Goal: Task Accomplishment & Management: Manage account settings

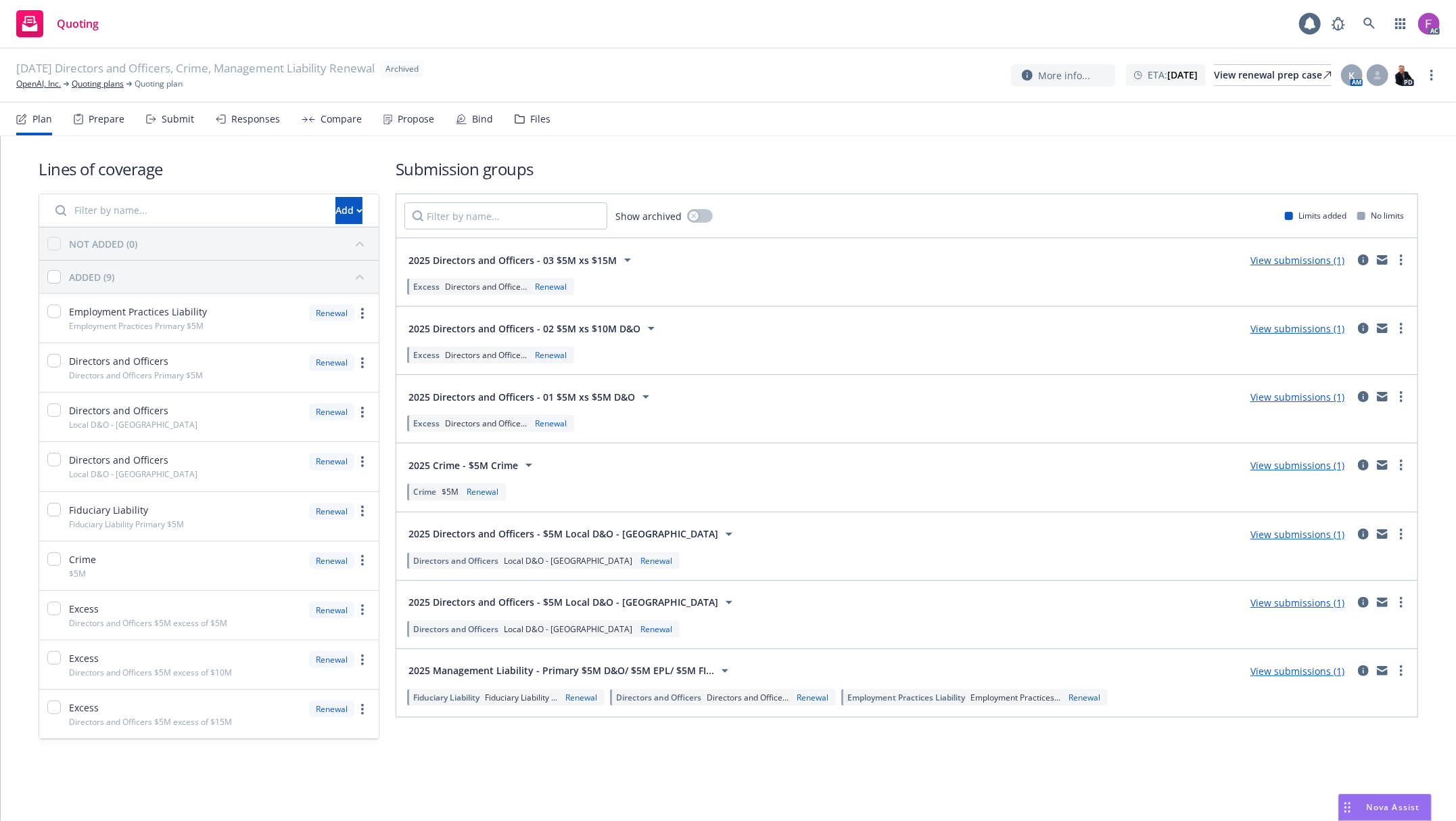
click at [520, 119] on icon at bounding box center [520, 119] width 9 height 8
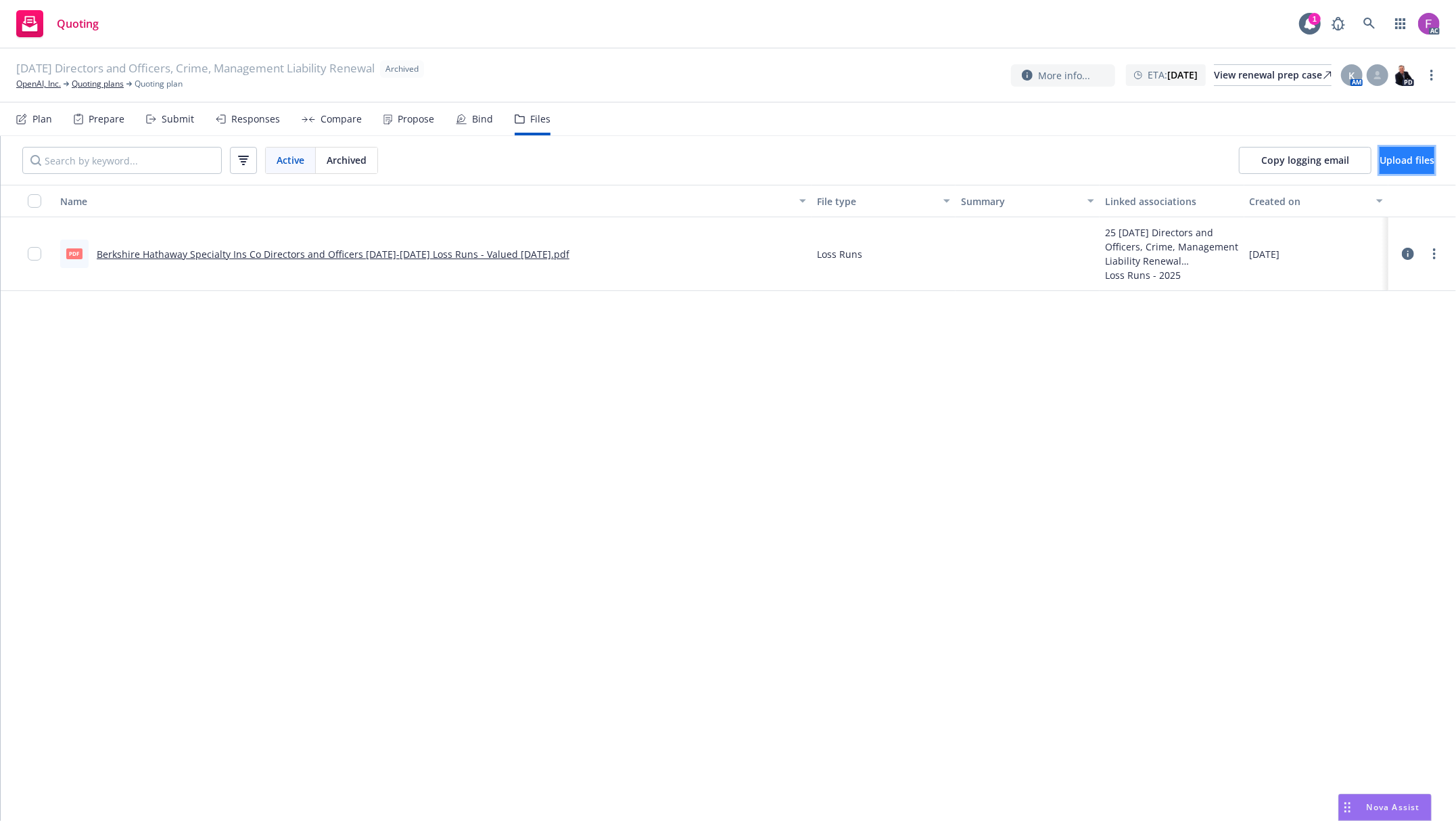
click at [1379, 156] on span "Upload files" at bounding box center [1406, 160] width 55 height 13
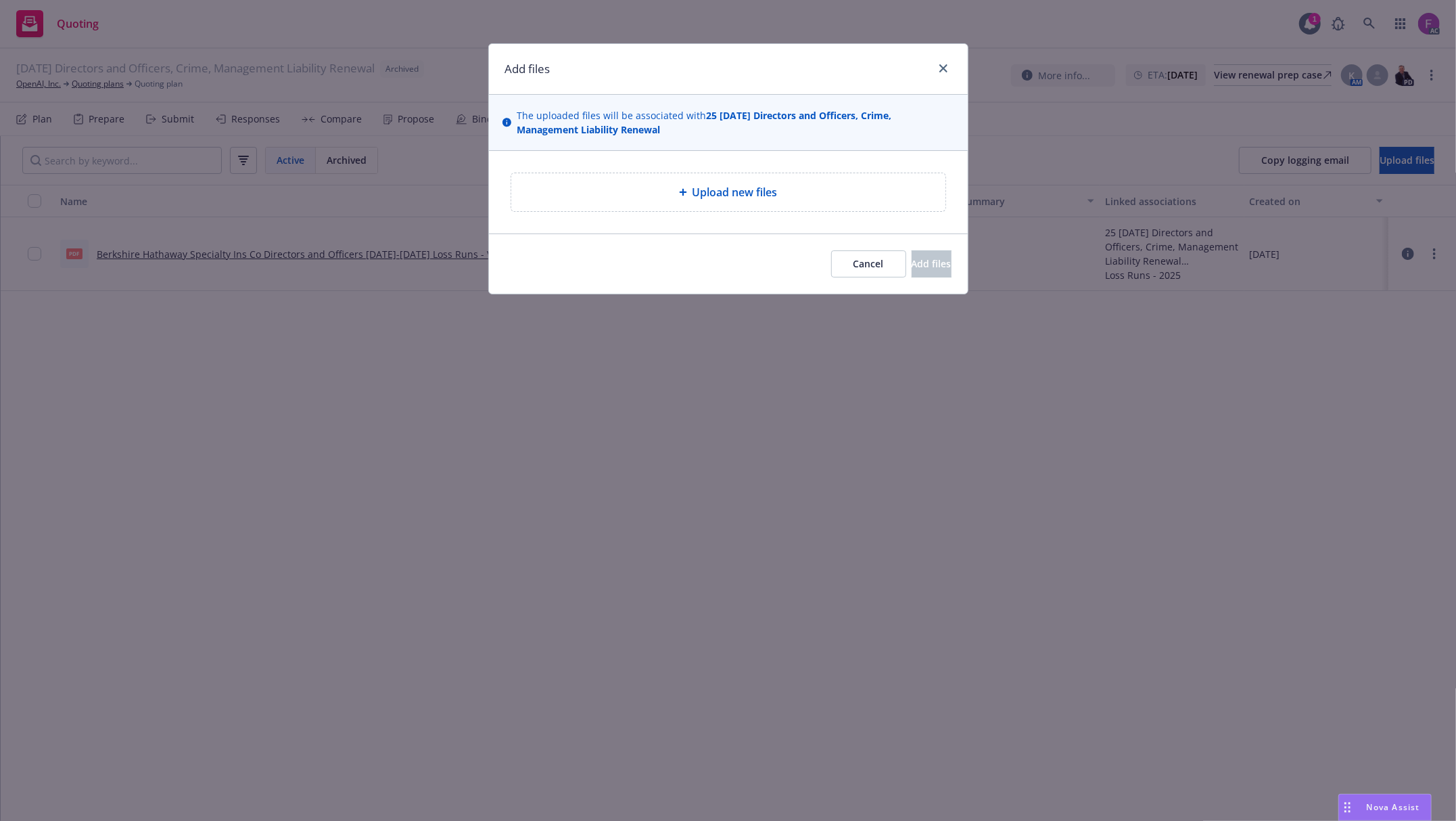
click at [694, 180] on div "Upload new files" at bounding box center [728, 193] width 434 height 38
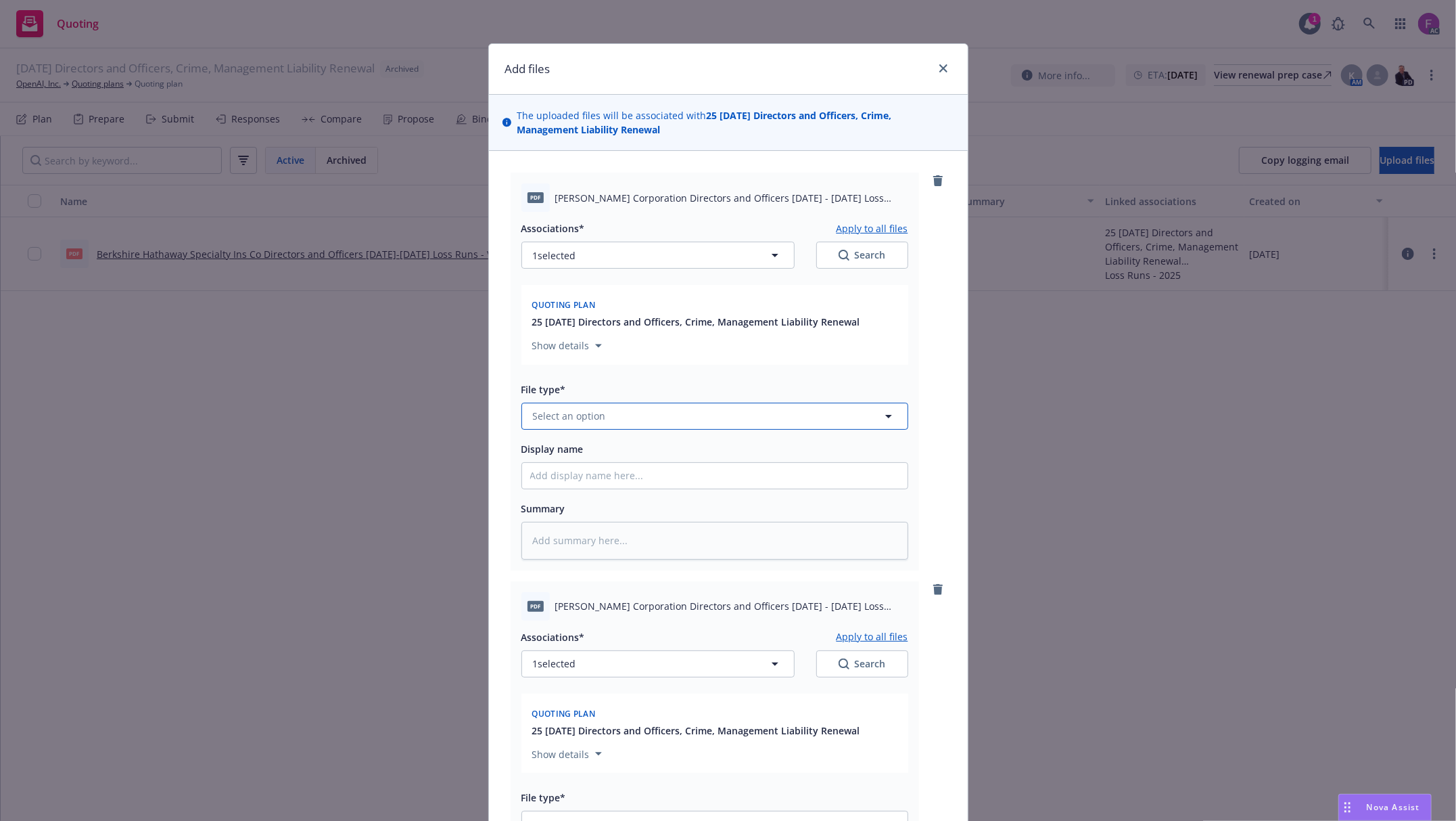
click at [633, 418] on button "Select an option" at bounding box center [715, 416] width 387 height 27
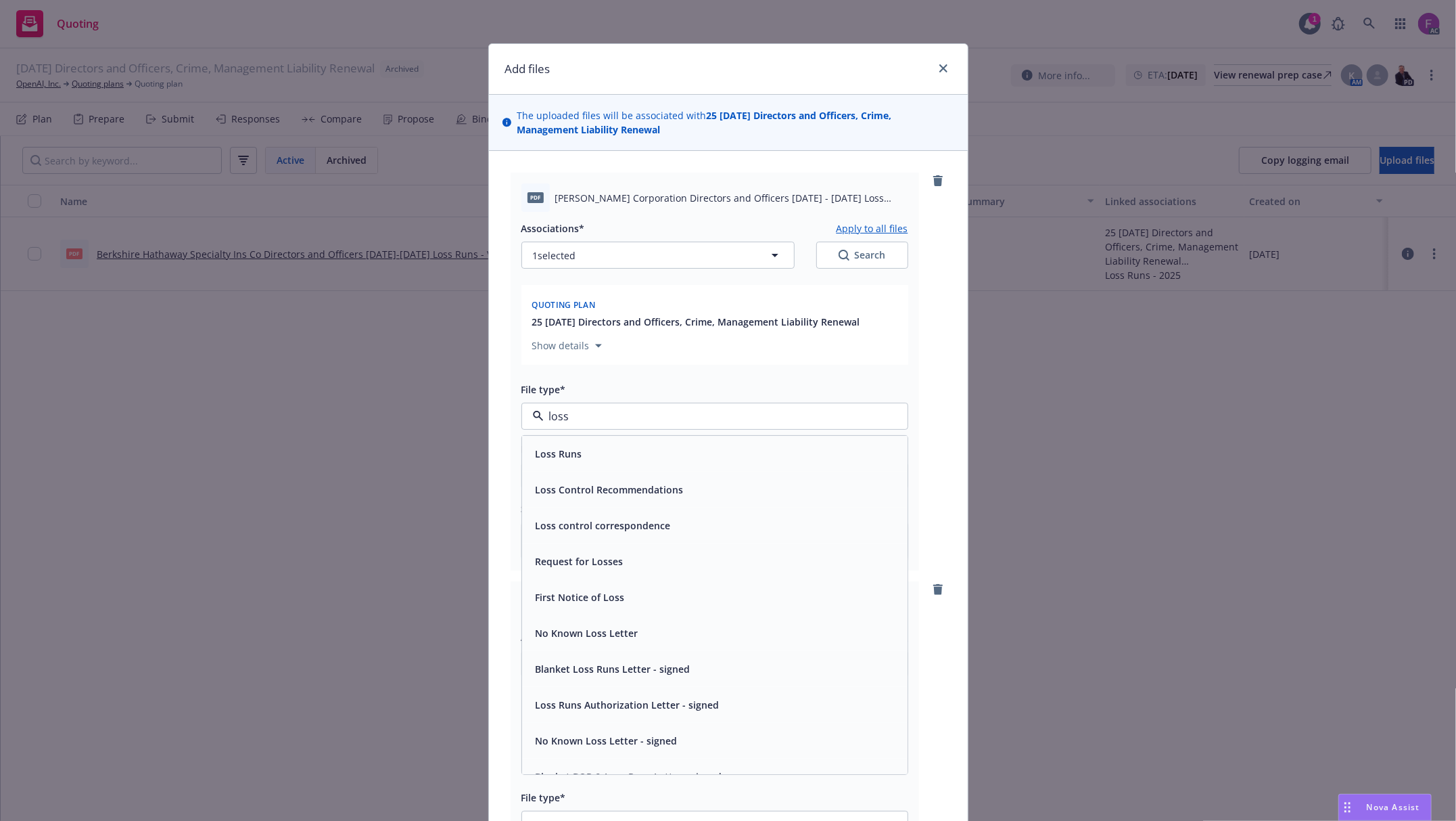
paste input "Loss Run"
type input "Loss Run"
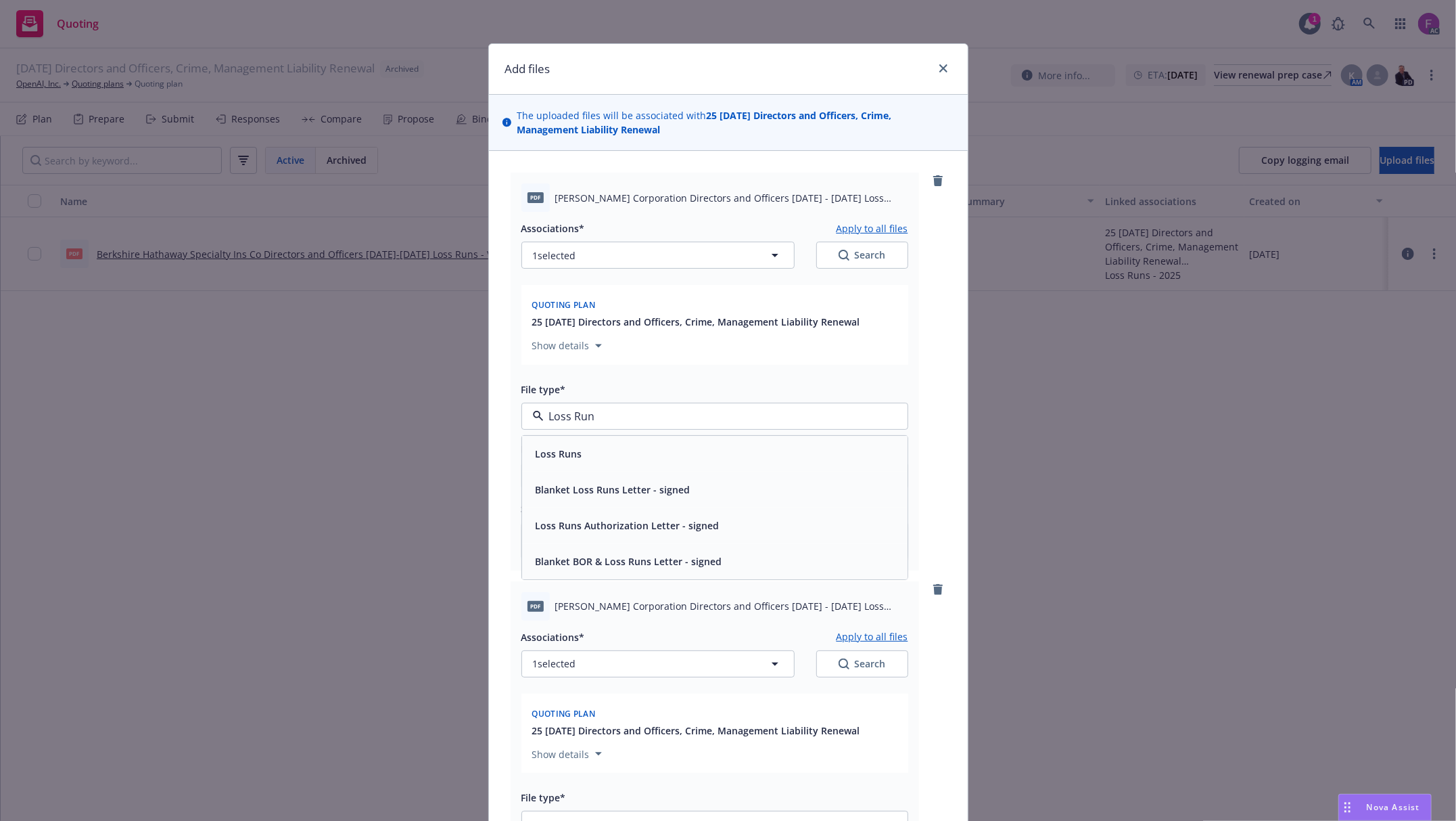
drag, startPoint x: 631, startPoint y: 425, endPoint x: 455, endPoint y: 407, distance: 176.9
click at [455, 407] on div "Add files The uploaded files will be associated with 25 10/29/25 Directors and …" at bounding box center [728, 410] width 1456 height 821
click at [552, 452] on span "Loss Runs" at bounding box center [558, 454] width 47 height 14
type textarea "x"
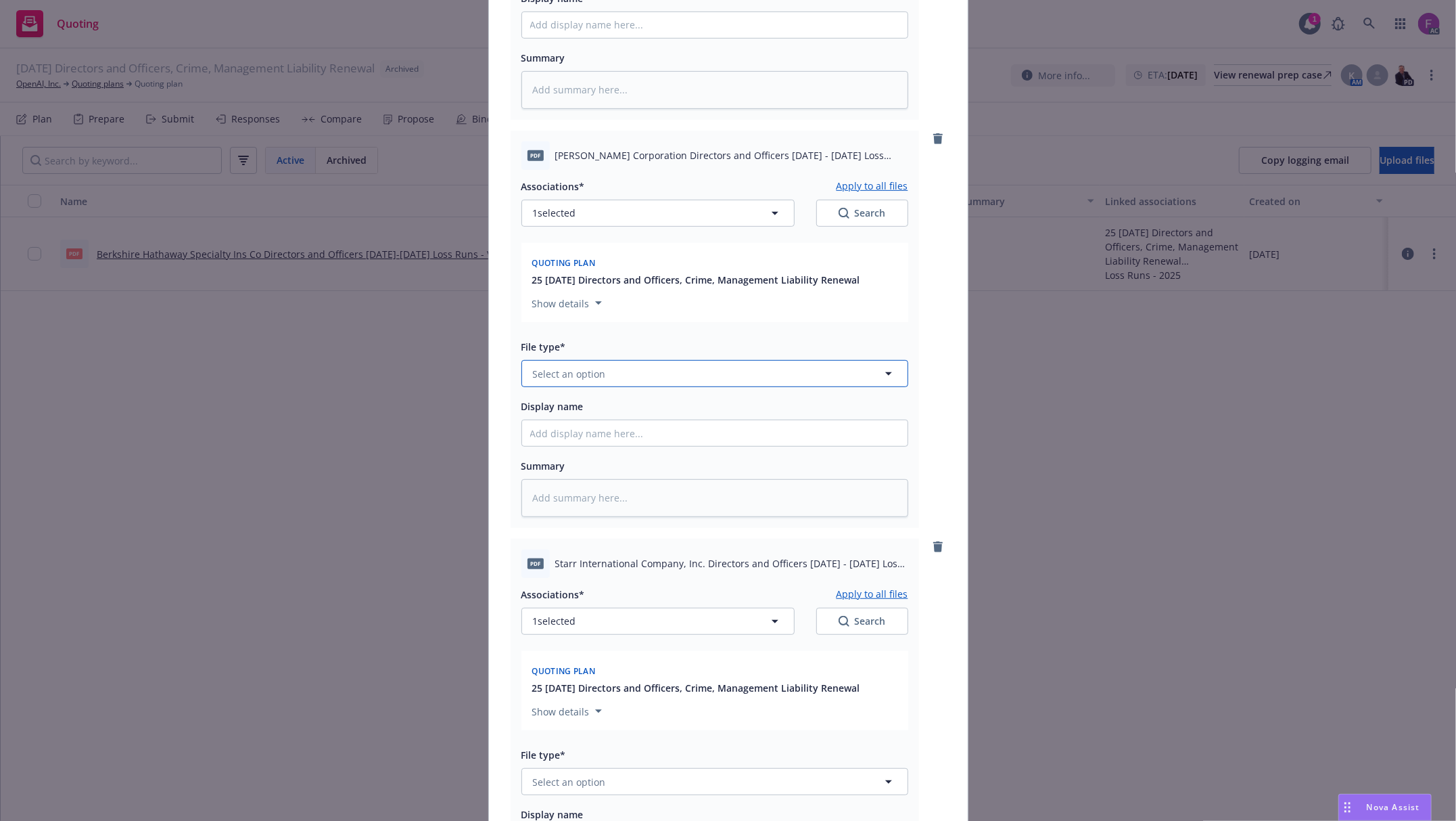
click at [553, 371] on span "Select an option" at bounding box center [568, 374] width 73 height 14
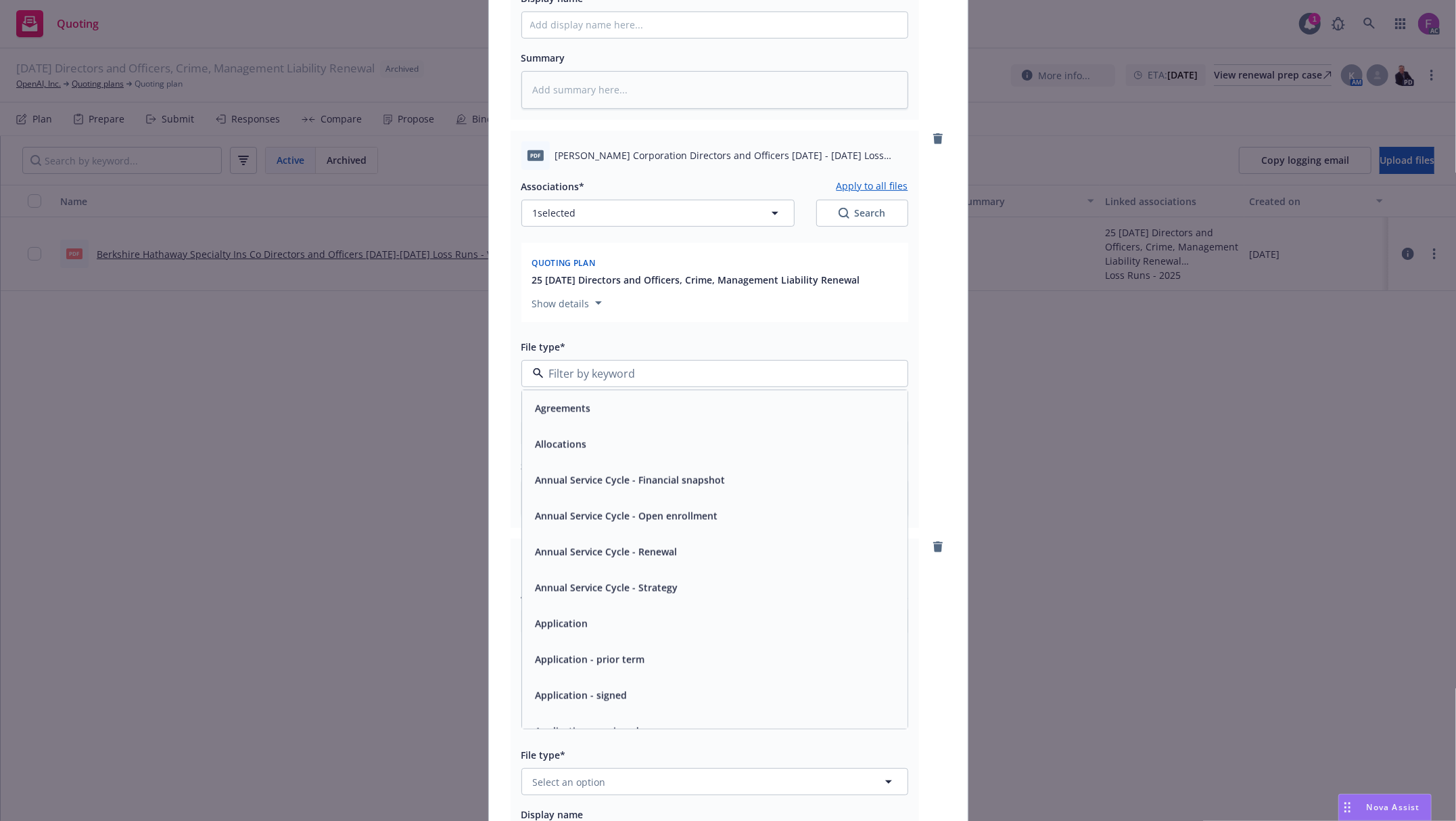
paste input "Loss Run"
type input "Loss Run"
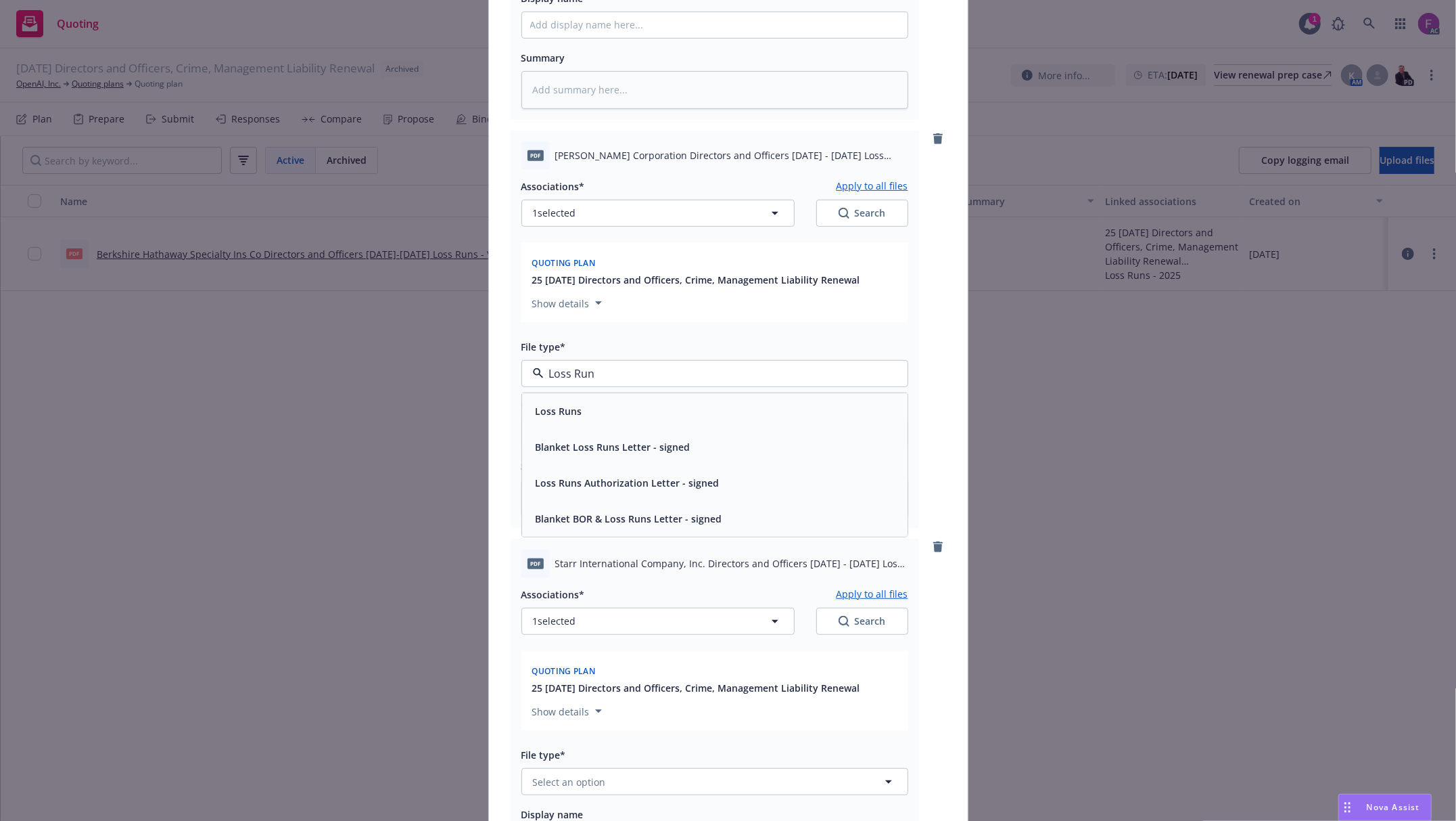
click at [577, 411] on div "Loss Runs" at bounding box center [715, 411] width 369 height 20
type textarea "x"
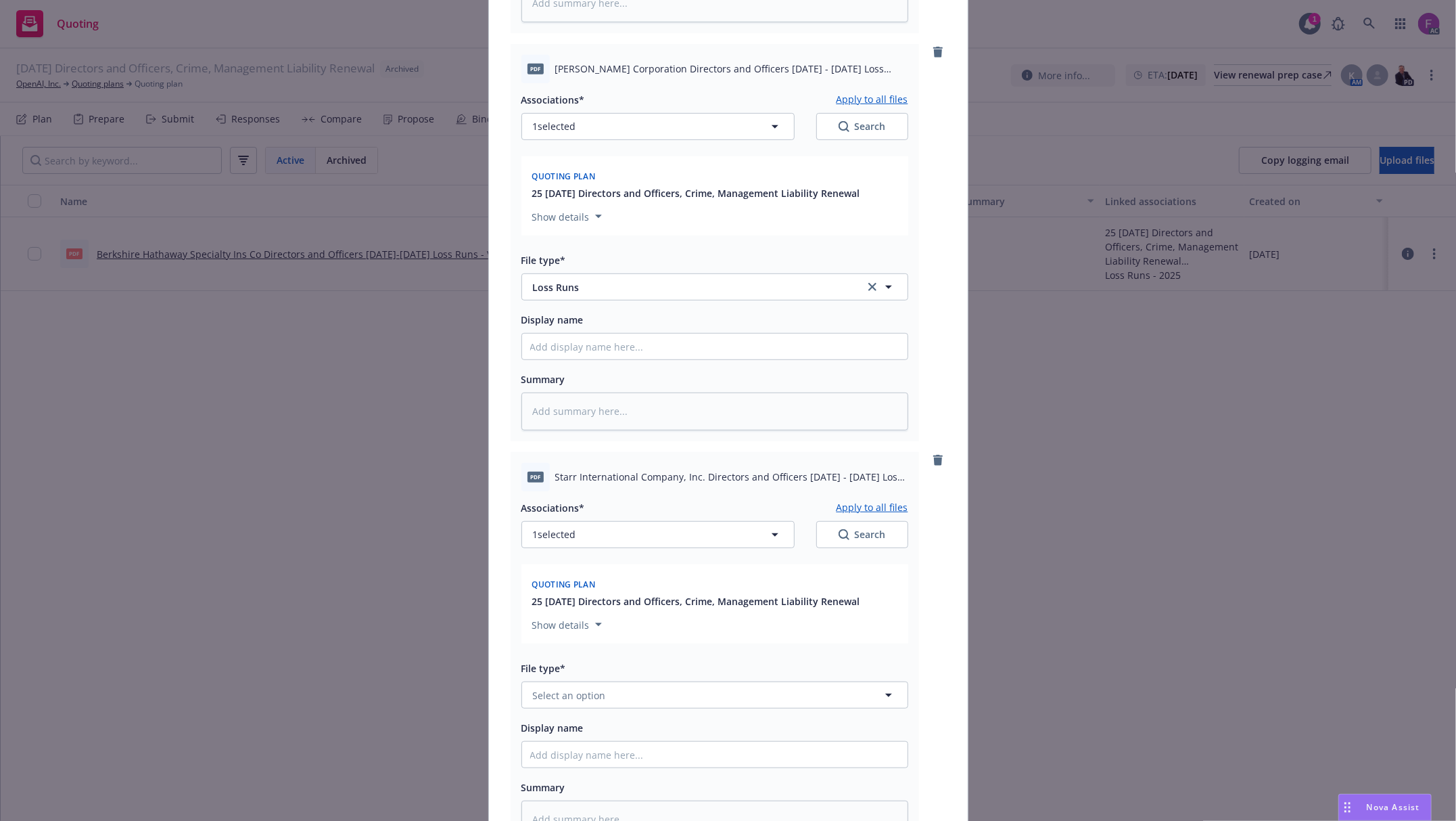
scroll to position [631, 0]
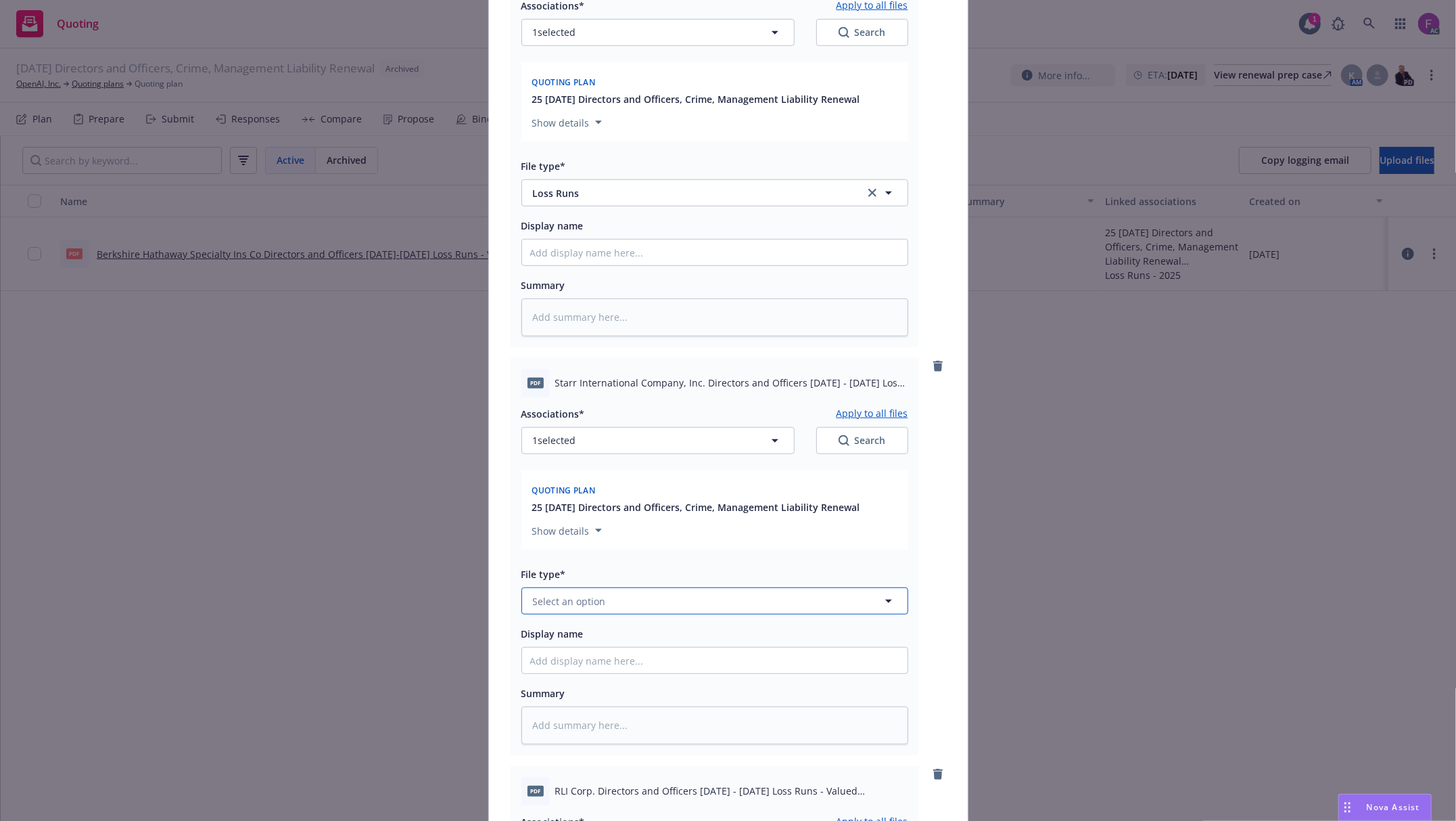
click at [561, 598] on span "Select an option" at bounding box center [568, 601] width 73 height 14
paste input "Loss Run"
type input "Loss Run"
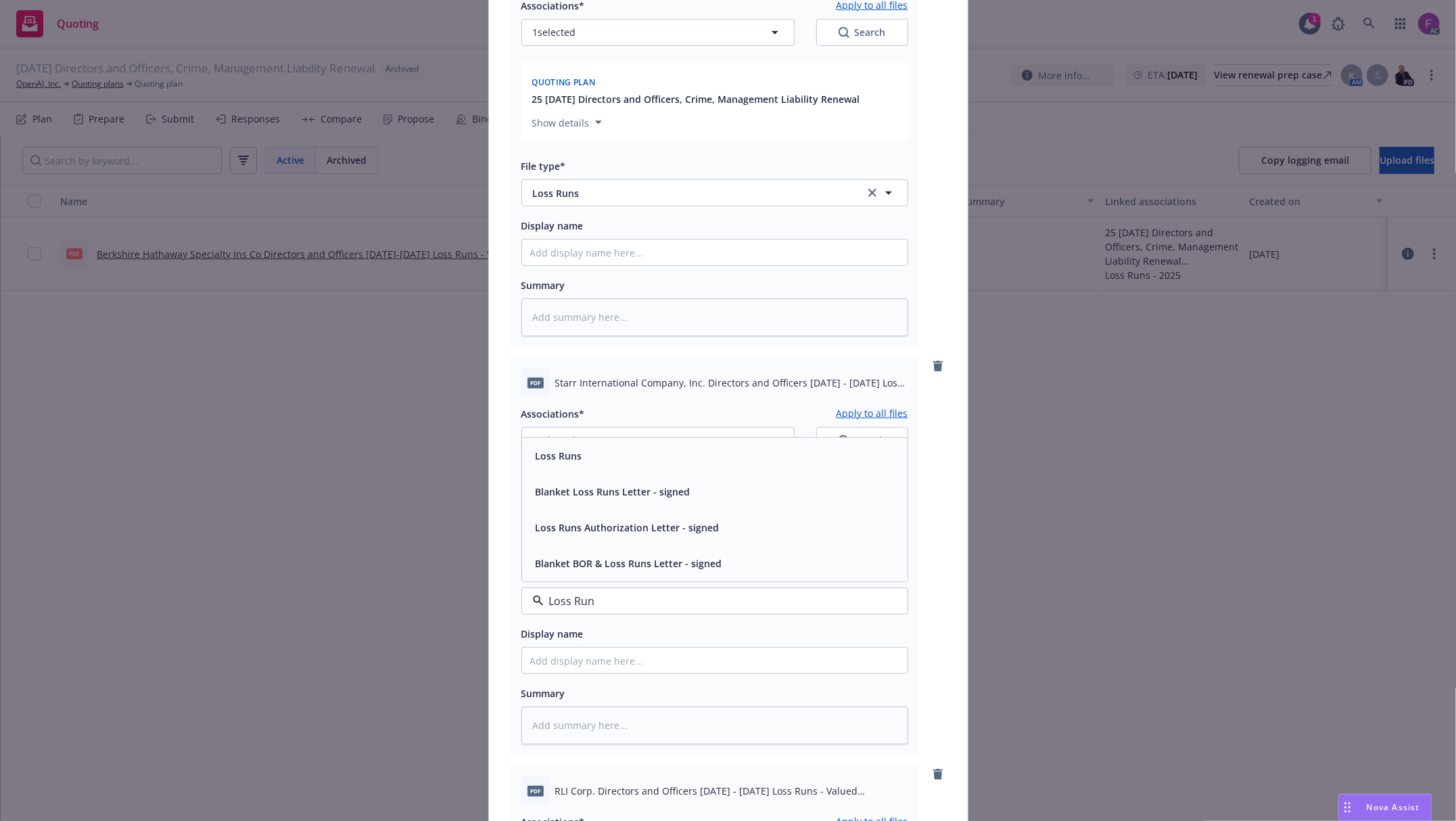
click at [576, 458] on div "Loss Runs" at bounding box center [557, 456] width 55 height 20
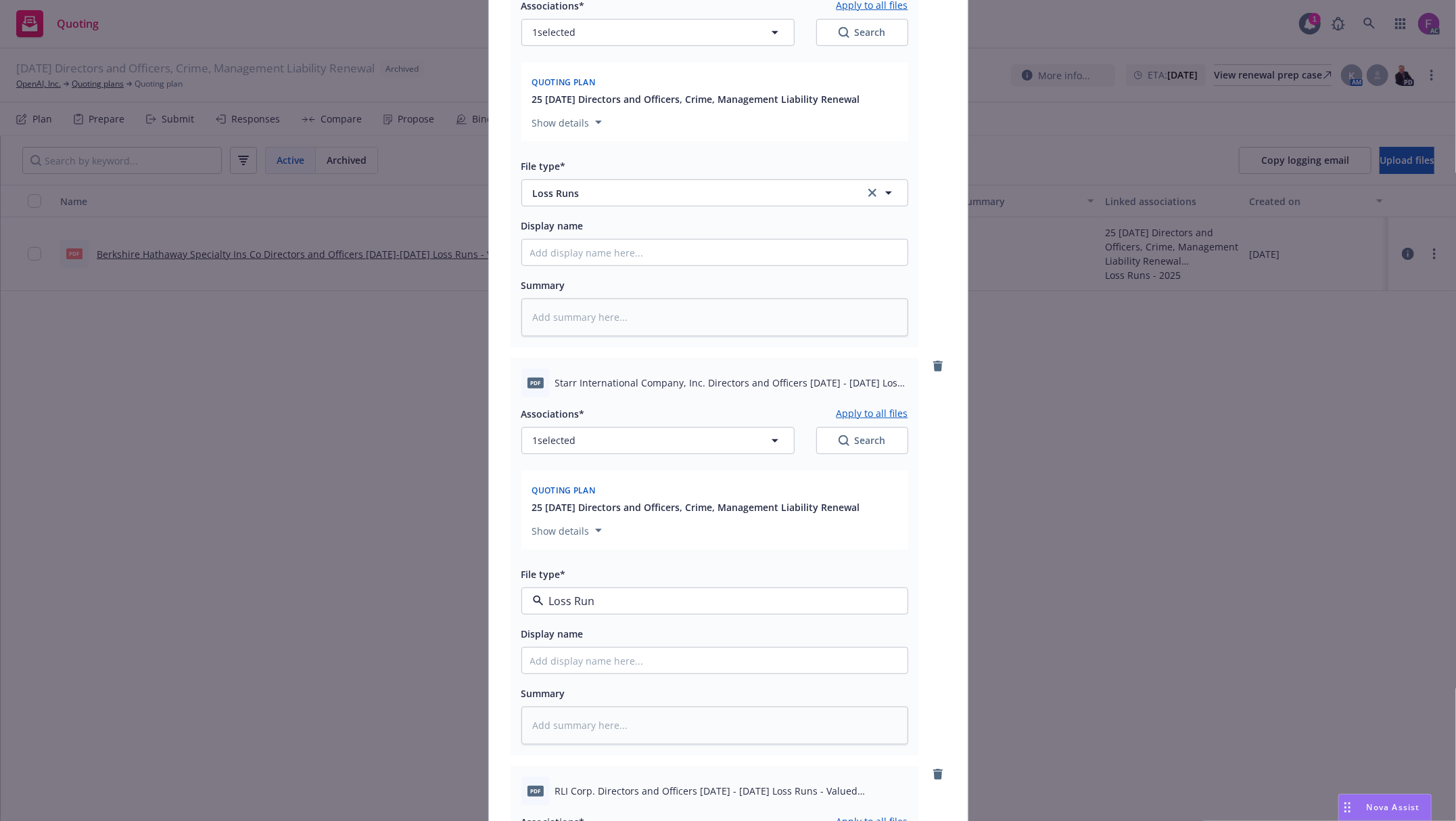
type textarea "x"
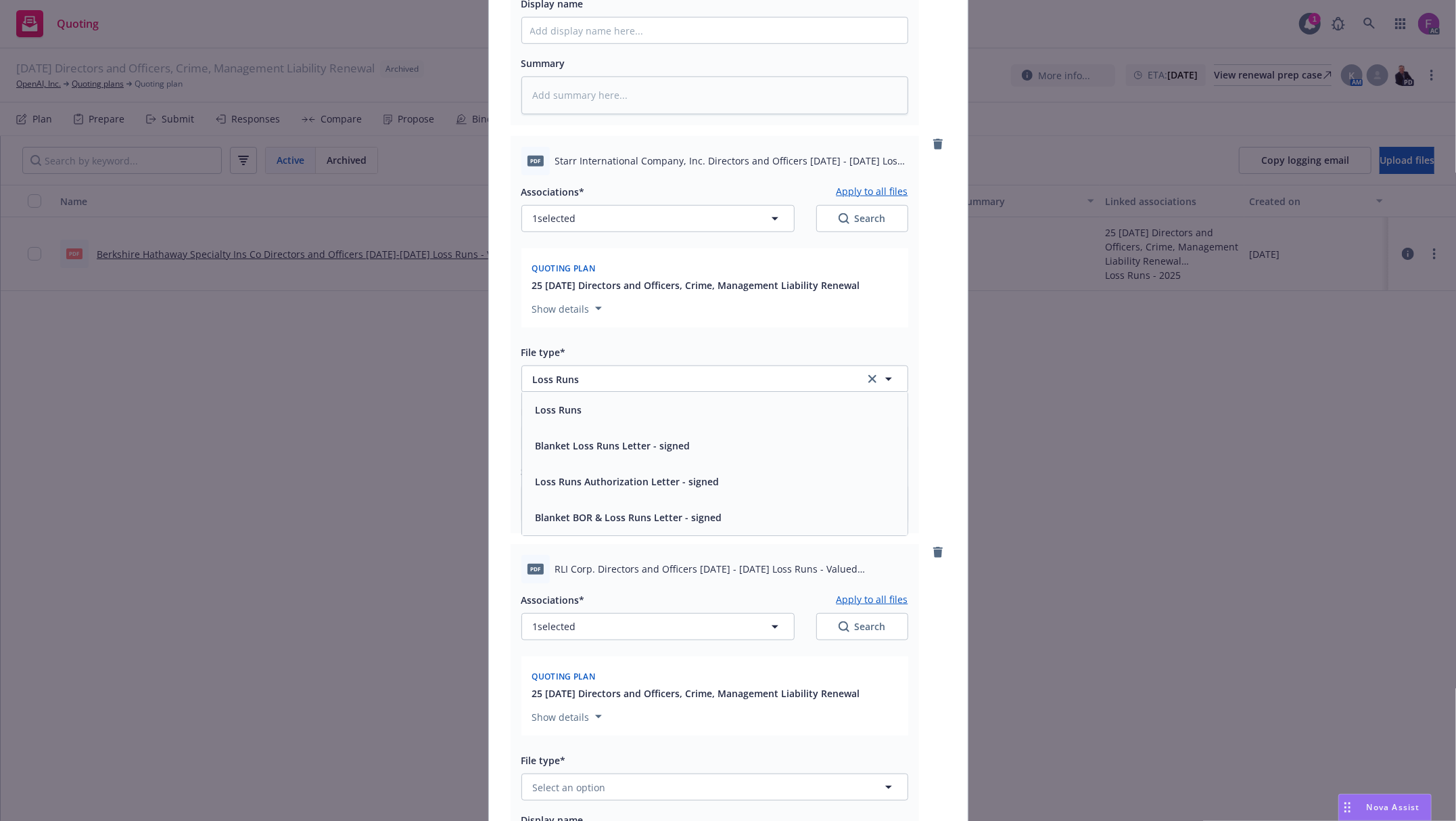
scroll to position [992, 0]
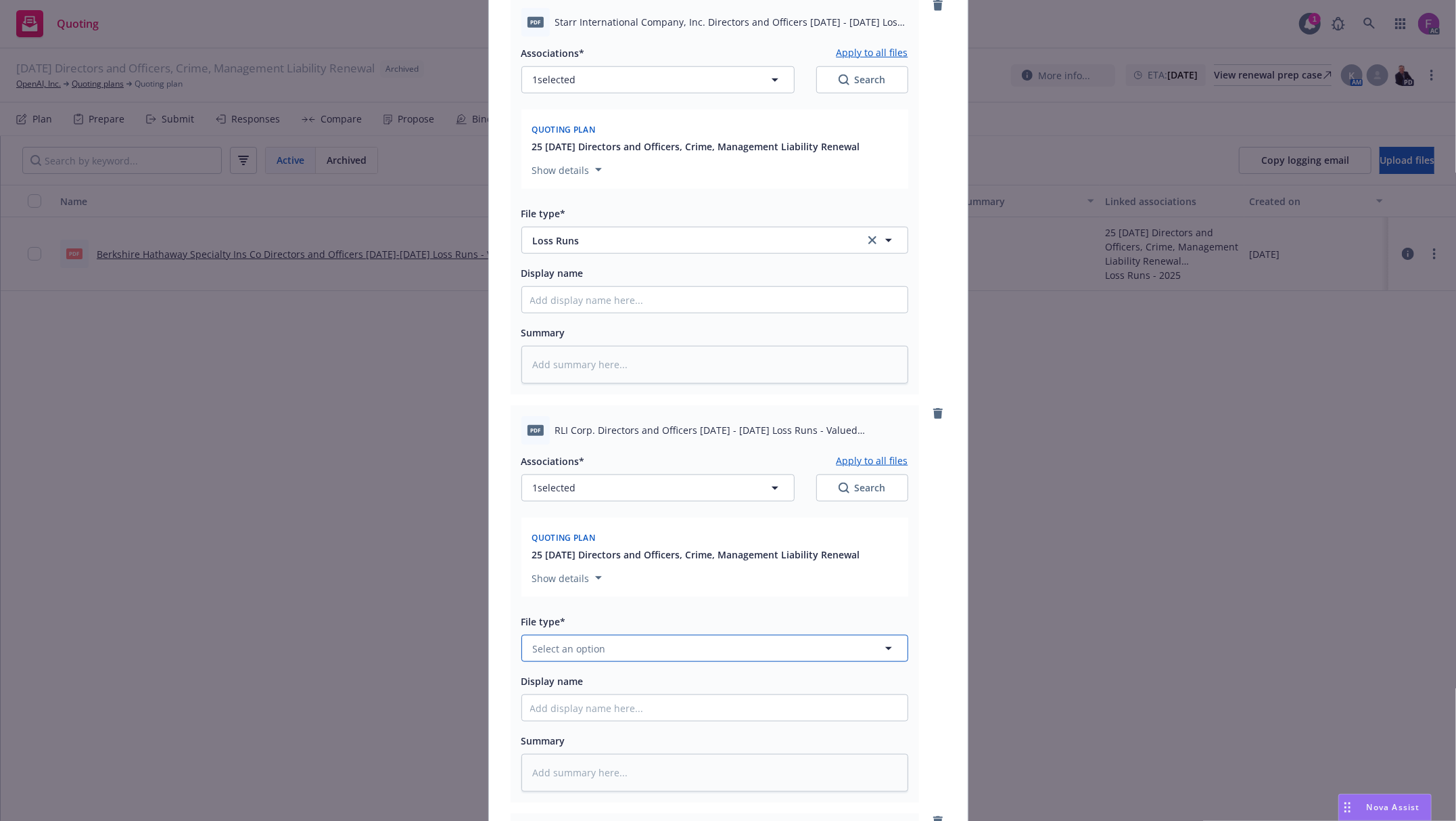
click at [579, 648] on span "Select an option" at bounding box center [568, 648] width 73 height 14
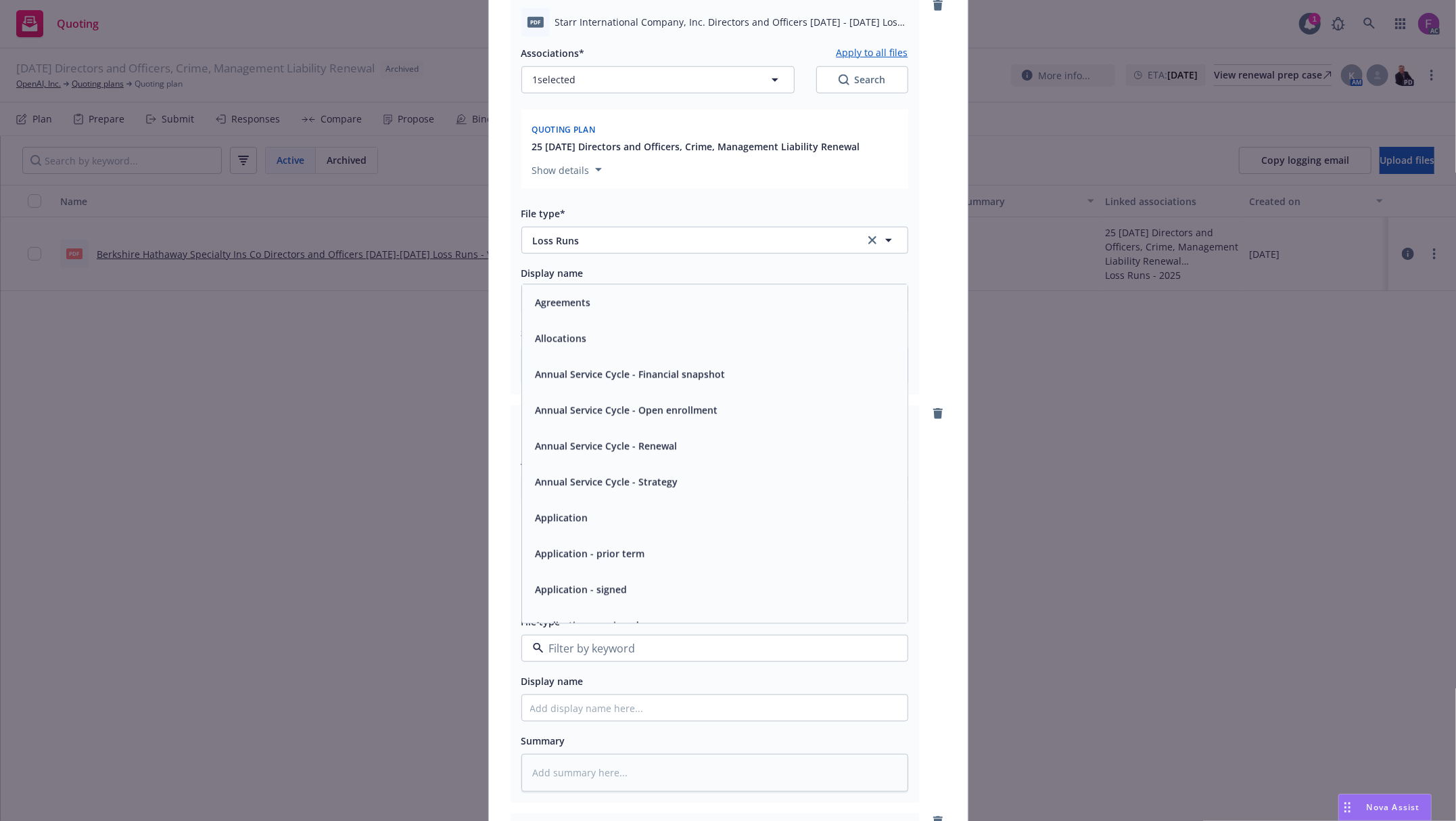
paste input "Loss Run"
type input "Loss Run"
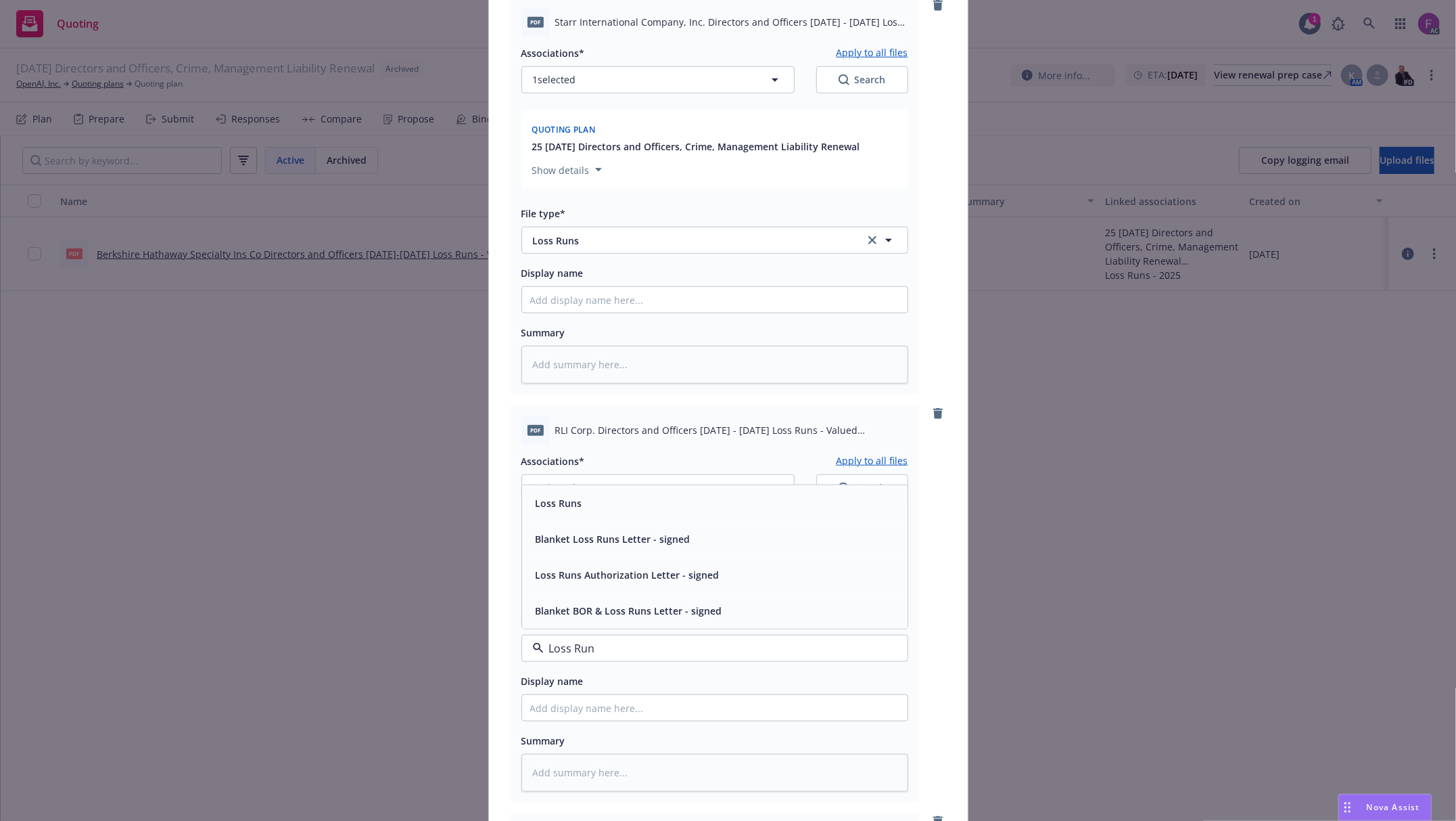
click at [585, 501] on div "Loss Runs" at bounding box center [715, 503] width 369 height 20
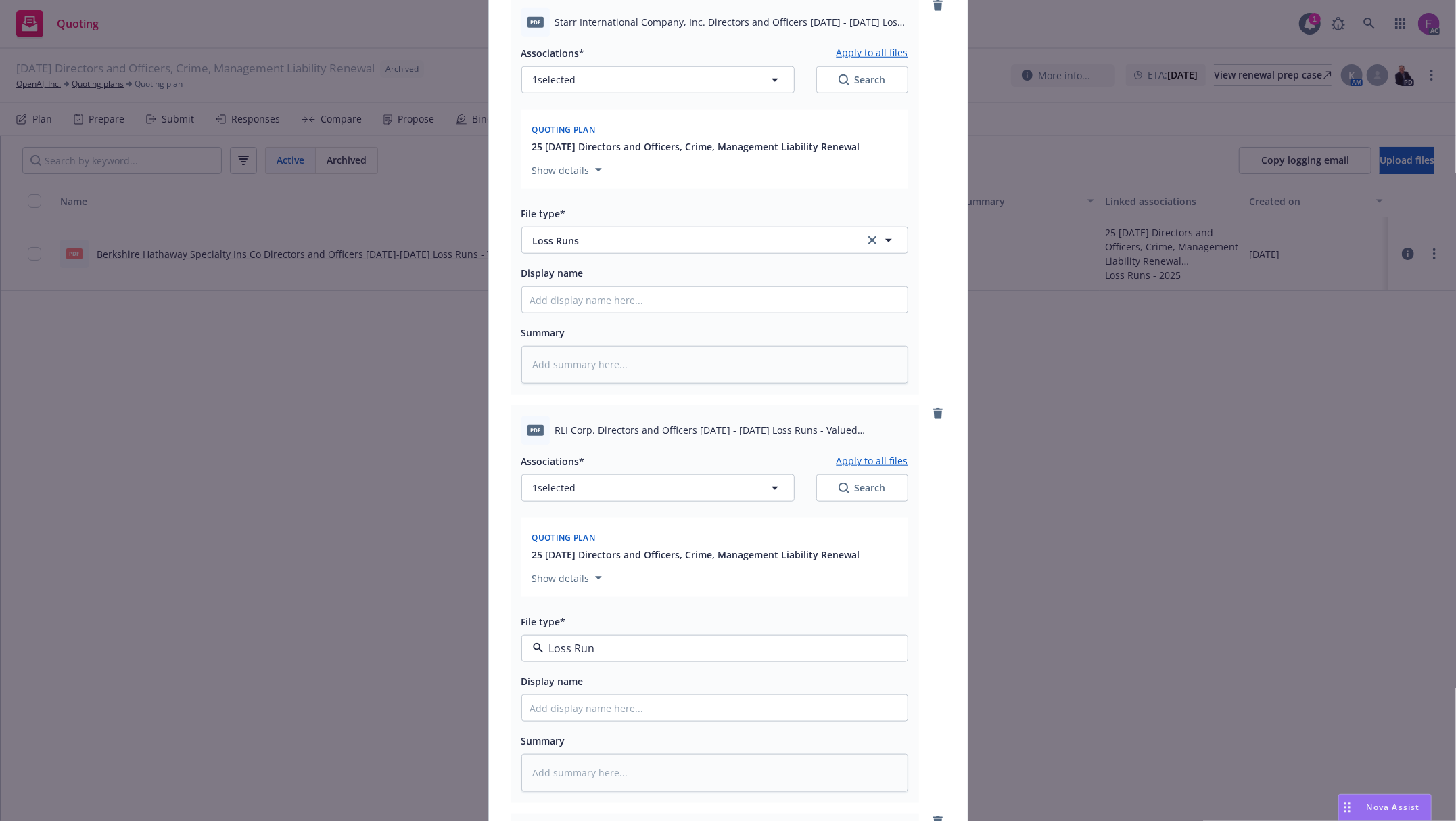
type textarea "x"
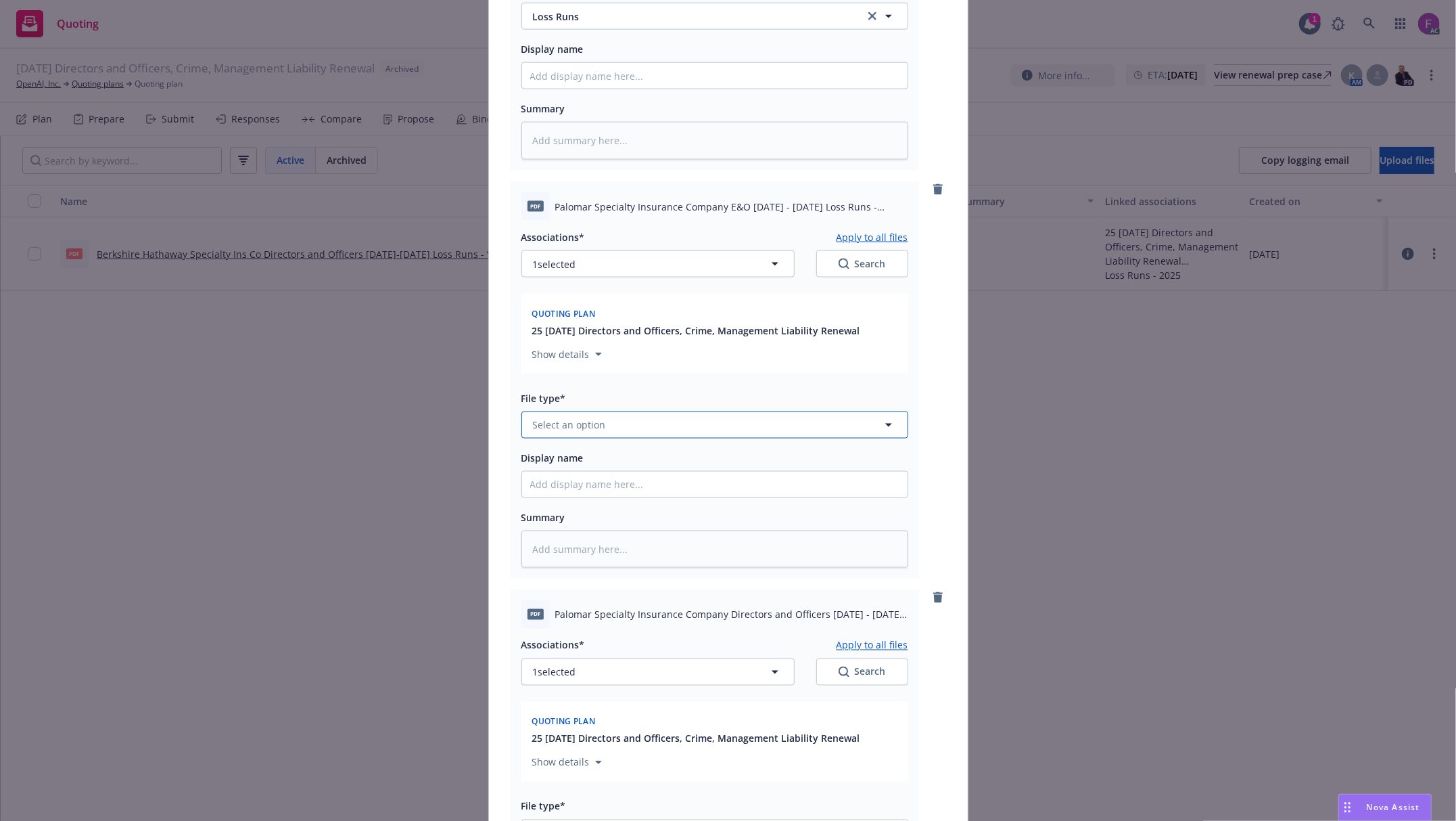
click at [544, 420] on span "Select an option" at bounding box center [568, 424] width 73 height 14
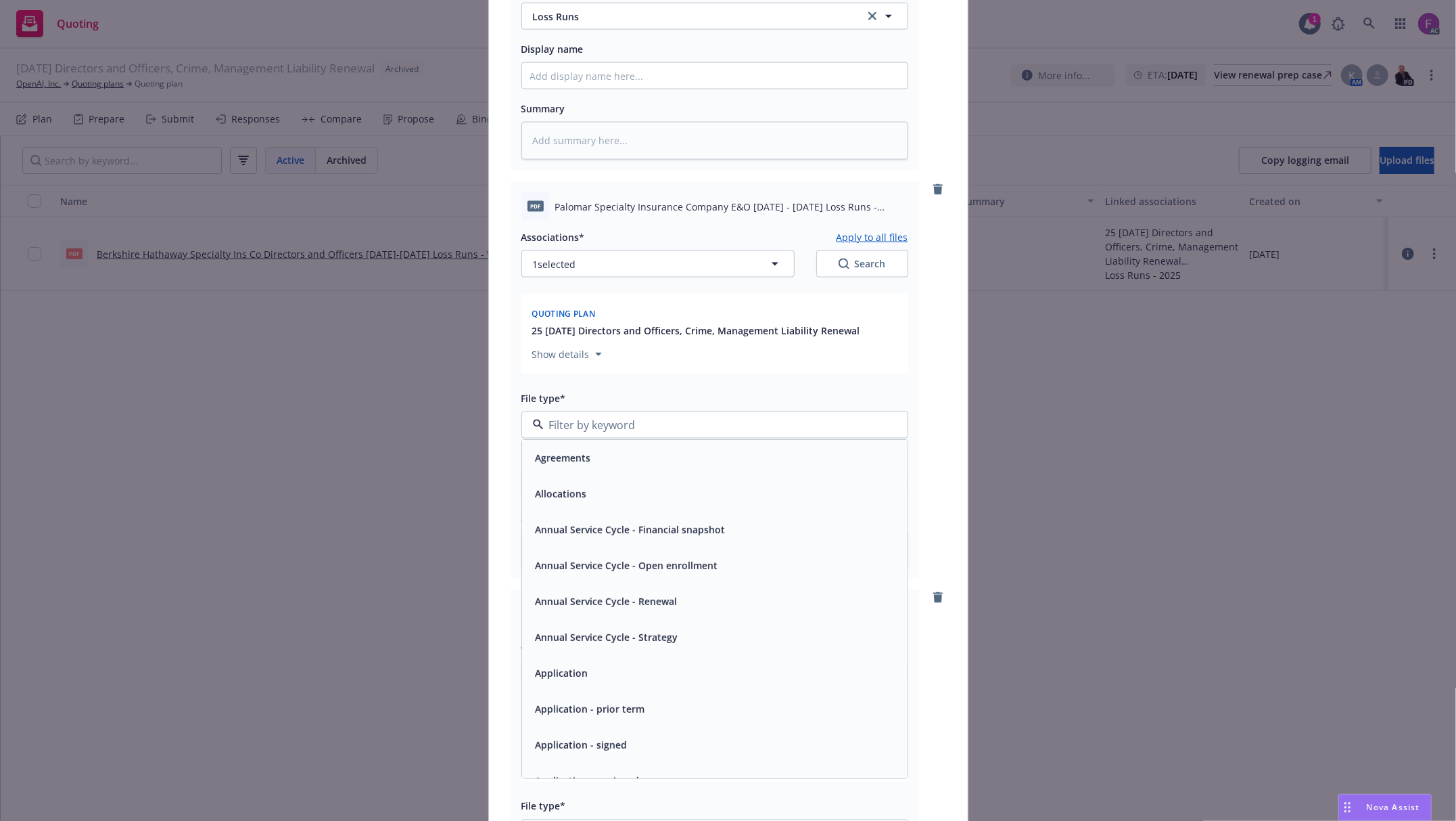
paste input "Loss Run"
type input "Loss Run"
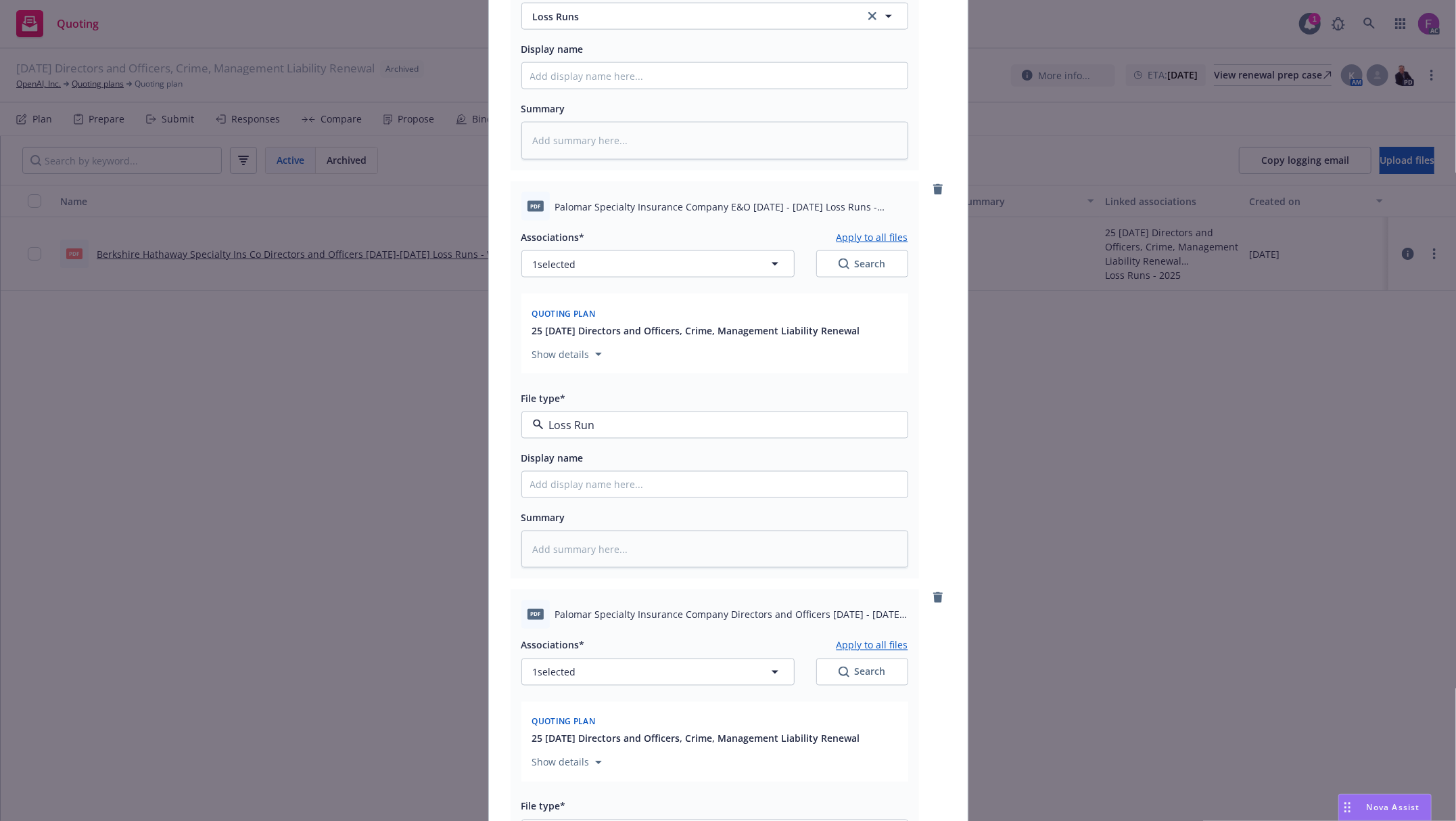
click at [566, 466] on span "Loss Runs" at bounding box center [558, 462] width 47 height 14
type textarea "x"
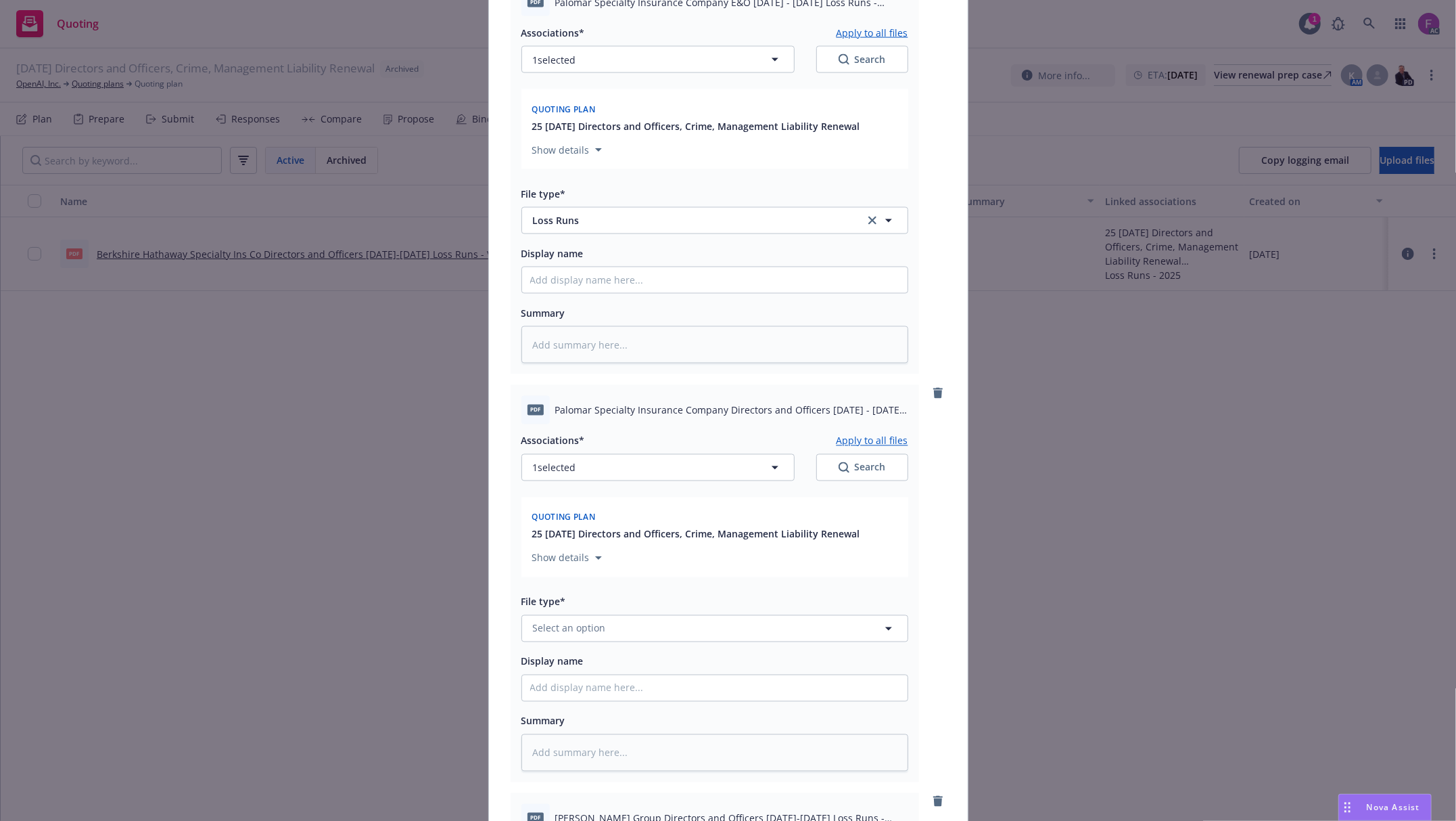
scroll to position [2074, 0]
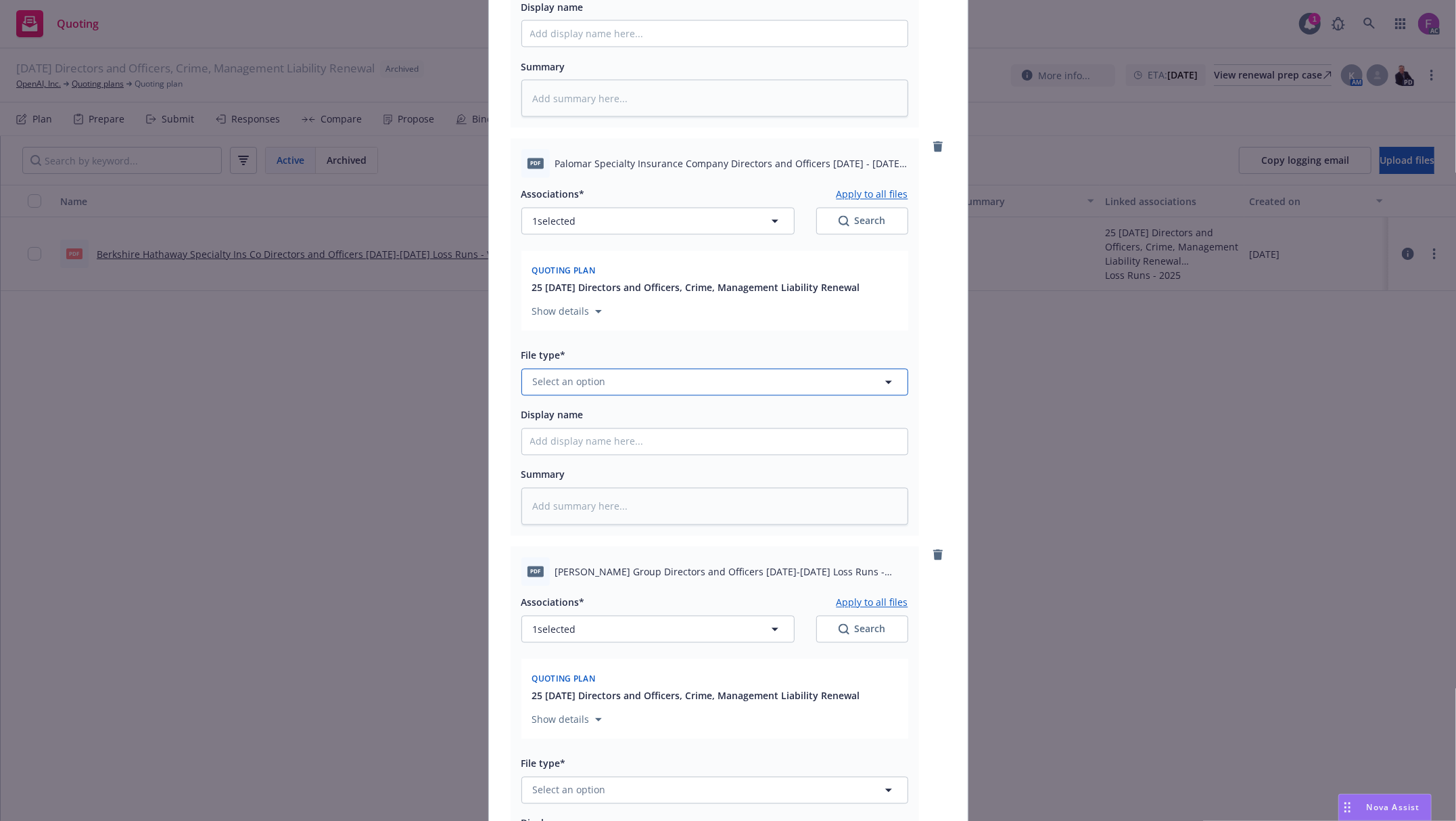
click at [587, 385] on span "Select an option" at bounding box center [568, 382] width 73 height 14
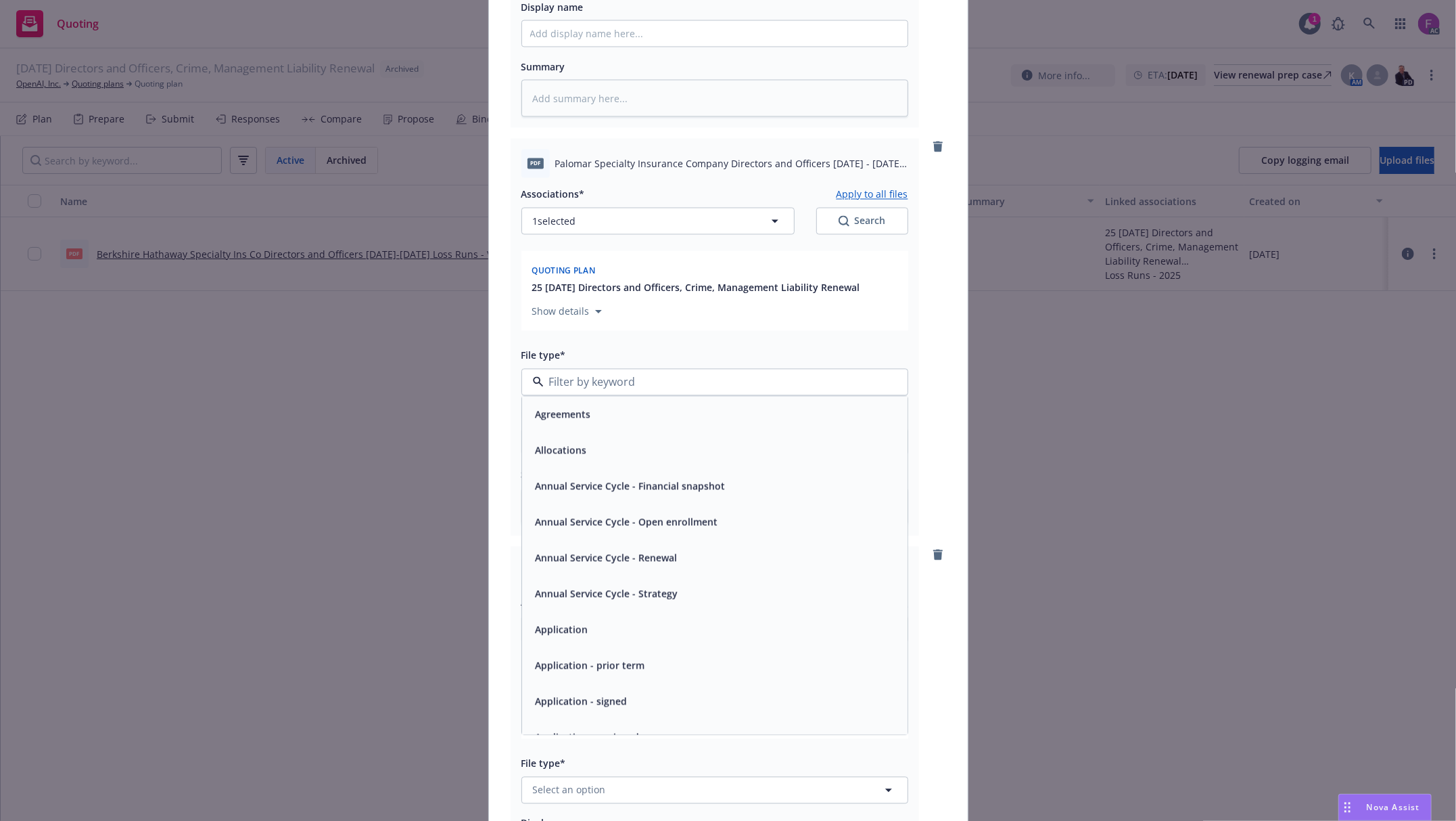
paste input "Loss Run"
type input "Loss Run"
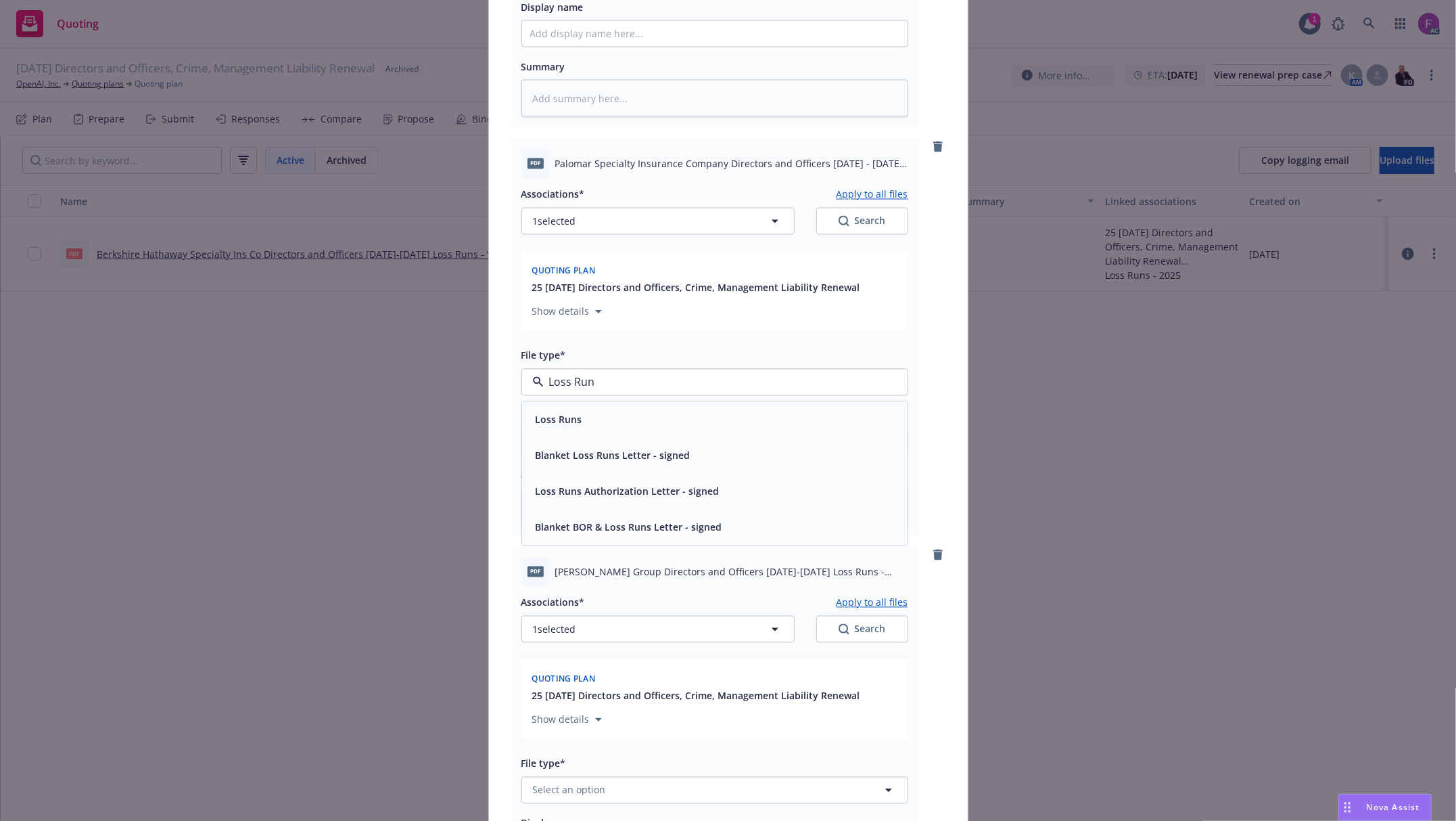
click at [571, 413] on div "Loss Runs" at bounding box center [557, 420] width 55 height 20
type textarea "x"
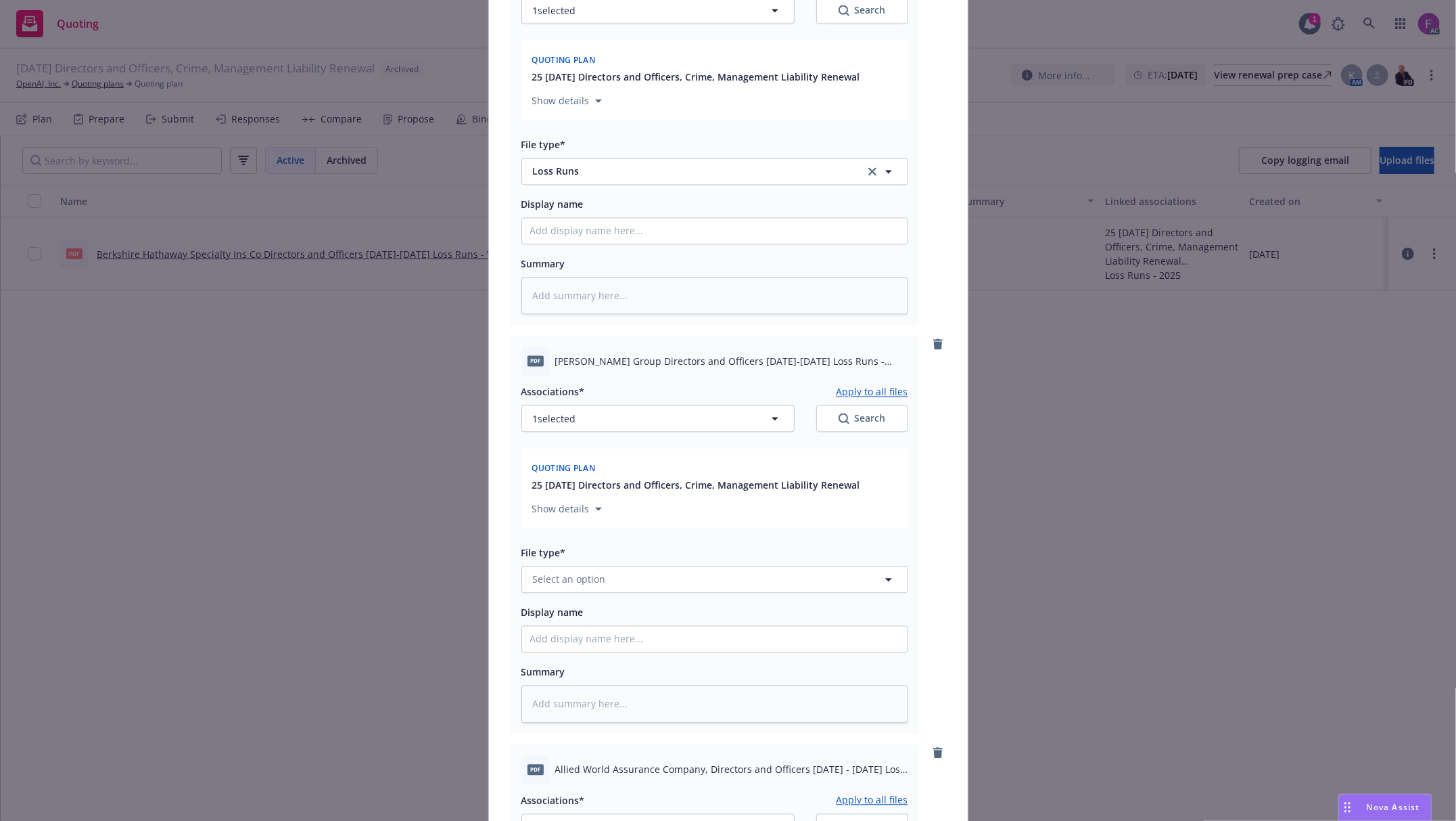
scroll to position [2435, 0]
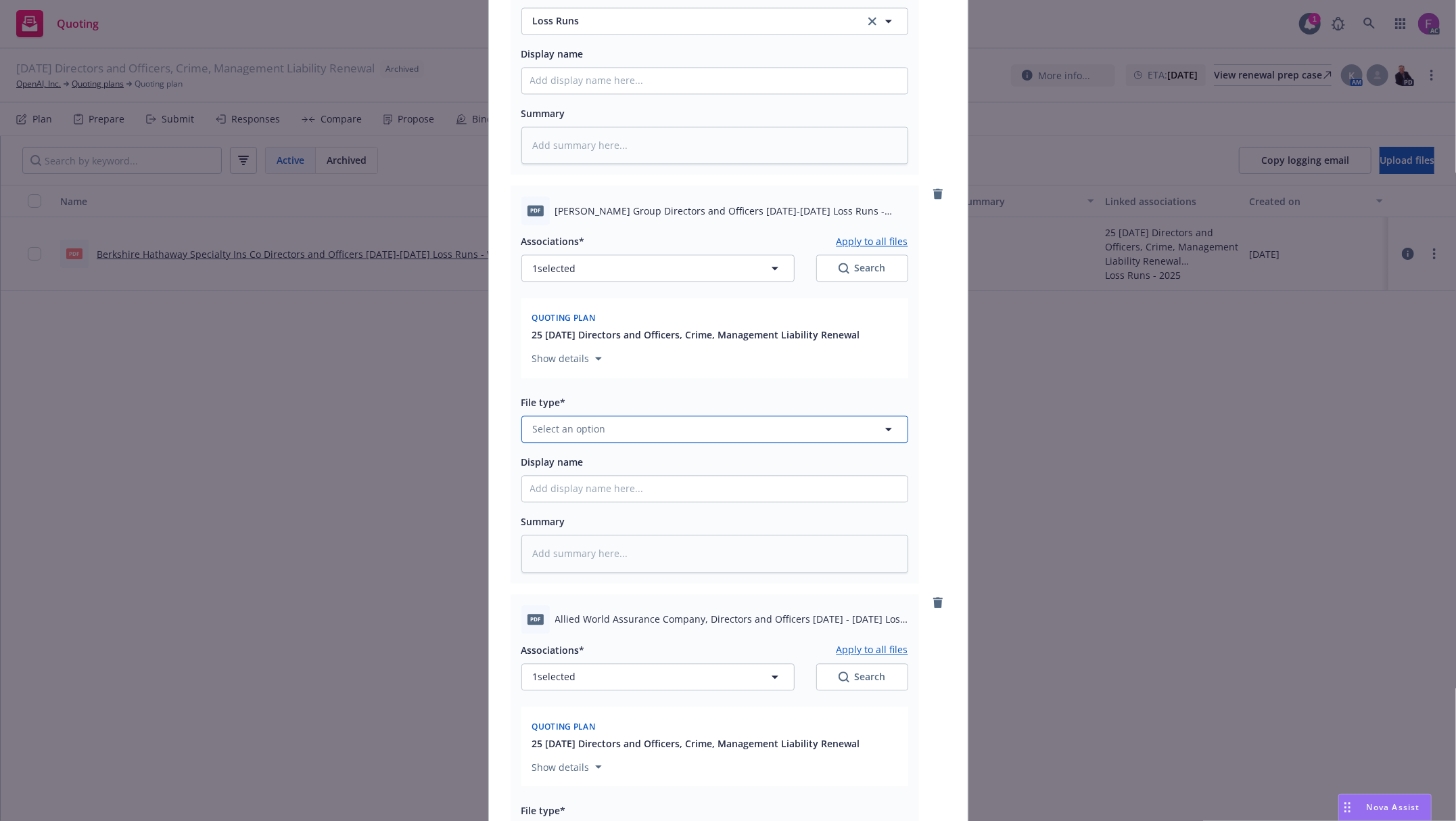
click at [585, 430] on span "Select an option" at bounding box center [568, 428] width 73 height 14
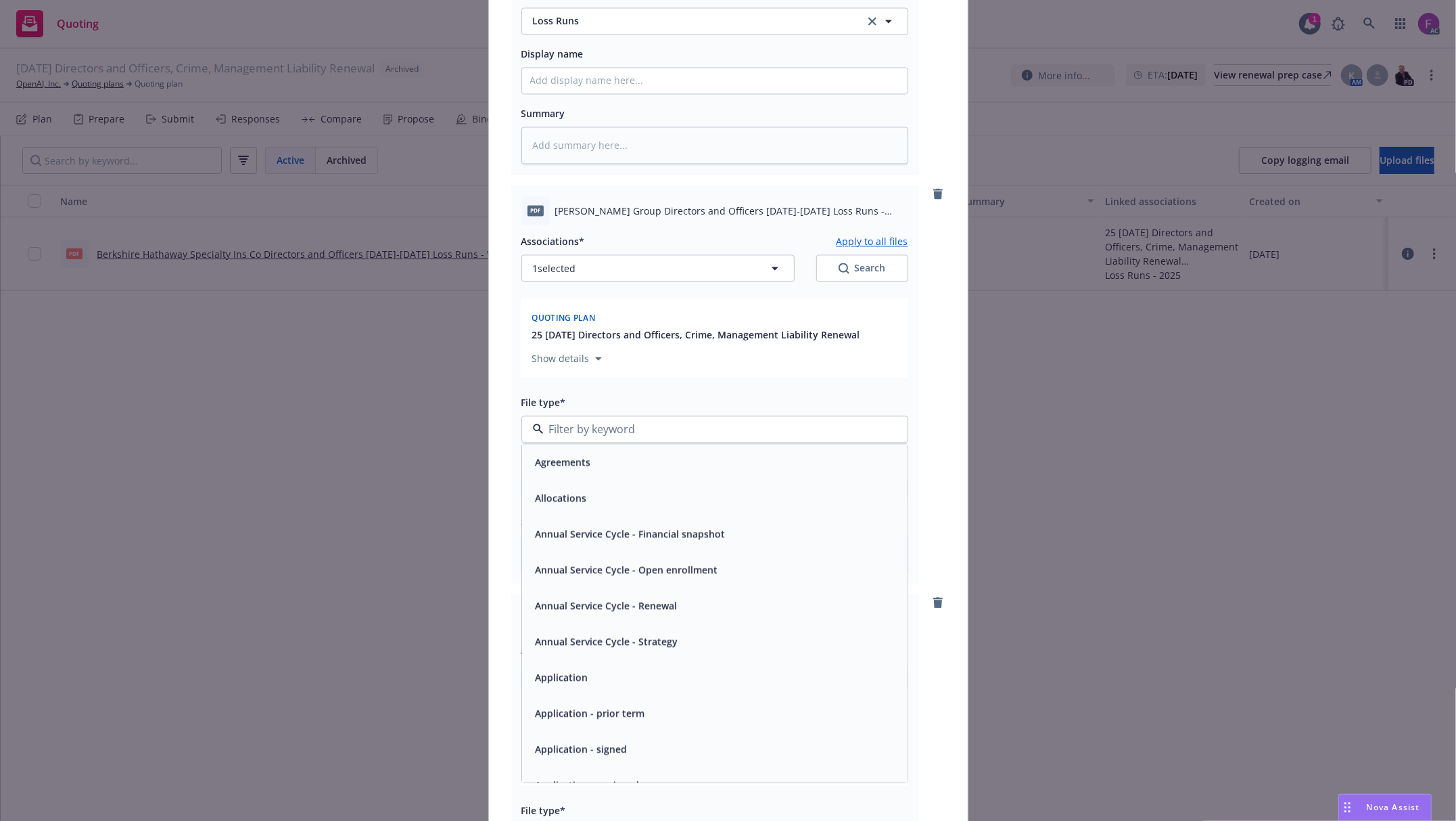
paste input "Loss Run"
type input "Loss Run"
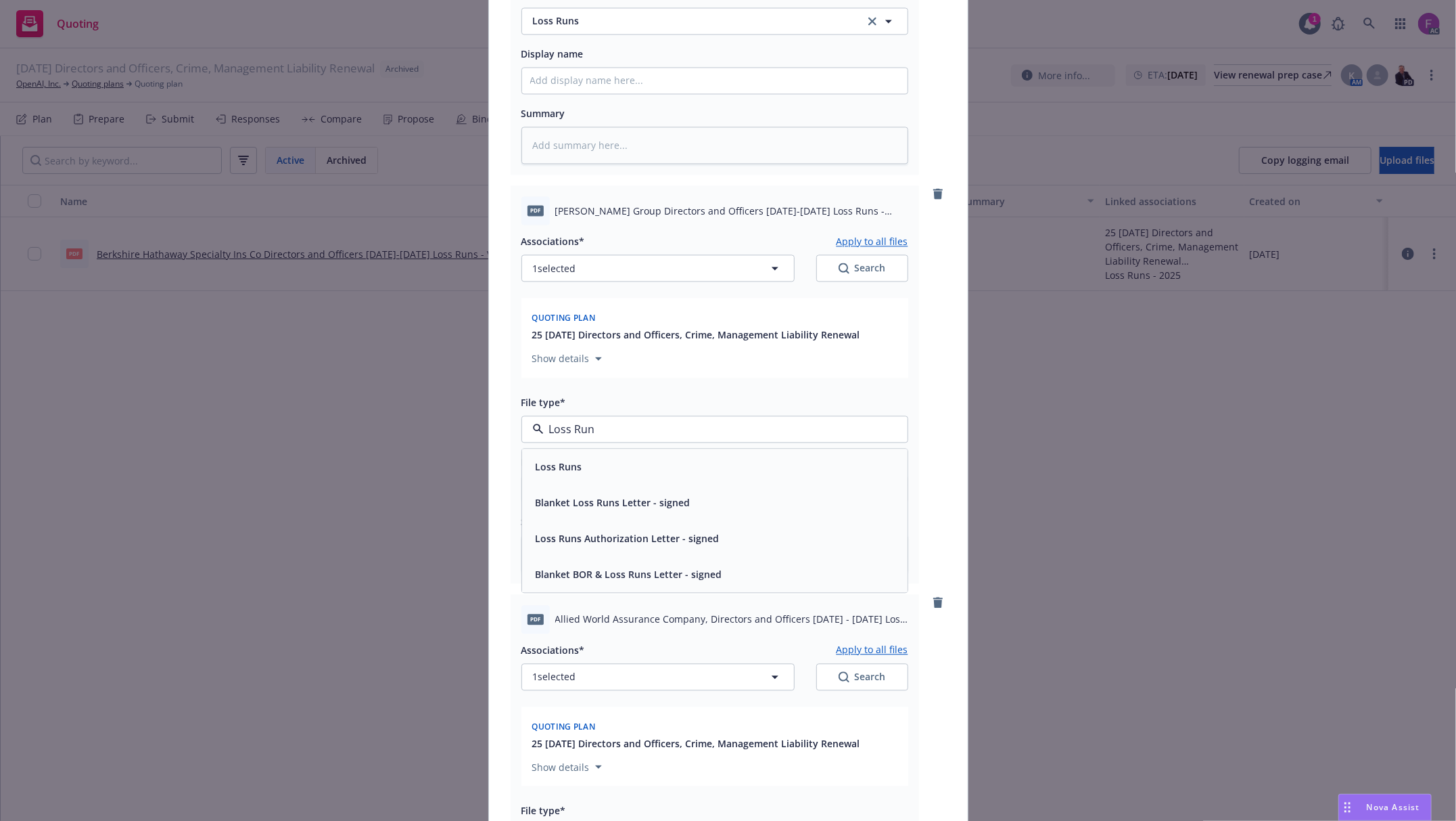
click at [592, 476] on div "Loss Runs" at bounding box center [715, 467] width 369 height 20
type textarea "x"
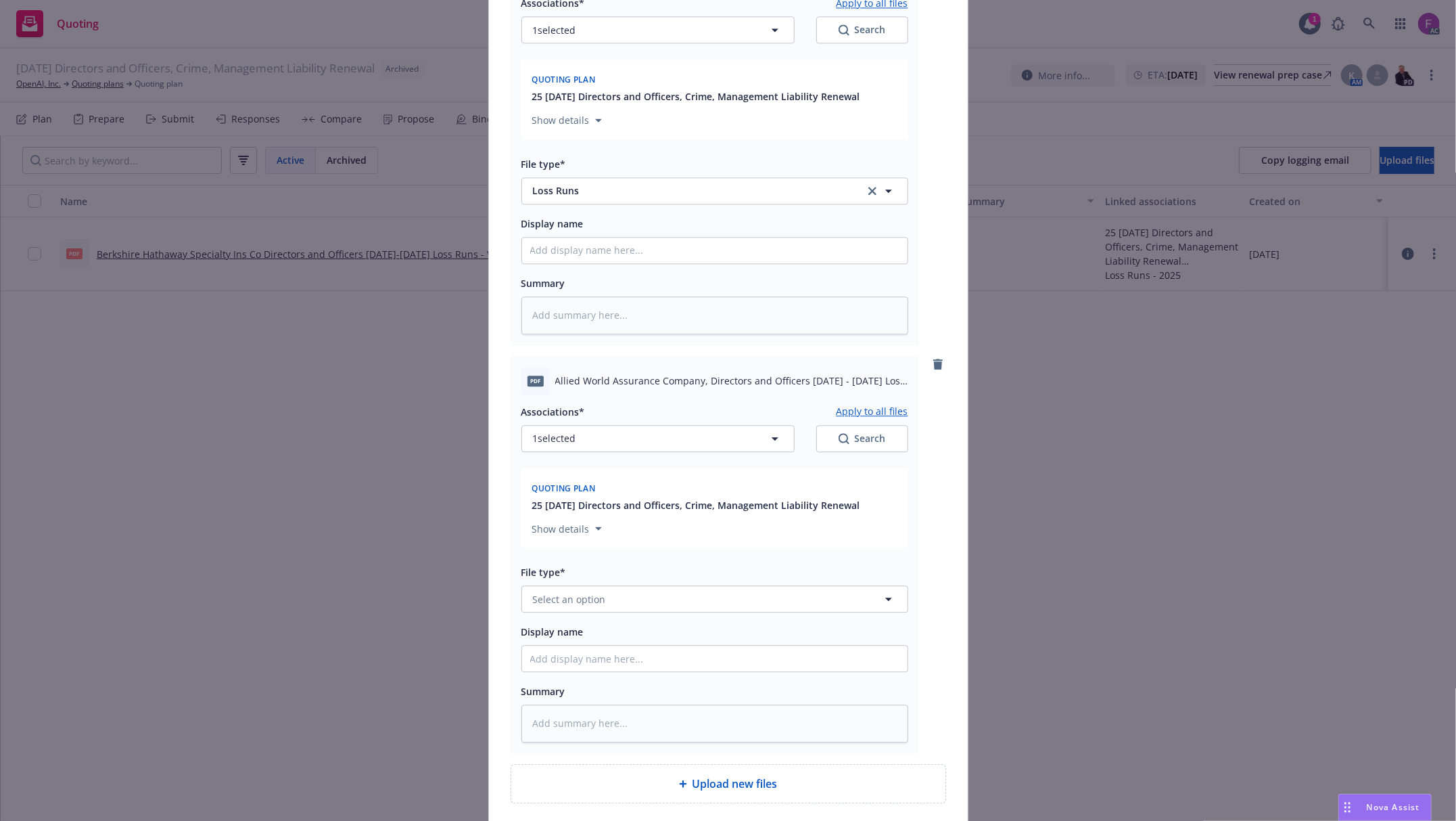
scroll to position [2786, 0]
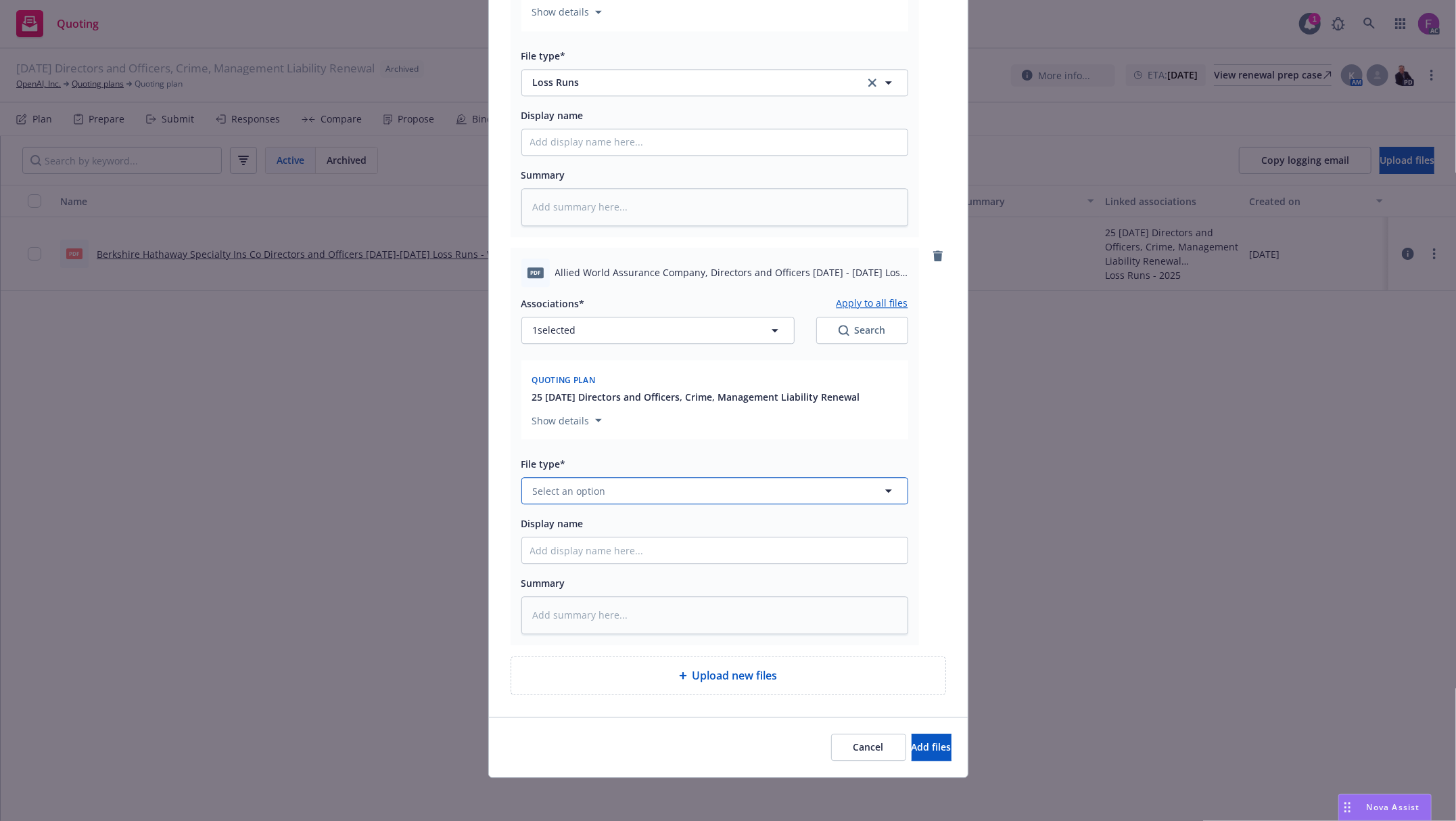
click at [601, 486] on button "Select an option" at bounding box center [715, 490] width 387 height 27
paste input "Loss Run"
type input "Loss Run"
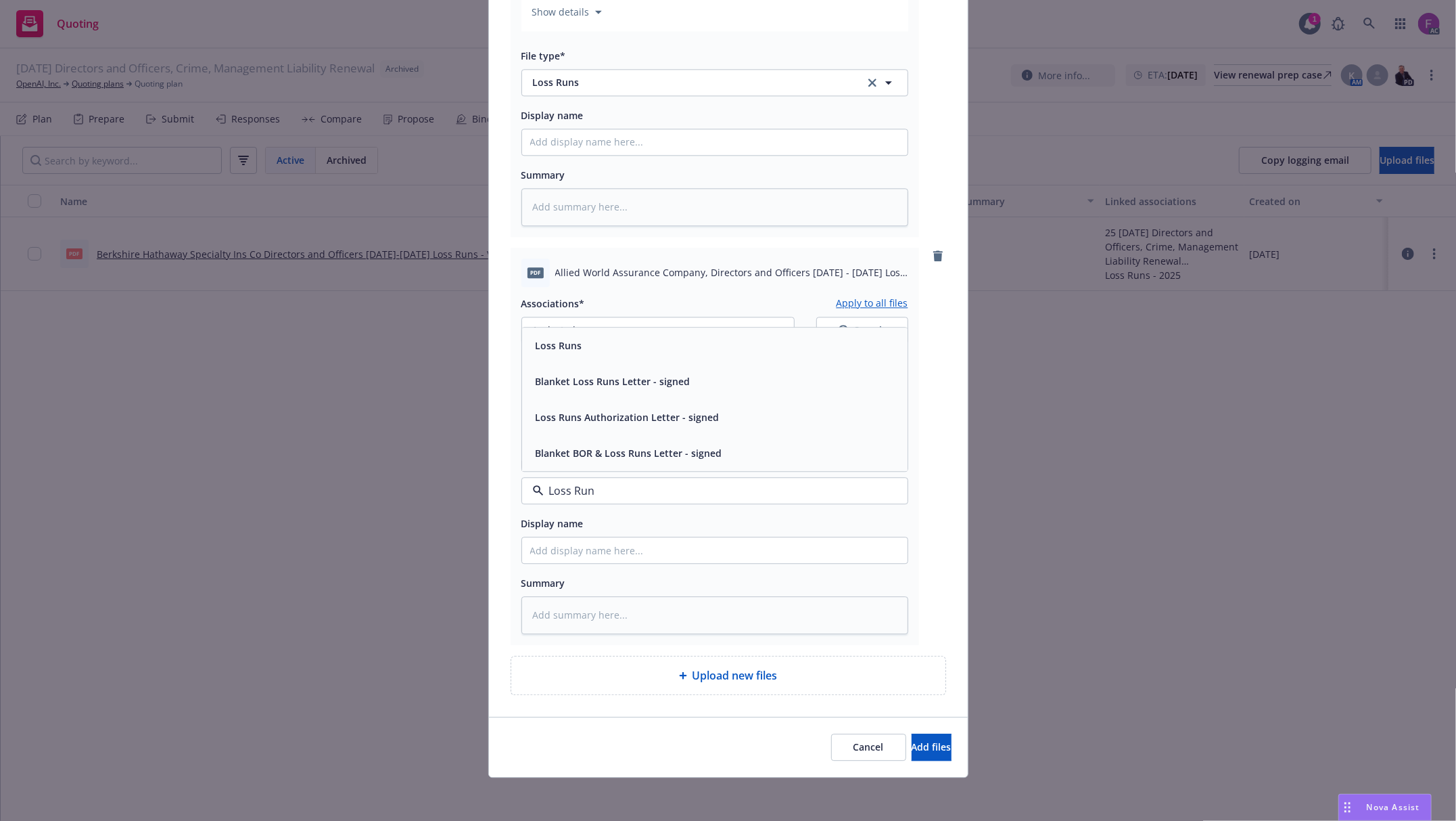
click at [589, 341] on div "Loss Runs" at bounding box center [715, 345] width 369 height 20
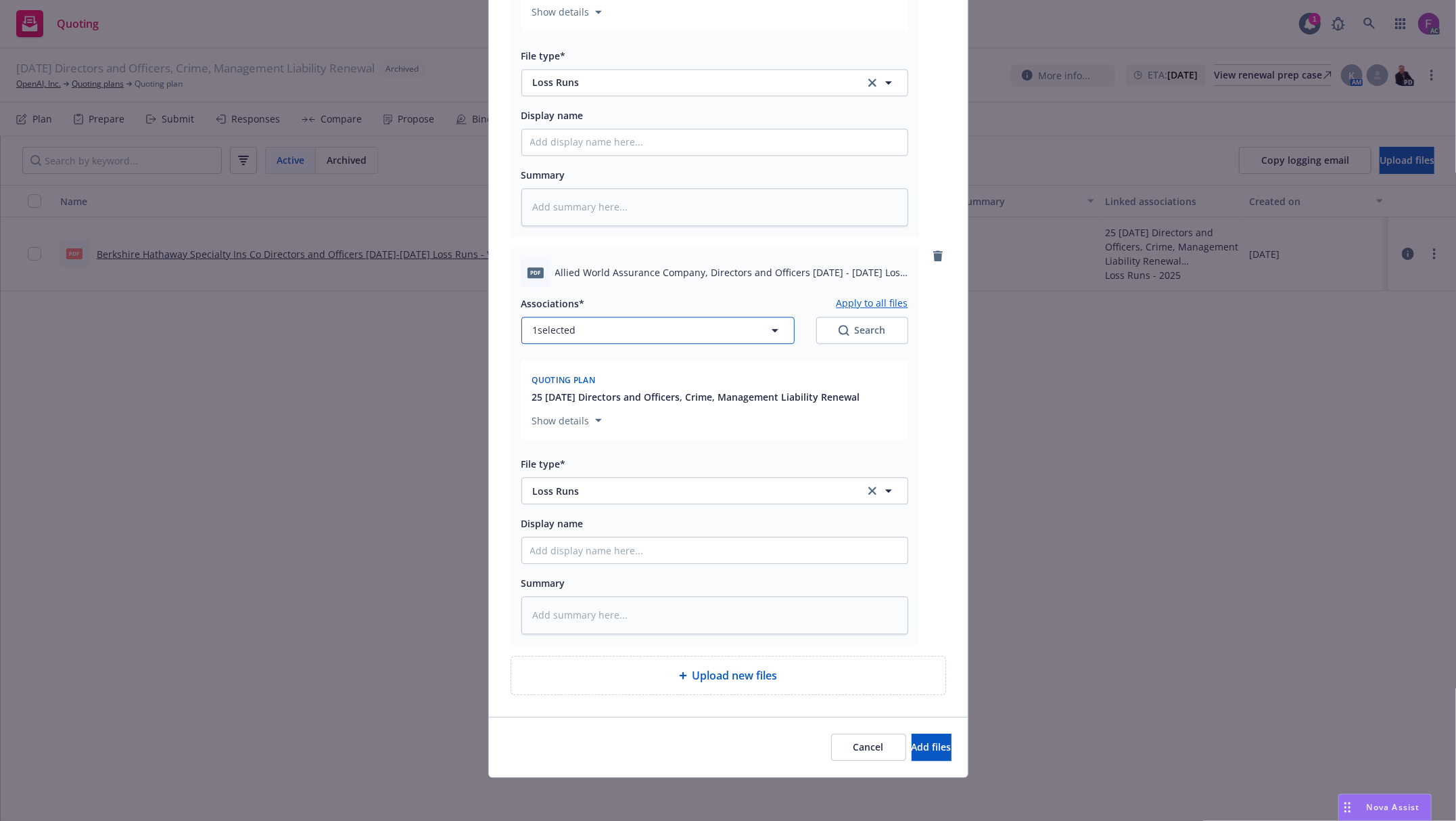
click at [633, 320] on button "1 selected" at bounding box center [658, 329] width 273 height 27
type textarea "x"
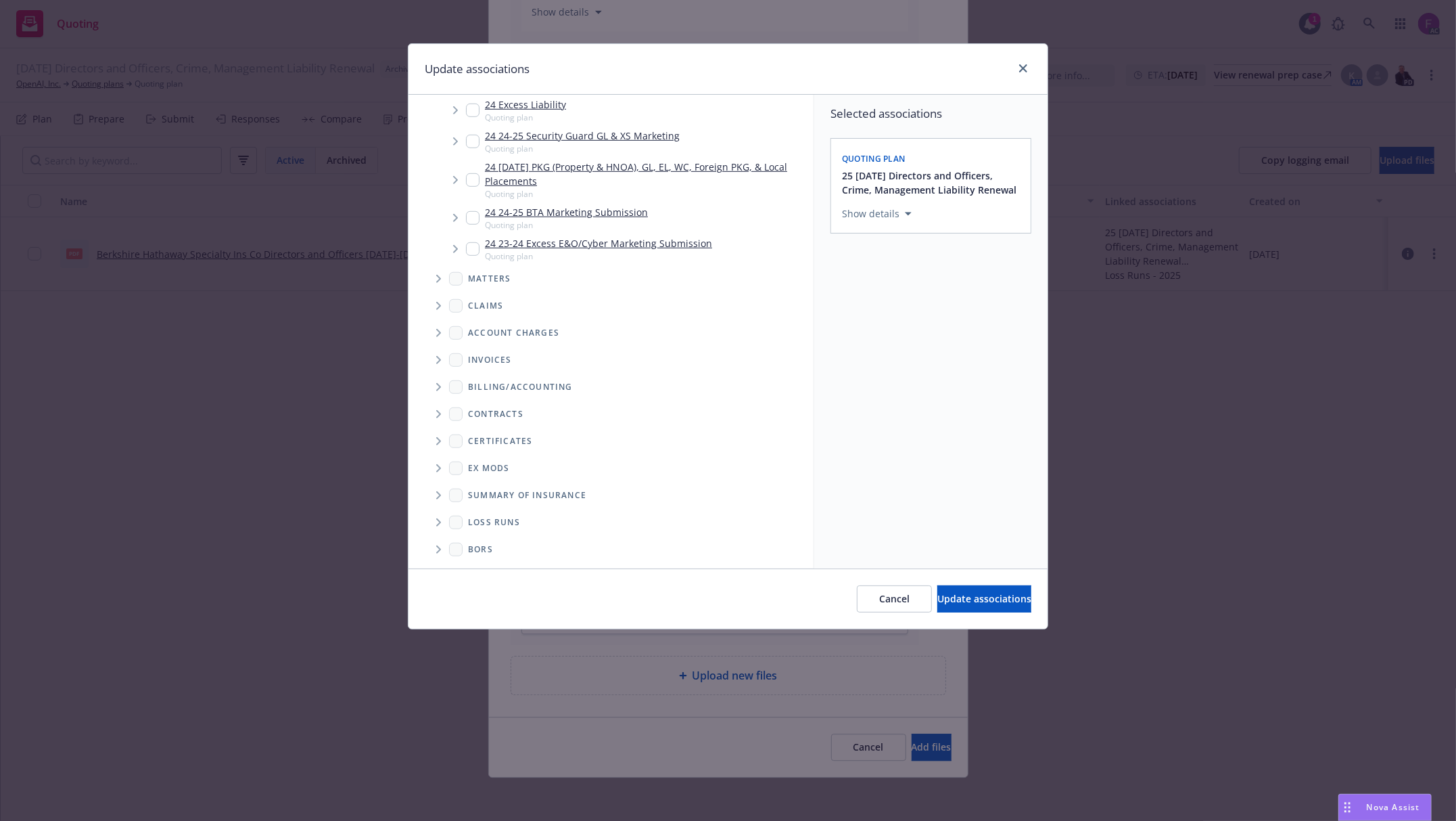
scroll to position [761, 0]
drag, startPoint x: 438, startPoint y: 514, endPoint x: 449, endPoint y: 518, distance: 11.7
click at [439, 514] on span "Folder Tree Example" at bounding box center [439, 521] width 22 height 22
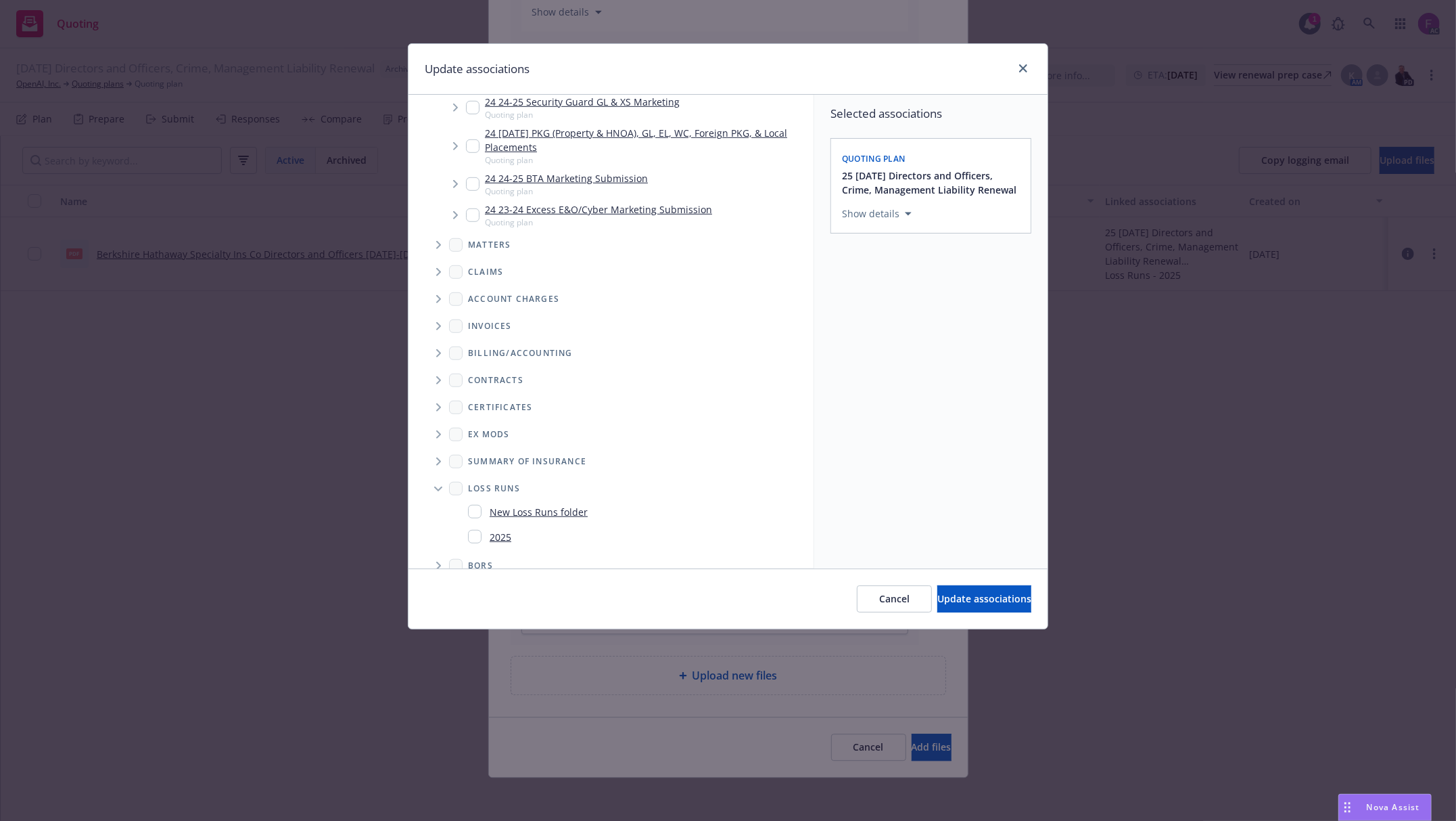
scroll to position [812, 0]
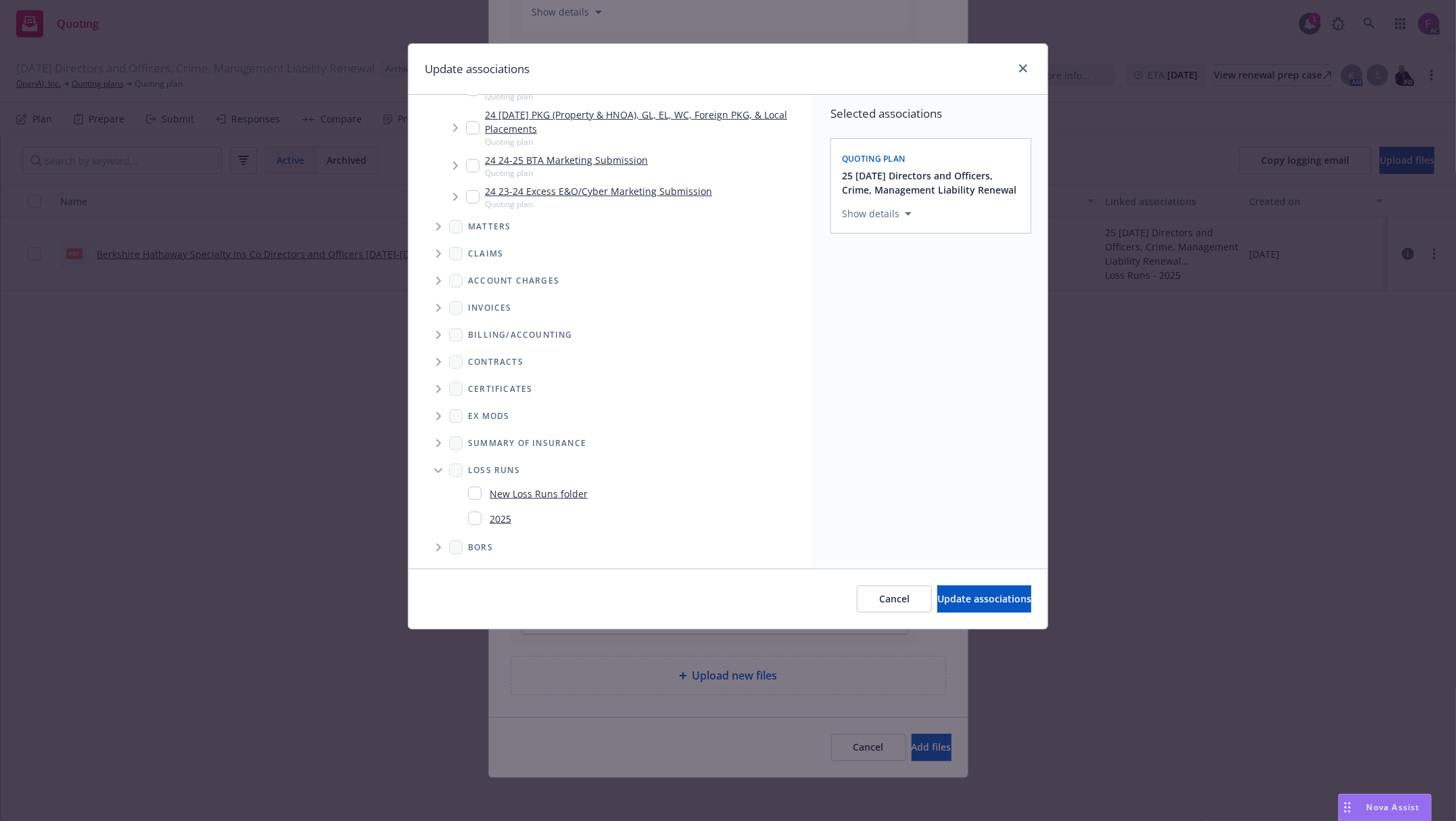
click at [475, 517] on input "Folder Tree Example" at bounding box center [475, 519] width 14 height 14
checkbox input "true"
click at [967, 470] on div "Selected associations Quoting plan 25 10/29/25 Directors and Officers, Crime, M…" at bounding box center [931, 331] width 233 height 474
click at [959, 594] on span "Update associations" at bounding box center [984, 598] width 94 height 13
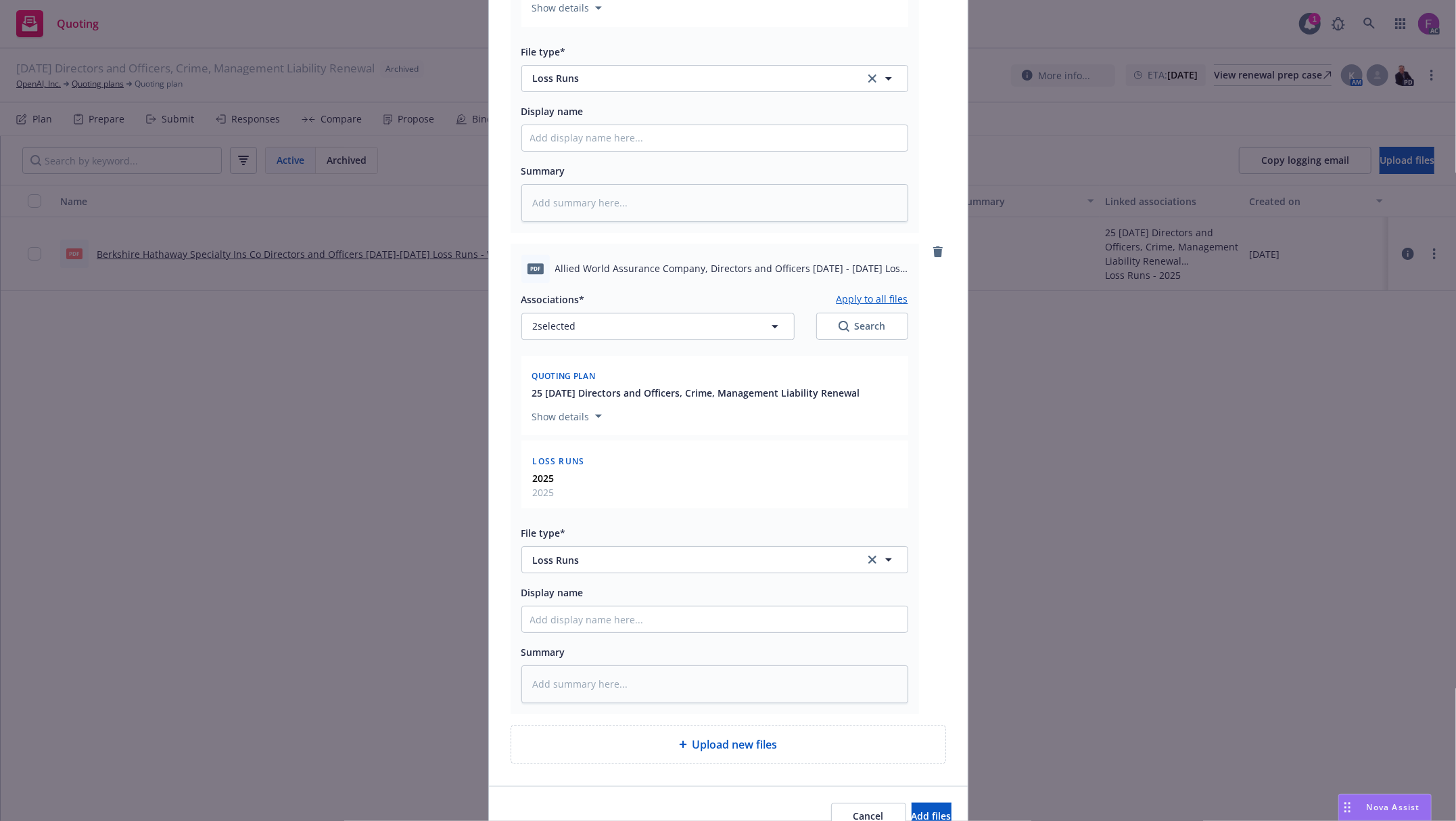
click at [876, 303] on button "Apply to all files" at bounding box center [873, 299] width 72 height 16
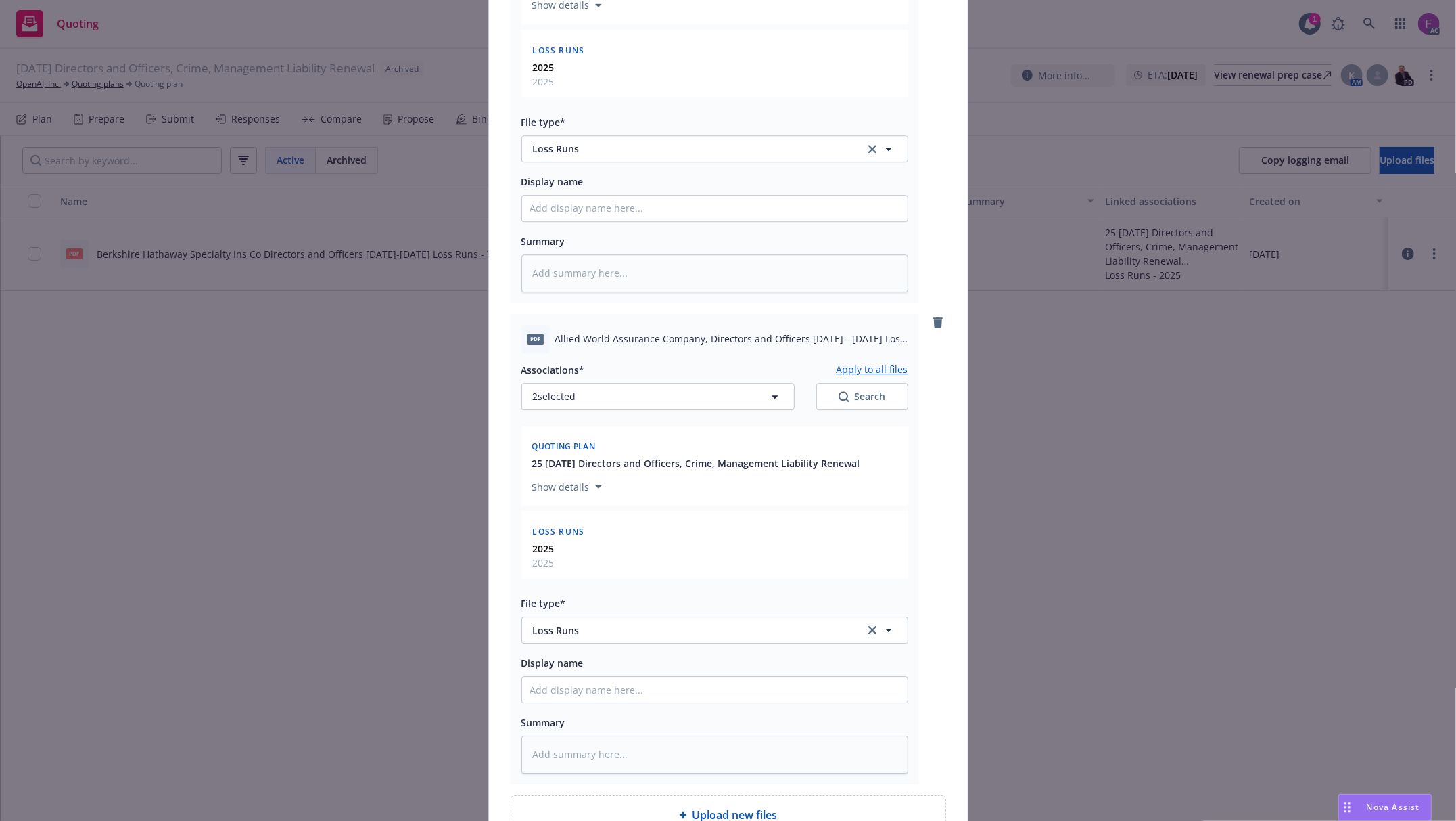
click at [888, 376] on button "Apply to all files" at bounding box center [873, 369] width 72 height 16
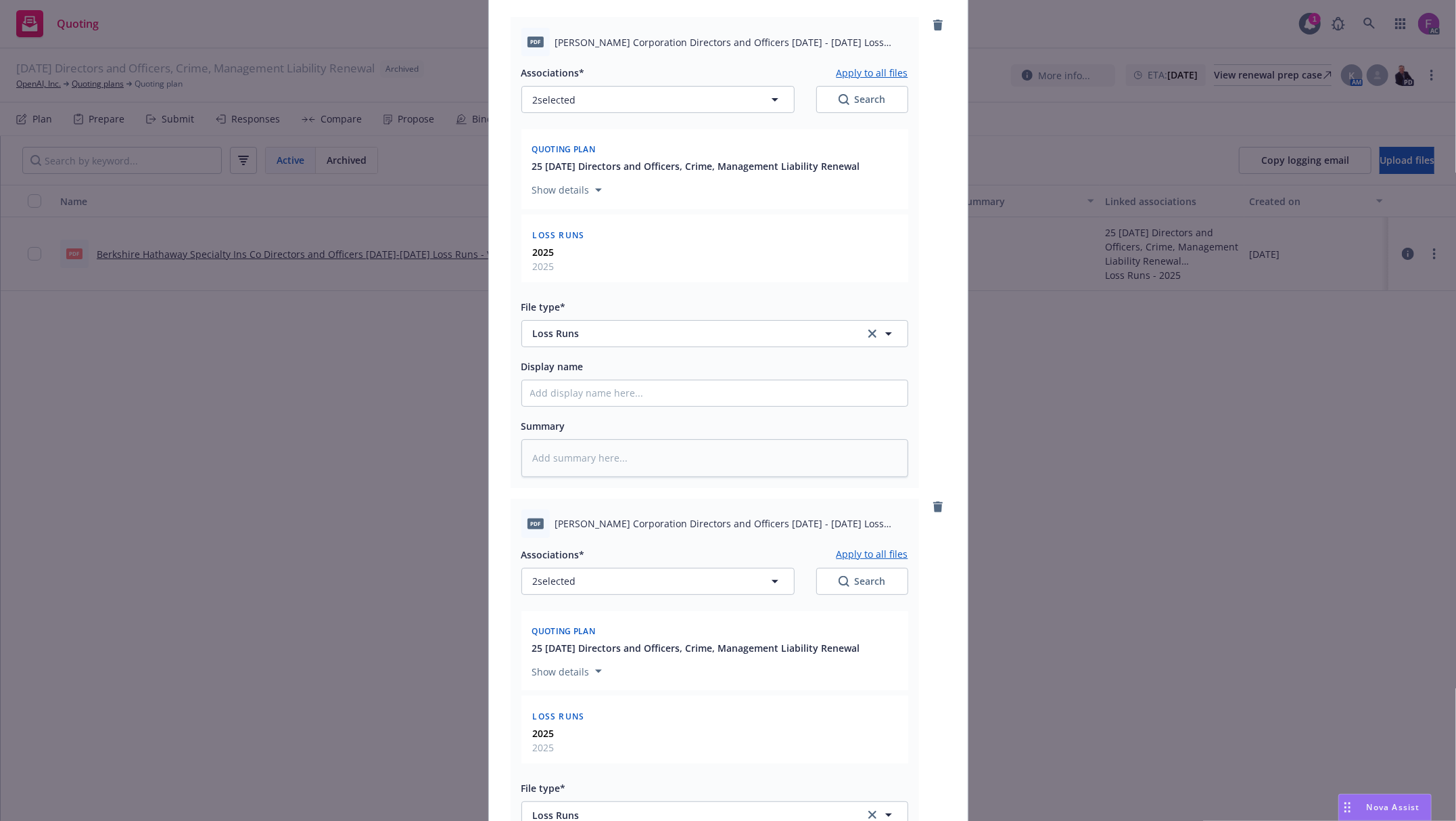
scroll to position [0, 0]
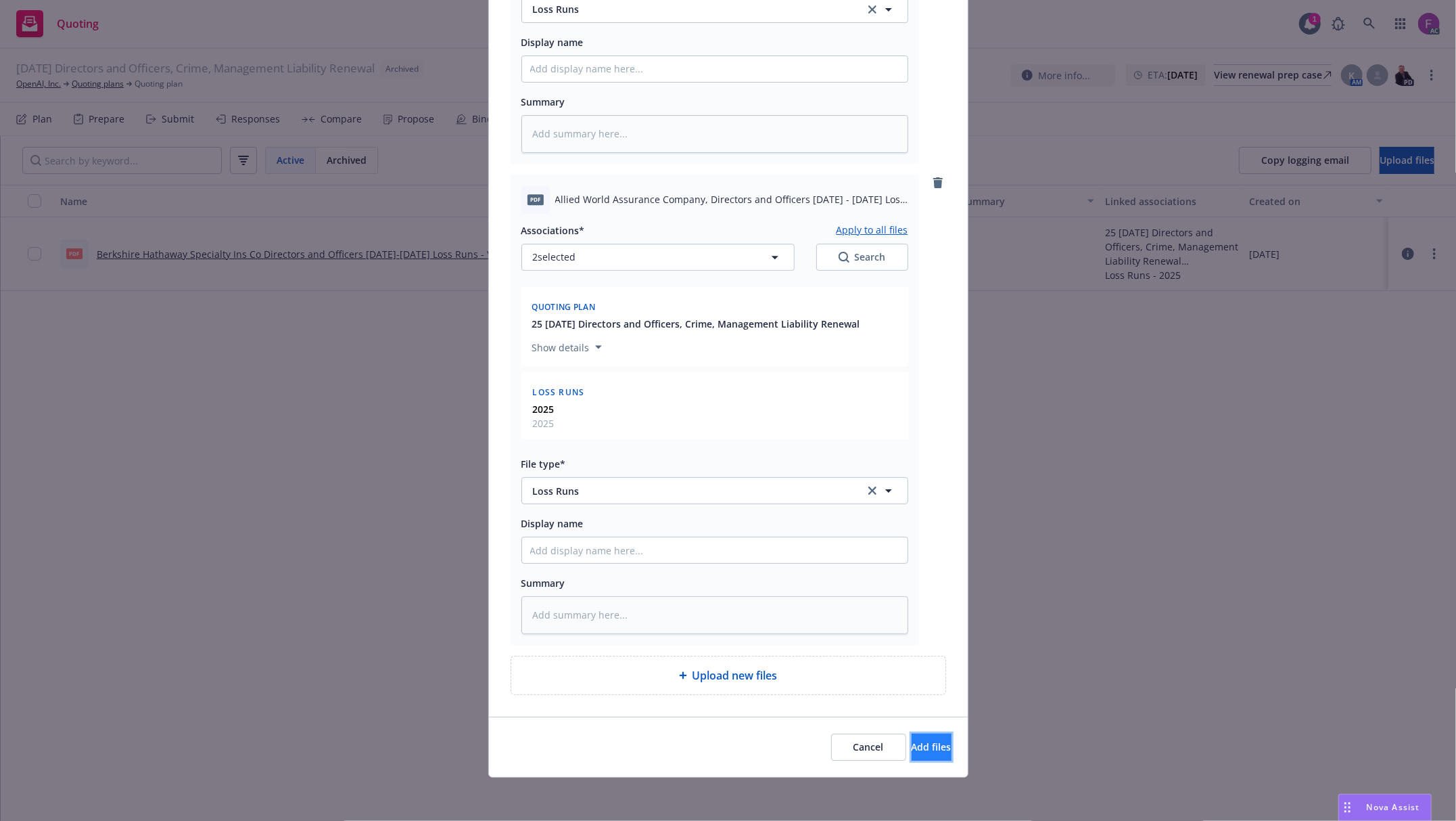
click at [913, 744] on span "Add files" at bounding box center [931, 746] width 40 height 13
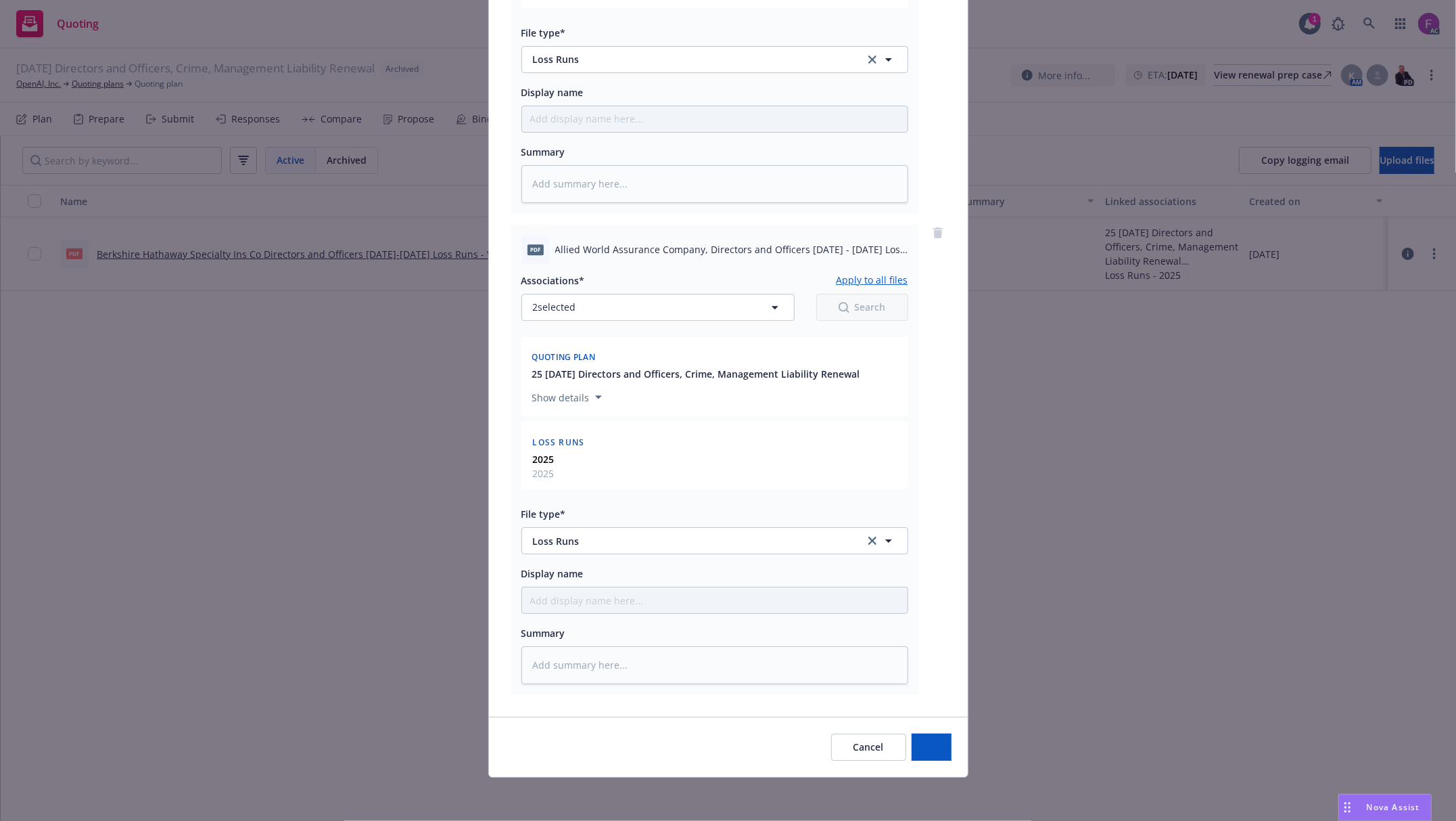
scroll to position [3324, 0]
type textarea "x"
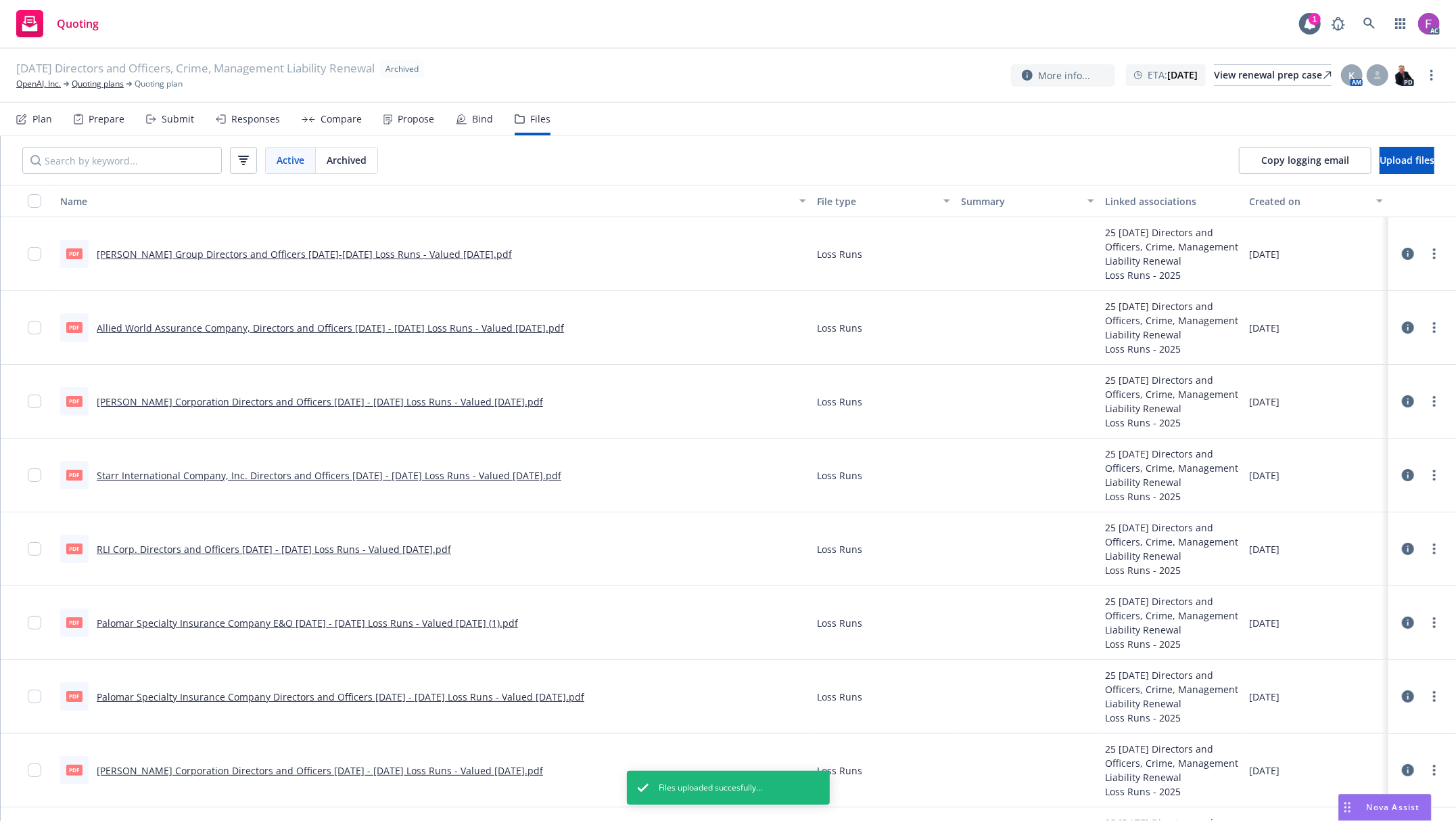
scroll to position [63, 0]
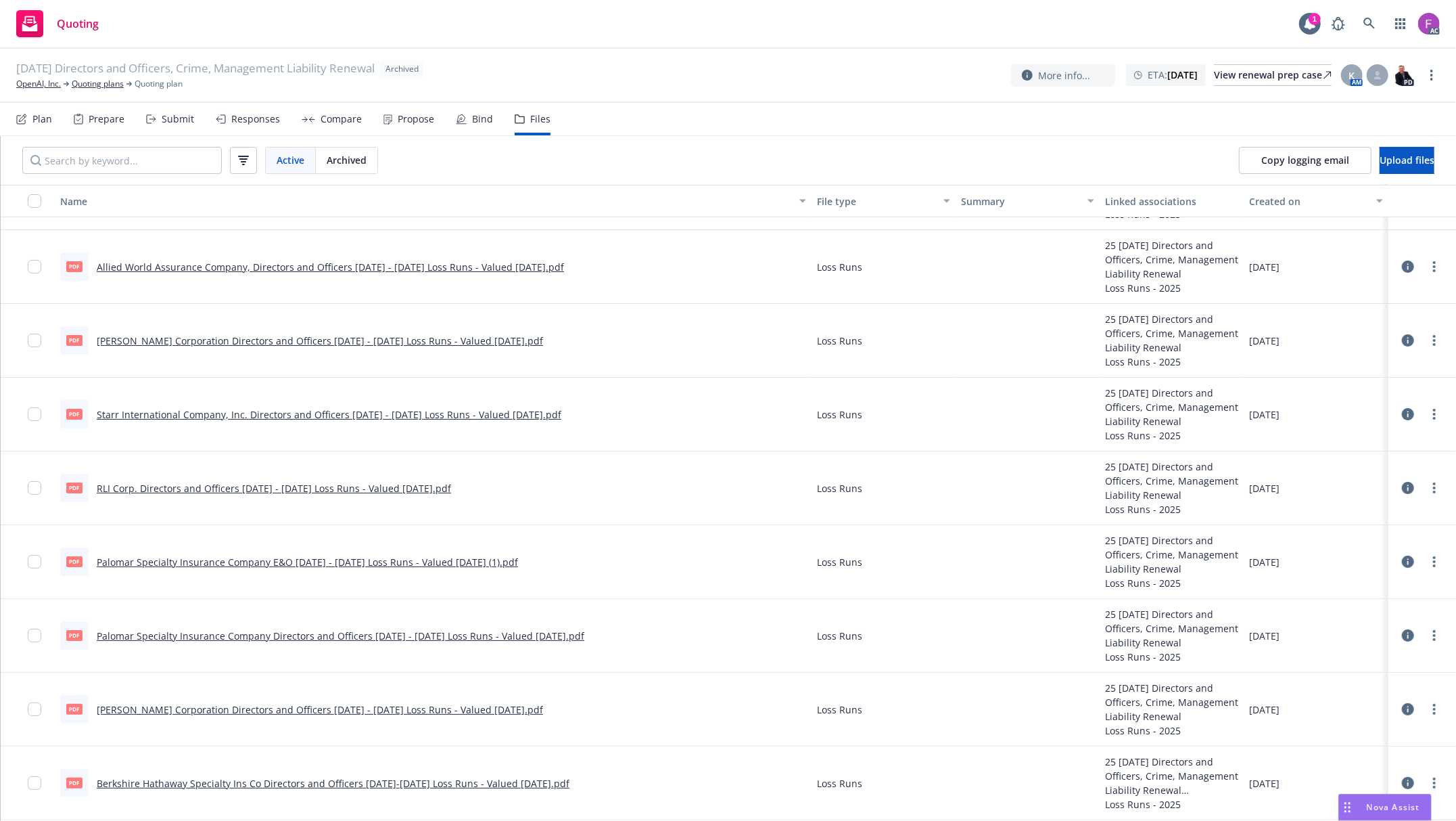
click at [333, 782] on link "Berkshire Hathaway Specialty Ins Co Directors and Officers 2023-2024 Loss Runs …" at bounding box center [333, 783] width 473 height 13
click at [1426, 783] on link "more" at bounding box center [1434, 782] width 16 height 16
click at [1341, 764] on link "Update associations" at bounding box center [1374, 768] width 135 height 27
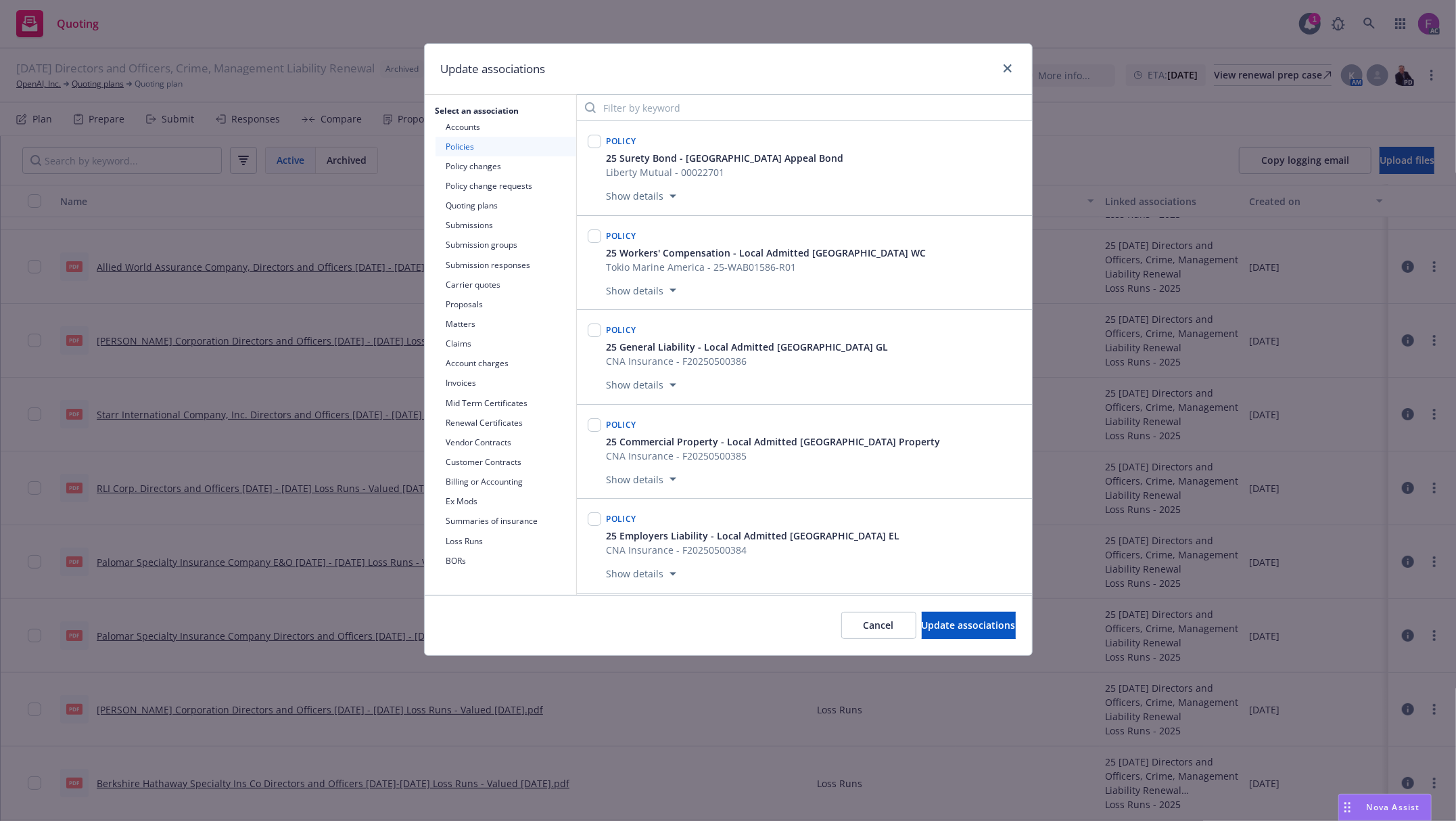
click at [774, 68] on div "Update associations" at bounding box center [728, 69] width 607 height 51
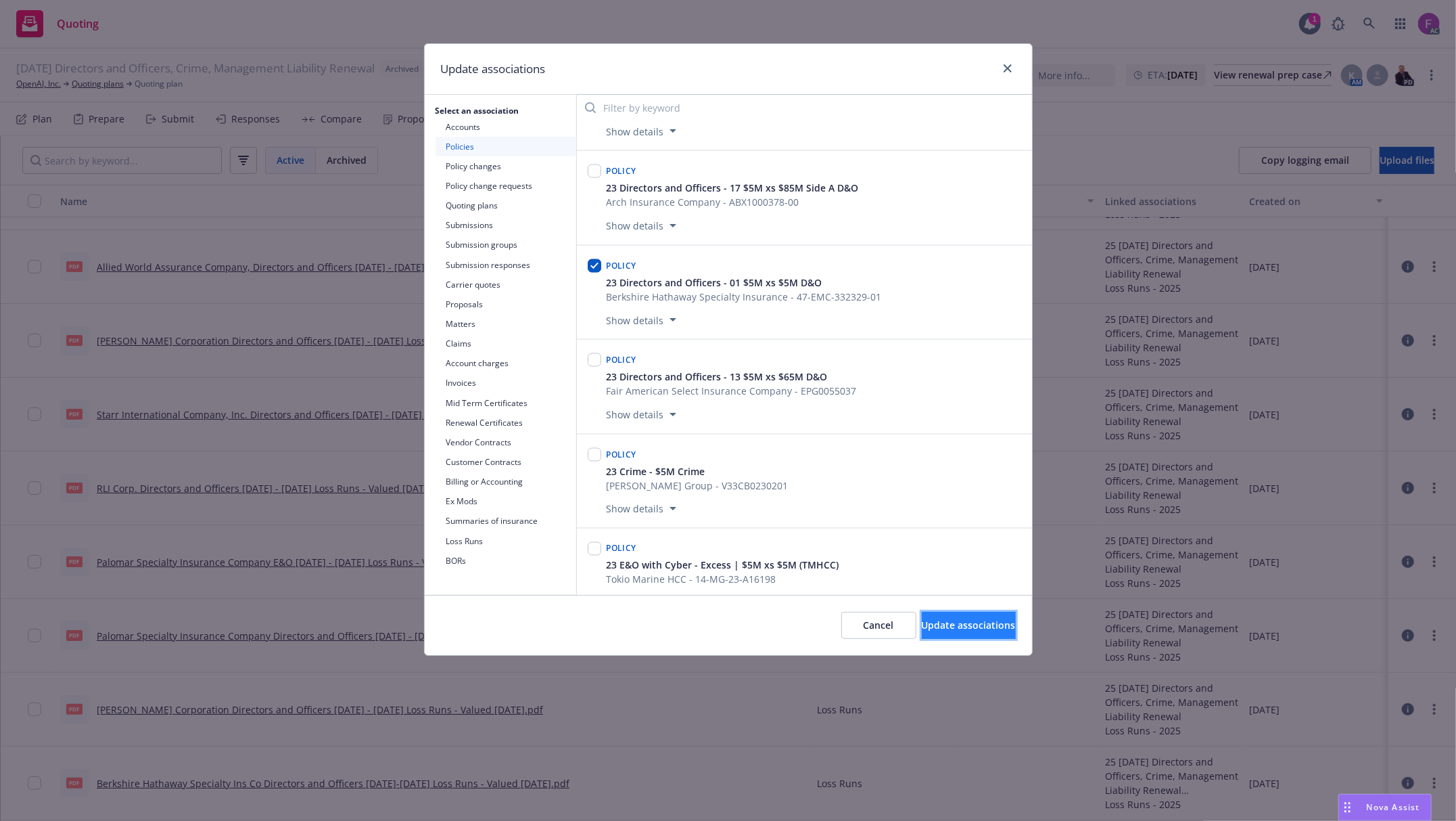
click at [928, 617] on button "Update associations" at bounding box center [968, 624] width 94 height 27
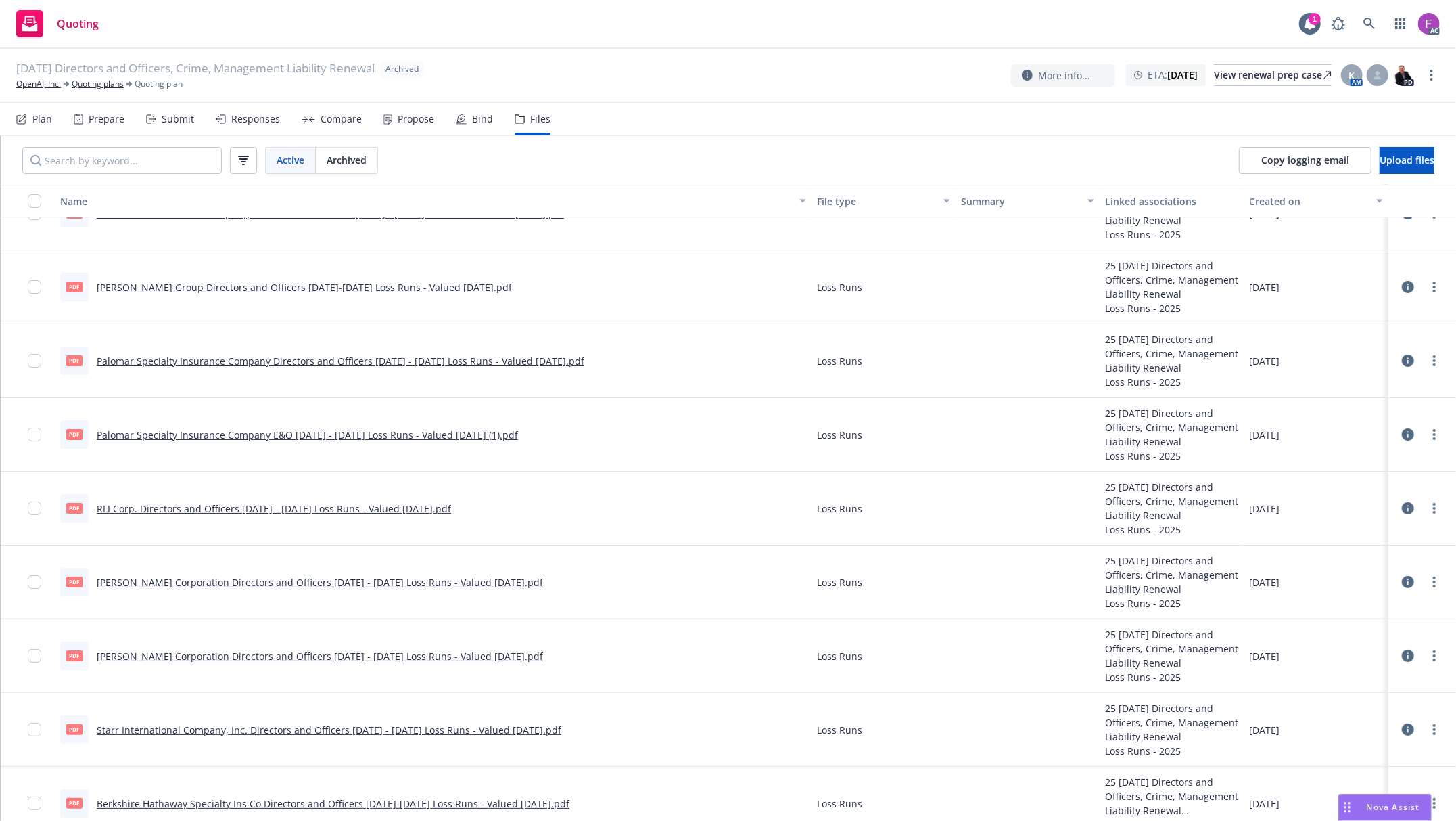
scroll to position [63, 0]
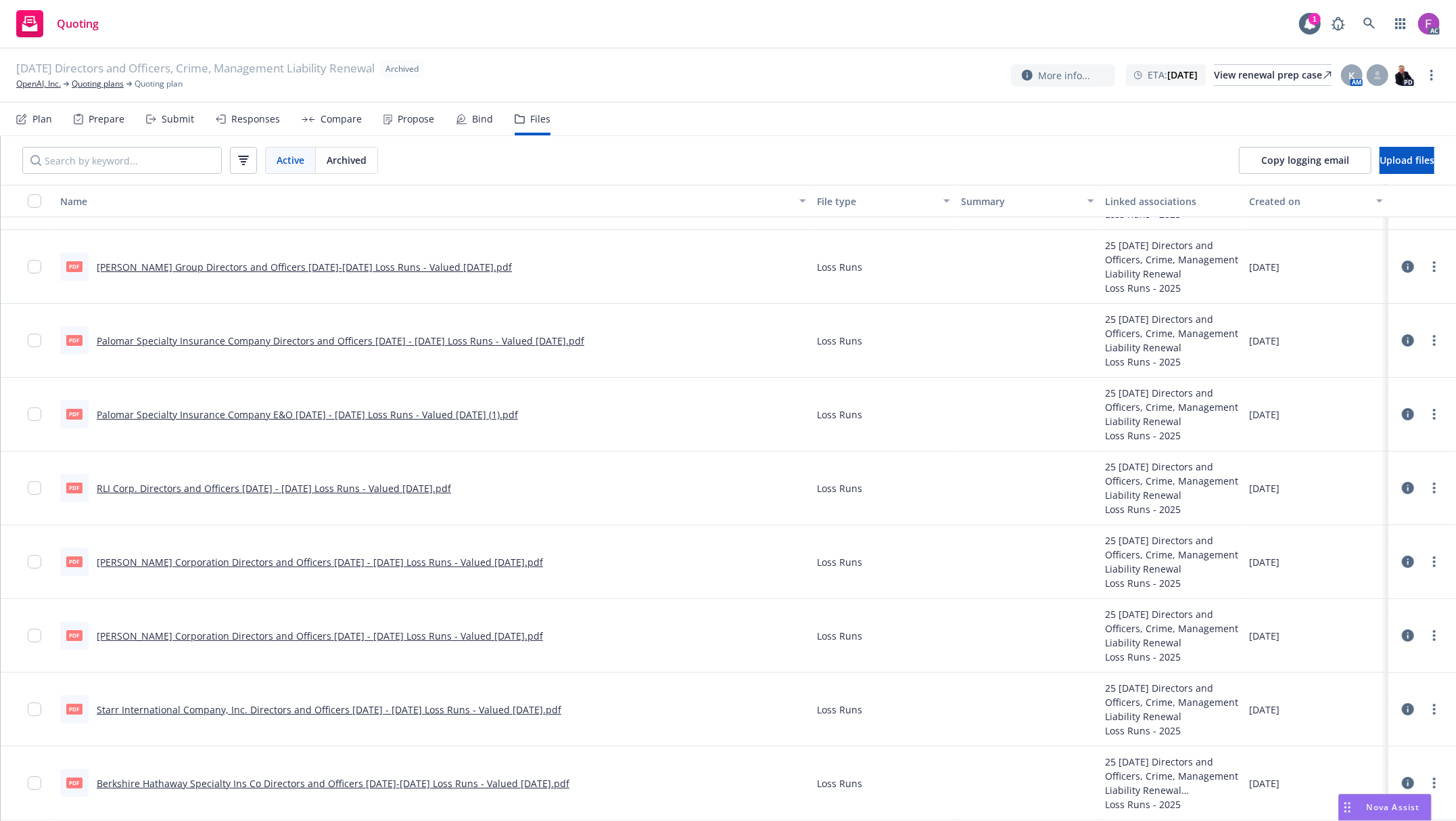
click at [346, 705] on link "Starr International Company, Inc. Directors and Officers 2024 - 2025 Loss Runs …" at bounding box center [329, 709] width 465 height 13
click at [1426, 709] on link "more" at bounding box center [1434, 709] width 16 height 16
drag, startPoint x: 1337, startPoint y: 690, endPoint x: 1321, endPoint y: 661, distance: 33.1
click at [1337, 690] on link "Update associations" at bounding box center [1374, 694] width 135 height 27
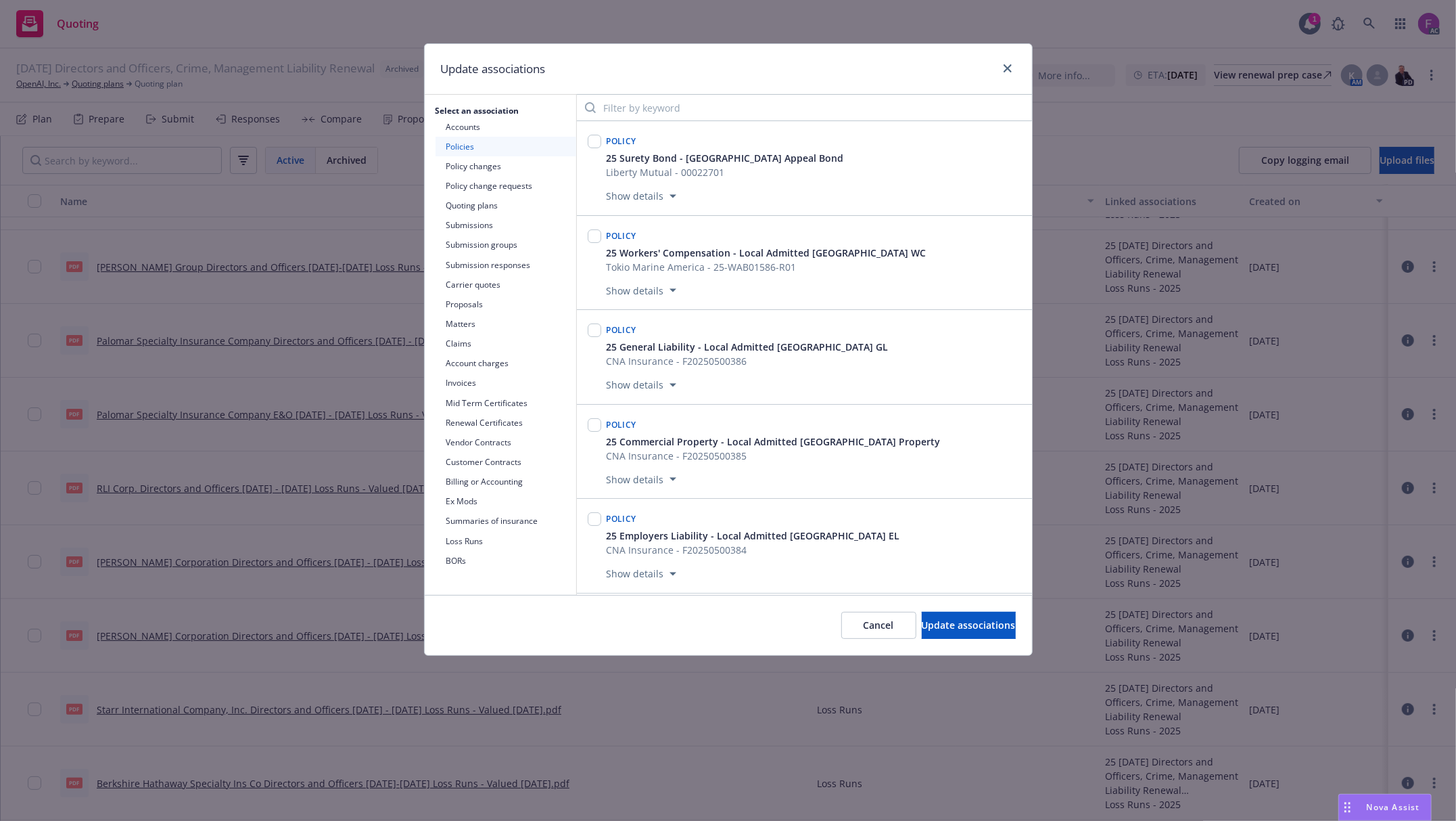
scroll to position [5611, 0]
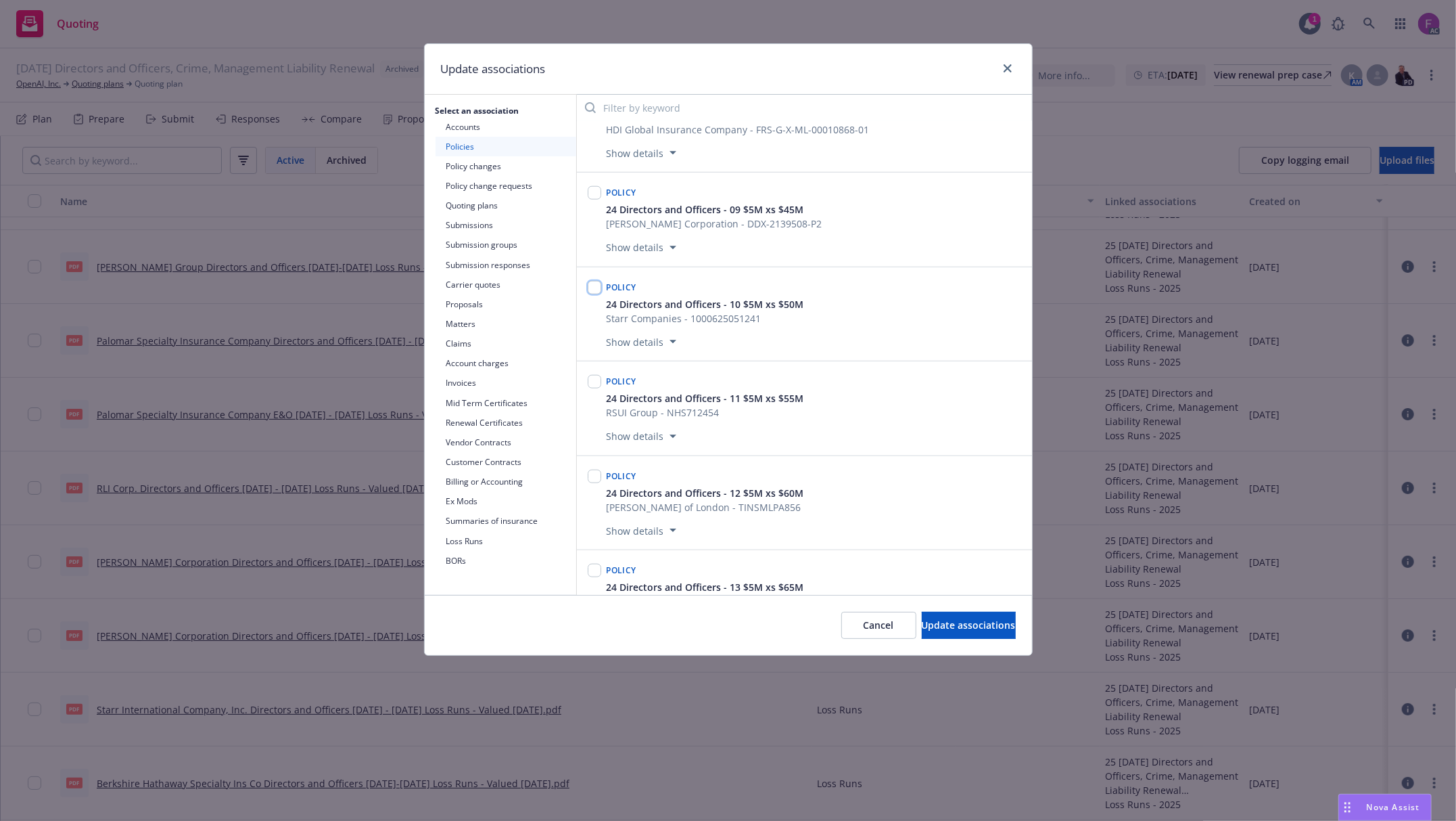
click at [590, 294] on input "checkbox" at bounding box center [594, 287] width 14 height 14
checkbox input "true"
click at [926, 621] on span "Update associations" at bounding box center [968, 624] width 94 height 13
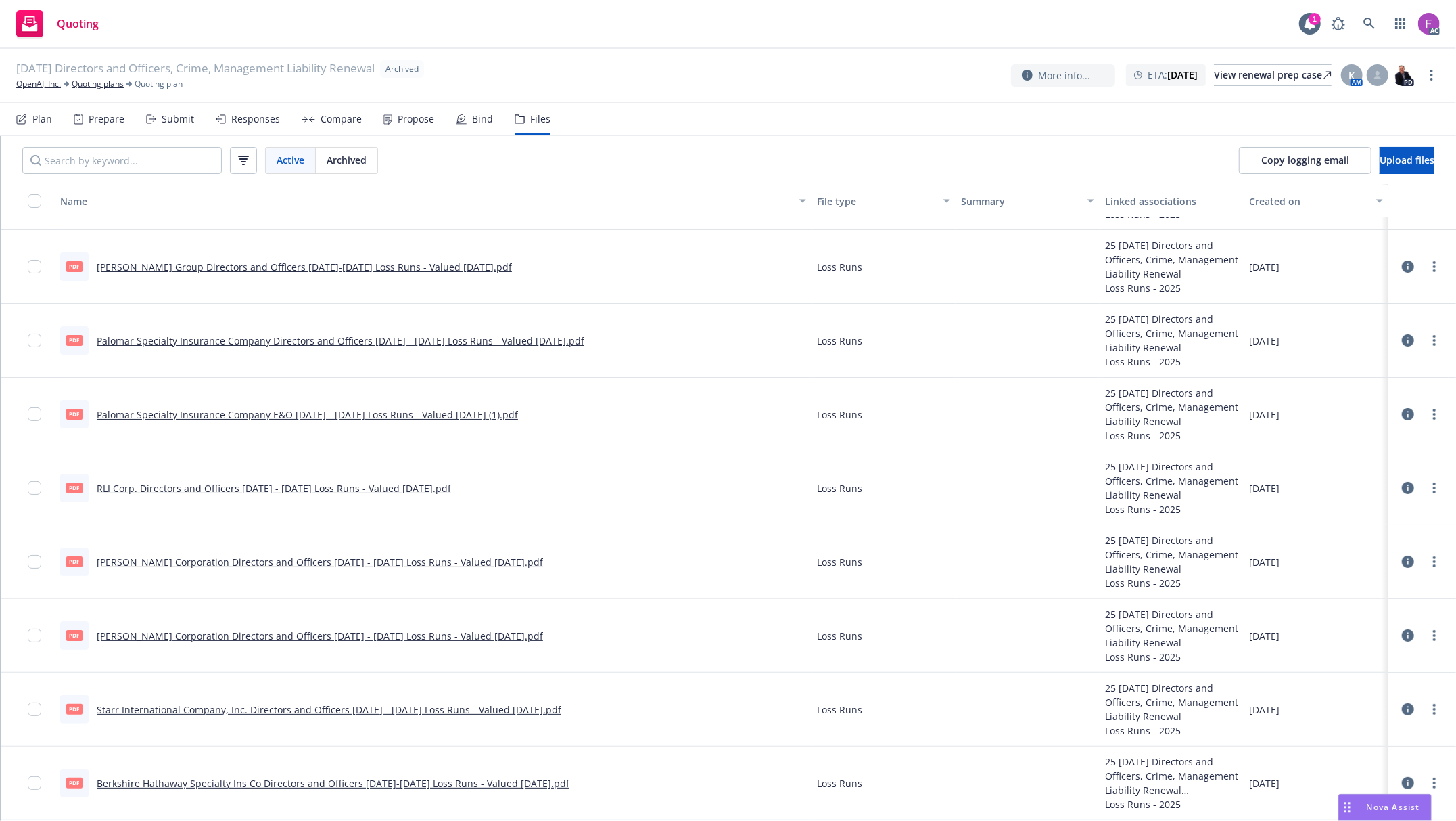
click at [158, 631] on link "W. R. Berkley Corporation Directors and Officers 2021 - 2022 Loss Runs - Valued…" at bounding box center [320, 635] width 447 height 13
click at [1433, 633] on icon "more" at bounding box center [1434, 634] width 3 height 11
click at [1344, 745] on link "Update associations" at bounding box center [1360, 743] width 135 height 27
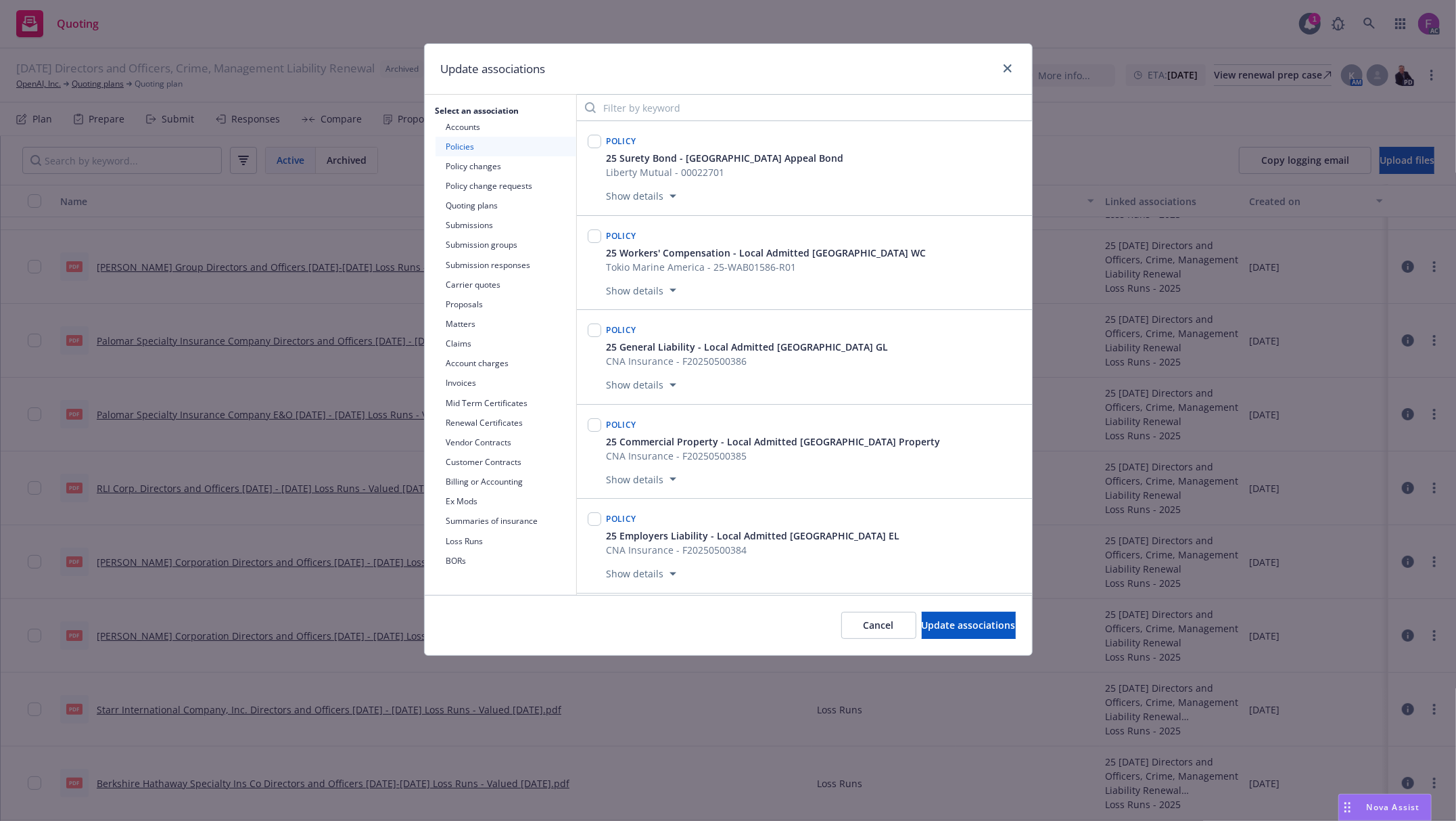
scroll to position [15117, 0]
click at [590, 240] on input "checkbox" at bounding box center [594, 233] width 14 height 14
checkbox input "true"
click at [963, 625] on span "Update associations" at bounding box center [968, 624] width 94 height 13
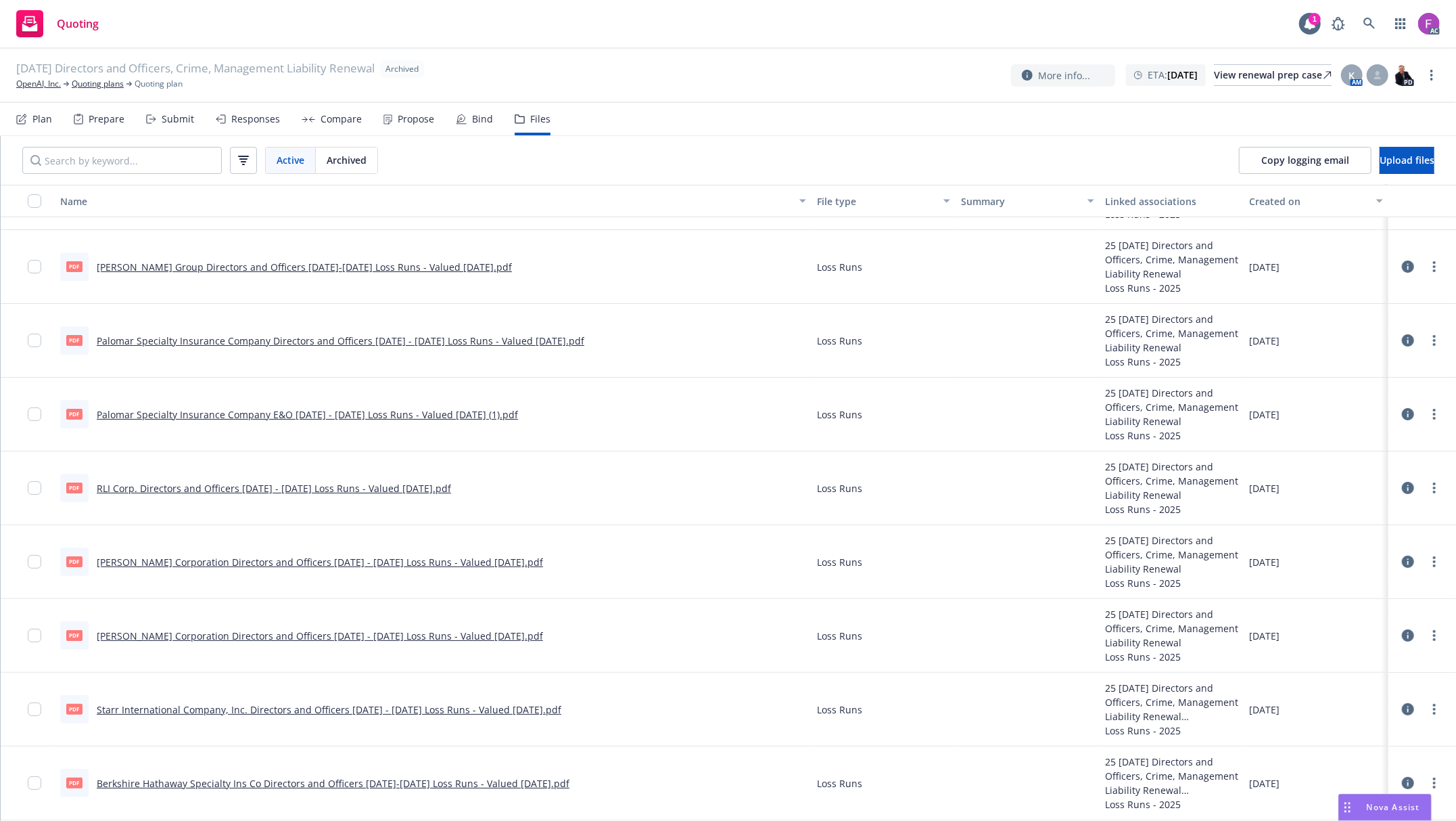
click at [243, 558] on link "W. R. Berkley Corporation Directors and Officers 2023 - 2025 Loss Runs - Valued…" at bounding box center [320, 562] width 447 height 13
click at [374, 636] on link "W. R. Berkley Corporation Directors and Officers 2021 - 2022 Loss Runs - Valued…" at bounding box center [320, 635] width 447 height 13
click at [172, 559] on link "W. R. Berkley Corporation Directors and Officers 2023 - 2025 Loss Runs - Valued…" at bounding box center [320, 562] width 447 height 13
click at [1433, 562] on circle "more" at bounding box center [1434, 562] width 3 height 3
click at [1394, 664] on link "Update associations" at bounding box center [1360, 669] width 135 height 27
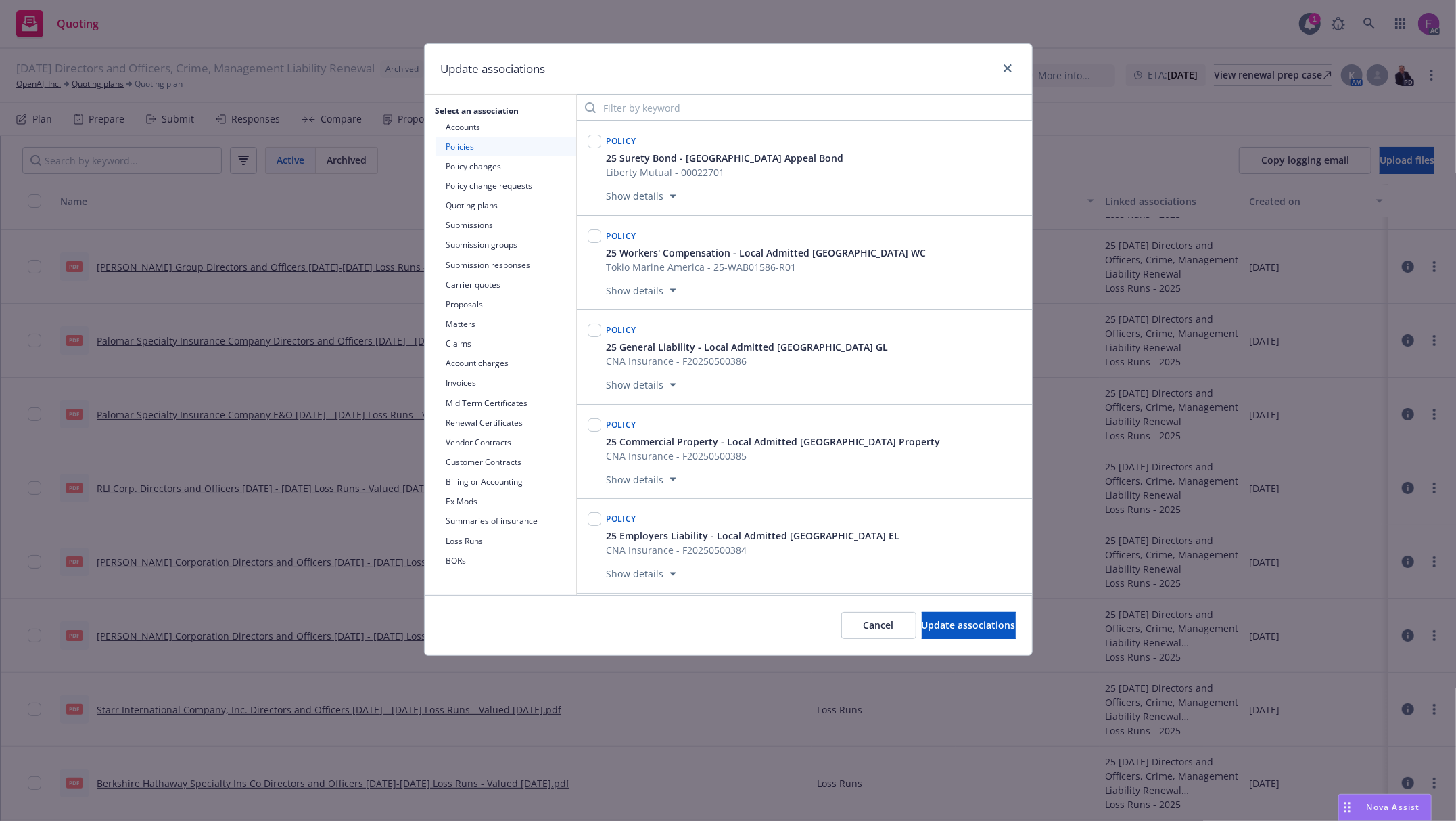
scroll to position [5517, 0]
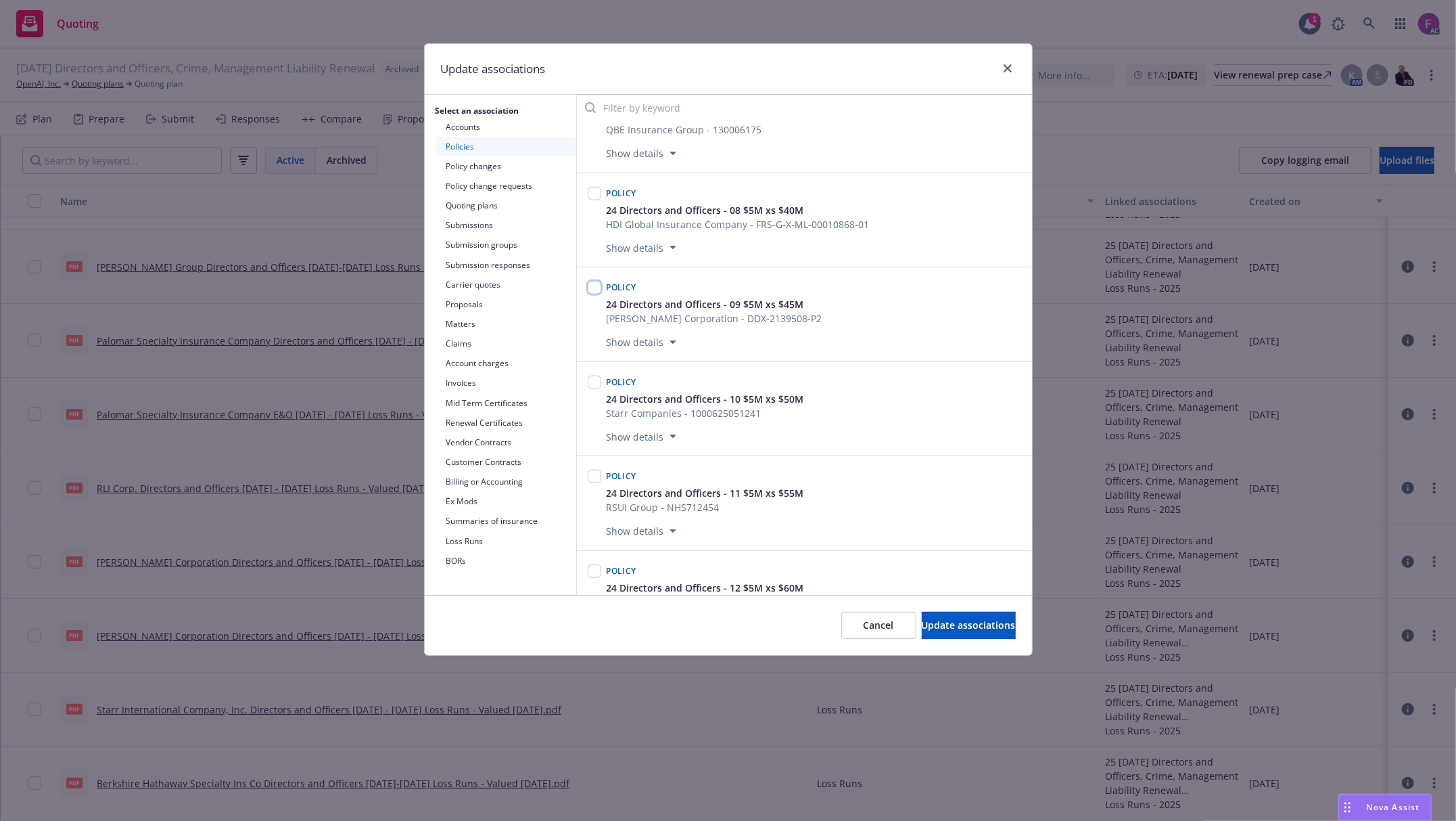
click at [590, 294] on input "checkbox" at bounding box center [594, 287] width 14 height 14
checkbox input "true"
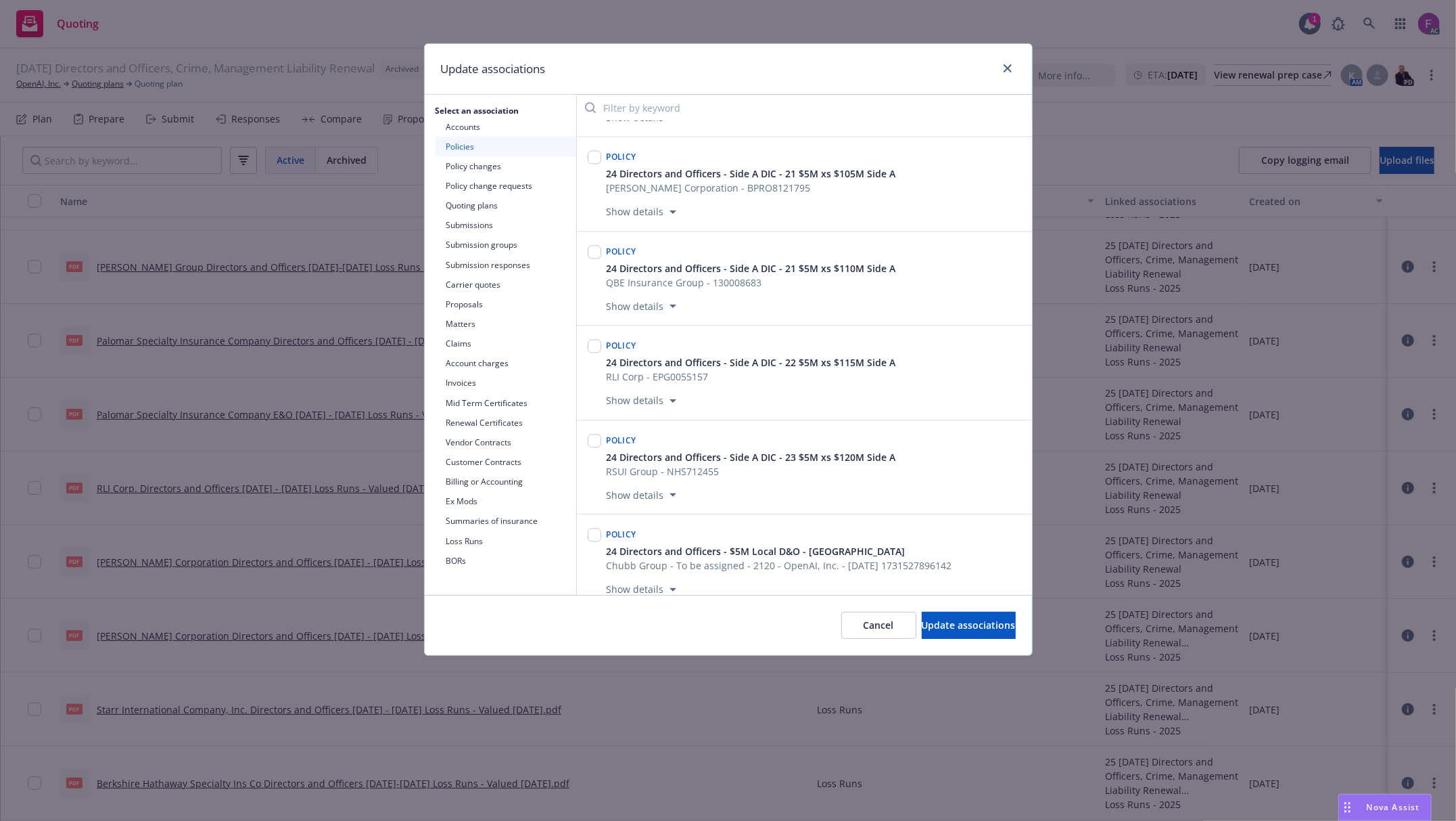
scroll to position [9604, 0]
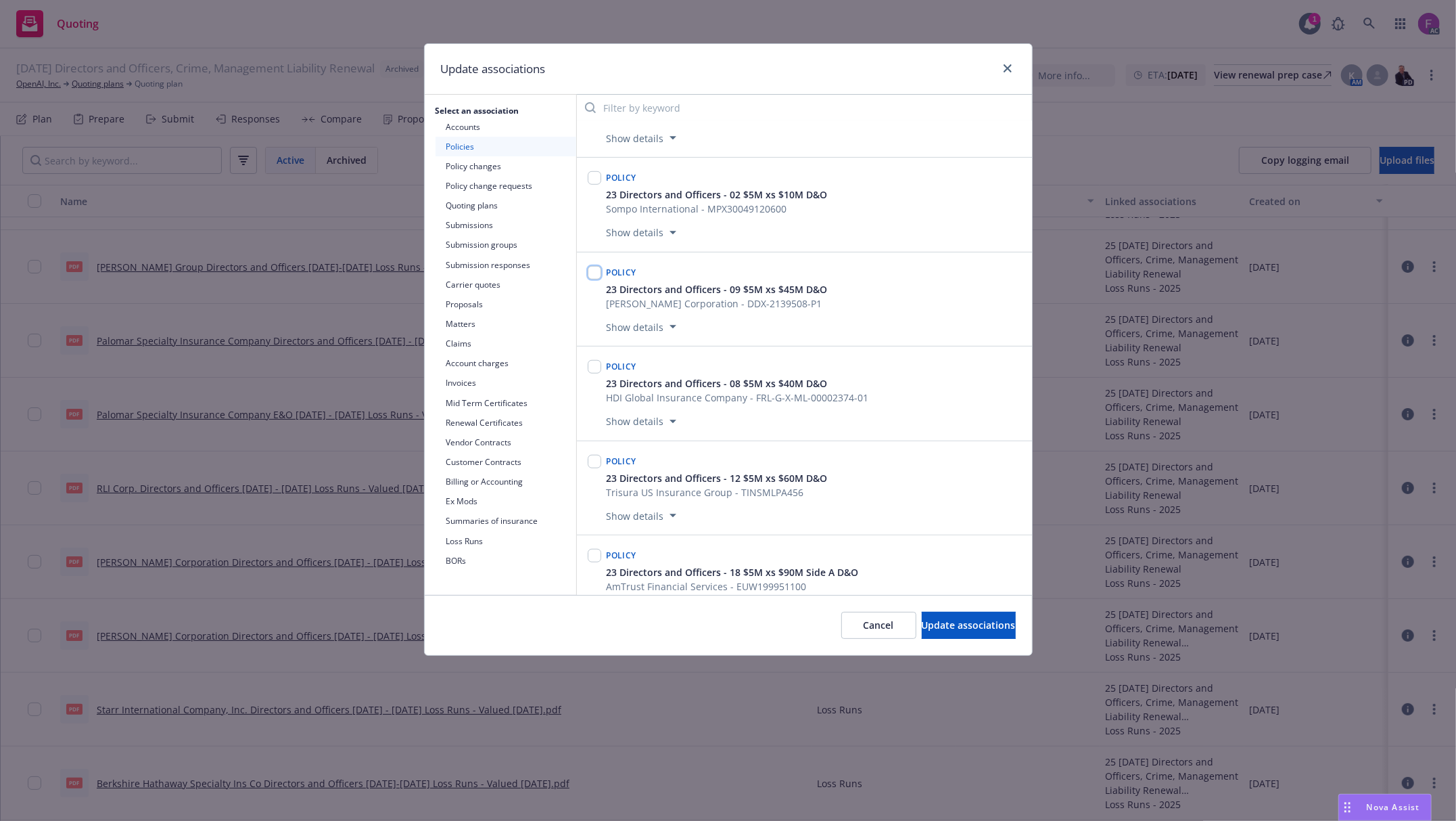
click at [592, 279] on input "checkbox" at bounding box center [594, 273] width 14 height 14
checkbox input "true"
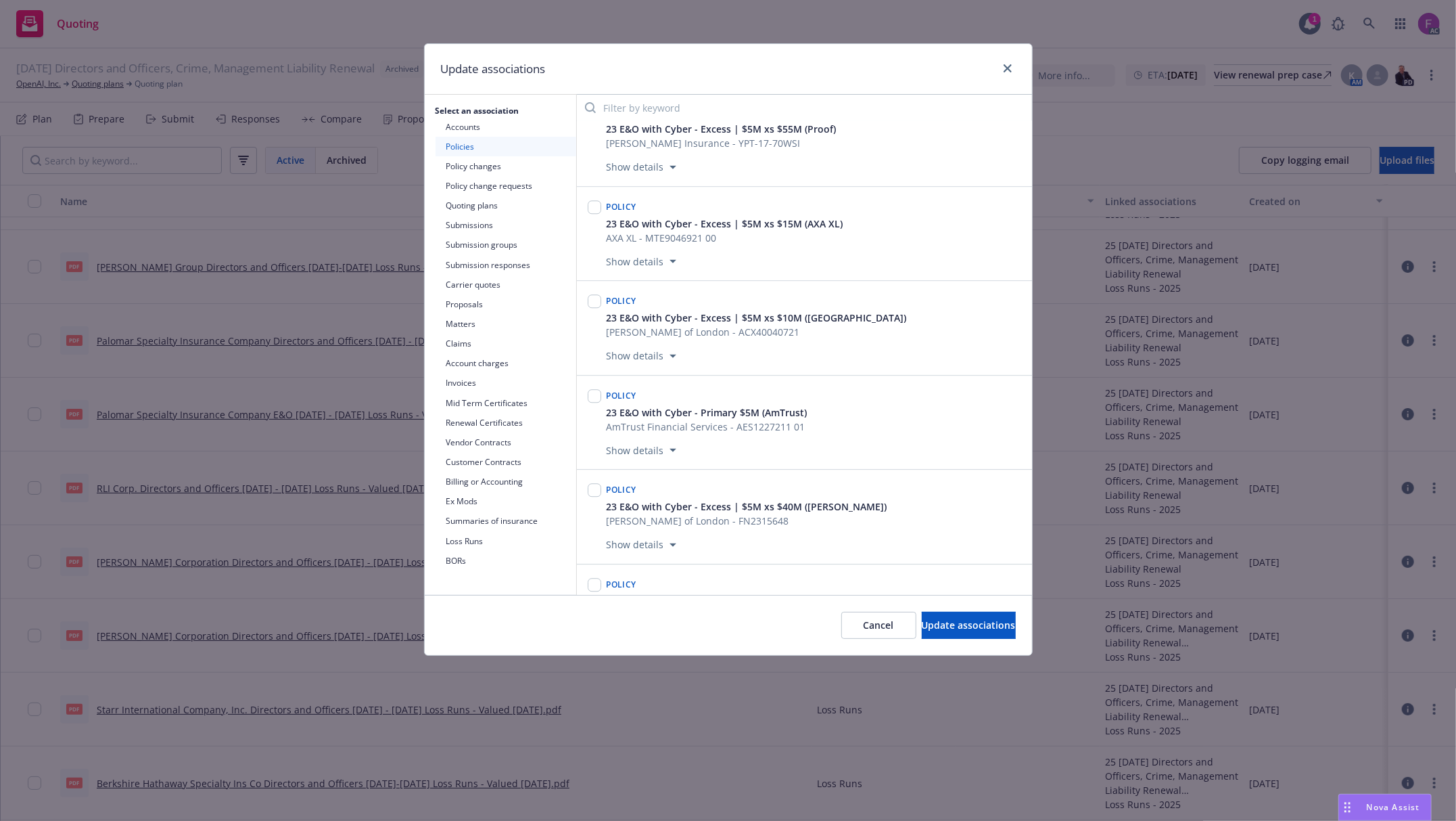
scroll to position [12040, 0]
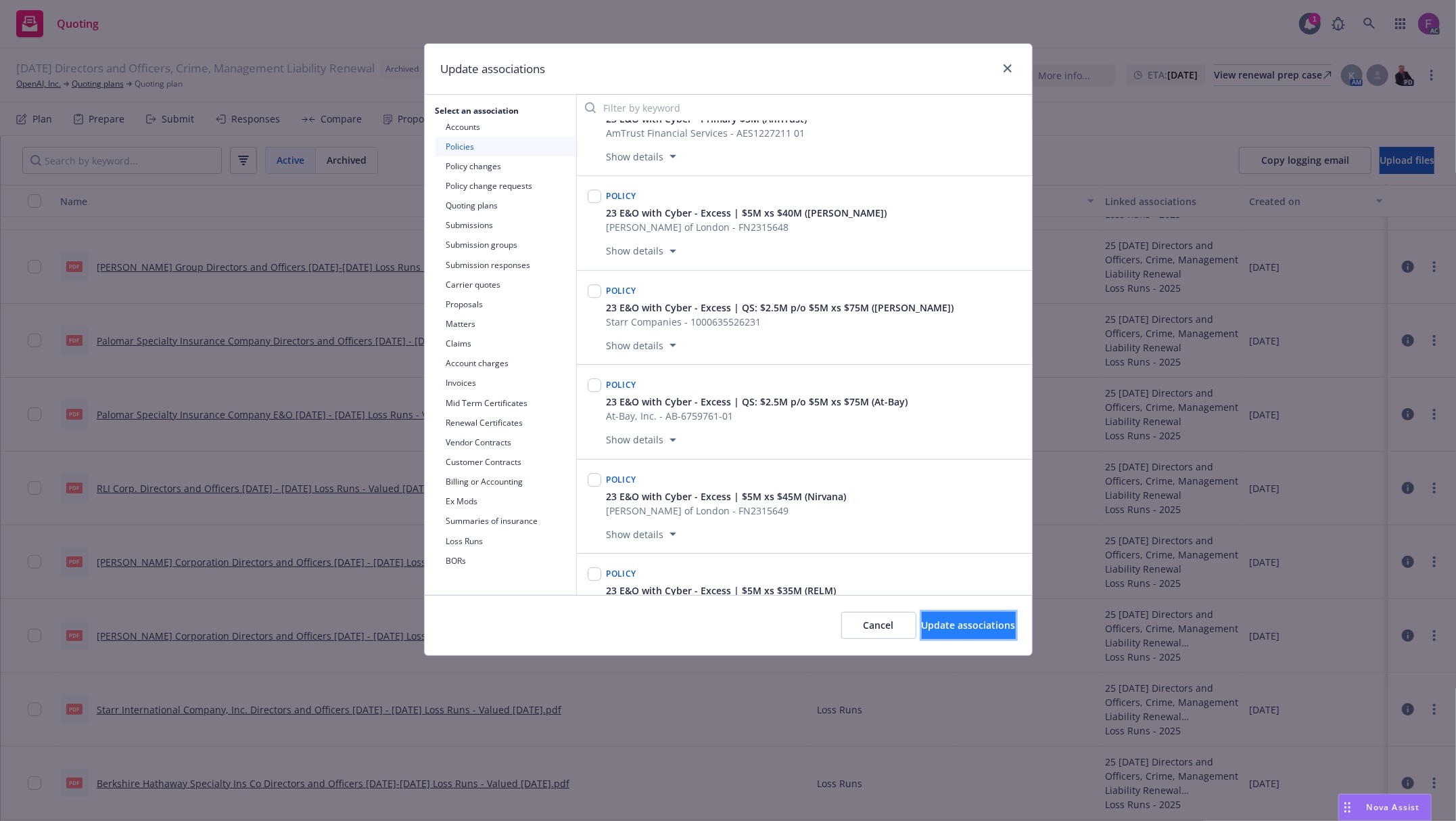
click at [925, 615] on button "Update associations" at bounding box center [968, 624] width 94 height 27
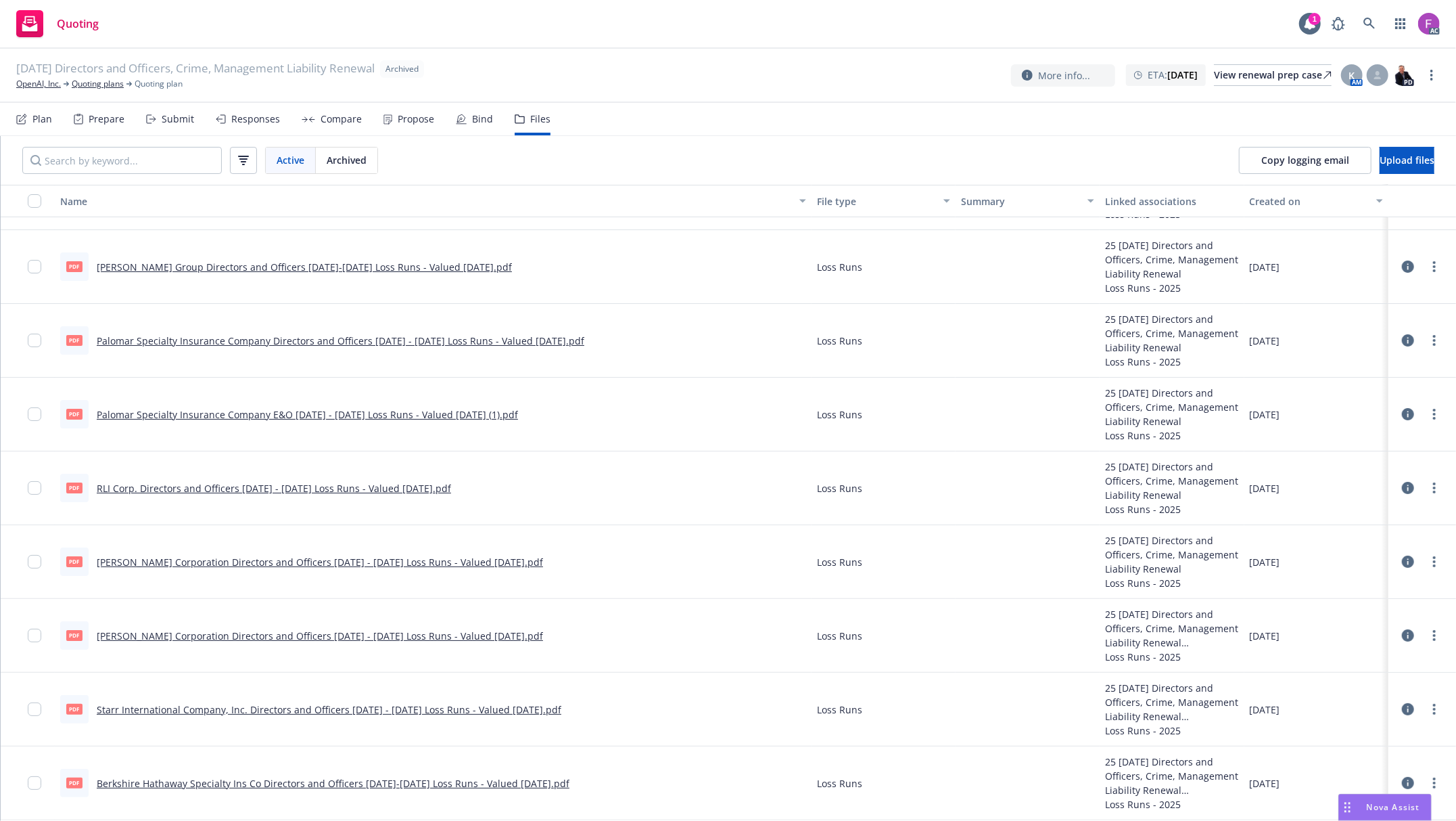
click at [232, 482] on link "RLI Corp. Directors and Officers 2023 - 2025 Loss Runs - Valued 2025-08-02.pdf" at bounding box center [273, 488] width 354 height 13
click at [1433, 485] on icon "more" at bounding box center [1434, 488] width 3 height 11
click at [1356, 592] on link "Update associations" at bounding box center [1360, 596] width 135 height 27
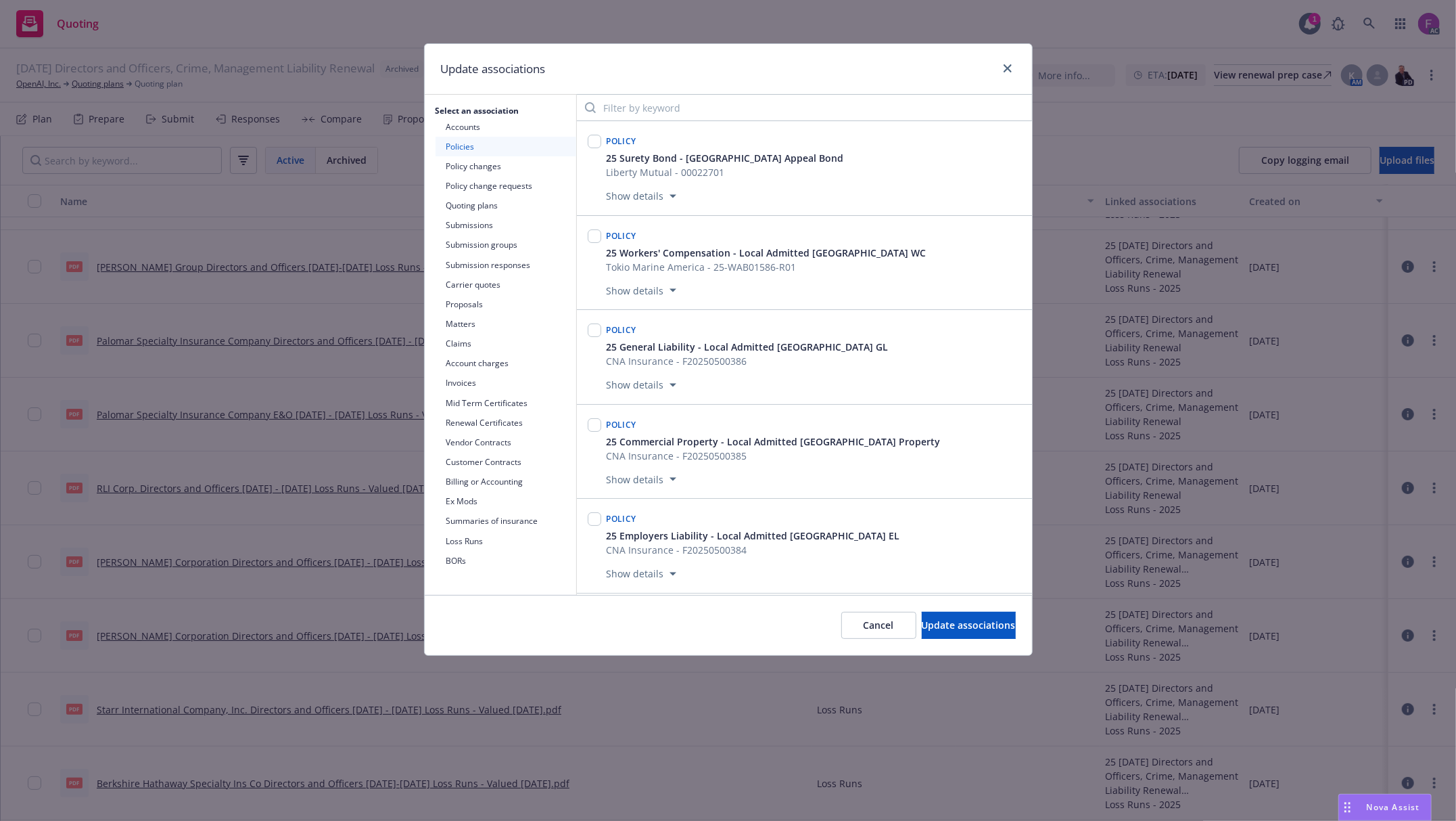
scroll to position [10649, 0]
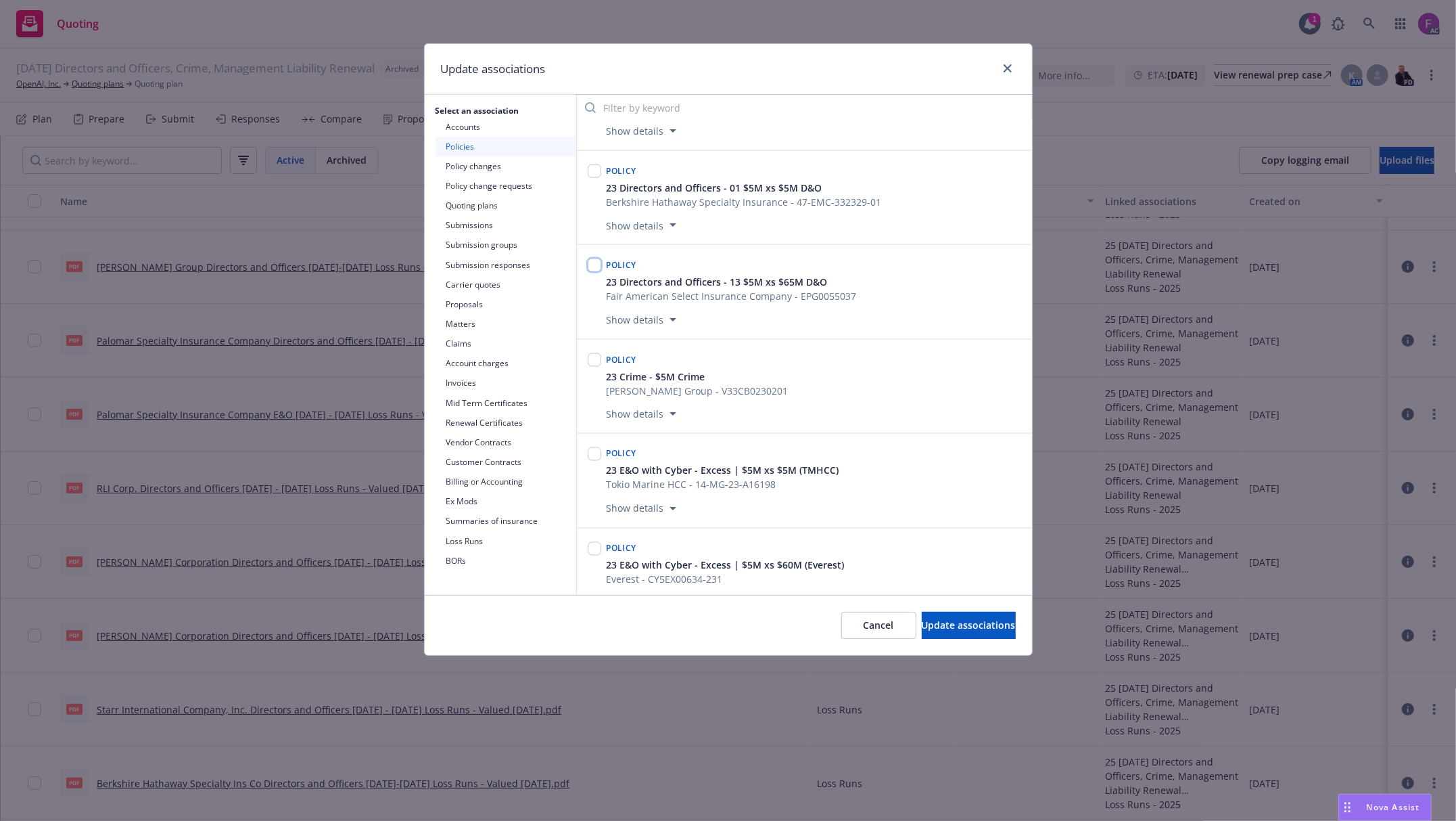
click at [595, 272] on input "checkbox" at bounding box center [594, 265] width 14 height 14
checkbox input "true"
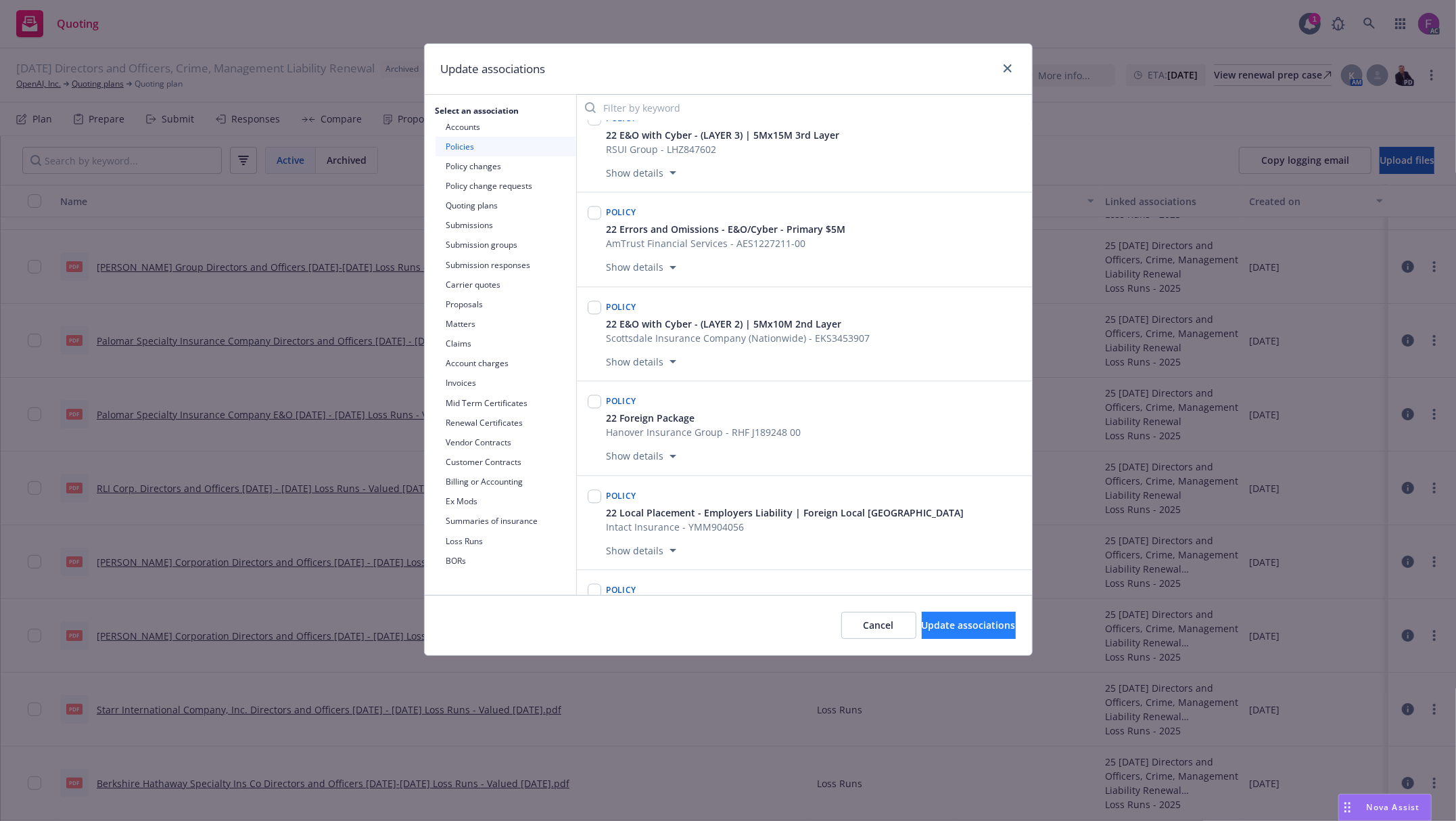
scroll to position [15610, 0]
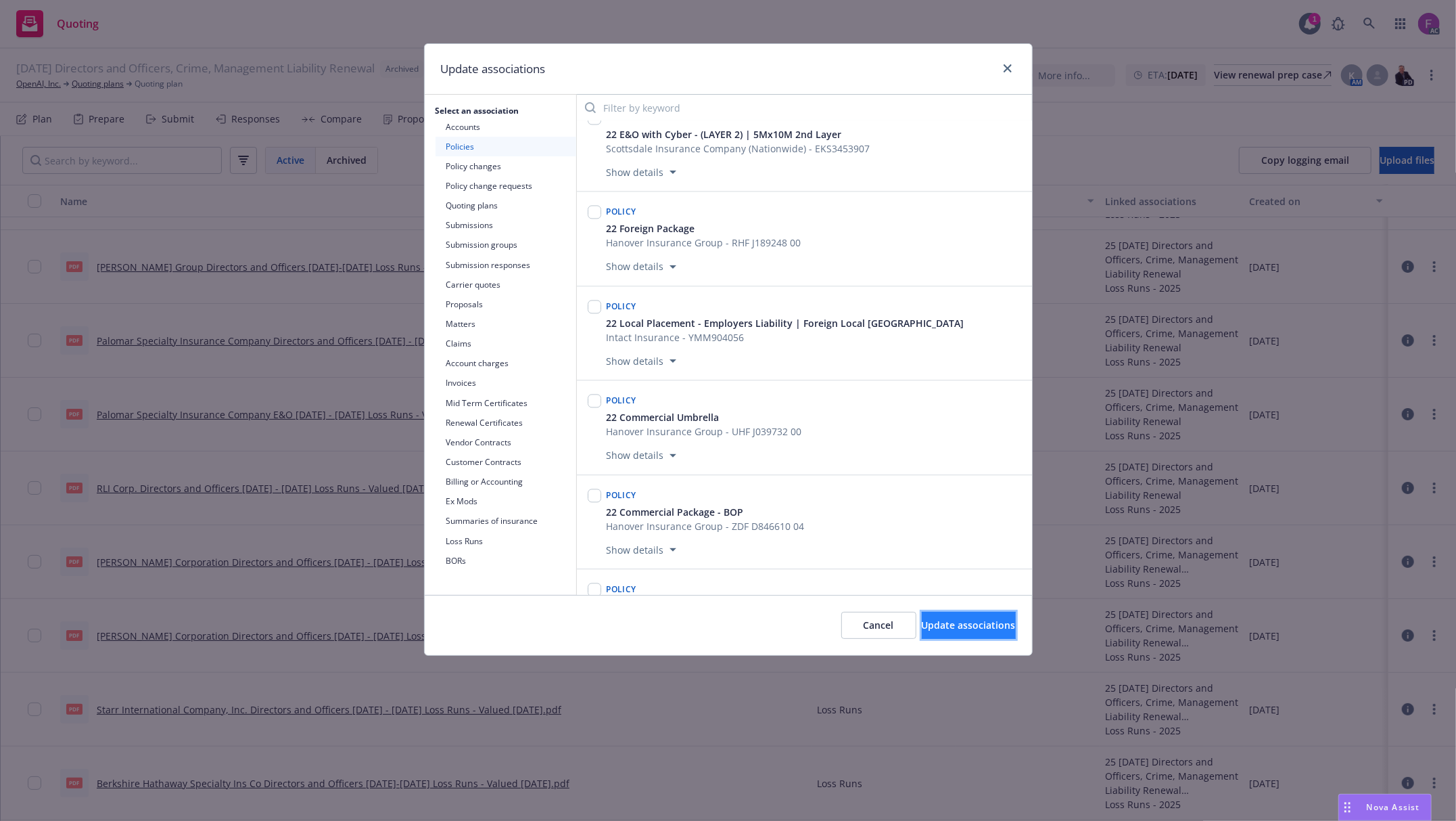
click at [921, 630] on span "Update associations" at bounding box center [968, 624] width 94 height 13
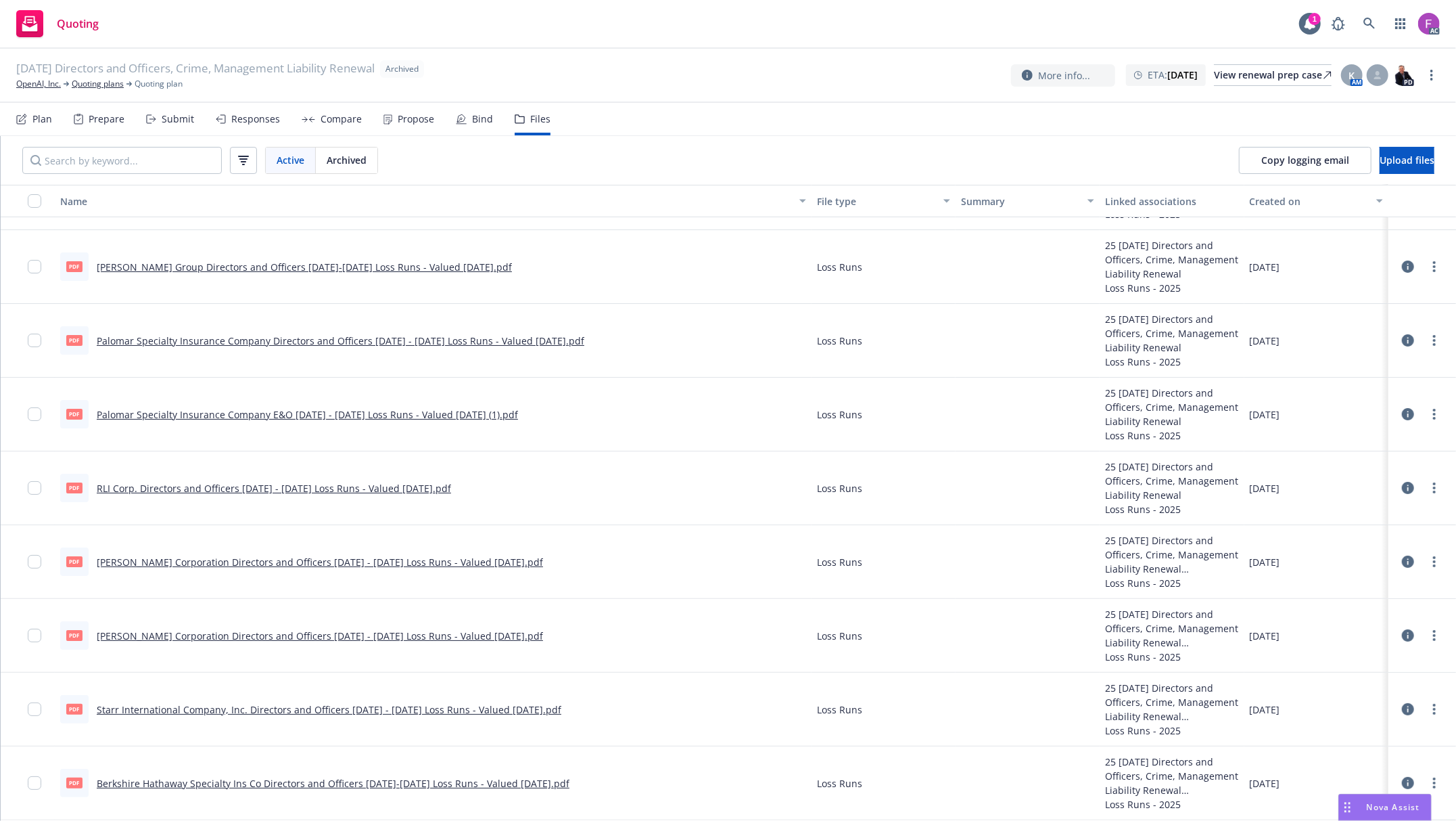
click at [215, 403] on div "pdf Palomar Specialty Insurance Company E&O 2024 - 2025 Loss Runs - Valued 2025…" at bounding box center [288, 414] width 458 height 28
click at [215, 415] on link "Palomar Specialty Insurance Company E&O 2024 - 2025 Loss Runs - Valued 2025-08-…" at bounding box center [307, 414] width 421 height 13
click at [1426, 412] on link "more" at bounding box center [1434, 414] width 16 height 16
click at [1334, 527] on link "Update associations" at bounding box center [1360, 522] width 135 height 27
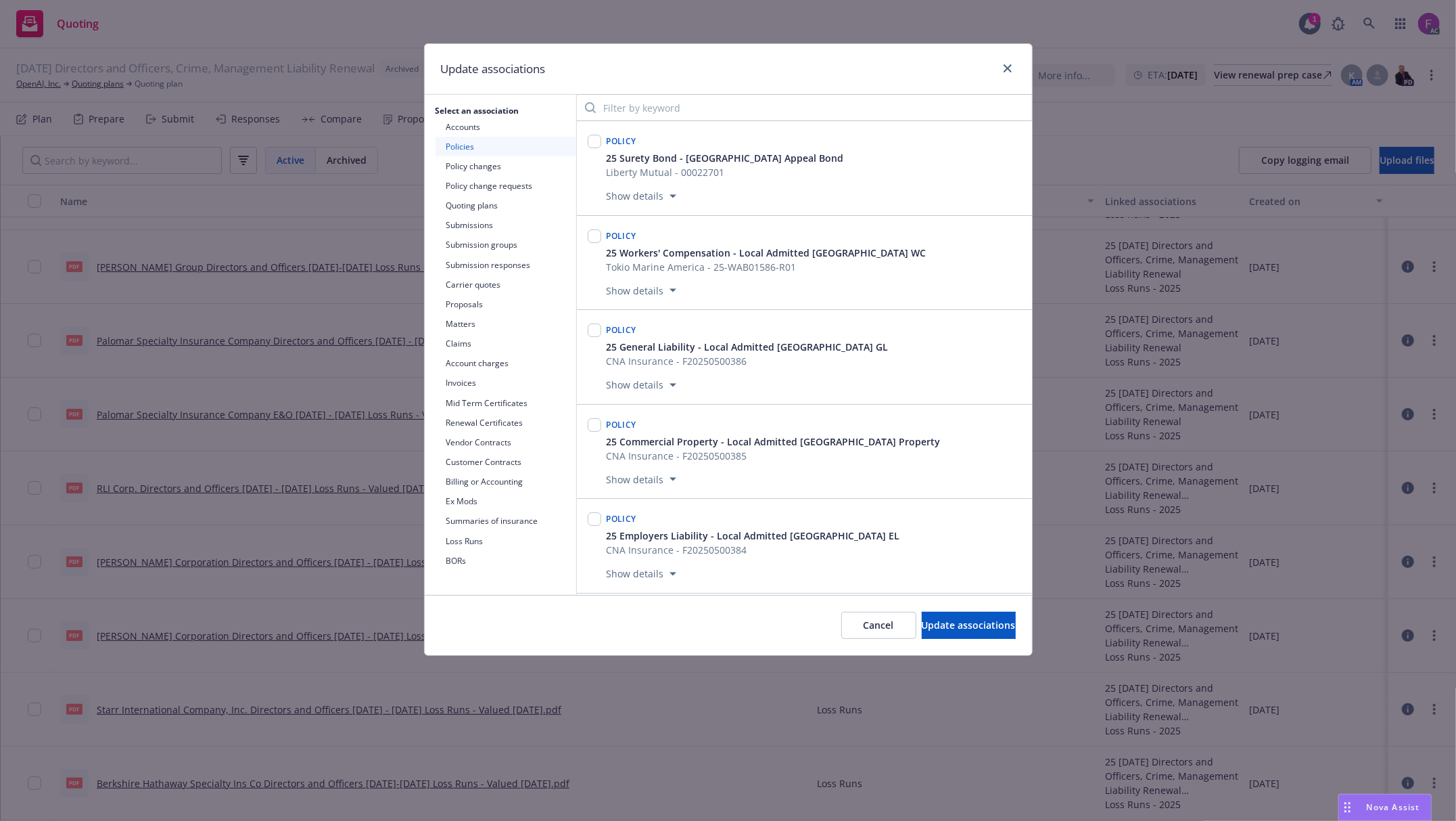
scroll to position [4375, 0]
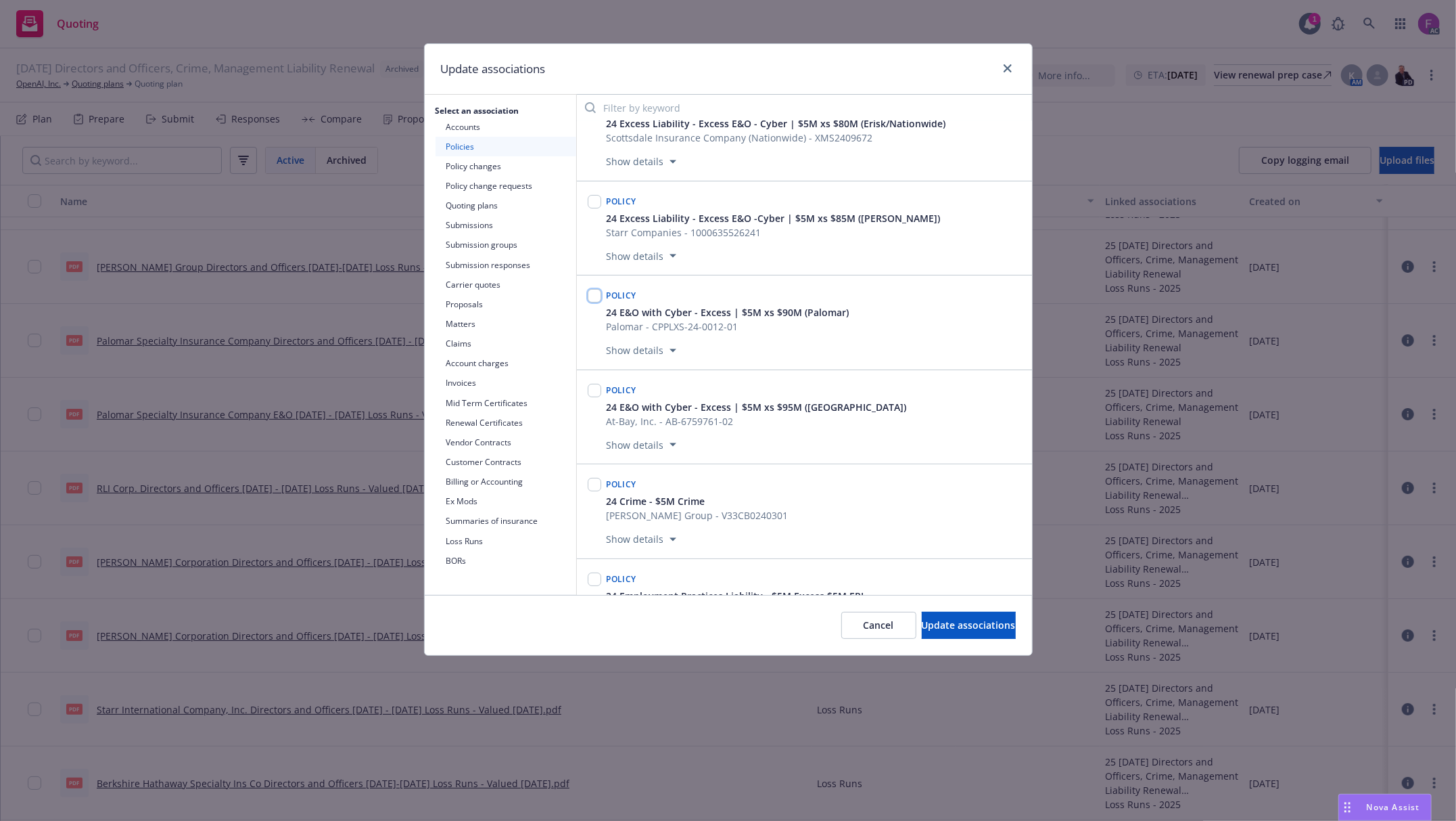
click at [590, 302] on input "checkbox" at bounding box center [594, 296] width 14 height 14
checkbox input "true"
click at [939, 621] on span "Update associations" at bounding box center [968, 624] width 94 height 13
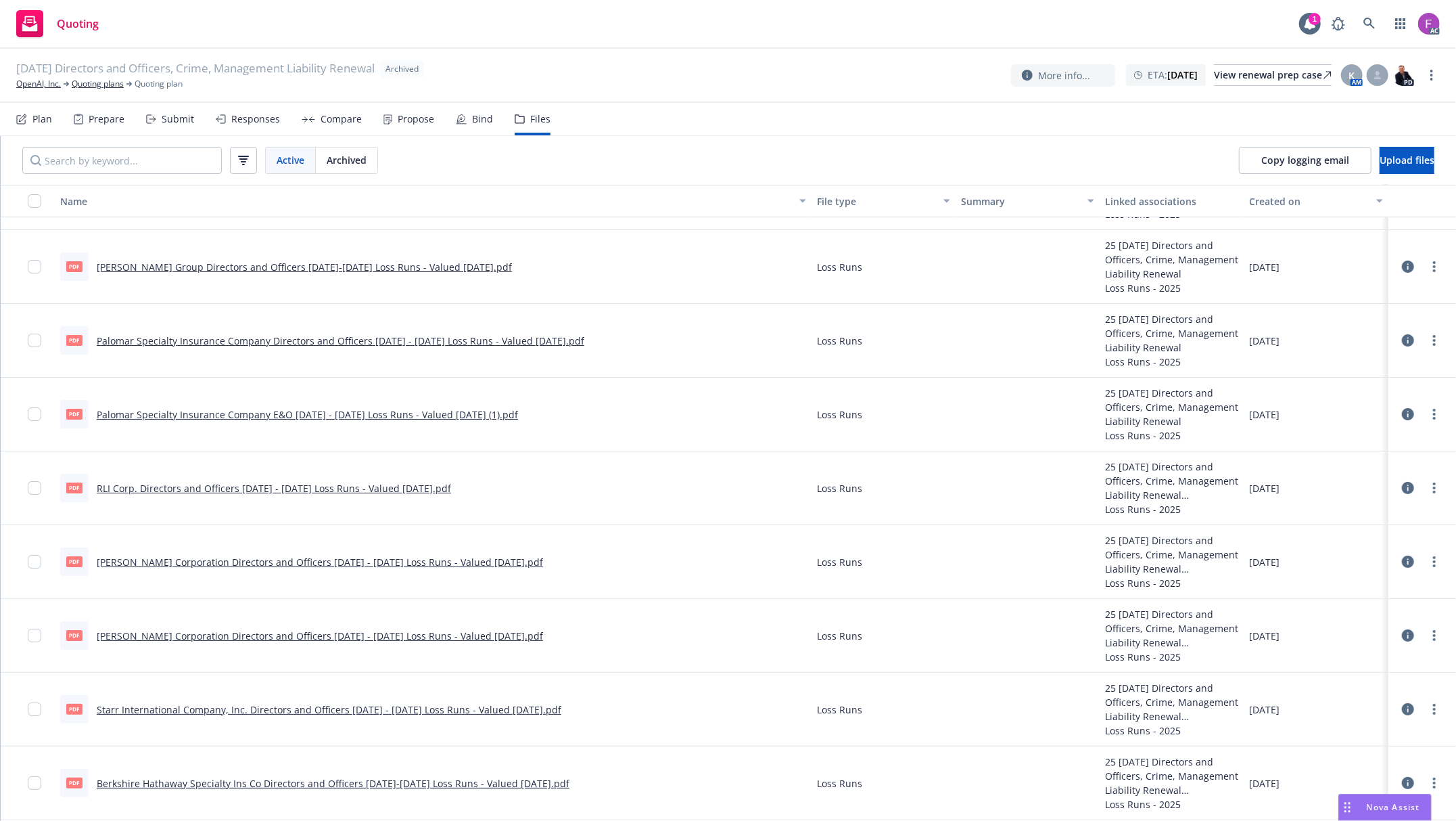
scroll to position [0, 0]
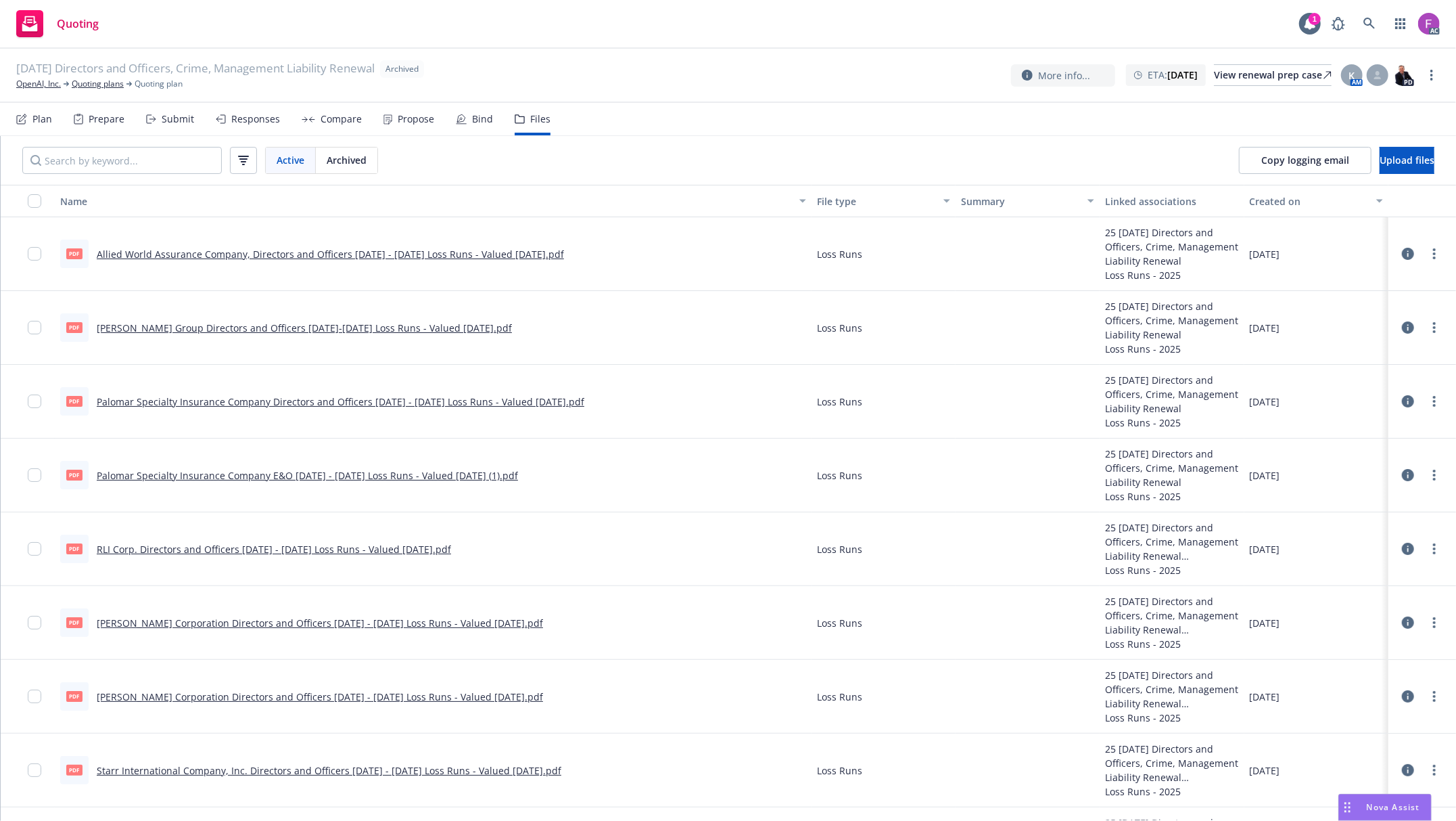
click at [409, 322] on link "Beazley Group Directors and Officers 2022-2024 Loss Runs - Valued 08-05-2025.pdf" at bounding box center [304, 327] width 415 height 13
click at [1426, 325] on link "more" at bounding box center [1434, 327] width 16 height 16
click at [1373, 431] on link "Update associations" at bounding box center [1360, 437] width 135 height 27
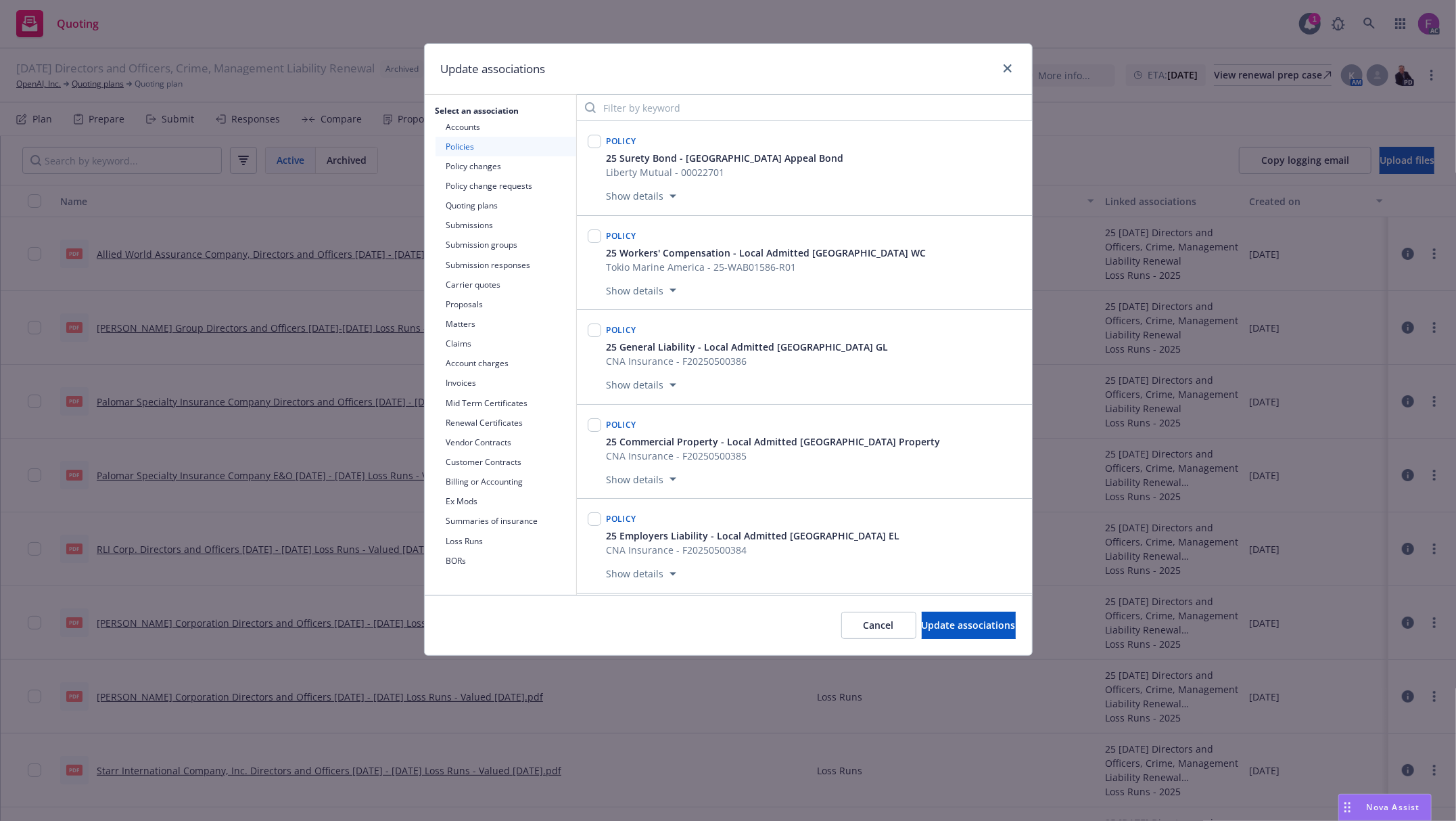
scroll to position [10173, 0]
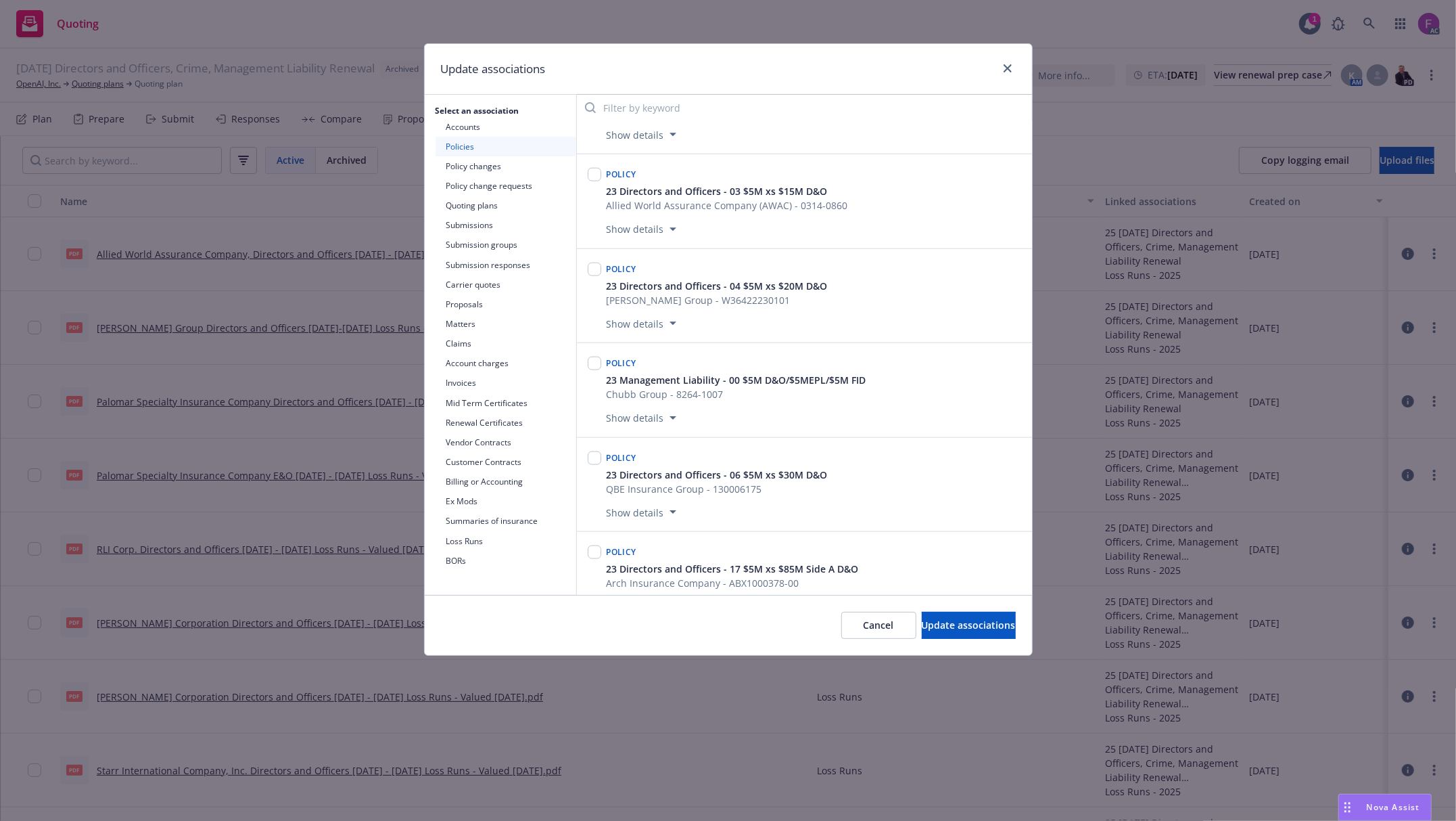
click at [601, 326] on div at bounding box center [594, 296] width 19 height 78
click at [595, 276] on input "checkbox" at bounding box center [594, 269] width 14 height 14
checkbox input "true"
click at [968, 612] on div "Cancel Update associations" at bounding box center [728, 624] width 607 height 60
click at [944, 616] on button "Update associations" at bounding box center [968, 624] width 94 height 27
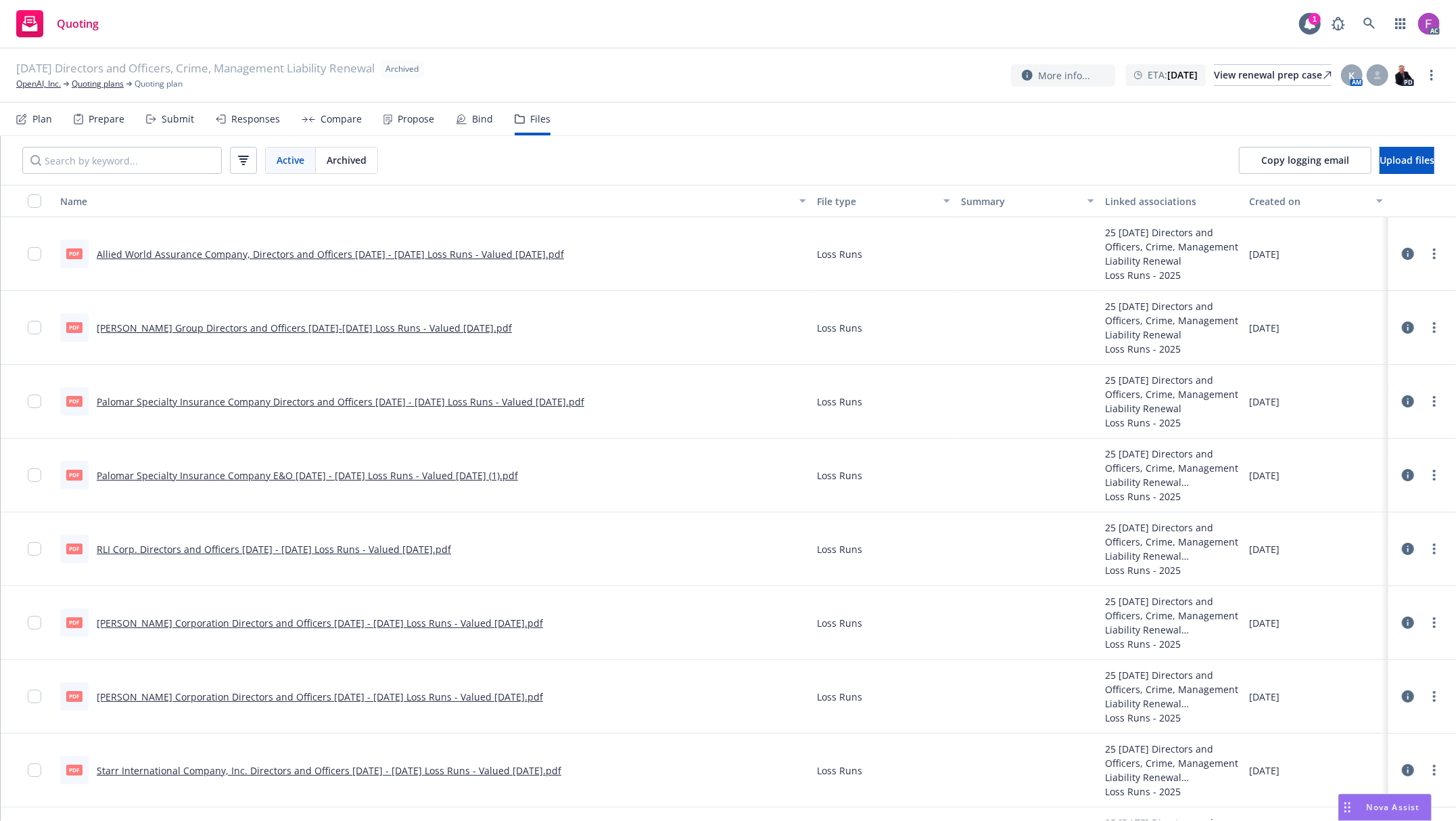
click at [209, 247] on link "Allied World Assurance Company, Directors and Officers 2023 - 2025 Loss Runs - …" at bounding box center [330, 253] width 468 height 13
click at [1433, 257] on icon "more" at bounding box center [1434, 253] width 3 height 11
drag, startPoint x: 1374, startPoint y: 362, endPoint x: 1358, endPoint y: 344, distance: 24.1
click at [1374, 362] on link "Update associations" at bounding box center [1360, 363] width 135 height 27
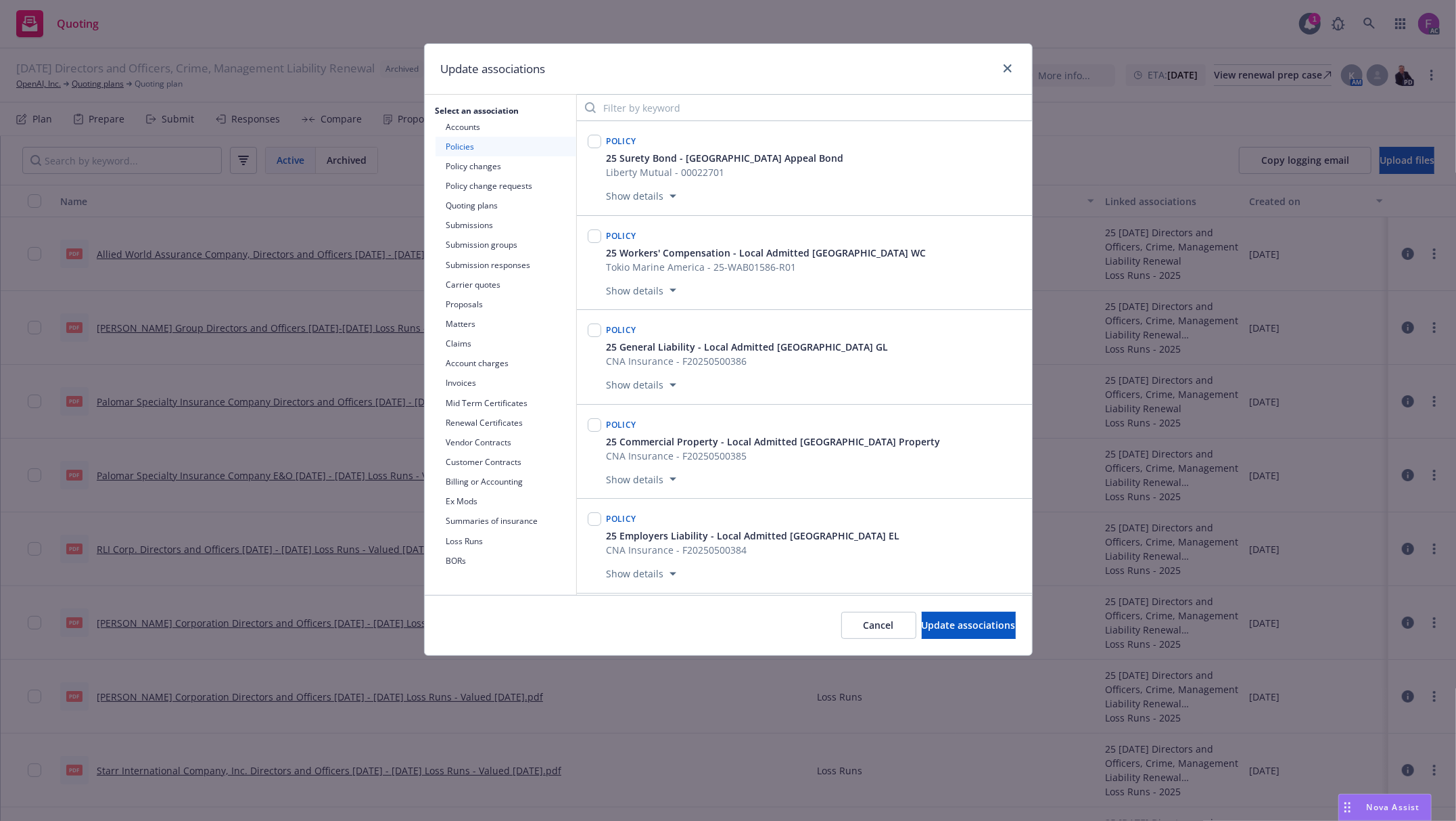
scroll to position [5231, 0]
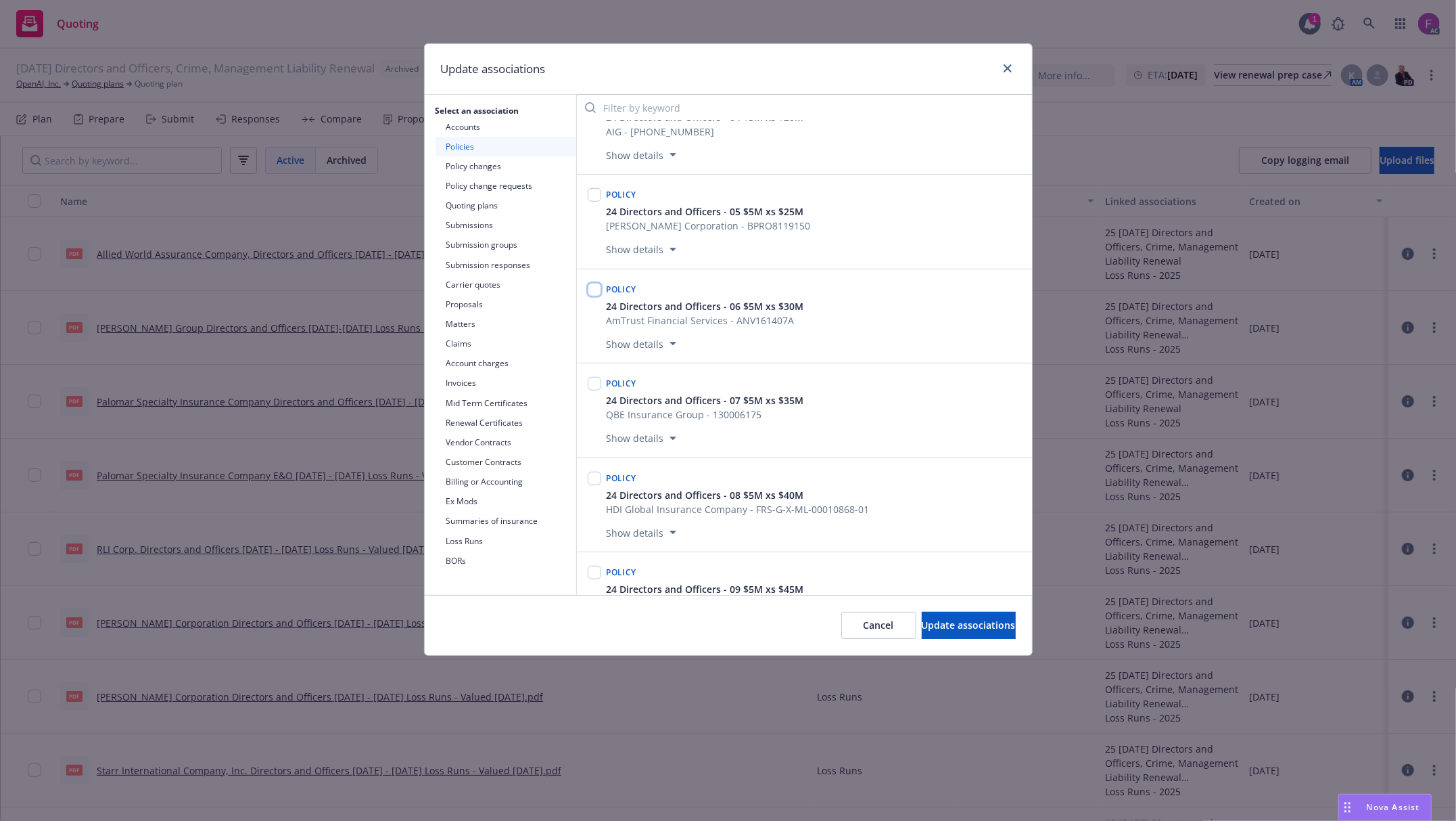
click at [591, 296] on input "checkbox" at bounding box center [594, 289] width 14 height 14
checkbox input "true"
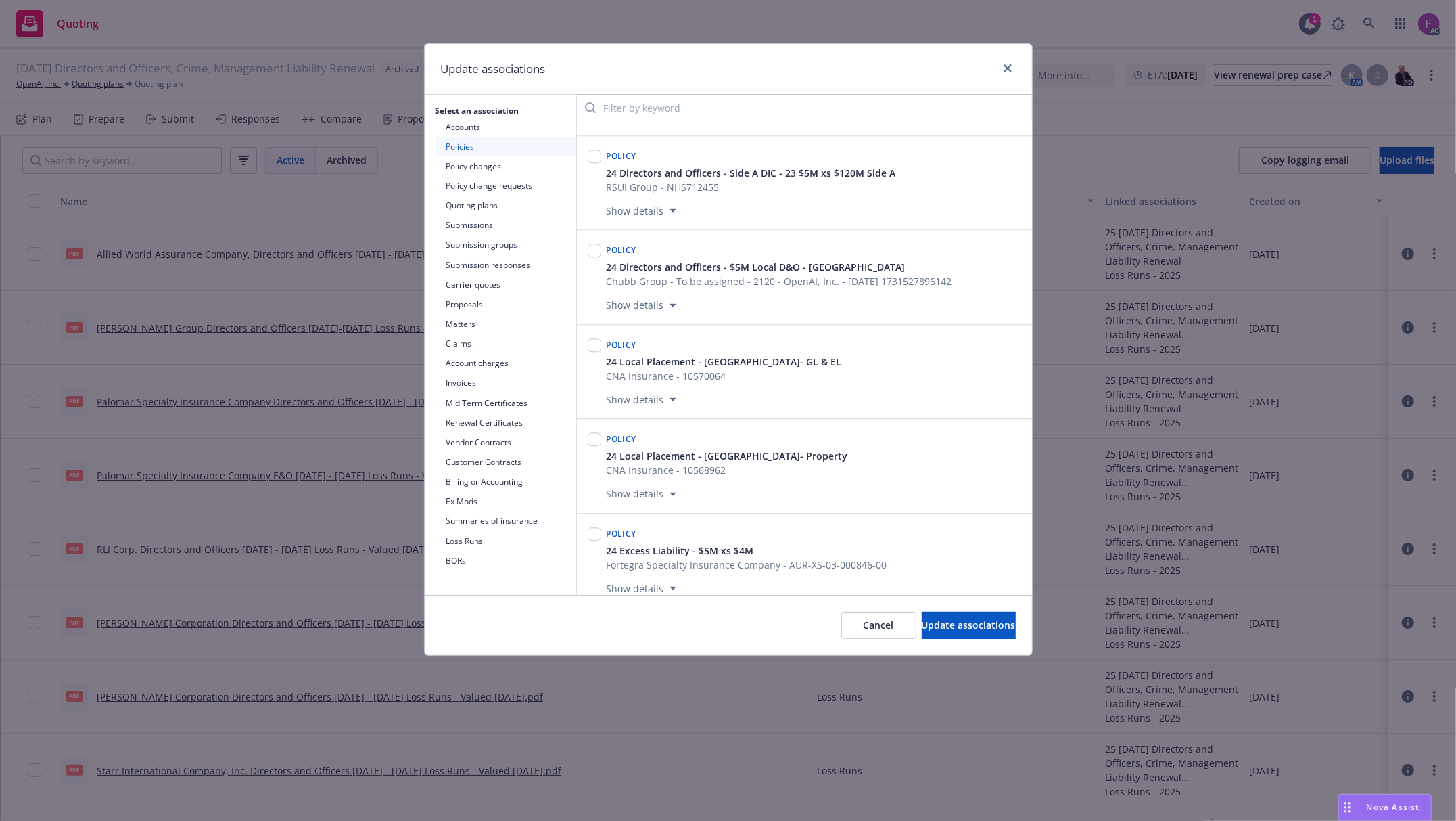
scroll to position [7306, 0]
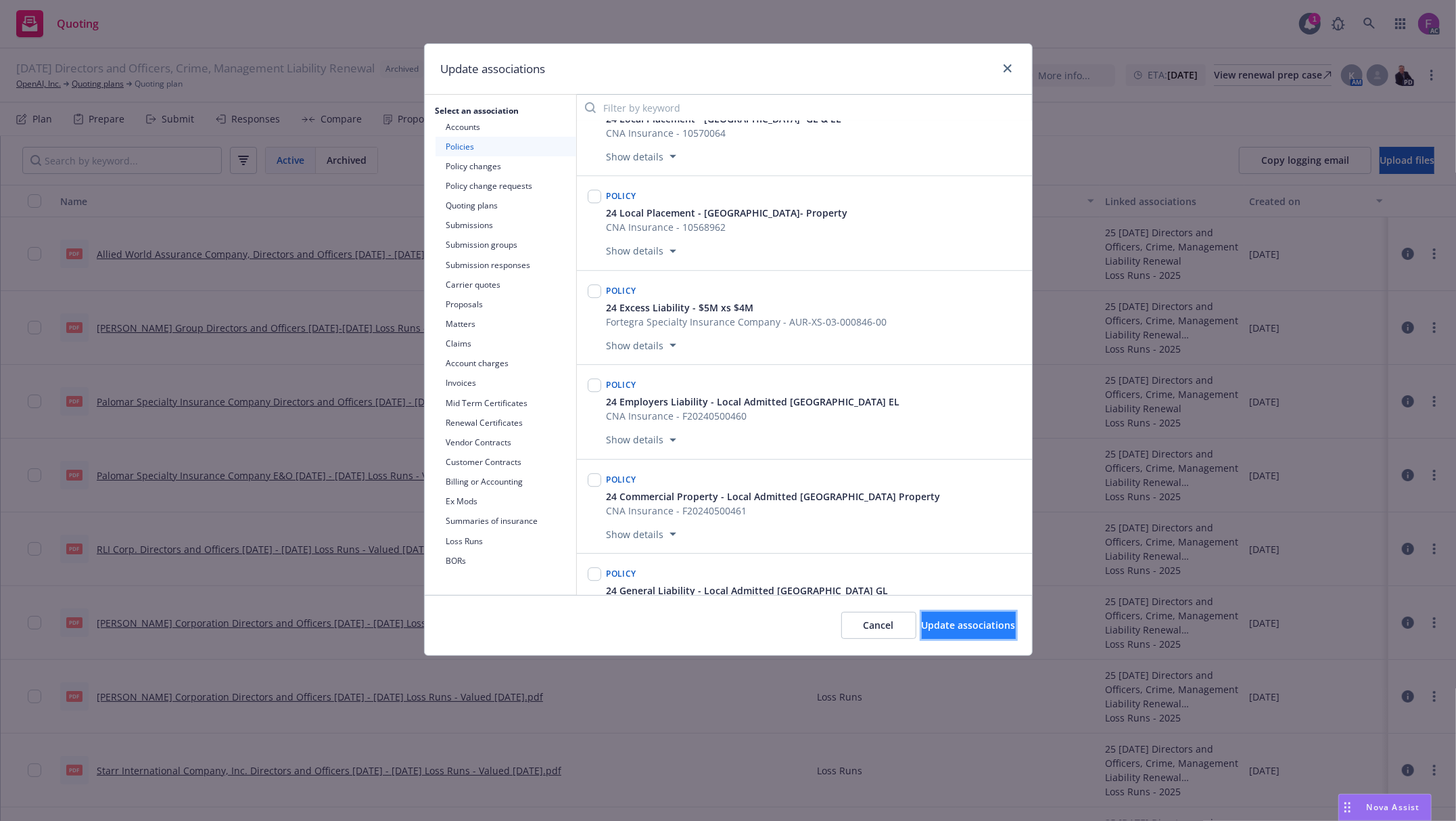
click at [938, 616] on button "Update associations" at bounding box center [968, 624] width 94 height 27
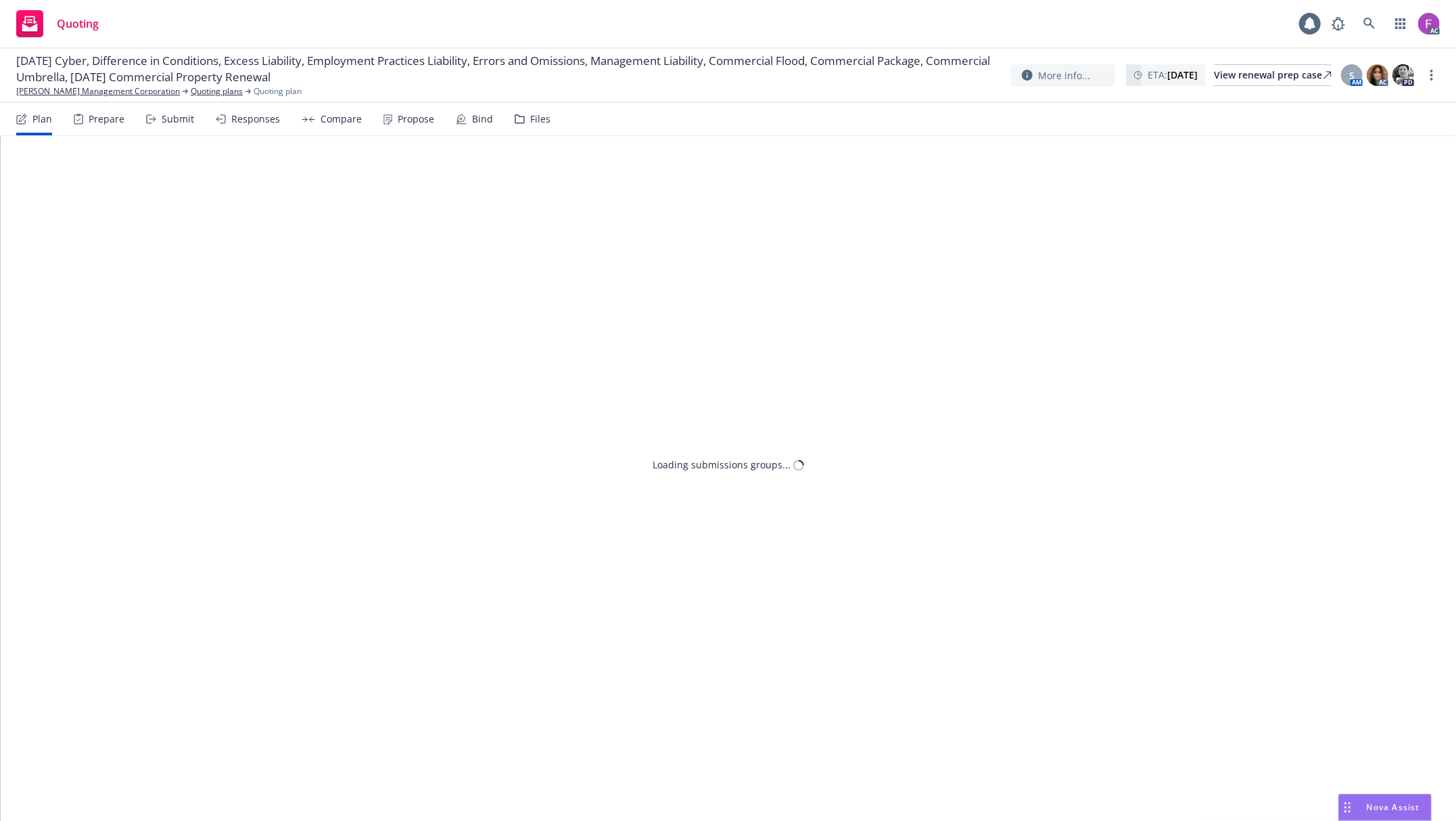
click at [531, 115] on div "Files" at bounding box center [541, 119] width 20 height 11
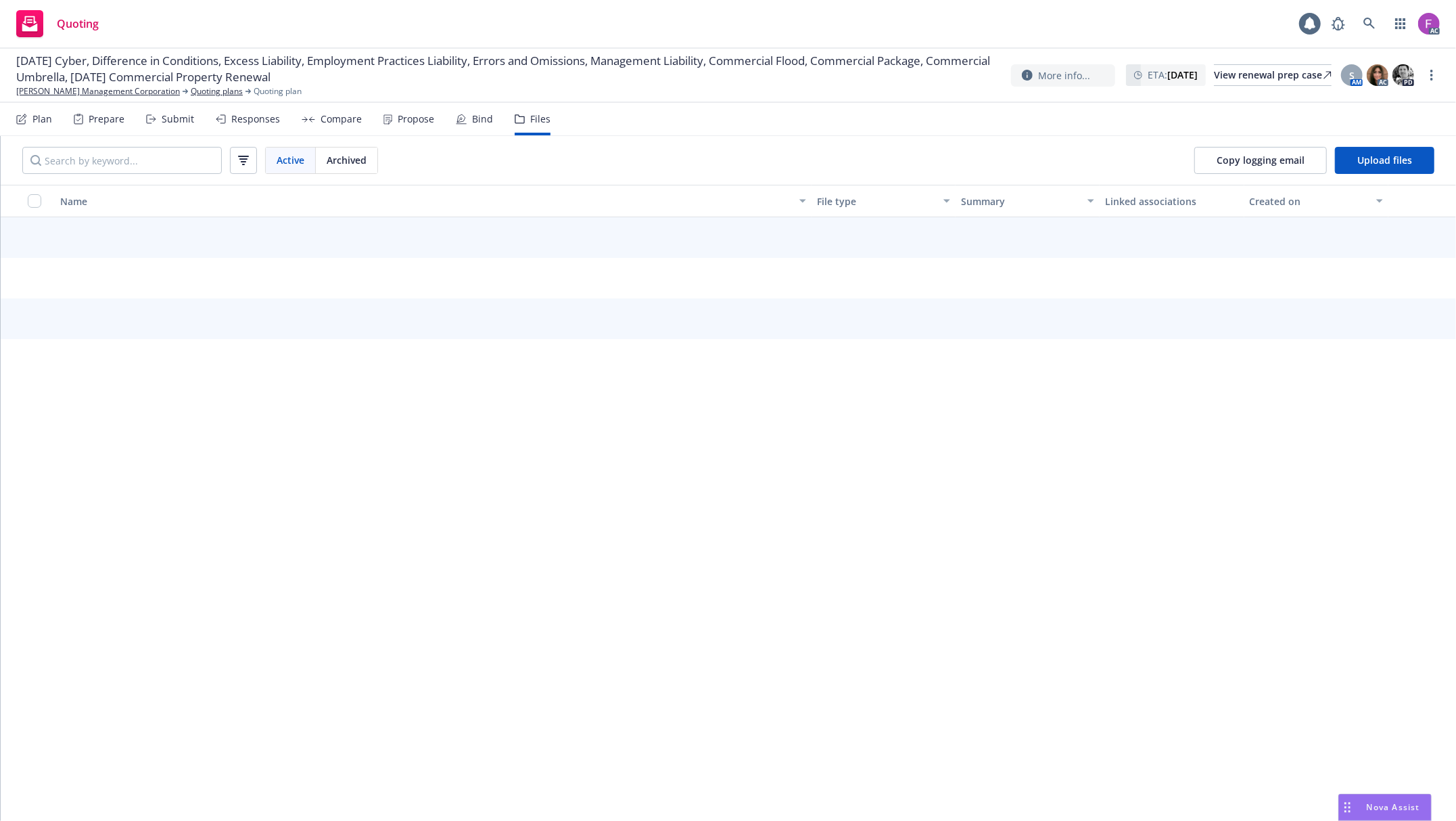
click at [537, 123] on div "Files" at bounding box center [541, 119] width 20 height 11
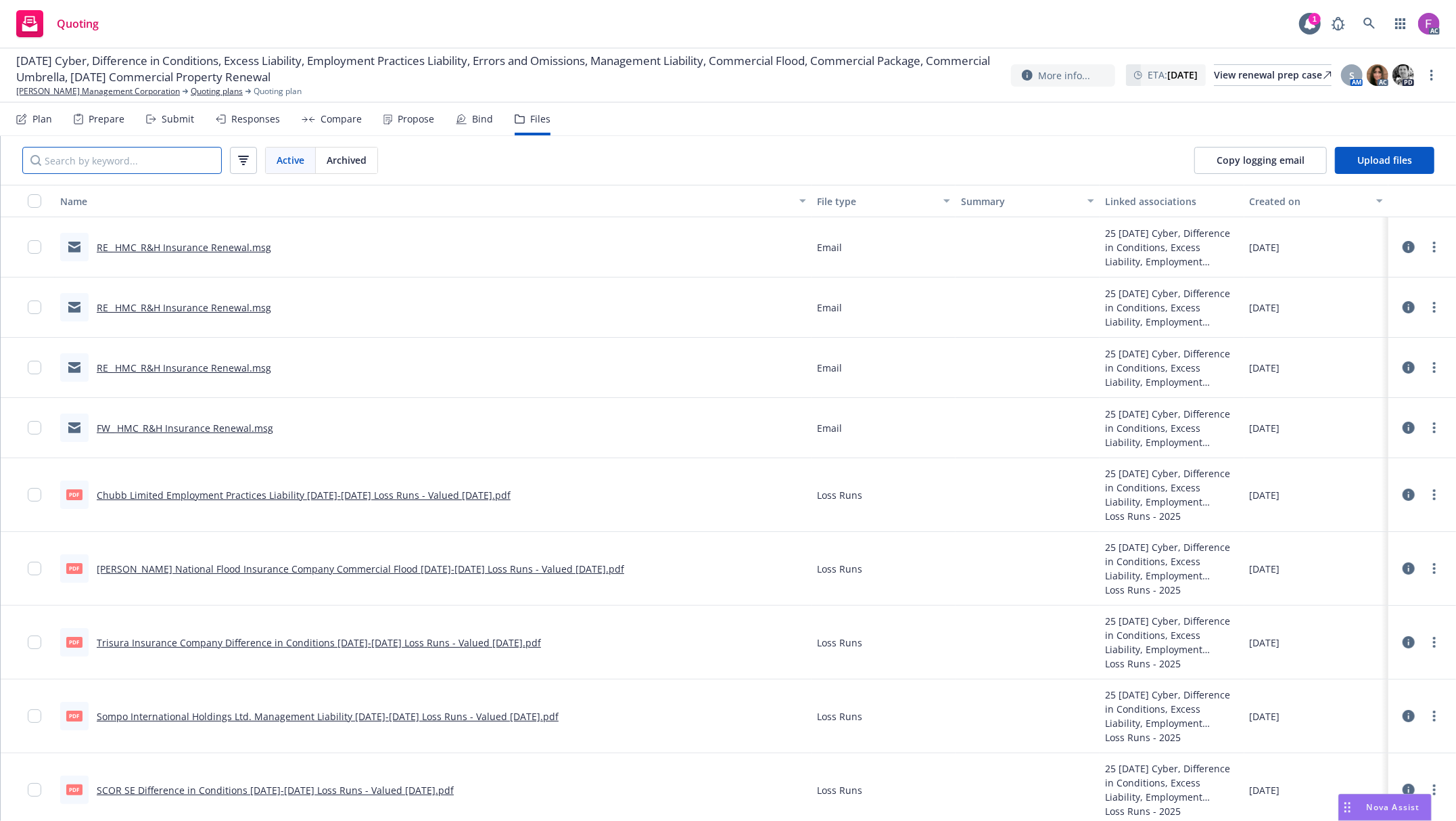
click at [138, 163] on input "Search by keyword..." at bounding box center [122, 160] width 199 height 27
paste input "Zurich Insurance Group Ltd"
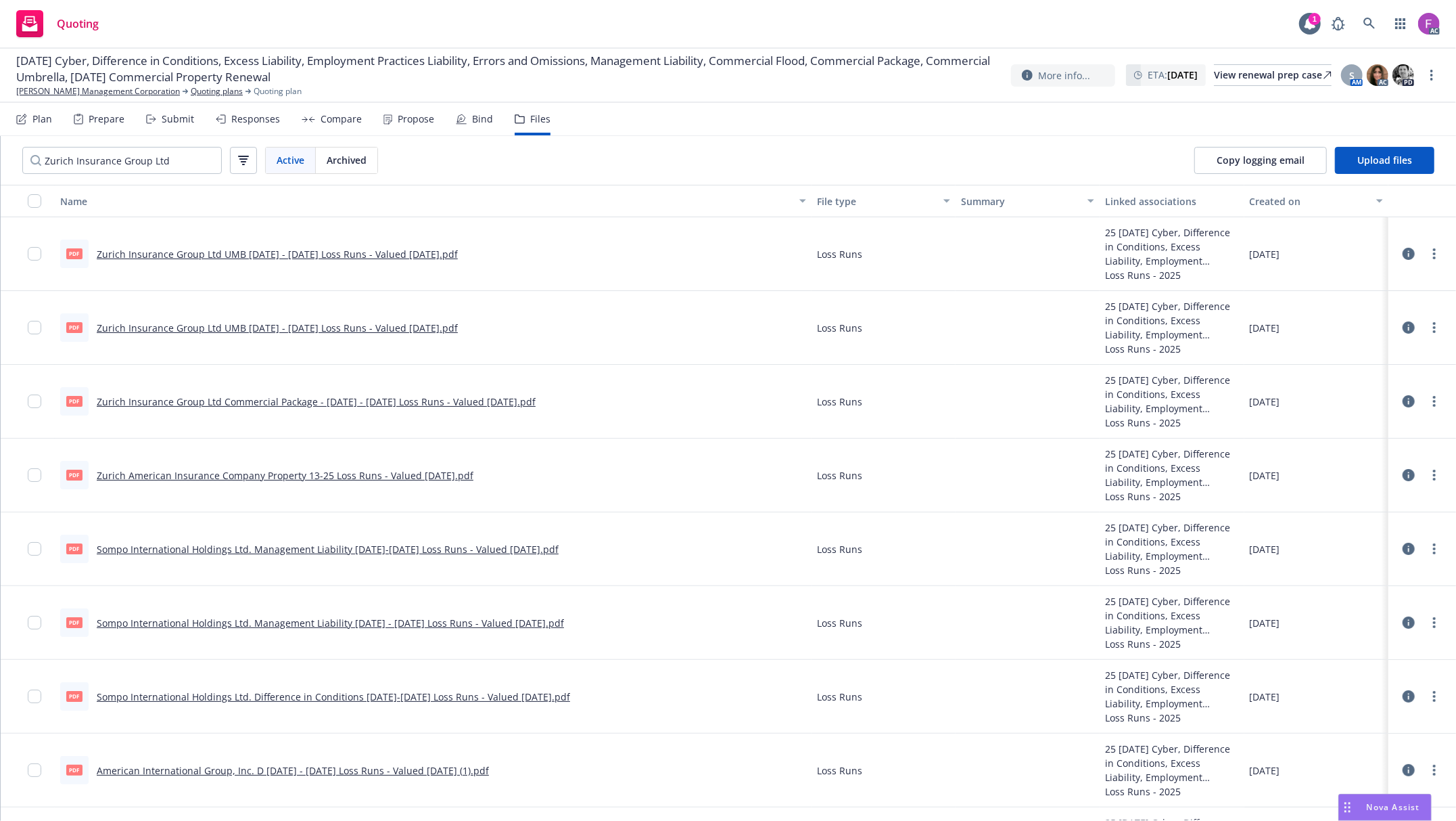
click at [1403, 769] on icon at bounding box center [1409, 770] width 12 height 12
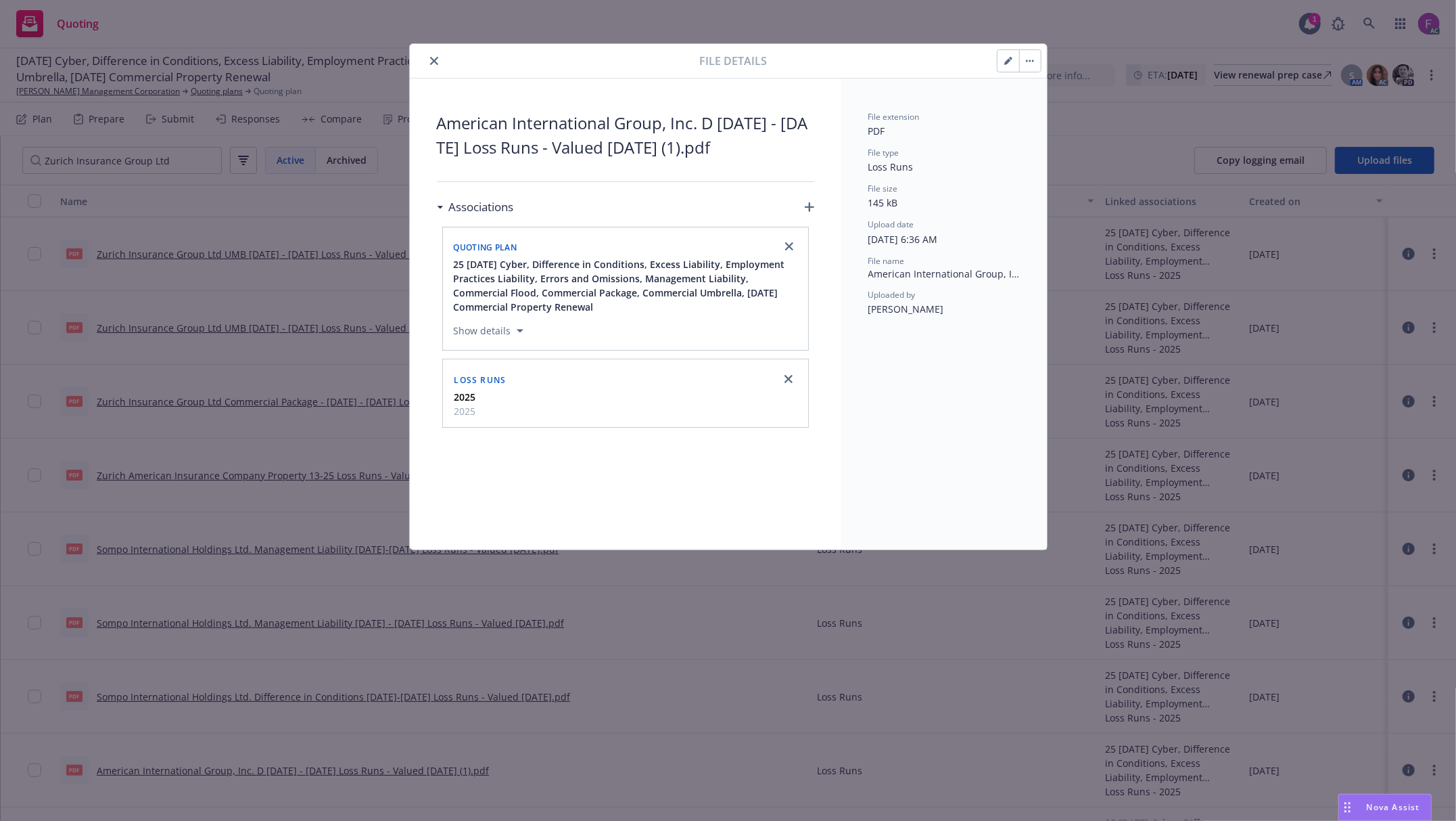
click at [512, 695] on div "File details American International Group, Inc. D 2020 - 2024 Loss Runs - Value…" at bounding box center [728, 410] width 1456 height 821
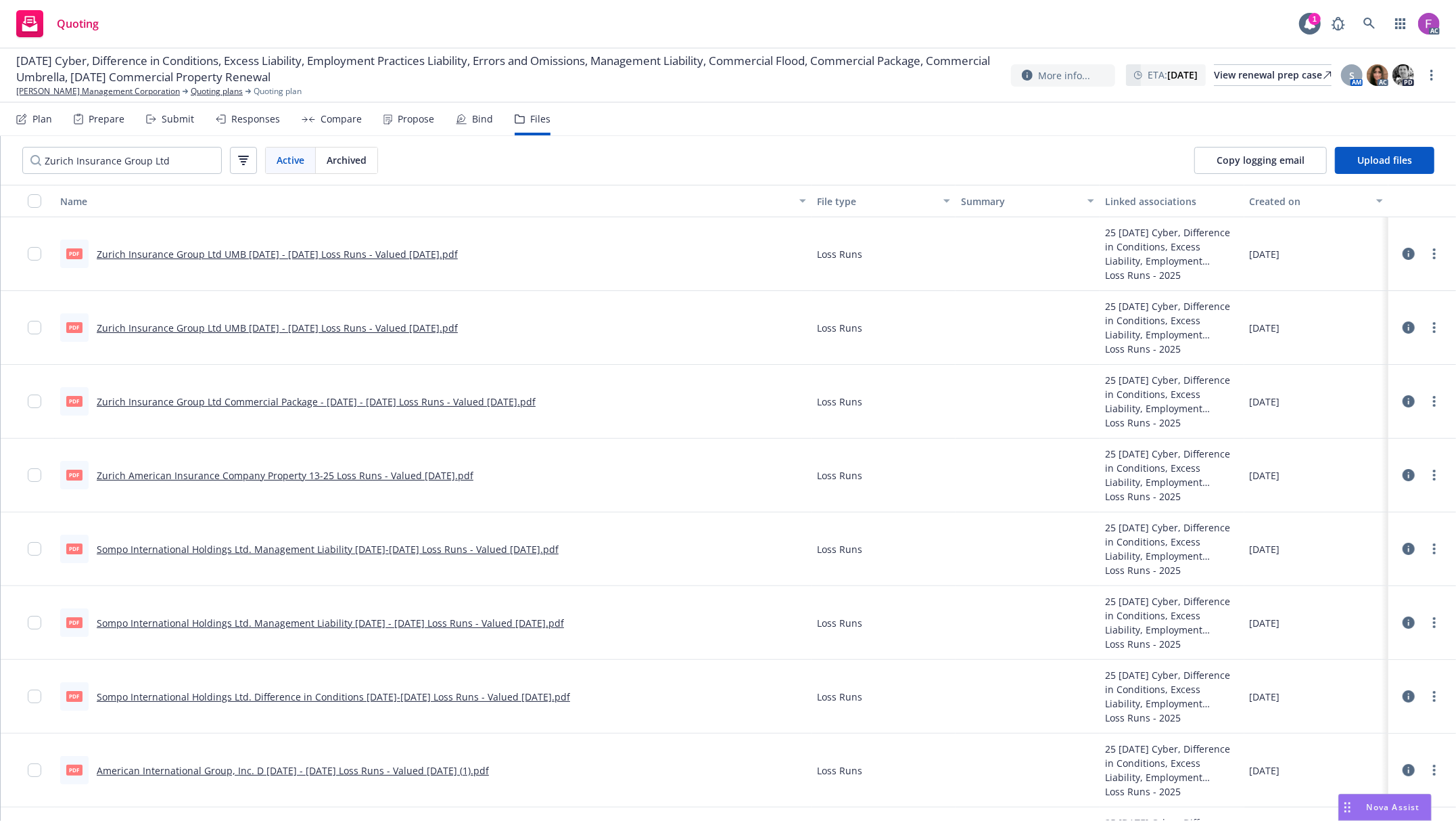
click at [337, 763] on div "pdf American International Group, Inc. D 2020 - 2024 Loss Runs - Valued 2025-07…" at bounding box center [274, 770] width 429 height 28
click at [296, 767] on link "American International Group, Inc. D 2020 - 2024 Loss Runs - Valued 2025-07-07 …" at bounding box center [292, 770] width 392 height 13
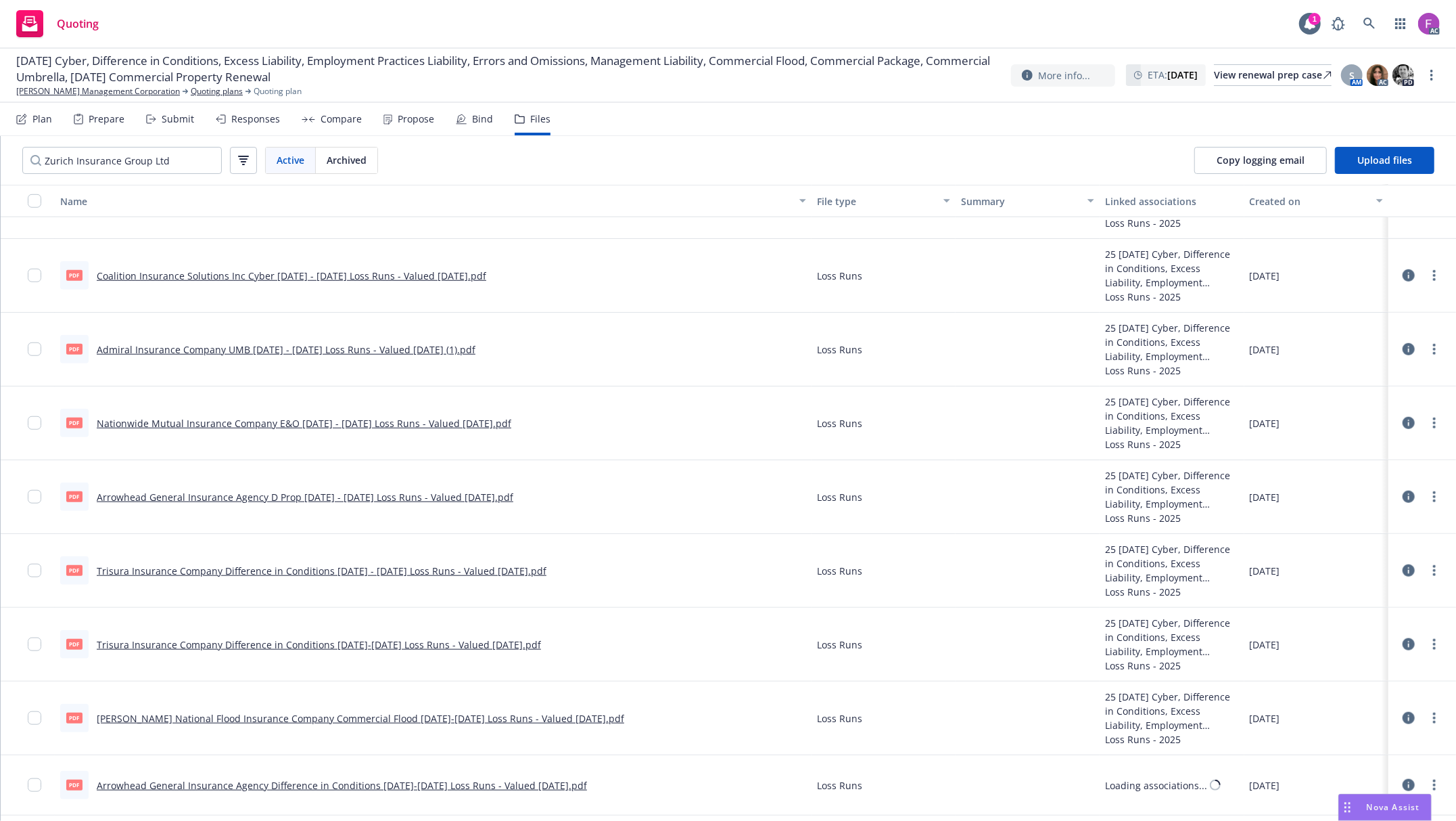
scroll to position [1050, 0]
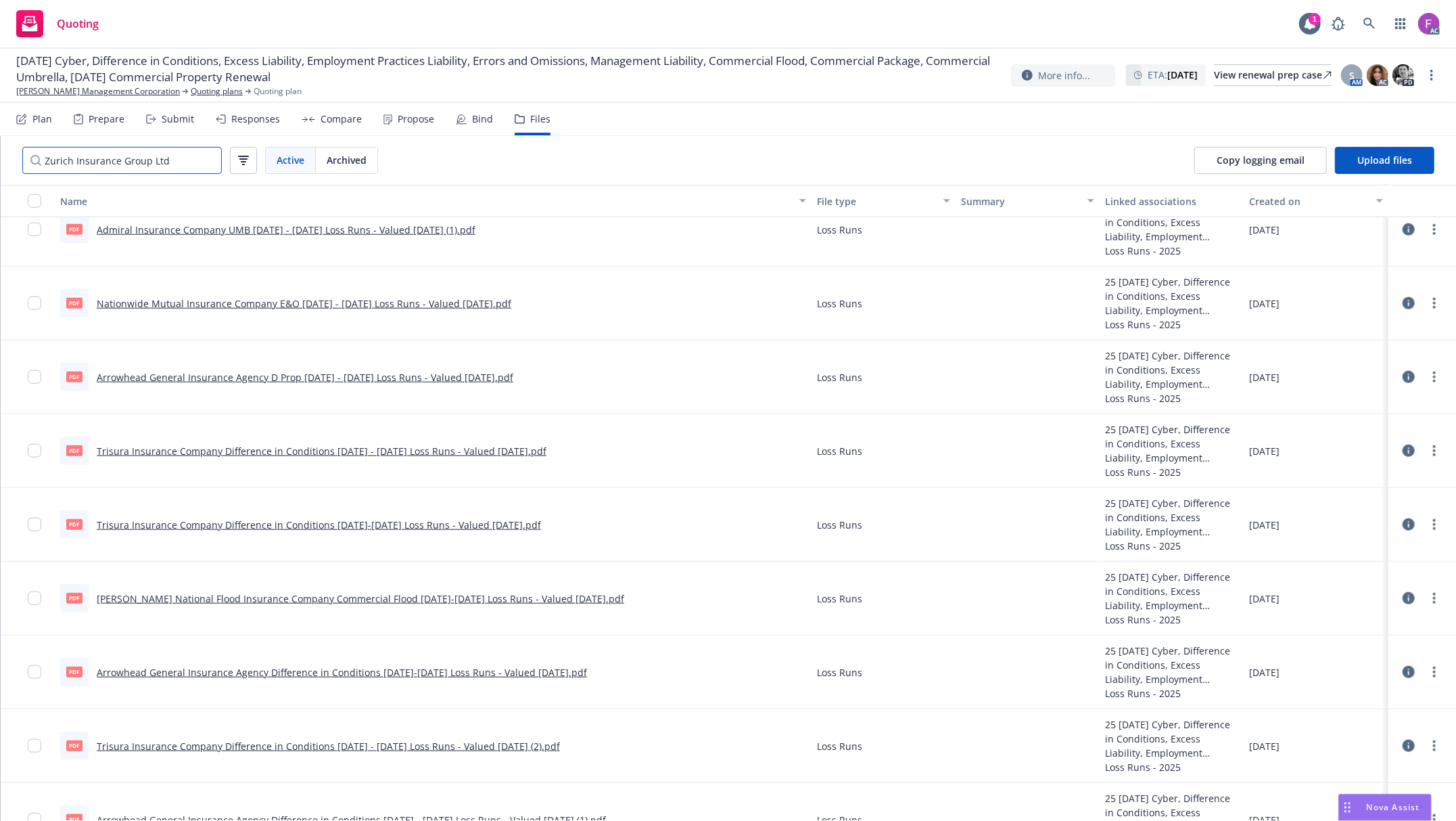
click at [163, 167] on input "Zurich Insurance Group Ltd" at bounding box center [122, 160] width 199 height 27
paste input "Loss Run"
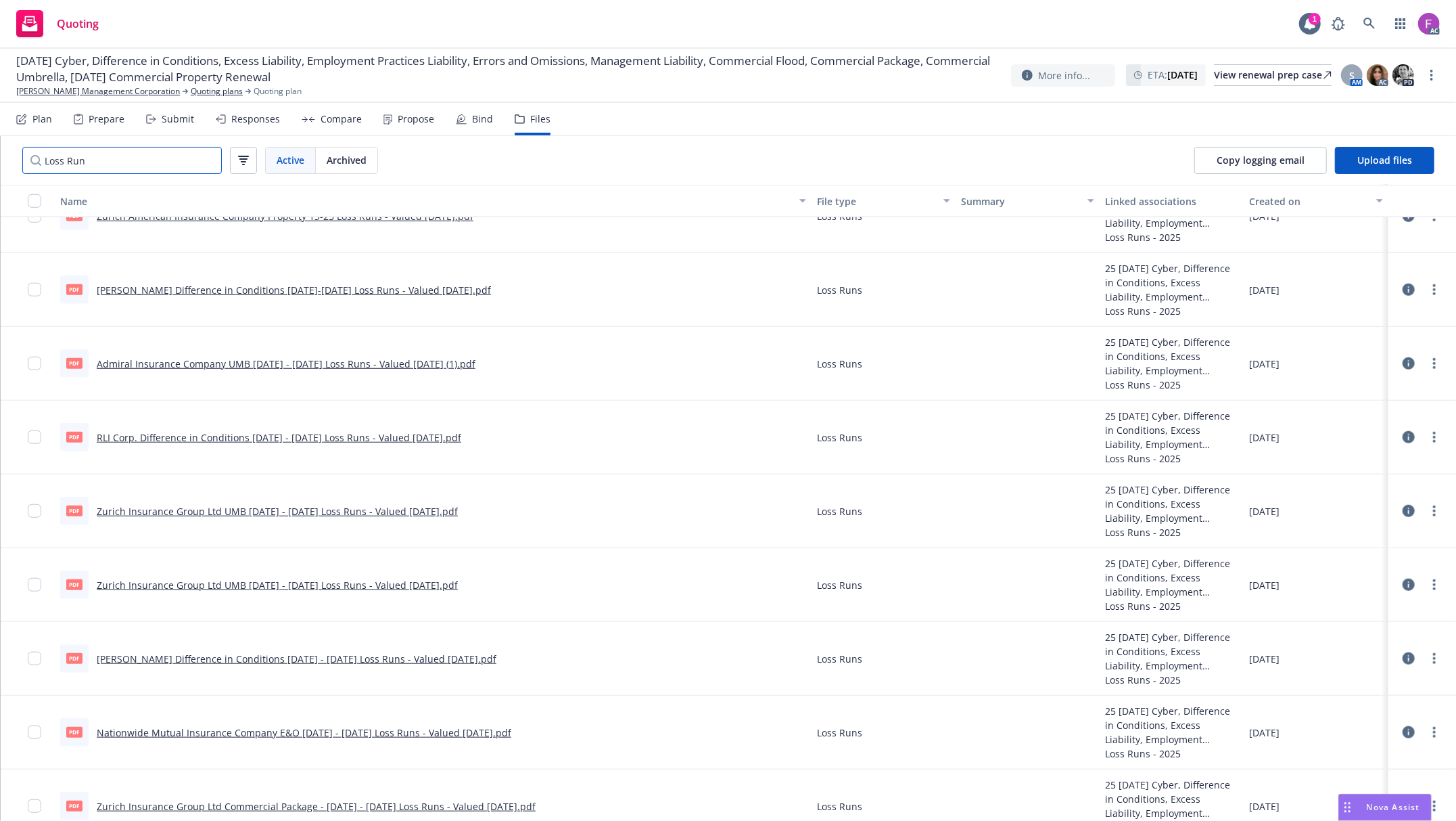
type input "Loss Run"
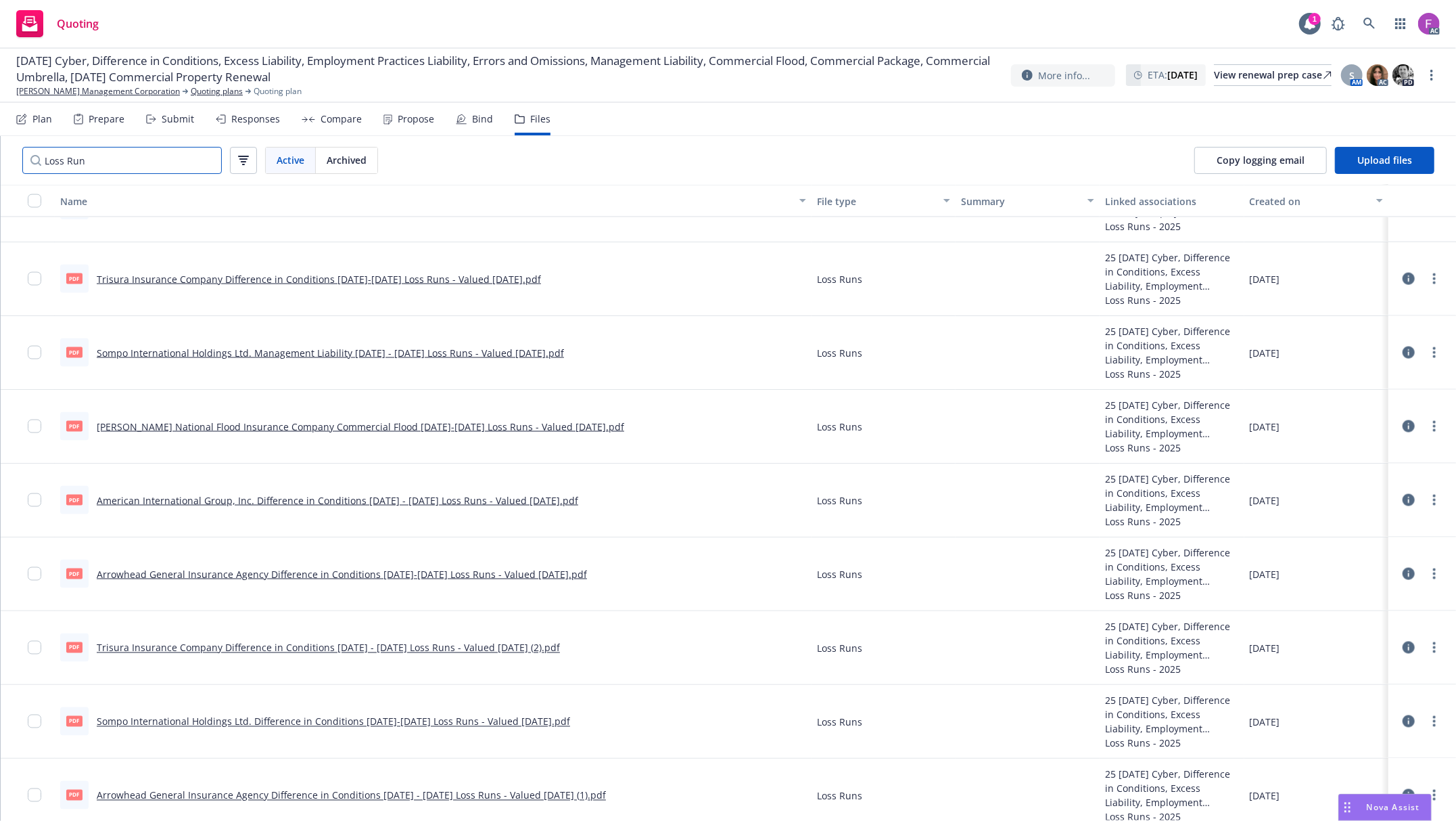
scroll to position [1790, 0]
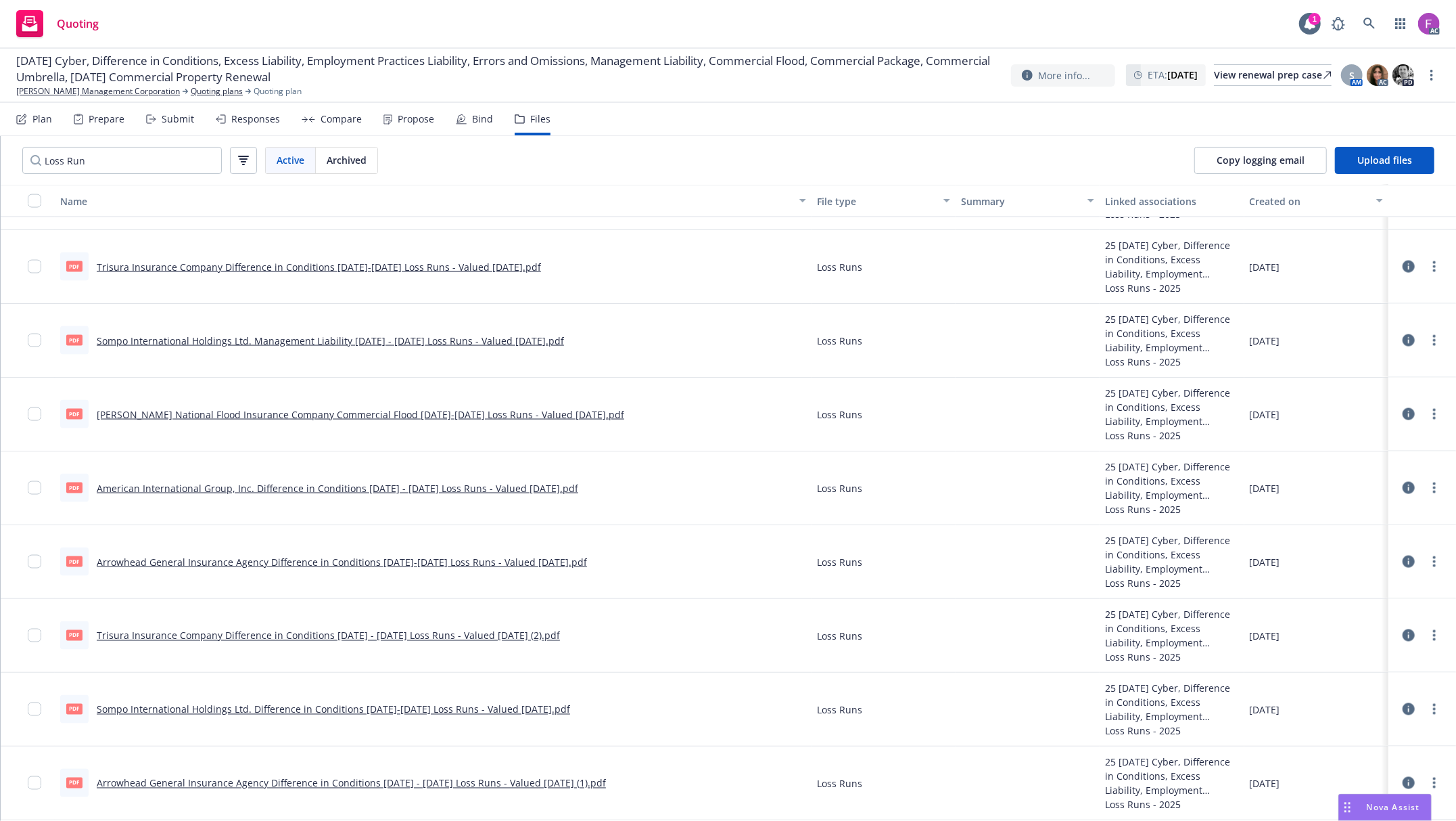
click at [319, 783] on link "Arrowhead General Insurance Agency Difference in Conditions 2020 - 2025 Loss Ru…" at bounding box center [351, 783] width 510 height 13
click at [1433, 780] on icon "more" at bounding box center [1434, 782] width 3 height 11
drag, startPoint x: 1363, startPoint y: 770, endPoint x: 1347, endPoint y: 758, distance: 20.0
click at [1363, 770] on link "Update associations" at bounding box center [1374, 768] width 135 height 27
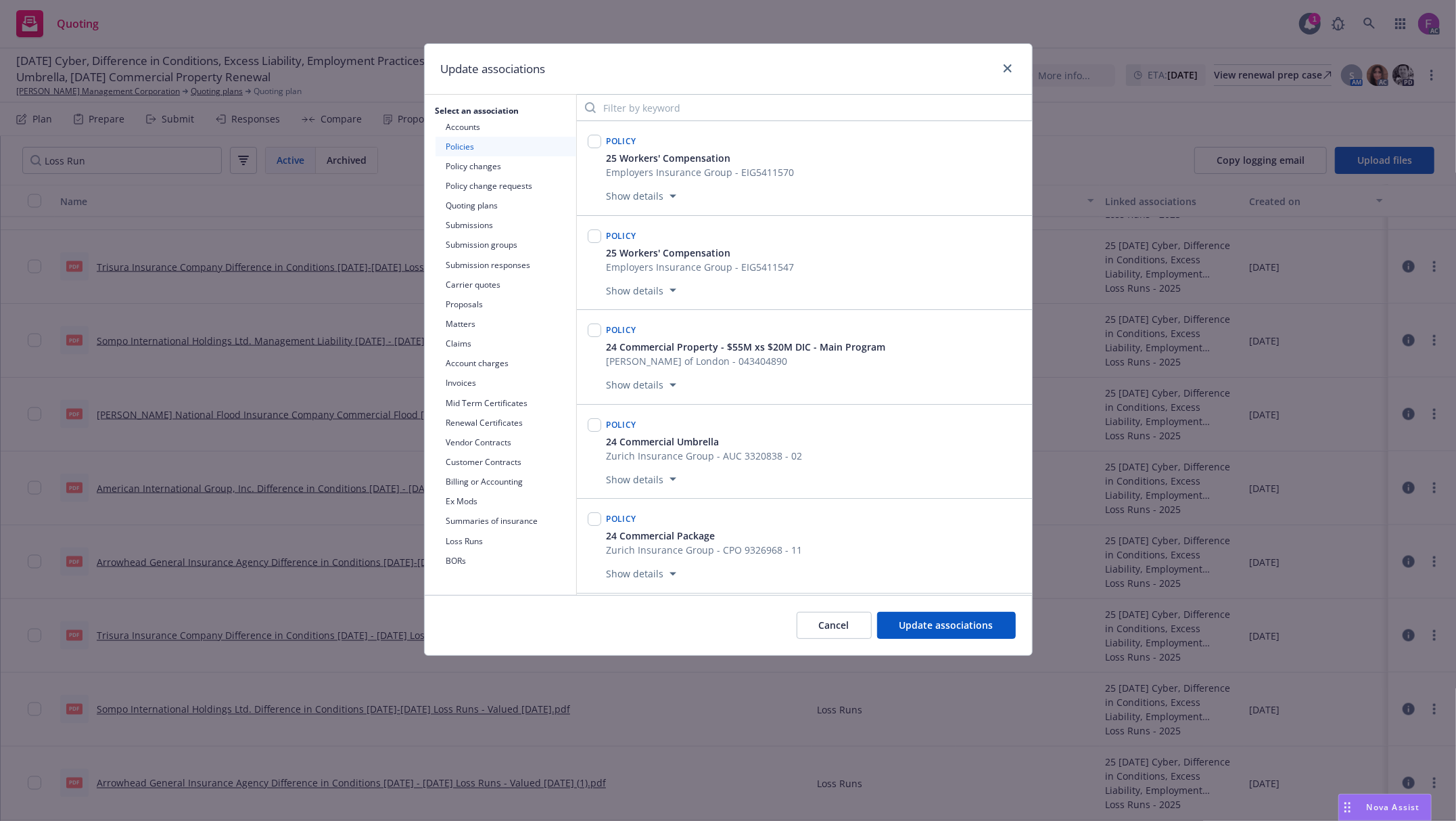
scroll to position [4947, 0]
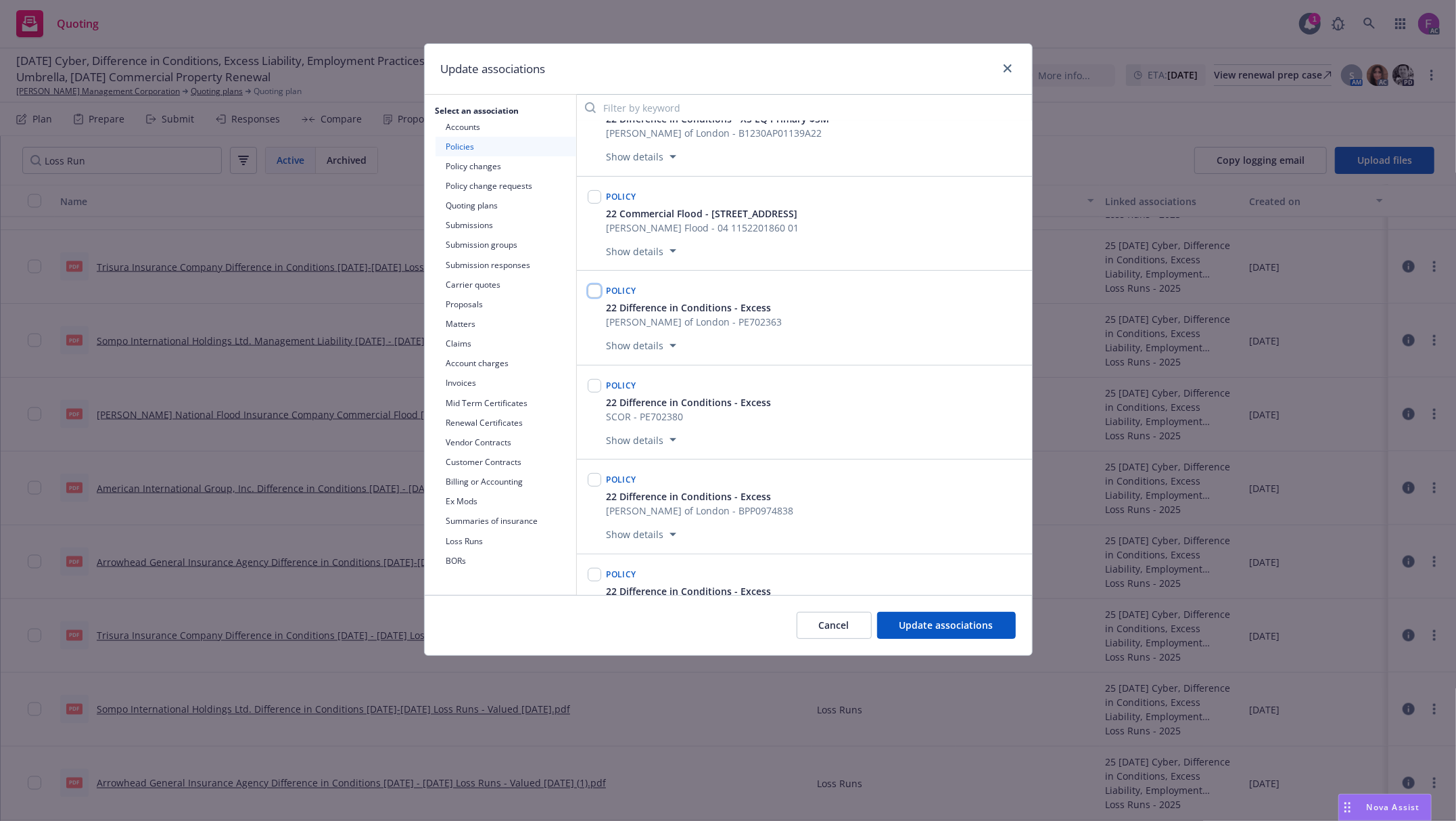
click at [592, 297] on input "checkbox" at bounding box center [594, 291] width 14 height 14
checkbox input "true"
click at [593, 392] on input "checkbox" at bounding box center [594, 386] width 14 height 14
checkbox input "true"
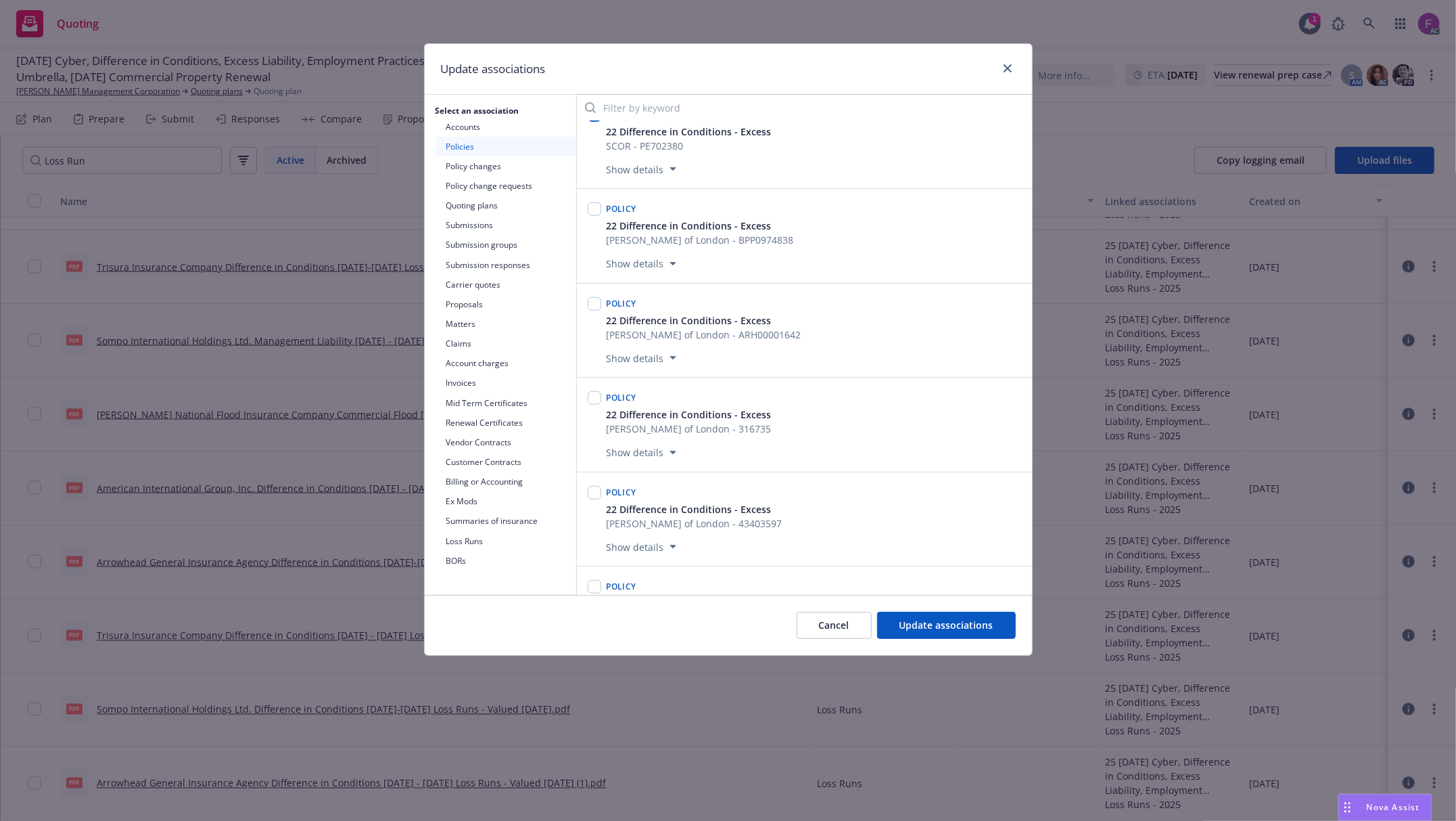
scroll to position [5802, 0]
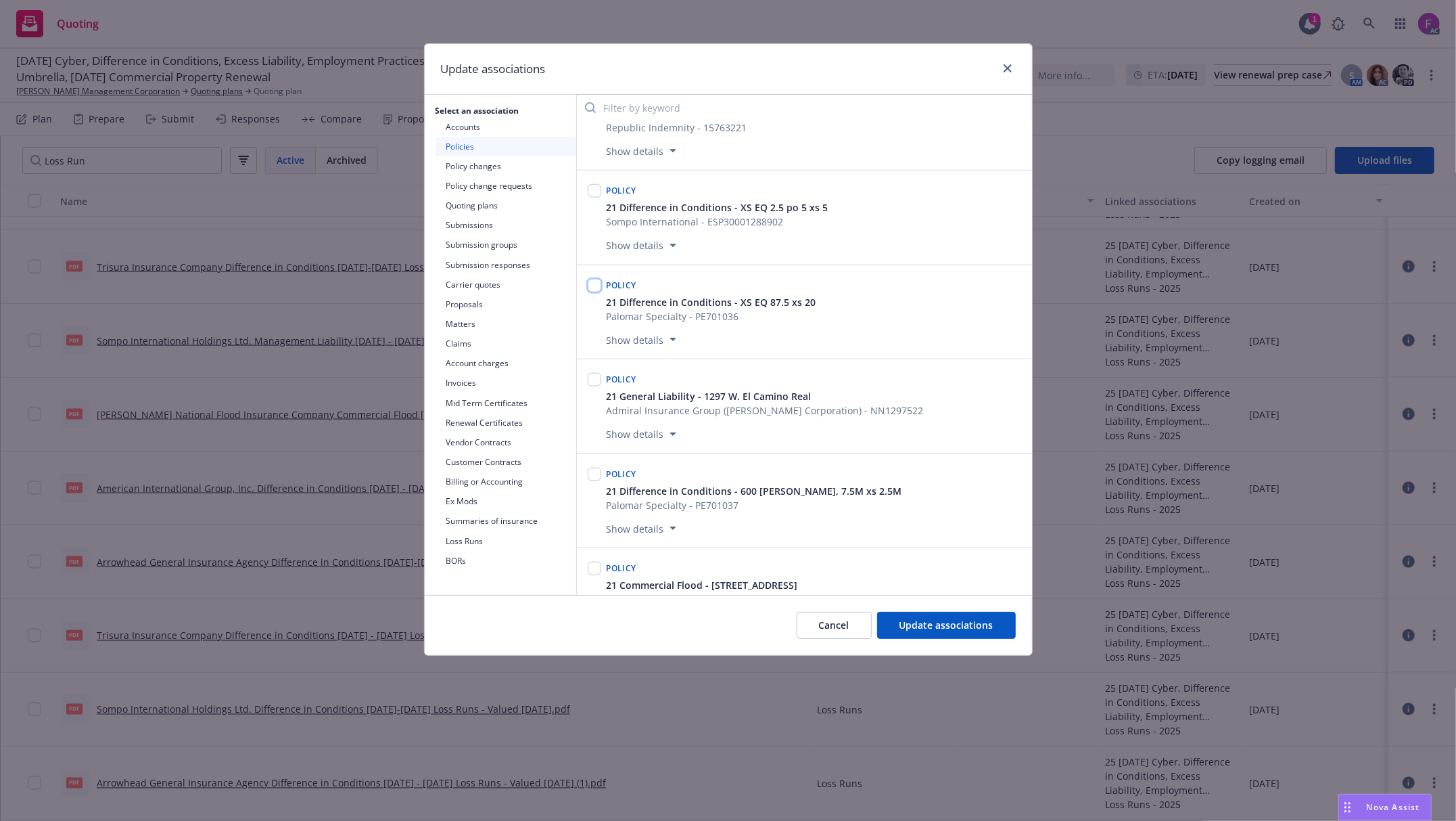
click at [598, 292] on input "checkbox" at bounding box center [594, 285] width 14 height 14
checkbox input "true"
click at [597, 481] on input "checkbox" at bounding box center [594, 475] width 14 height 14
checkbox input "true"
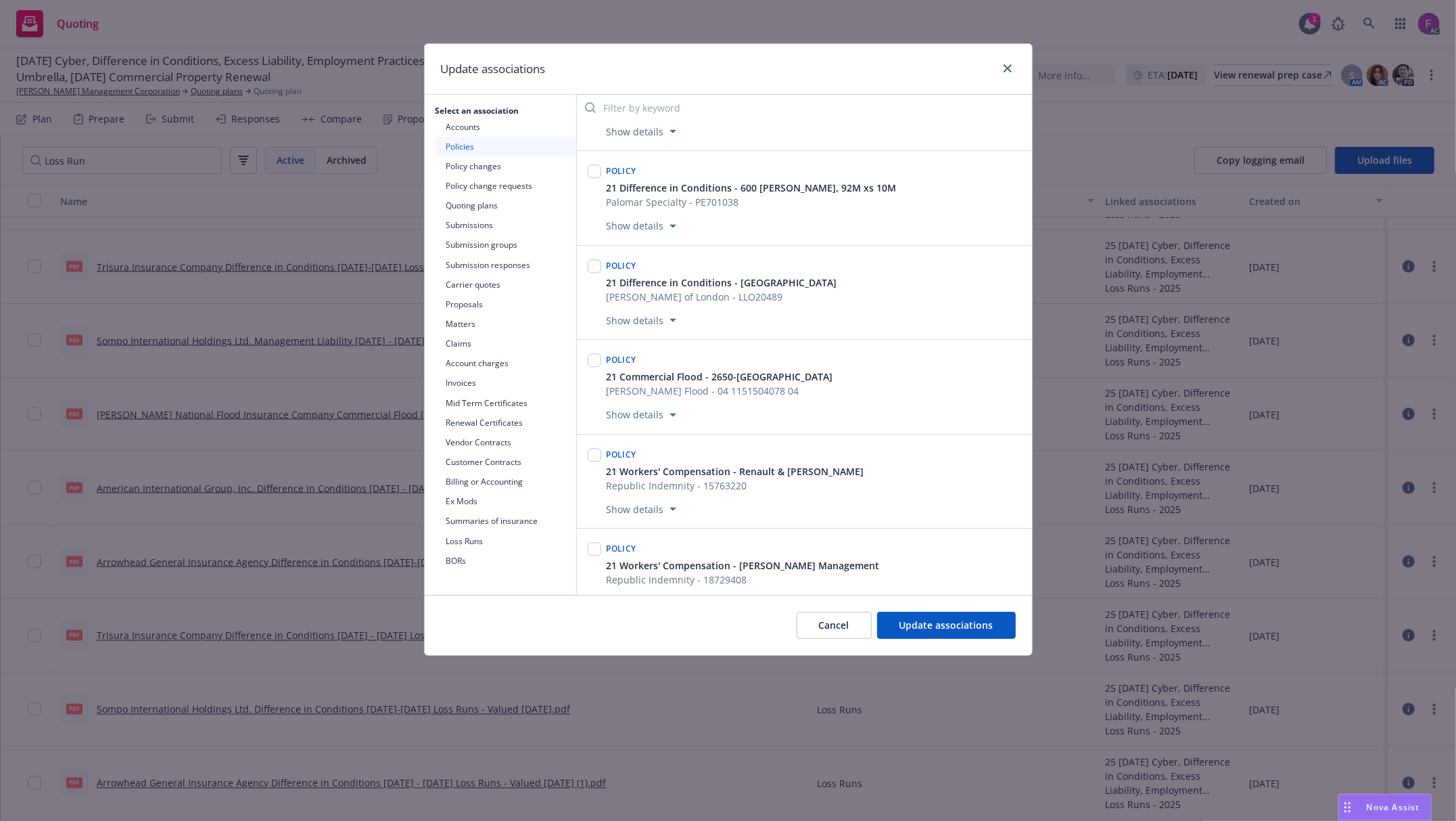
scroll to position [7335, 0]
click at [595, 175] on input "checkbox" at bounding box center [594, 168] width 14 height 14
checkbox input "true"
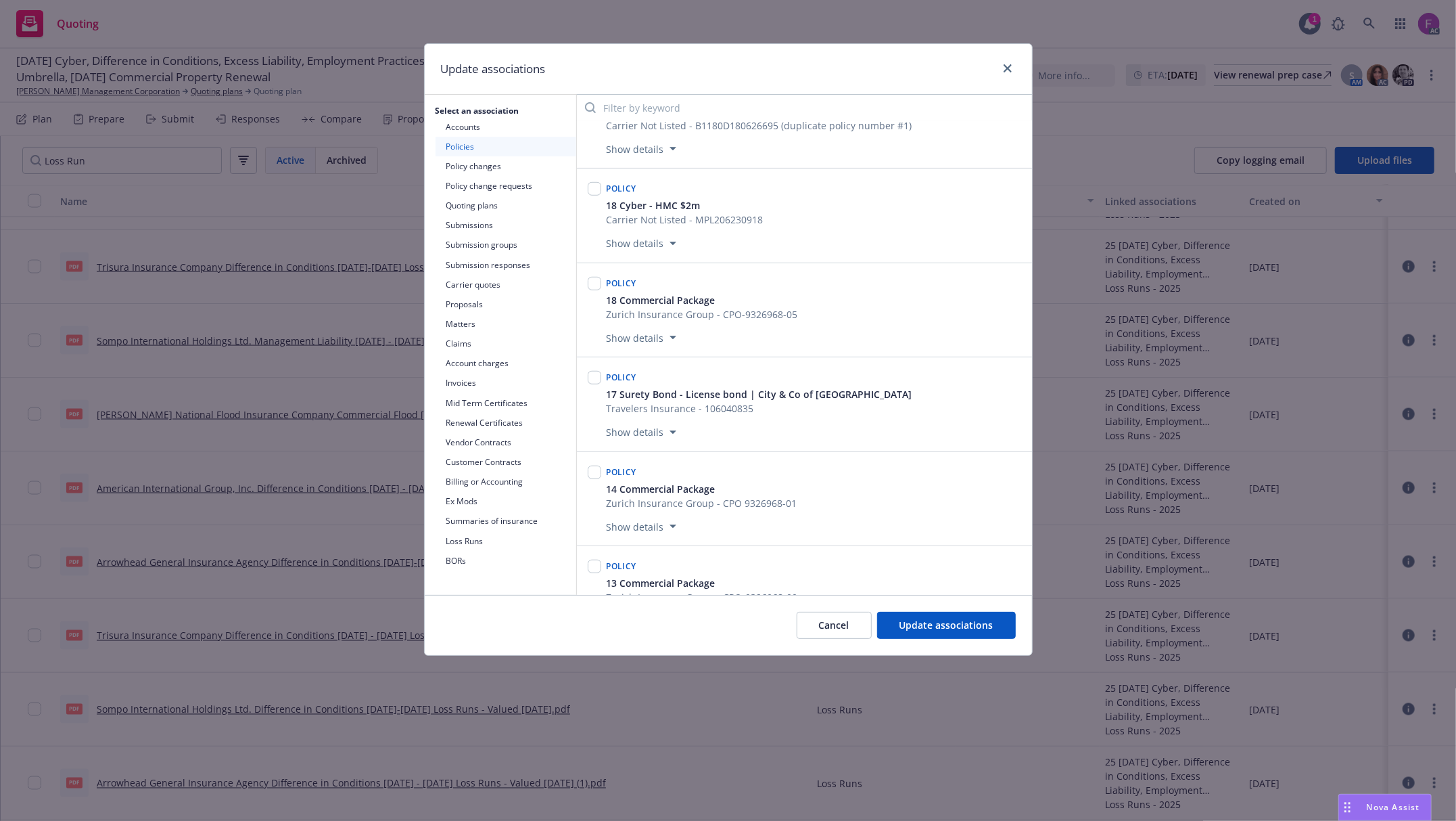
scroll to position [14080, 0]
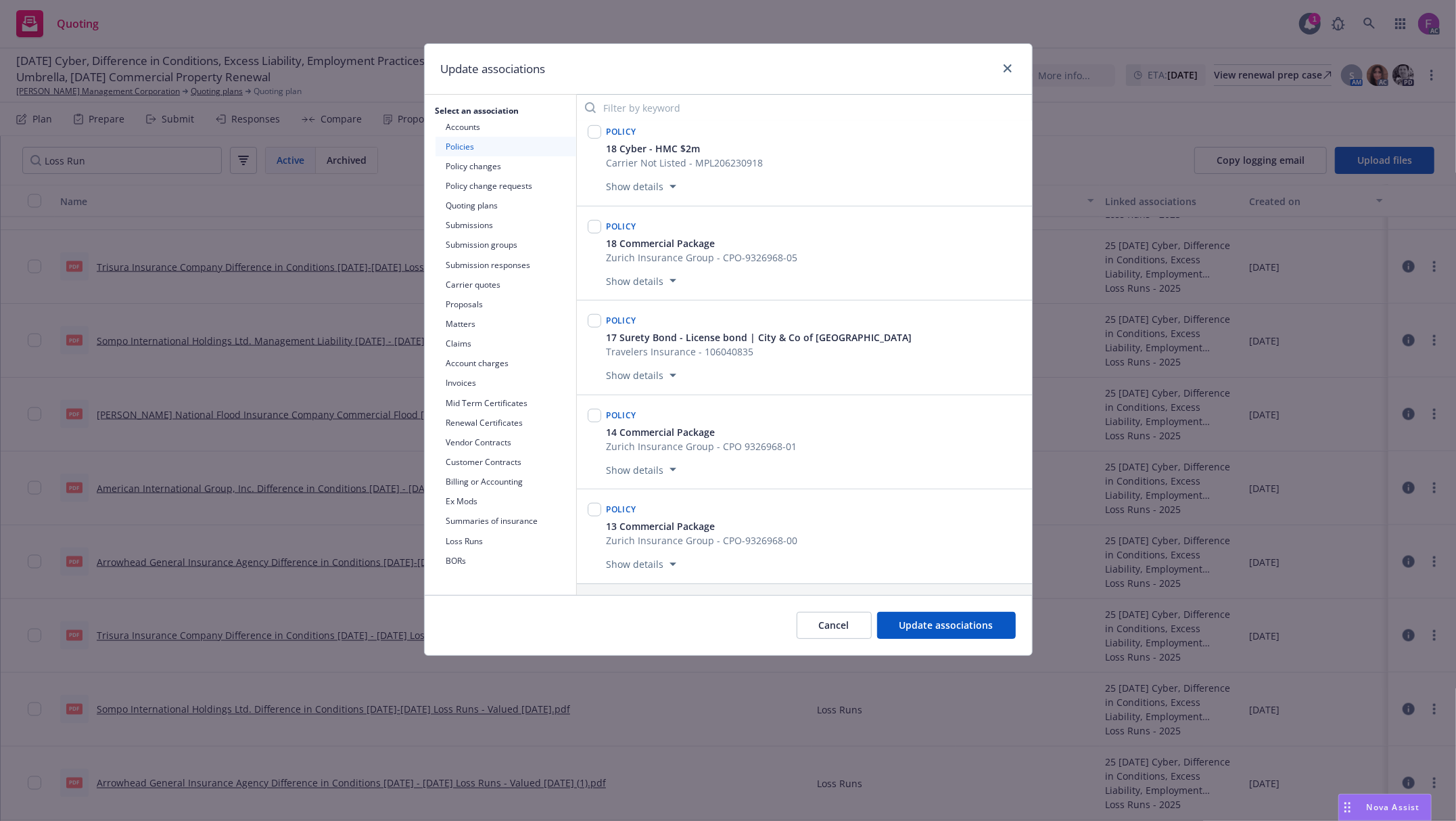
click at [472, 542] on button "Loss Runs" at bounding box center [506, 541] width 141 height 20
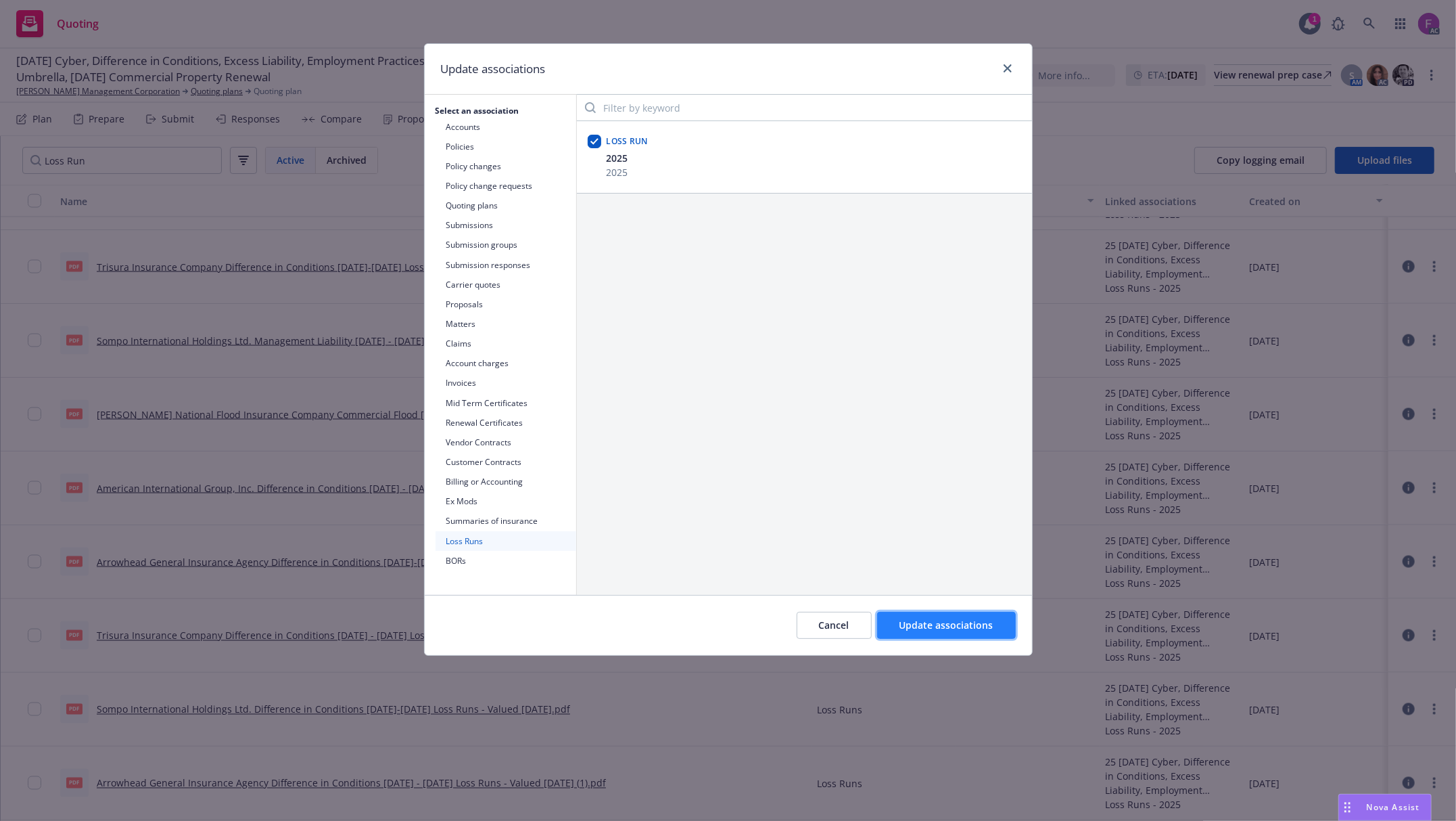
click at [910, 623] on span "Update associations" at bounding box center [946, 624] width 94 height 13
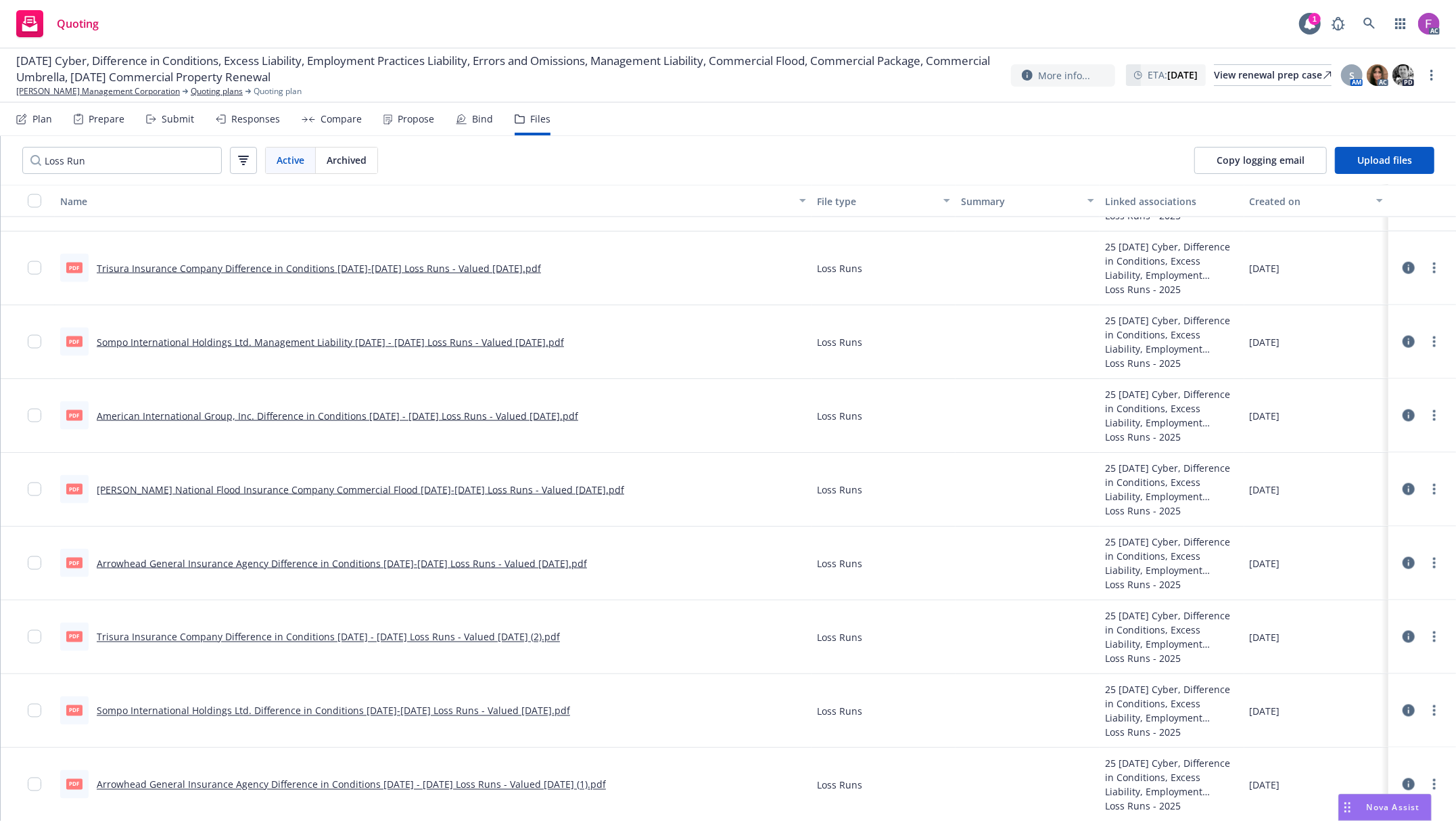
scroll to position [1790, 0]
click at [228, 704] on link "Sompo International Holdings Ltd. Difference in Conditions 2018-2024 Loss Runs …" at bounding box center [333, 709] width 474 height 13
click at [1433, 707] on circle "more" at bounding box center [1434, 708] width 3 height 3
click at [1358, 699] on link "Update associations" at bounding box center [1374, 694] width 135 height 27
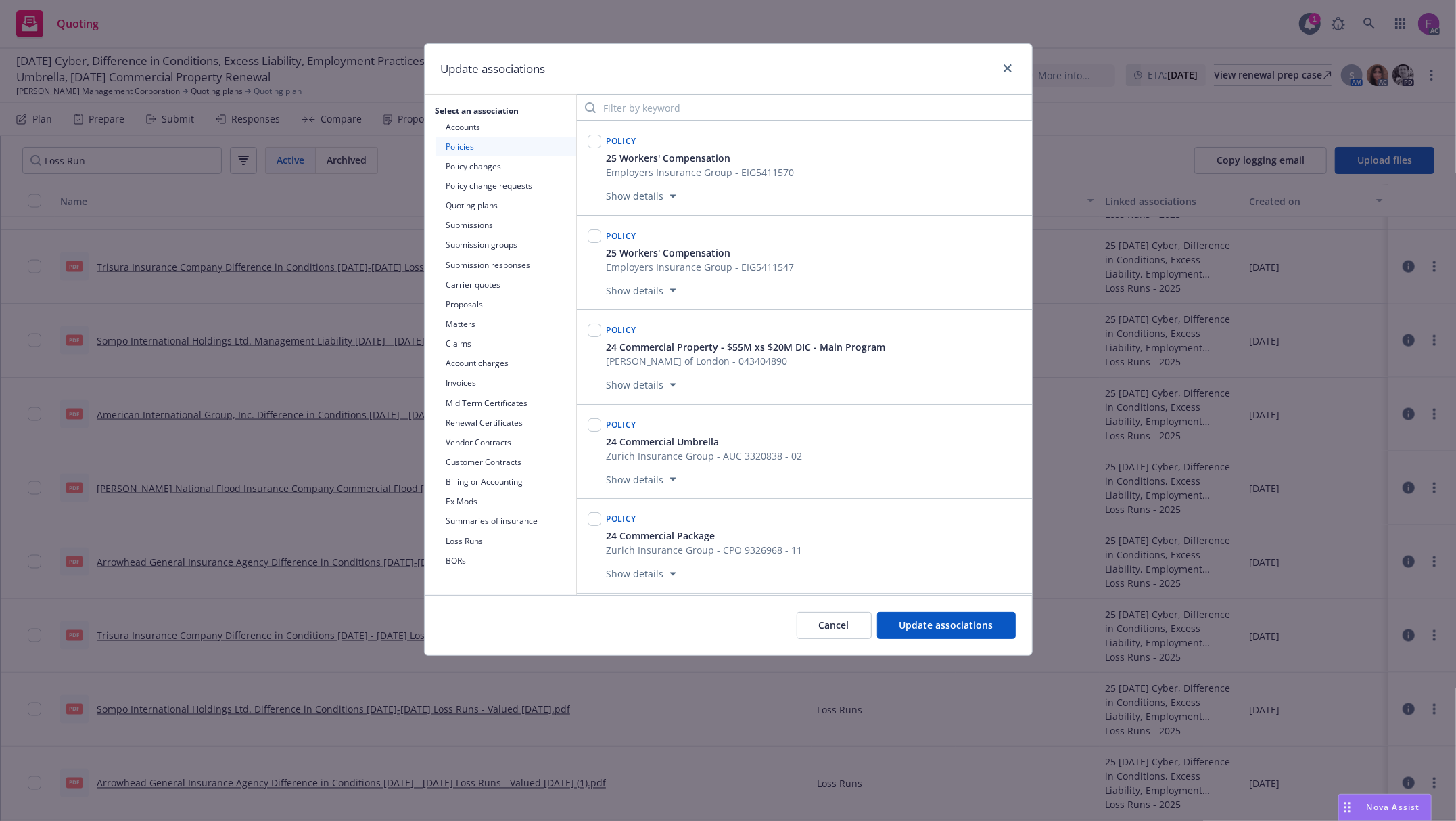
scroll to position [2284, 0]
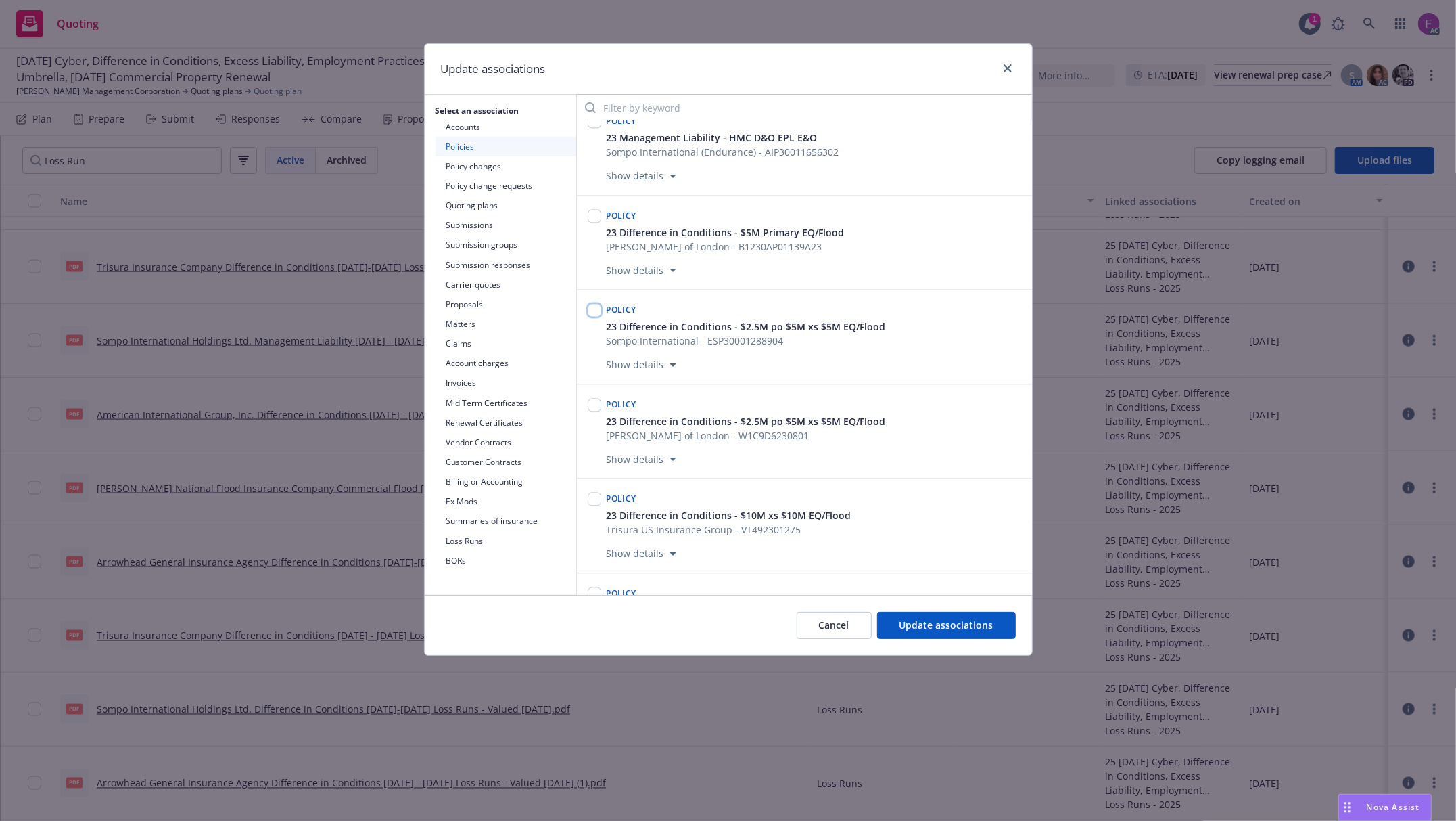
click at [593, 317] on input "checkbox" at bounding box center [594, 310] width 14 height 14
checkbox input "true"
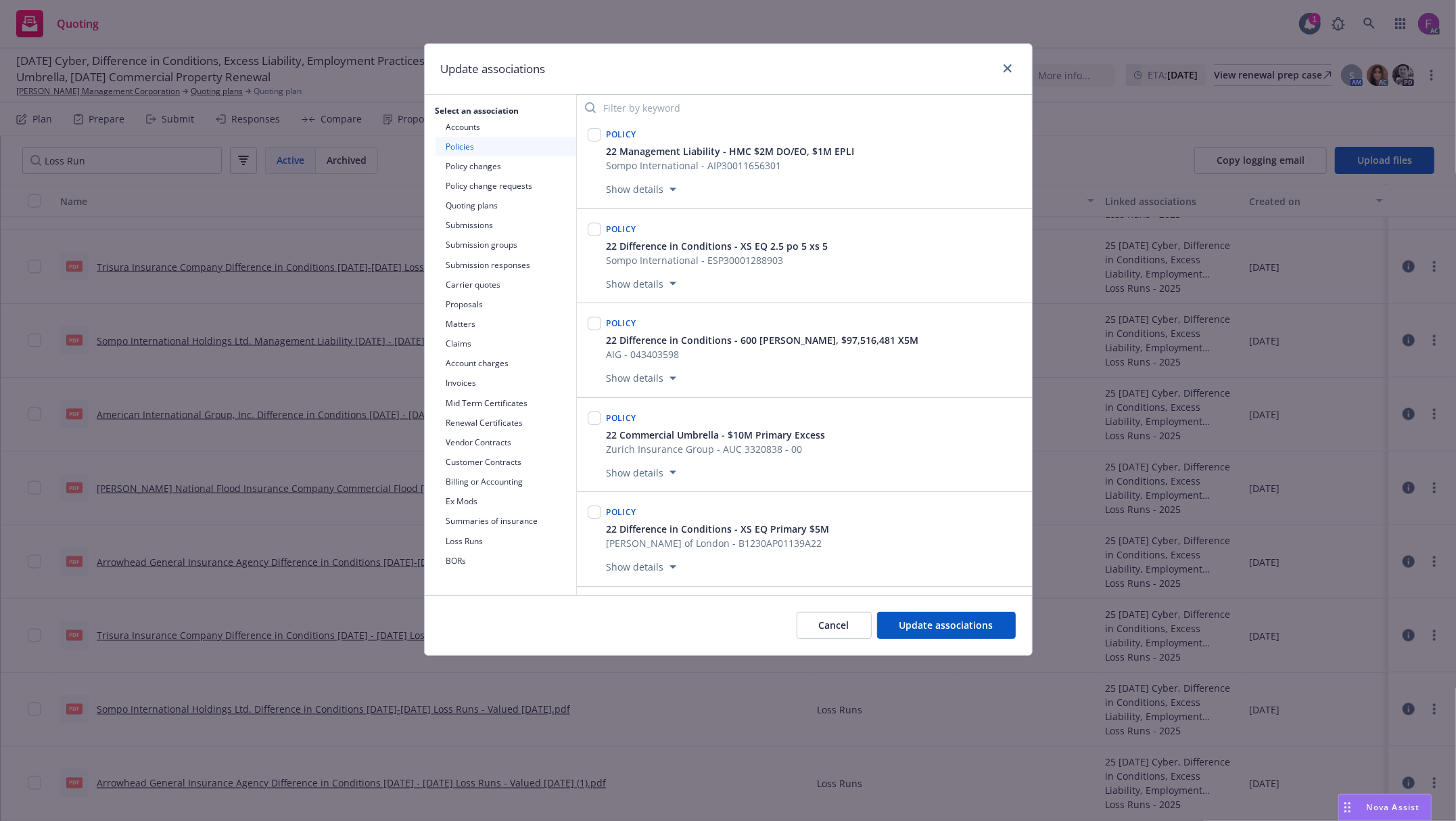
scroll to position [4269, 0]
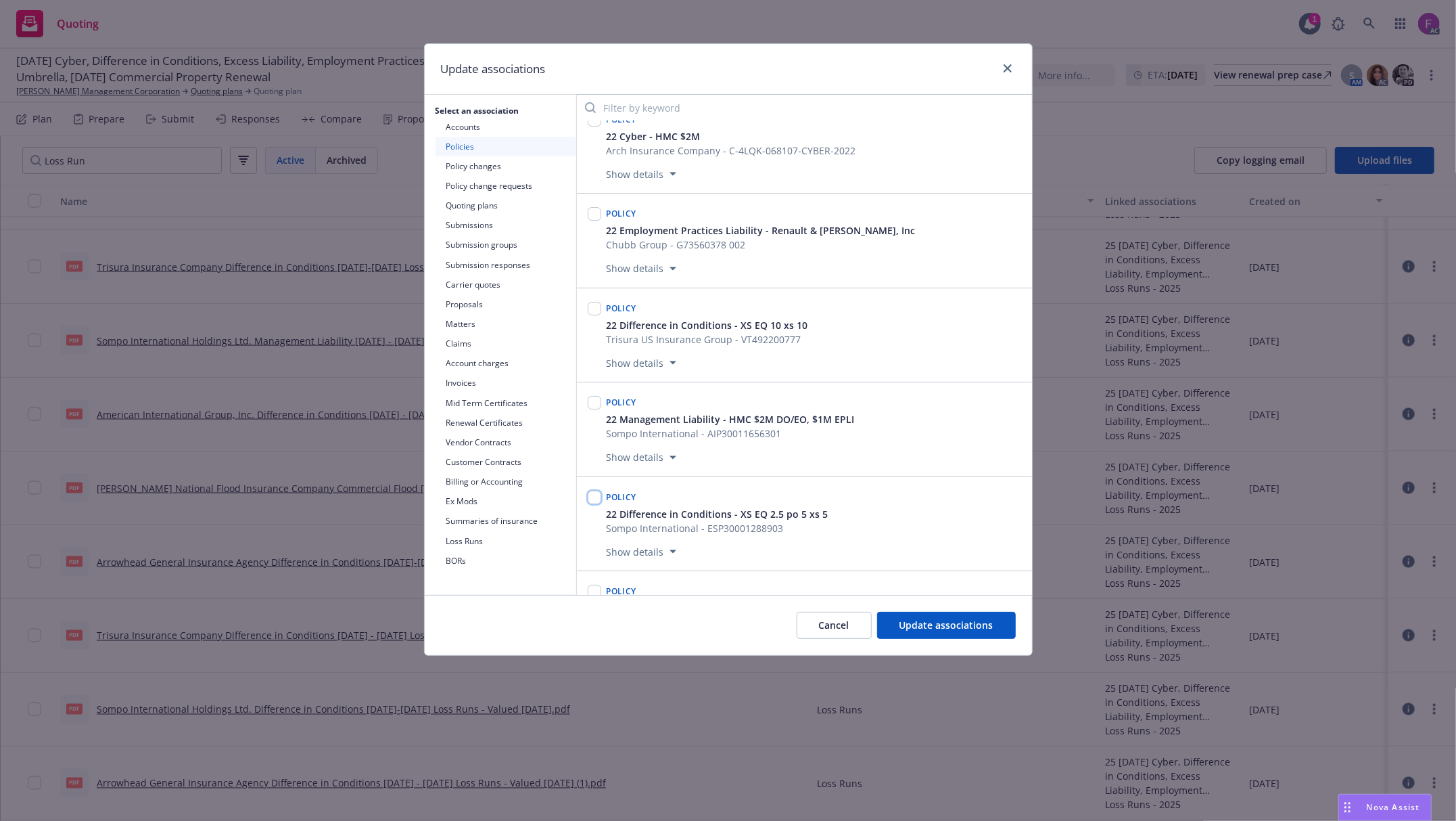
click at [592, 504] on input "checkbox" at bounding box center [594, 498] width 14 height 14
checkbox input "true"
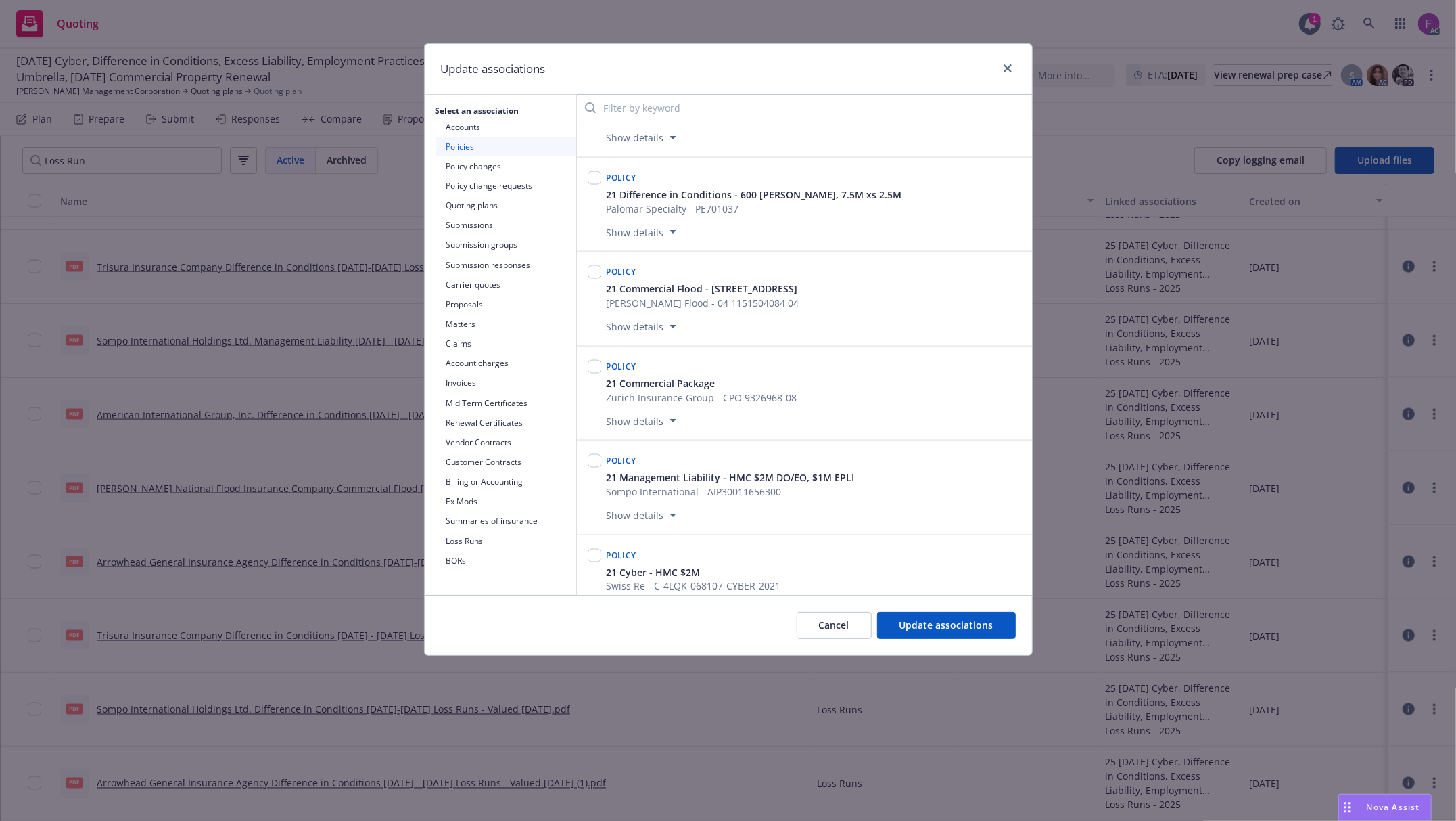
scroll to position [5893, 0]
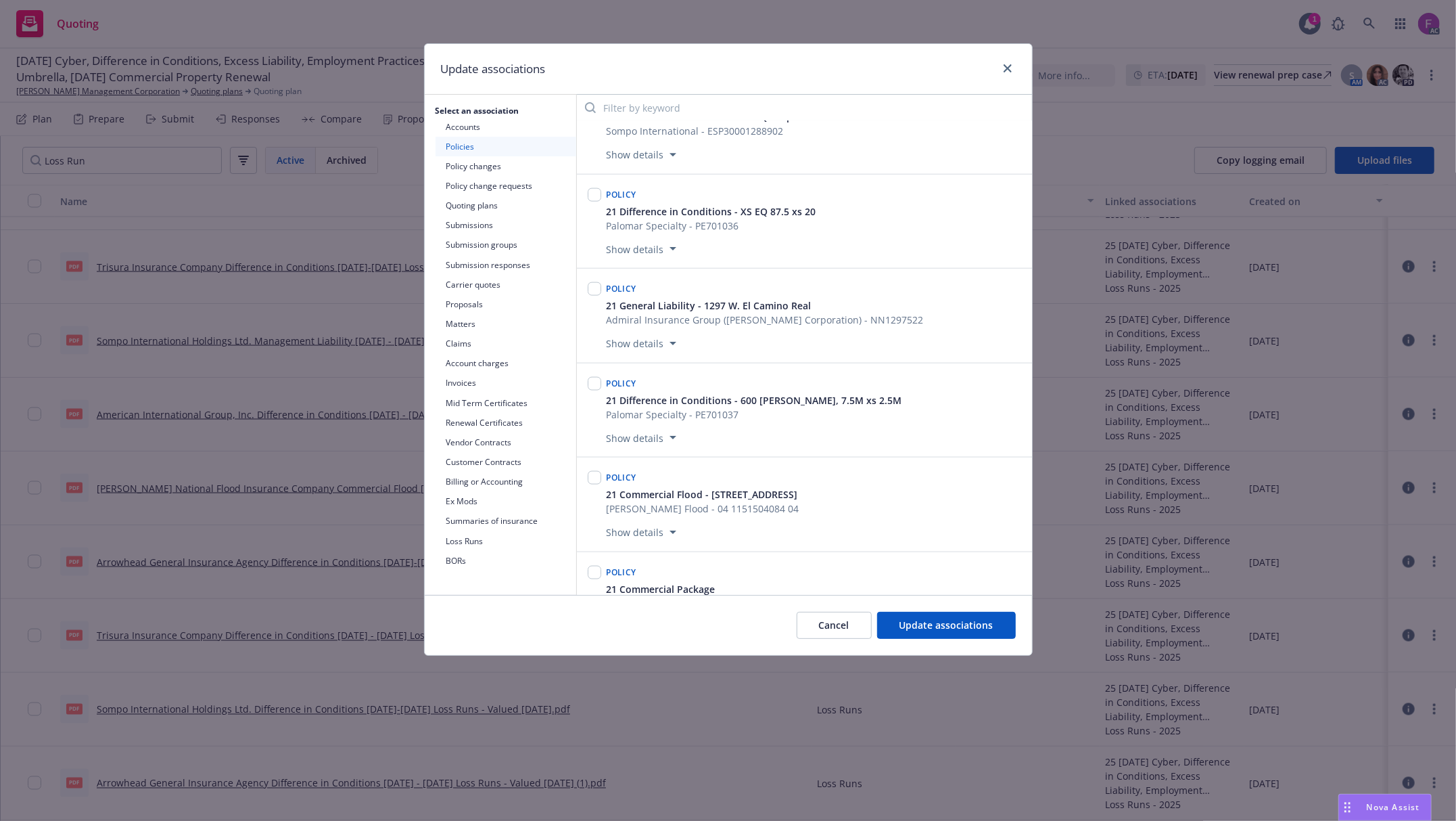
click at [595, 107] on input "checkbox" at bounding box center [594, 101] width 14 height 14
checkbox input "true"
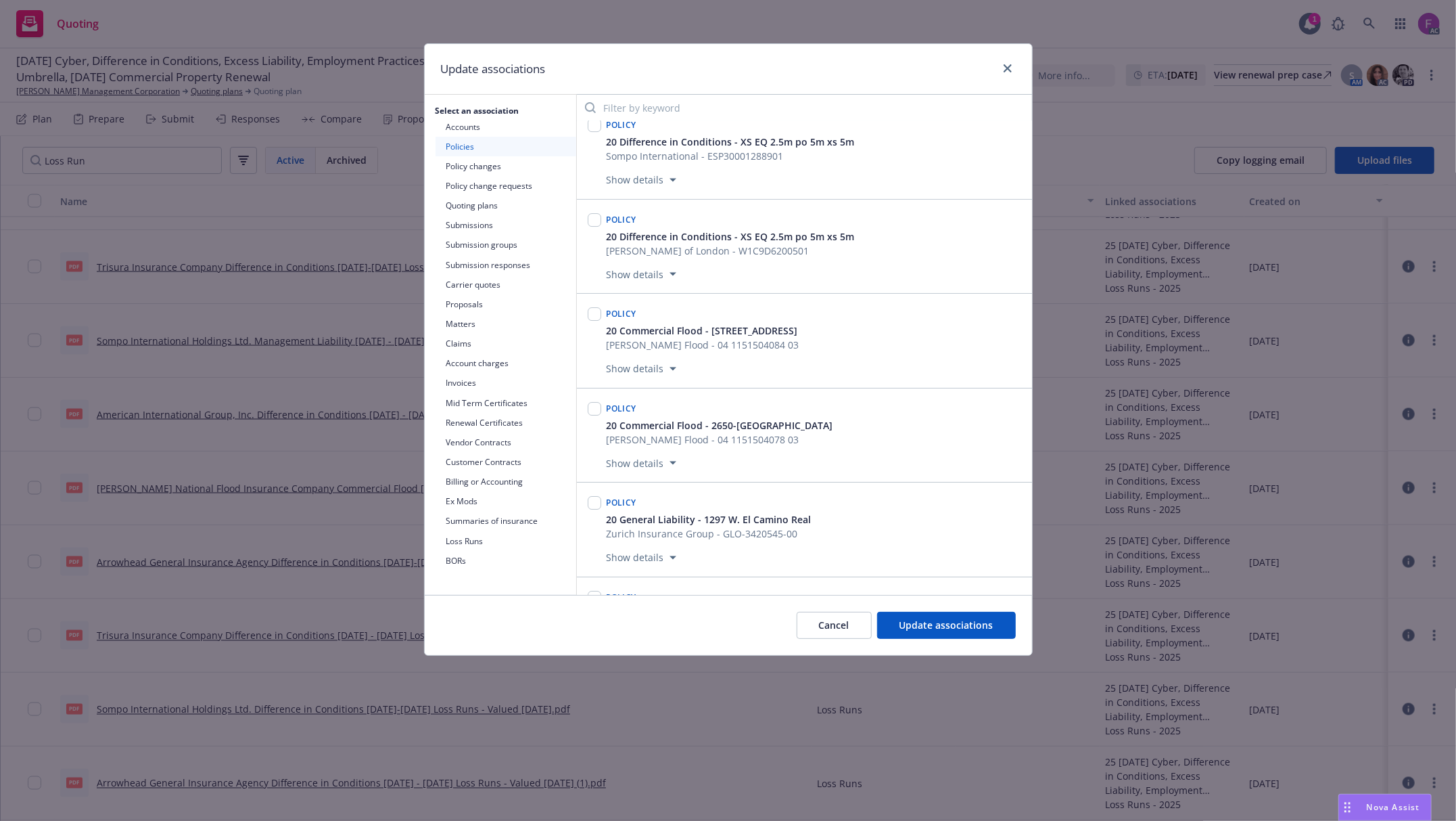
scroll to position [8148, 0]
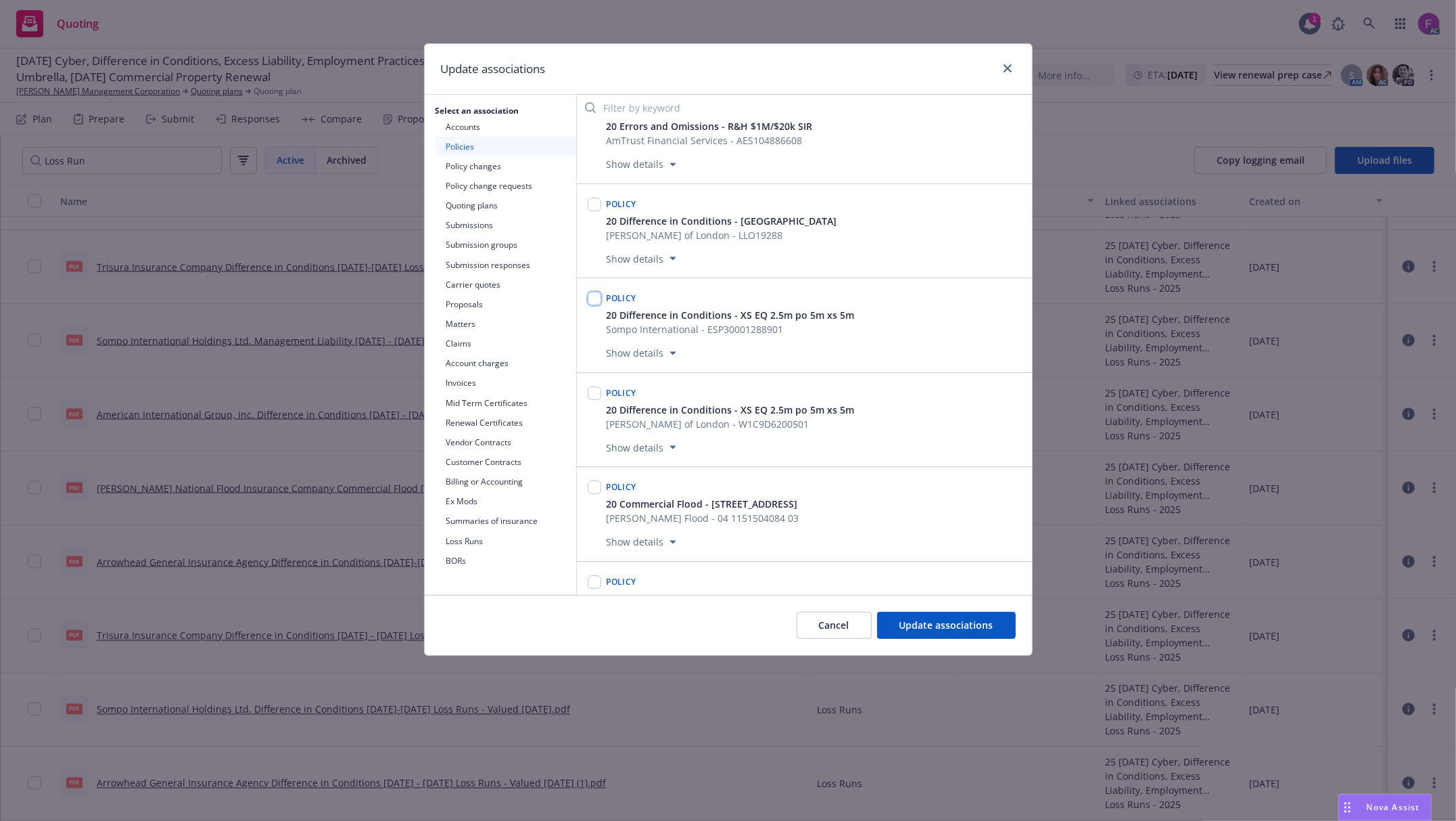
click at [593, 305] on input "checkbox" at bounding box center [594, 298] width 14 height 14
checkbox input "true"
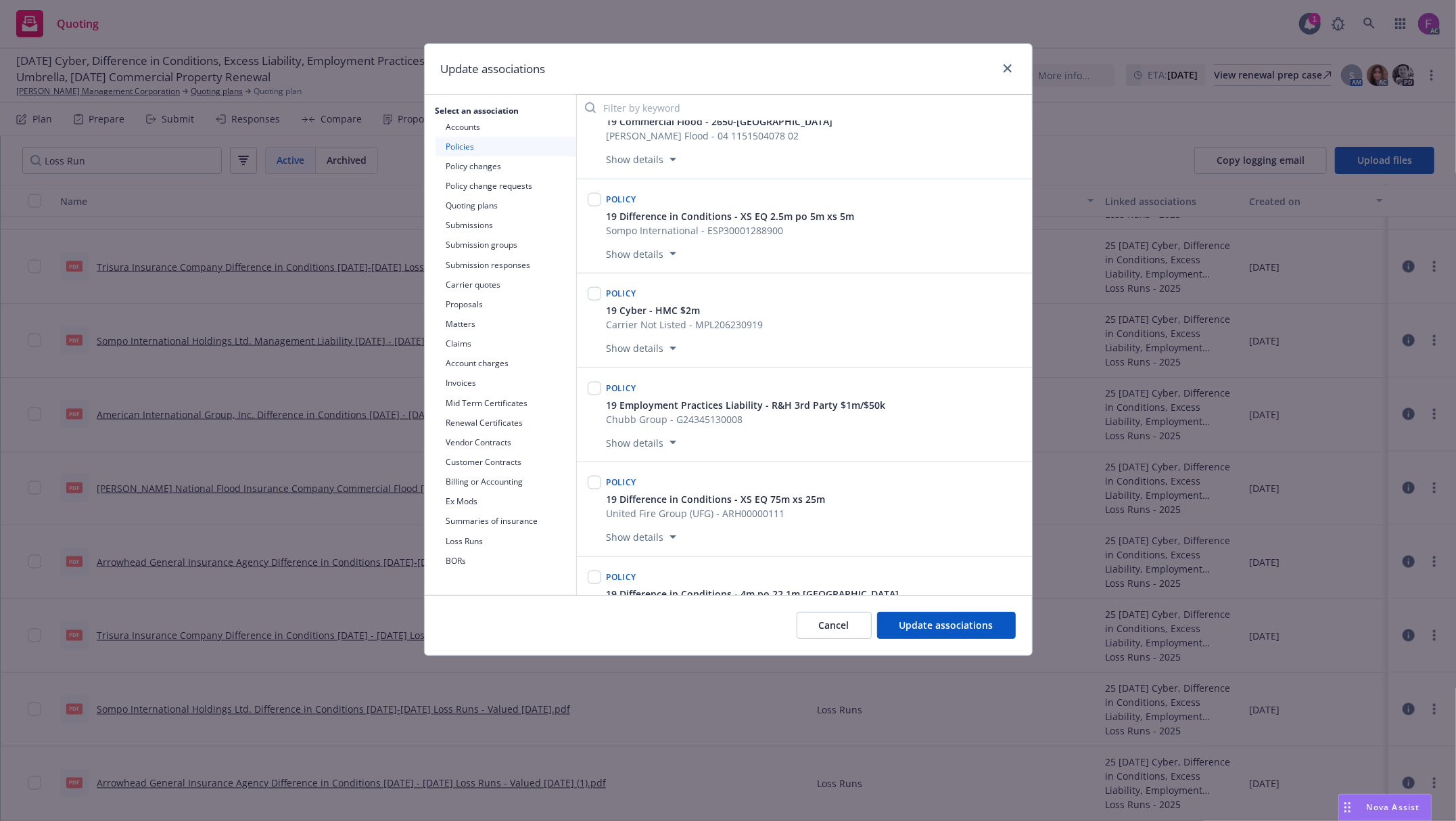
scroll to position [10043, 0]
click at [593, 205] on input "checkbox" at bounding box center [594, 198] width 14 height 14
checkbox input "true"
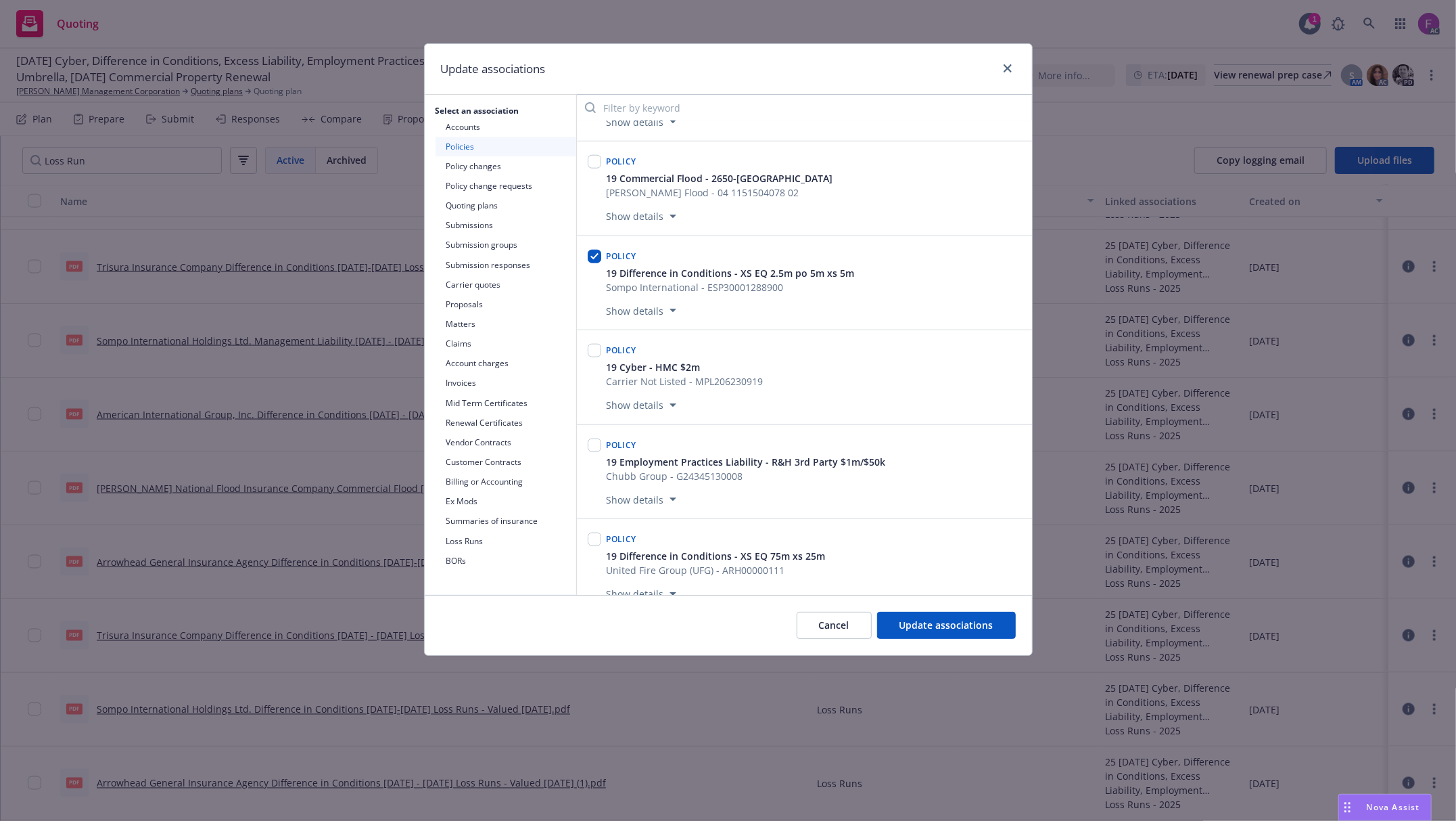
scroll to position [12740, 0]
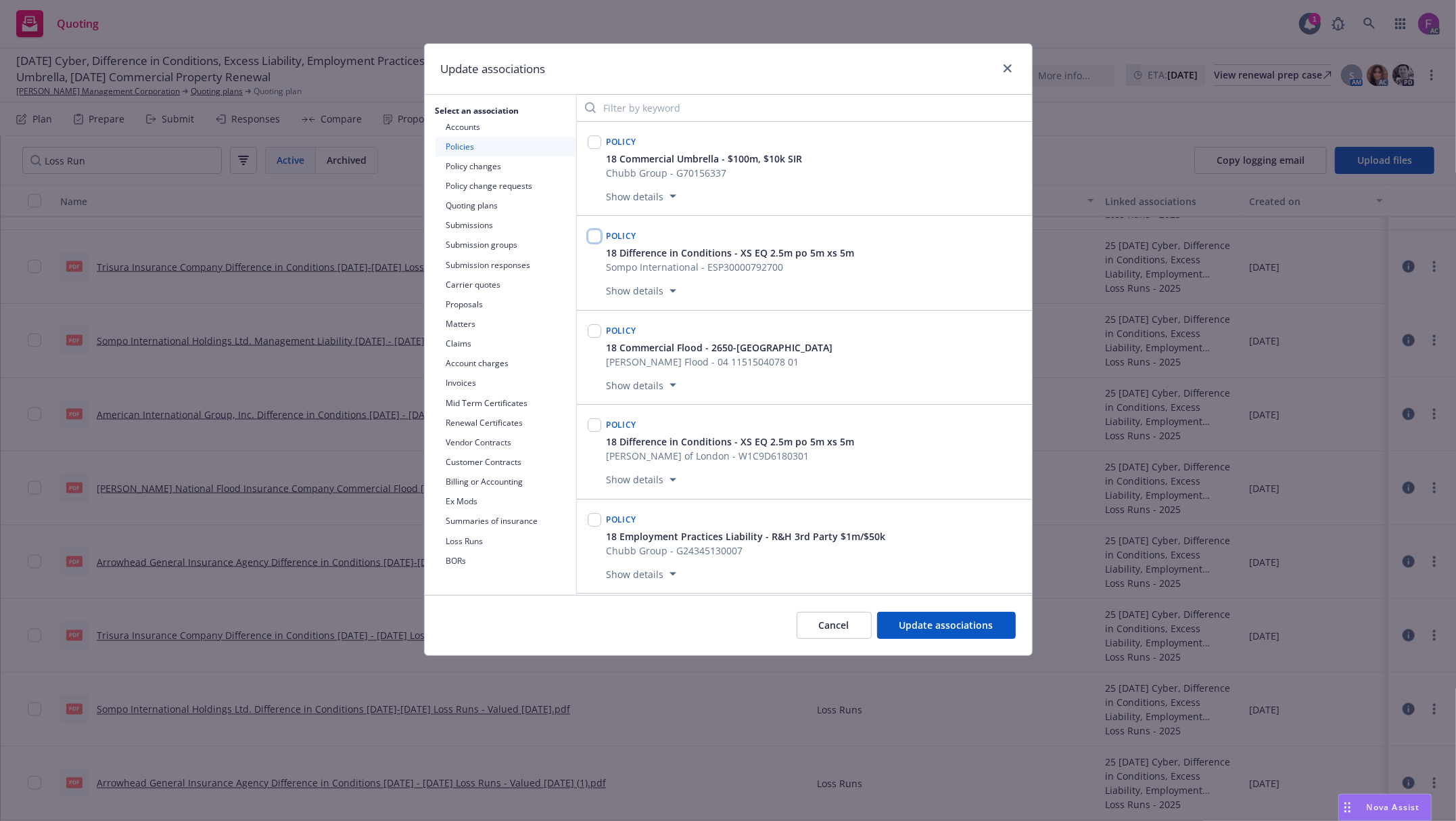
click at [593, 242] on input "checkbox" at bounding box center [594, 236] width 14 height 14
checkbox input "true"
click at [965, 625] on span "Update associations" at bounding box center [946, 624] width 94 height 13
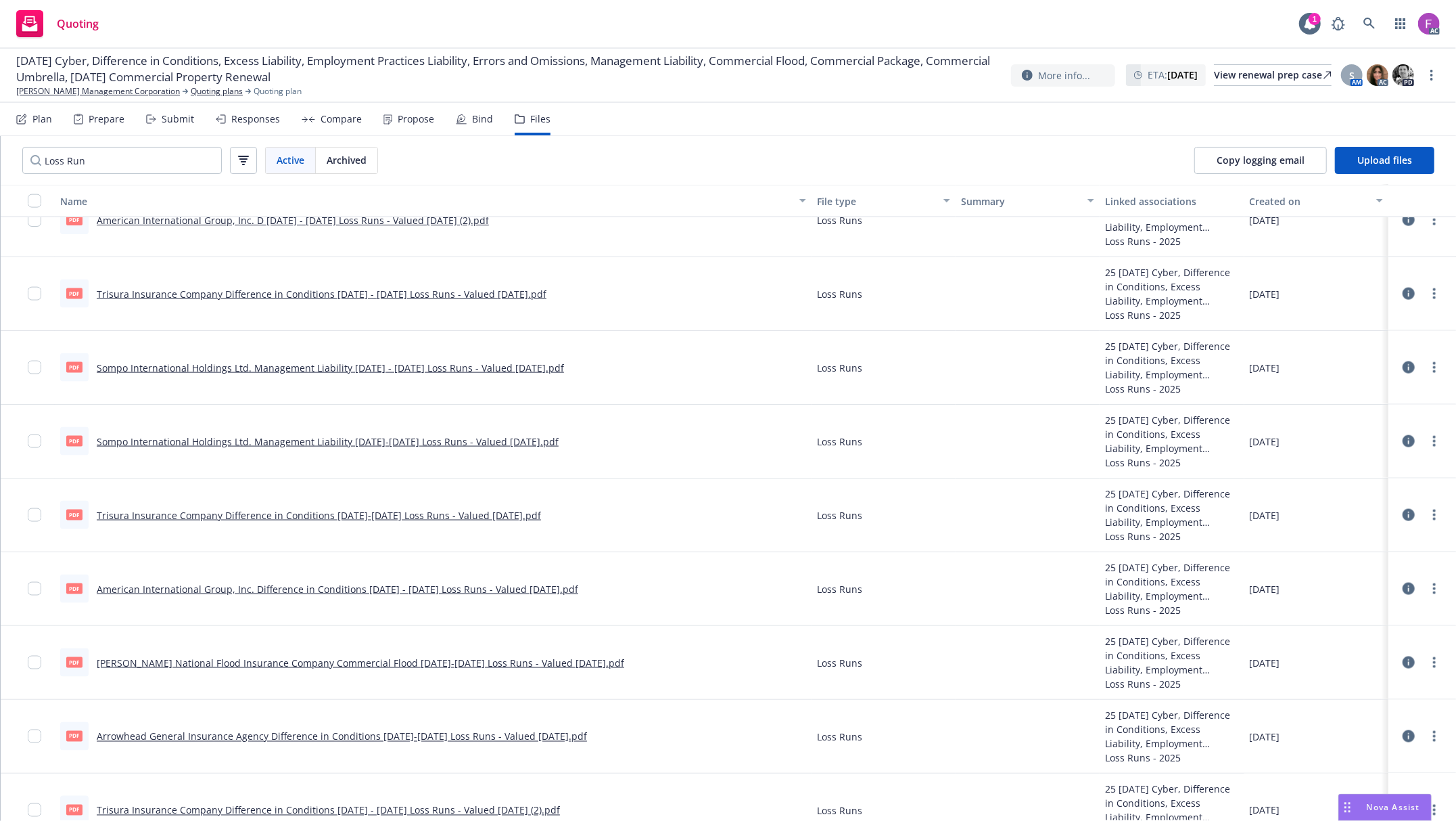
scroll to position [1790, 0]
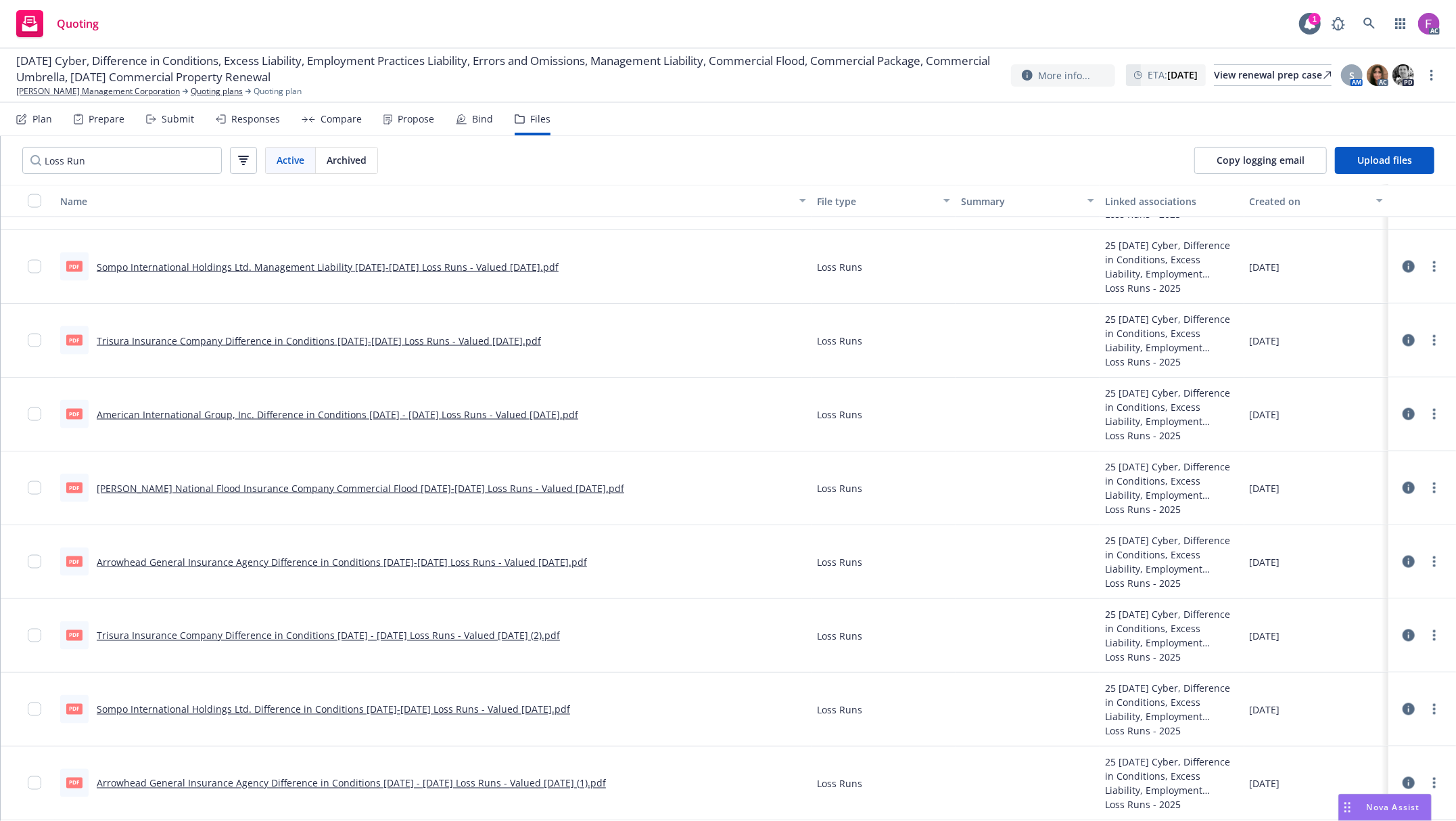
click at [1403, 709] on icon at bounding box center [1409, 709] width 12 height 12
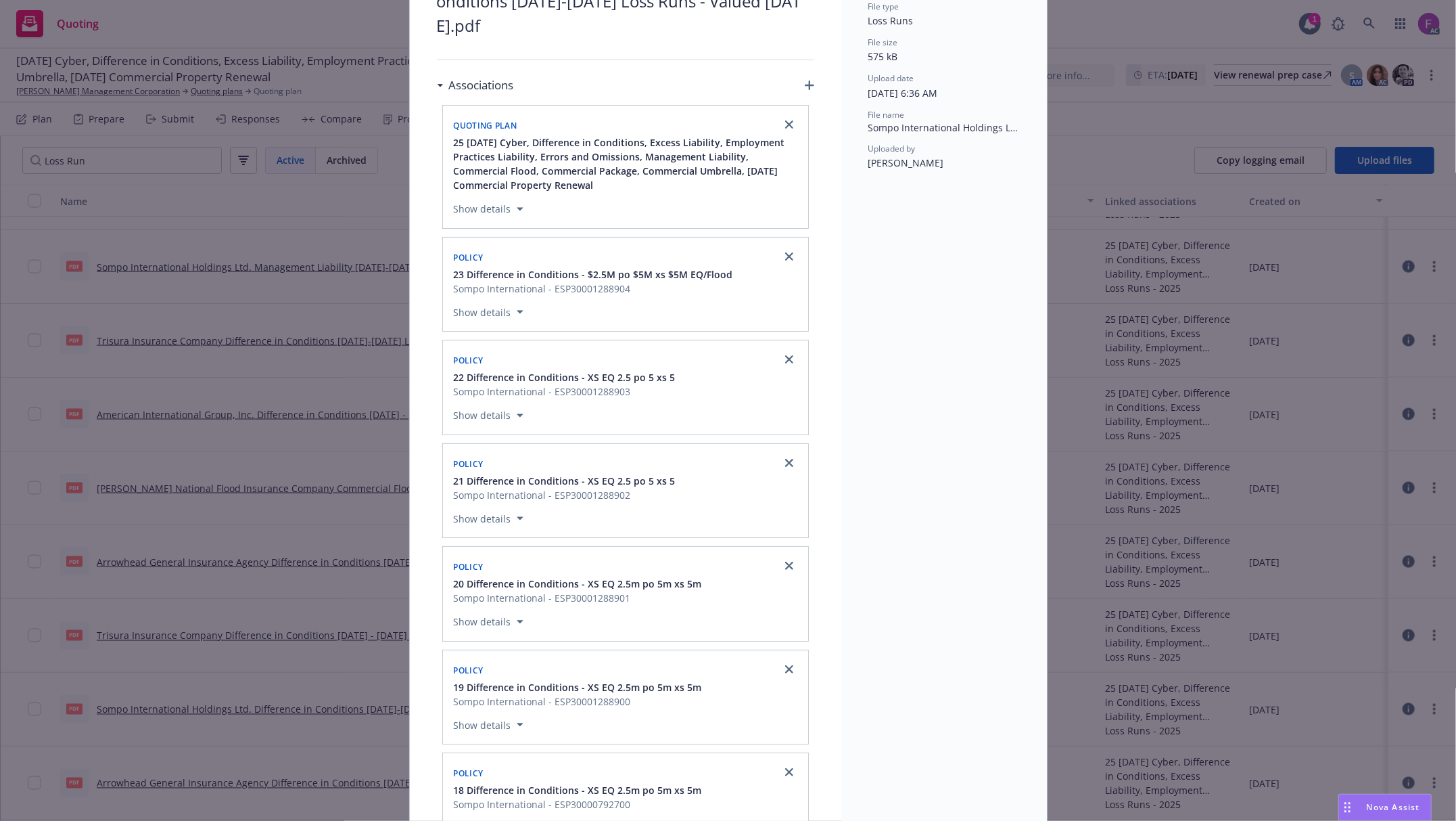
scroll to position [339, 0]
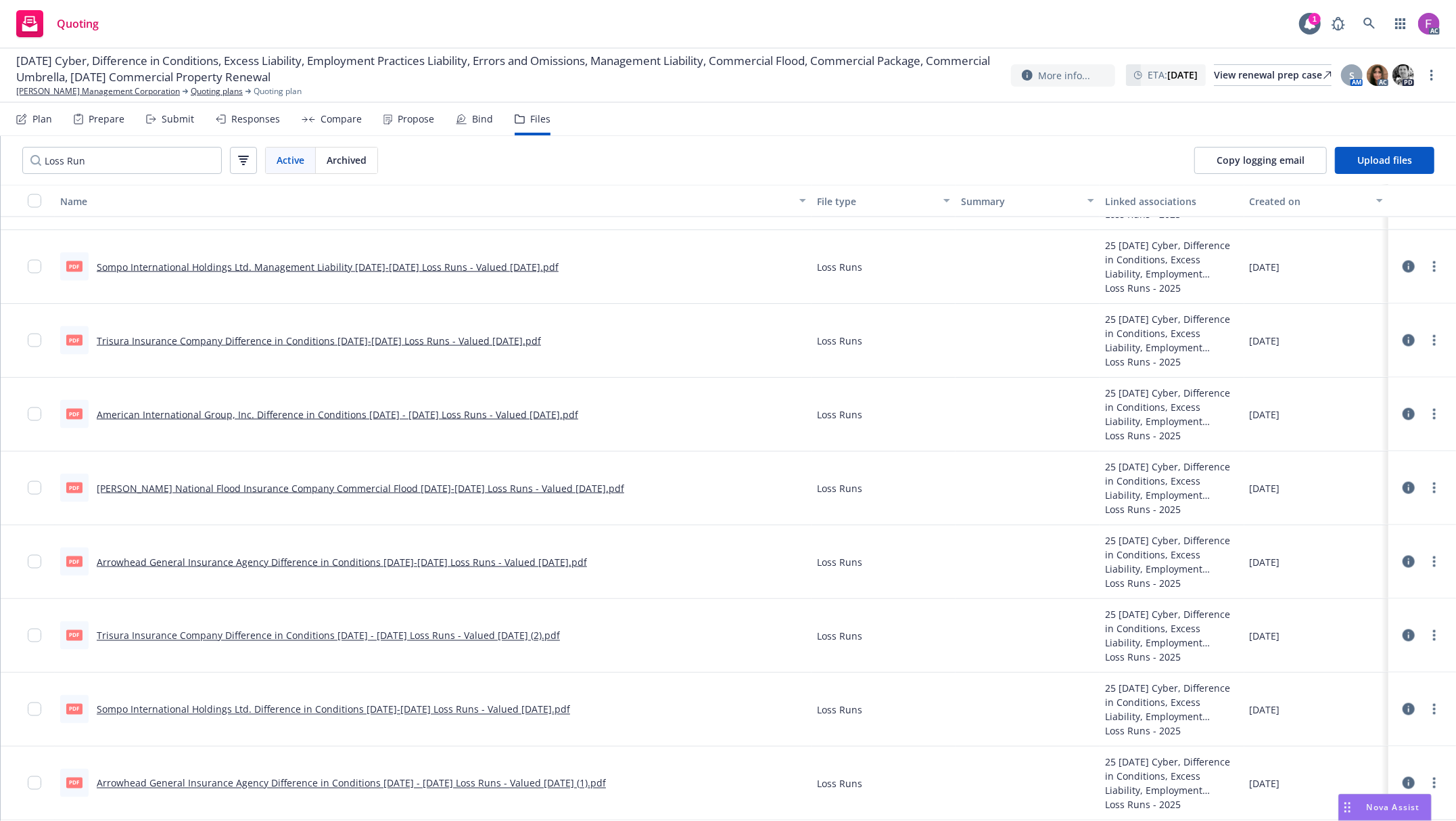
click at [233, 630] on link "Trisura Insurance Company Difference in Conditions 2018 - 2025 Loss Runs - Valu…" at bounding box center [328, 635] width 464 height 13
click at [1426, 628] on link "more" at bounding box center [1434, 635] width 16 height 16
click at [1362, 744] on link "Update associations" at bounding box center [1360, 743] width 135 height 27
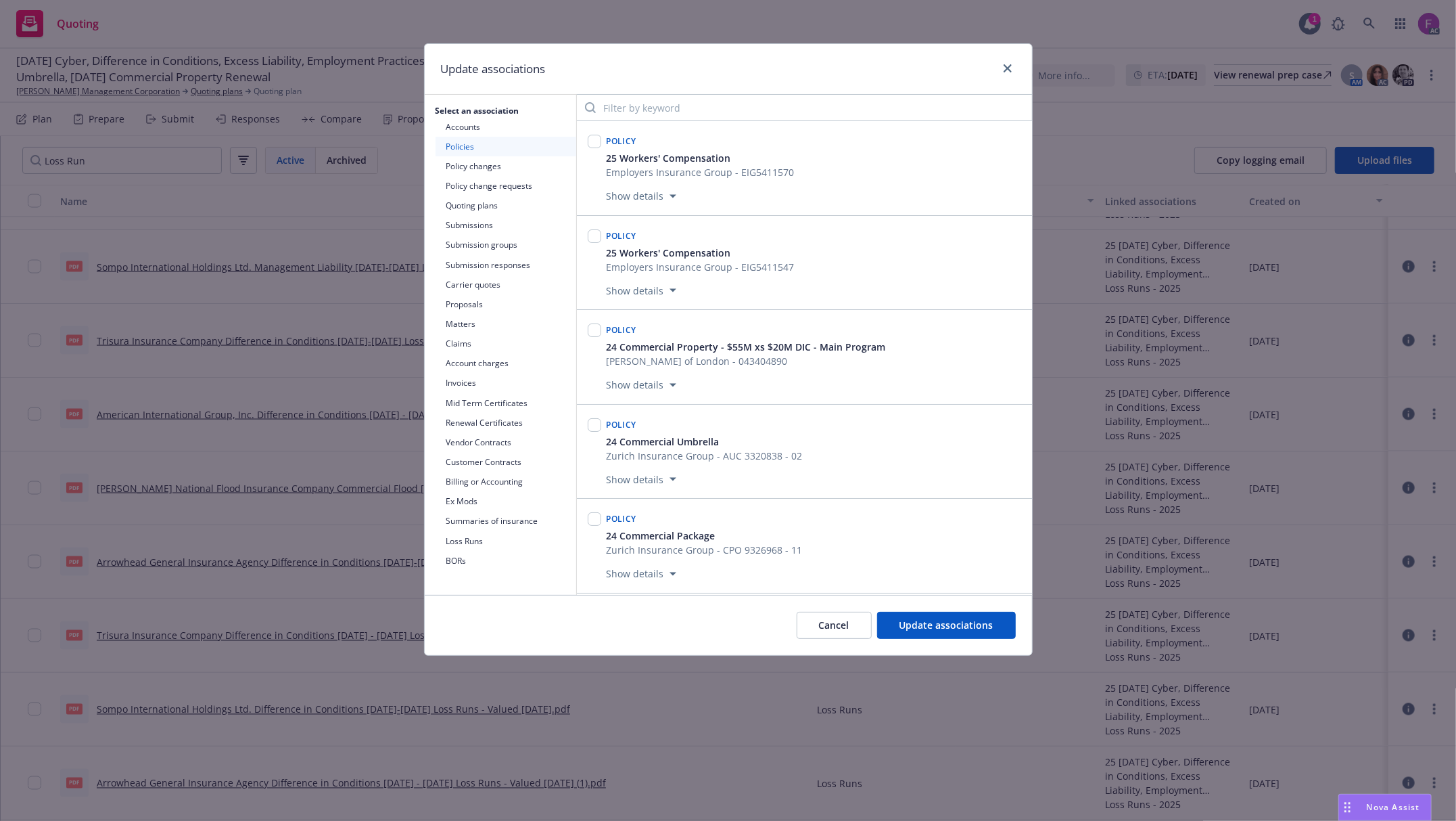
scroll to position [10554, 0]
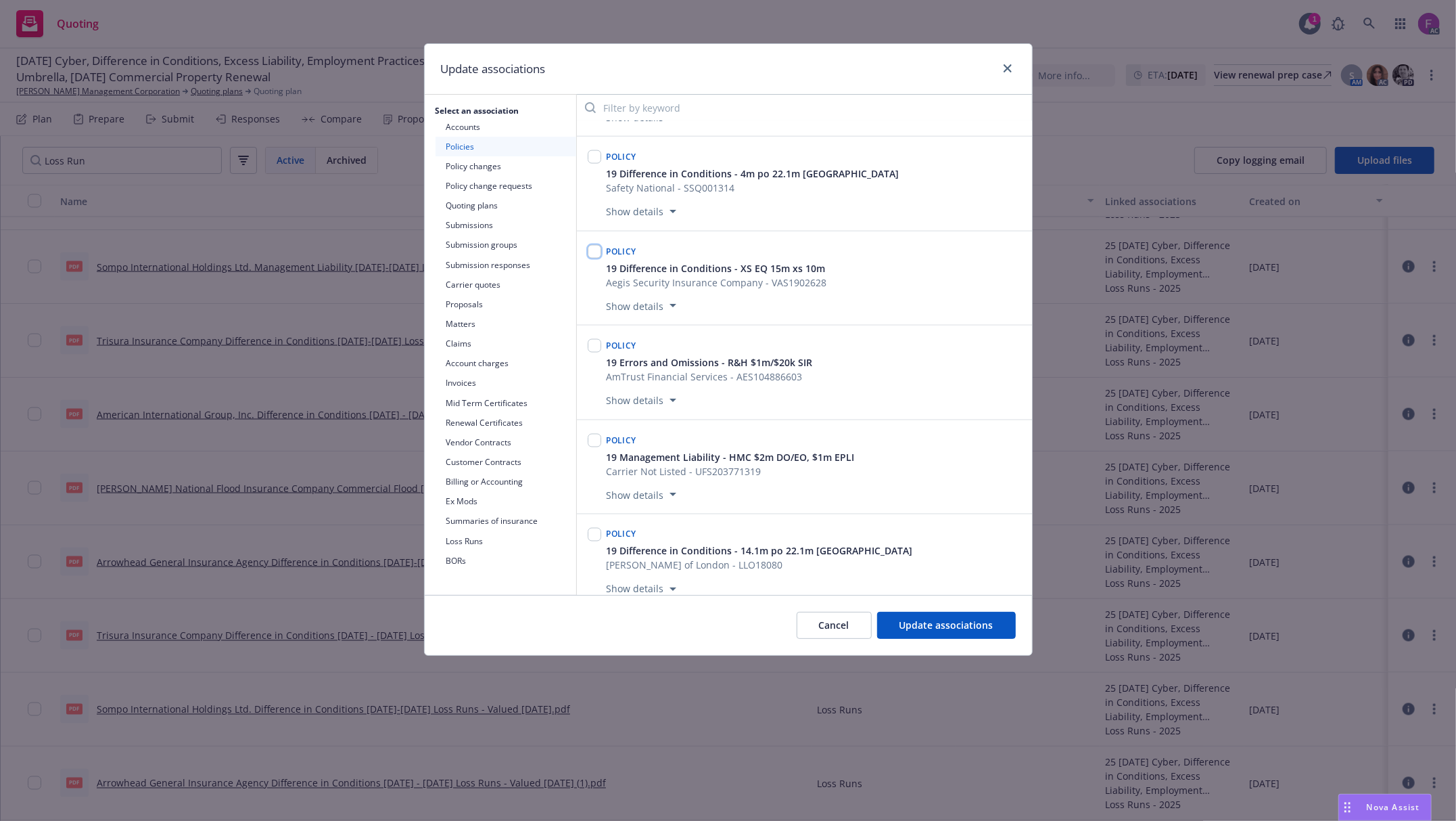
click at [589, 258] on input "checkbox" at bounding box center [594, 251] width 14 height 14
checkbox input "true"
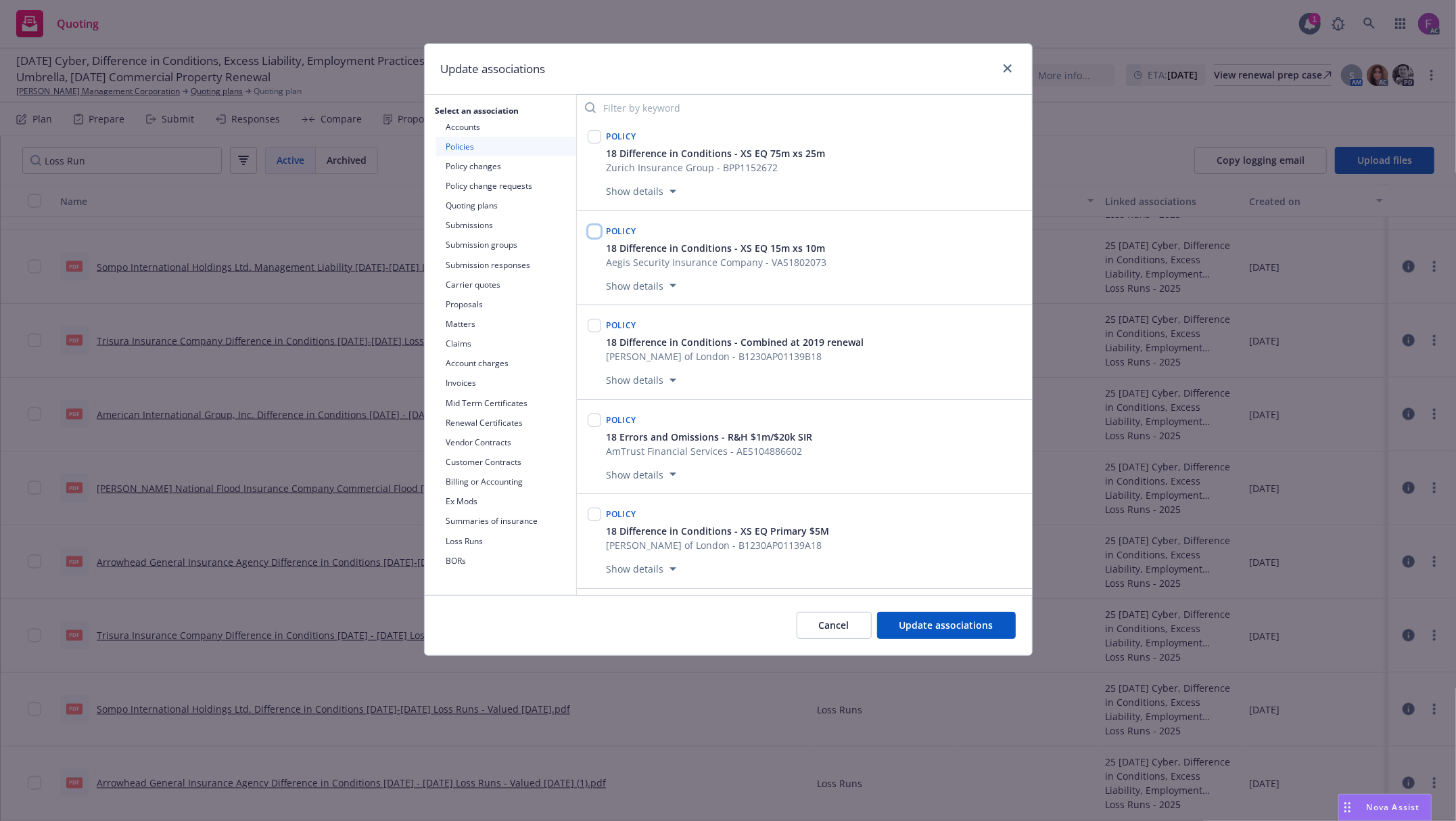
click at [595, 238] on input "checkbox" at bounding box center [594, 231] width 14 height 14
checkbox input "true"
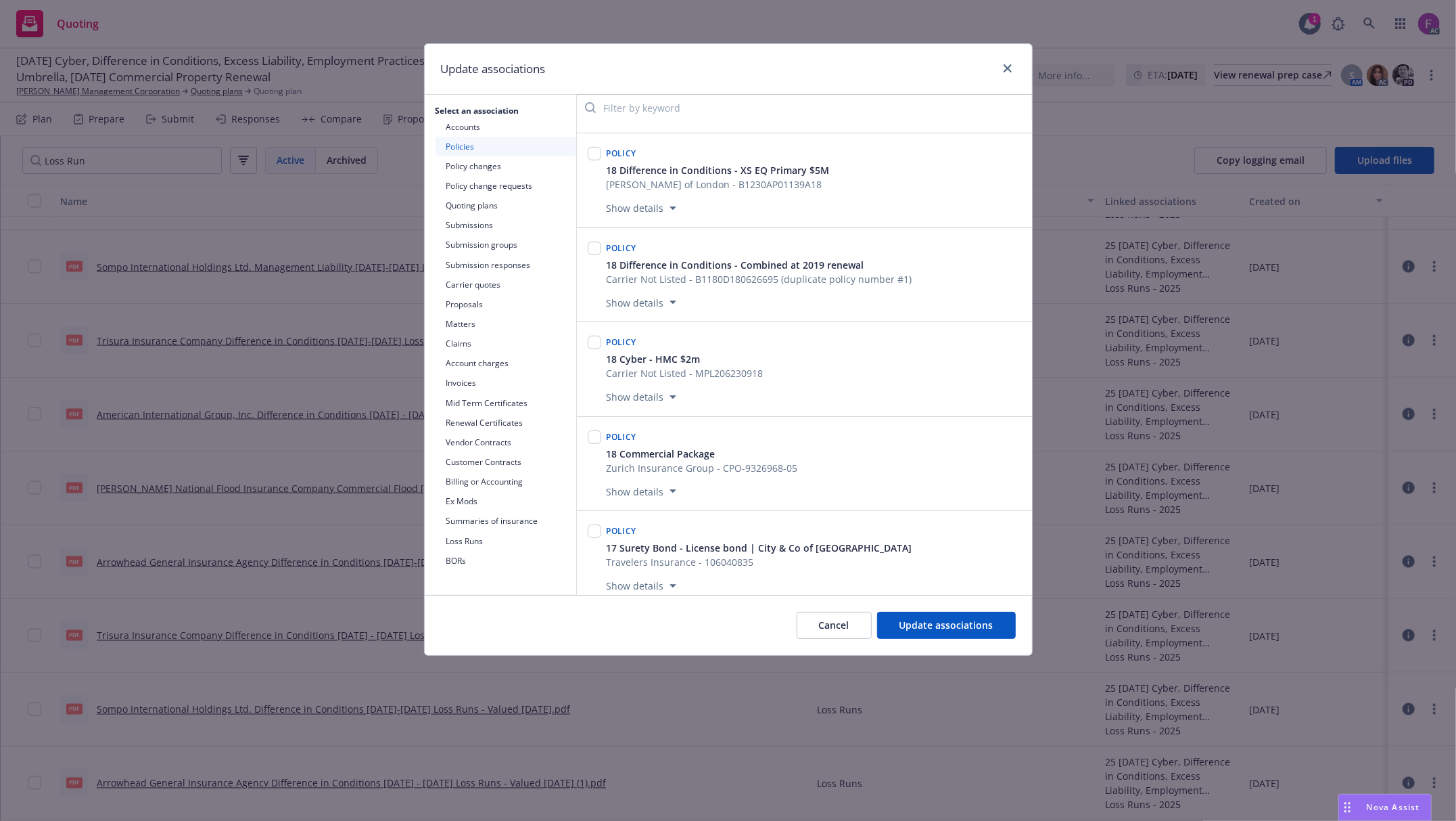
scroll to position [10554, 0]
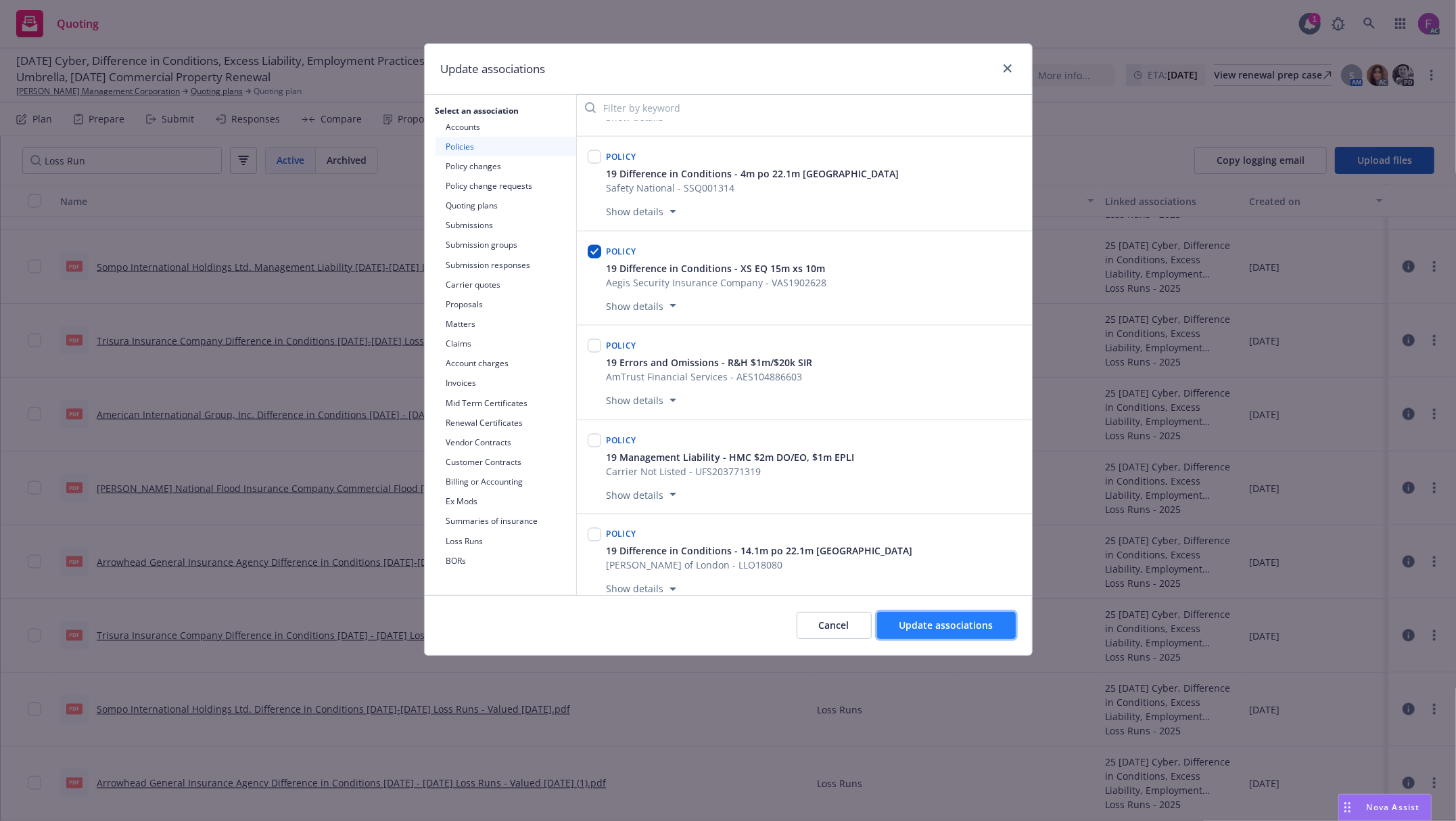
click at [927, 625] on span "Update associations" at bounding box center [946, 624] width 94 height 13
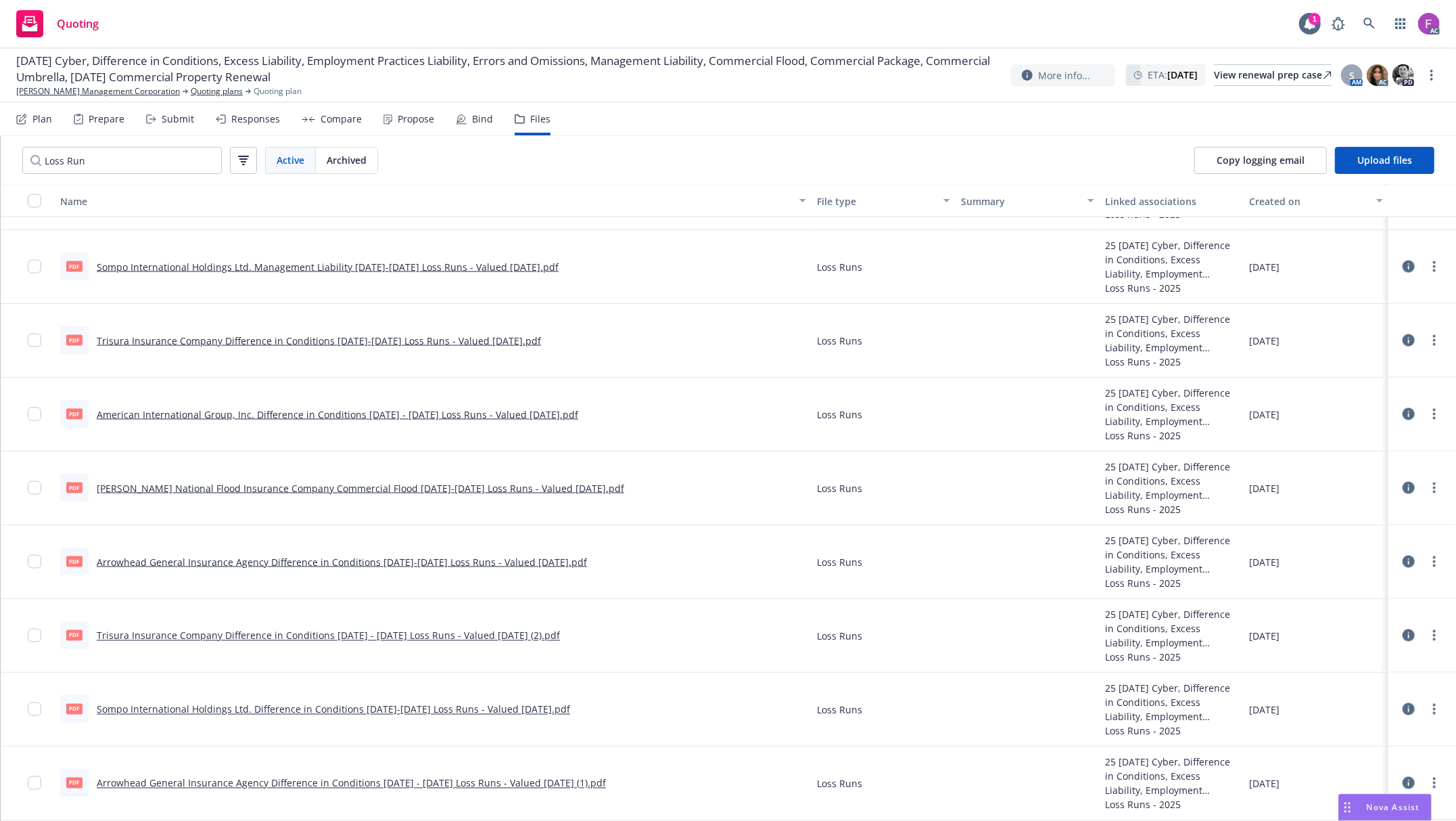
click at [171, 556] on link "Arrowhead General Insurance Agency Difference in Conditions 2020-2024 Loss Runs…" at bounding box center [342, 562] width 491 height 13
click at [1433, 561] on circle "more" at bounding box center [1434, 562] width 3 height 3
drag, startPoint x: 1340, startPoint y: 664, endPoint x: 1350, endPoint y: 636, distance: 29.7
click at [1340, 664] on link "Update associations" at bounding box center [1360, 669] width 135 height 27
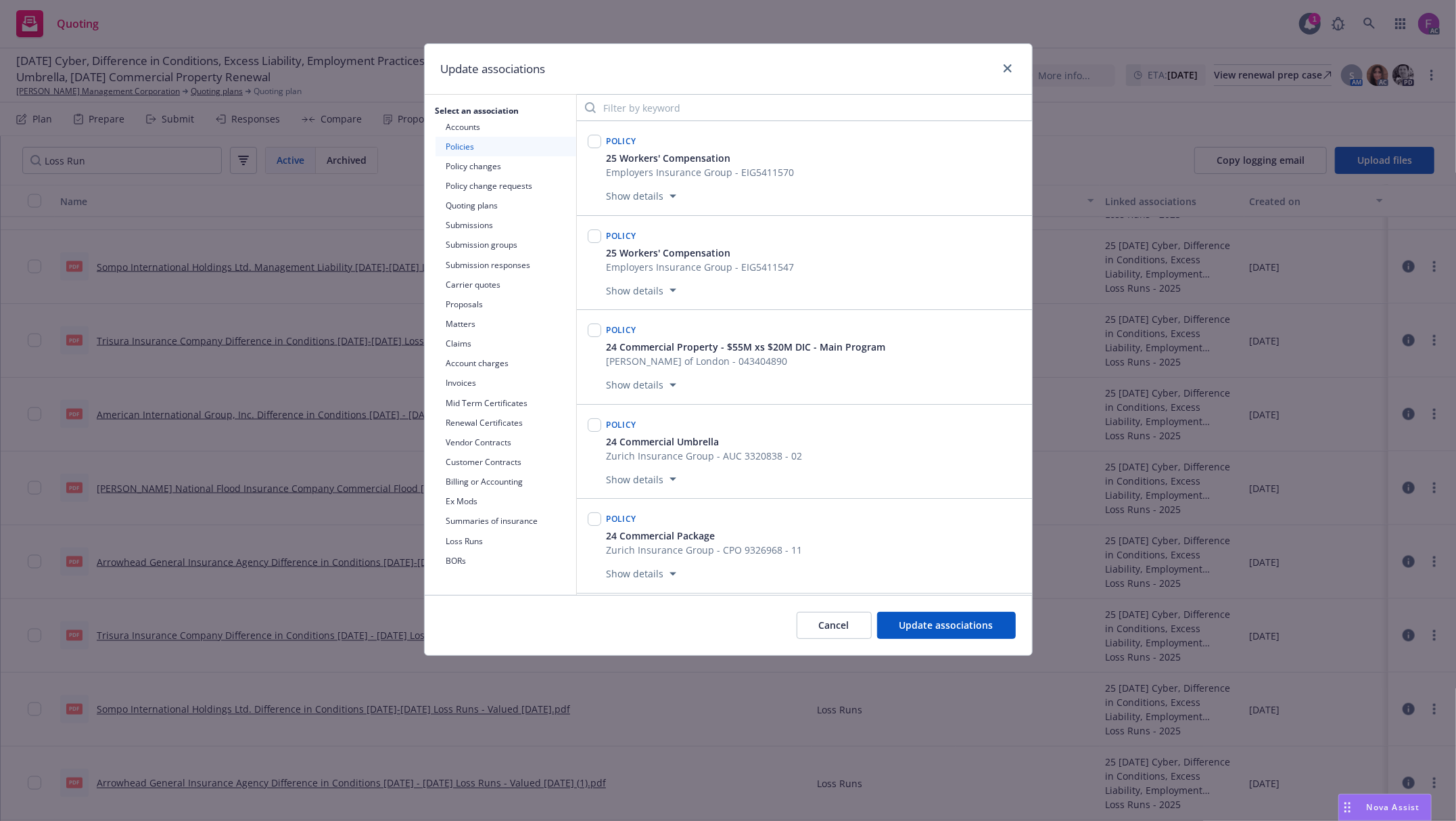
scroll to position [2570, 0]
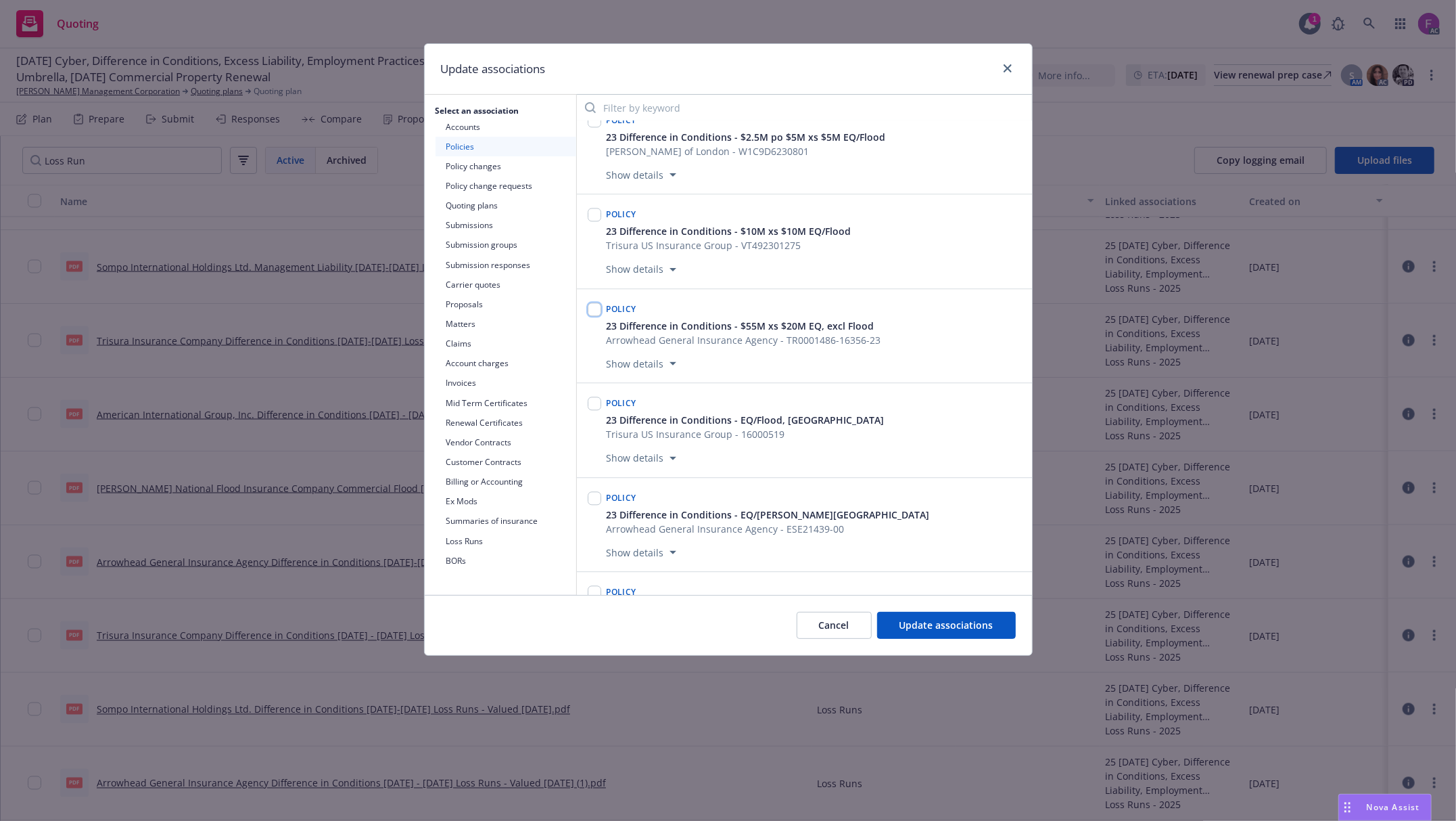
click at [593, 316] on input "checkbox" at bounding box center [594, 309] width 14 height 14
checkbox input "true"
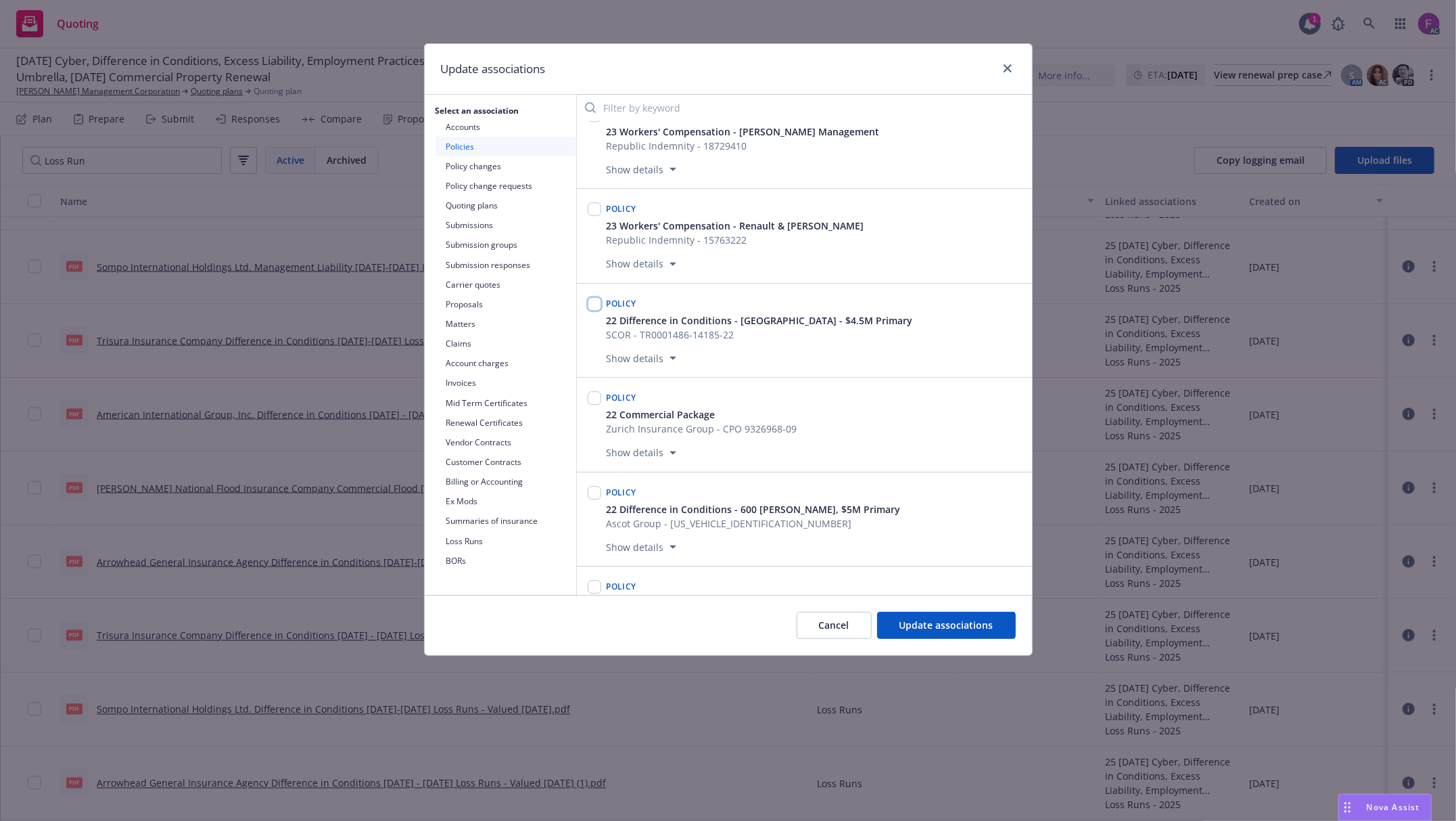
click at [592, 310] on input "checkbox" at bounding box center [594, 304] width 14 height 14
checkbox input "true"
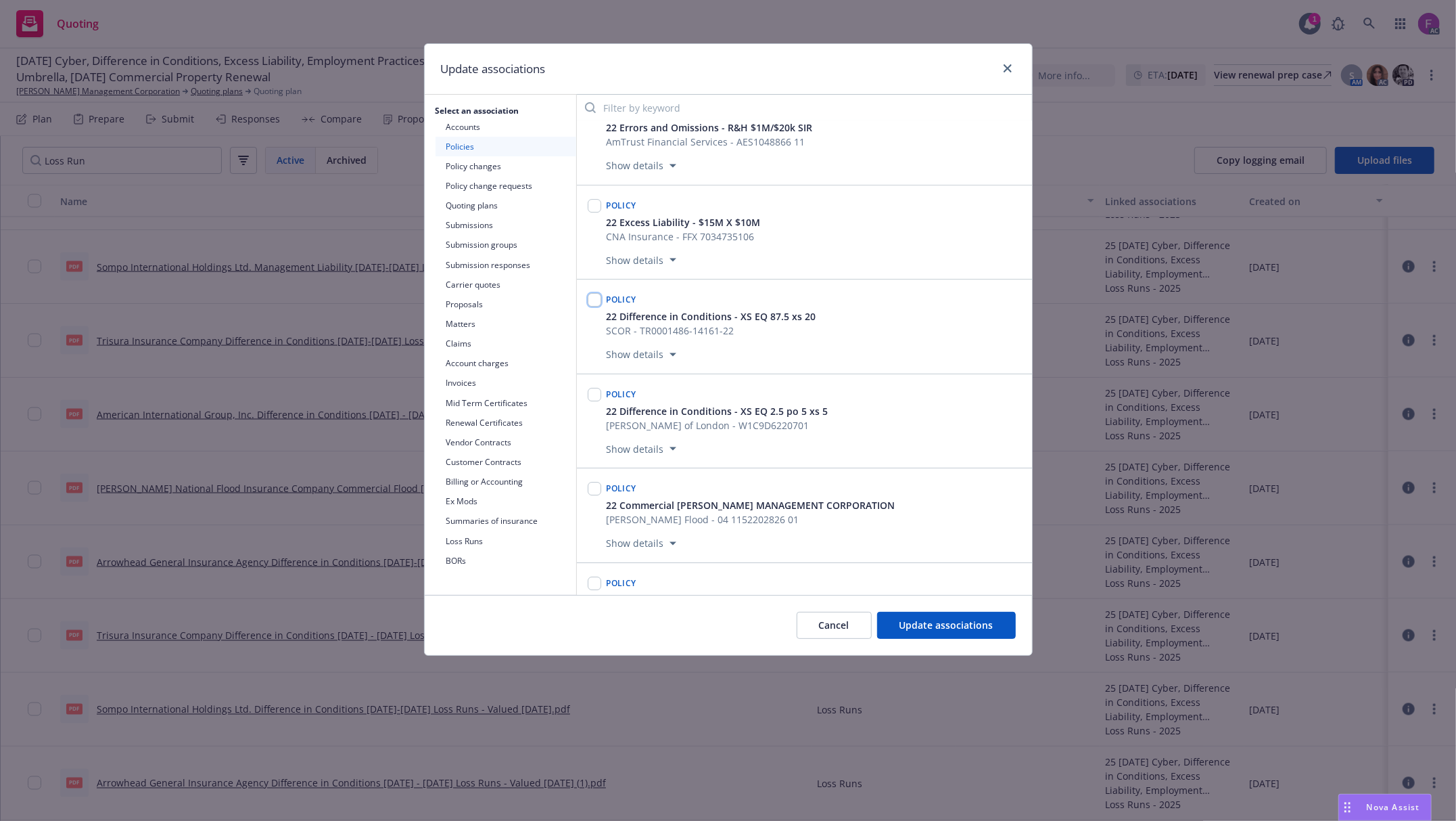
click at [593, 306] on input "checkbox" at bounding box center [594, 300] width 14 height 14
checkbox input "false"
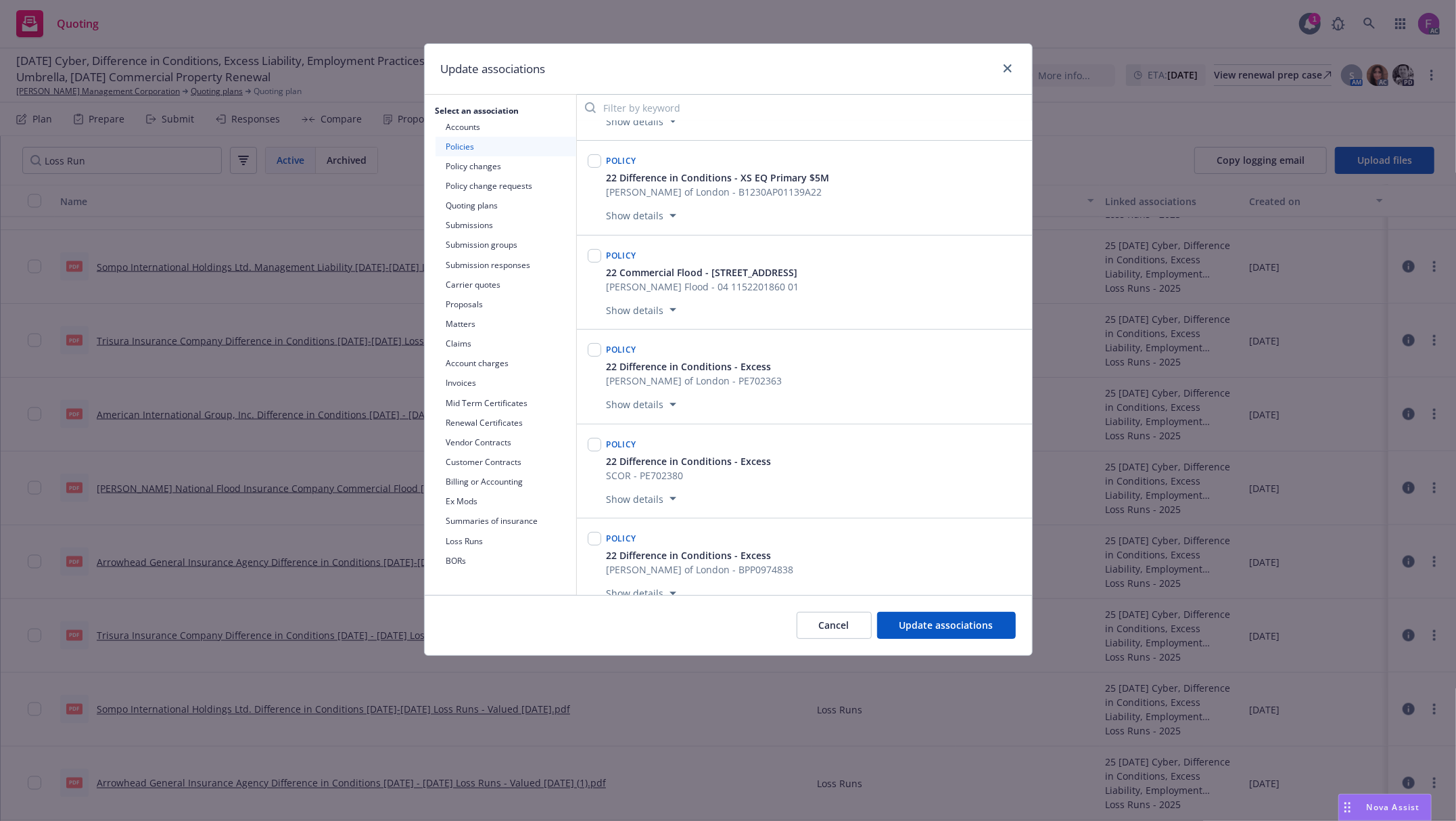
scroll to position [7228, 0]
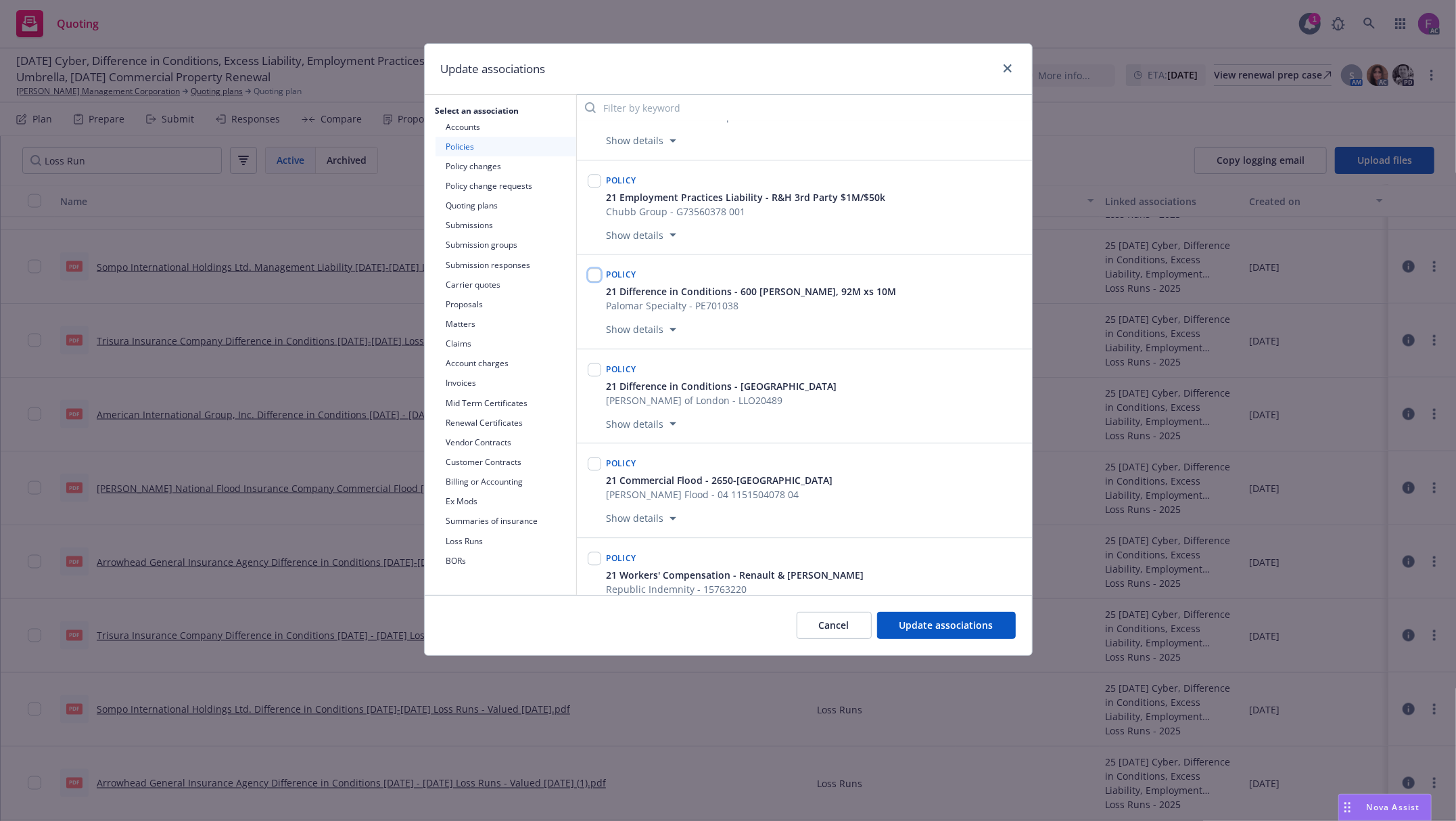
click at [595, 281] on input "checkbox" at bounding box center [594, 275] width 14 height 14
checkbox input "true"
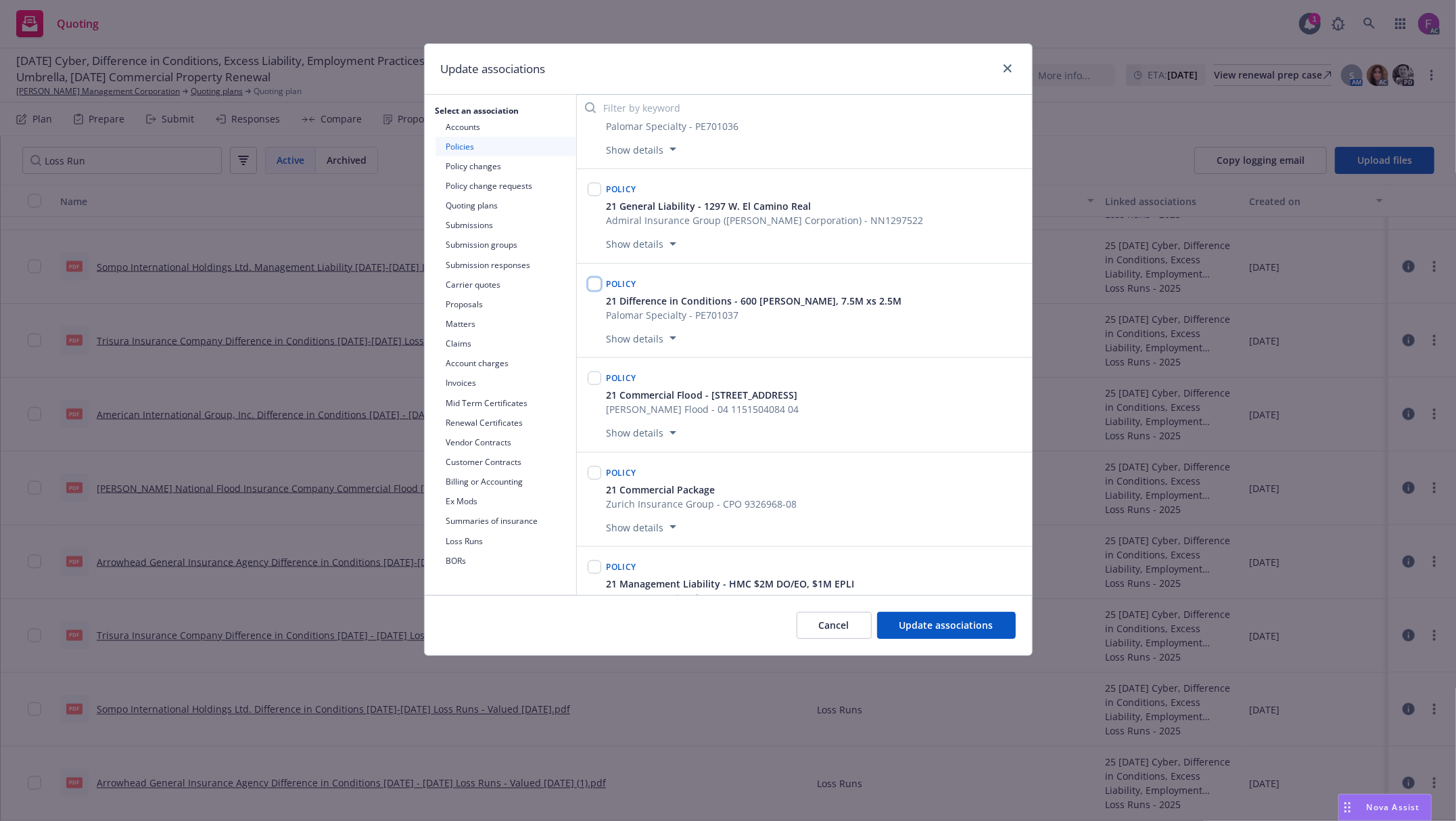
click at [587, 291] on input "checkbox" at bounding box center [594, 284] width 14 height 14
checkbox input "true"
click at [958, 633] on button "Update associations" at bounding box center [946, 624] width 139 height 27
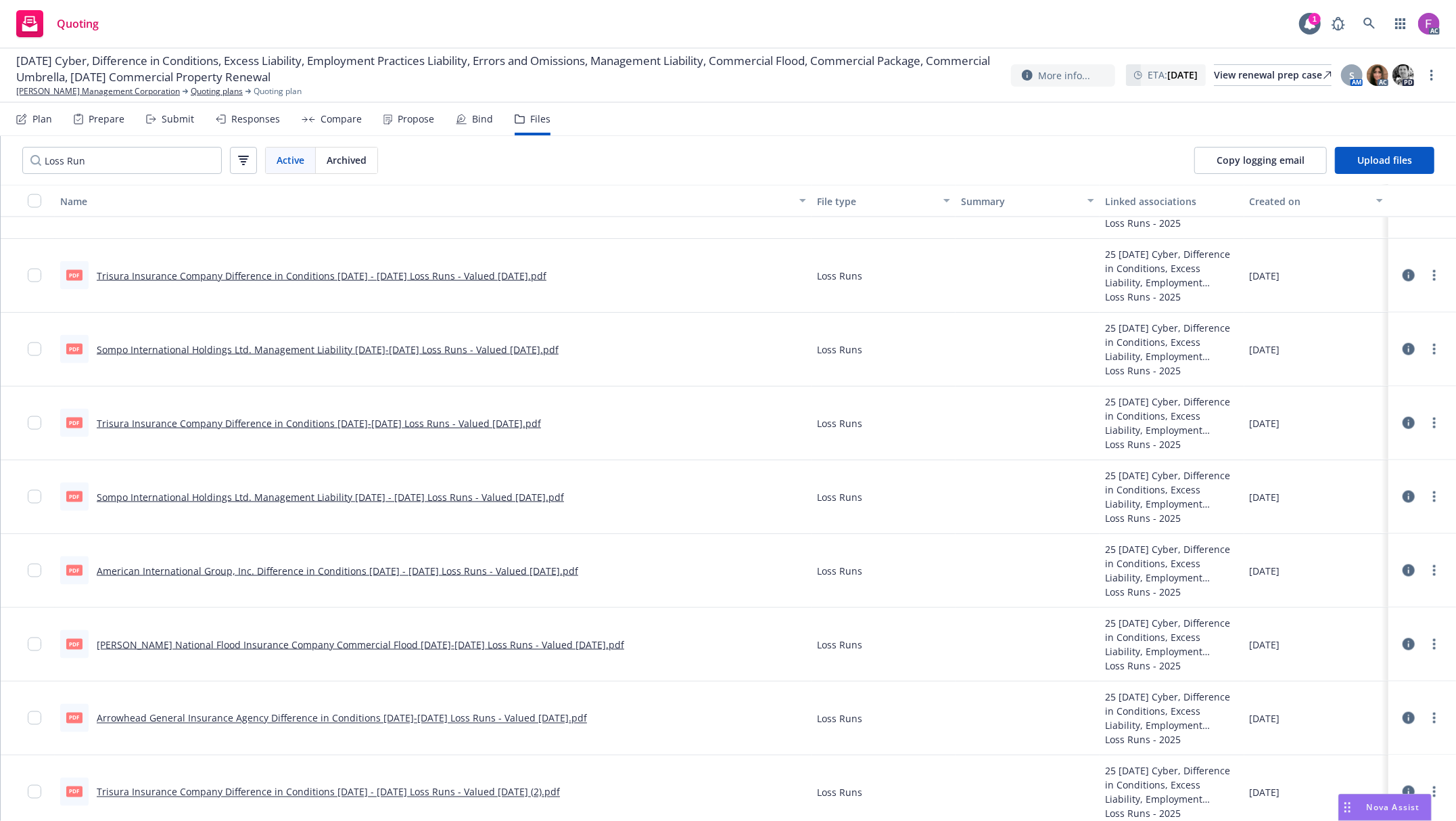
scroll to position [1790, 0]
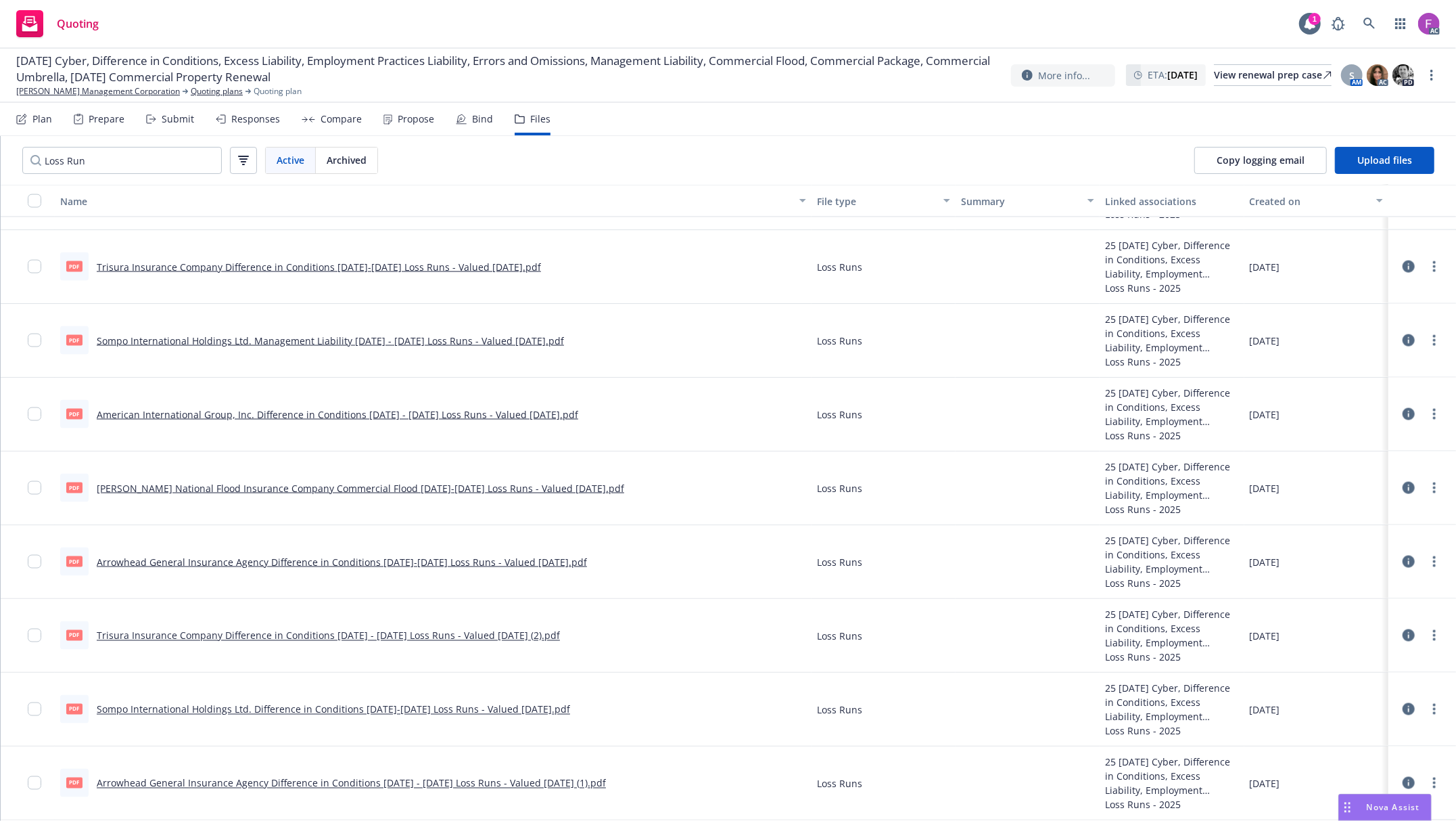
click at [197, 487] on link "Wright National Flood Insurance Company Commercial Flood 2017-2025 Loss Runs - …" at bounding box center [360, 488] width 528 height 13
click at [1426, 486] on link "more" at bounding box center [1434, 488] width 16 height 16
click at [1374, 599] on link "Update associations" at bounding box center [1360, 596] width 135 height 27
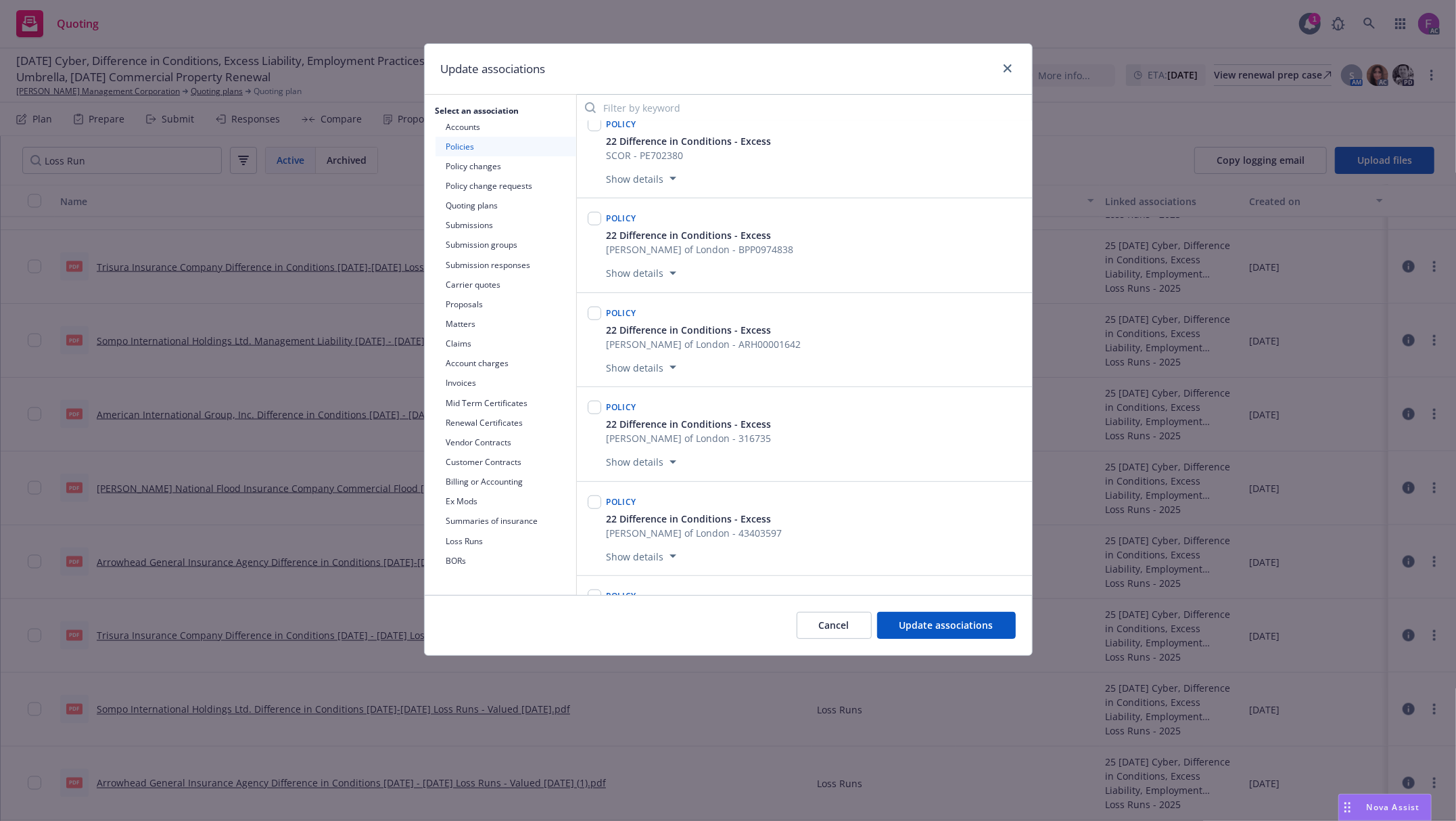
scroll to position [5439, 0]
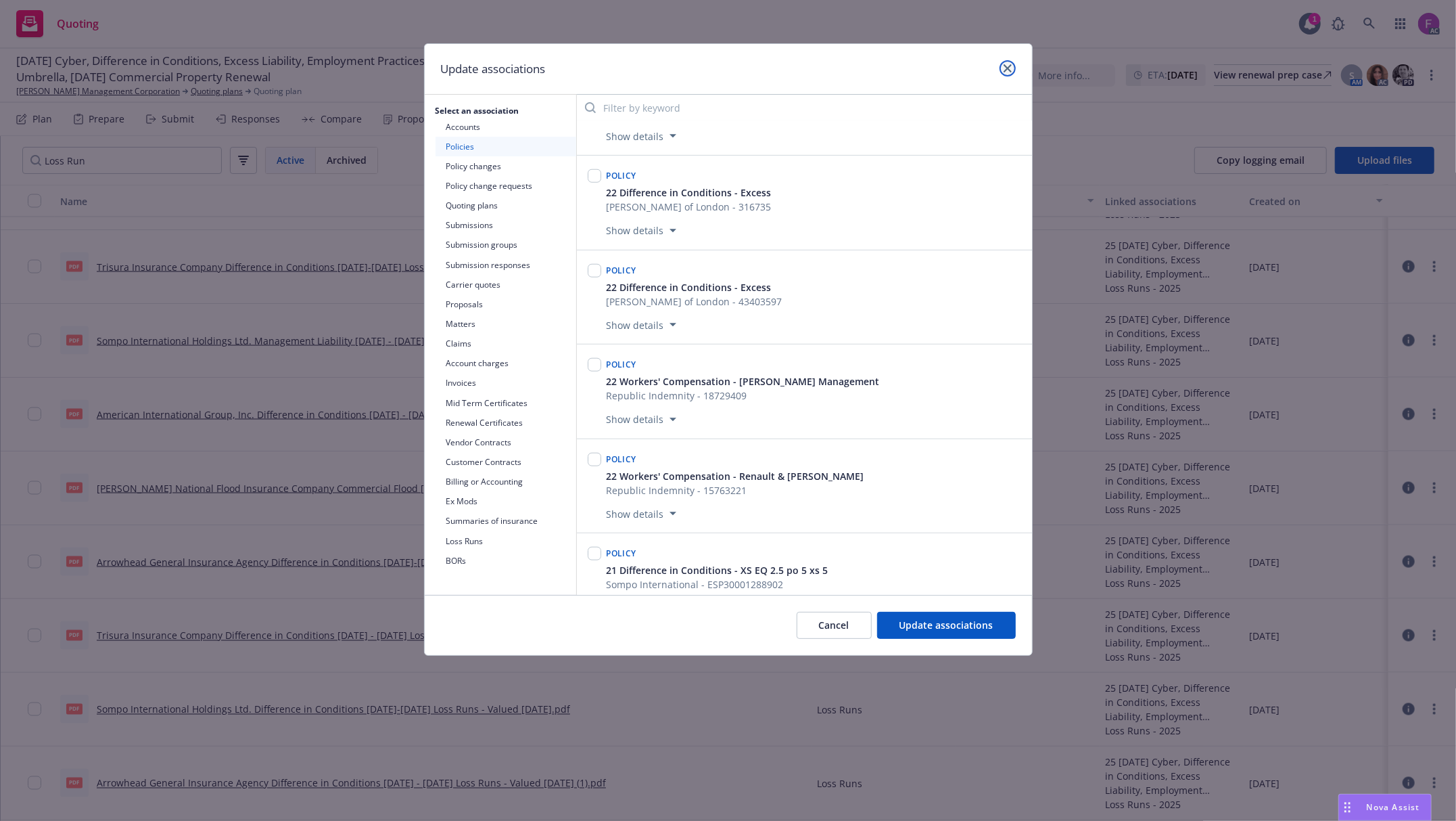
click at [1009, 73] on link "close" at bounding box center [1007, 68] width 16 height 16
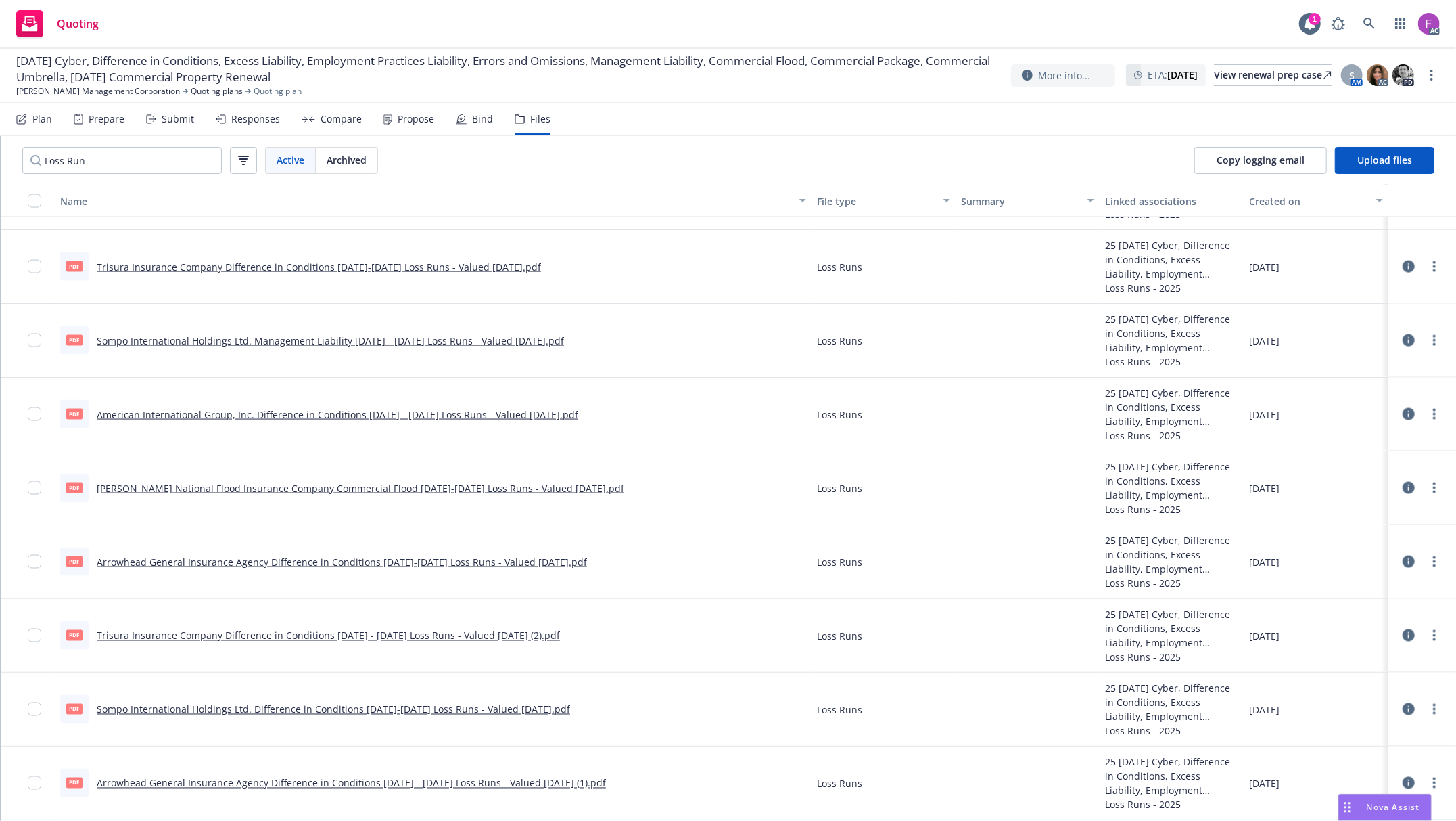
click at [1394, 410] on div at bounding box center [1422, 413] width 57 height 43
click at [1403, 414] on icon at bounding box center [1409, 414] width 12 height 12
click at [206, 413] on link "American International Group, Inc. Difference in Conditions 2020 - 2024 Loss Ru…" at bounding box center [337, 414] width 482 height 13
drag, startPoint x: 99, startPoint y: 409, endPoint x: 239, endPoint y: 31, distance: 403.1
click at [200, 409] on link "American International Group, Inc. Difference in Conditions 2020 - 2024 Loss Ru…" at bounding box center [337, 414] width 482 height 13
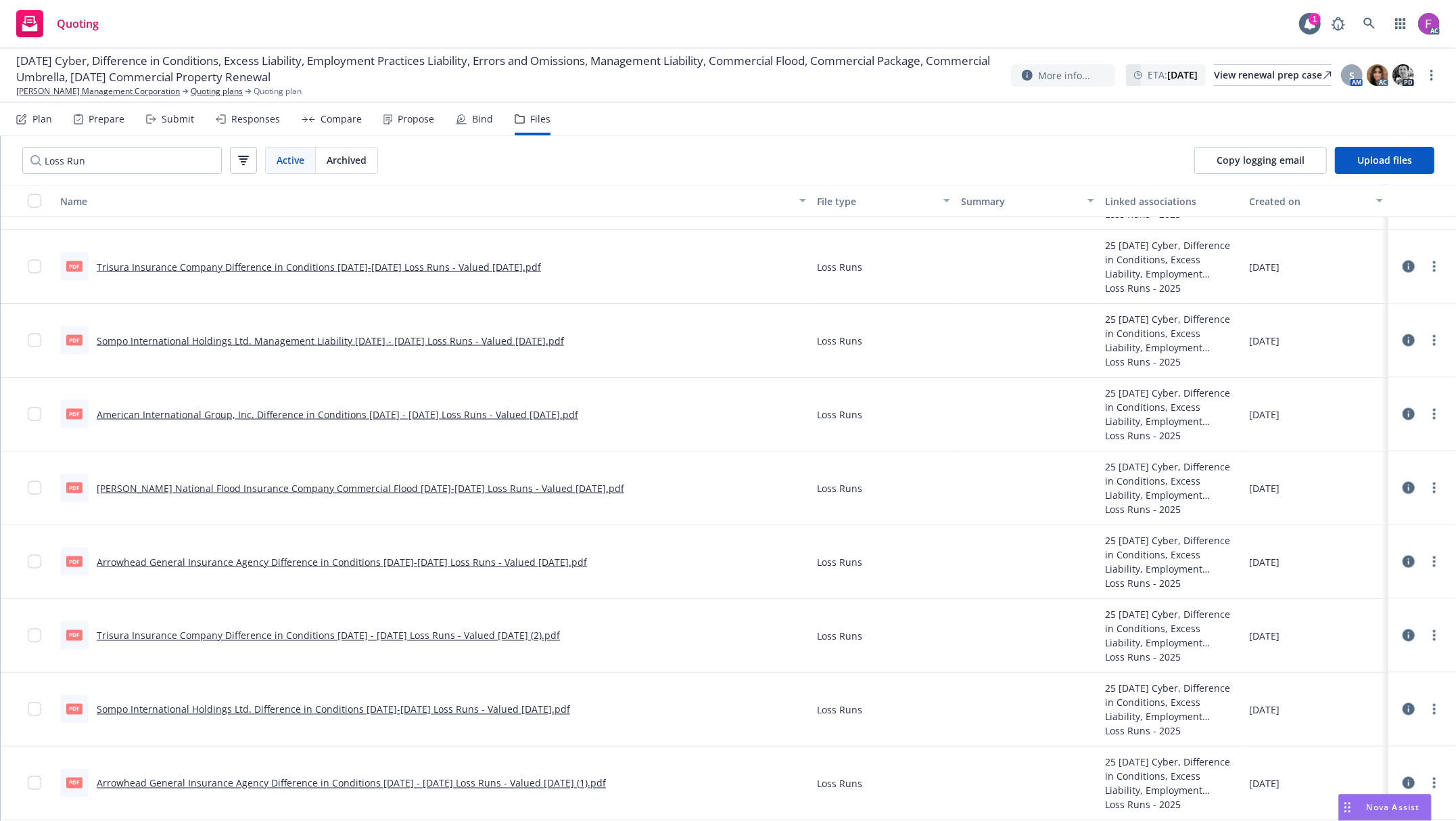
copy link "American International"
click at [1433, 411] on icon "more" at bounding box center [1434, 414] width 3 height 11
click at [1365, 521] on link "Update associations" at bounding box center [1360, 522] width 135 height 27
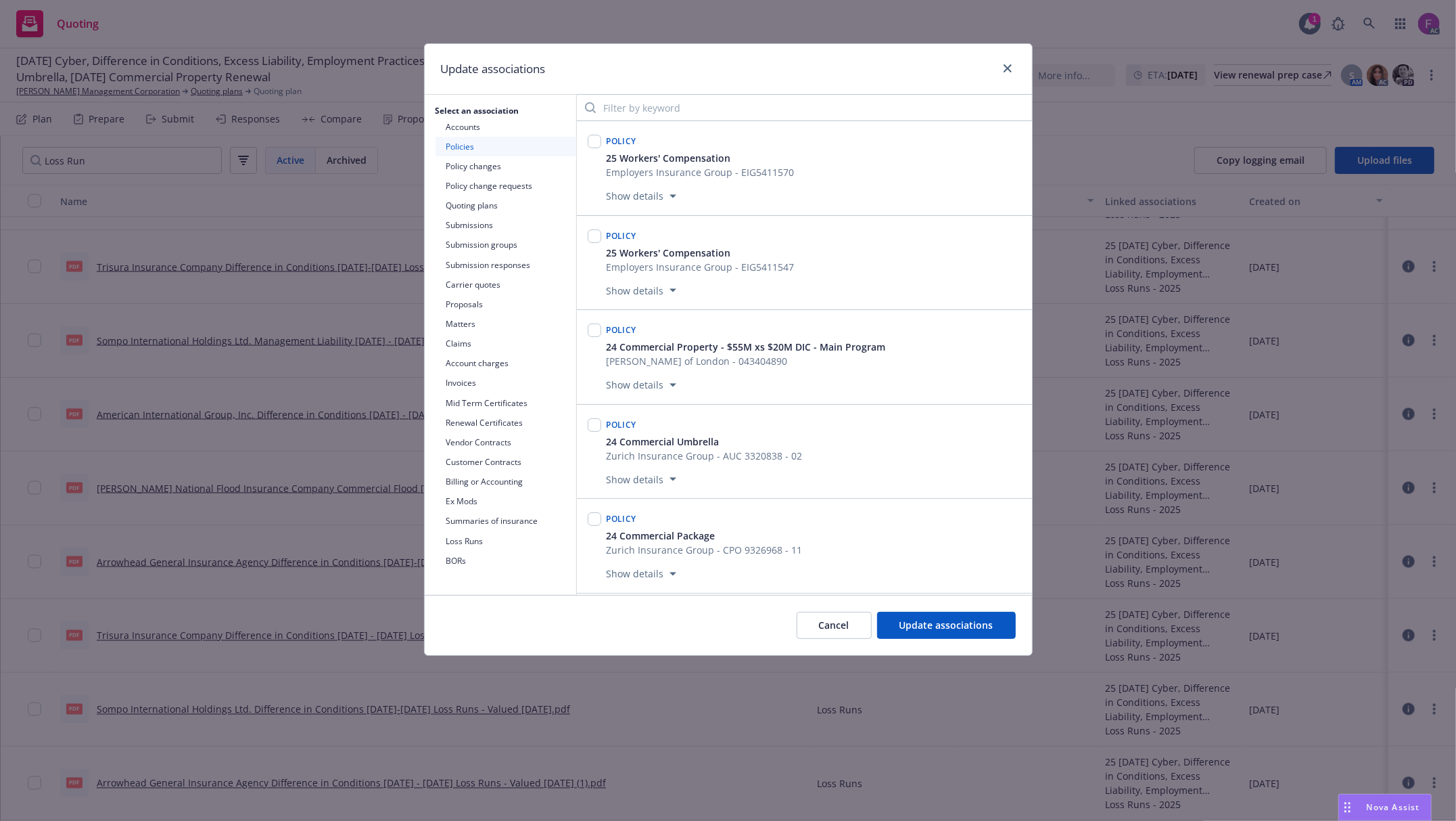
scroll to position [4566, 0]
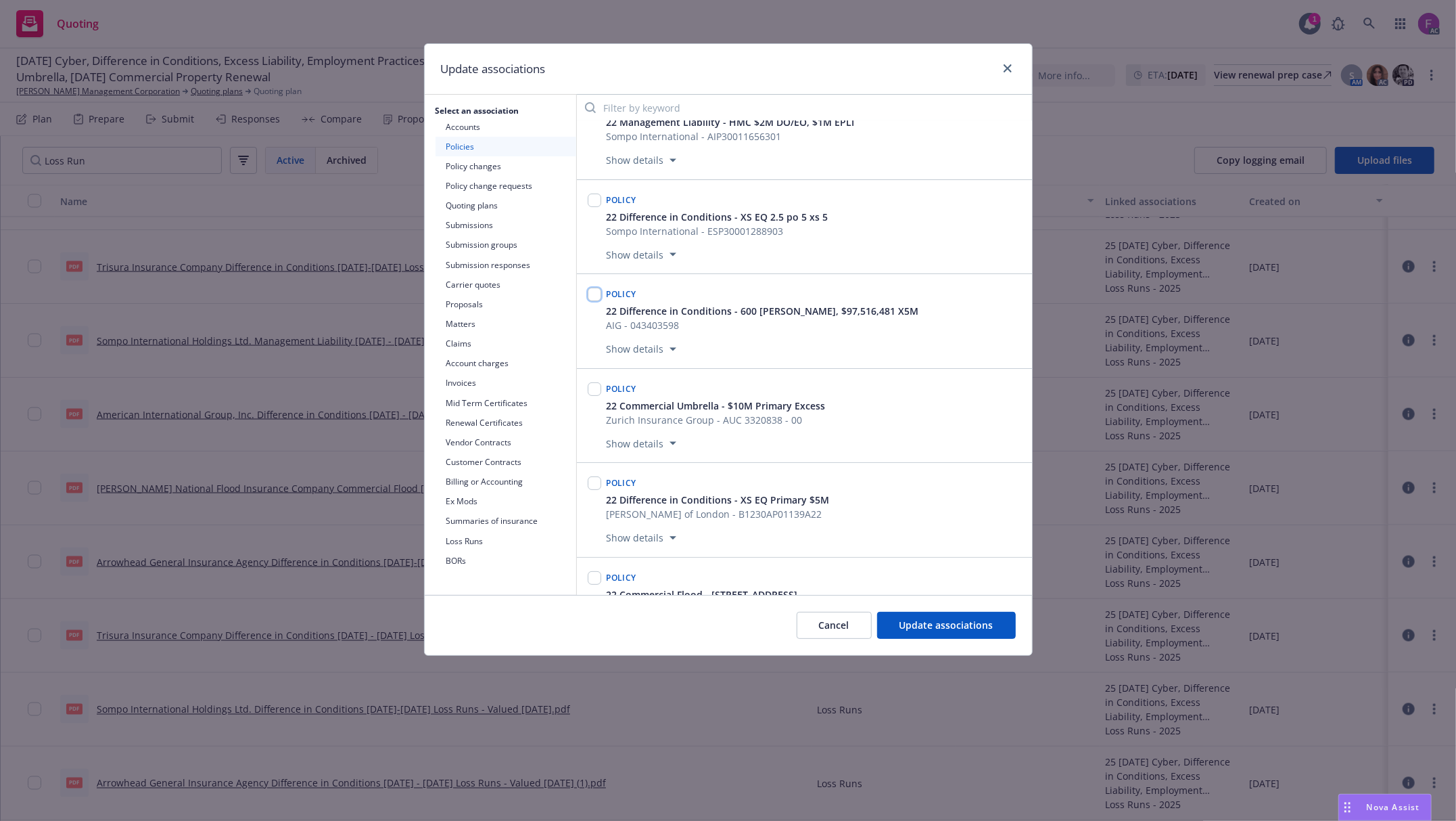
drag, startPoint x: 597, startPoint y: 327, endPoint x: 710, endPoint y: 407, distance: 138.5
click at [602, 329] on div at bounding box center [594, 321] width 19 height 78
click at [592, 301] on input "checkbox" at bounding box center [594, 294] width 14 height 14
checkbox input "true"
click at [941, 625] on span "Update associations" at bounding box center [946, 624] width 94 height 13
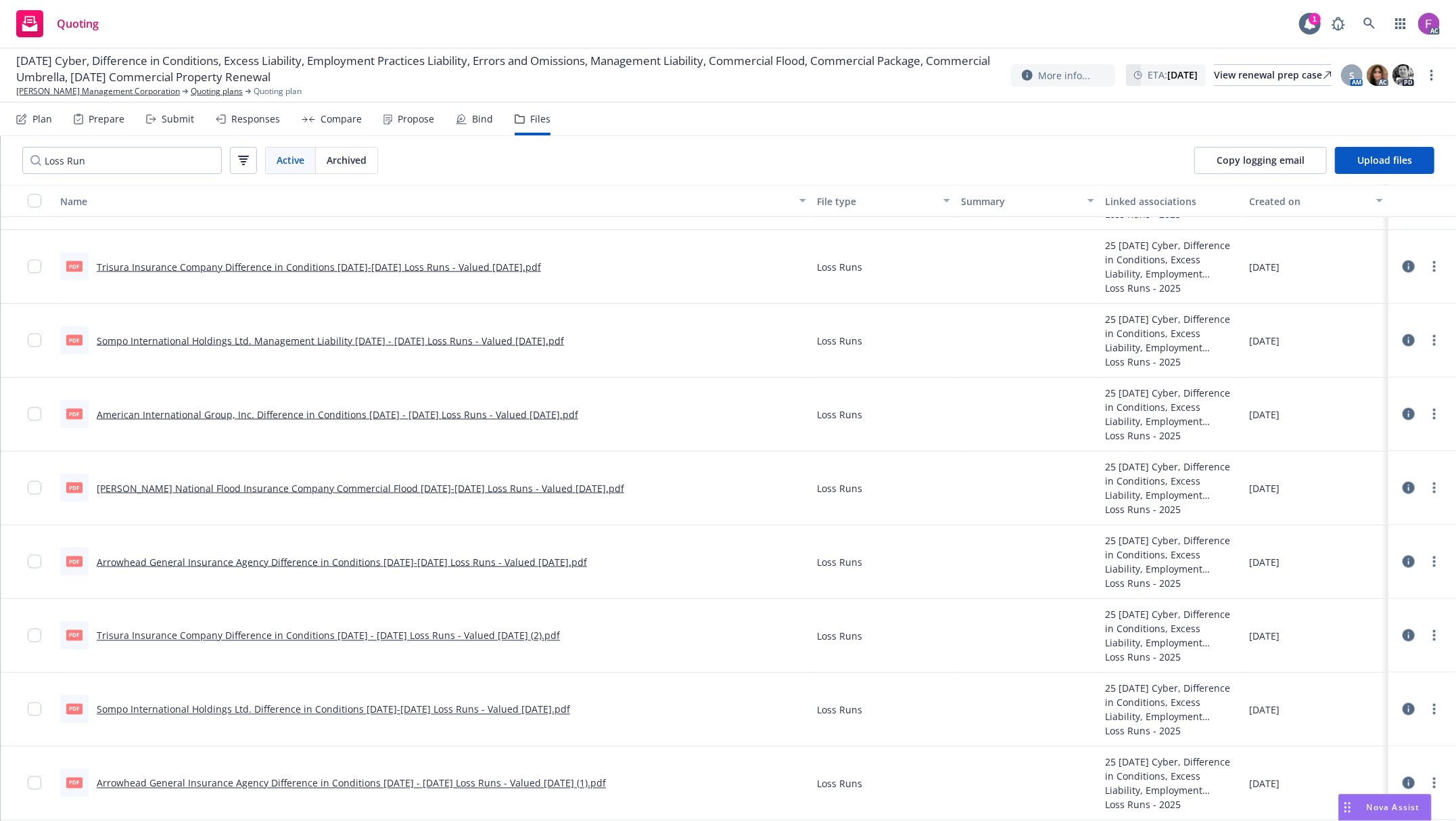
click at [171, 337] on link "Sompo International Holdings Ltd. Management Liability 2021 - 2025 Loss Runs - …" at bounding box center [330, 340] width 468 height 13
click at [1433, 335] on icon "more" at bounding box center [1434, 340] width 3 height 11
click at [1369, 451] on link "Update associations" at bounding box center [1360, 447] width 135 height 27
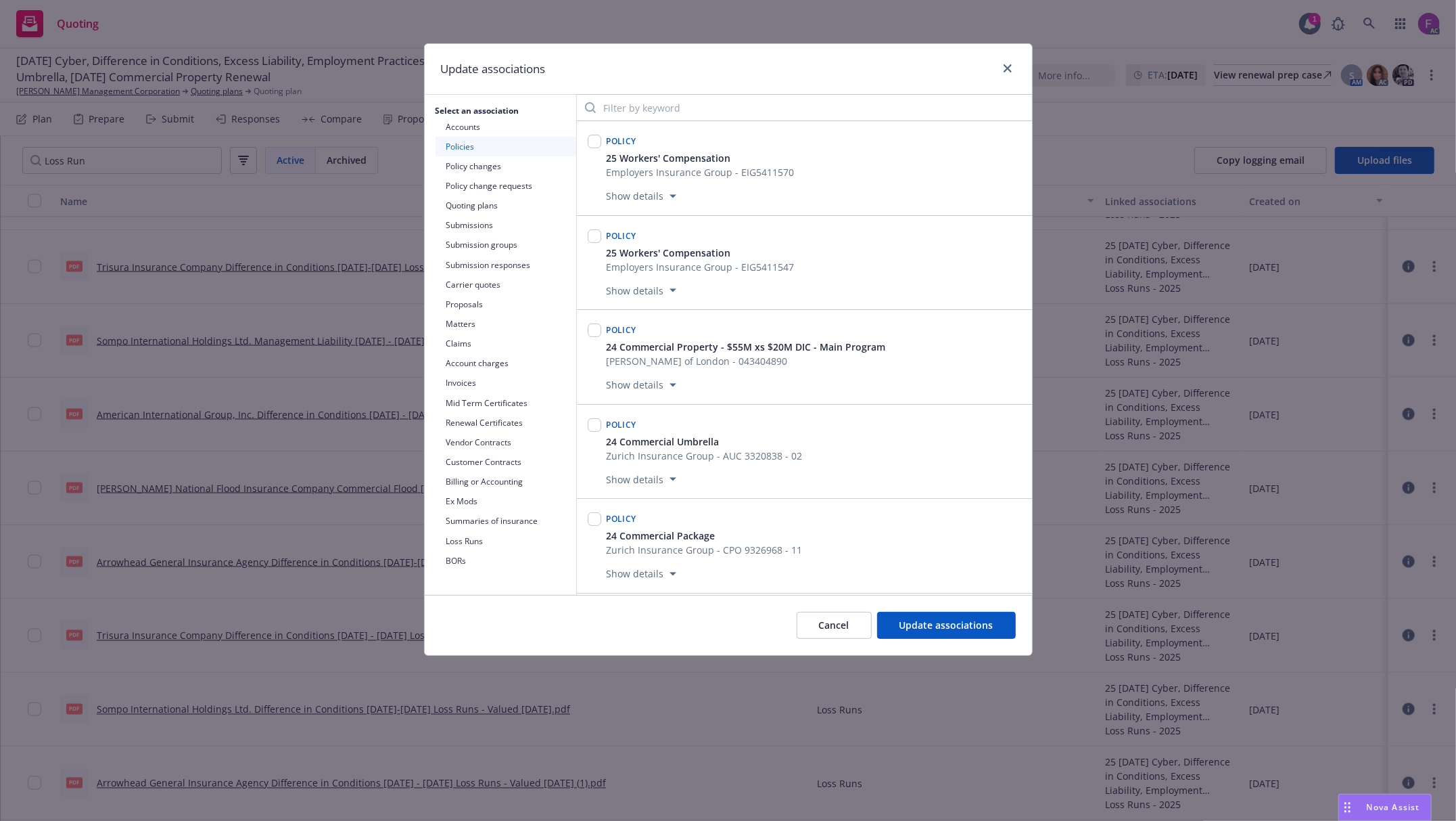
scroll to position [479, 0]
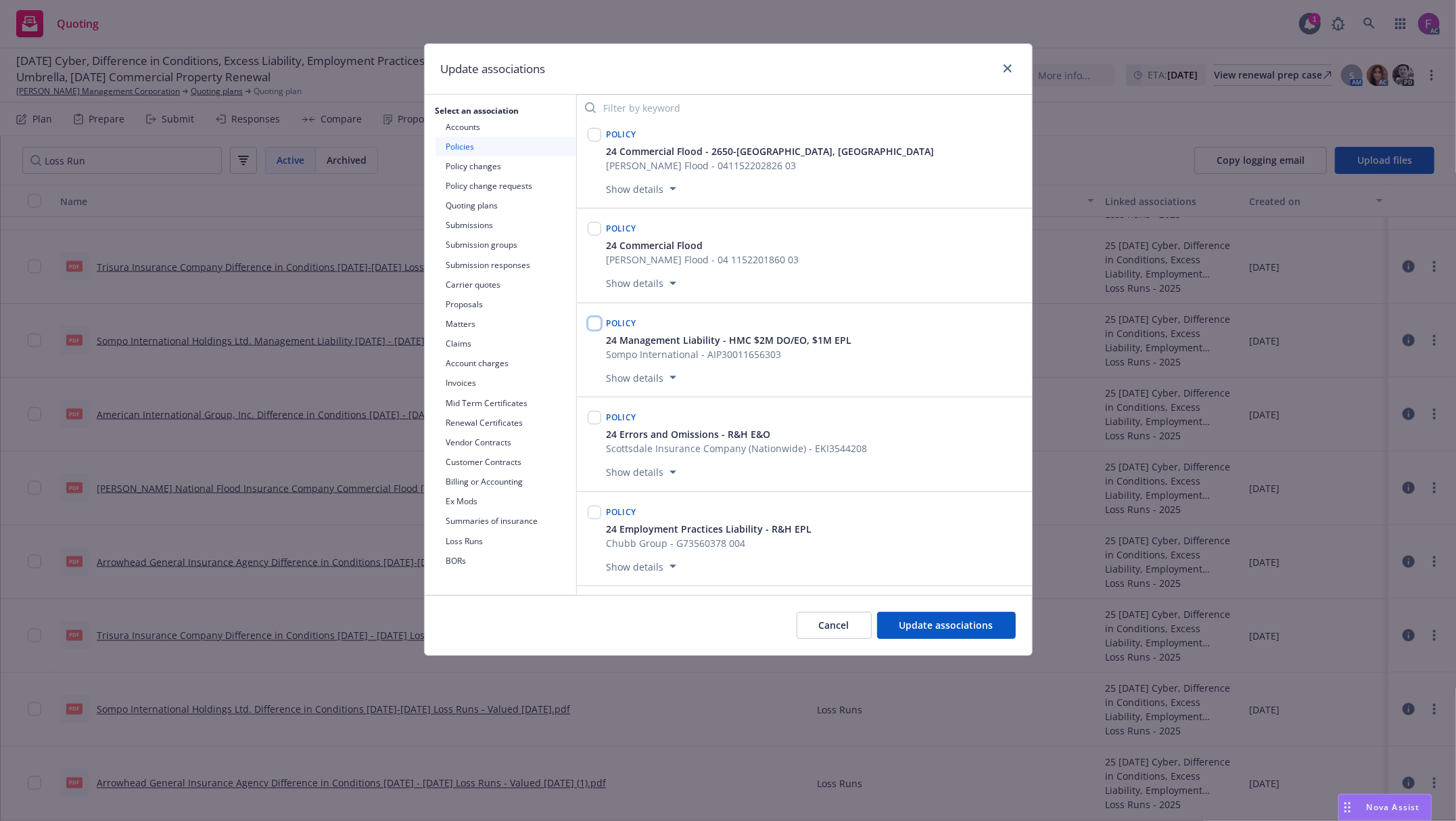
click at [597, 328] on input "checkbox" at bounding box center [594, 323] width 14 height 14
checkbox input "true"
click at [957, 622] on span "Update associations" at bounding box center [946, 624] width 94 height 13
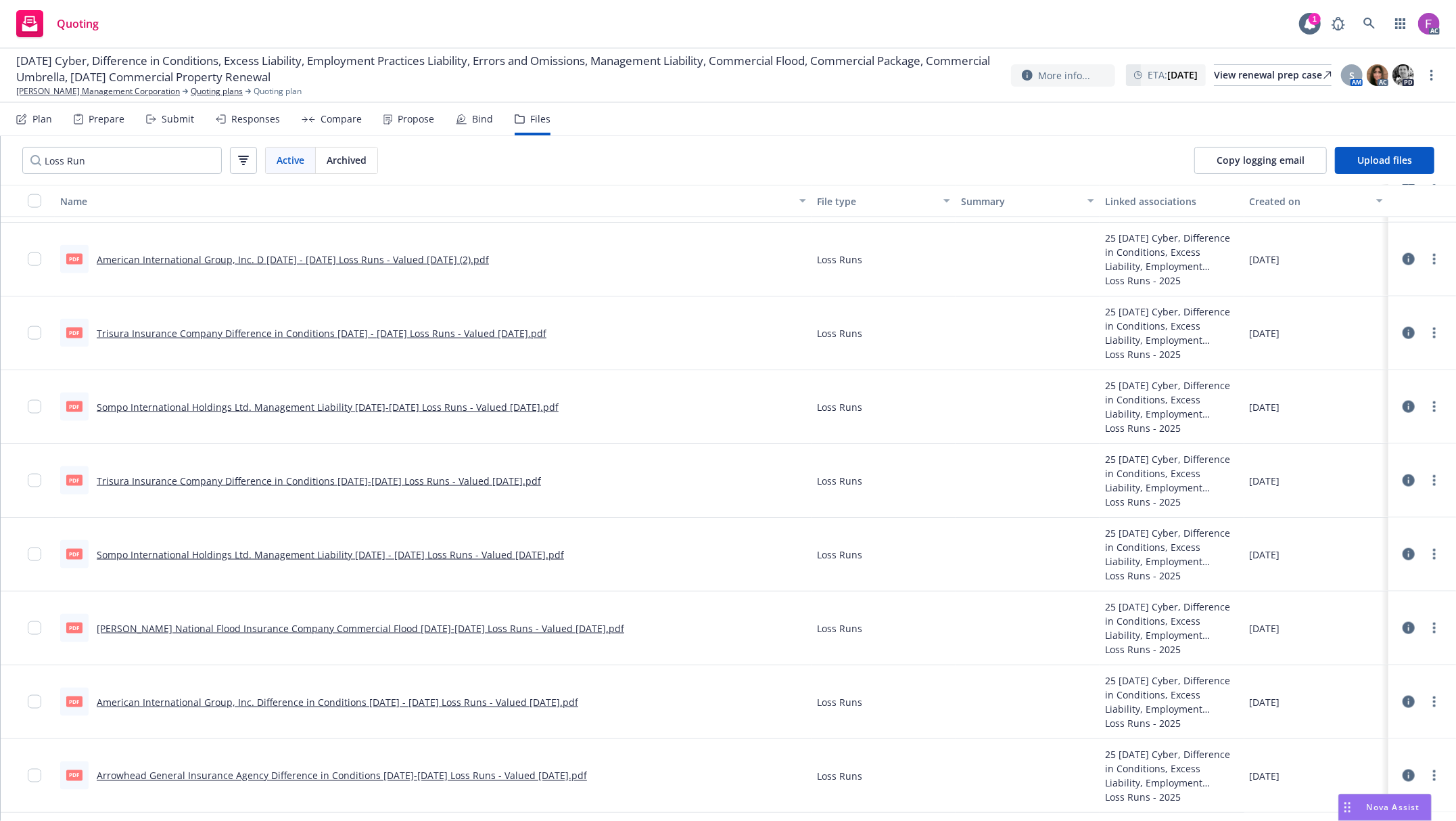
scroll to position [1609, 0]
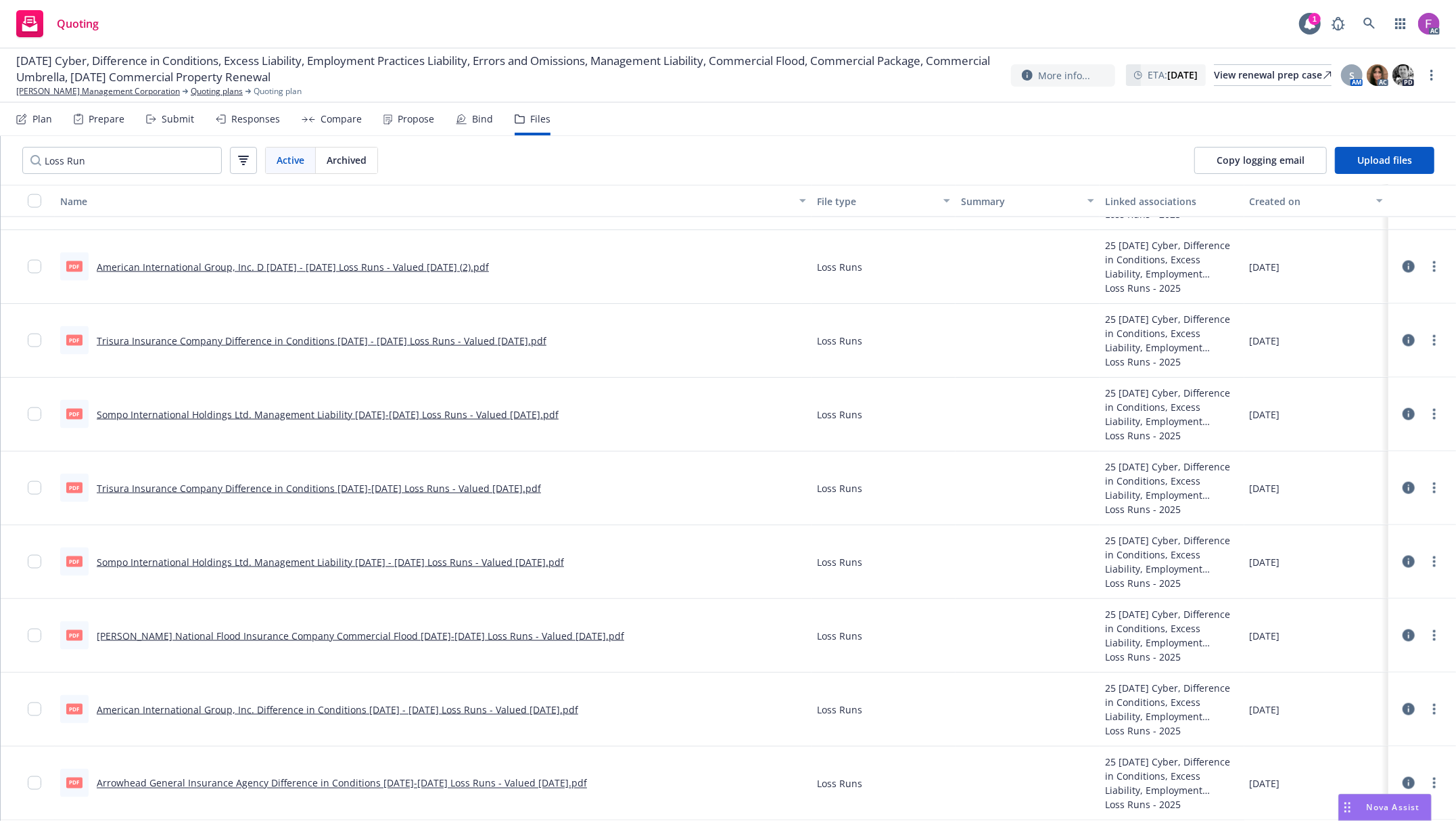
click at [184, 490] on link "Trisura Insurance Company Difference in Conditions 2023-2024 Loss Runs - Valued…" at bounding box center [319, 488] width 445 height 13
click at [1433, 339] on circle "more" at bounding box center [1434, 340] width 3 height 3
click at [1327, 447] on link "Update associations" at bounding box center [1360, 449] width 135 height 27
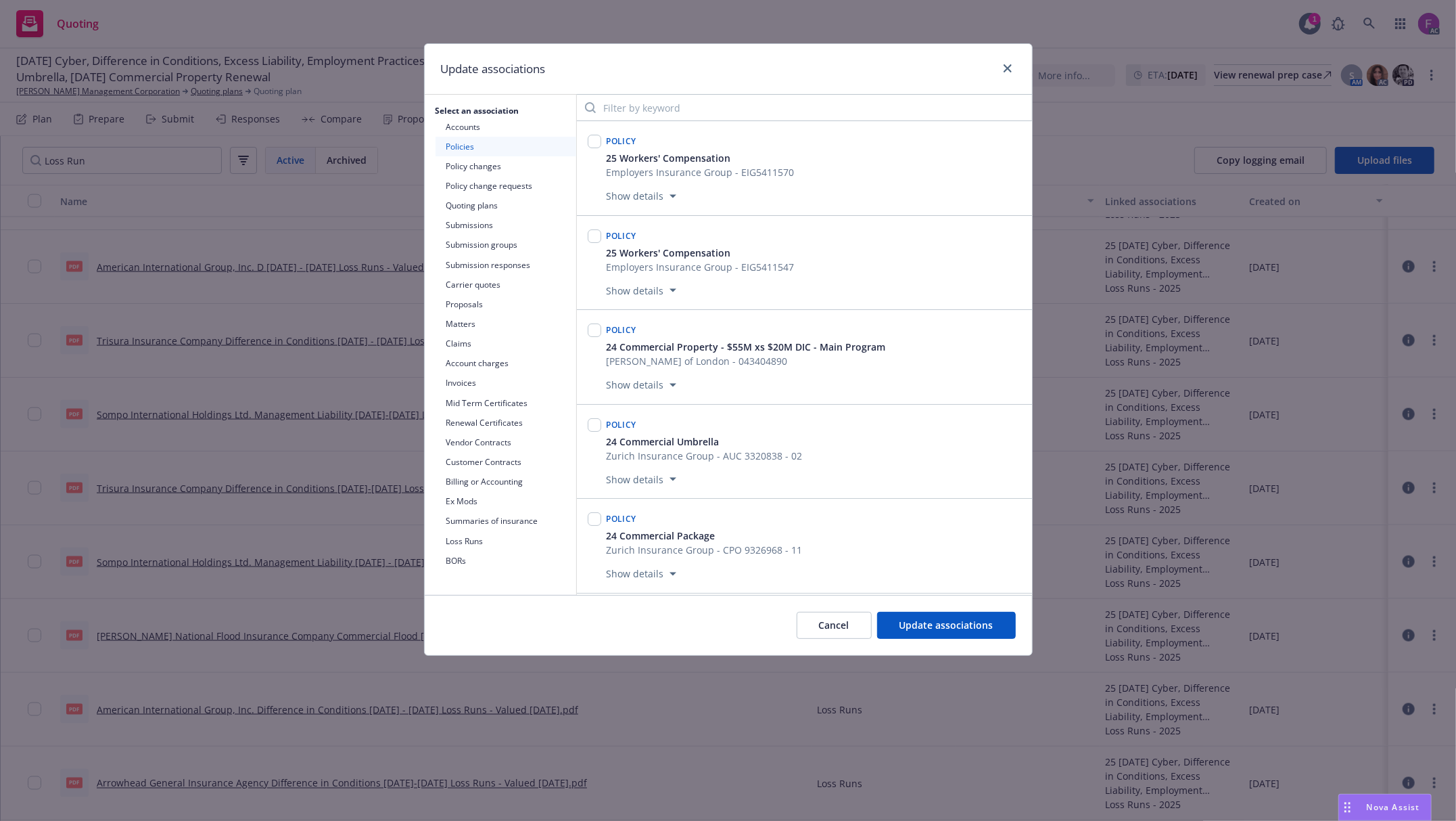
scroll to position [2666, 0]
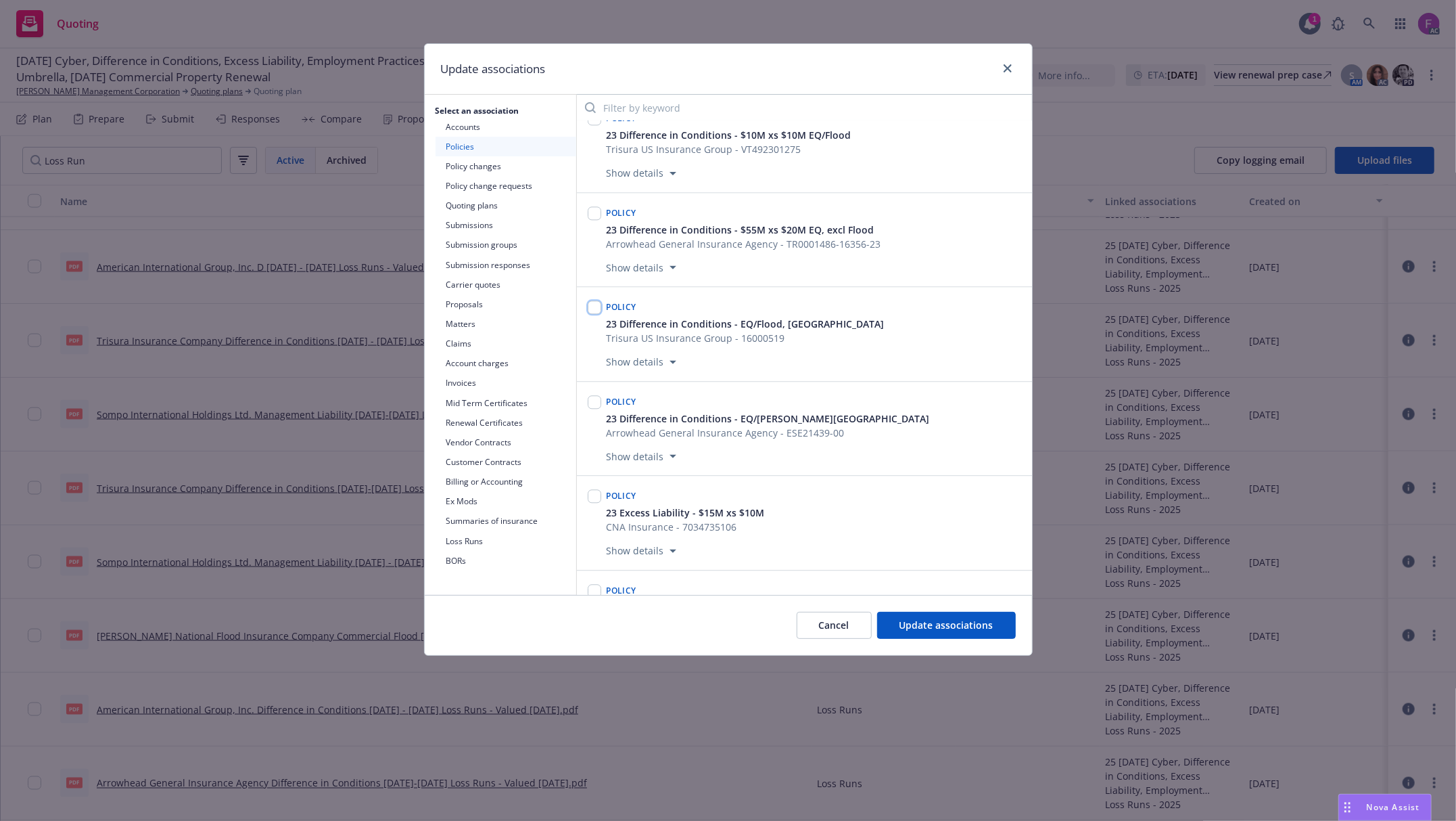
click at [591, 314] on input "checkbox" at bounding box center [594, 307] width 14 height 14
checkbox input "true"
click at [958, 622] on span "Update associations" at bounding box center [946, 624] width 94 height 13
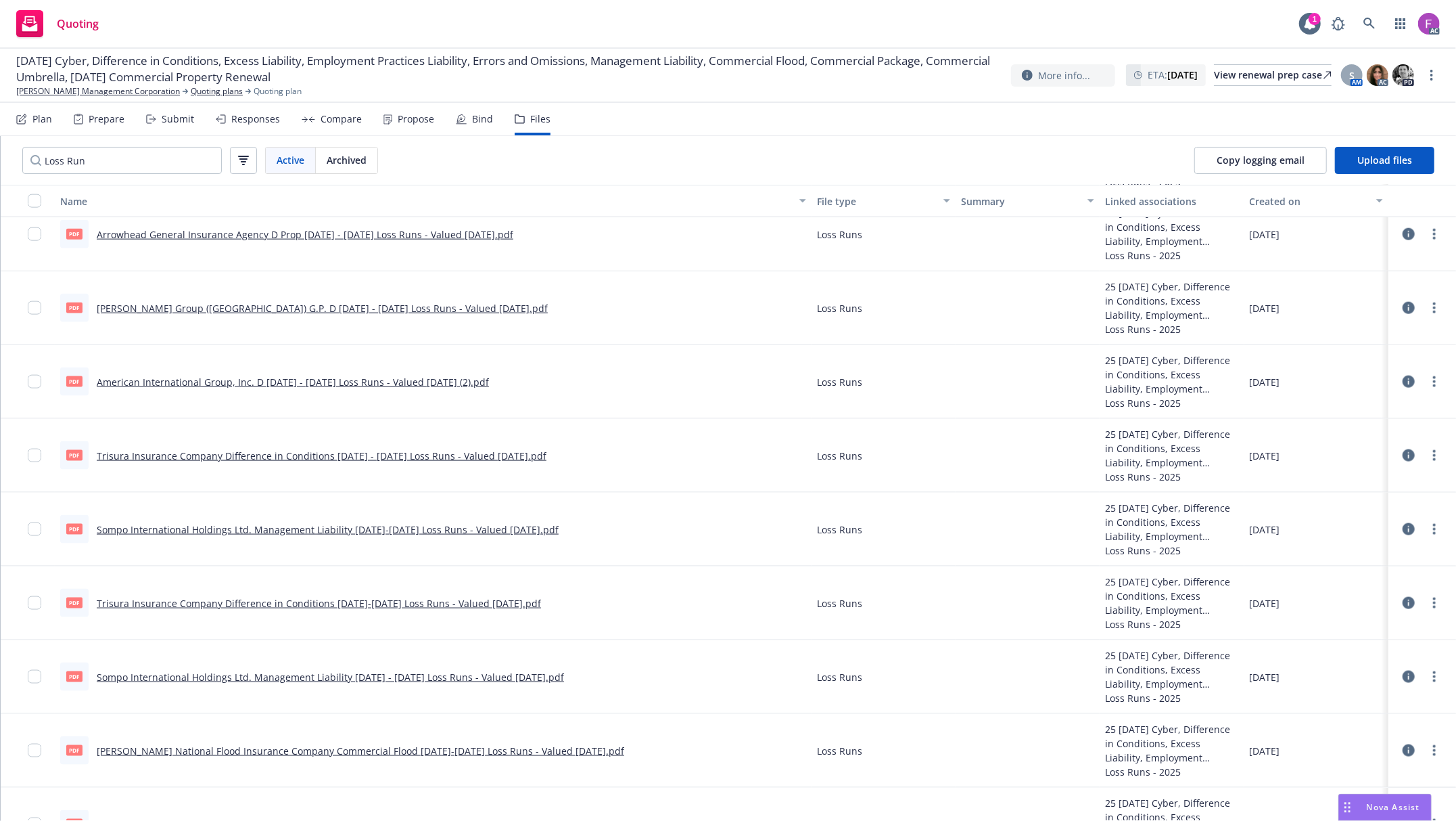
scroll to position [1429, 0]
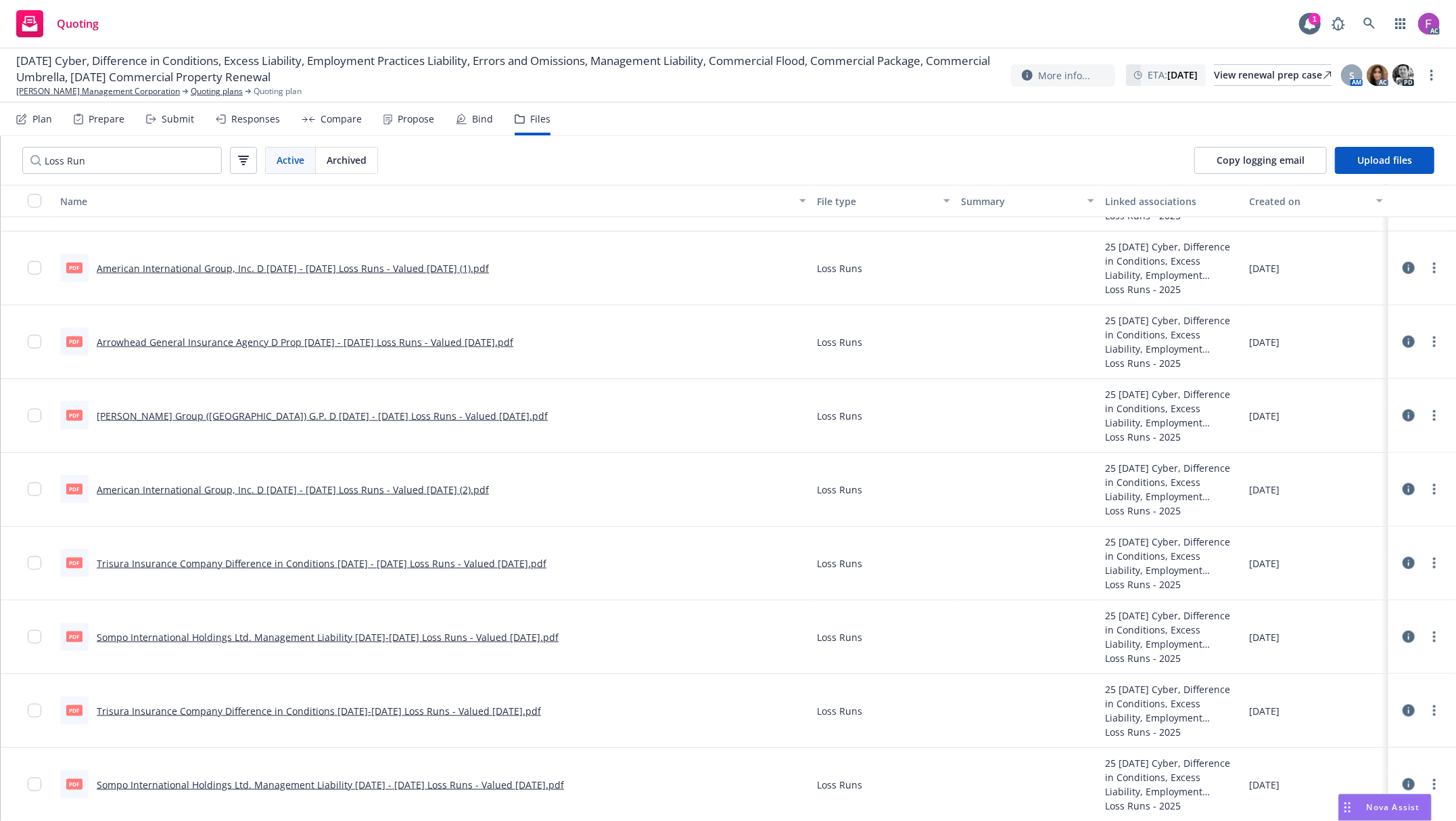
click at [172, 490] on link "American International Group, Inc. D 2020 - 2024 Loss Runs - Valued 2025-07-07 …" at bounding box center [292, 489] width 392 height 13
click at [1426, 493] on link "more" at bounding box center [1434, 489] width 16 height 16
click at [1337, 523] on link "Archive" at bounding box center [1360, 518] width 135 height 27
click at [167, 415] on link "Beazley Group (USA) G.P. D 2018 - 2025 Loss Runs - Valued 2025-07-07.pdf" at bounding box center [322, 415] width 451 height 13
click at [1426, 410] on link "more" at bounding box center [1434, 415] width 16 height 16
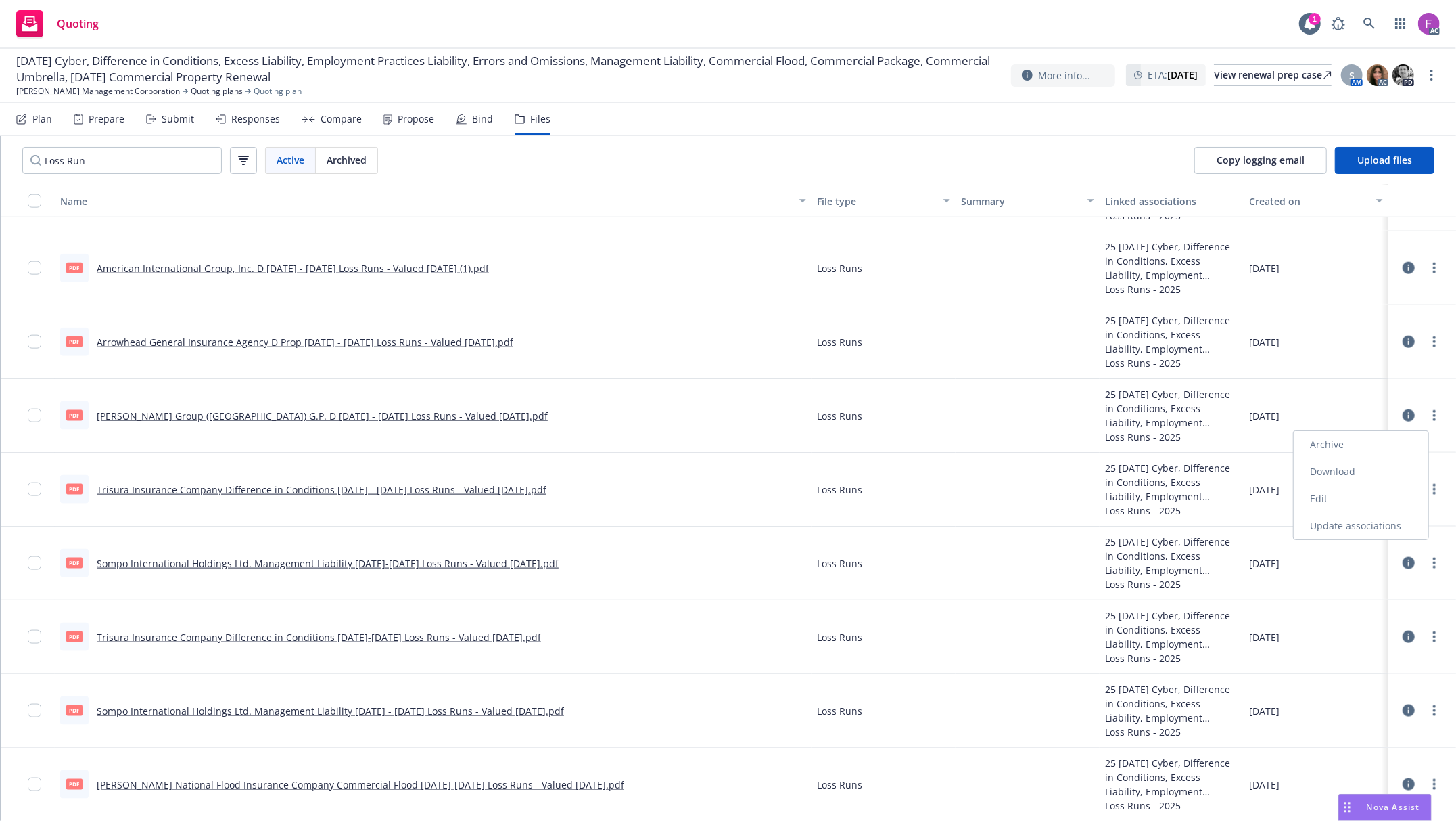
click at [1348, 520] on link "Update associations" at bounding box center [1360, 525] width 135 height 27
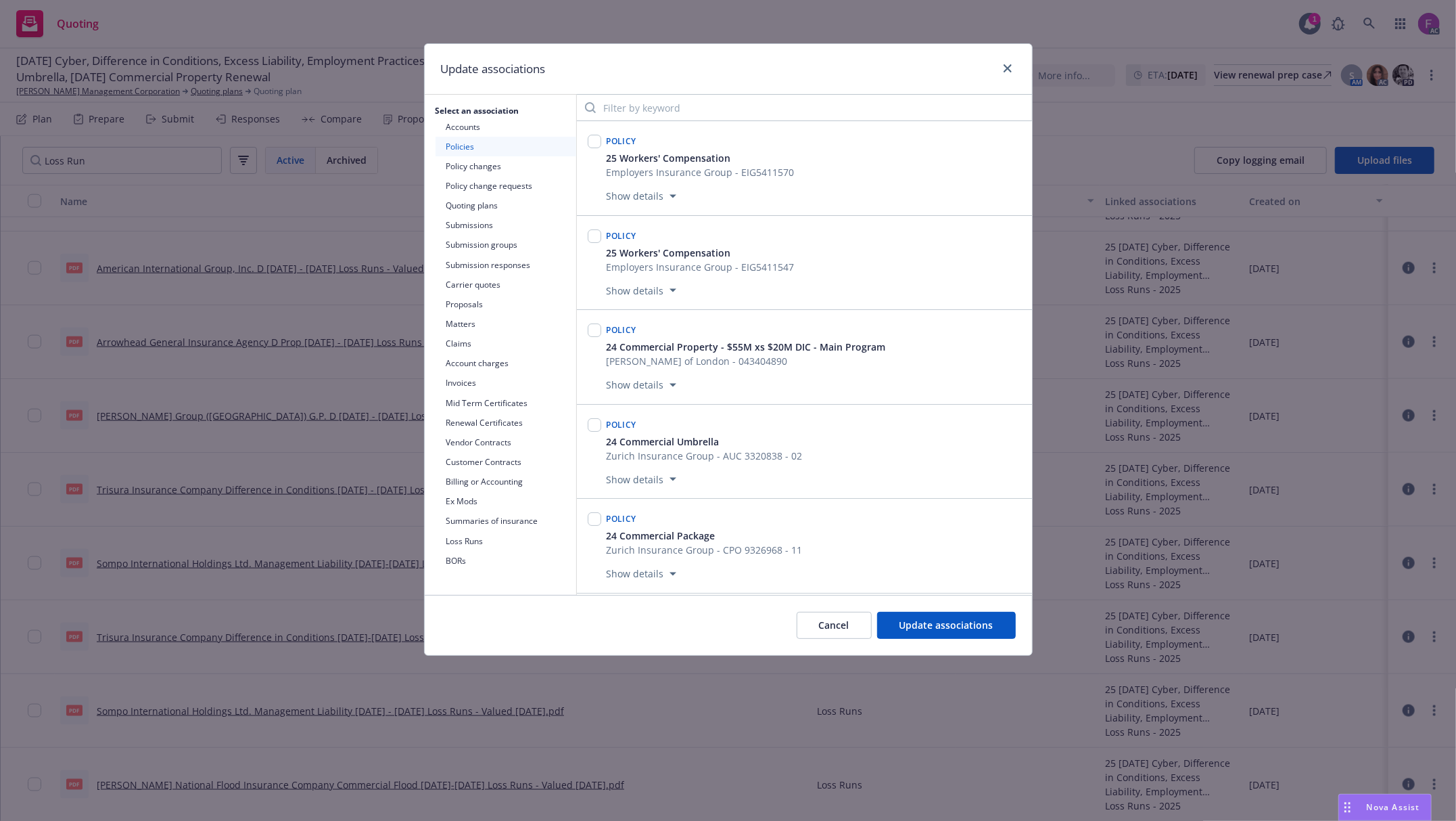
scroll to position [1048, 0]
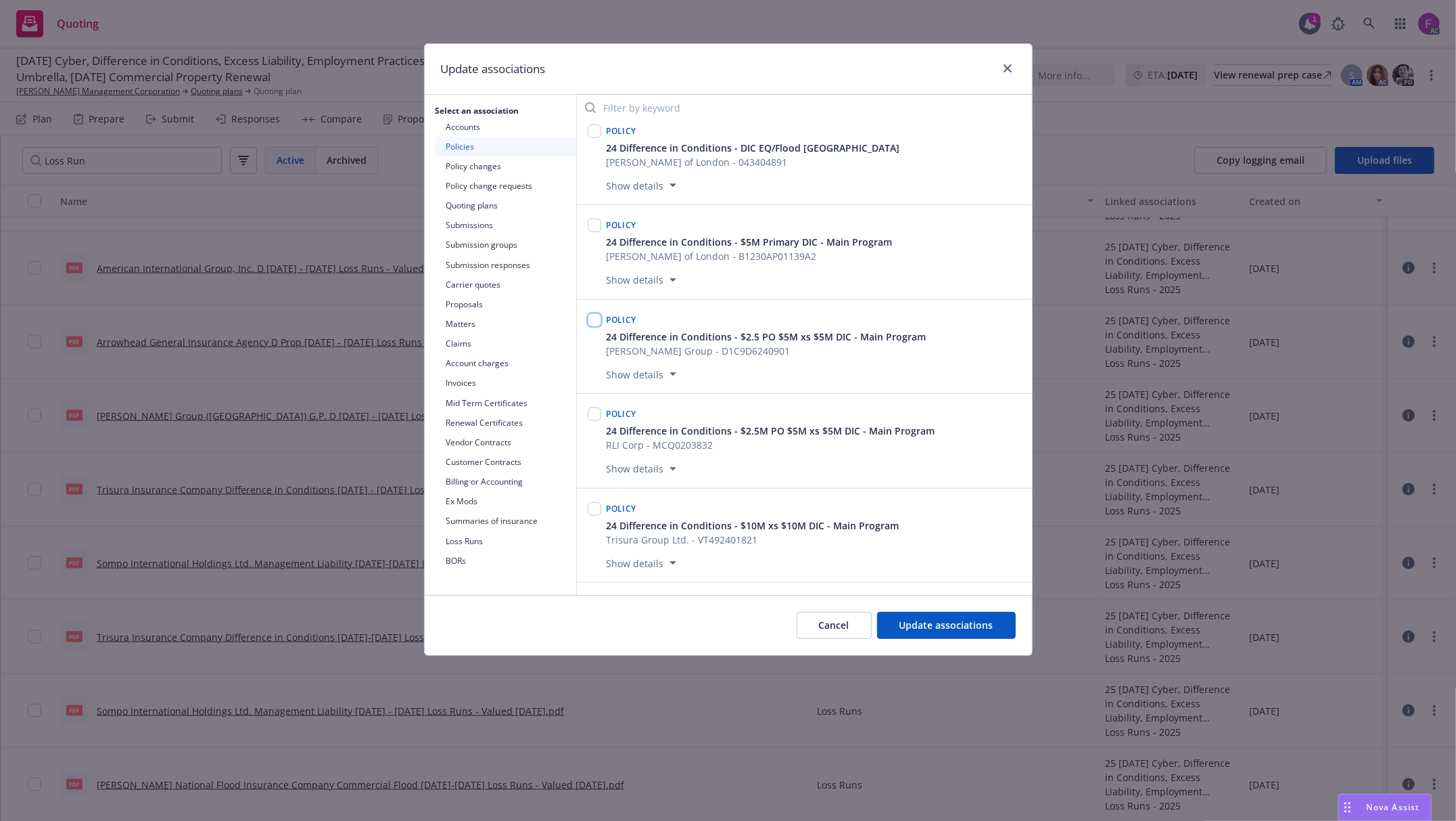
click at [593, 327] on input "checkbox" at bounding box center [594, 320] width 14 height 14
checkbox input "true"
click at [948, 623] on span "Update associations" at bounding box center [946, 624] width 94 height 13
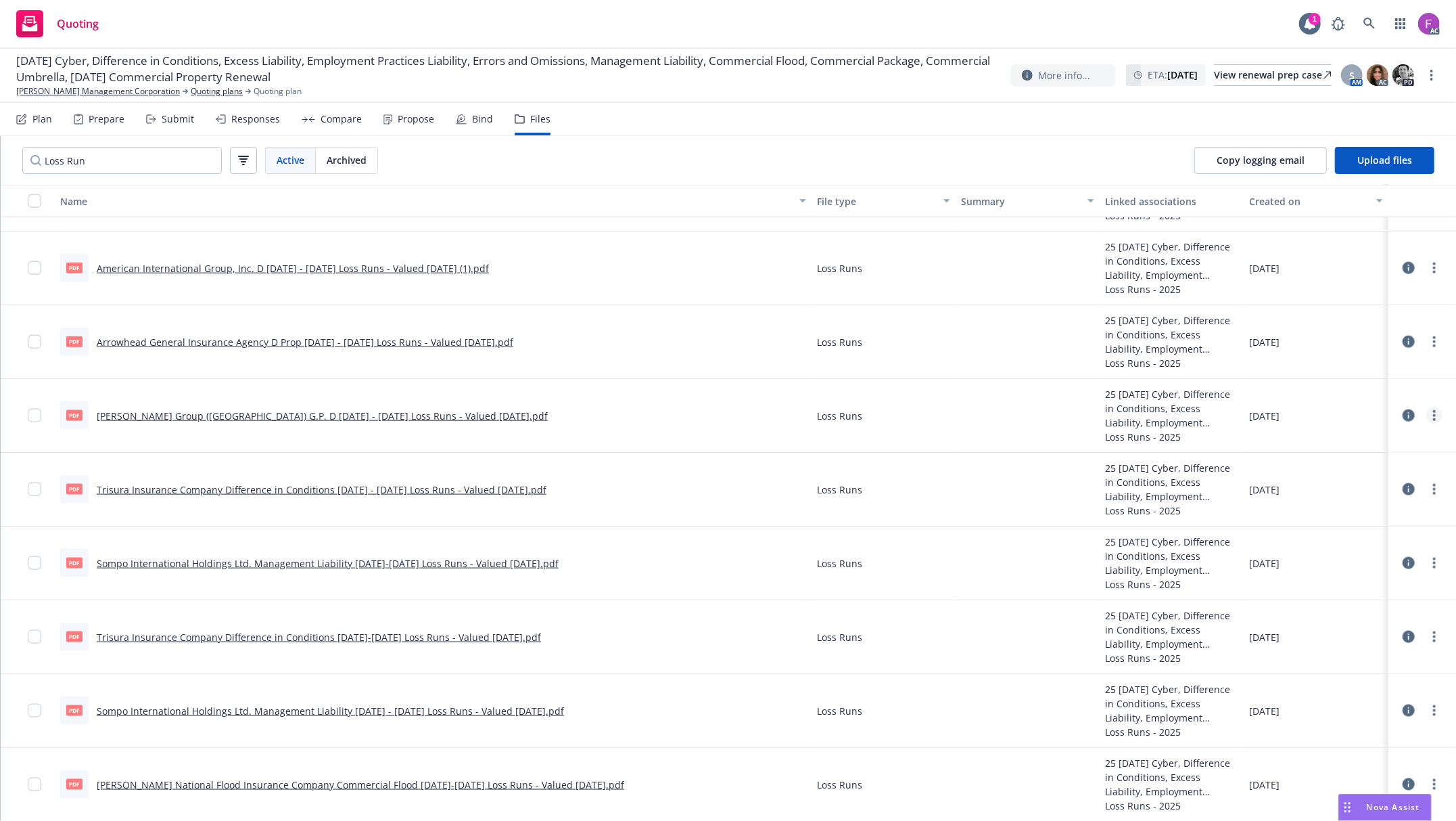
click at [1426, 415] on link "more" at bounding box center [1434, 415] width 16 height 16
click at [1335, 496] on link "Edit" at bounding box center [1360, 498] width 135 height 27
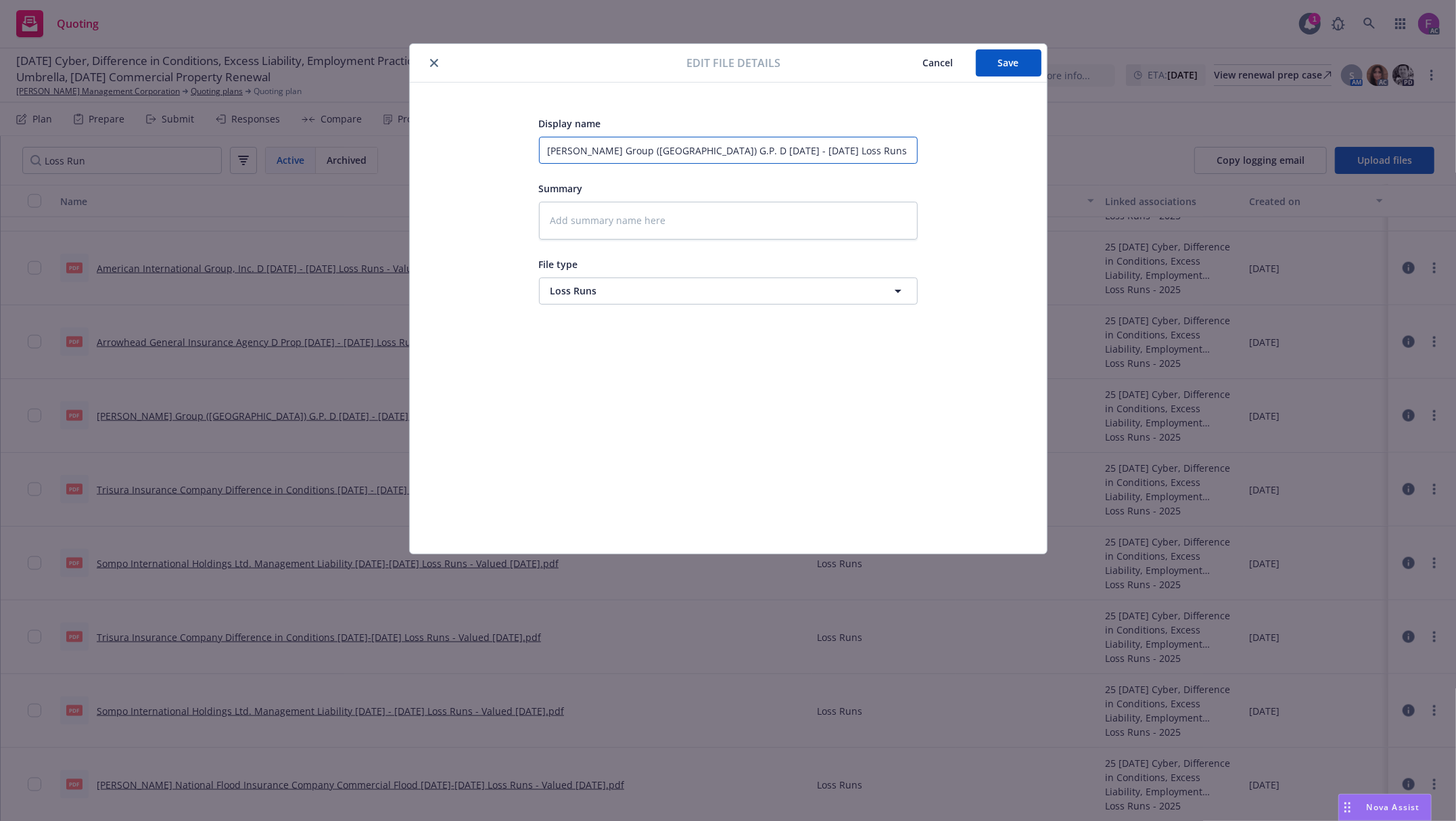
click at [665, 152] on input "Beazley Group (USA) G.P. D 2018 - 2025 Loss Runs - Valued 2025-07-07" at bounding box center [728, 150] width 379 height 27
paste input "ifference in Conditions"
type textarea "x"
type input "Beazley Group (USA) G.P. Difference in Conditions 2018 - 2025 Loss Runs - Value…"
click at [1014, 62] on span "Save" at bounding box center [1008, 62] width 21 height 13
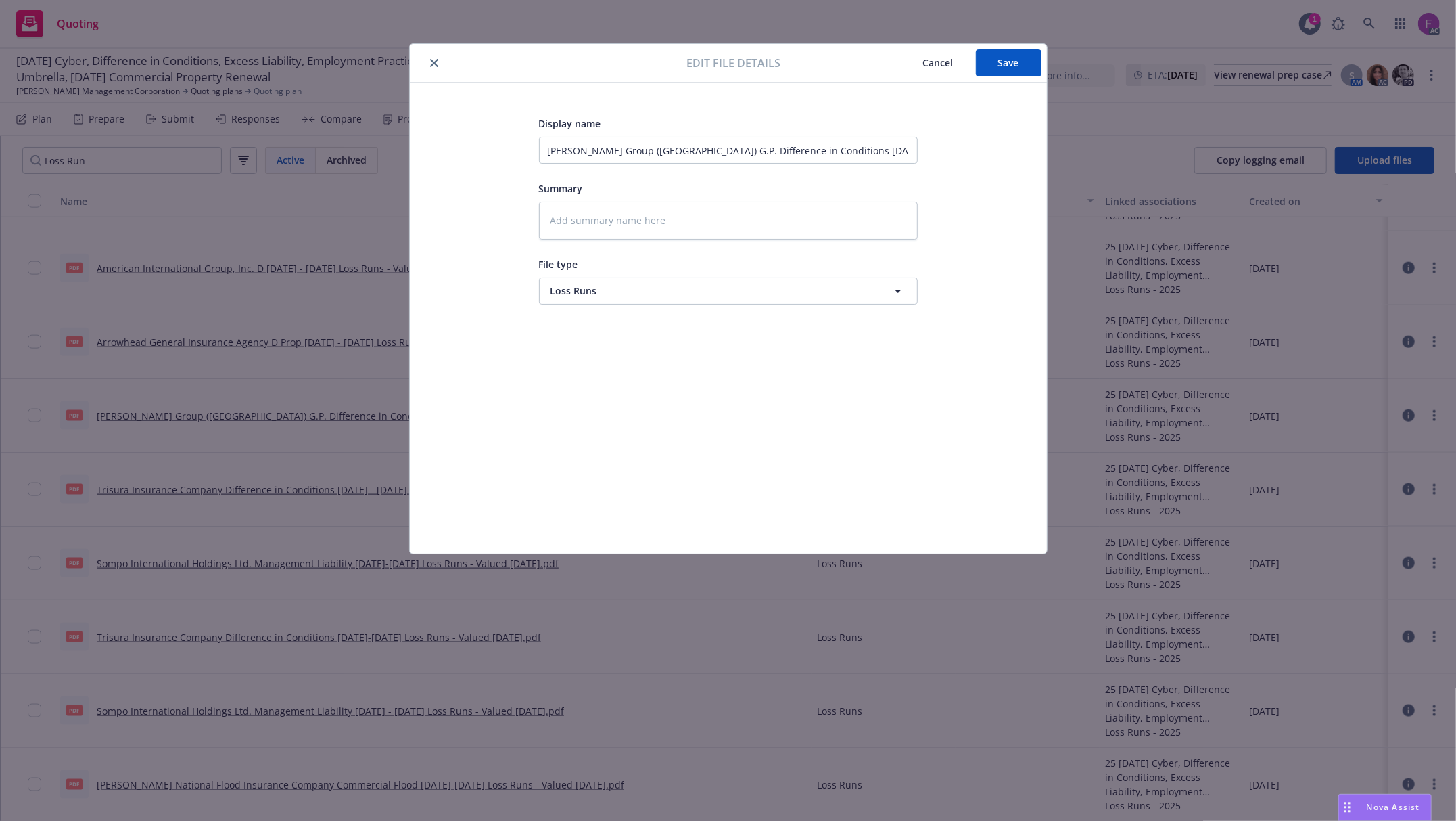
type textarea "x"
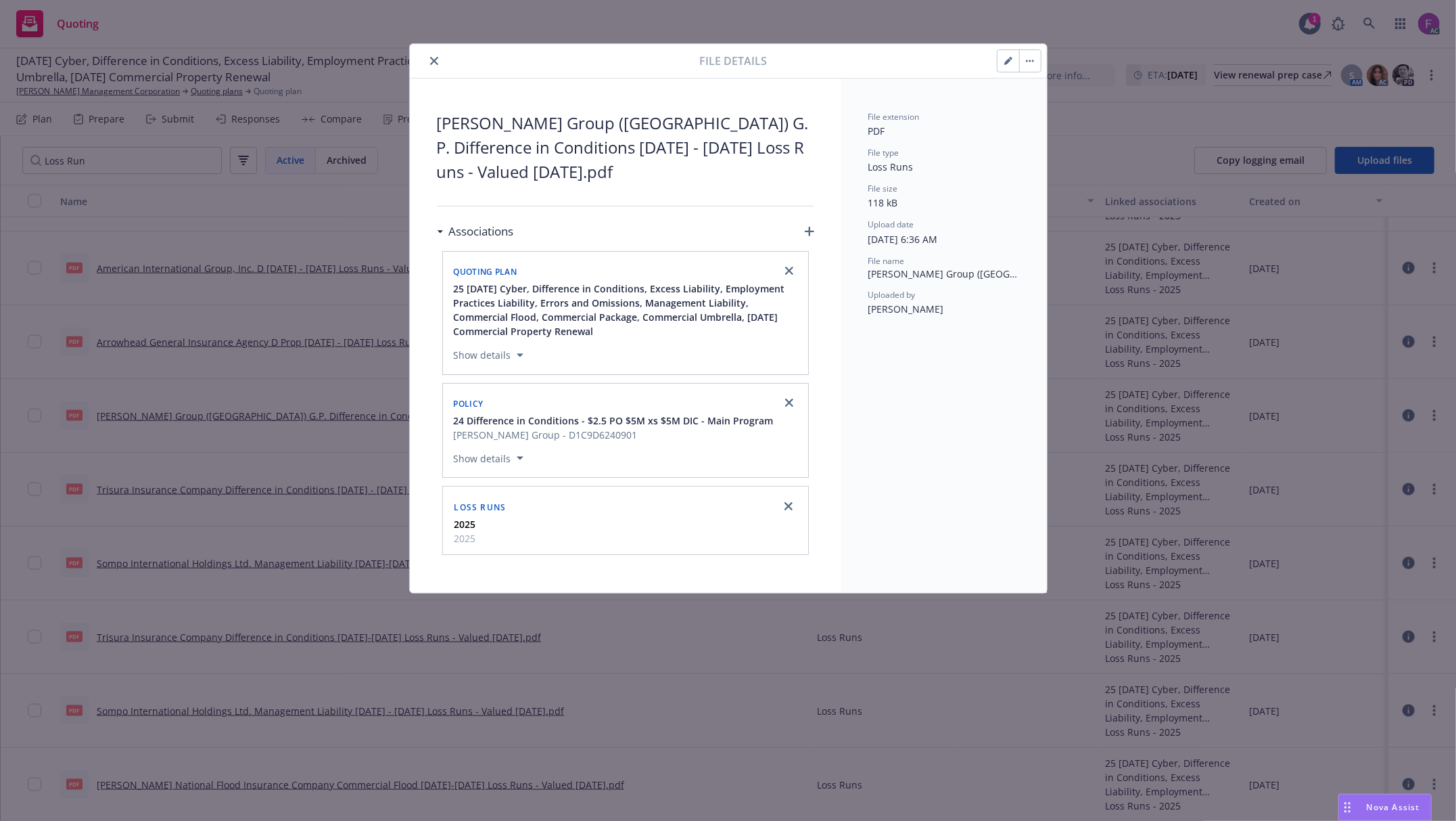
click at [433, 57] on icon "close" at bounding box center [434, 61] width 8 height 8
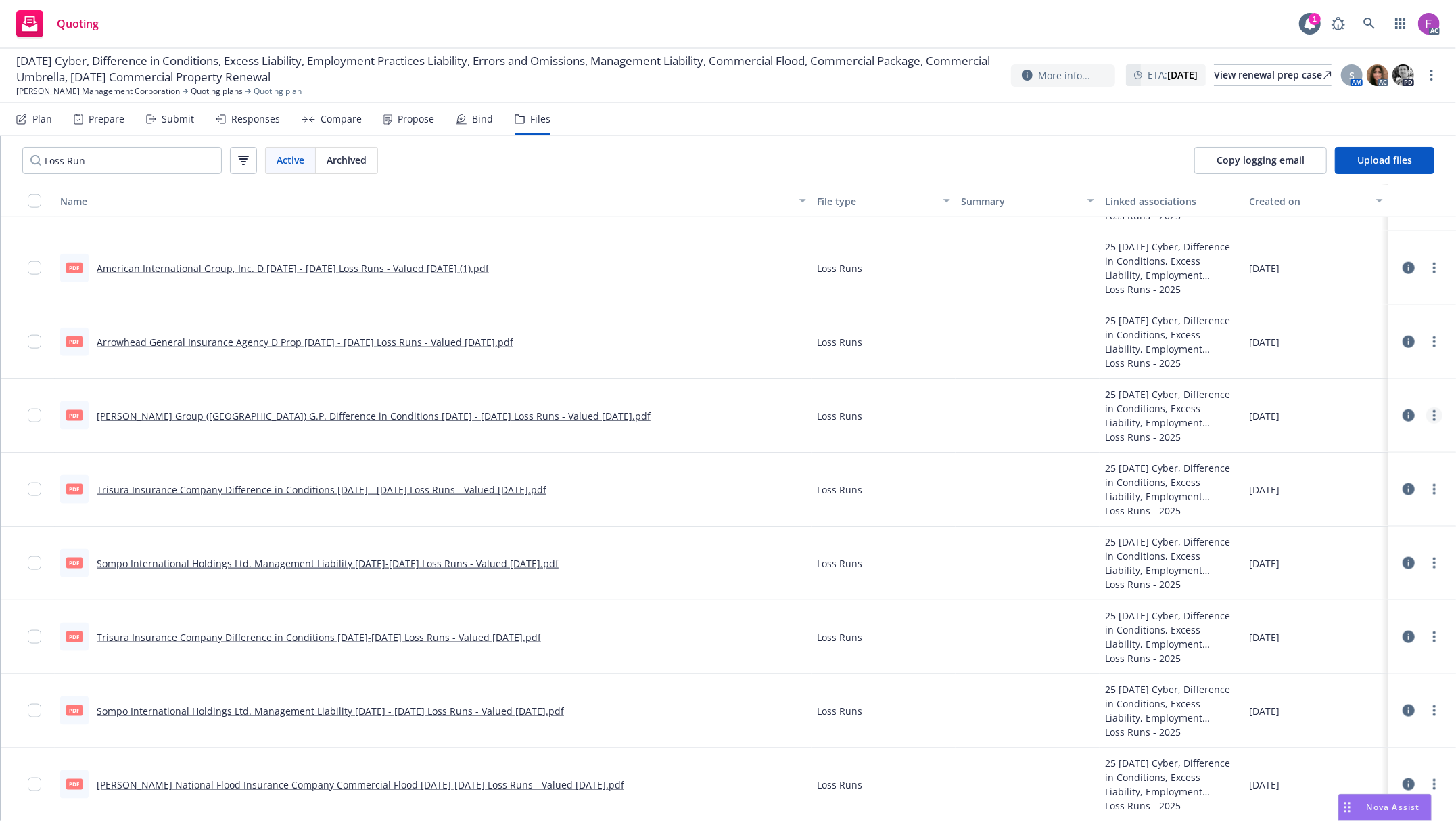
click at [1433, 417] on icon "more" at bounding box center [1434, 415] width 3 height 11
drag, startPoint x: 1379, startPoint y: 526, endPoint x: 1342, endPoint y: 480, distance: 59.0
click at [1379, 526] on link "Update associations" at bounding box center [1360, 525] width 135 height 27
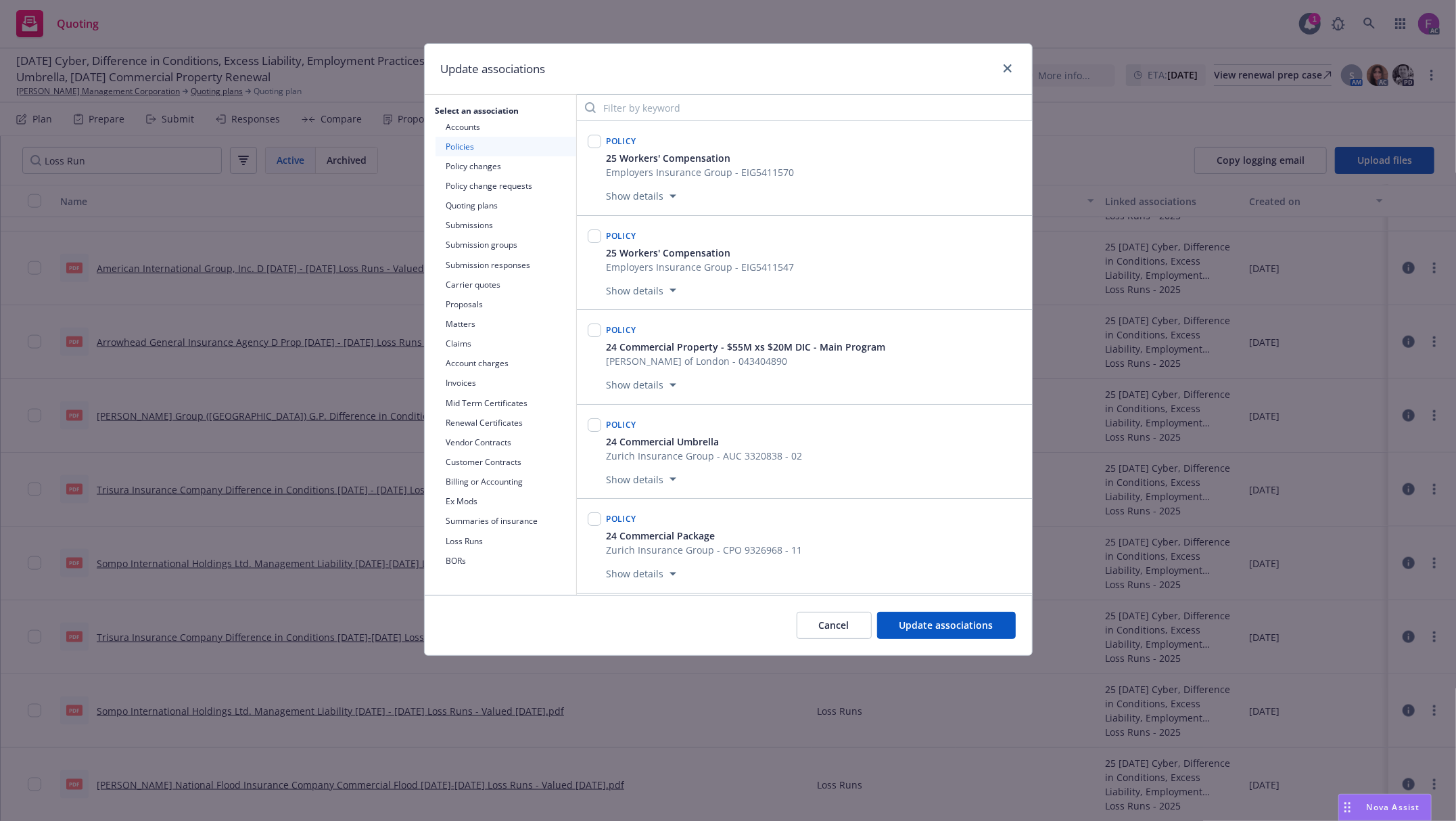
scroll to position [2379, 0]
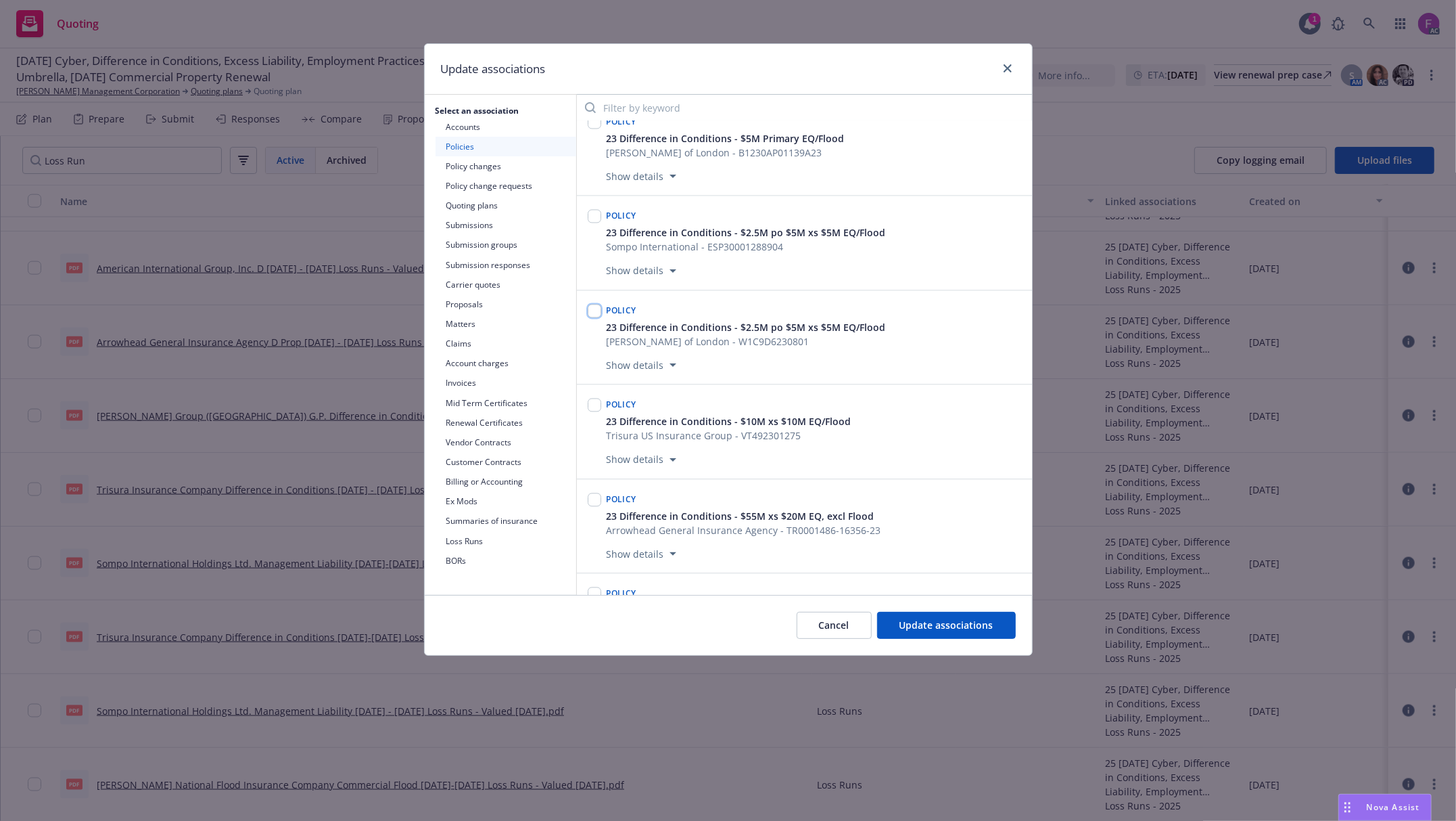
click at [595, 317] on input "checkbox" at bounding box center [594, 310] width 14 height 14
checkbox input "true"
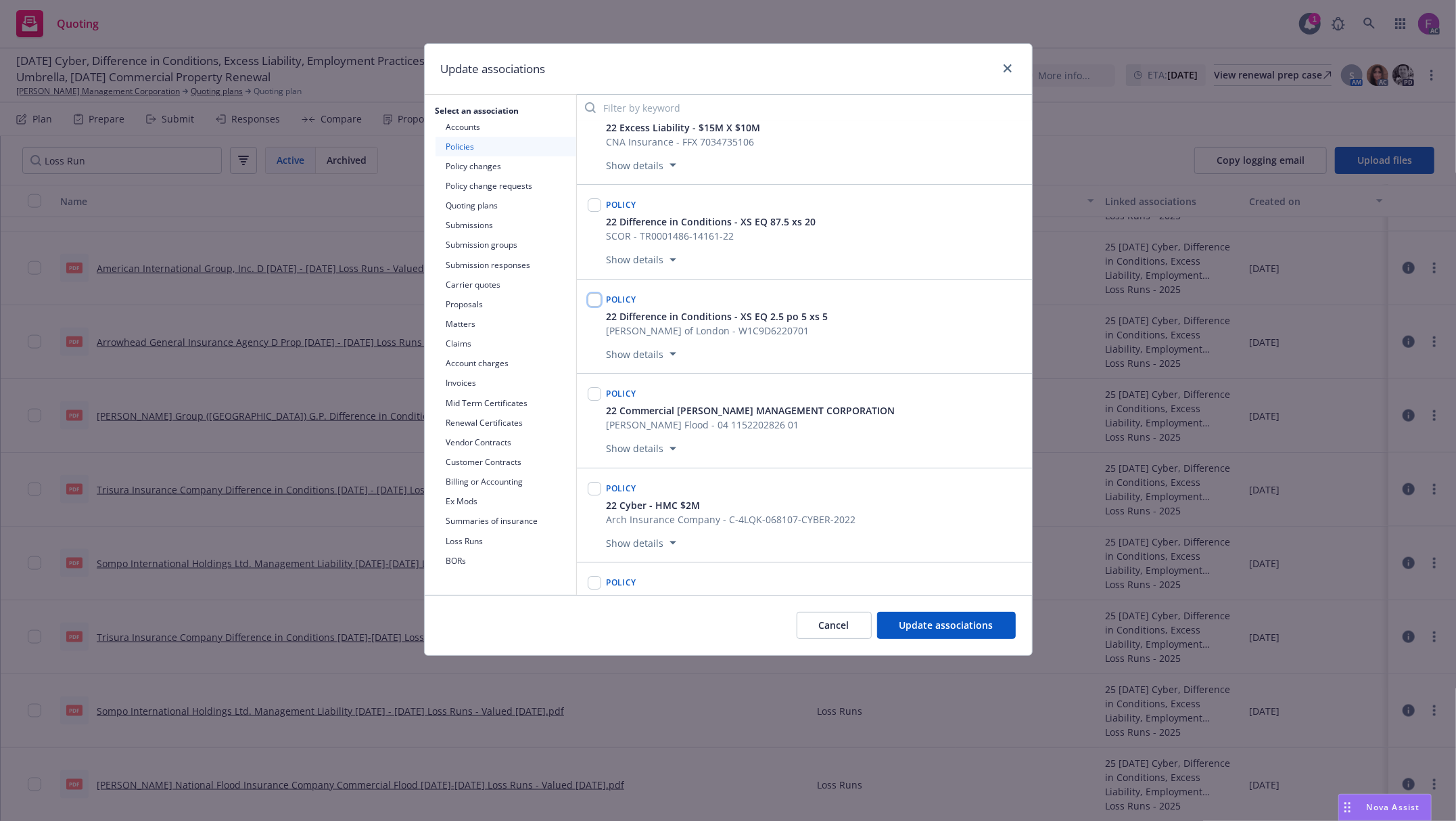
click at [596, 306] on input "checkbox" at bounding box center [594, 300] width 14 height 14
checkbox input "true"
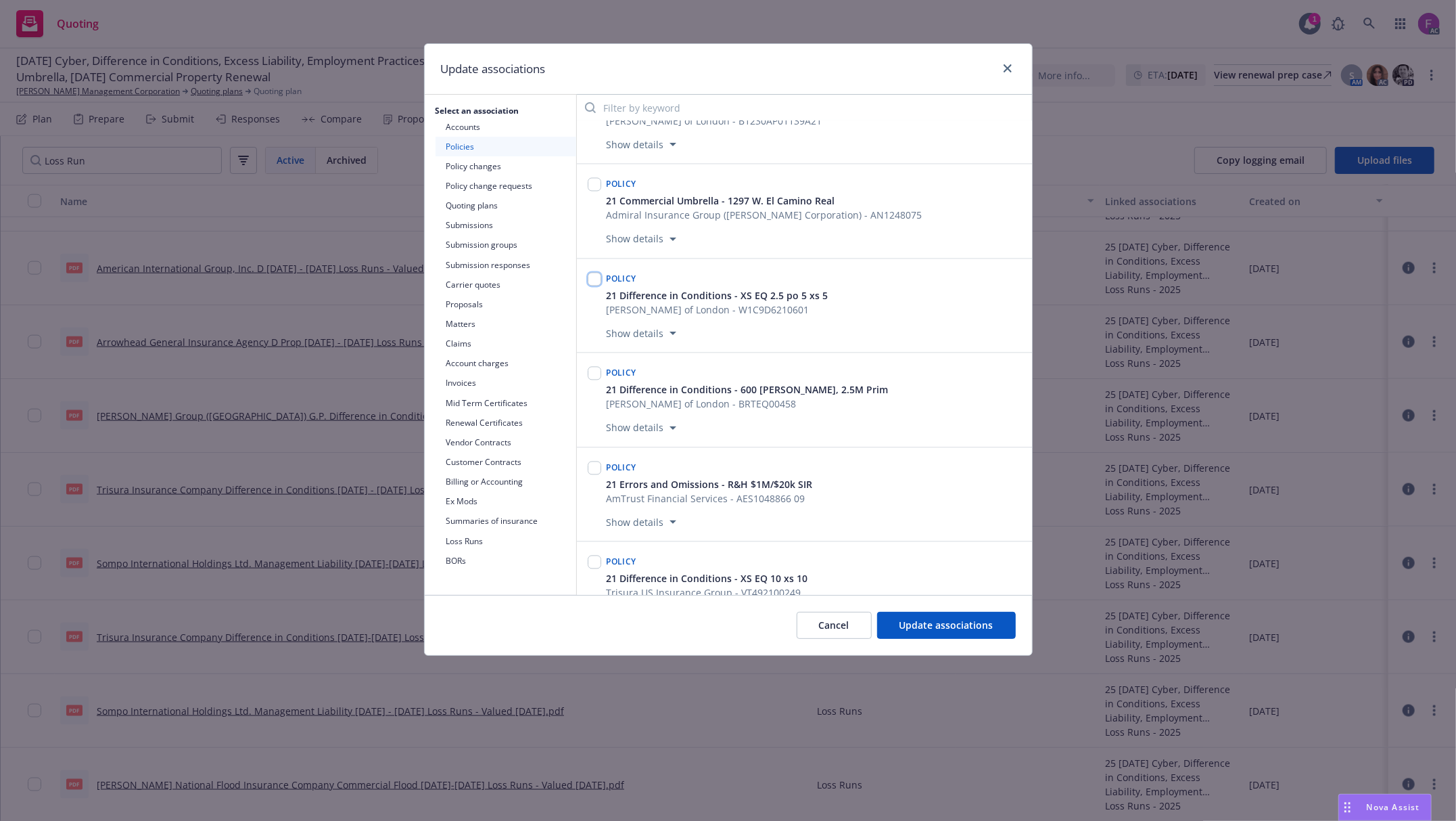
click at [595, 285] on input "checkbox" at bounding box center [594, 279] width 14 height 14
checkbox input "true"
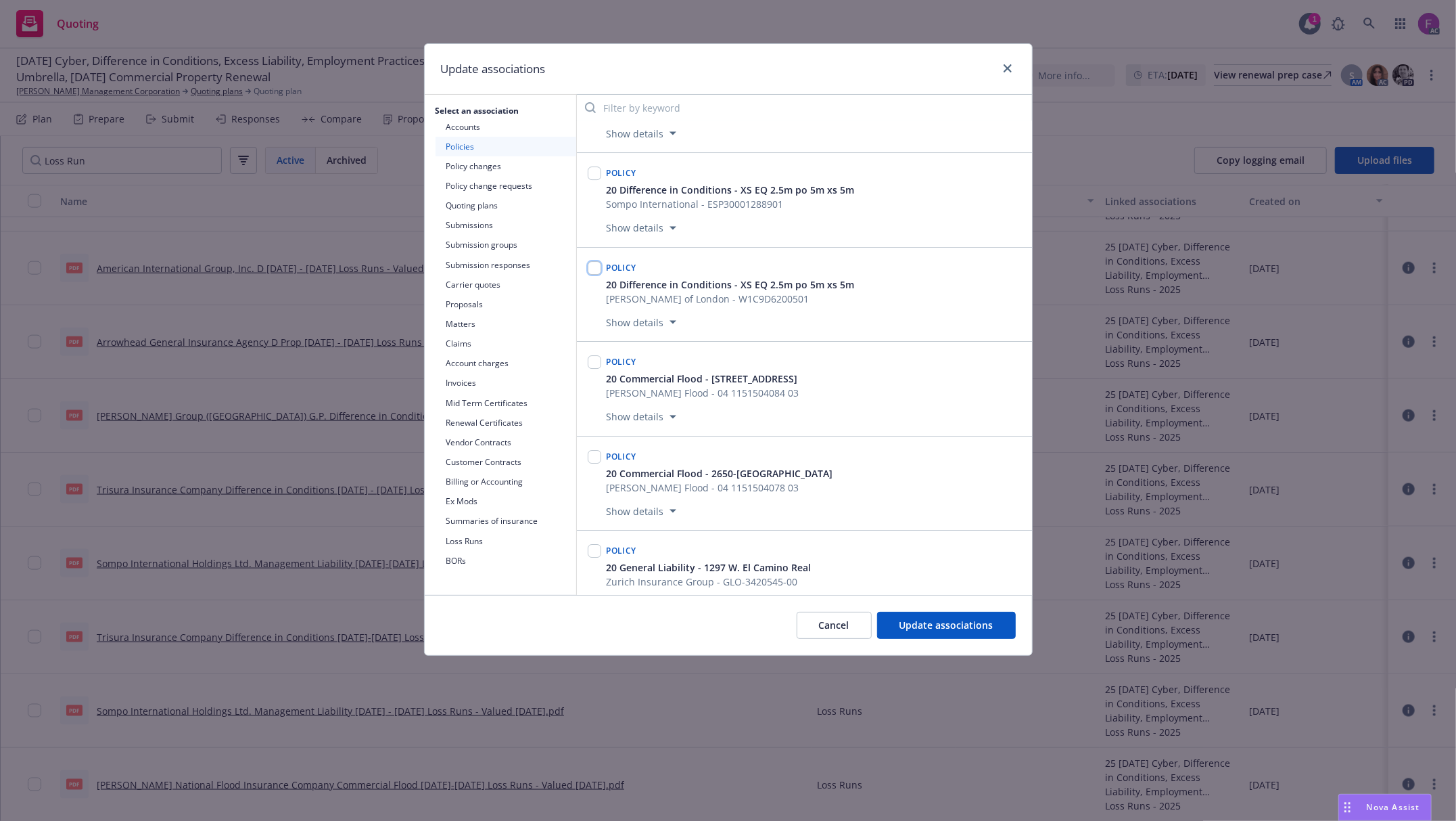
click at [588, 274] on input "checkbox" at bounding box center [594, 268] width 14 height 14
checkbox input "true"
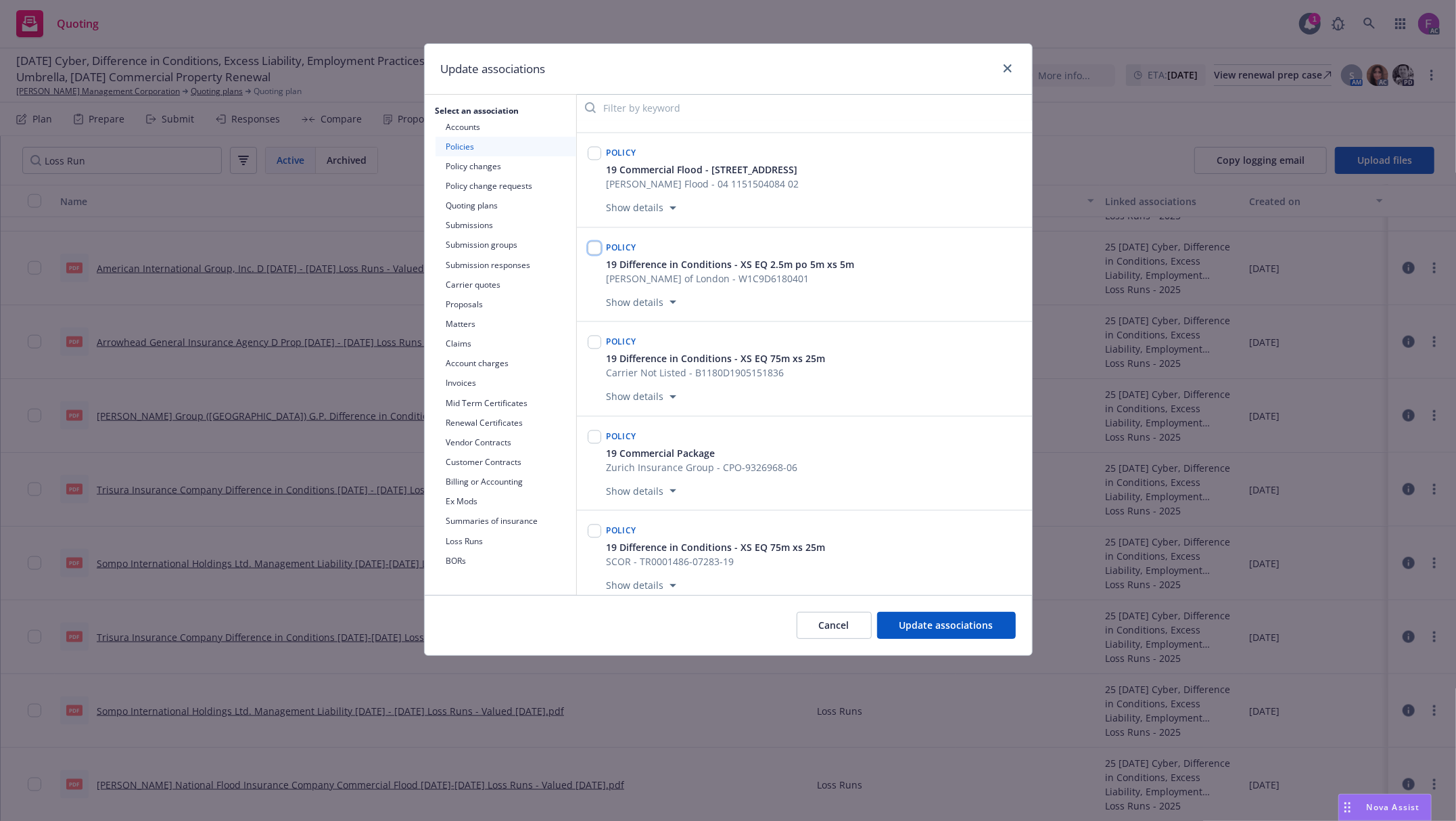
click at [593, 254] on input "checkbox" at bounding box center [594, 247] width 14 height 14
checkbox input "true"
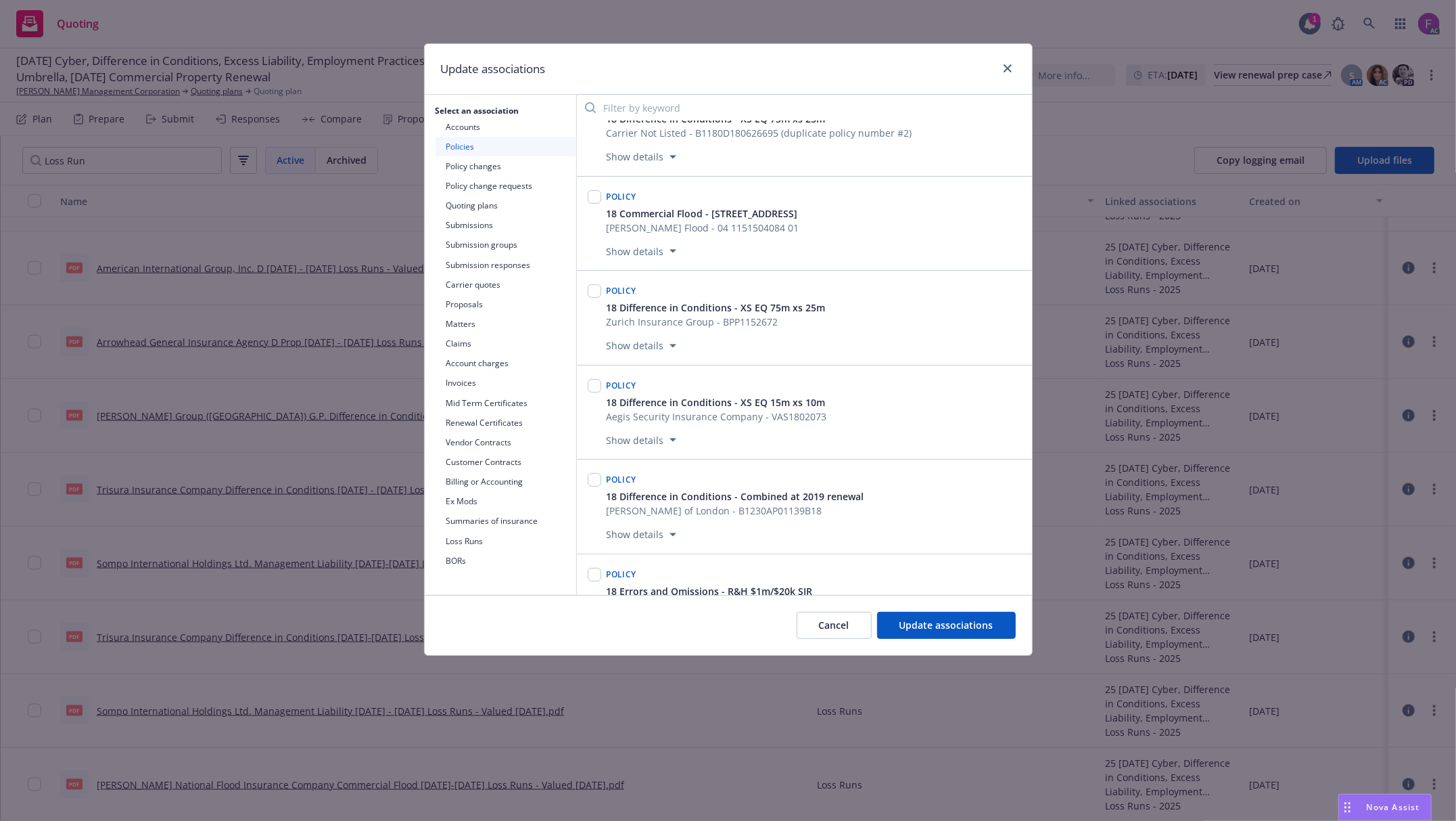
scroll to position [13019, 0]
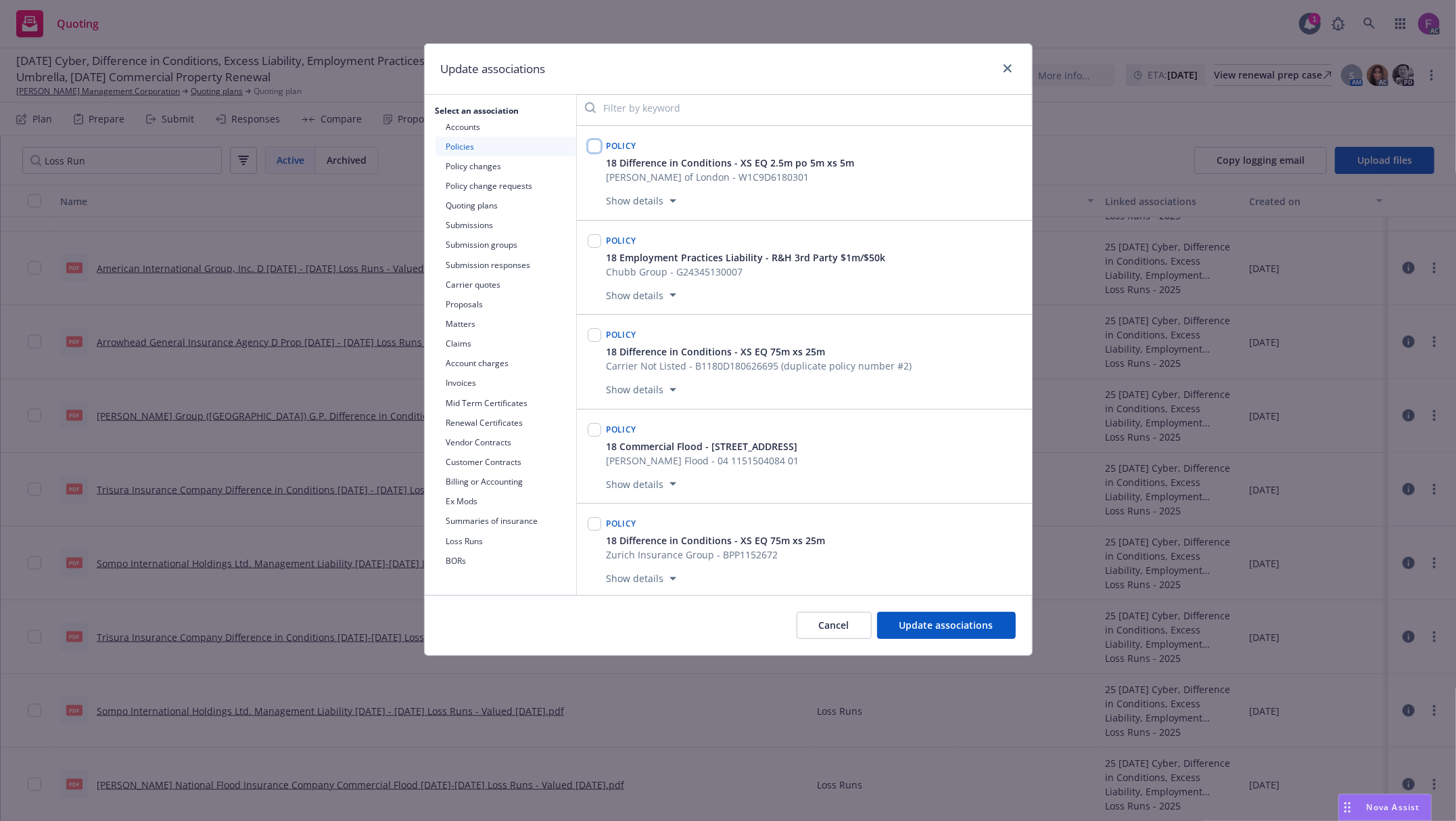
click at [595, 153] on input "checkbox" at bounding box center [594, 147] width 14 height 14
checkbox input "true"
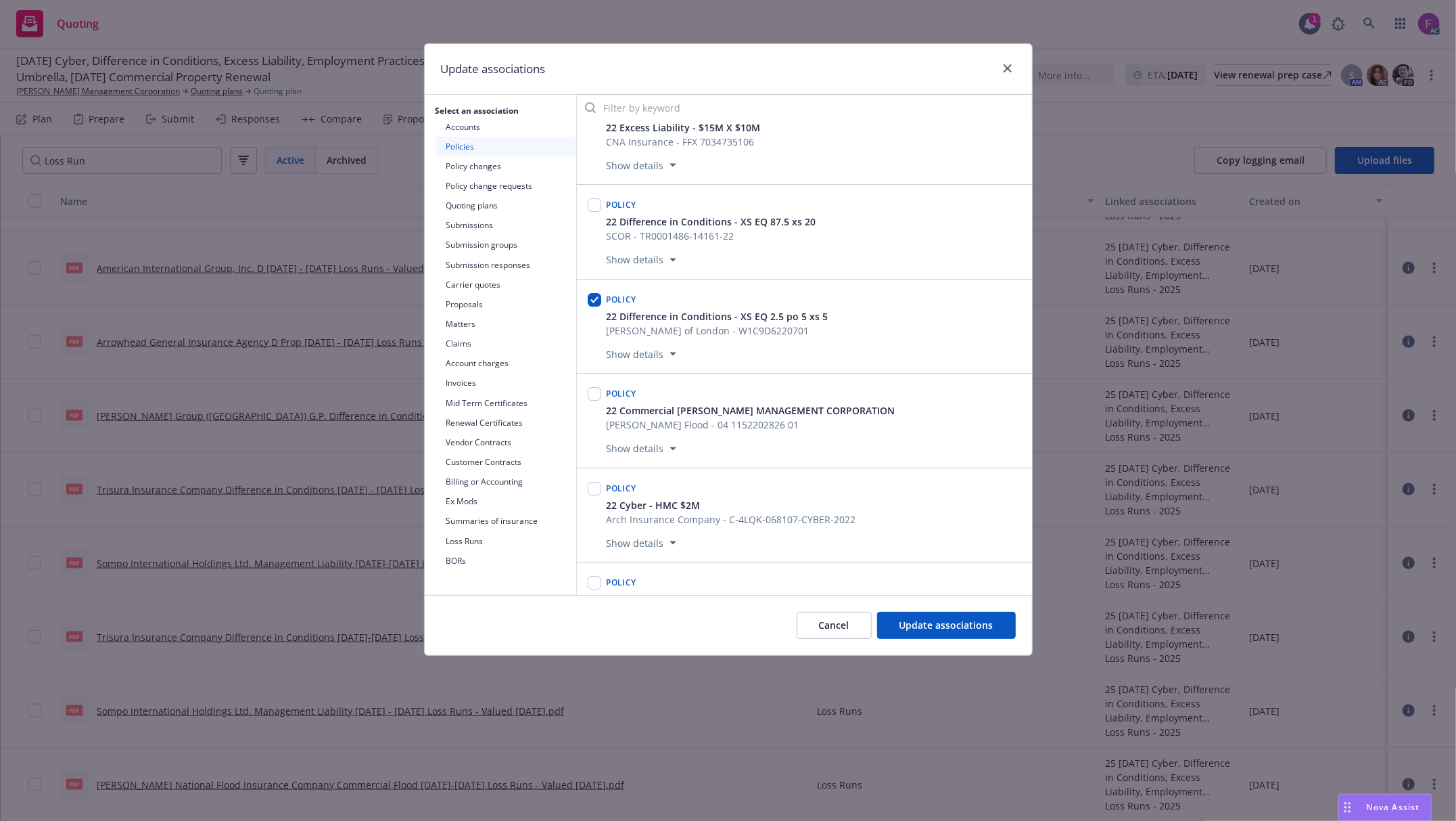
scroll to position [6753, 0]
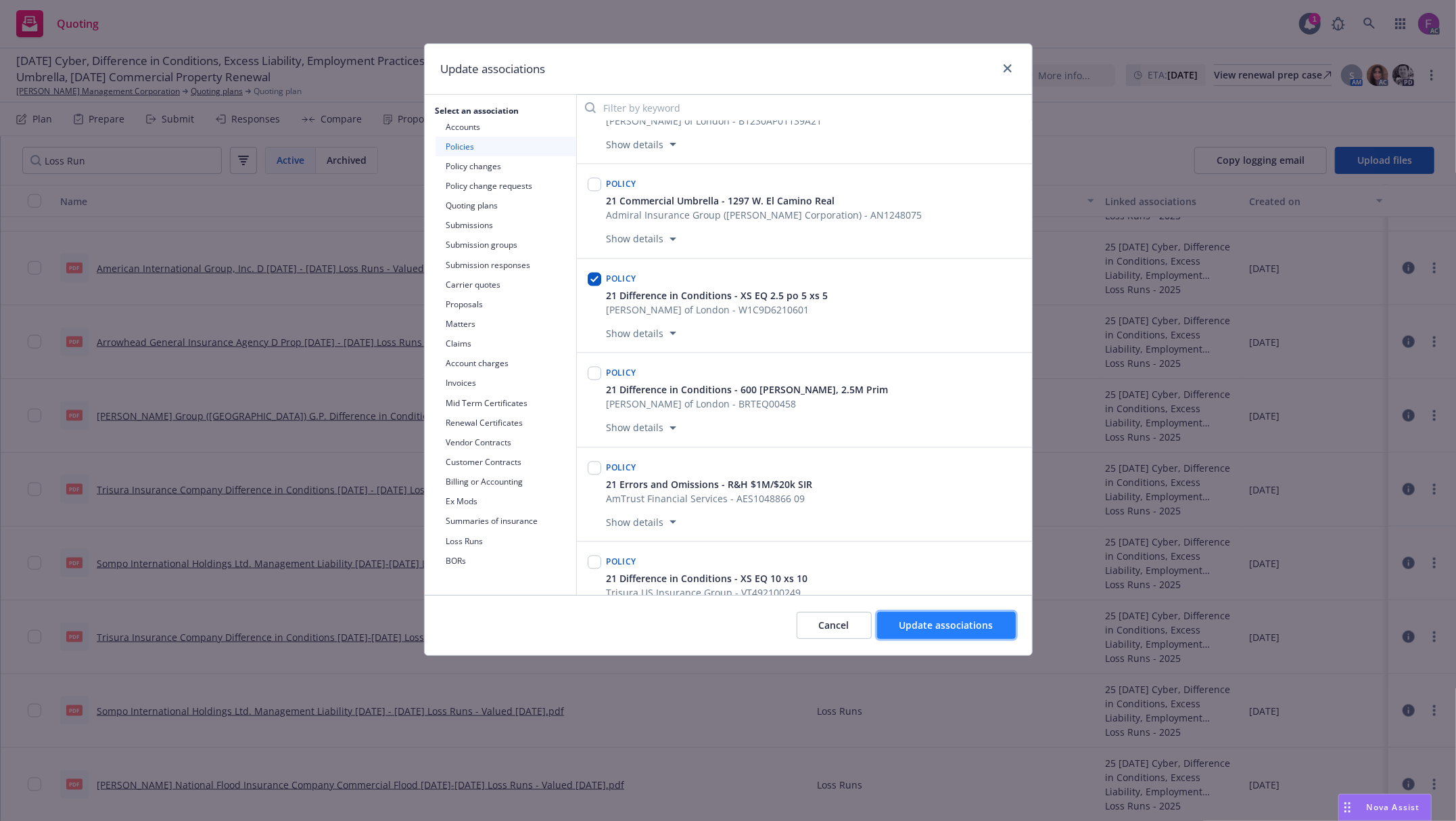
click at [940, 615] on button "Update associations" at bounding box center [946, 624] width 139 height 27
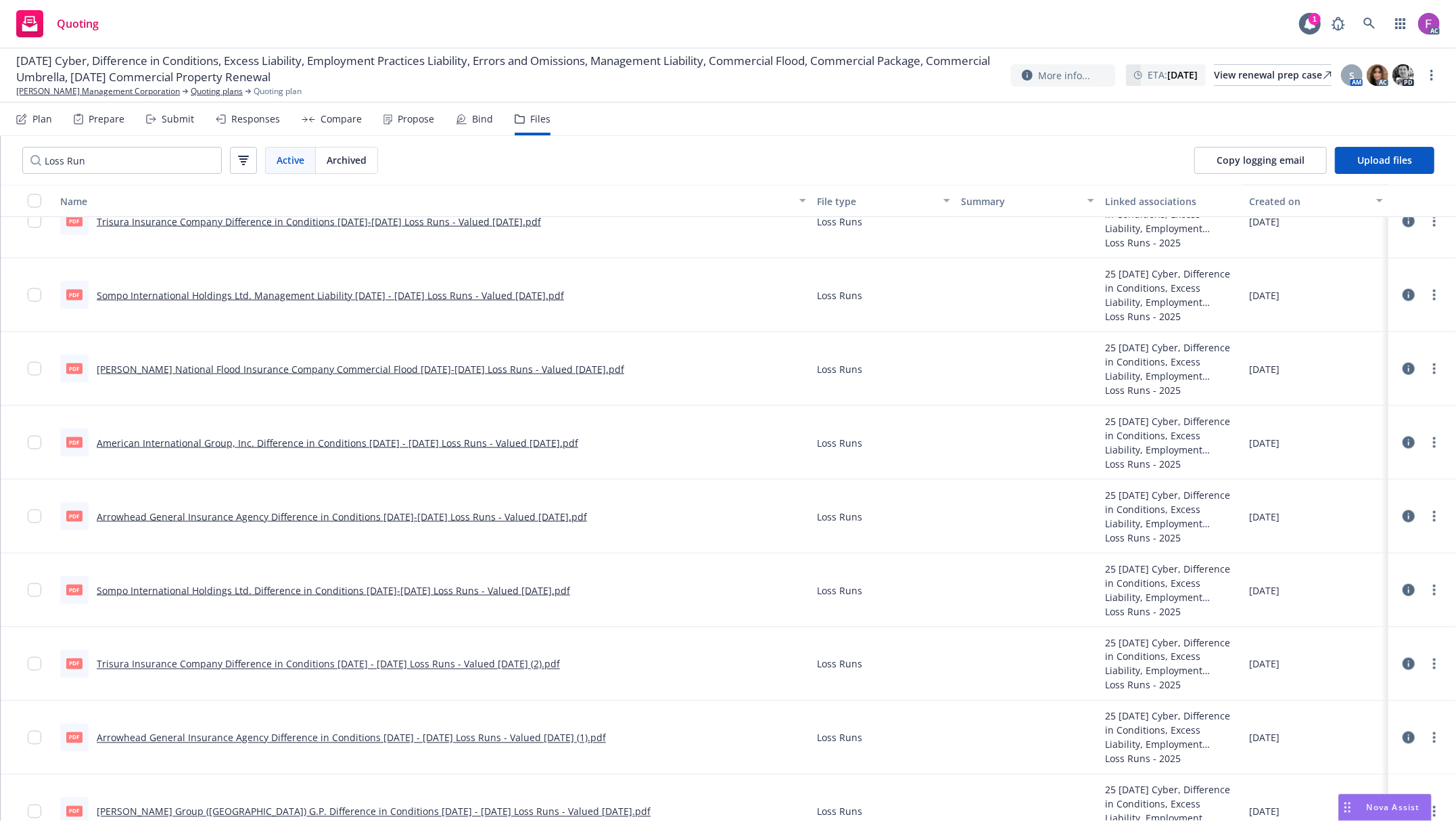
scroll to position [1730, 0]
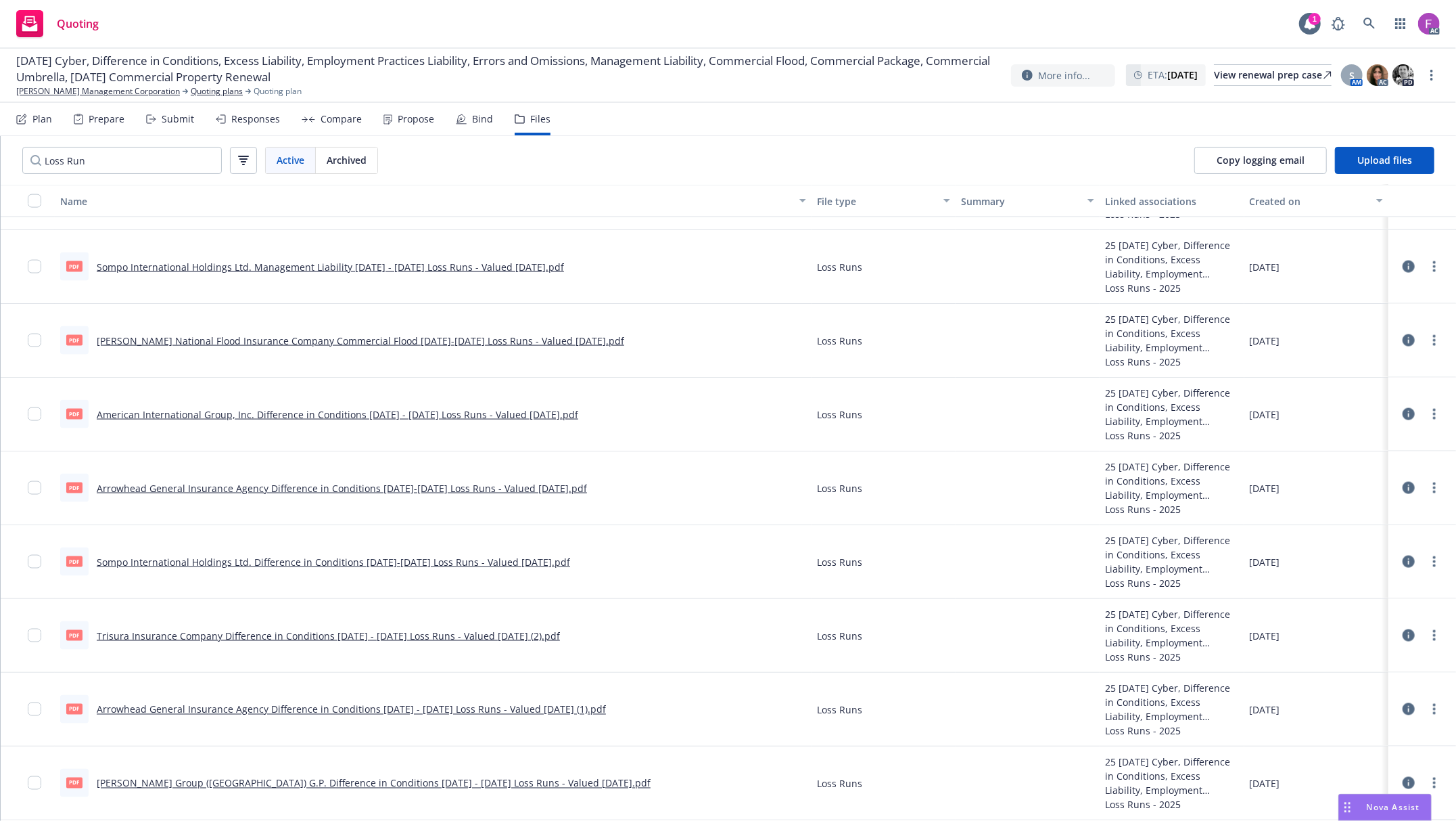
click at [255, 781] on link "Beazley Group (USA) G.P. Difference in Conditions 2018 - 2025 Loss Runs - Value…" at bounding box center [373, 783] width 553 height 13
click at [1433, 780] on icon "more" at bounding box center [1434, 782] width 3 height 11
click at [1399, 744] on link "Edit" at bounding box center [1374, 741] width 135 height 27
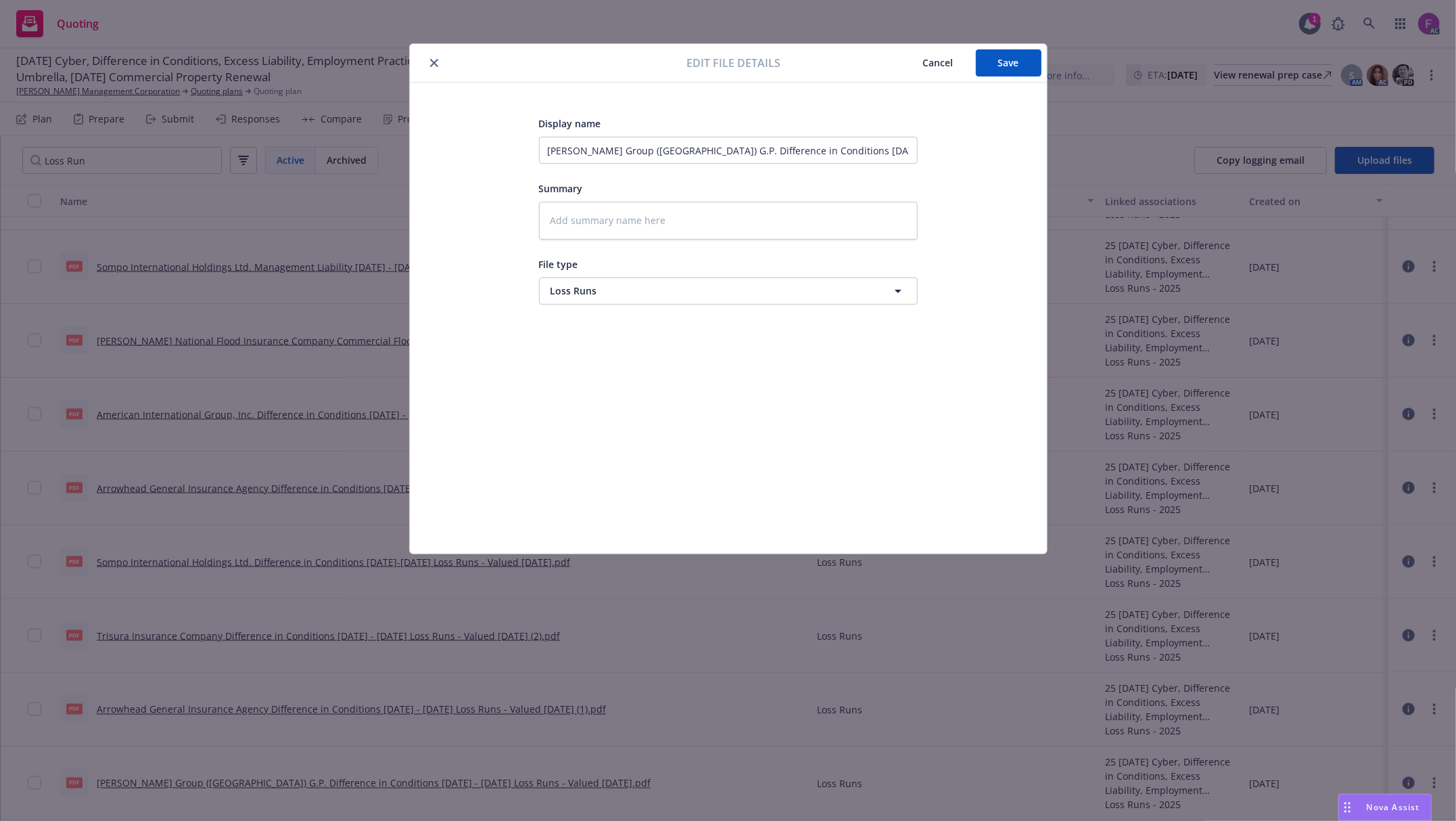
type textarea "x"
click at [932, 61] on span "Cancel" at bounding box center [938, 62] width 31 height 13
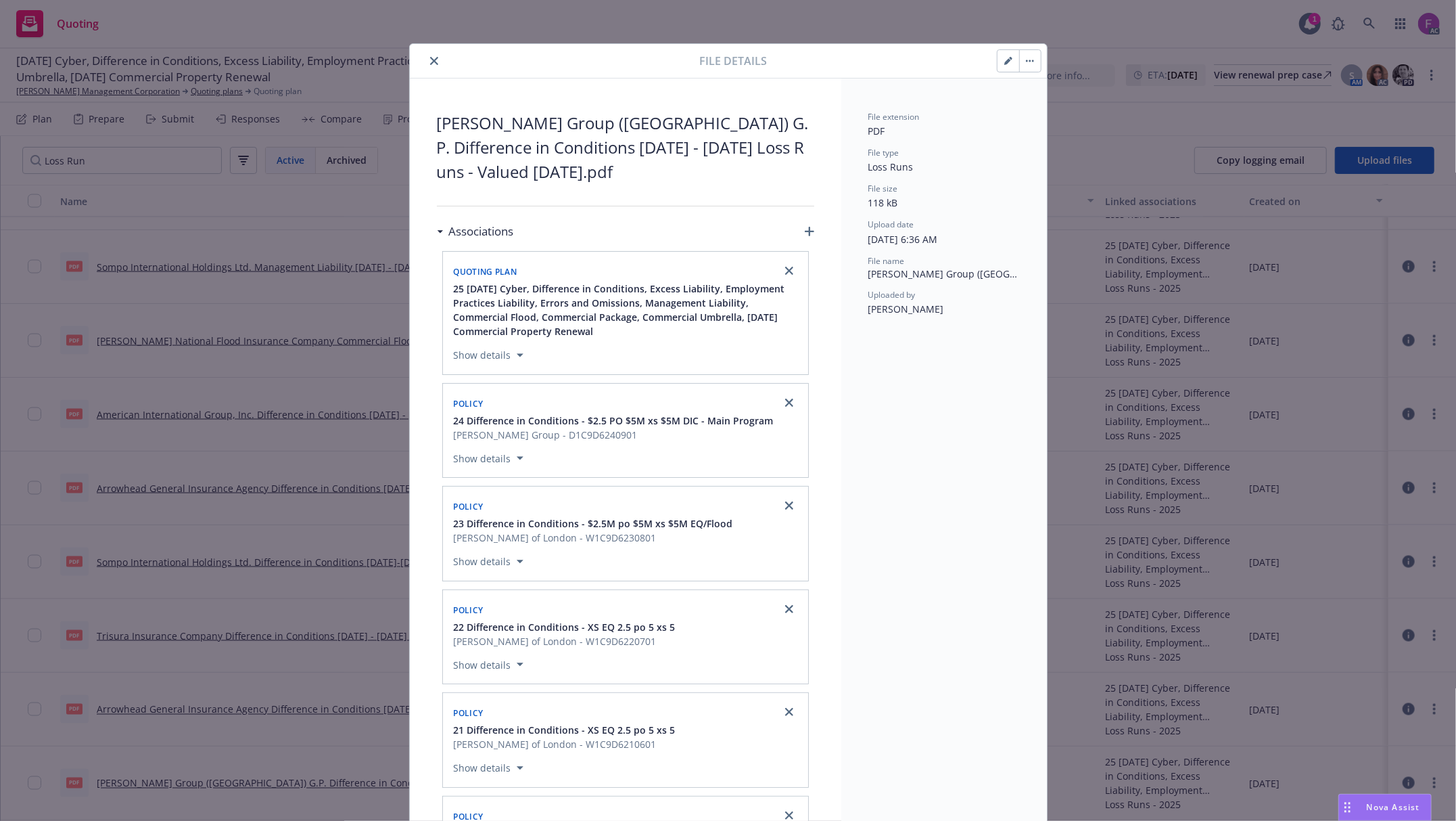
click at [439, 75] on div "File details" at bounding box center [728, 61] width 637 height 35
click at [430, 61] on icon "close" at bounding box center [434, 61] width 8 height 8
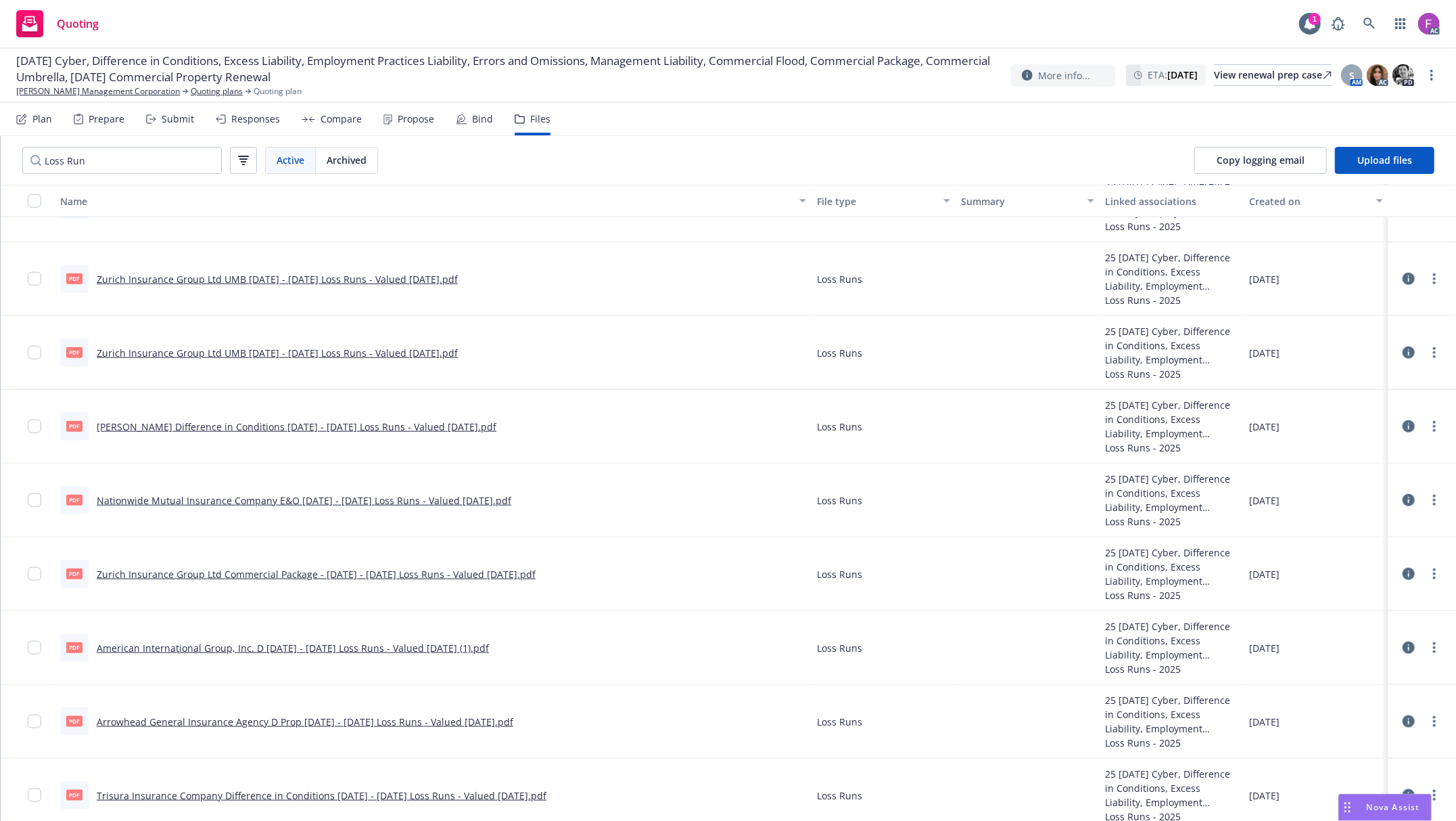
scroll to position [1098, 0]
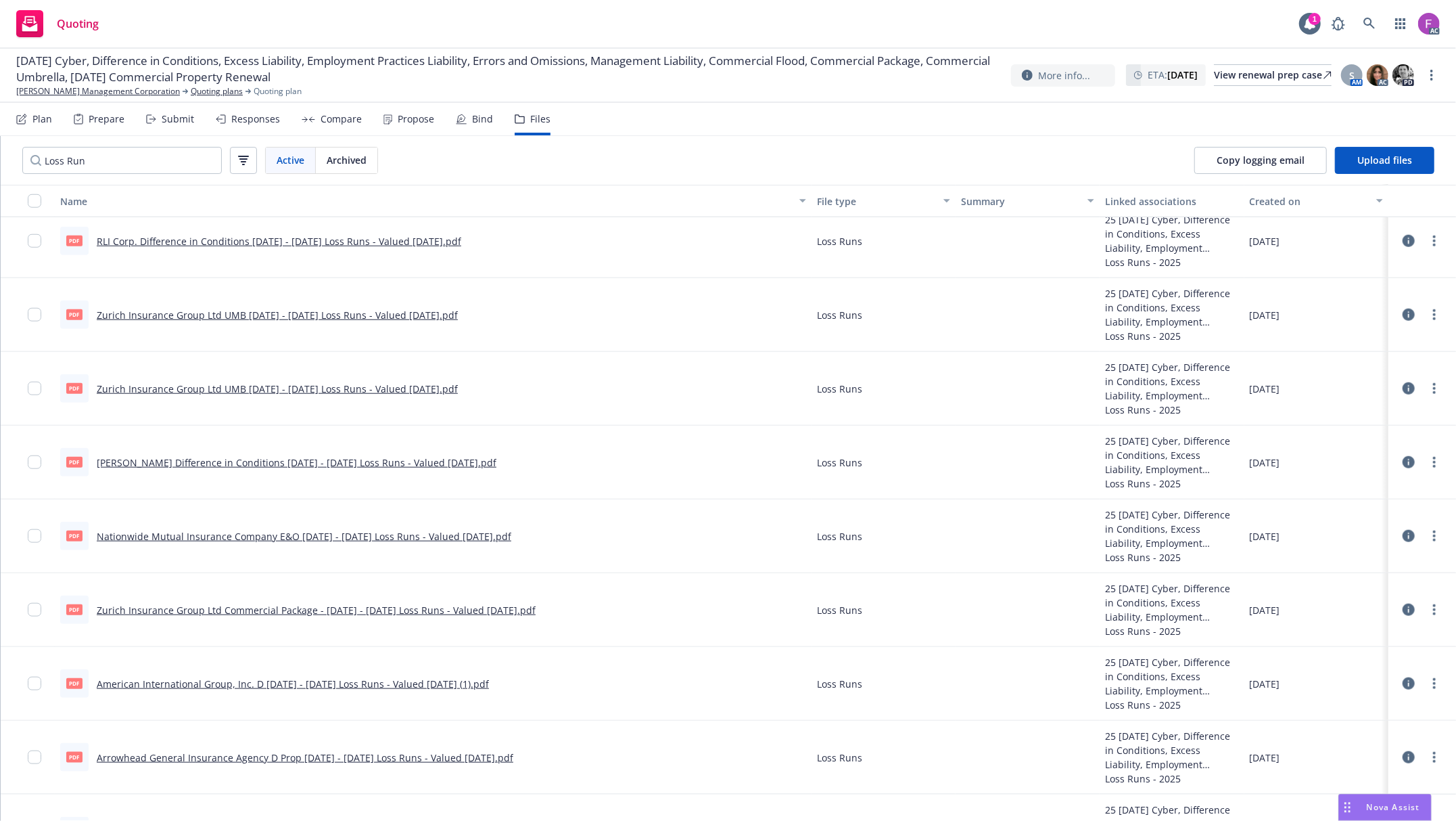
click at [140, 384] on link "Zurich Insurance Group Ltd UMB 2020 - 2025 Loss Runs - Valued 2025-07-07.pdf" at bounding box center [277, 388] width 361 height 13
click at [1433, 314] on icon "more" at bounding box center [1434, 314] width 3 height 11
click at [1312, 422] on link "Update associations" at bounding box center [1360, 424] width 135 height 27
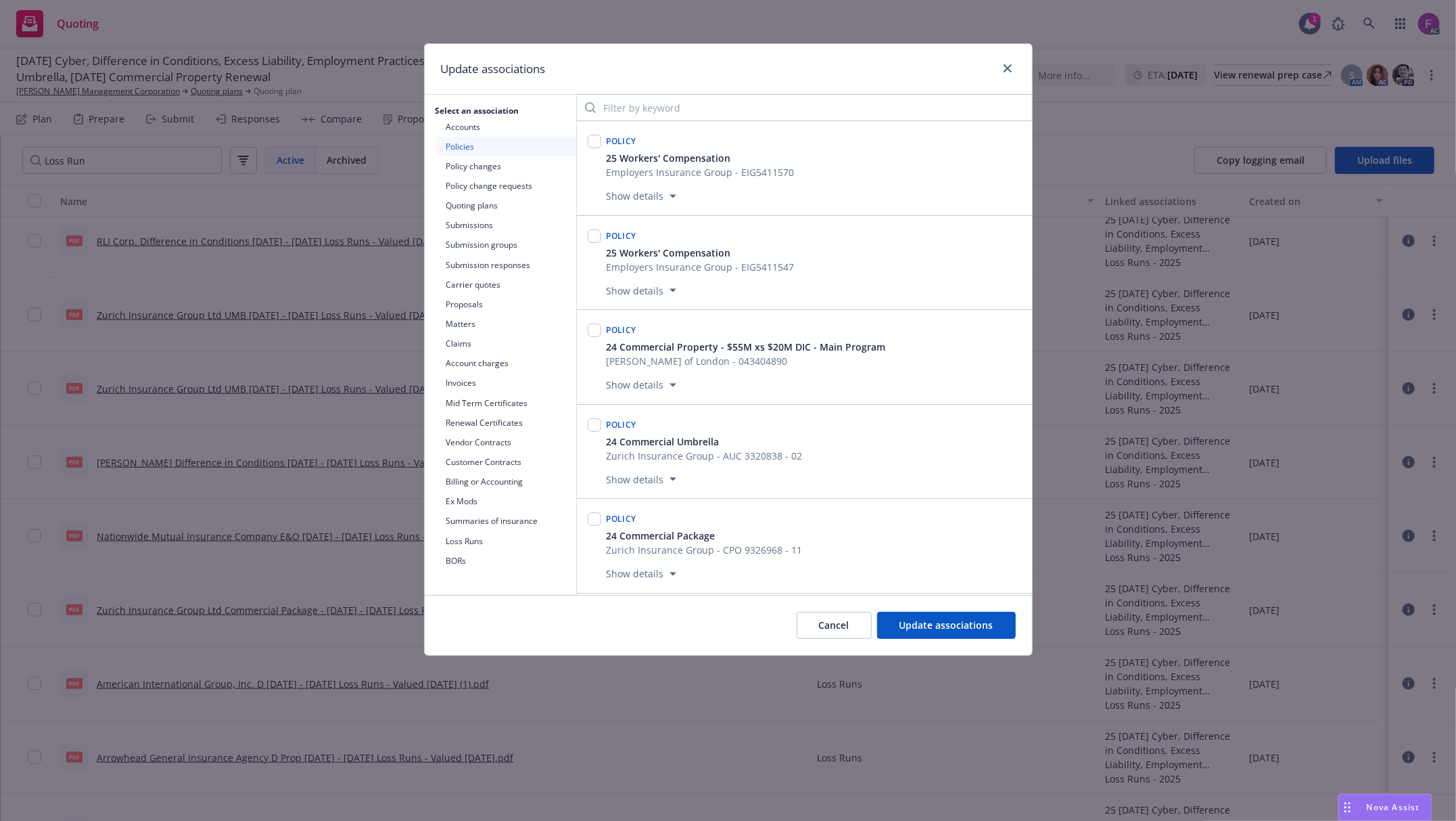
scroll to position [7892, 0]
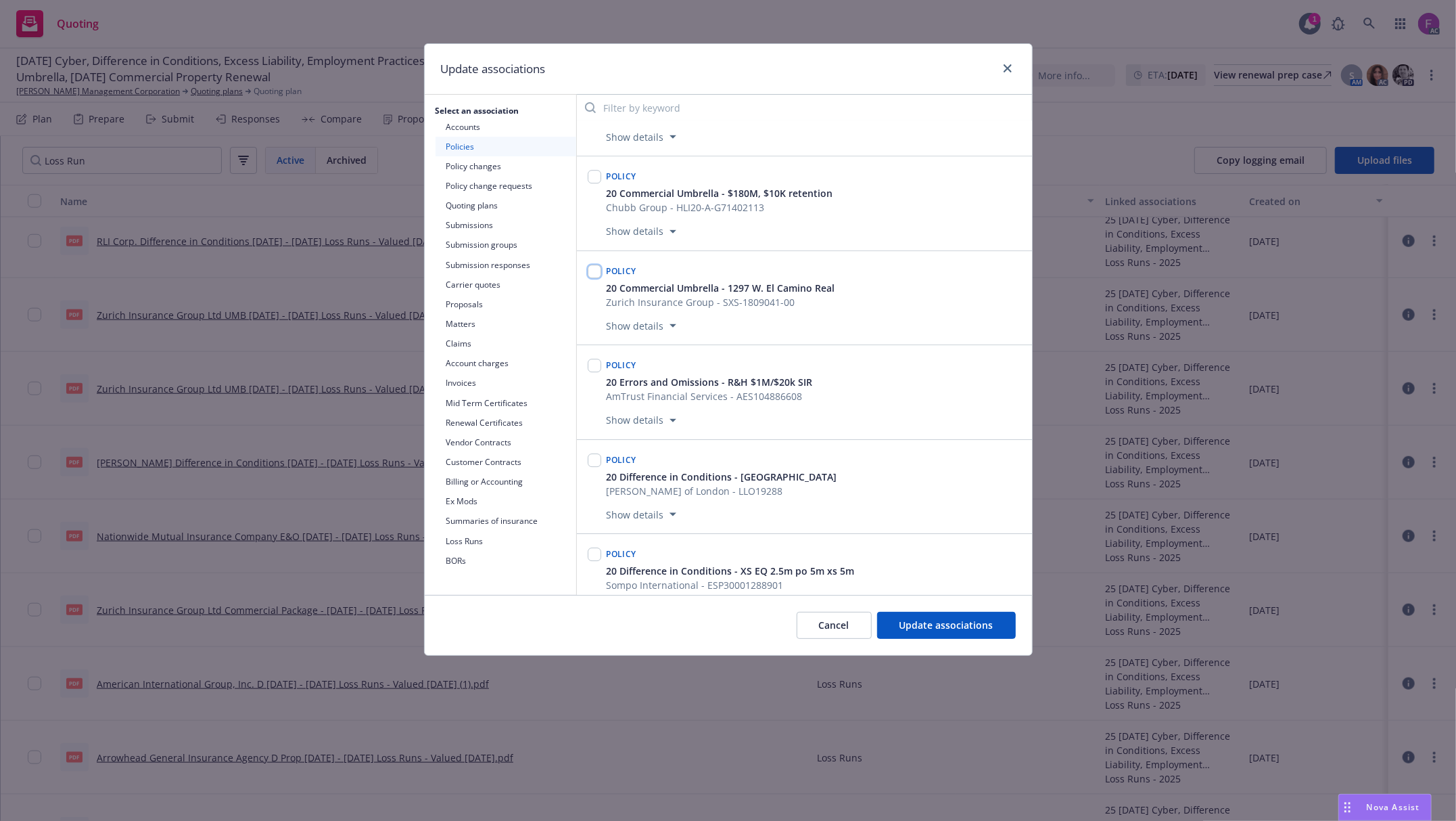
click at [588, 278] on input "checkbox" at bounding box center [594, 271] width 14 height 14
checkbox input "true"
click at [947, 626] on span "Update associations" at bounding box center [946, 624] width 94 height 13
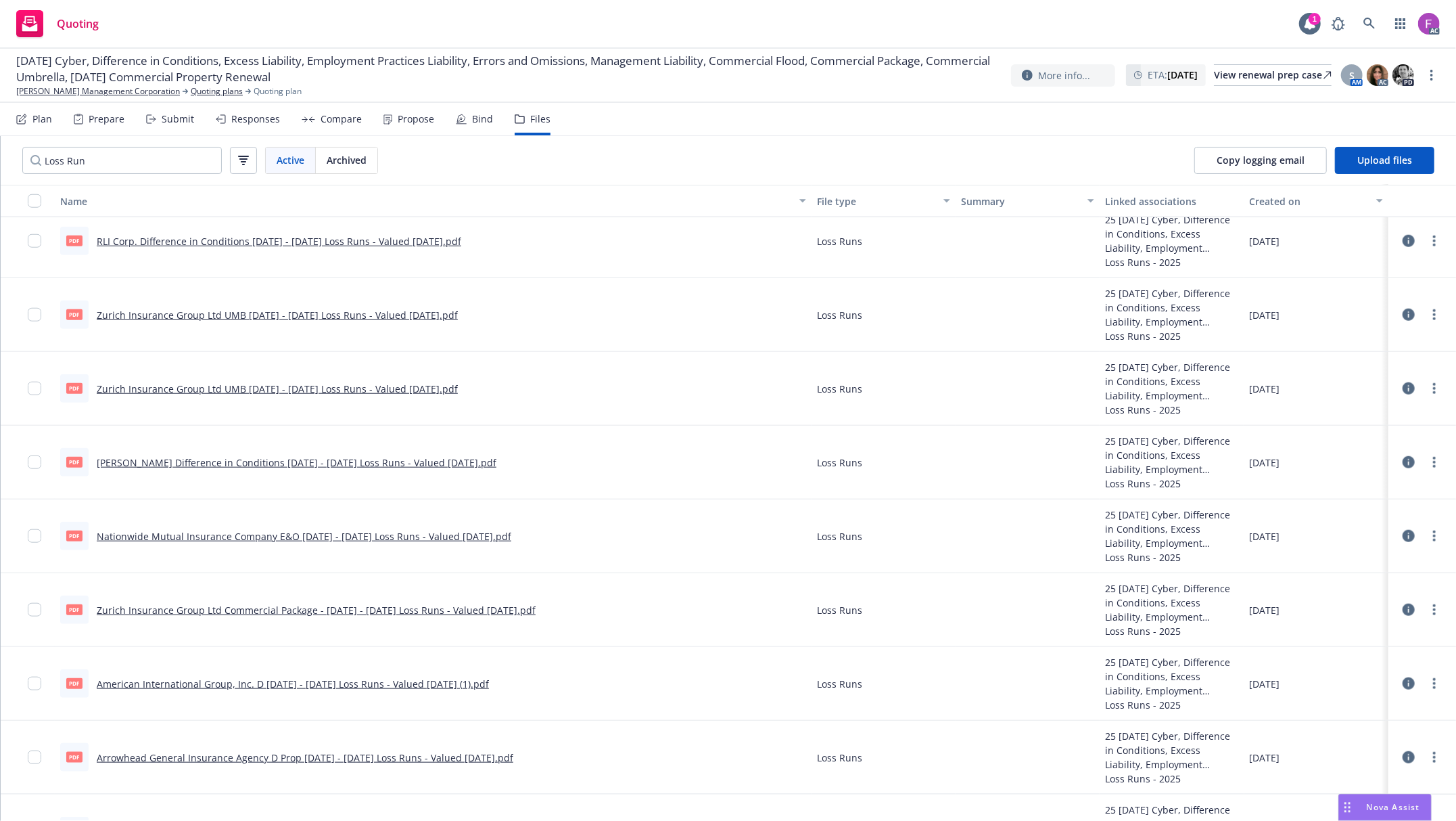
click at [204, 238] on link "RLI Corp. Difference in Conditions 2024 - 2025 Loss Runs - Valued 2025-07-05.pdf" at bounding box center [279, 240] width 365 height 13
click at [1426, 239] on link "more" at bounding box center [1434, 240] width 16 height 16
click at [1367, 354] on link "Update associations" at bounding box center [1360, 350] width 135 height 27
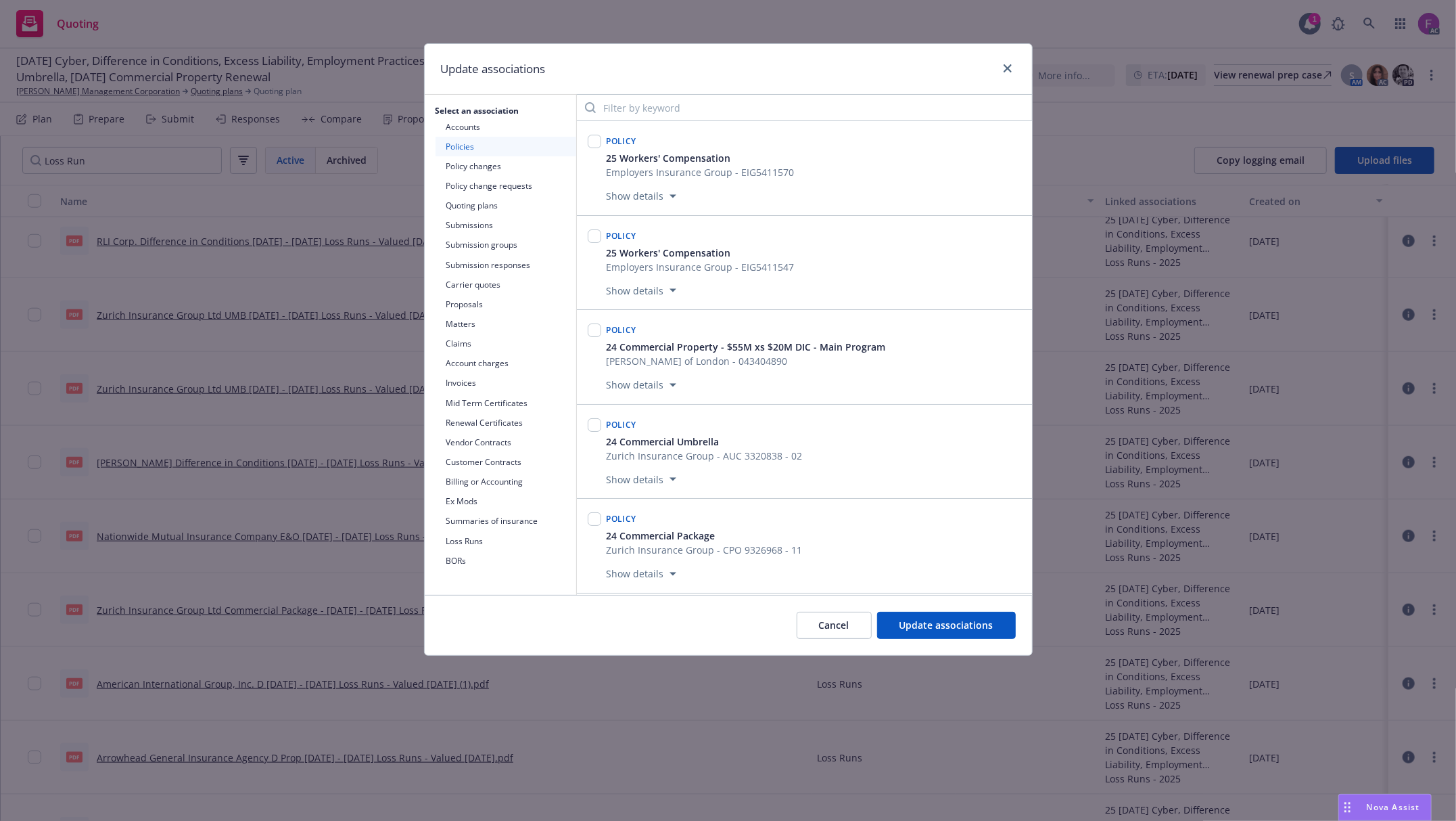
scroll to position [1144, 0]
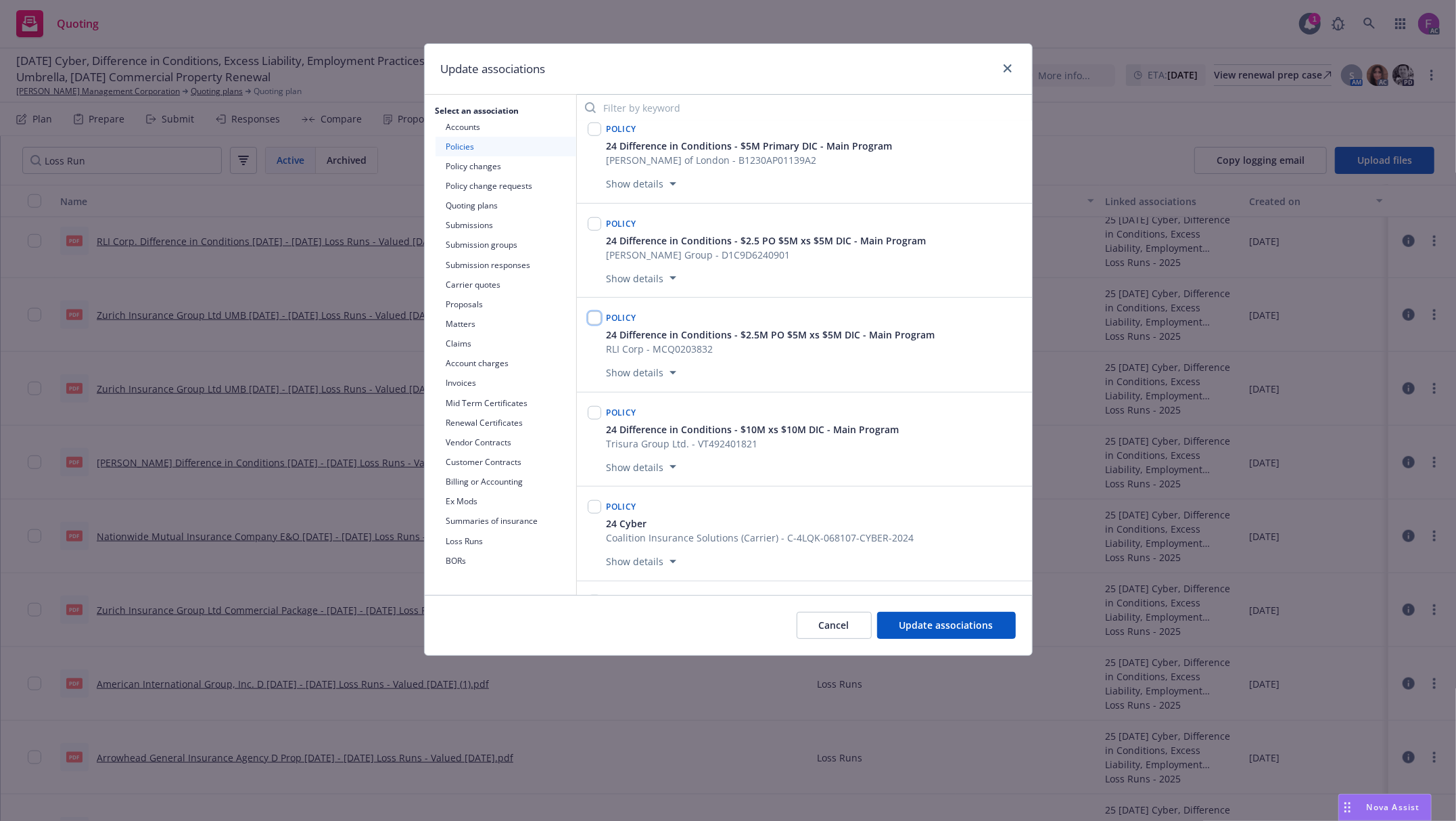
click at [599, 322] on input "checkbox" at bounding box center [594, 318] width 14 height 14
checkbox input "true"
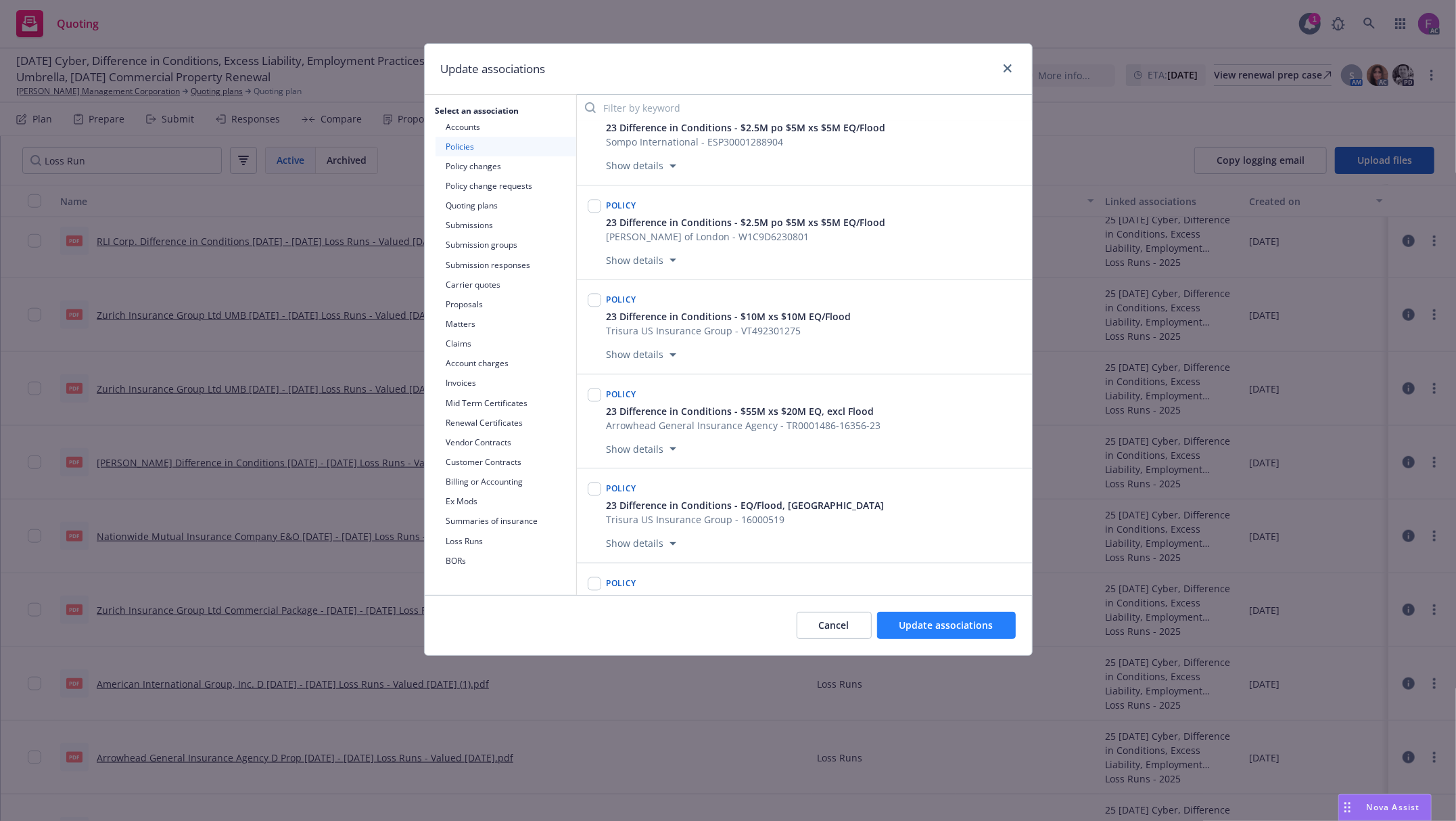
scroll to position [2588, 0]
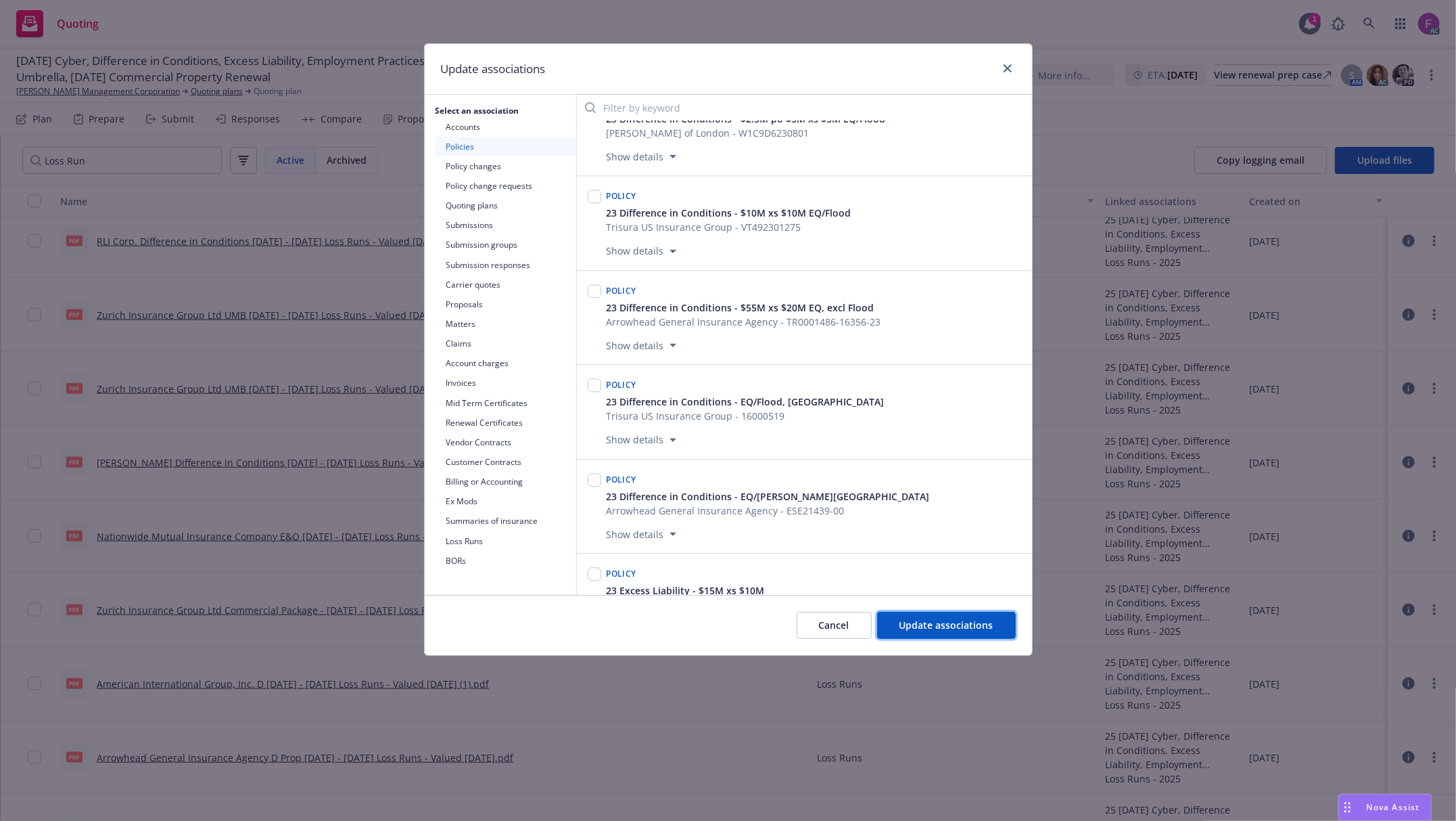
drag, startPoint x: 913, startPoint y: 623, endPoint x: 367, endPoint y: 361, distance: 605.6
click at [914, 622] on span "Update associations" at bounding box center [946, 624] width 94 height 13
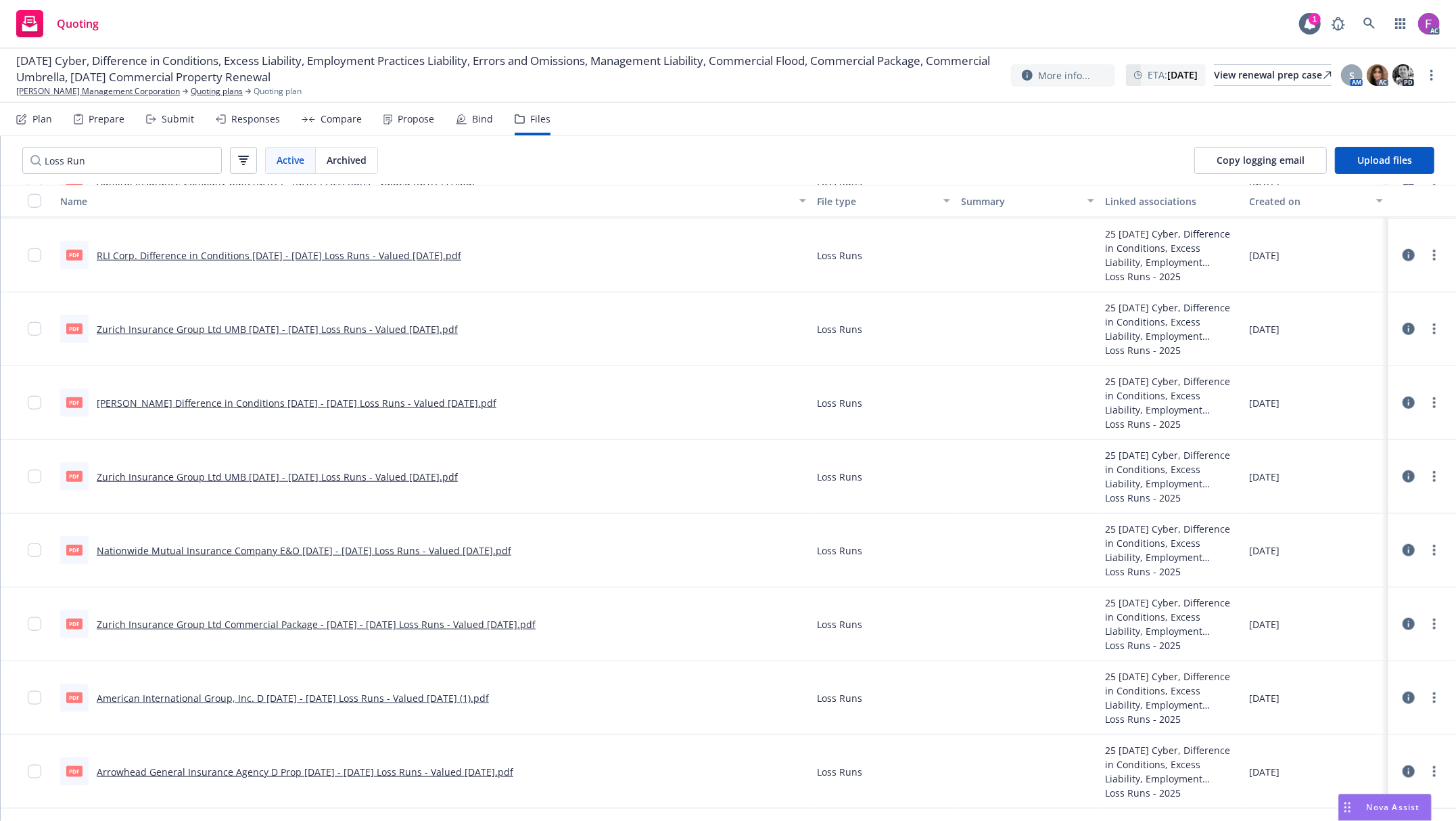
scroll to position [1008, 0]
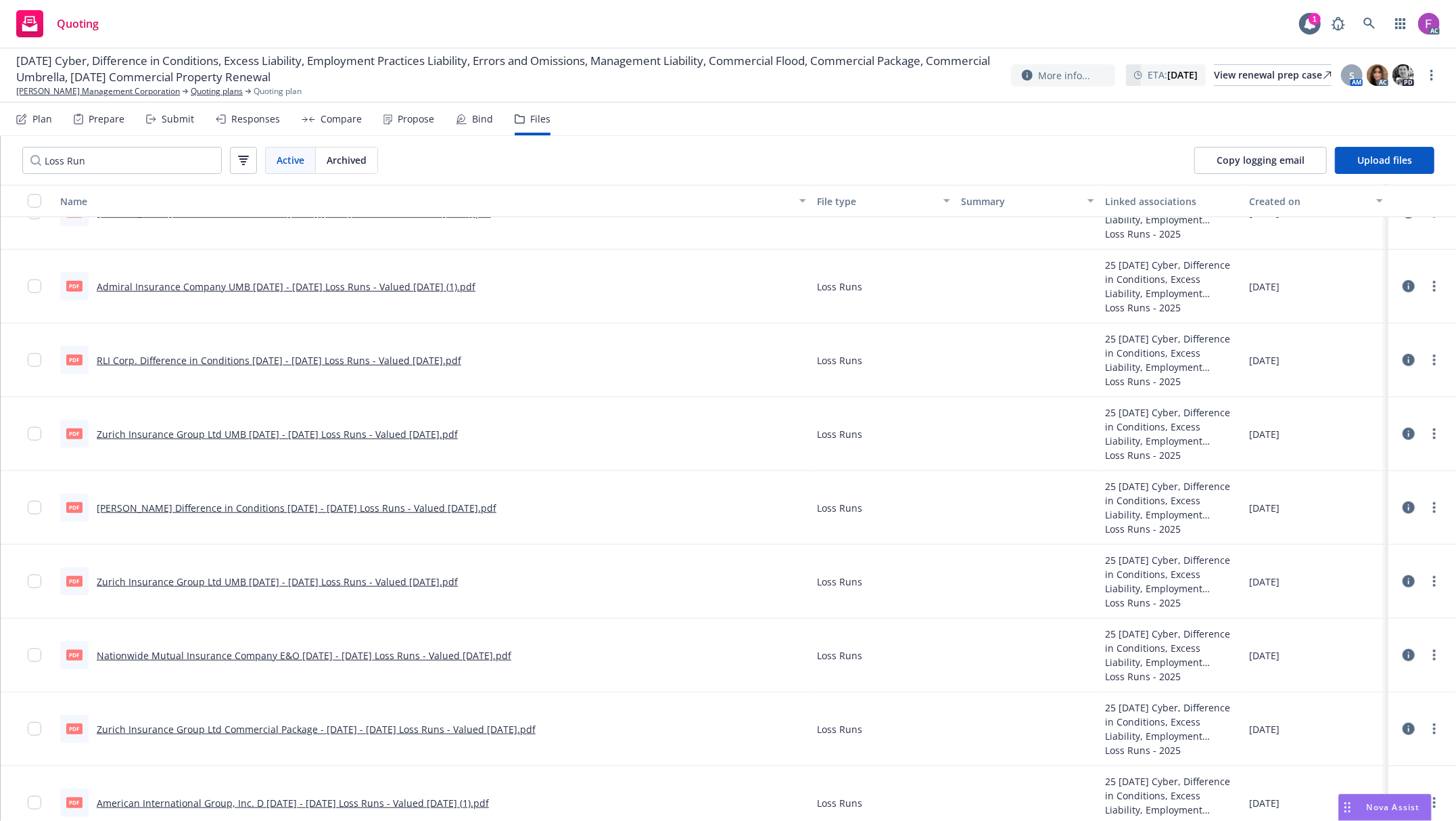
click at [190, 358] on link "RLI Corp. Difference in Conditions 2024 - 2025 Loss Runs - Valued 2025-07-05.pdf" at bounding box center [279, 360] width 365 height 13
click at [201, 282] on link "Admiral Insurance Company UMB 2021 - 2022 Loss Runs - Valued 2025-07-02 (1).pdf" at bounding box center [286, 286] width 379 height 13
click at [236, 281] on link "Admiral Insurance Company UMB 2021 - 2022 Loss Runs - Valued 2025-07-02 (1).pdf" at bounding box center [286, 286] width 379 height 13
click at [1426, 284] on link "more" at bounding box center [1434, 286] width 16 height 16
click at [1350, 395] on link "Update associations" at bounding box center [1360, 395] width 135 height 27
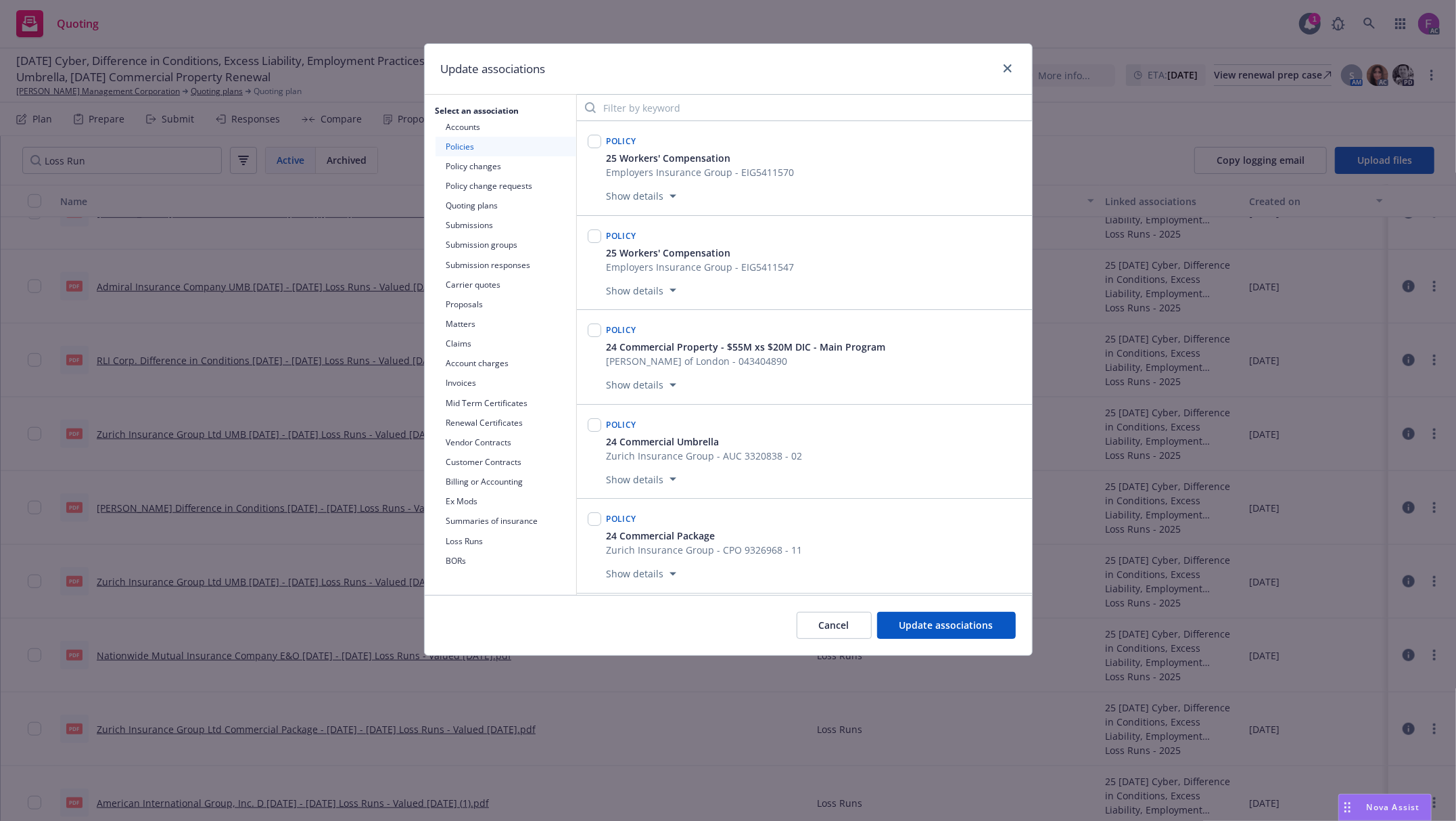
scroll to position [6657, 0]
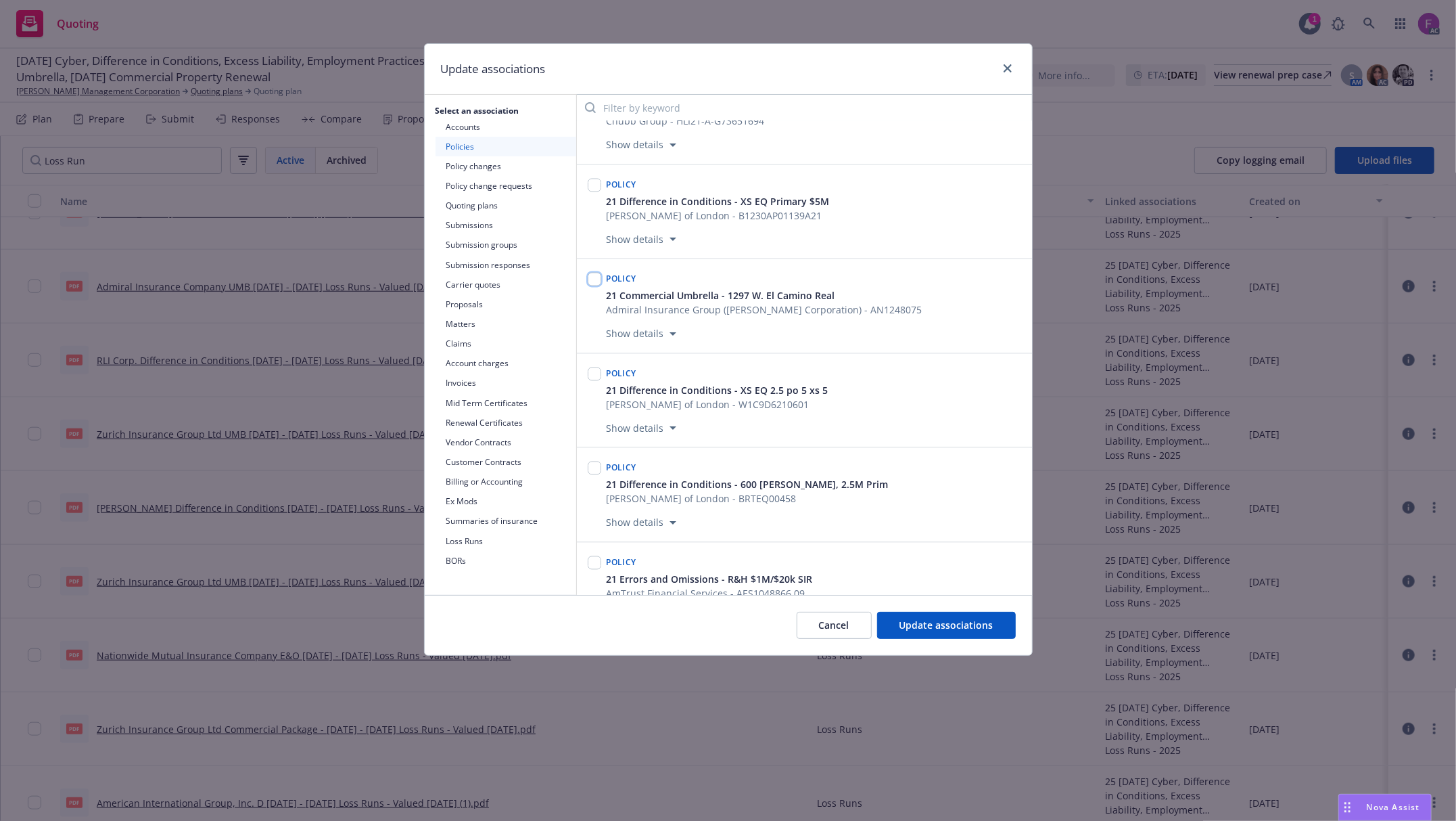
click at [595, 286] on input "checkbox" at bounding box center [594, 279] width 14 height 14
checkbox input "true"
click at [956, 631] on span "Update associations" at bounding box center [946, 624] width 94 height 13
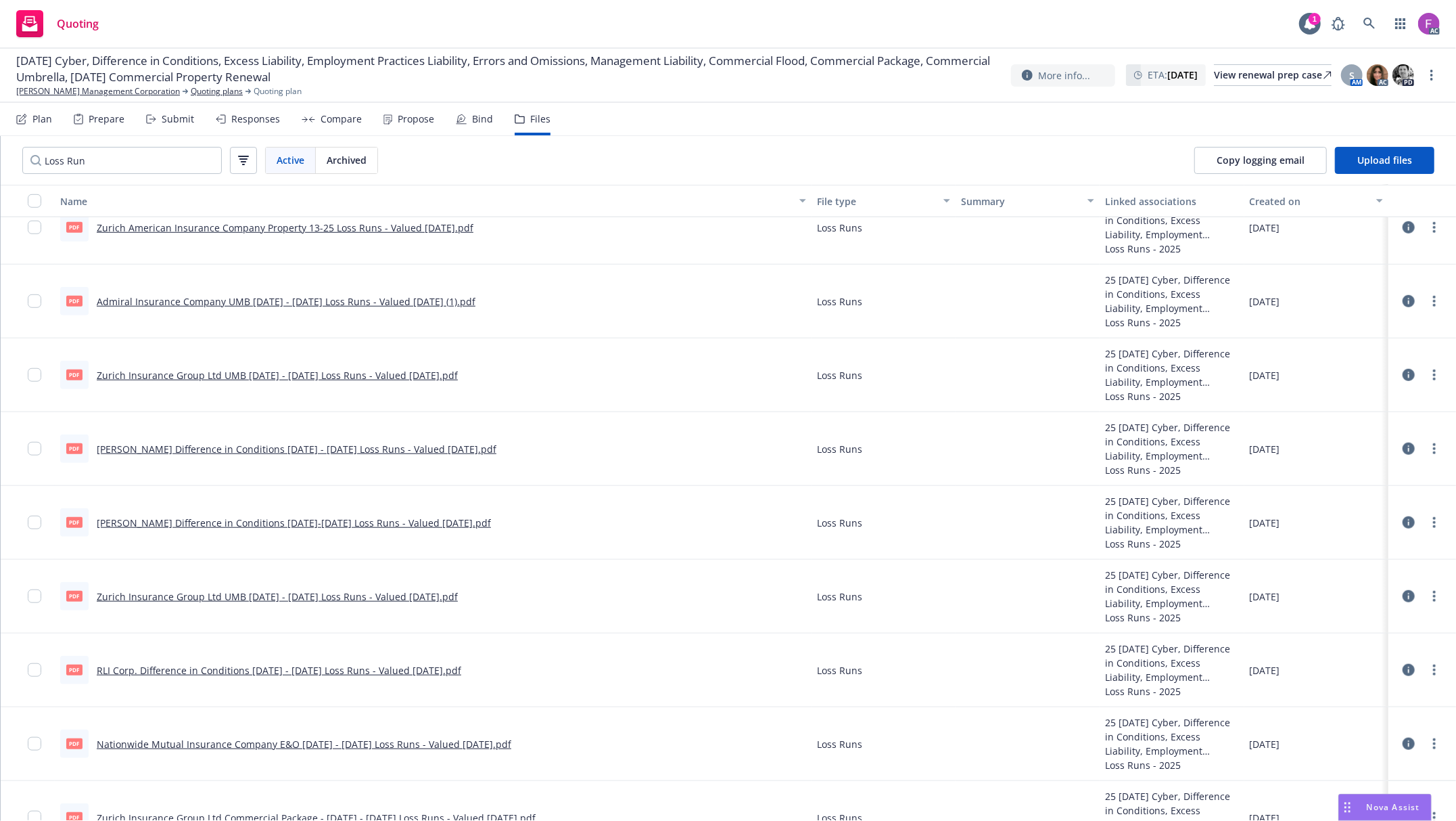
scroll to position [935, 0]
click at [323, 232] on div "Zurich American Insurance Company Property 13-25 Loss Runs - Valued 07-12-2025.…" at bounding box center [285, 226] width 377 height 14
click at [325, 228] on link "Zurich American Insurance Company Property 13-25 Loss Runs - Valued 07-12-2025.…" at bounding box center [285, 226] width 377 height 13
click at [1433, 226] on circle "more" at bounding box center [1434, 226] width 3 height 3
click at [1337, 341] on link "Update associations" at bounding box center [1360, 335] width 135 height 27
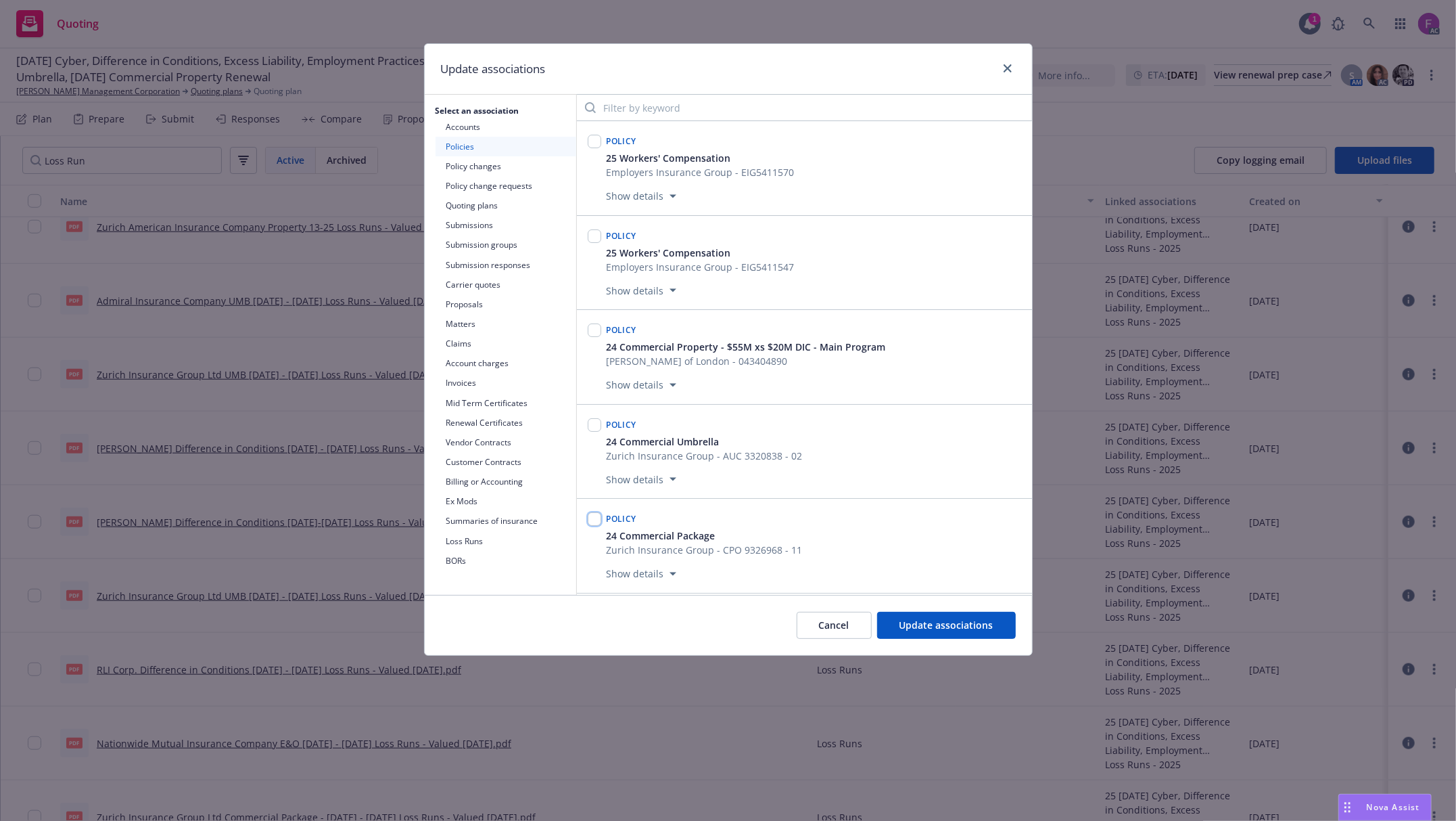
click at [595, 526] on input "checkbox" at bounding box center [594, 519] width 14 height 14
checkbox input "true"
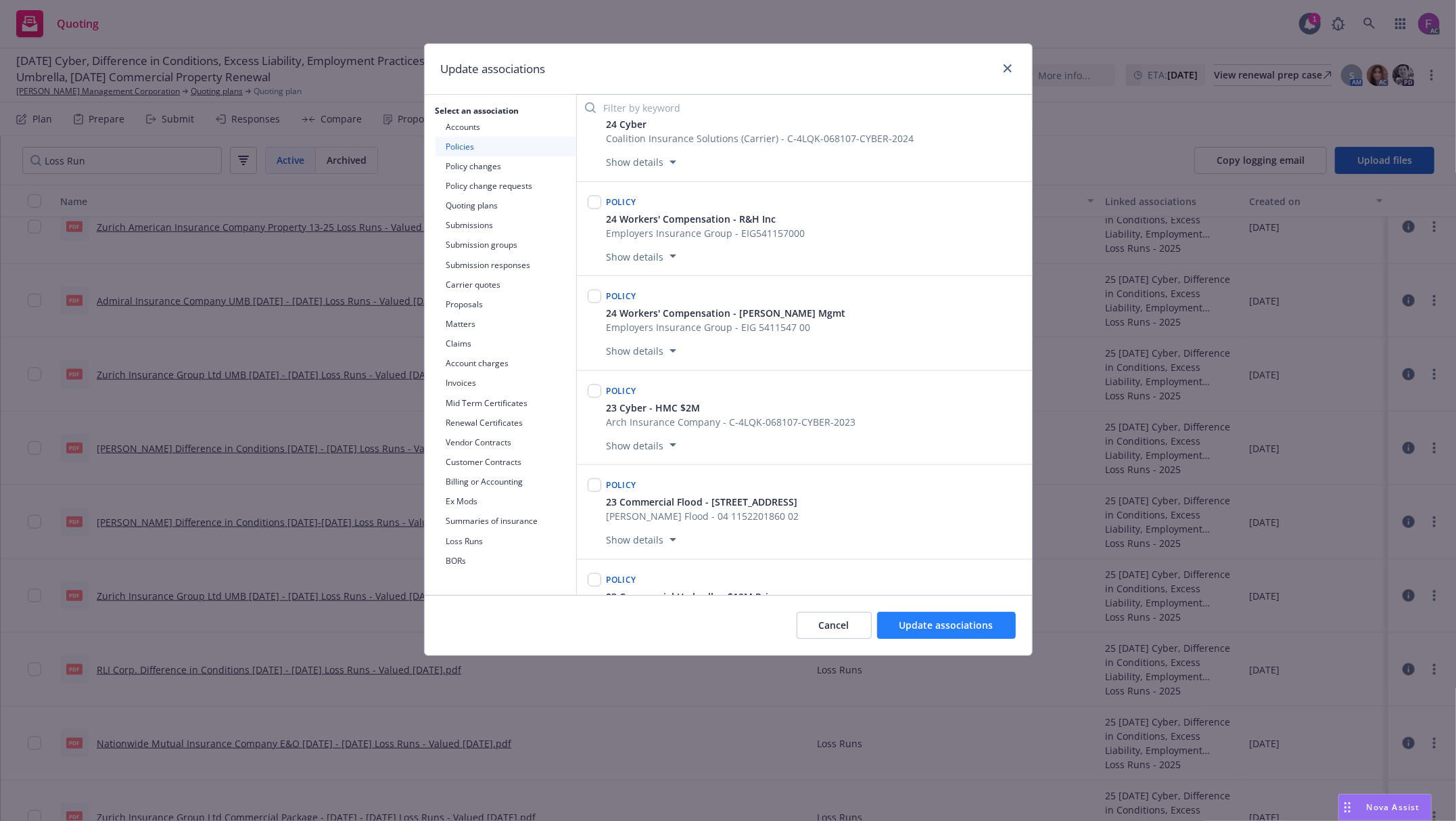
scroll to position [1804, 0]
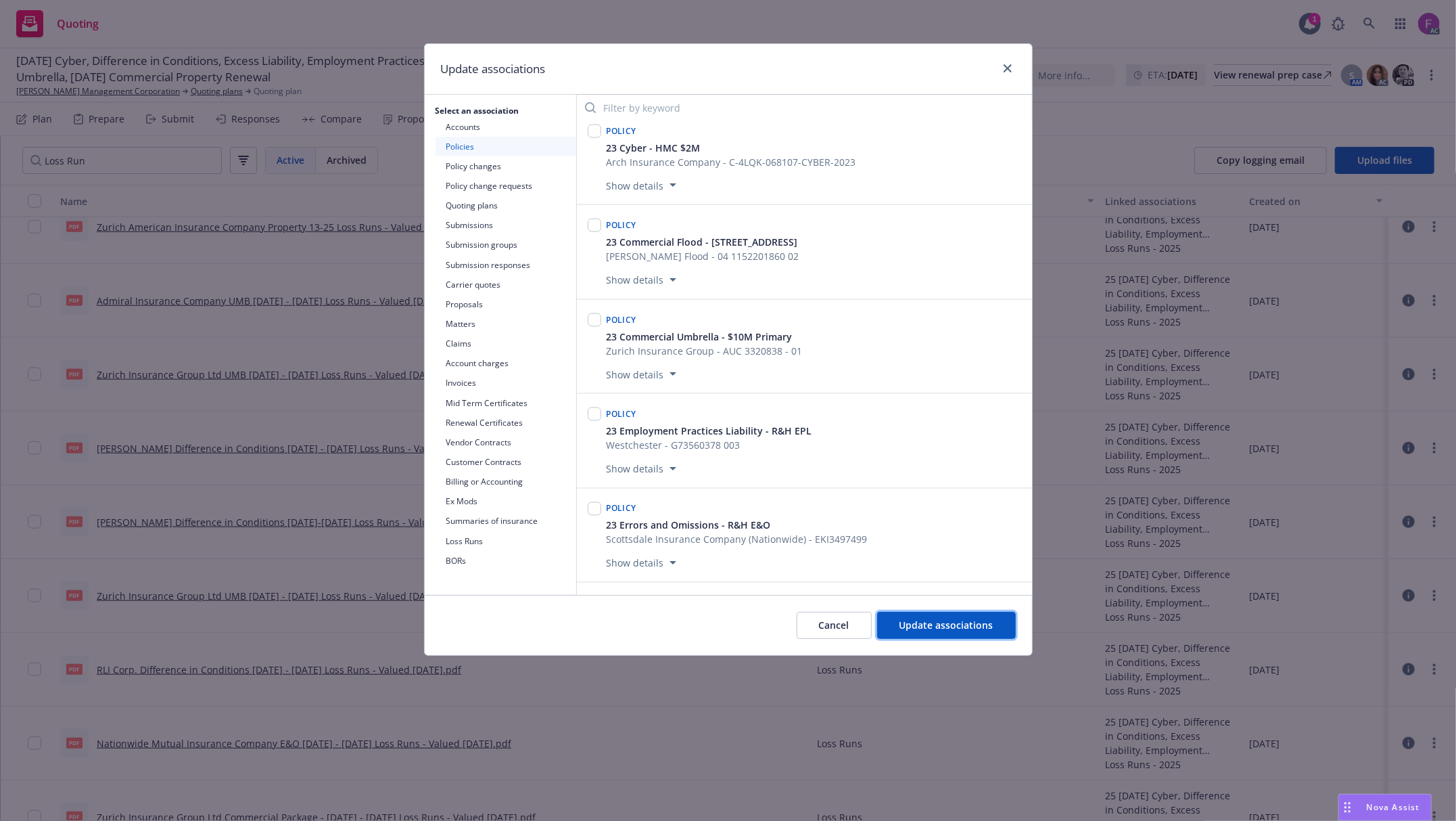
drag, startPoint x: 923, startPoint y: 626, endPoint x: 312, endPoint y: 274, distance: 705.1
click at [923, 625] on span "Update associations" at bounding box center [946, 624] width 94 height 13
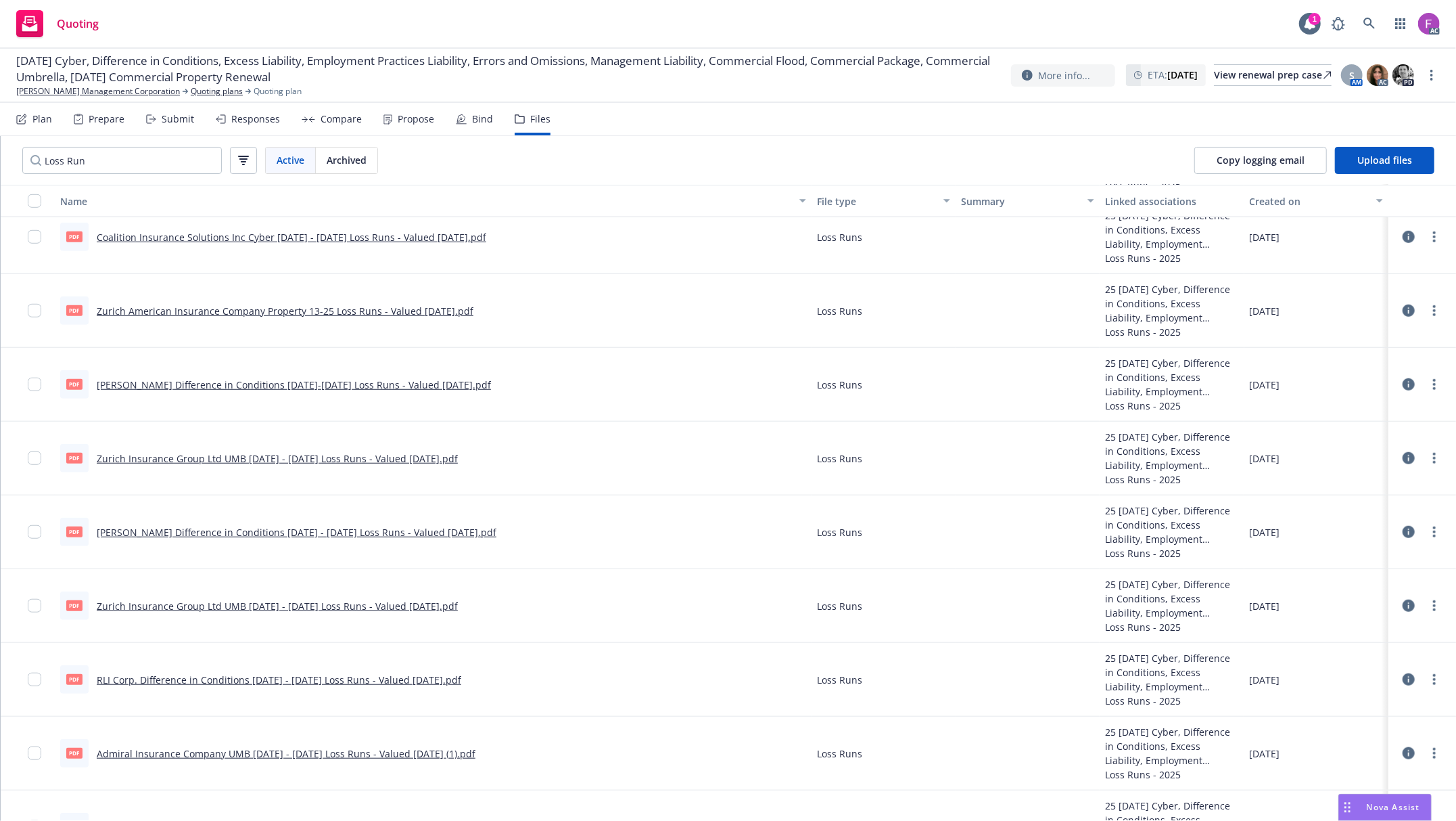
scroll to position [844, 0]
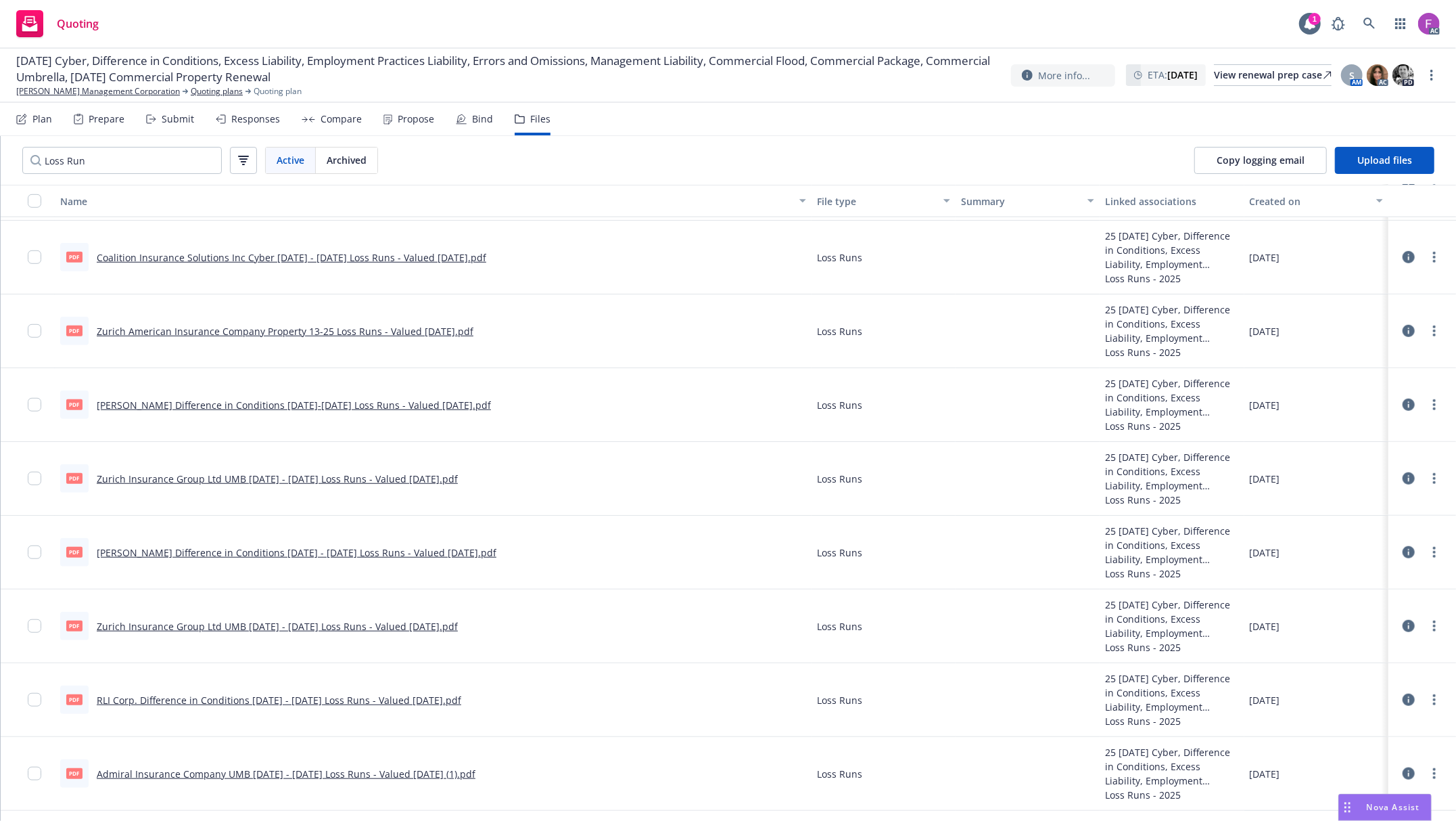
click at [189, 251] on link "Coalition Insurance Solutions Inc Cyber 2020 - 2025 Loss Runs - Valued 2025-07-…" at bounding box center [291, 257] width 390 height 13
click at [1433, 254] on circle "more" at bounding box center [1434, 252] width 3 height 3
drag, startPoint x: 1344, startPoint y: 372, endPoint x: 1293, endPoint y: 455, distance: 97.4
click at [1344, 372] on link "Update associations" at bounding box center [1360, 366] width 135 height 27
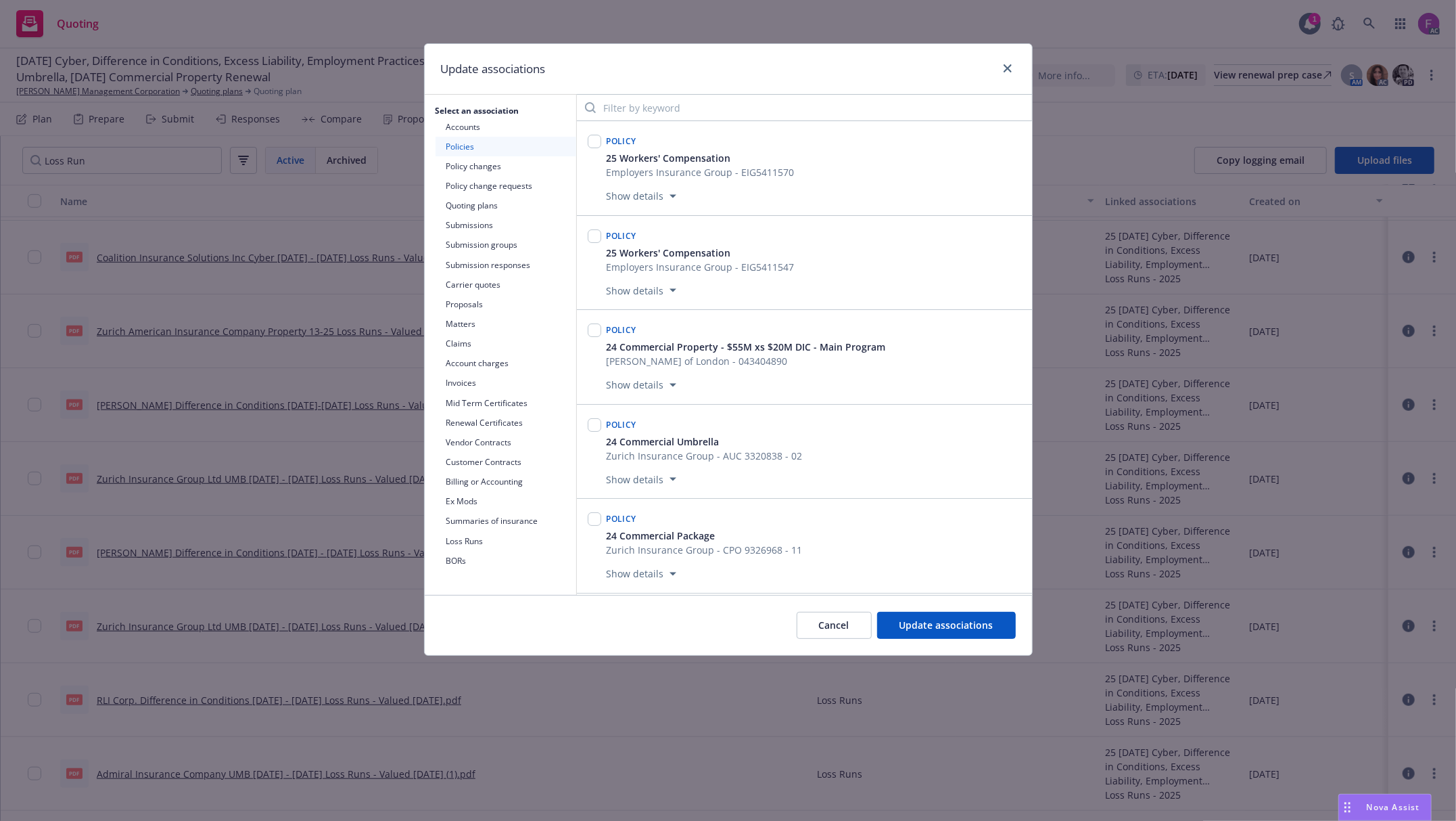
scroll to position [1334, 0]
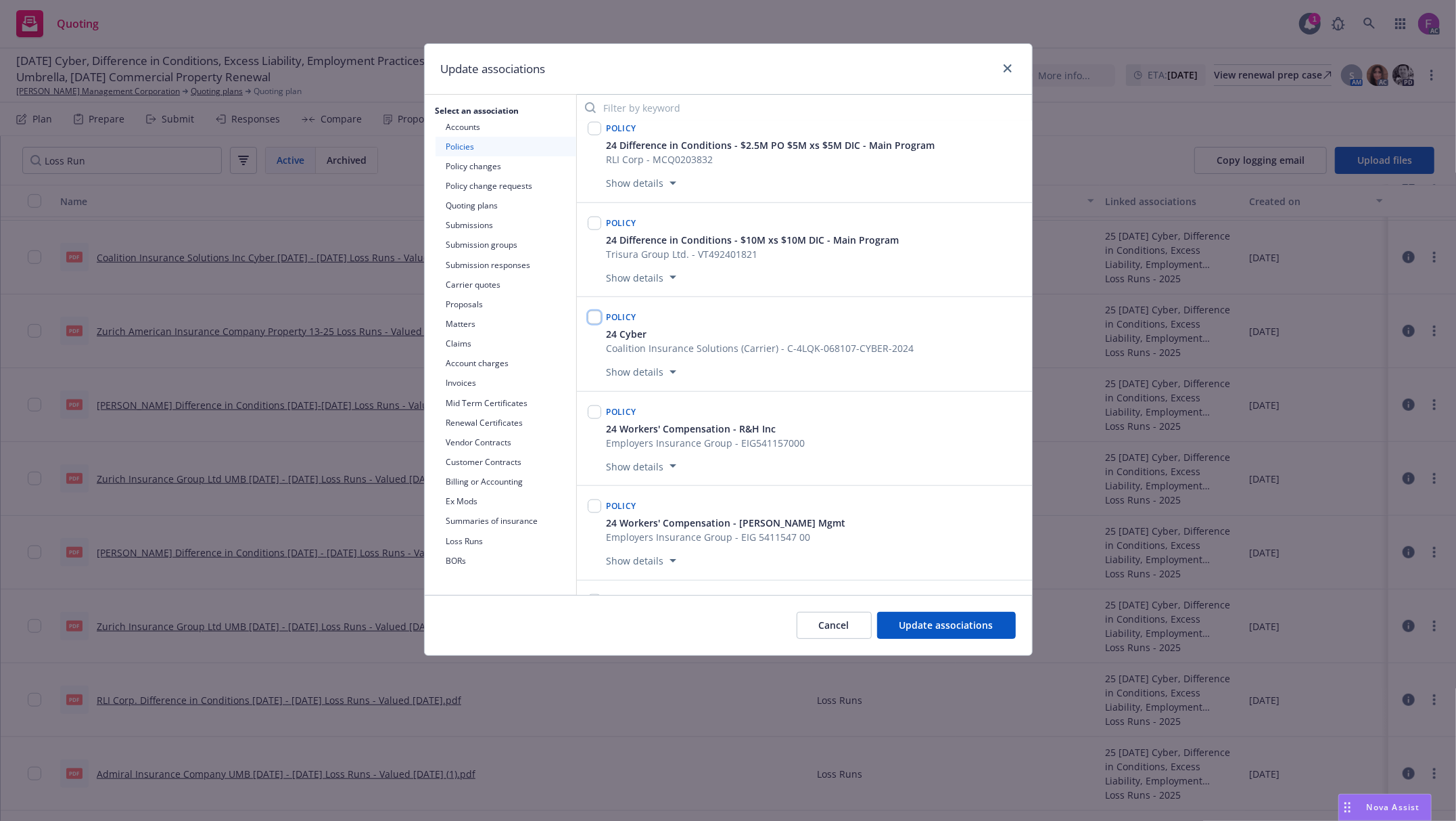
click at [595, 324] on input "checkbox" at bounding box center [594, 317] width 14 height 14
checkbox input "true"
click at [934, 613] on button "Update associations" at bounding box center [946, 624] width 139 height 27
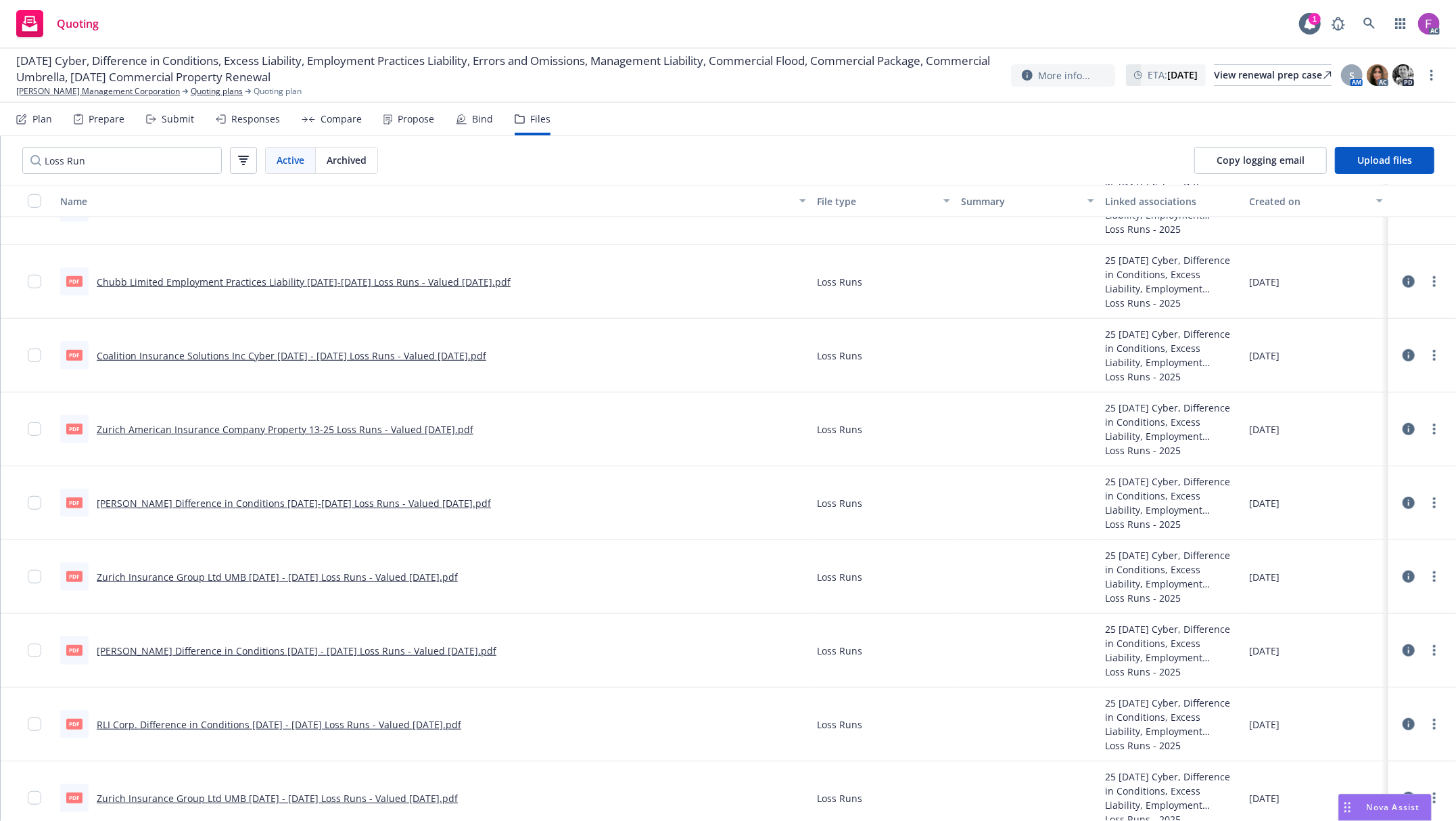
scroll to position [753, 0]
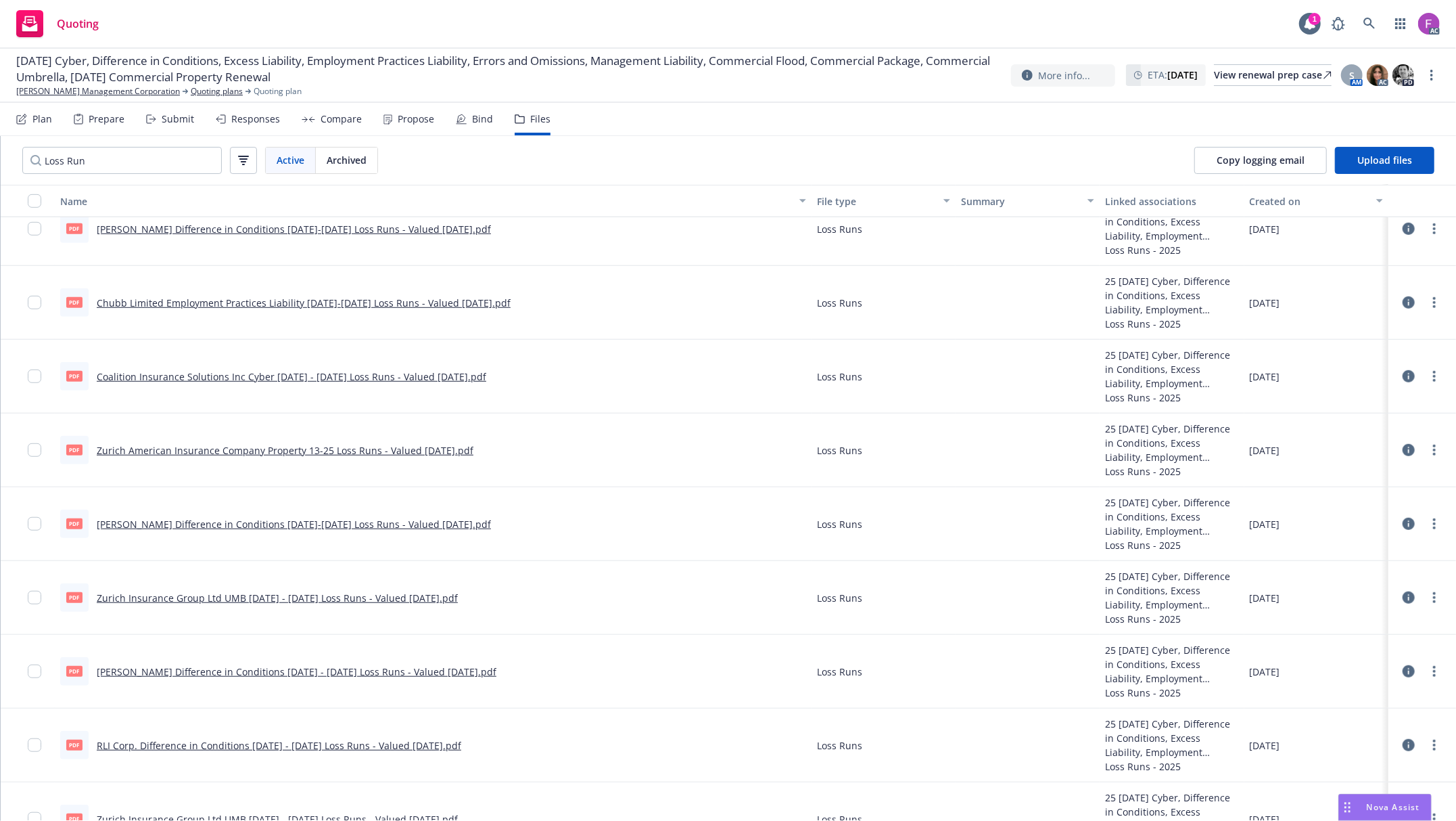
click at [177, 298] on link "Chubb Limited Employment Practices Liability 2021-2025 Loss Runs - Valued 07-24…" at bounding box center [303, 302] width 414 height 13
click at [1426, 303] on link "more" at bounding box center [1434, 302] width 16 height 16
click at [1339, 409] on link "Update associations" at bounding box center [1360, 411] width 135 height 27
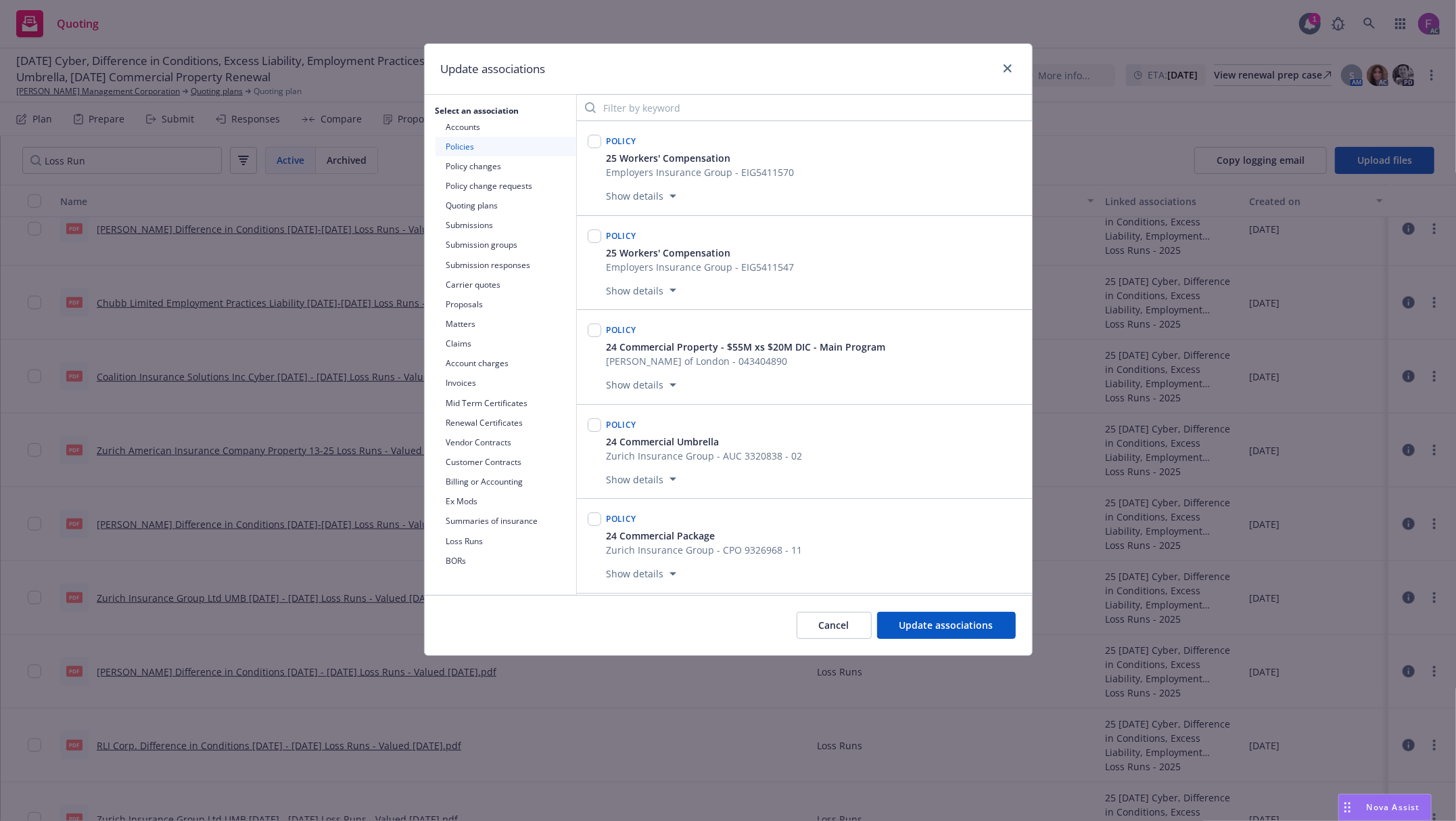
scroll to position [669, 0]
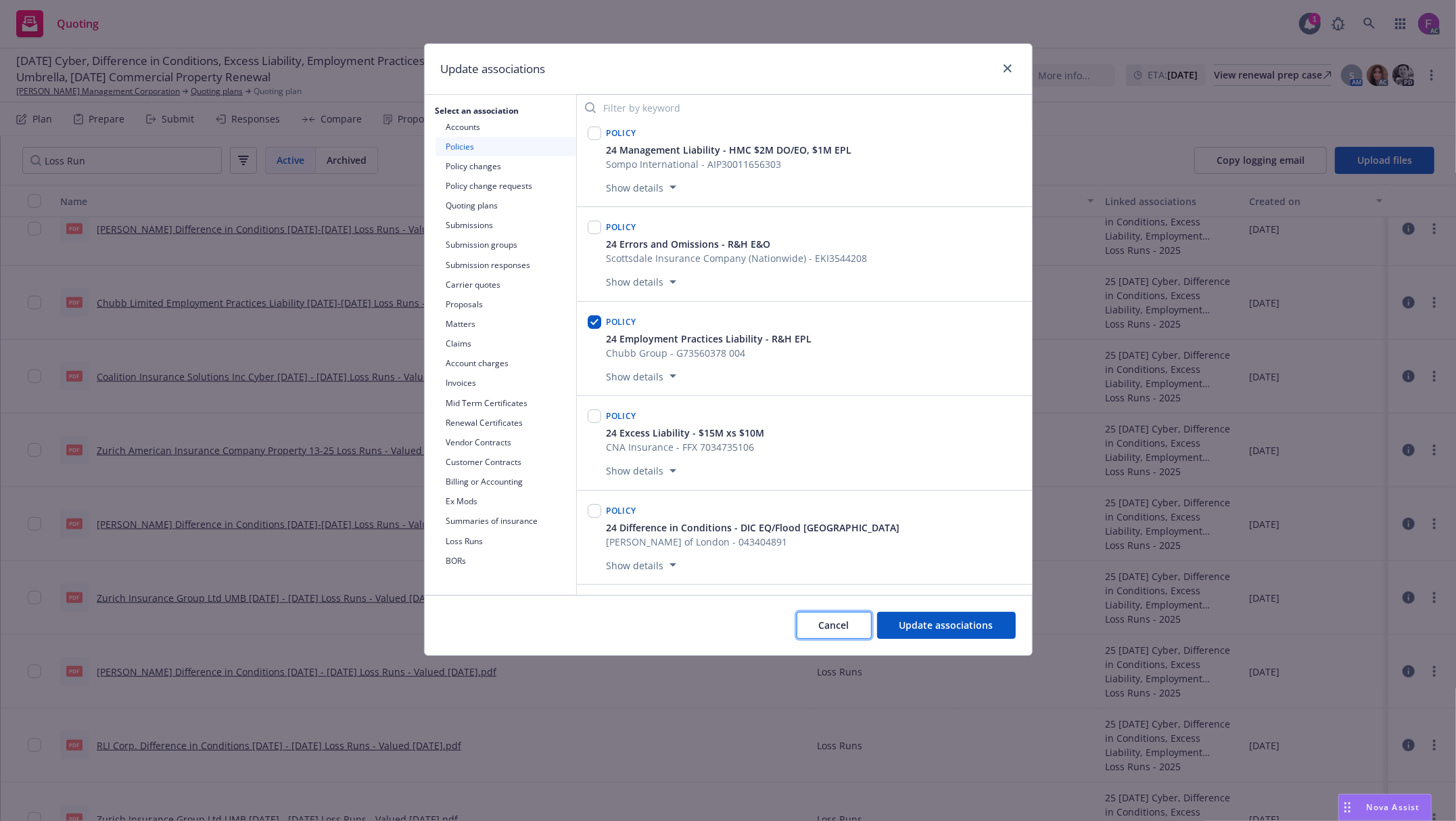
click at [827, 631] on span "Cancel" at bounding box center [834, 624] width 31 height 13
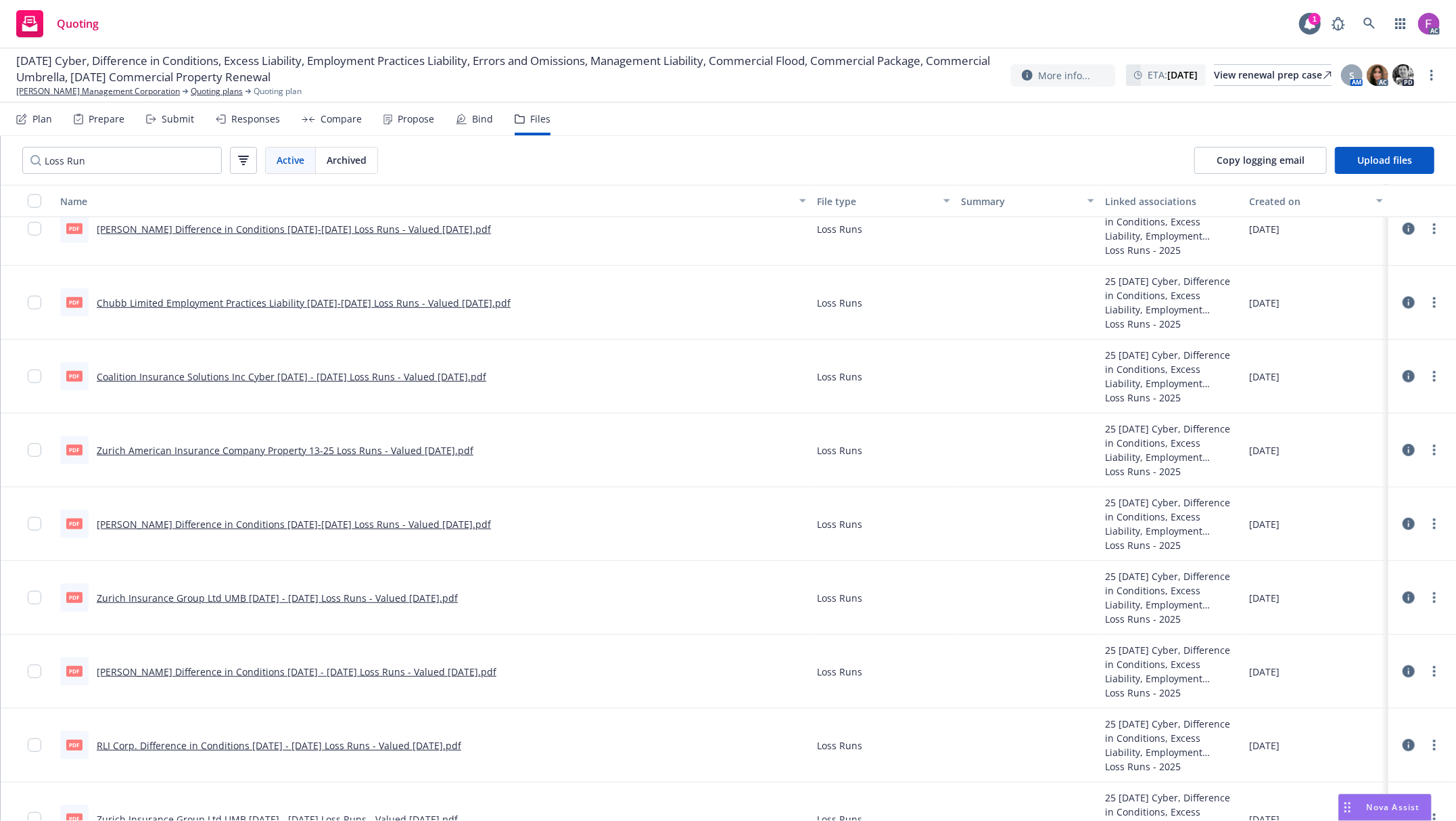
click at [190, 227] on link "Lloyd's Difference in Conditions 2020-2025 Loss Runs - Valued 07-07-2025.pdf" at bounding box center [293, 228] width 394 height 13
click at [1427, 228] on link "more" at bounding box center [1434, 228] width 16 height 16
click at [1341, 339] on link "Update associations" at bounding box center [1360, 338] width 135 height 27
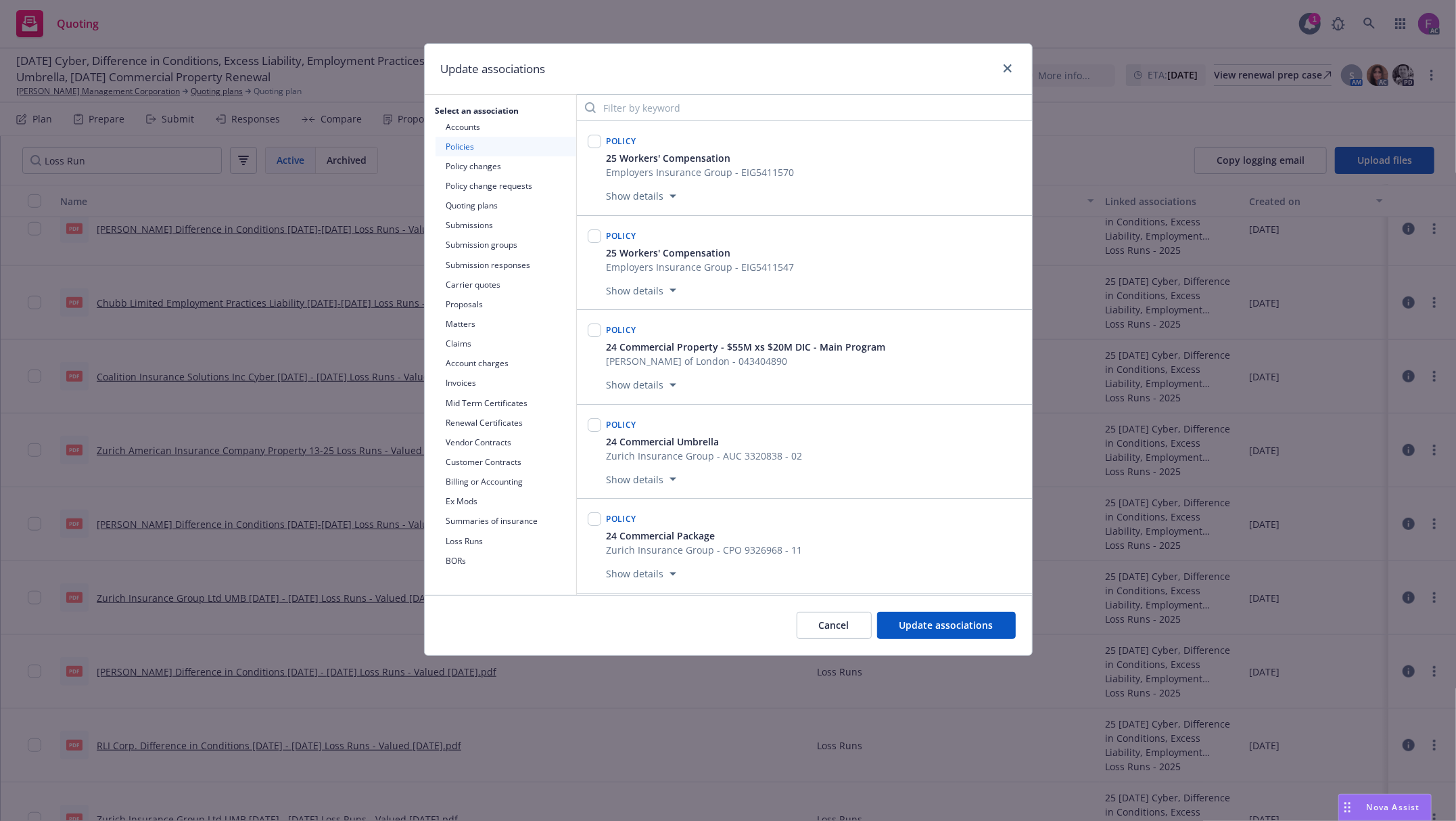
scroll to position [2190, 0]
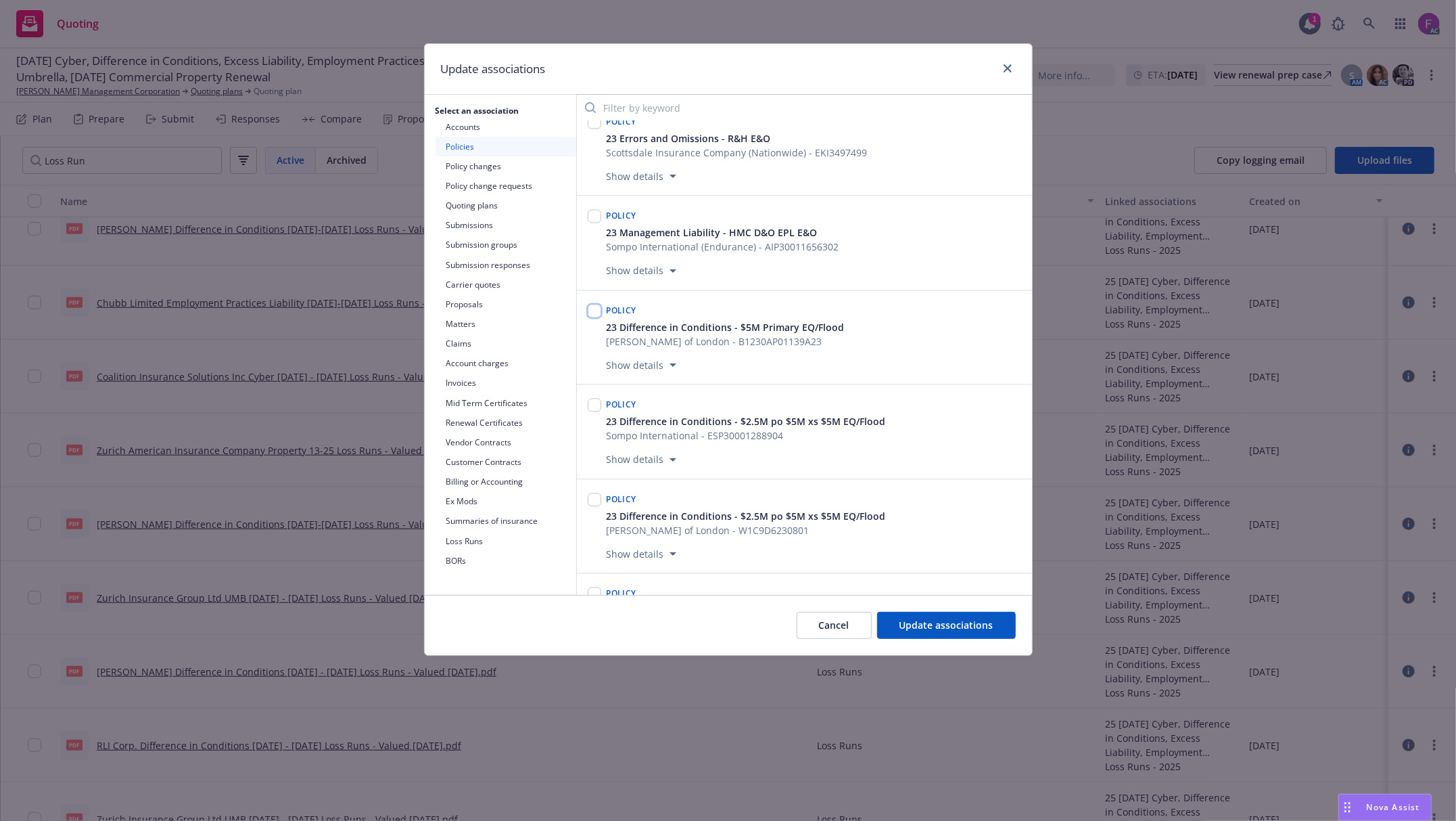
click at [599, 318] on input "checkbox" at bounding box center [594, 311] width 14 height 14
checkbox input "true"
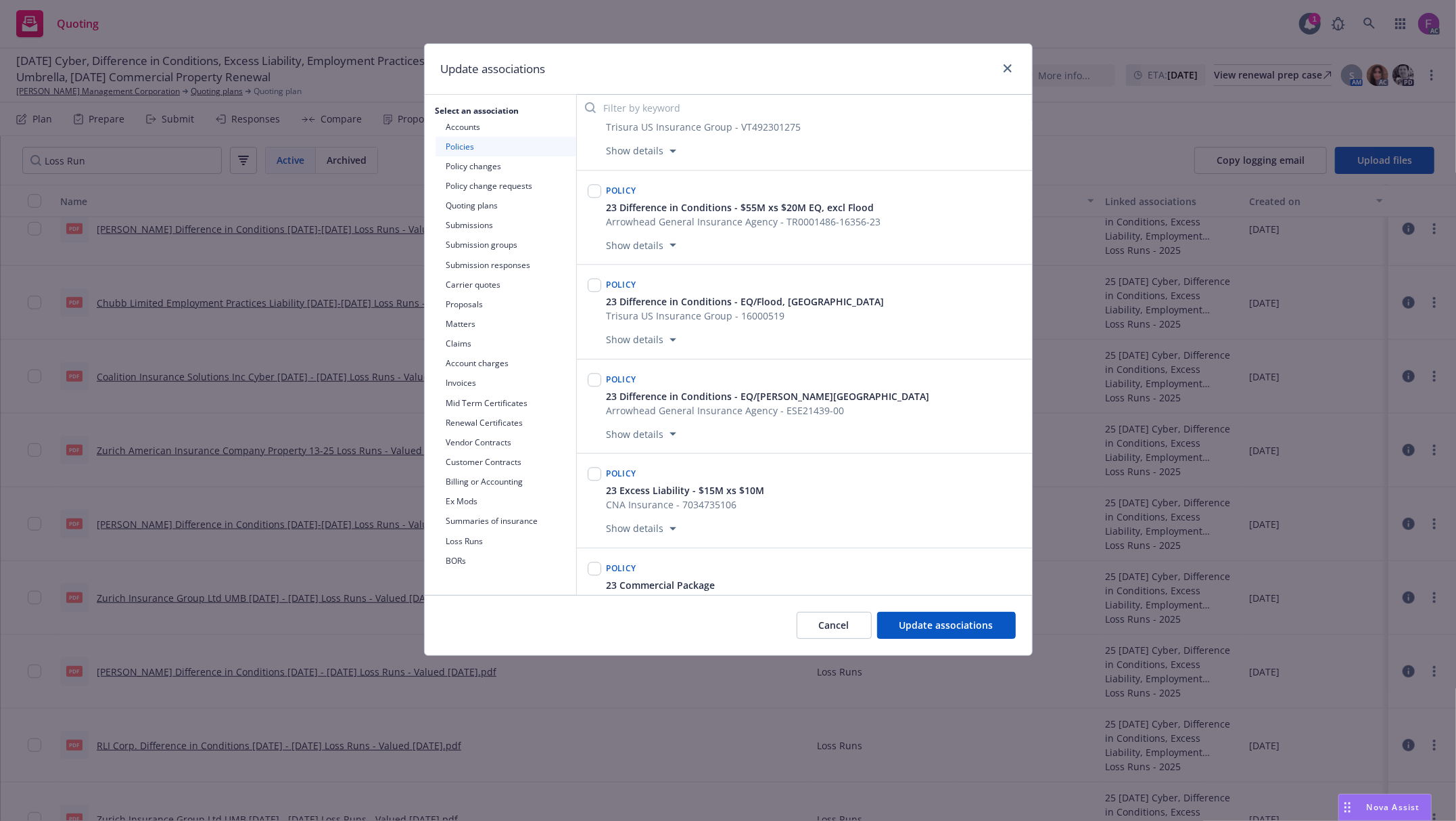
scroll to position [2821, 0]
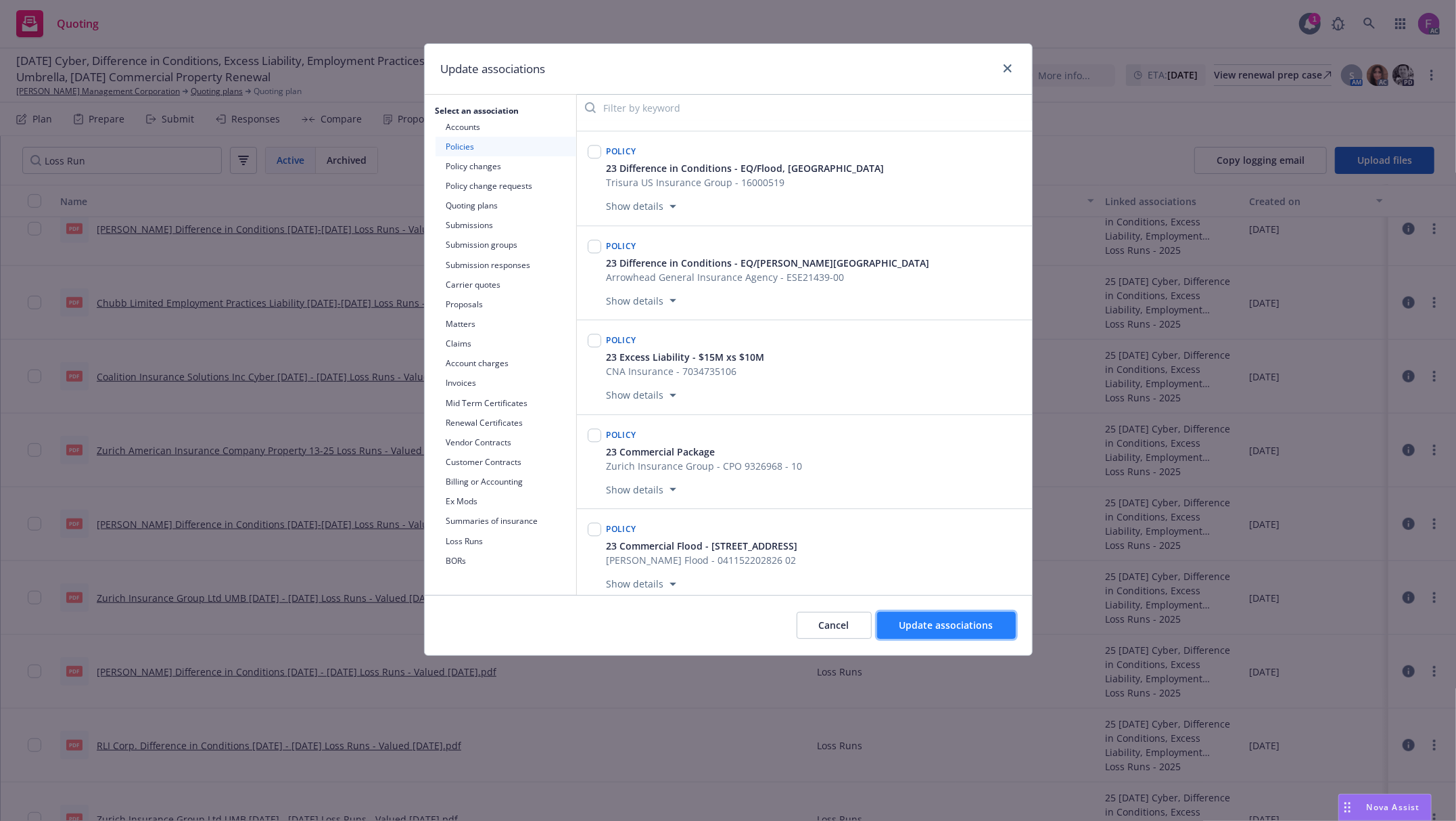
click at [925, 633] on button "Update associations" at bounding box center [946, 624] width 139 height 27
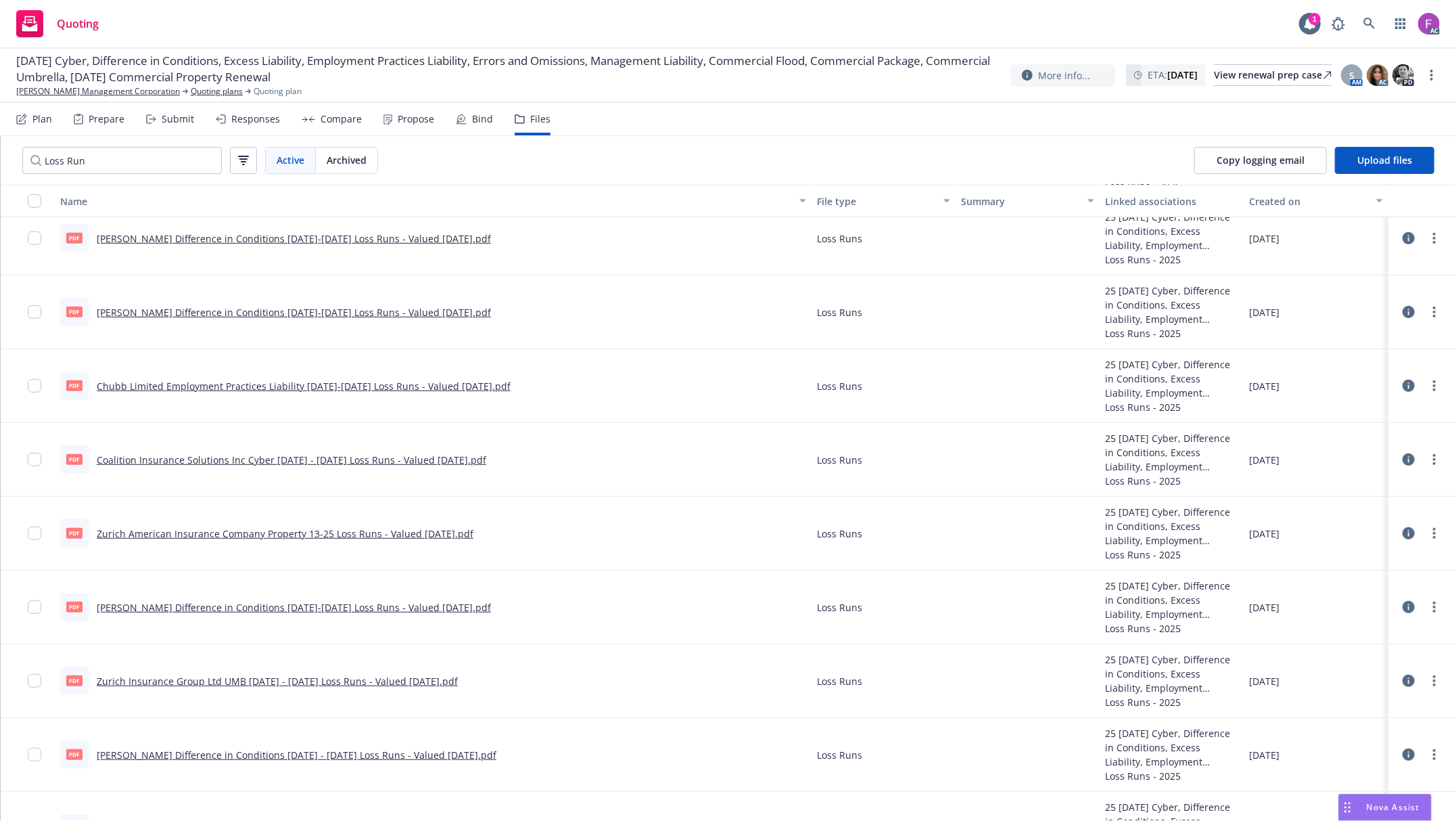
scroll to position [663, 0]
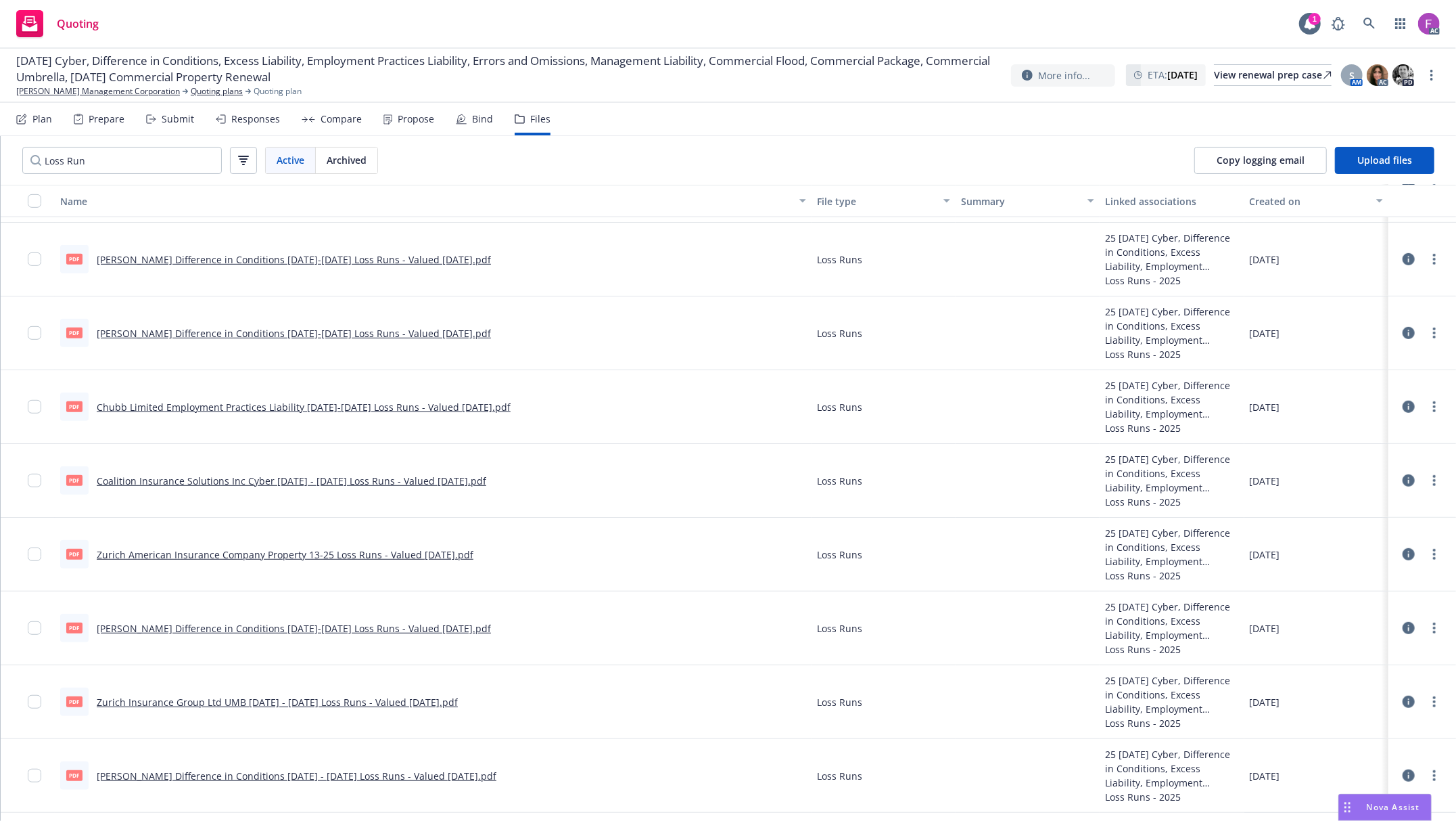
click at [211, 257] on link "Lloyd's Difference in Conditions 2022-2023 Loss Runs - Valued 07-16-2025.pdf" at bounding box center [293, 259] width 394 height 13
click at [1426, 257] on link "more" at bounding box center [1434, 259] width 16 height 16
click at [1352, 363] on link "Update associations" at bounding box center [1360, 368] width 135 height 27
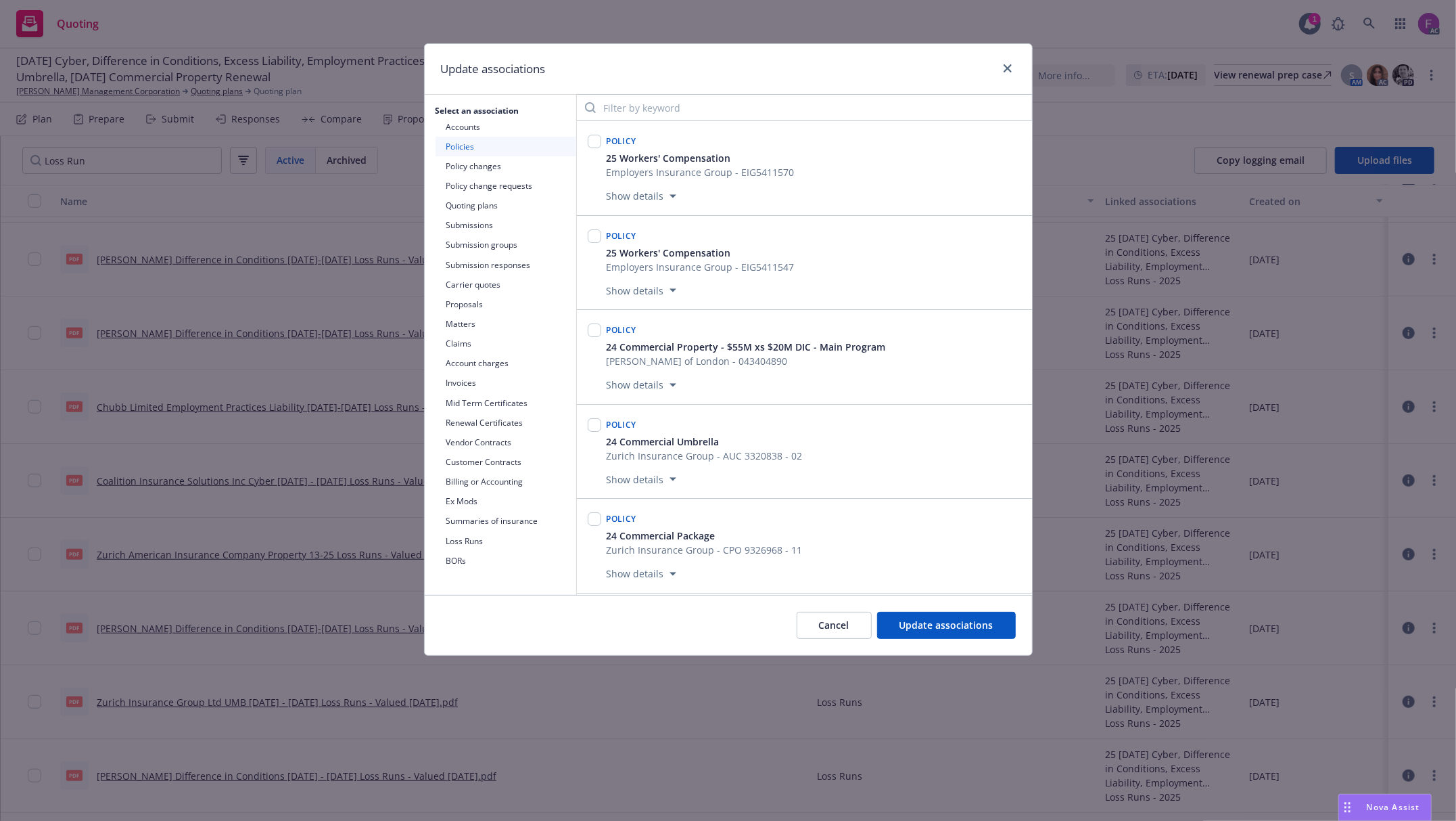
scroll to position [4947, 0]
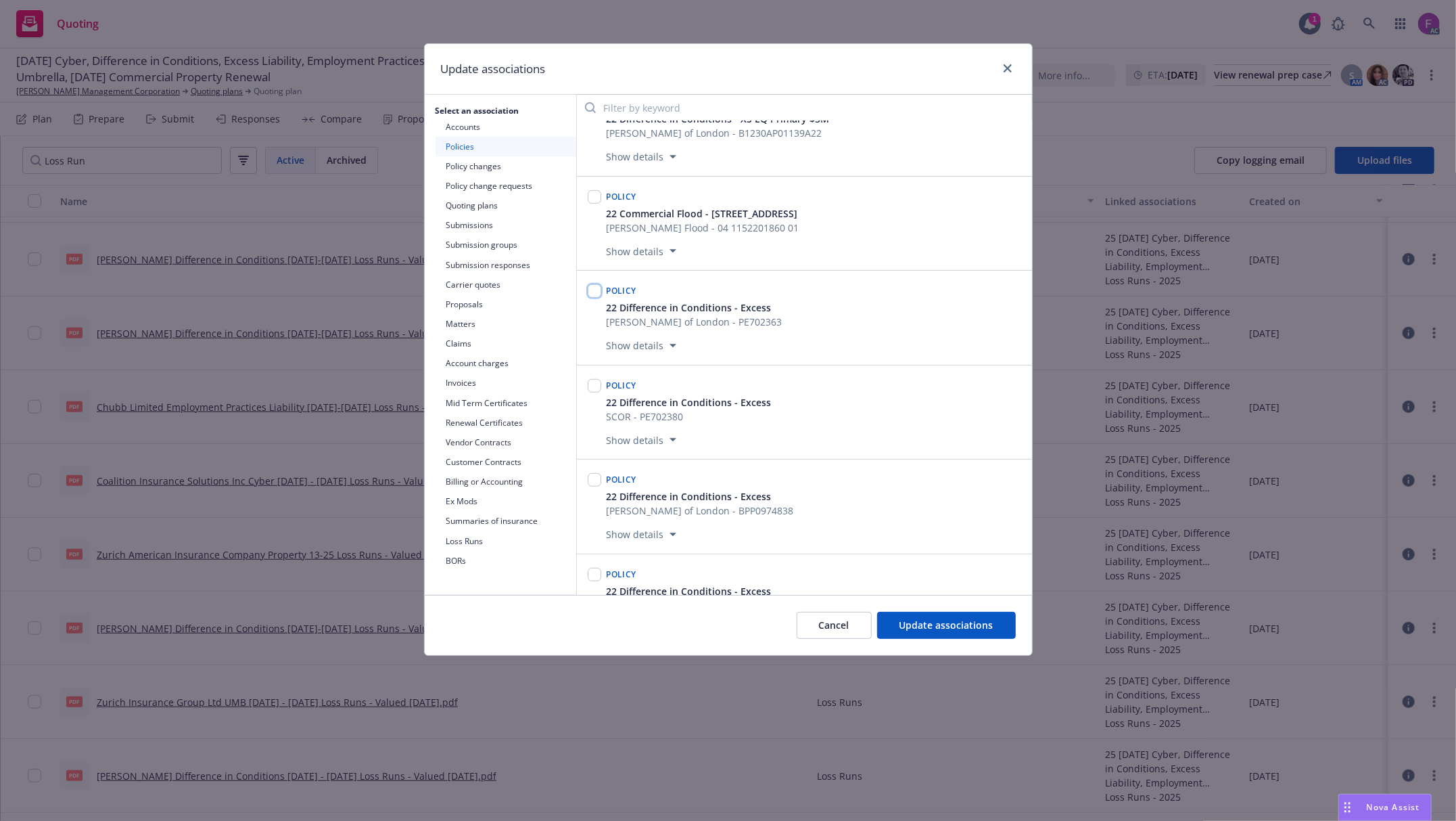
click at [595, 297] on input "checkbox" at bounding box center [594, 291] width 14 height 14
checkbox input "true"
click at [598, 487] on input "checkbox" at bounding box center [594, 480] width 14 height 14
checkbox input "true"
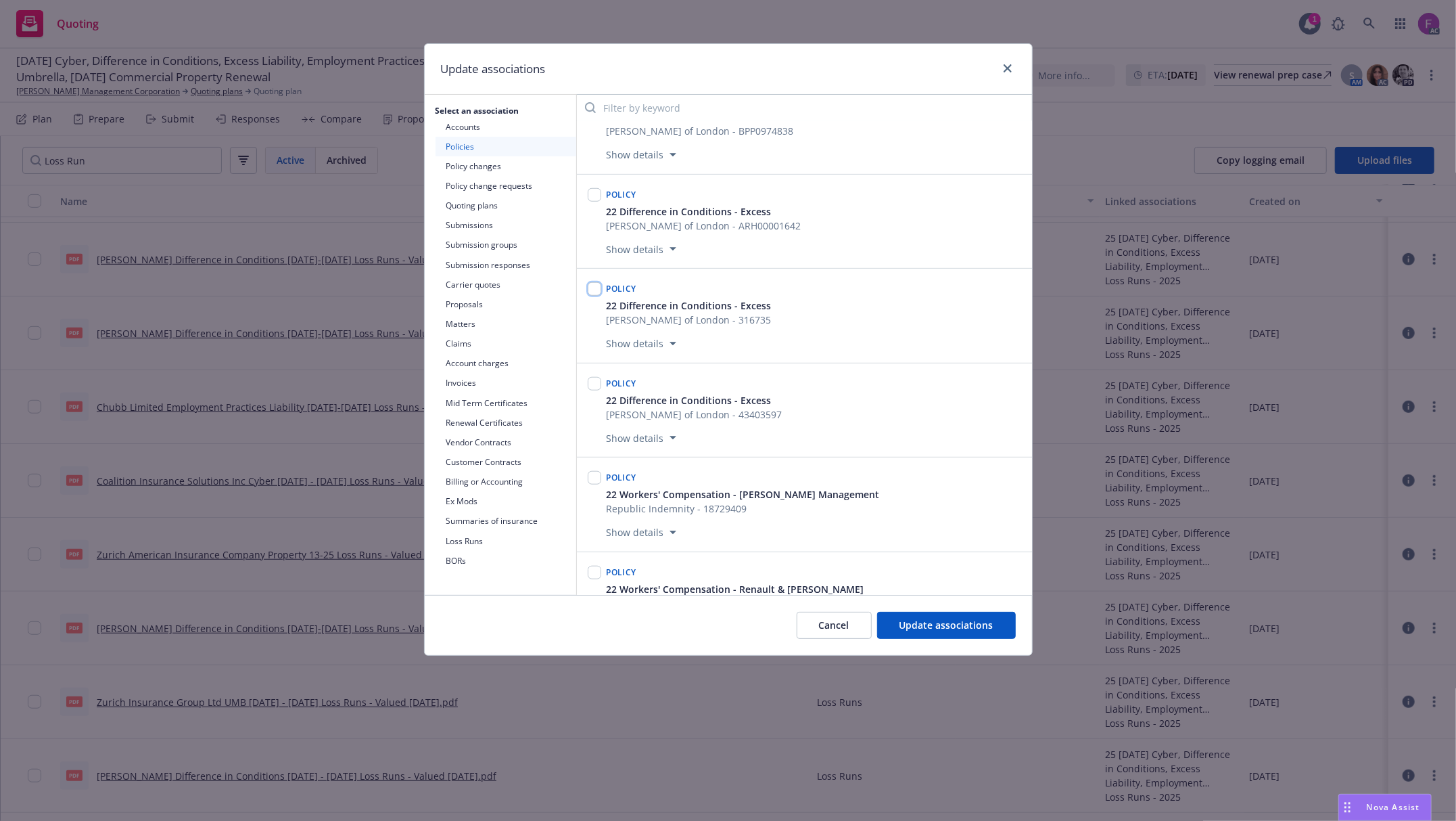
click at [590, 295] on input "checkbox" at bounding box center [594, 289] width 14 height 14
checkbox input "true"
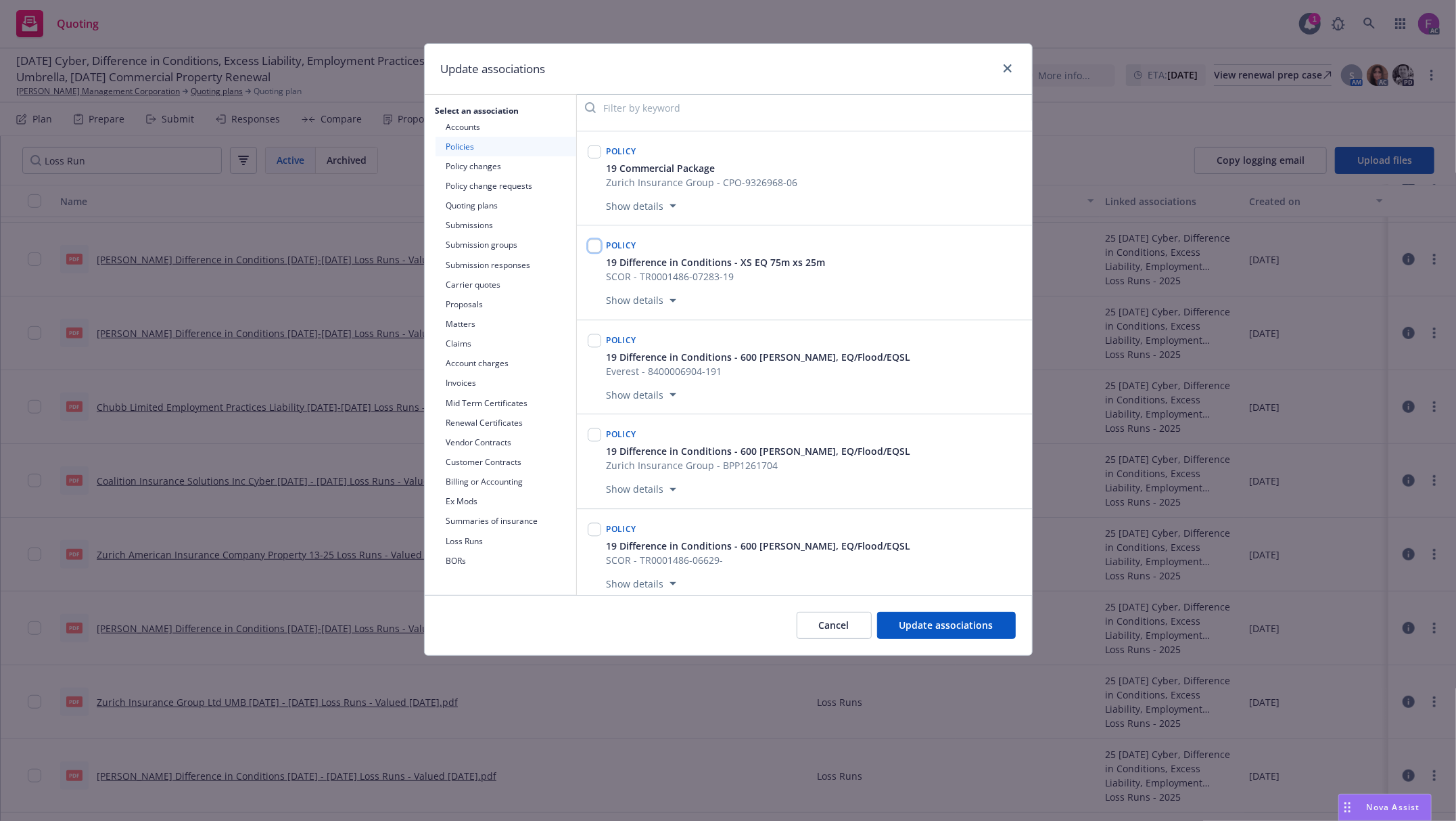
click at [596, 252] on input "checkbox" at bounding box center [594, 245] width 14 height 14
click at [589, 252] on input "checkbox" at bounding box center [594, 245] width 14 height 14
checkbox input "false"
click at [905, 625] on span "Update associations" at bounding box center [946, 624] width 94 height 13
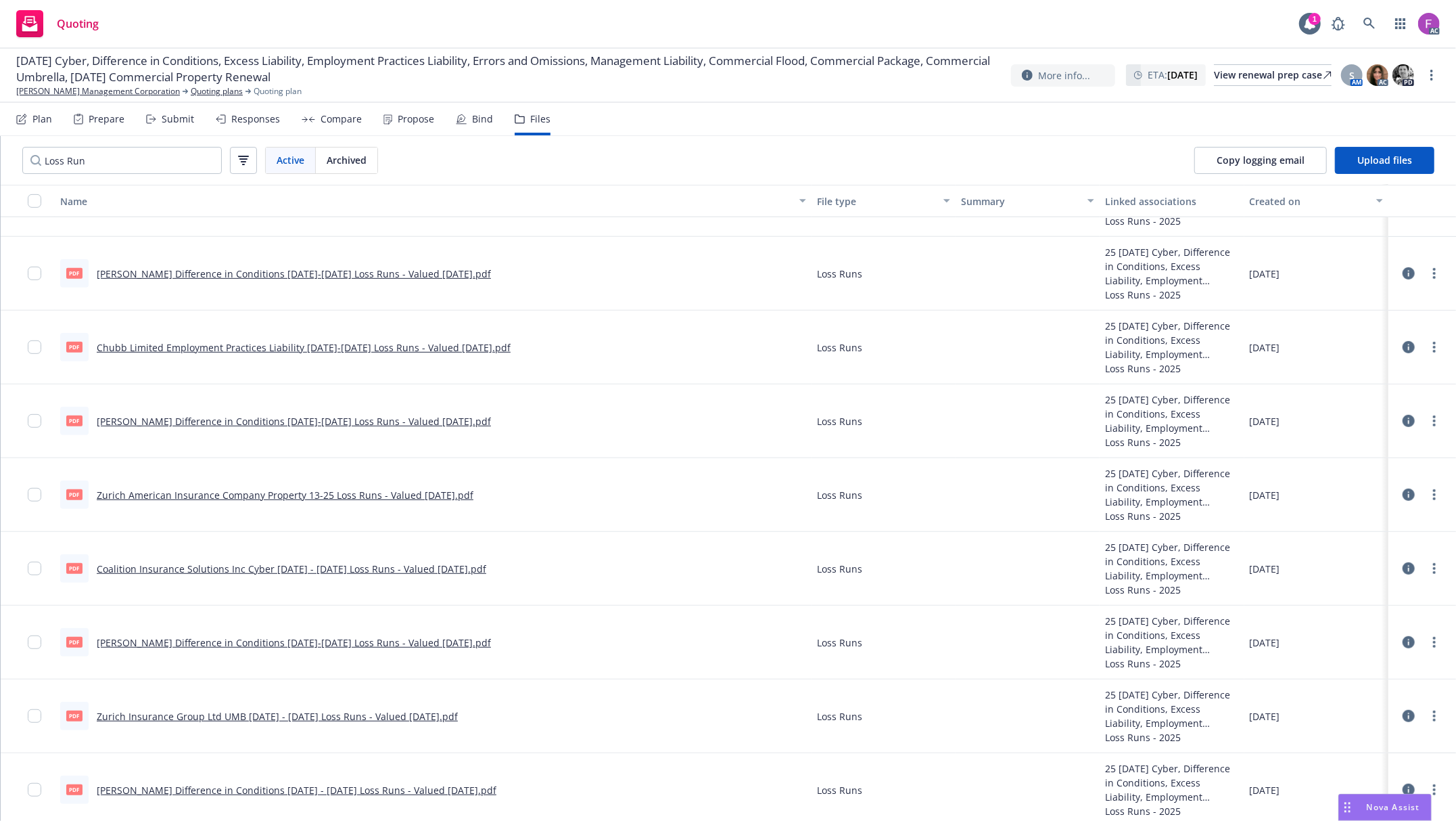
scroll to position [574, 0]
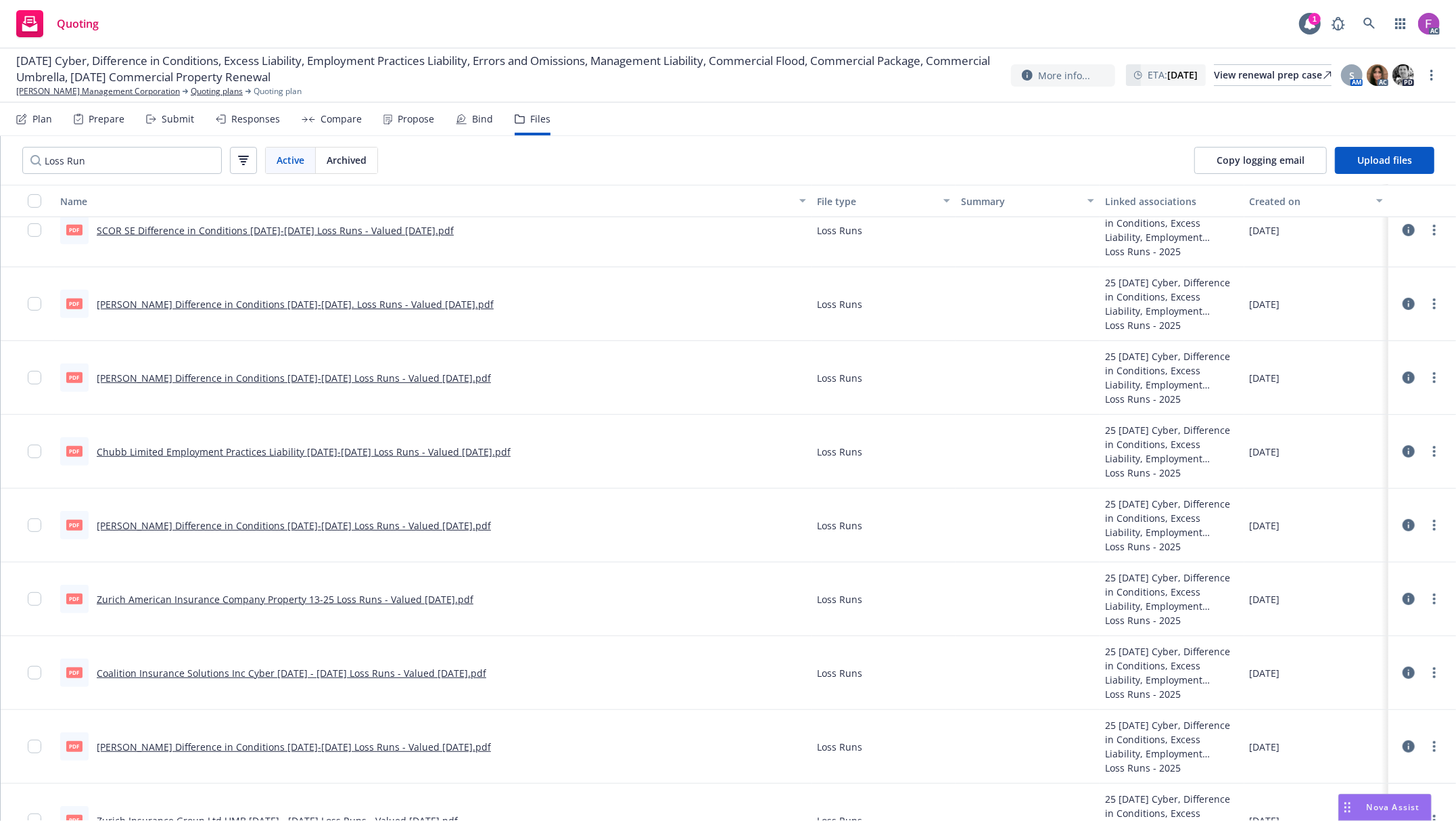
click at [257, 300] on link "Lloyd's Difference in Conditions 2022-2023. Loss Runs - Valued 07-16-2025.pdf" at bounding box center [295, 303] width 397 height 13
click at [301, 306] on link "Lloyd's Difference in Conditions 2022-2023. Loss Runs - Valued 07-16-2025.pdf" at bounding box center [295, 303] width 397 height 13
click at [195, 373] on link "Lloyd's Difference in Conditions 2022-2023 Loss Runs - Valued 07-16-2025.pdf" at bounding box center [293, 377] width 394 height 13
click at [1415, 295] on div at bounding box center [1422, 303] width 41 height 27
click at [1433, 300] on circle "more" at bounding box center [1434, 299] width 3 height 3
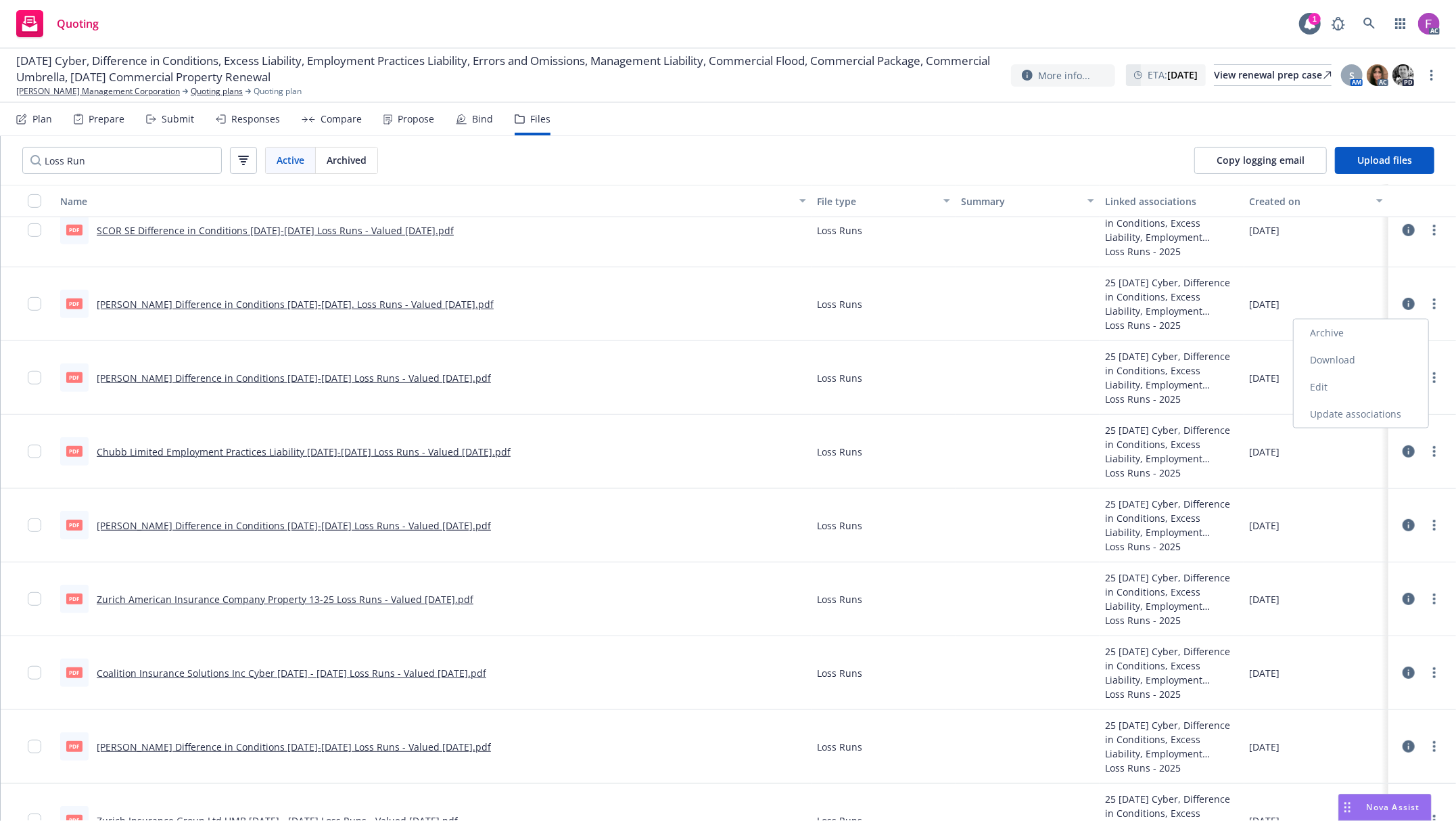
click at [1350, 334] on link "Archive" at bounding box center [1360, 332] width 135 height 27
click at [196, 223] on link "SCOR SE Difference in Conditions 2022-2025 Loss Runs - Valued 07-16-2025.pdf" at bounding box center [275, 229] width 357 height 13
click at [206, 227] on link "SCOR SE Difference in Conditions 2022-2025 Loss Runs - Valued 07-16-2025.pdf" at bounding box center [275, 229] width 357 height 13
click at [1426, 225] on link "more" at bounding box center [1434, 229] width 16 height 16
click at [1385, 334] on link "Update associations" at bounding box center [1360, 339] width 135 height 27
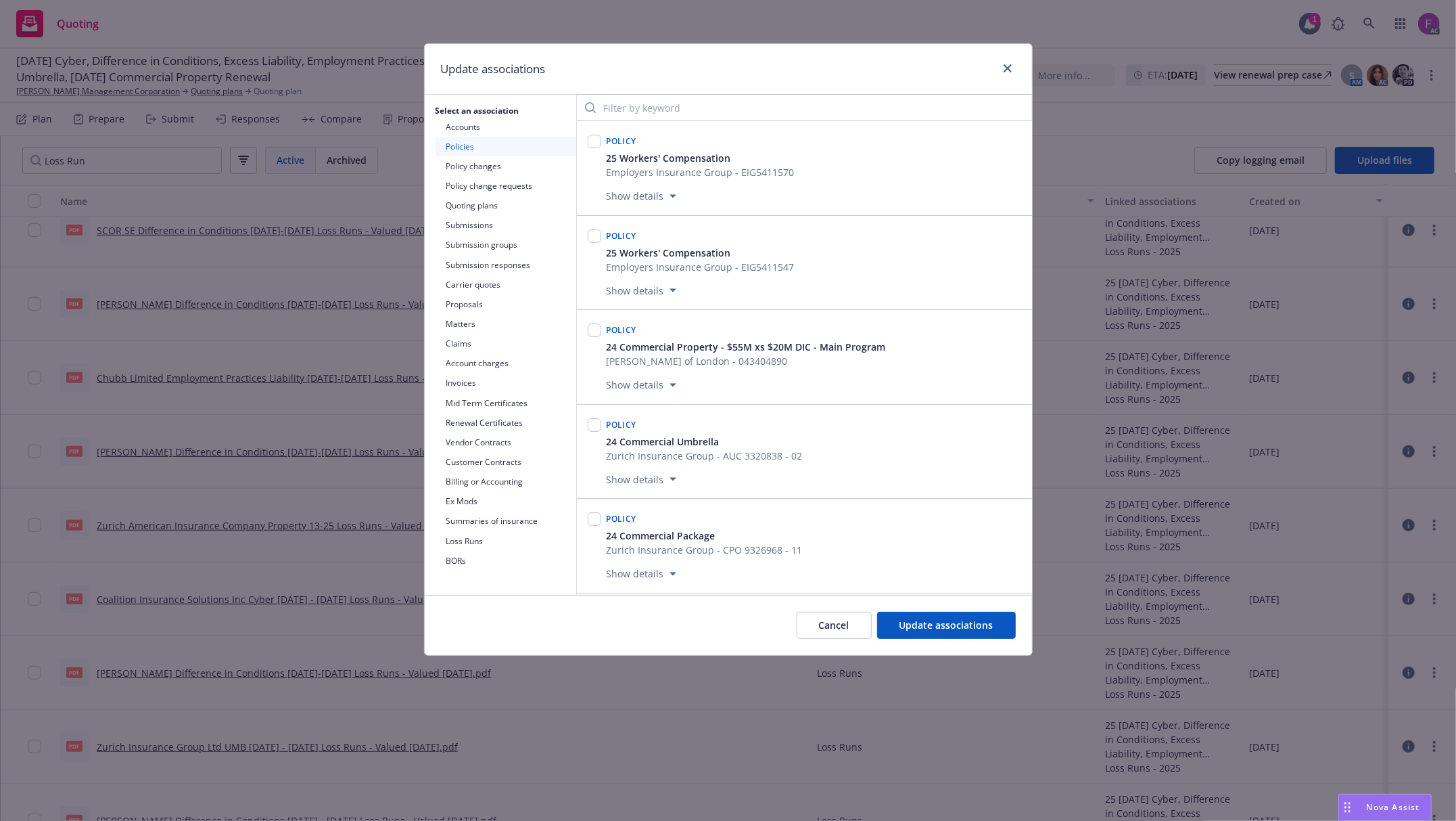
scroll to position [2666, 0]
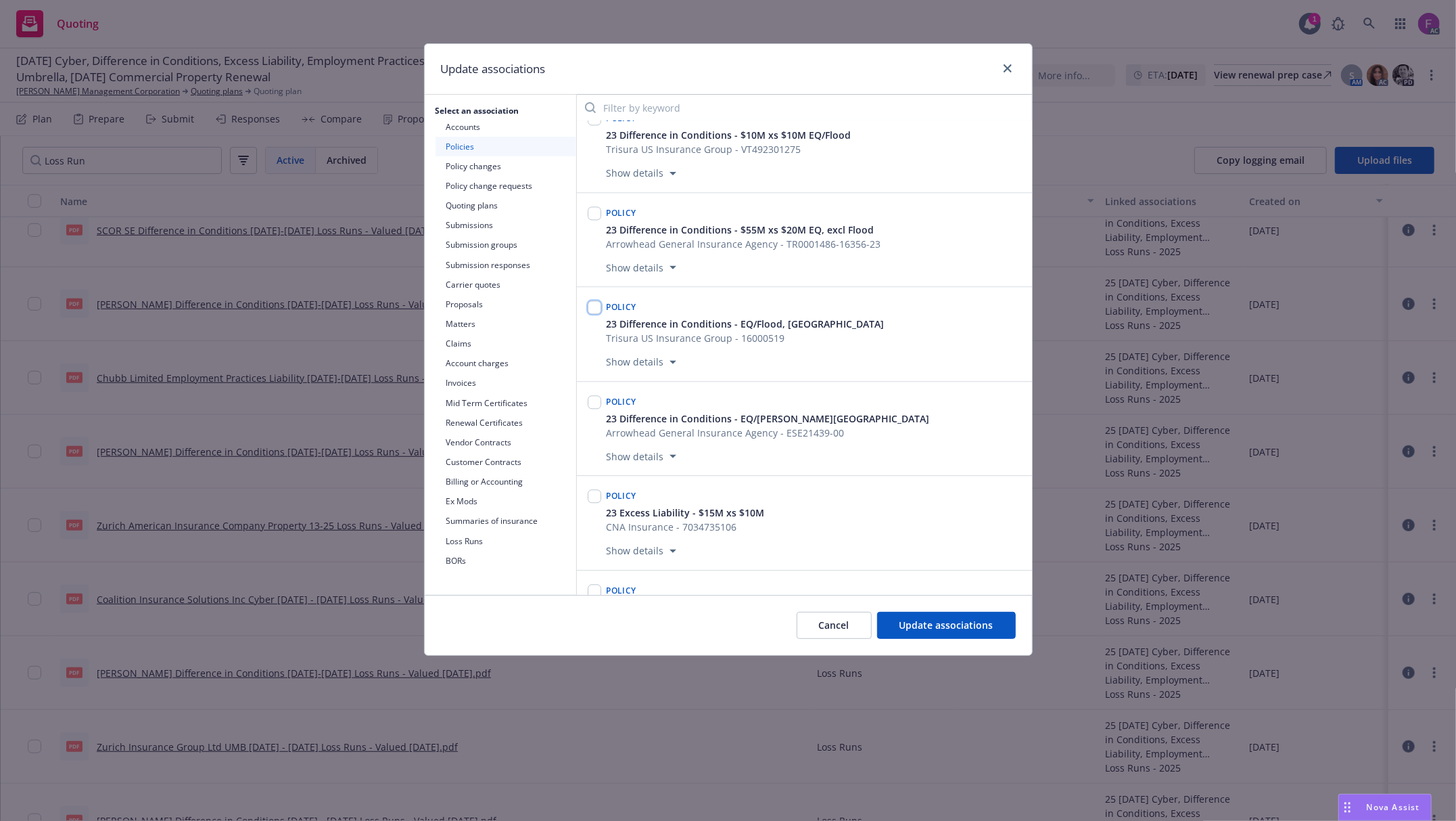
click at [593, 314] on input "checkbox" at bounding box center [594, 307] width 14 height 14
checkbox input "true"
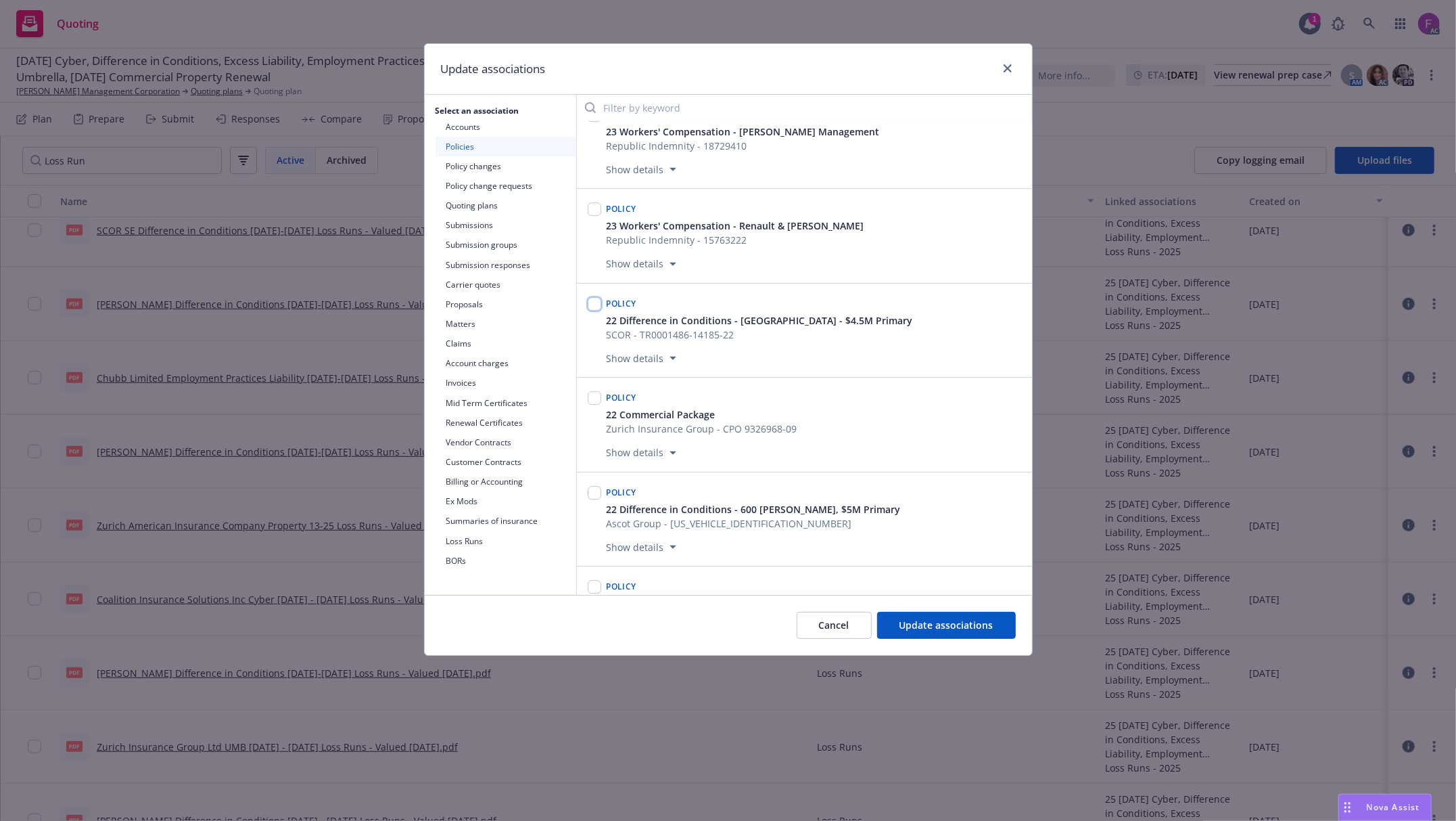
click at [592, 310] on input "checkbox" at bounding box center [594, 304] width 14 height 14
checkbox input "true"
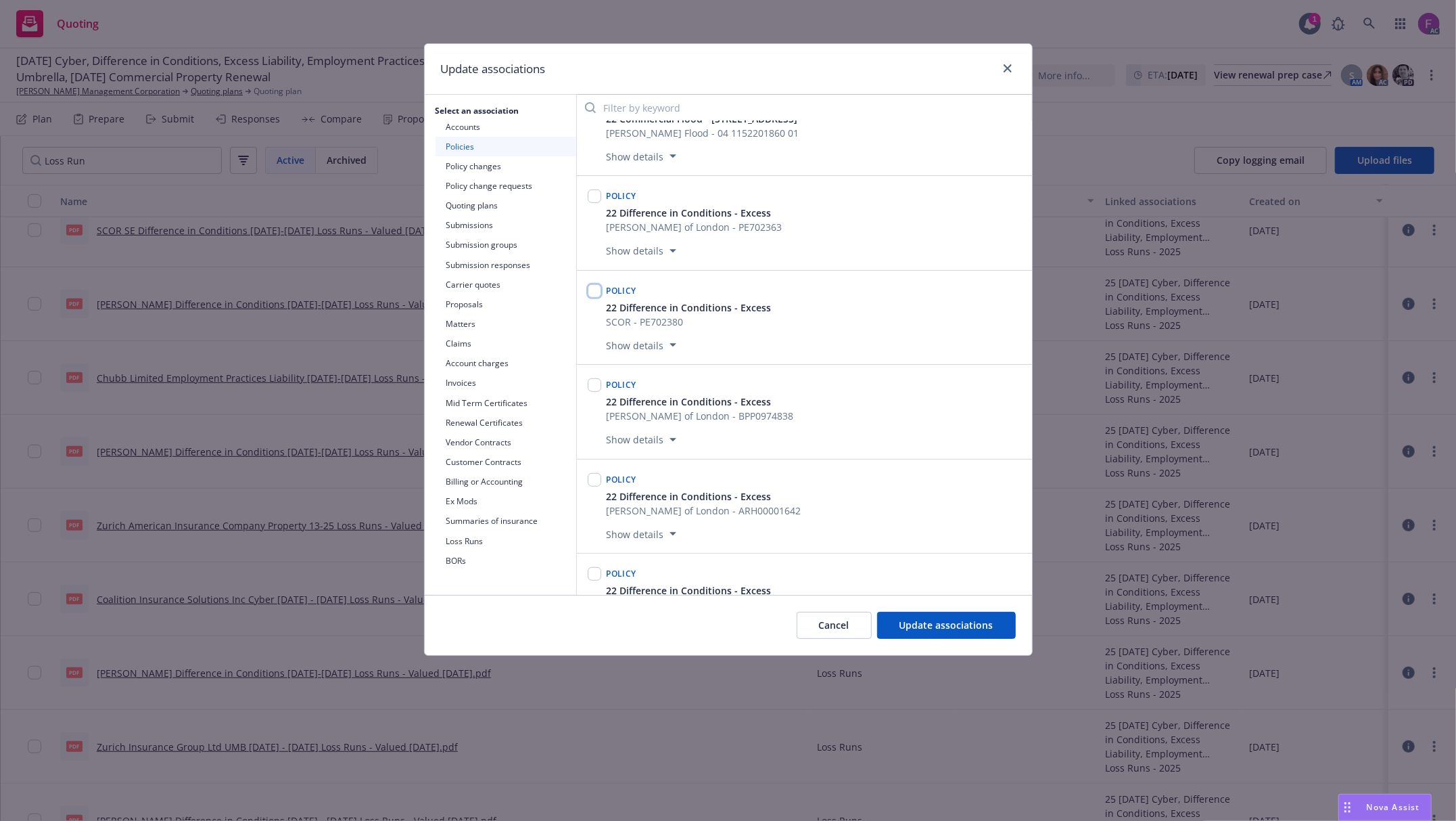
click at [590, 297] on input "checkbox" at bounding box center [594, 291] width 14 height 14
checkbox input "true"
click at [915, 622] on span "Update associations" at bounding box center [946, 624] width 94 height 13
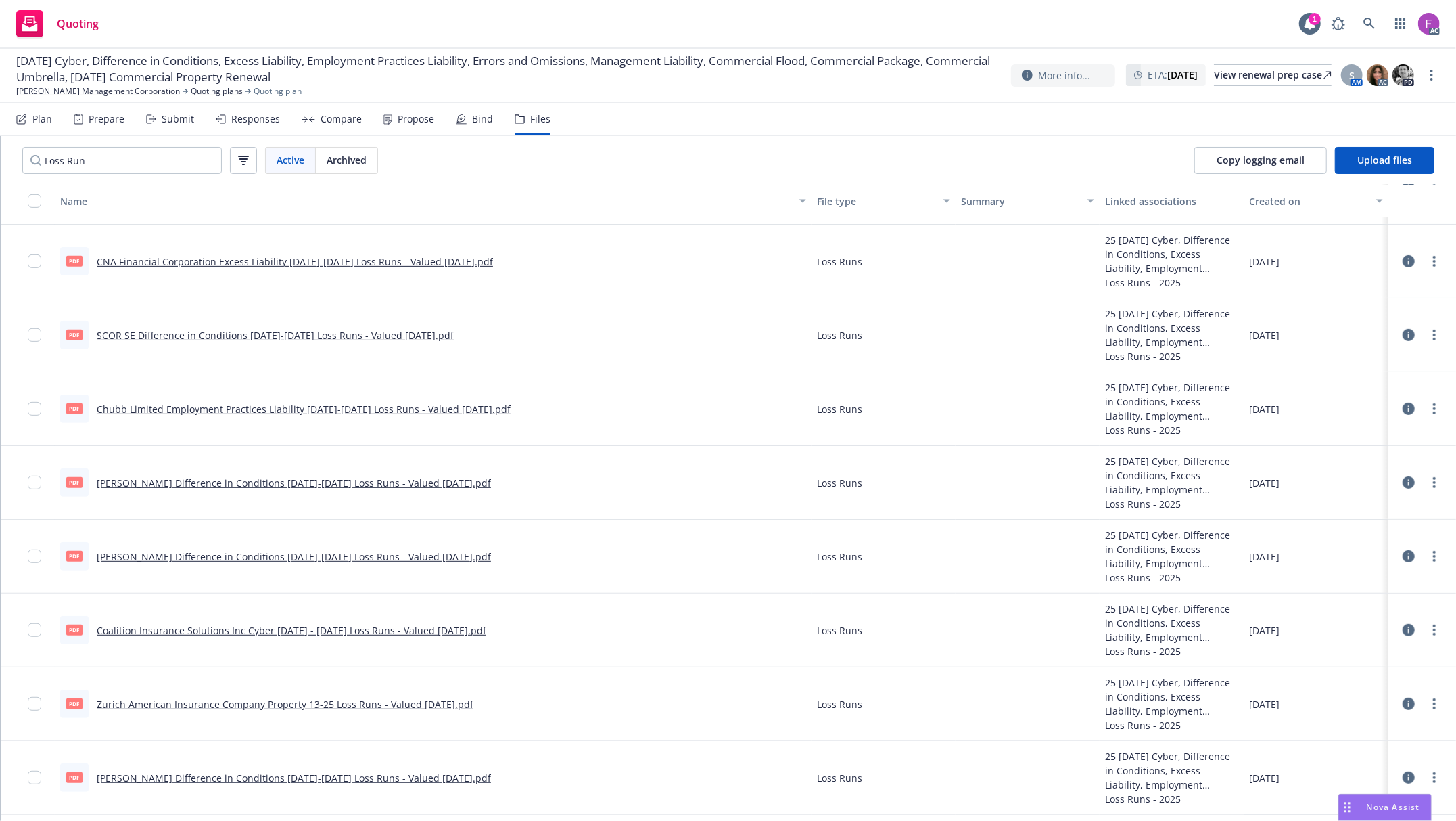
scroll to position [490, 0]
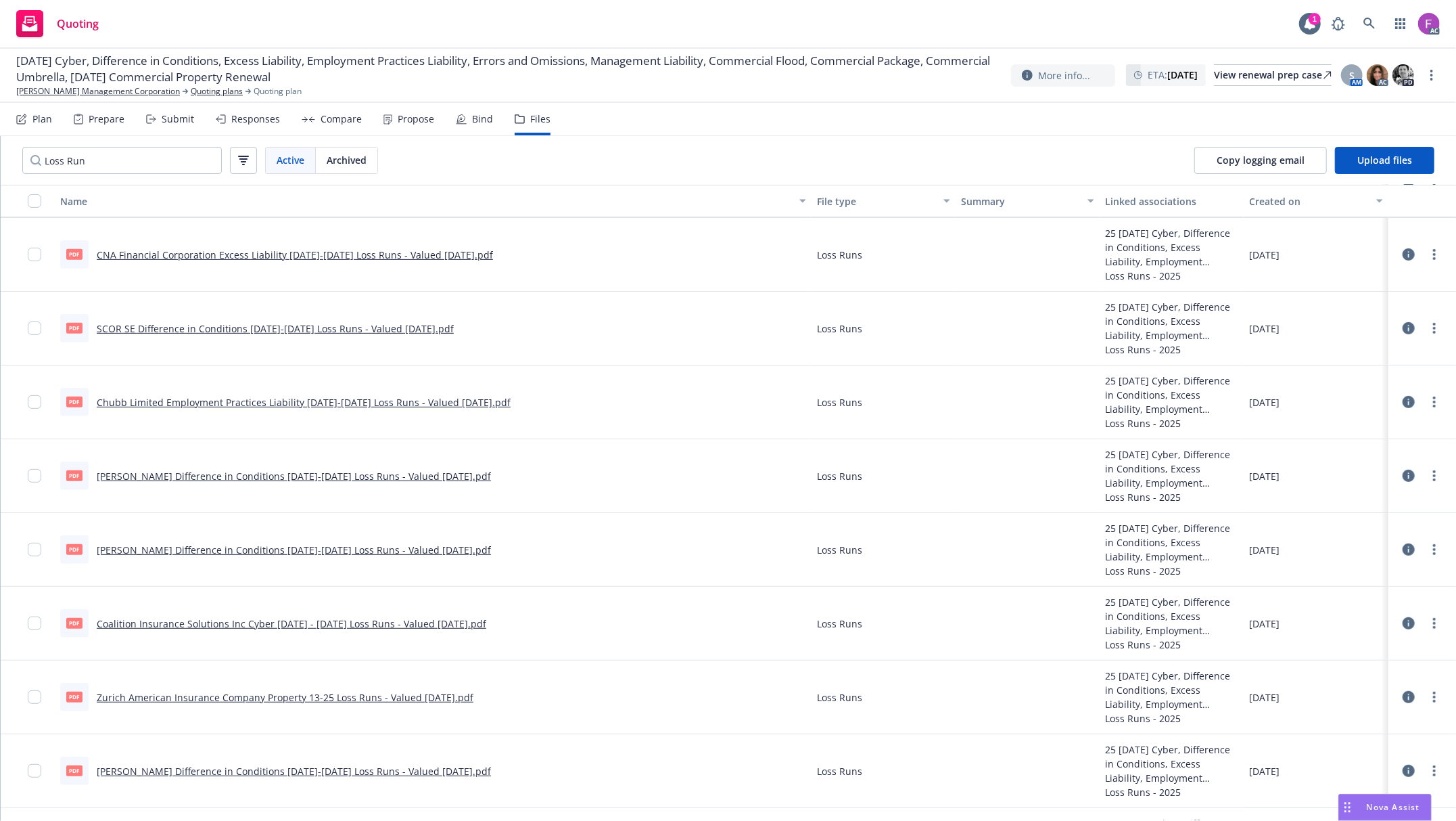
click at [185, 322] on link "SCOR SE Difference in Conditions 2022-2025 Loss Runs - Valued 07-16-2025.pdf" at bounding box center [275, 328] width 357 height 13
click at [207, 257] on link "CNA Financial Corporation Excess Liability 2022-2025 Loss Runs - Valued 07-03-2…" at bounding box center [294, 254] width 396 height 13
click at [1426, 257] on link "more" at bounding box center [1434, 254] width 16 height 16
drag, startPoint x: 1350, startPoint y: 363, endPoint x: 1270, endPoint y: 308, distance: 97.1
click at [1350, 363] on link "Update associations" at bounding box center [1360, 363] width 135 height 27
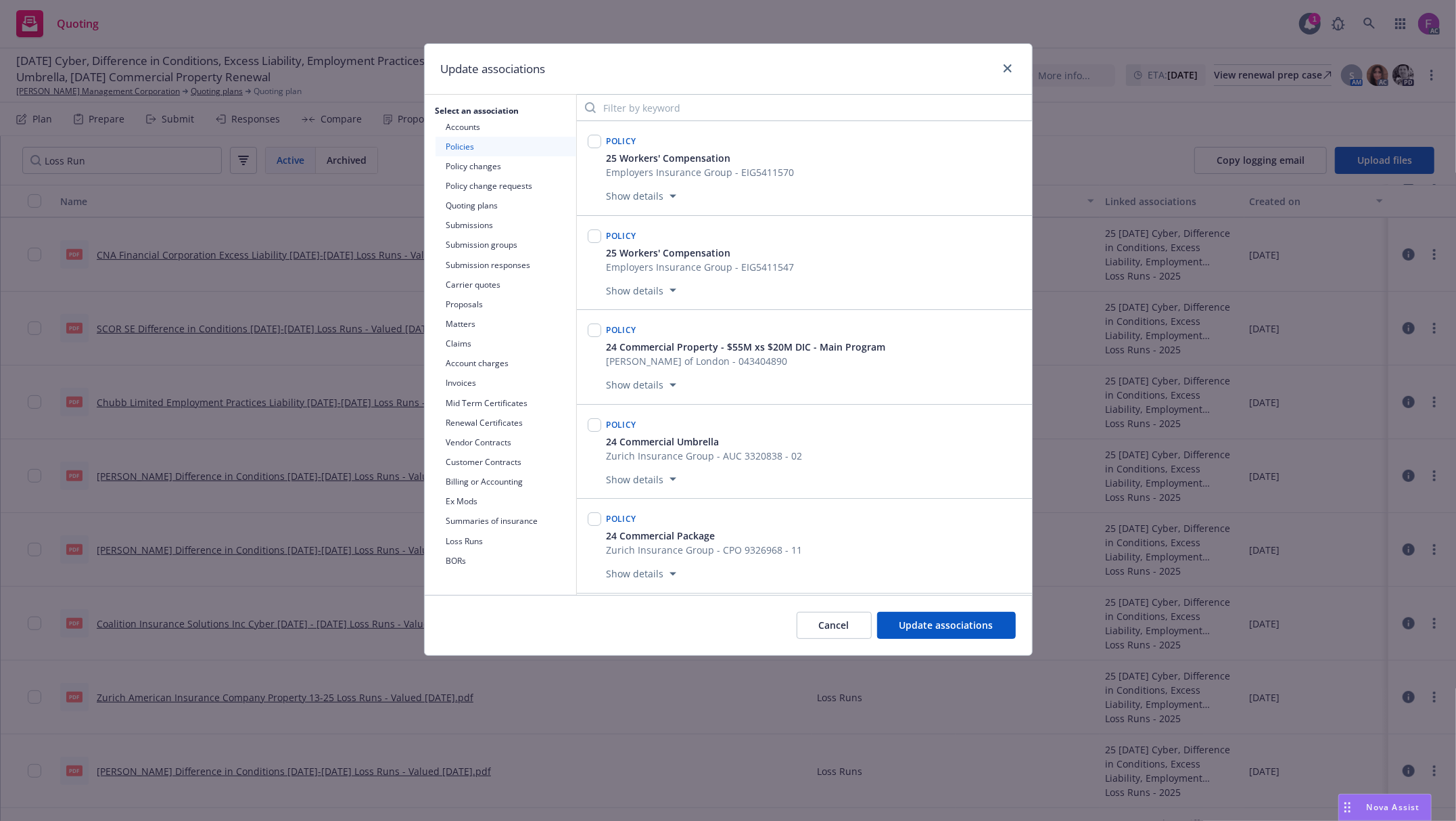
scroll to position [764, 0]
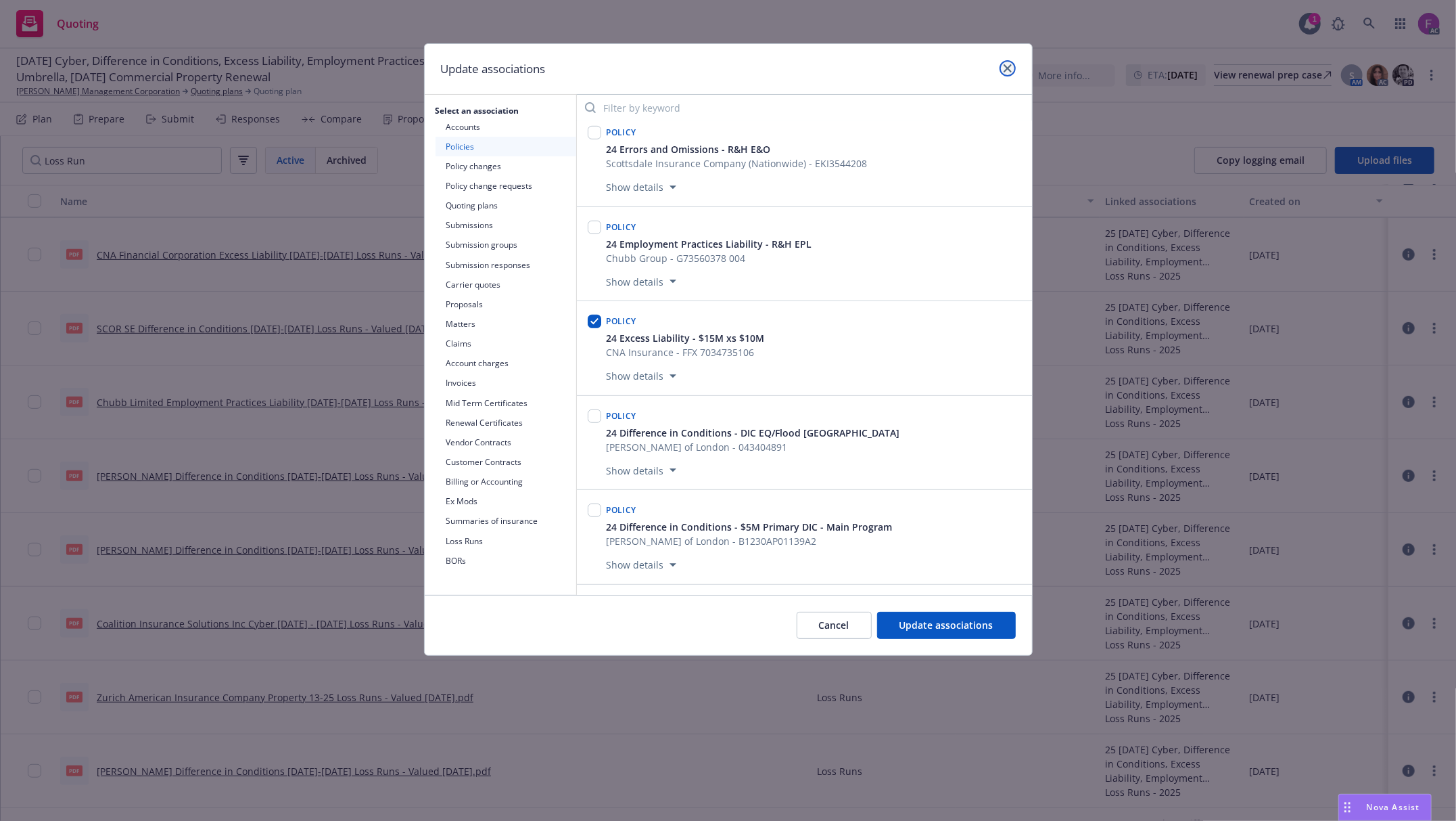
click at [1003, 65] on icon "close" at bounding box center [1007, 68] width 8 height 8
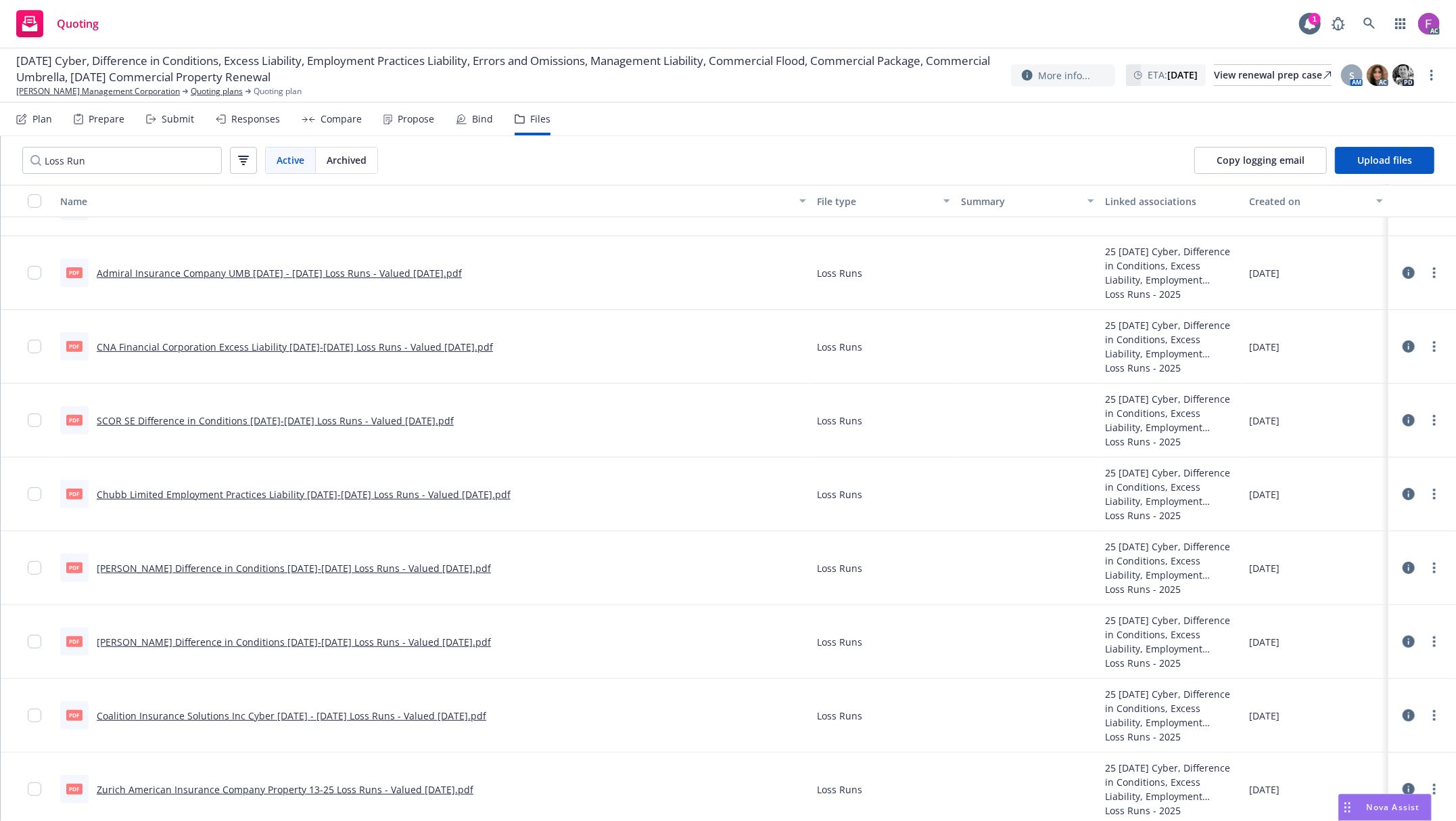
scroll to position [419, 0]
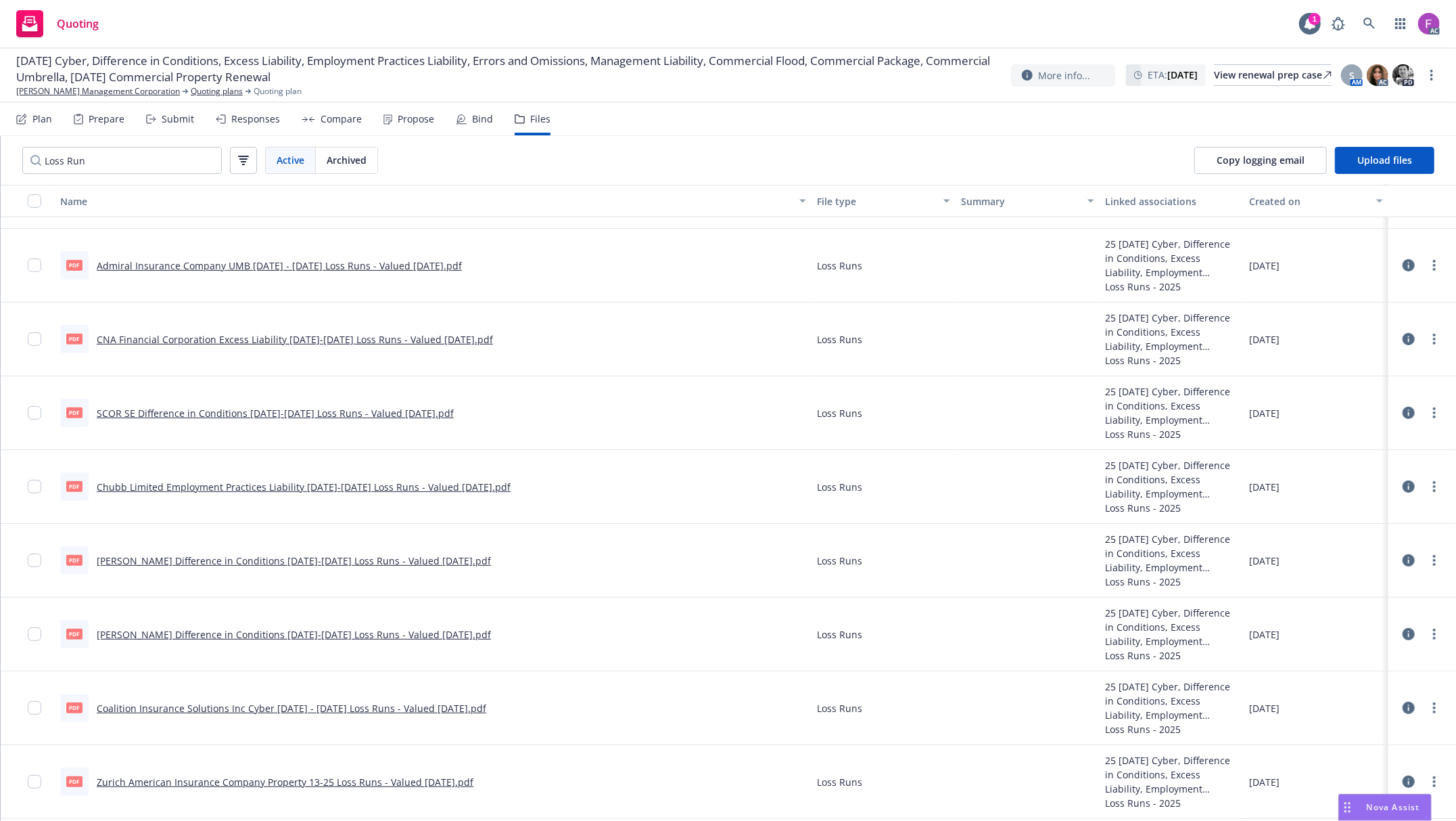
click at [1403, 260] on icon at bounding box center [1409, 265] width 12 height 12
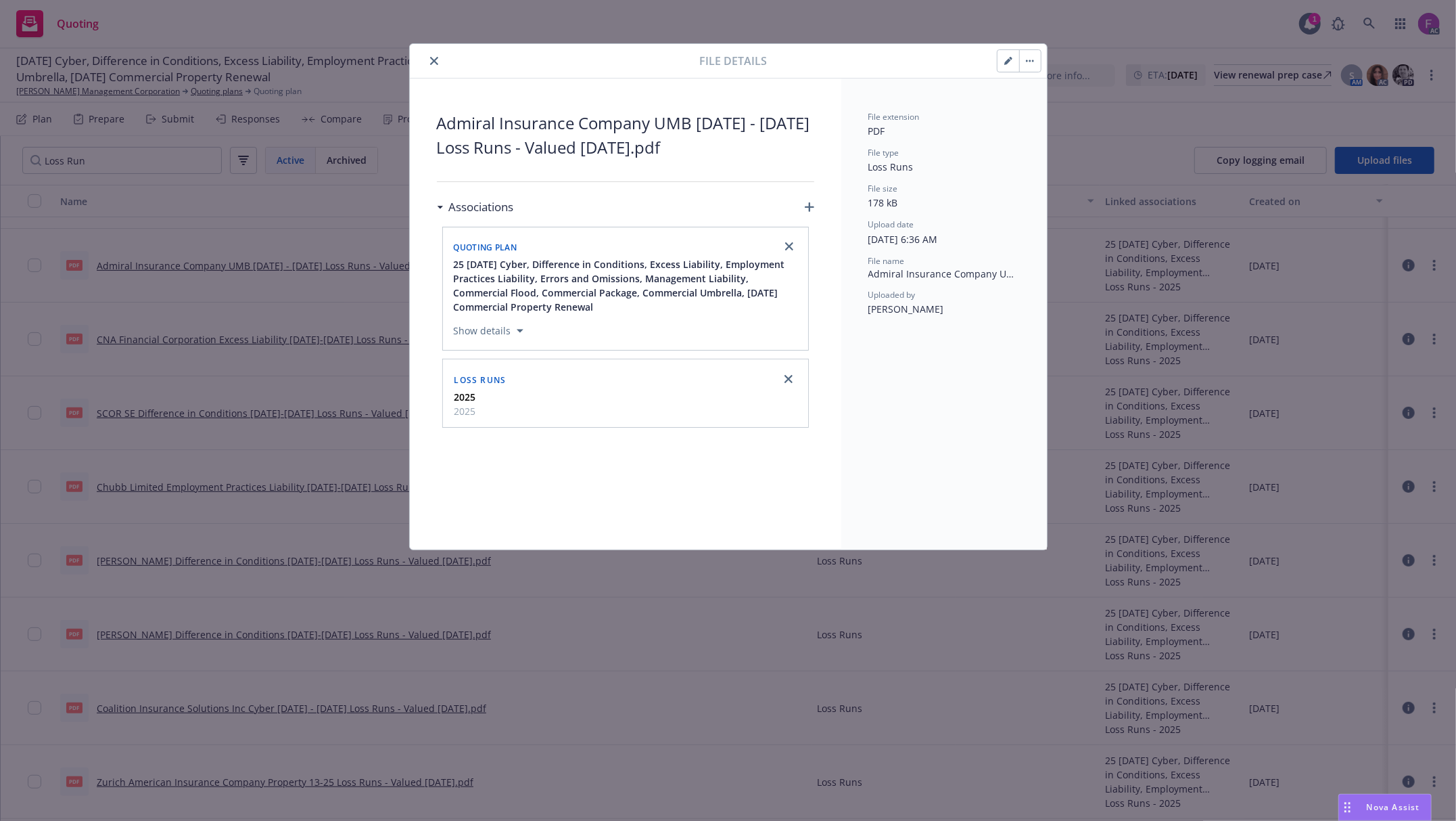
click at [436, 60] on icon "close" at bounding box center [434, 61] width 8 height 8
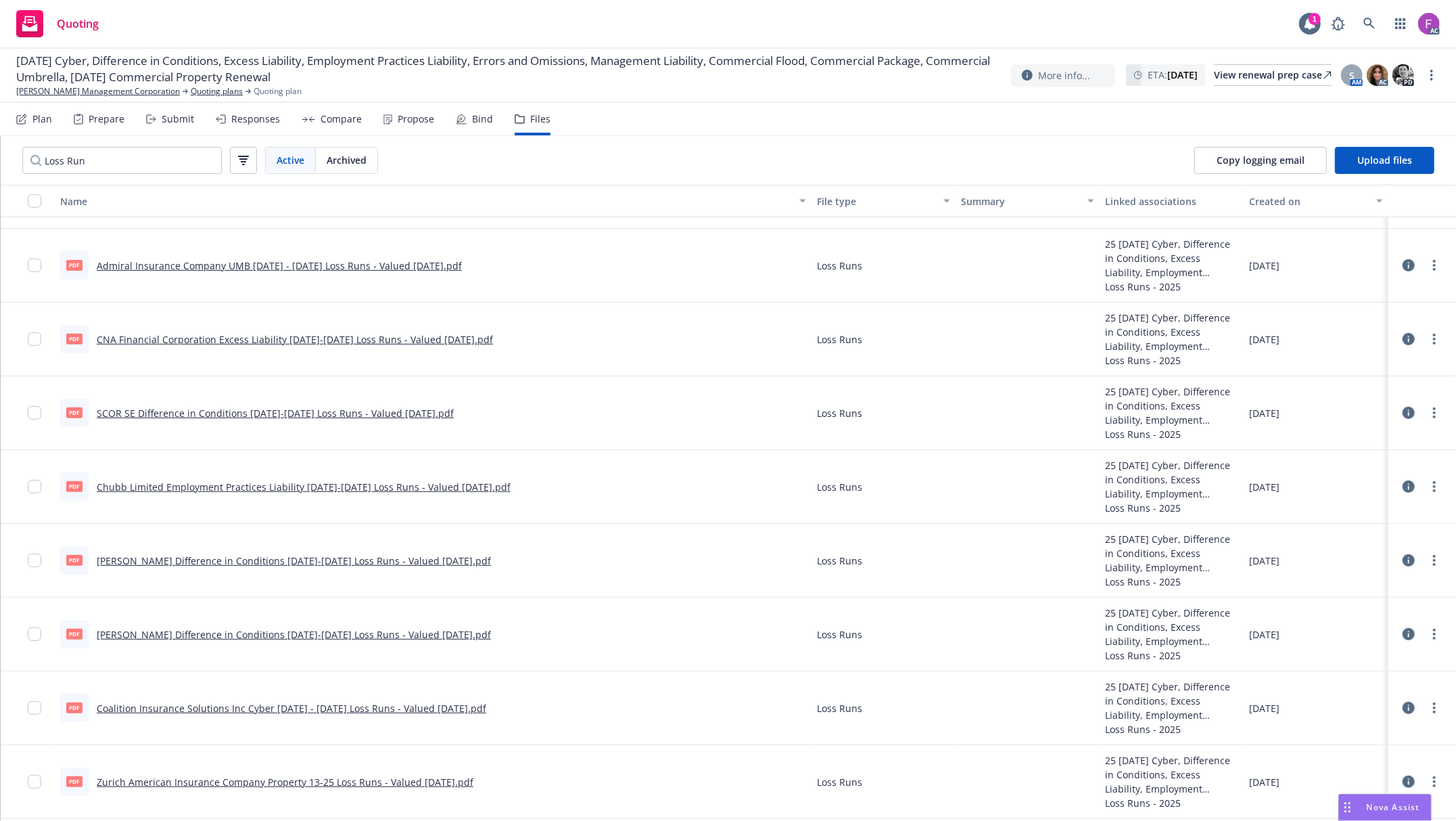
click at [441, 58] on span "10/01/25 Cyber, Difference in Conditions, Excess Liability, Employment Practice…" at bounding box center [508, 69] width 984 height 33
click at [244, 261] on link "Admiral Insurance Company UMB 2021 - 2022 Loss Runs - Valued 2025-07-02.pdf" at bounding box center [279, 265] width 365 height 13
click at [1426, 263] on link "more" at bounding box center [1434, 265] width 16 height 16
click at [1341, 375] on link "Update associations" at bounding box center [1360, 374] width 135 height 27
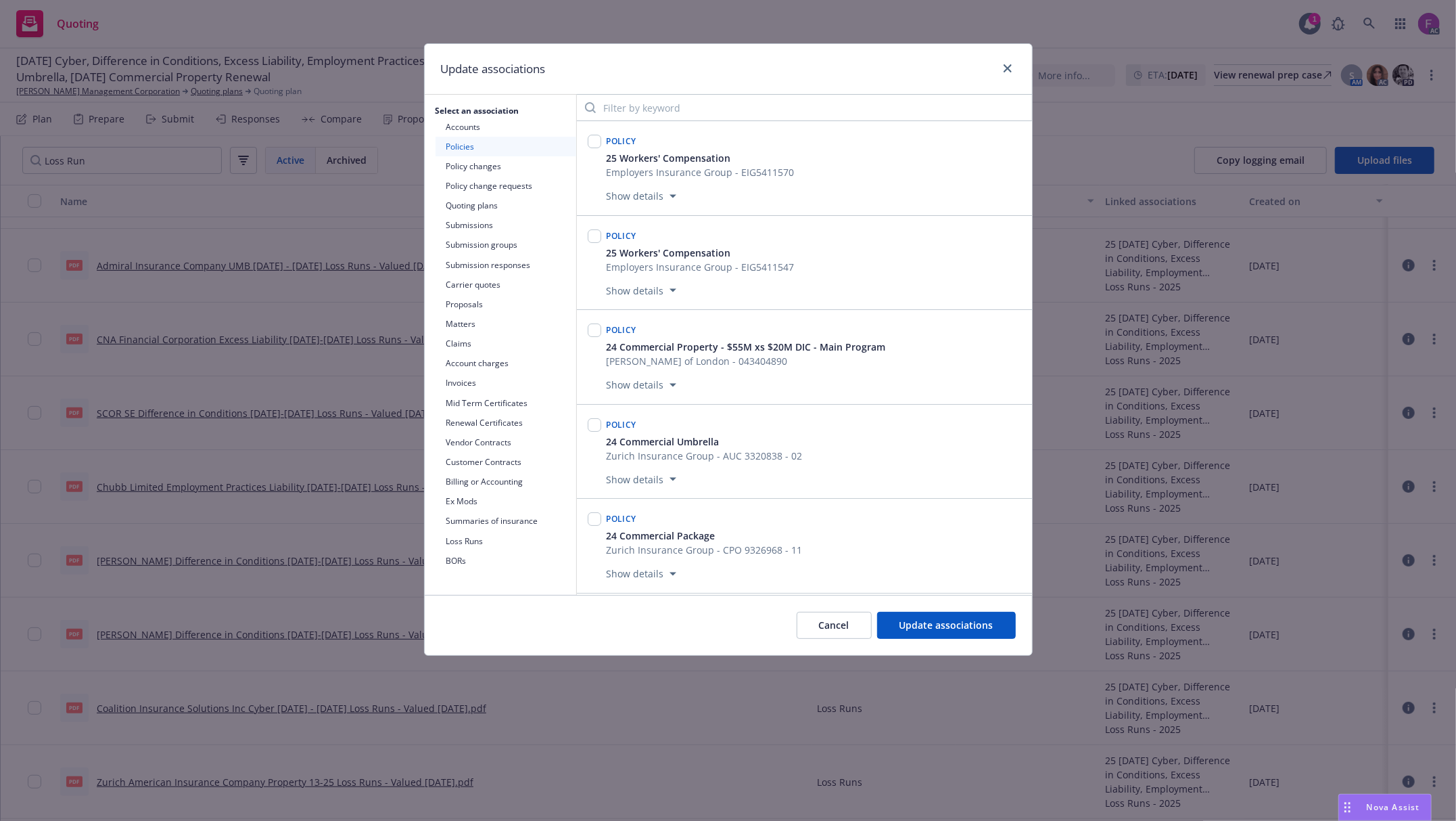
scroll to position [6657, 0]
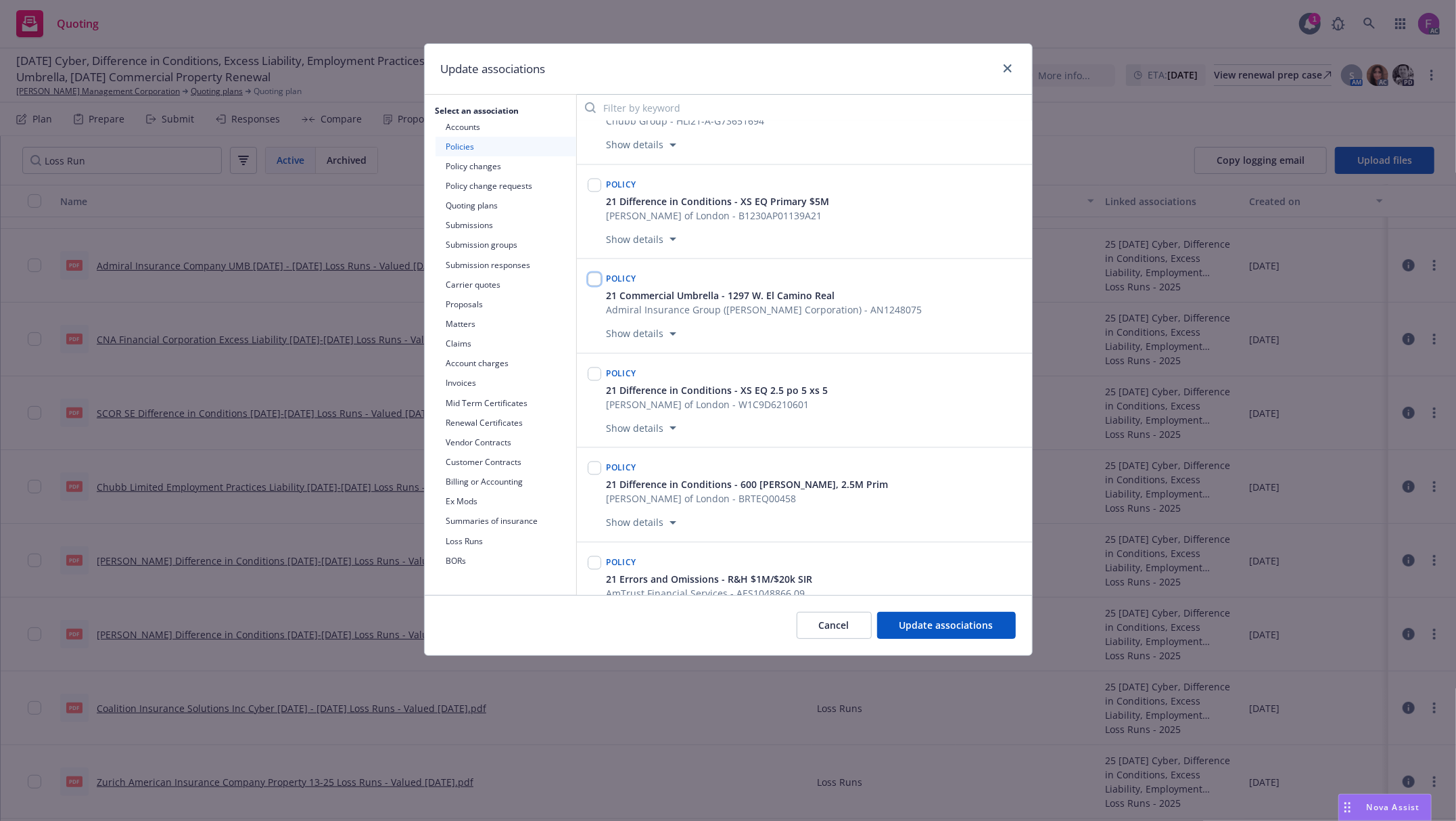
click at [593, 286] on input "checkbox" at bounding box center [594, 279] width 14 height 14
checkbox input "true"
click at [886, 626] on button "Update associations" at bounding box center [946, 624] width 139 height 27
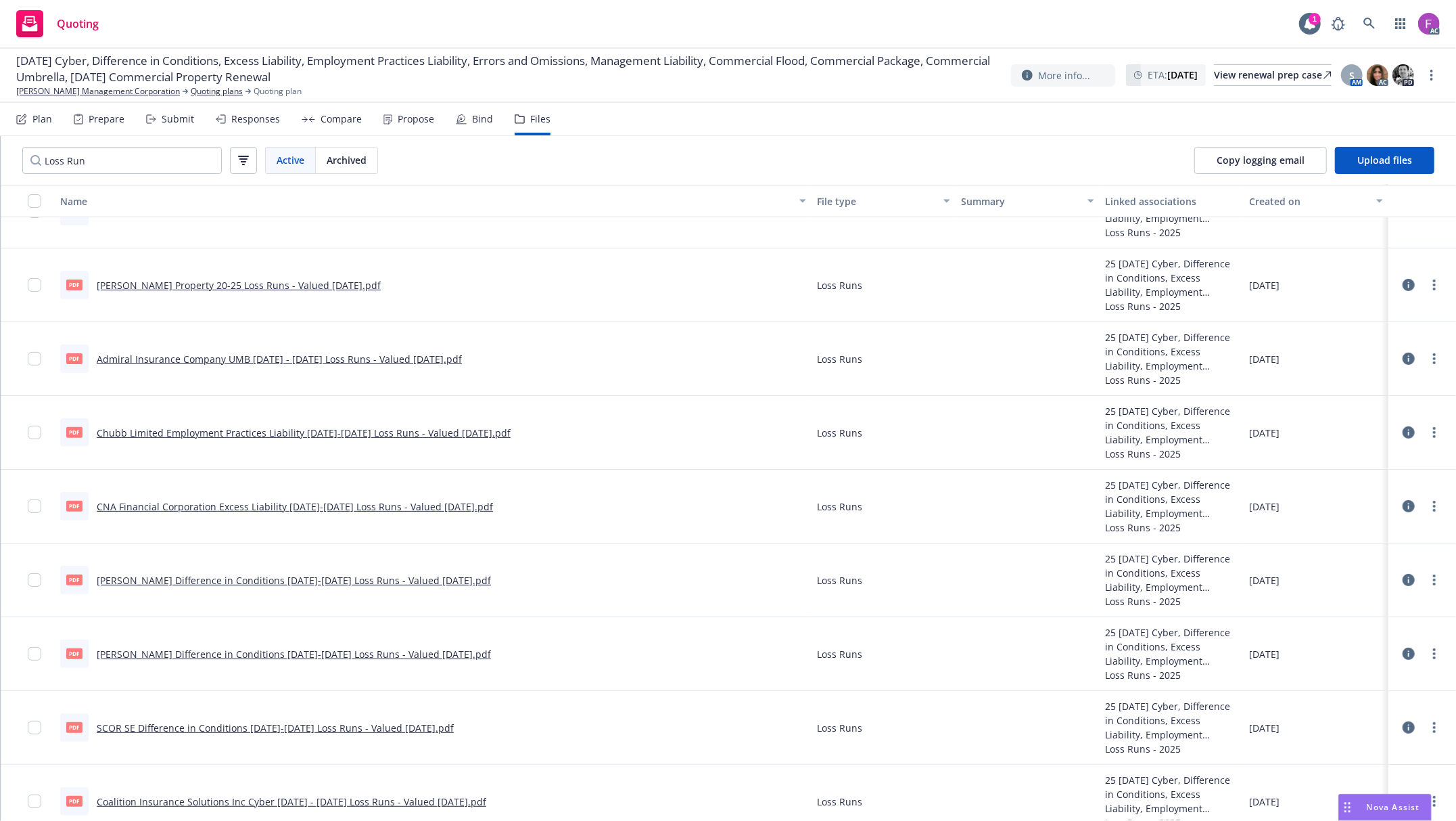
scroll to position [329, 0]
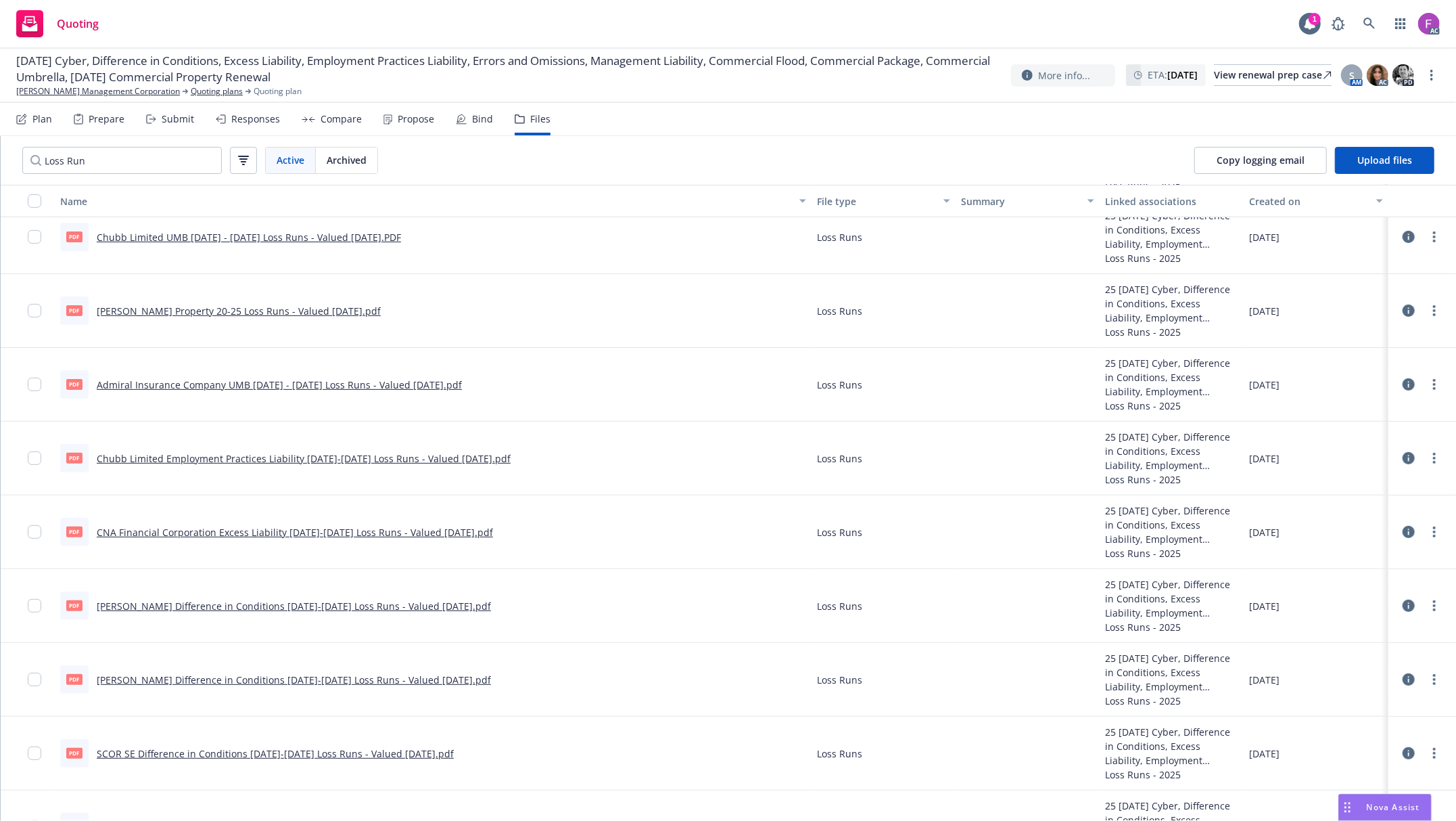
click at [320, 308] on link "Lloyd's Property 20-25 Loss Runs - Valued 07-15-2025.pdf" at bounding box center [238, 310] width 284 height 13
click at [1426, 310] on link "more" at bounding box center [1434, 310] width 16 height 16
click at [1334, 421] on link "Update associations" at bounding box center [1360, 420] width 135 height 27
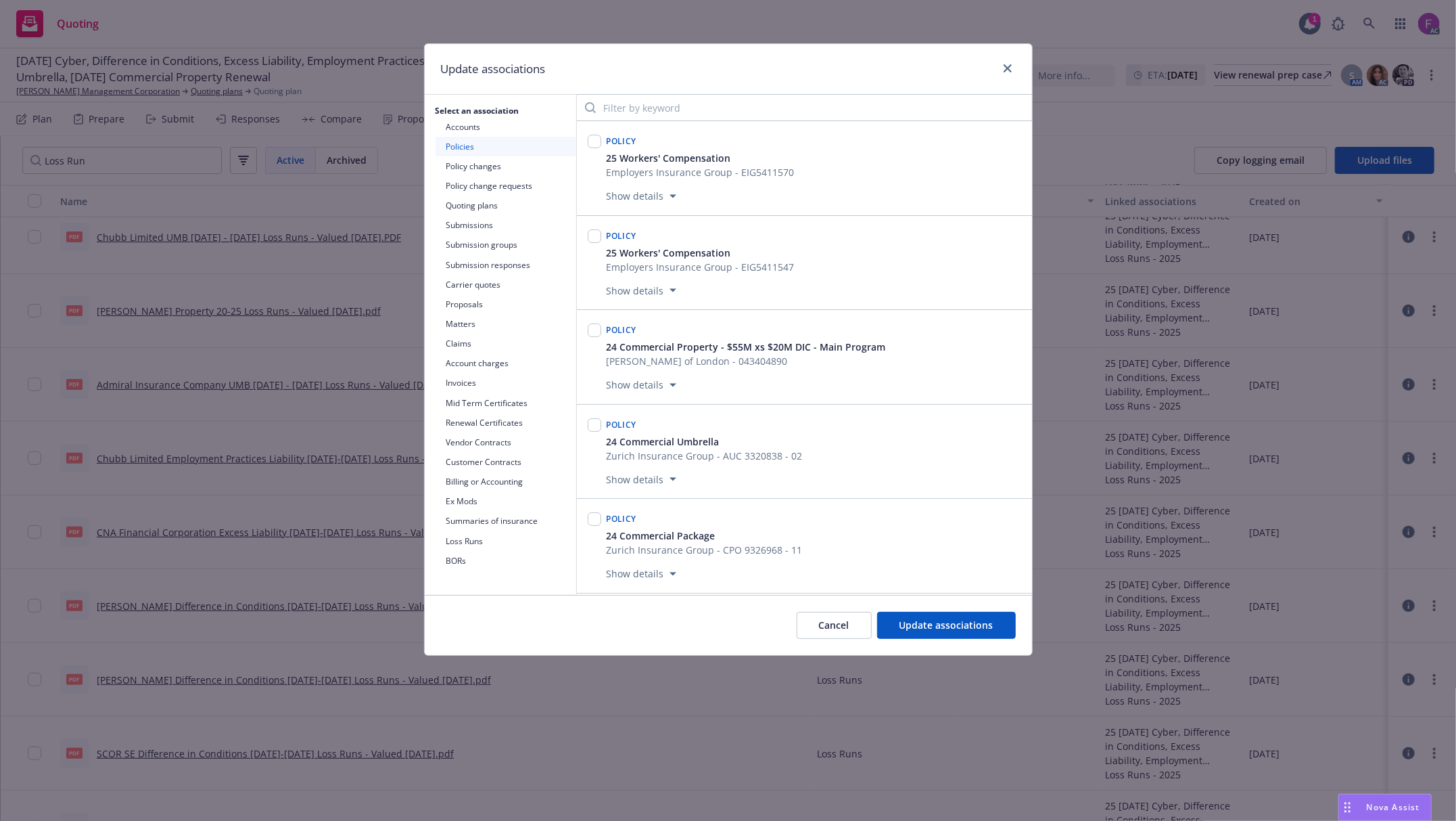
scroll to position [9223, 0]
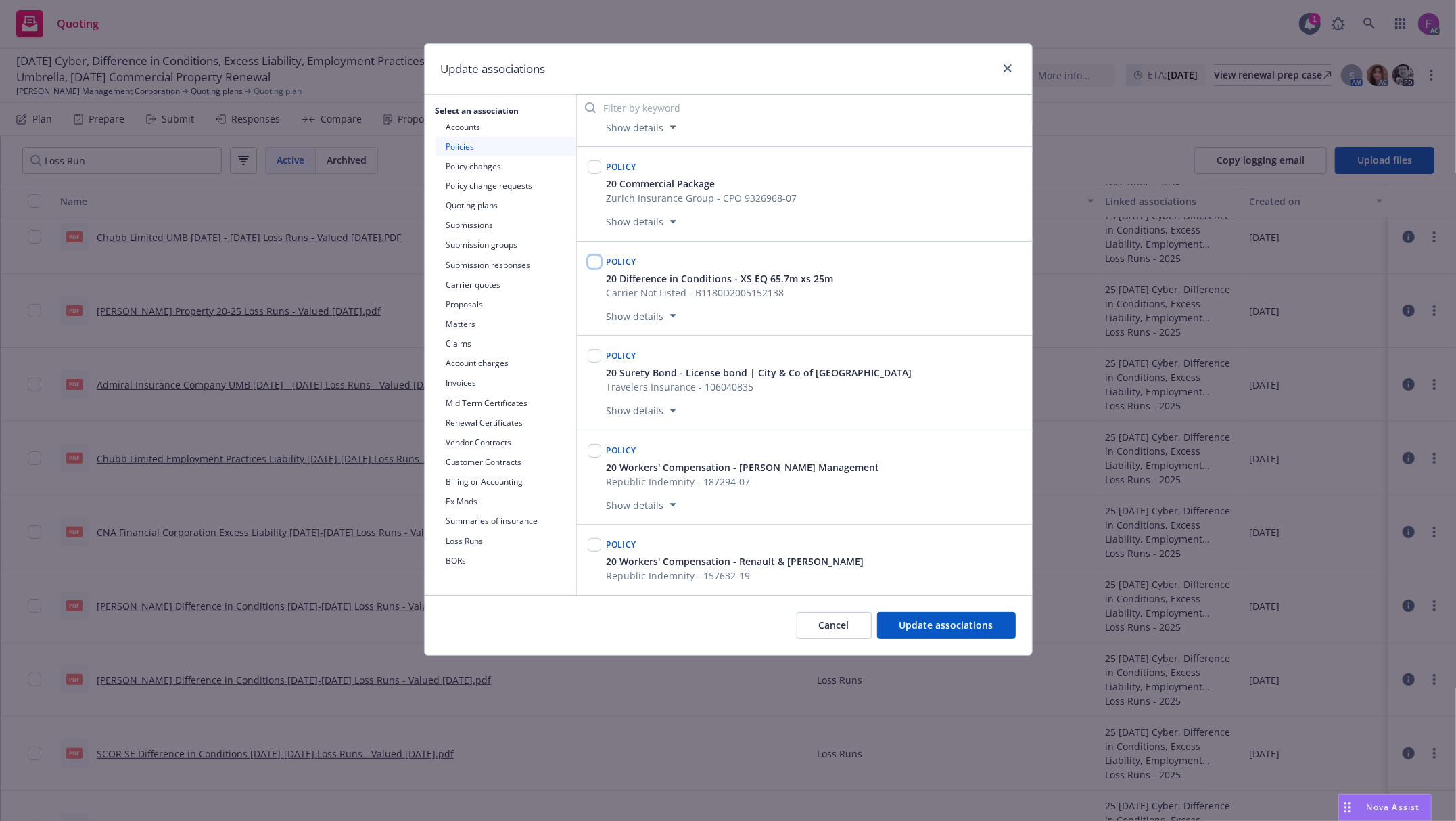
click at [599, 268] on input "checkbox" at bounding box center [594, 262] width 14 height 14
checkbox input "true"
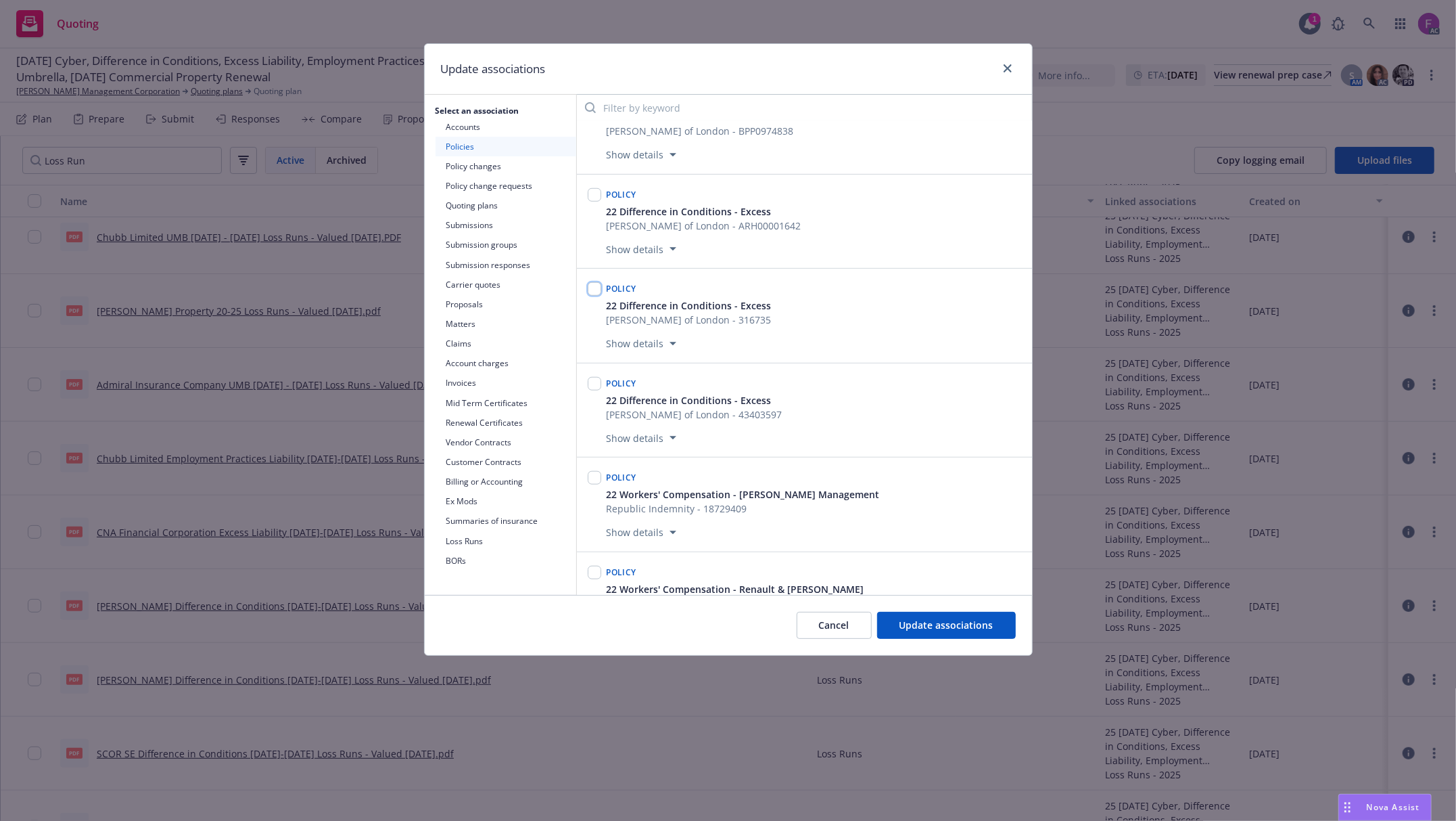
click at [593, 295] on input "checkbox" at bounding box center [594, 289] width 14 height 14
checkbox input "true"
click at [945, 626] on span "Update associations" at bounding box center [946, 624] width 94 height 13
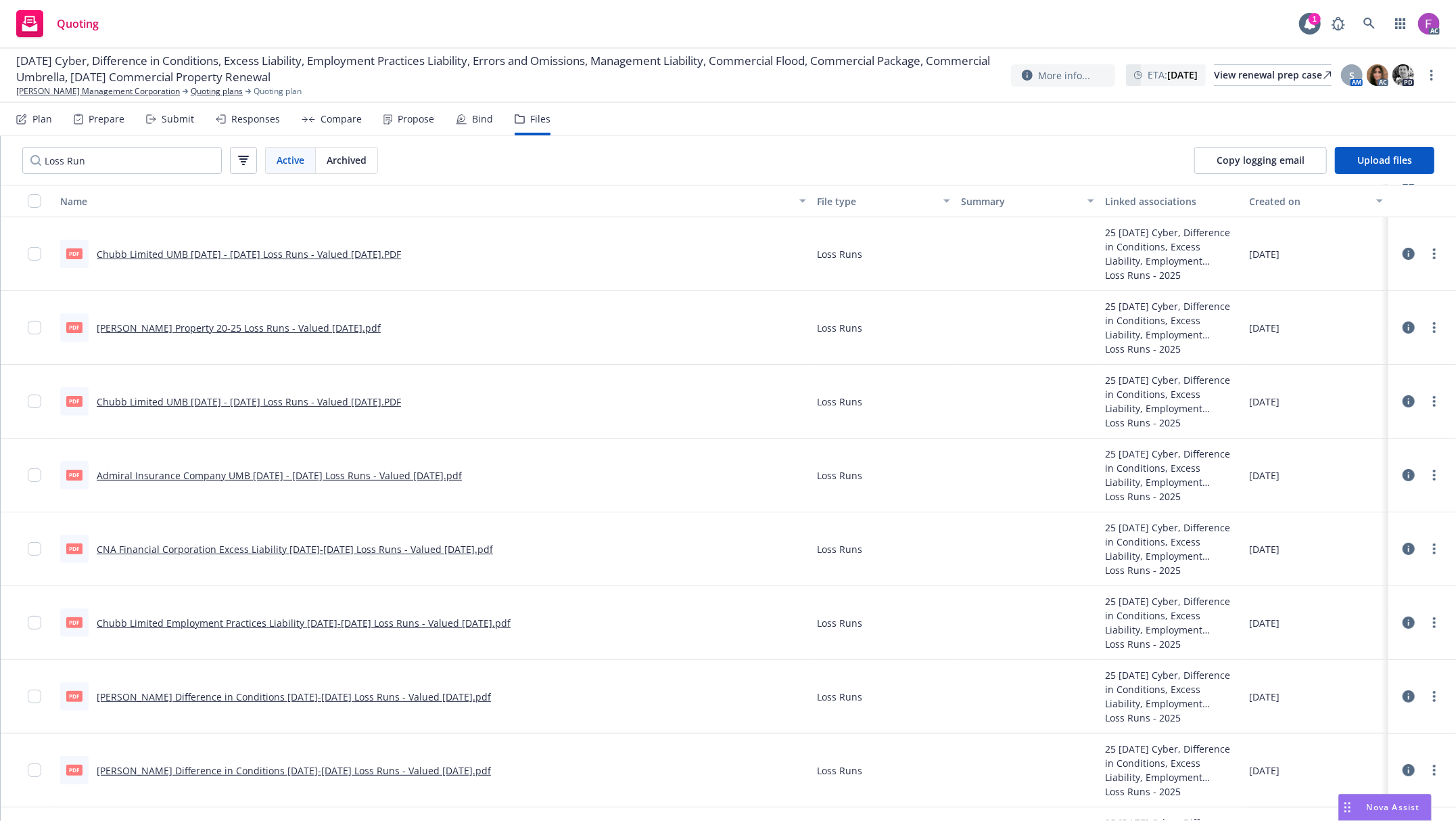
scroll to position [244, 0]
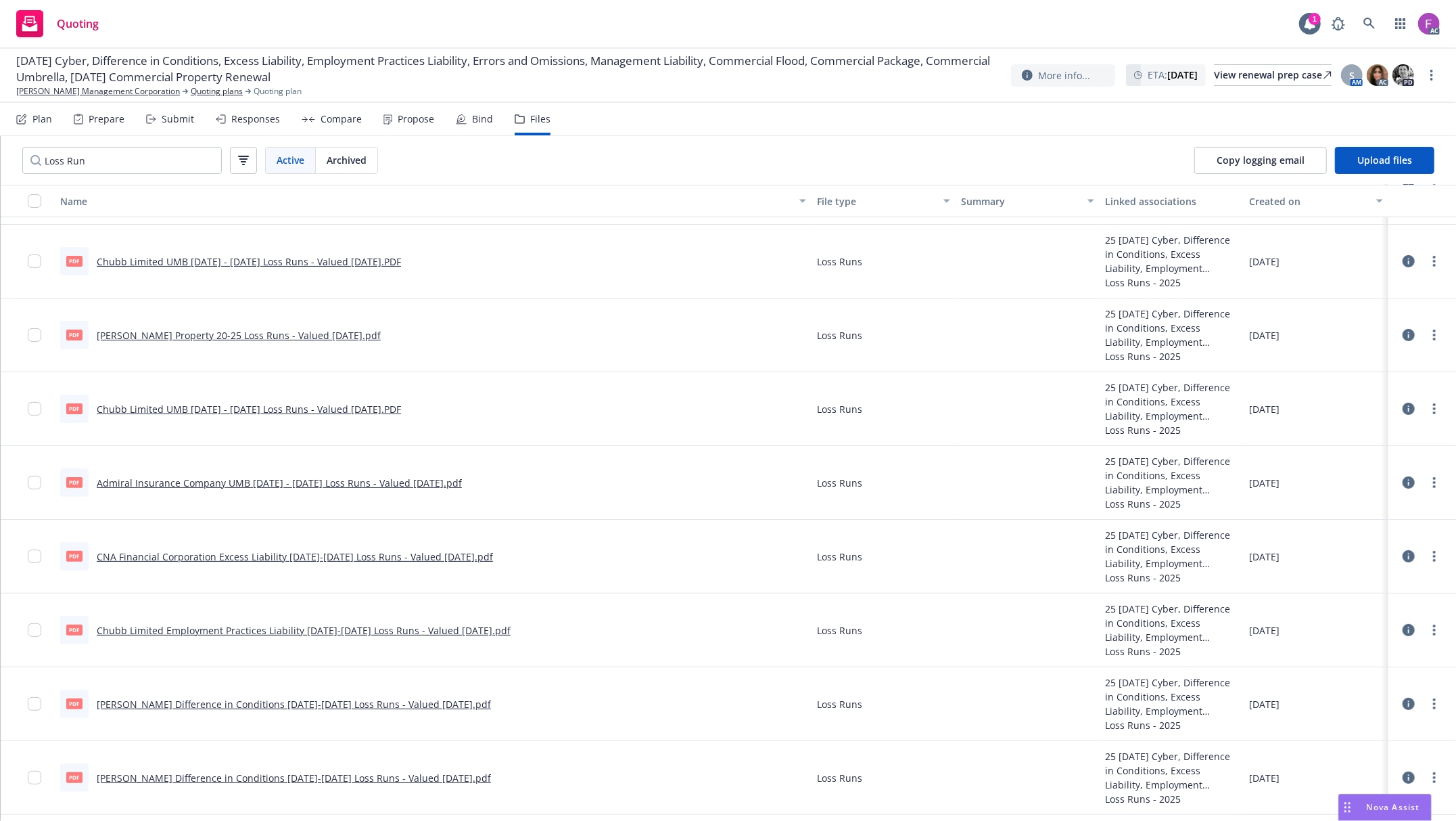
click at [215, 259] on link "Chubb Limited UMB 2021 - 2022 Loss Runs - Valued 2025-06-19.PDF" at bounding box center [248, 261] width 304 height 13
click at [1433, 259] on icon "more" at bounding box center [1434, 260] width 3 height 11
click at [1355, 373] on link "Update associations" at bounding box center [1360, 370] width 135 height 27
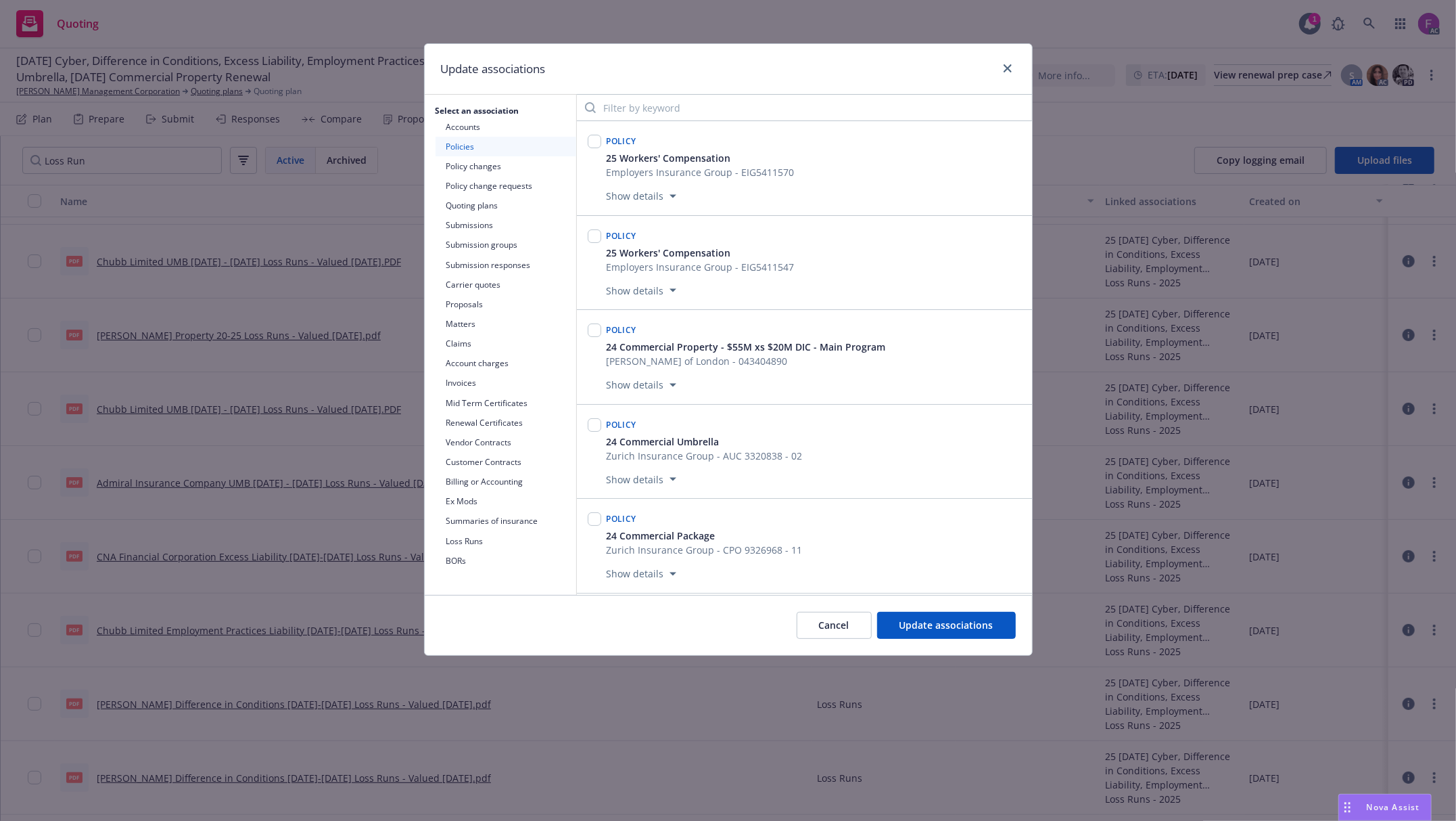
scroll to position [6467, 0]
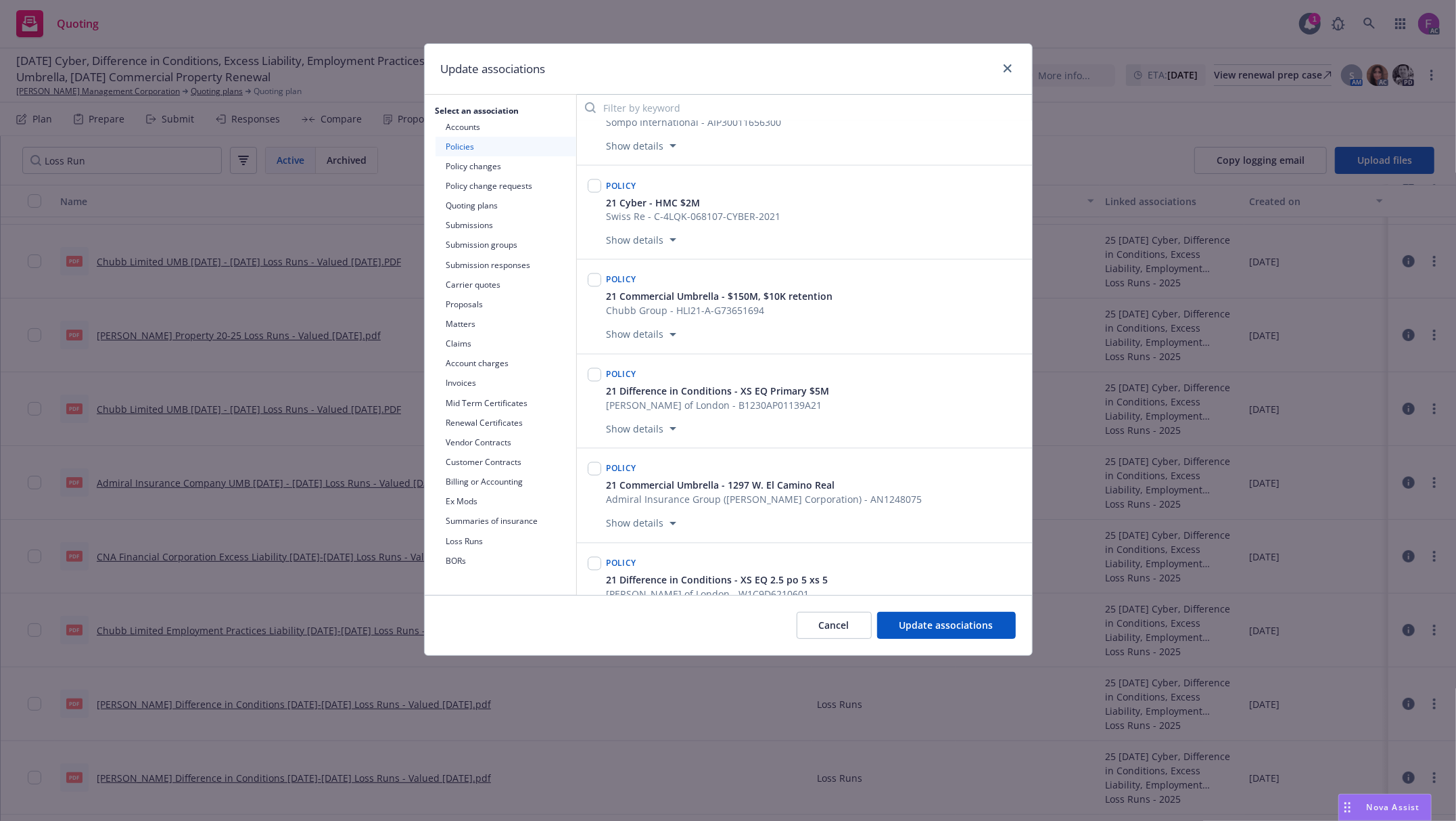
click at [585, 331] on div at bounding box center [594, 307] width 19 height 78
click at [595, 287] on input "checkbox" at bounding box center [594, 280] width 14 height 14
checkbox input "true"
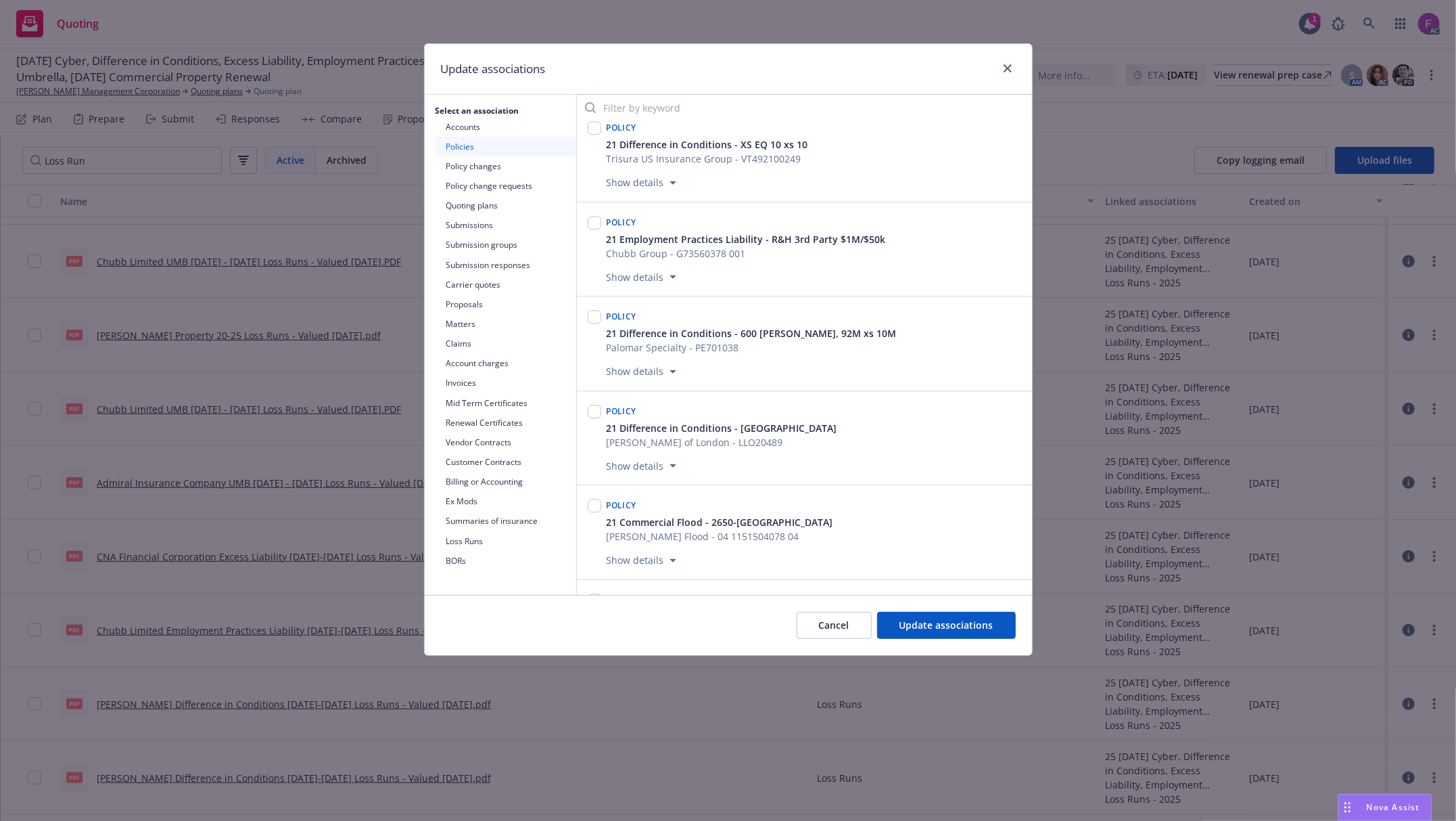
scroll to position [7369, 0]
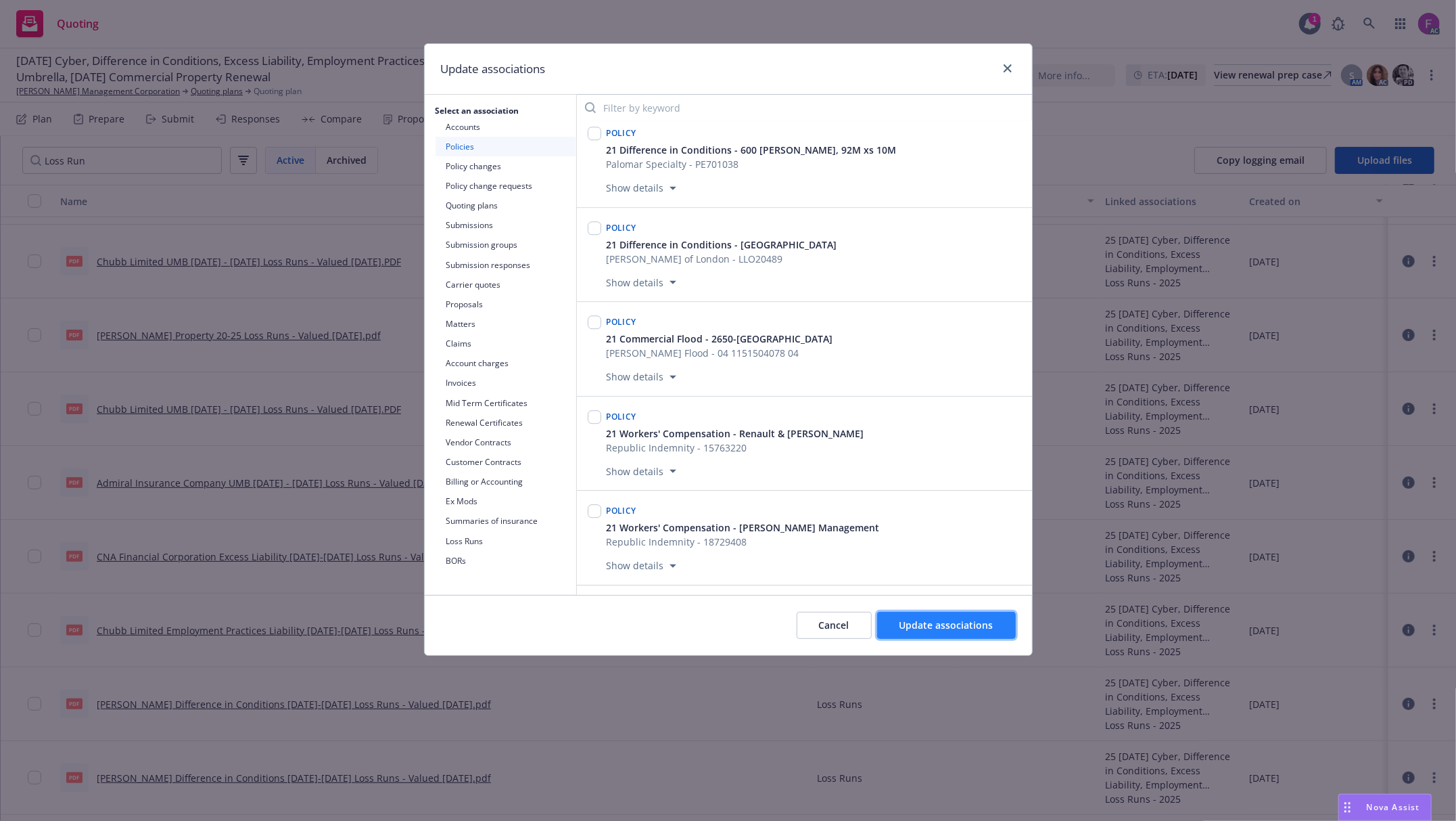
click at [944, 622] on span "Update associations" at bounding box center [946, 624] width 94 height 13
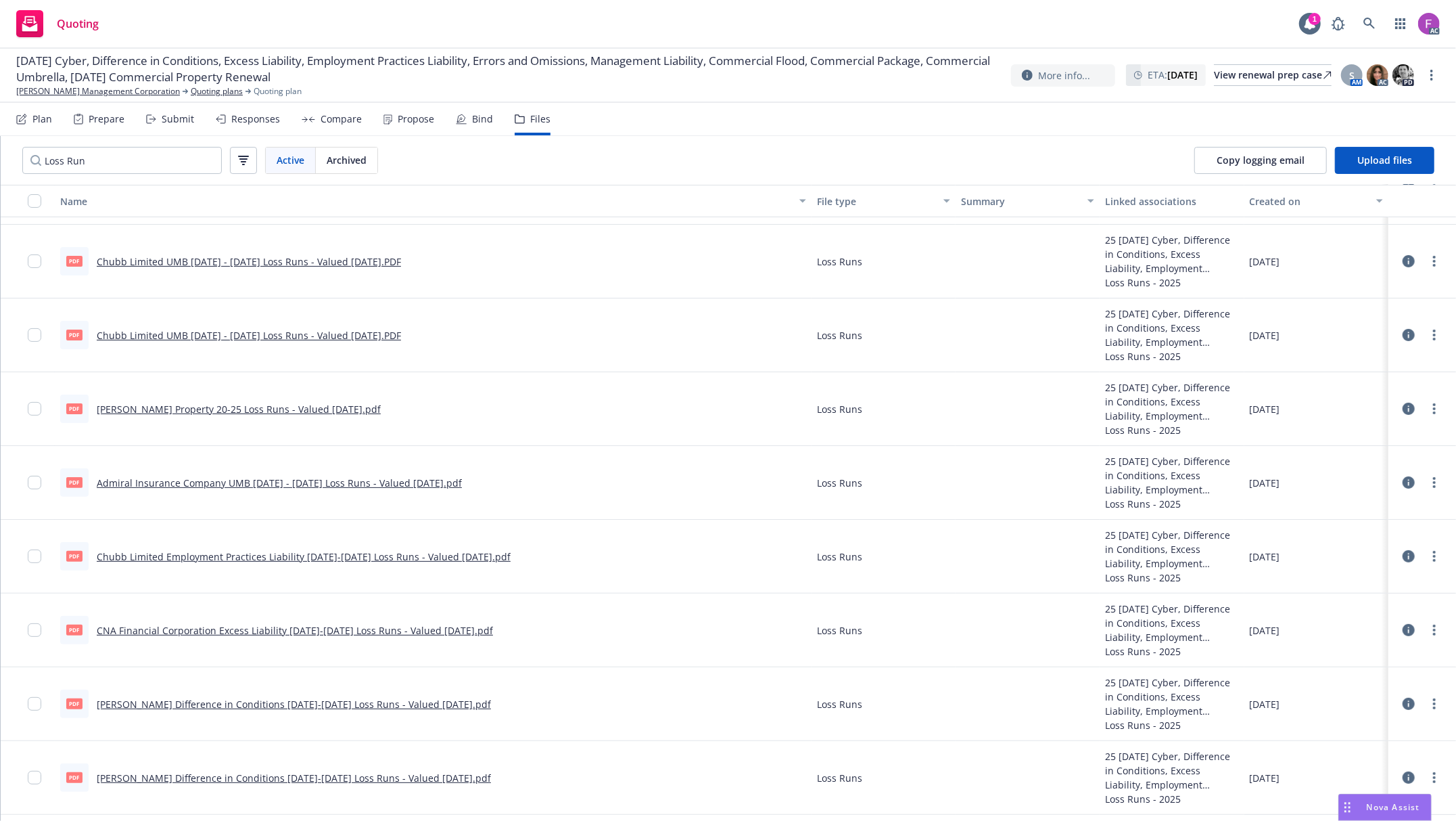
click at [255, 258] on link "Chubb Limited UMB 2021 - 2022 Loss Runs - Valued 2025-06-19.PDF" at bounding box center [248, 261] width 304 height 13
click at [1426, 260] on link "more" at bounding box center [1434, 261] width 16 height 16
click at [1316, 376] on link "Update associations" at bounding box center [1360, 370] width 135 height 27
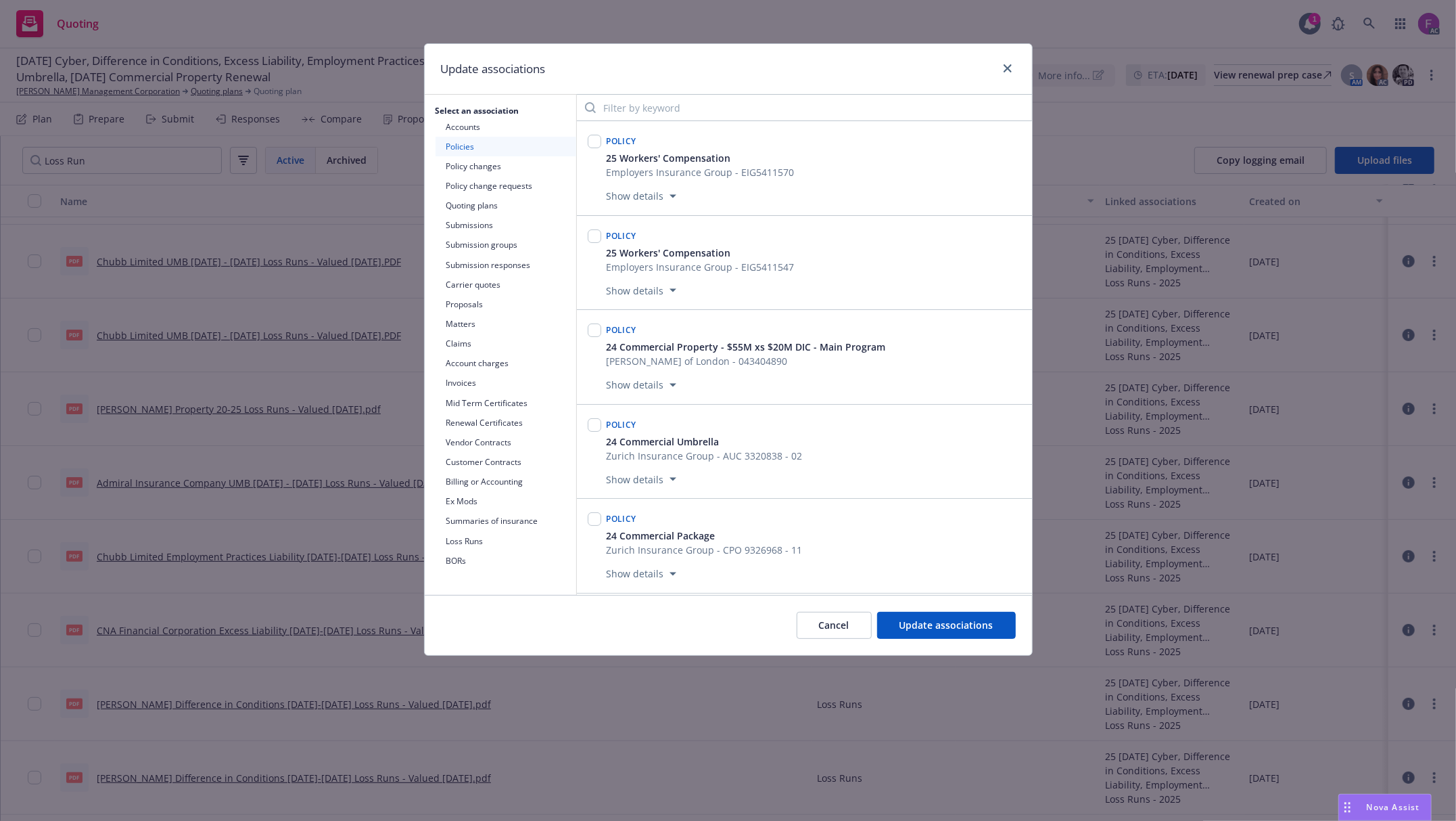
scroll to position [6467, 0]
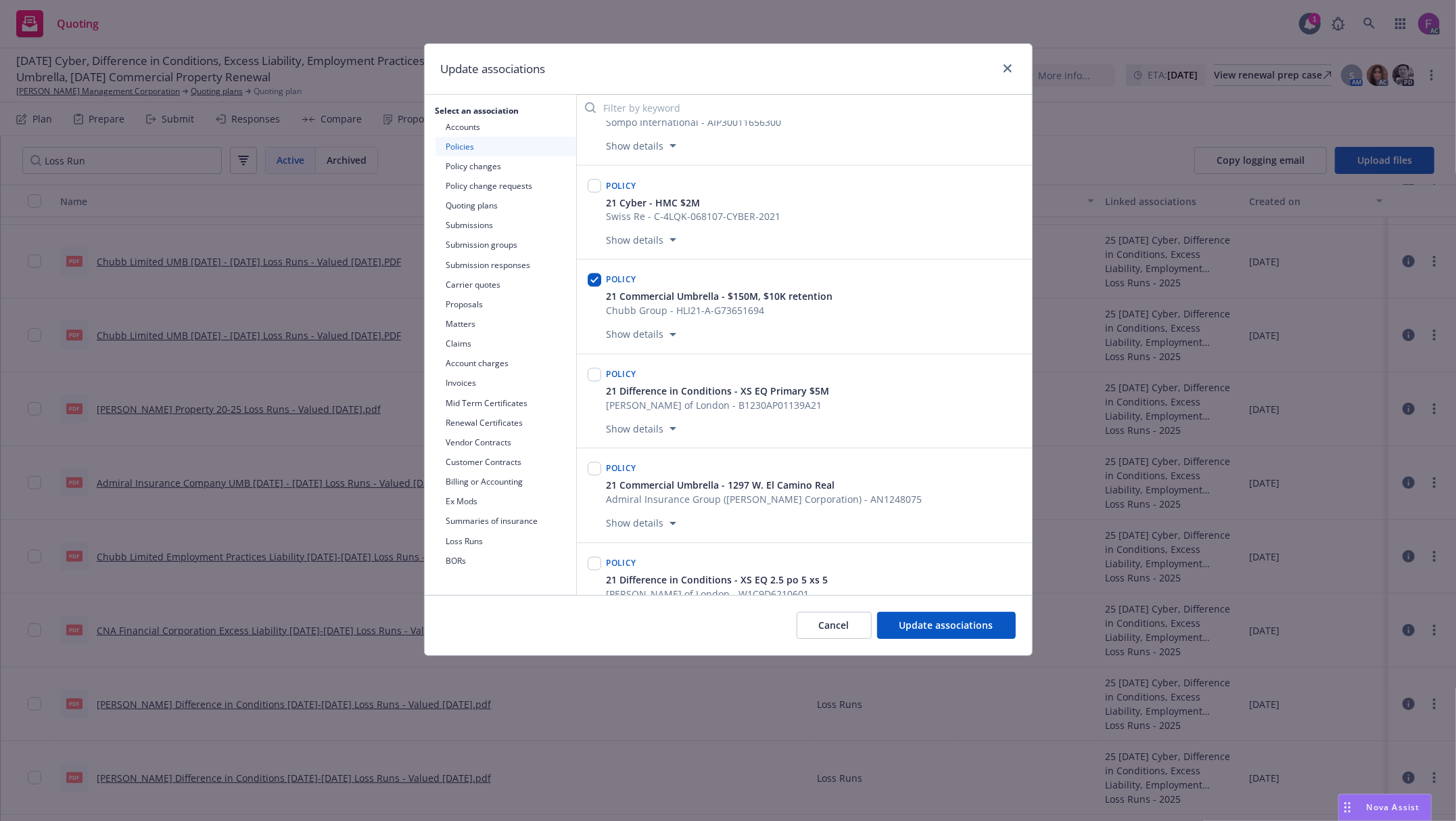
click at [1001, 58] on div "Update associations" at bounding box center [728, 69] width 607 height 51
click at [1003, 63] on link "close" at bounding box center [1007, 68] width 16 height 16
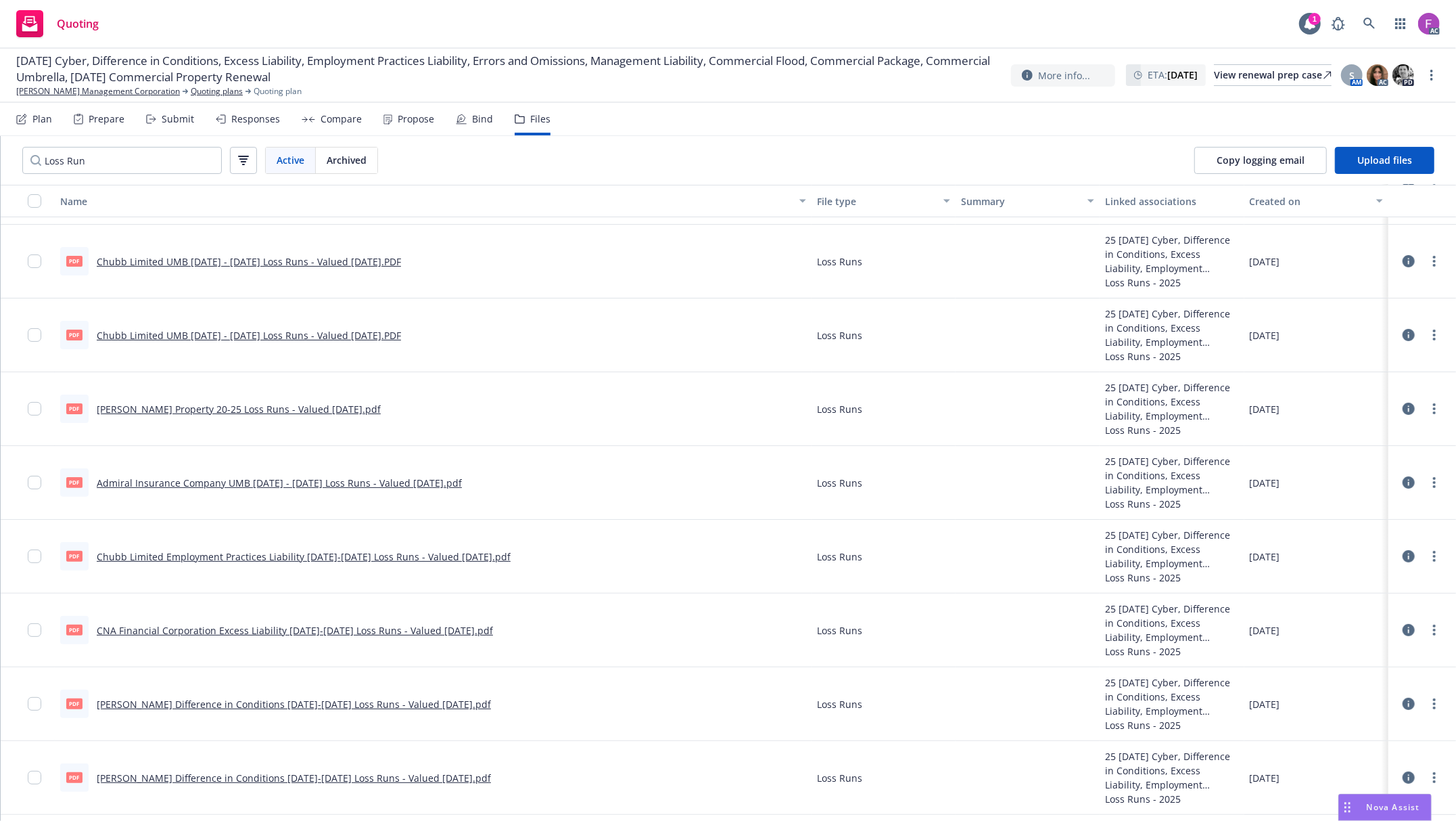
click at [1403, 333] on icon at bounding box center [1409, 335] width 12 height 12
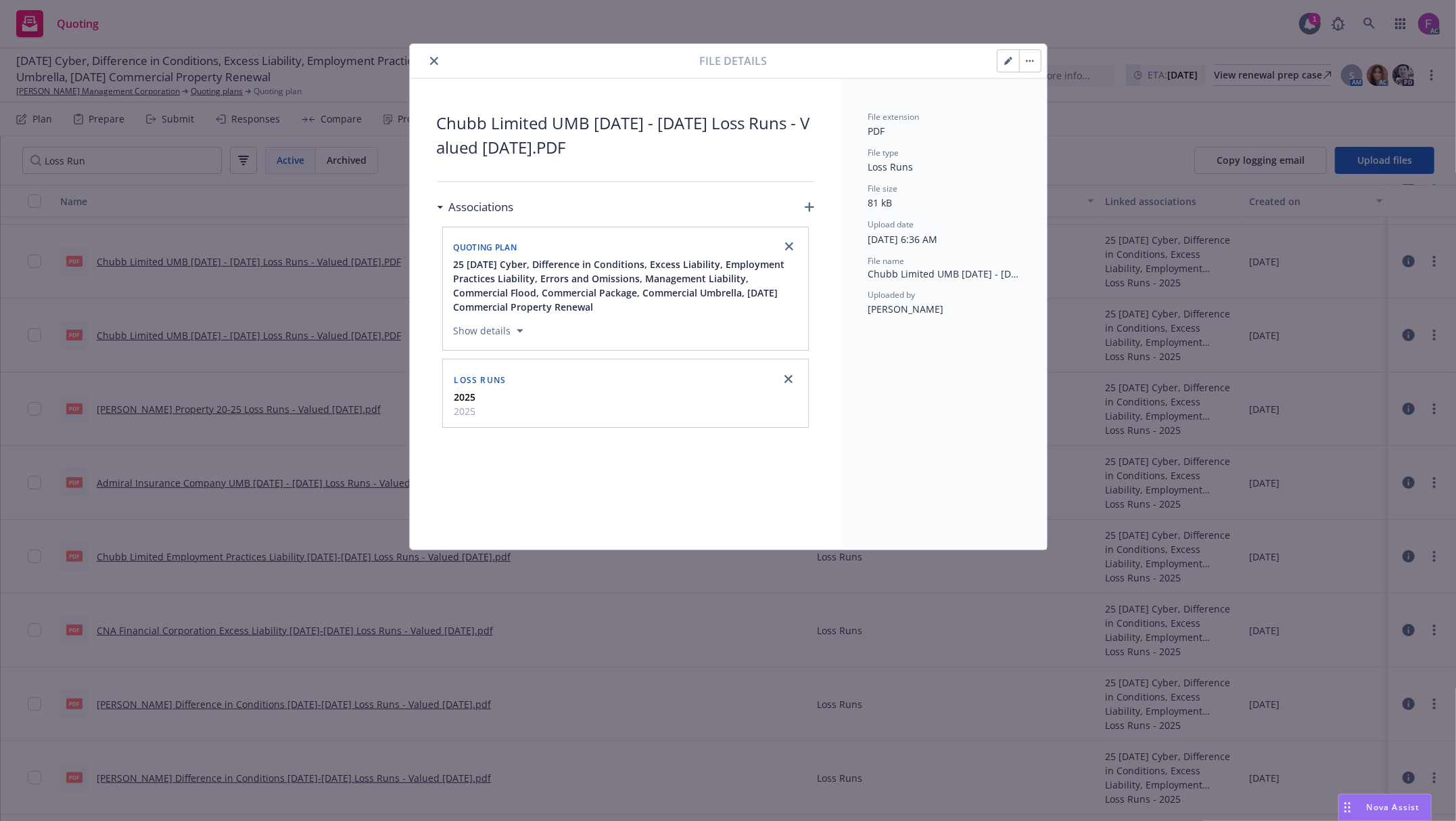
click at [432, 63] on icon "close" at bounding box center [434, 61] width 8 height 8
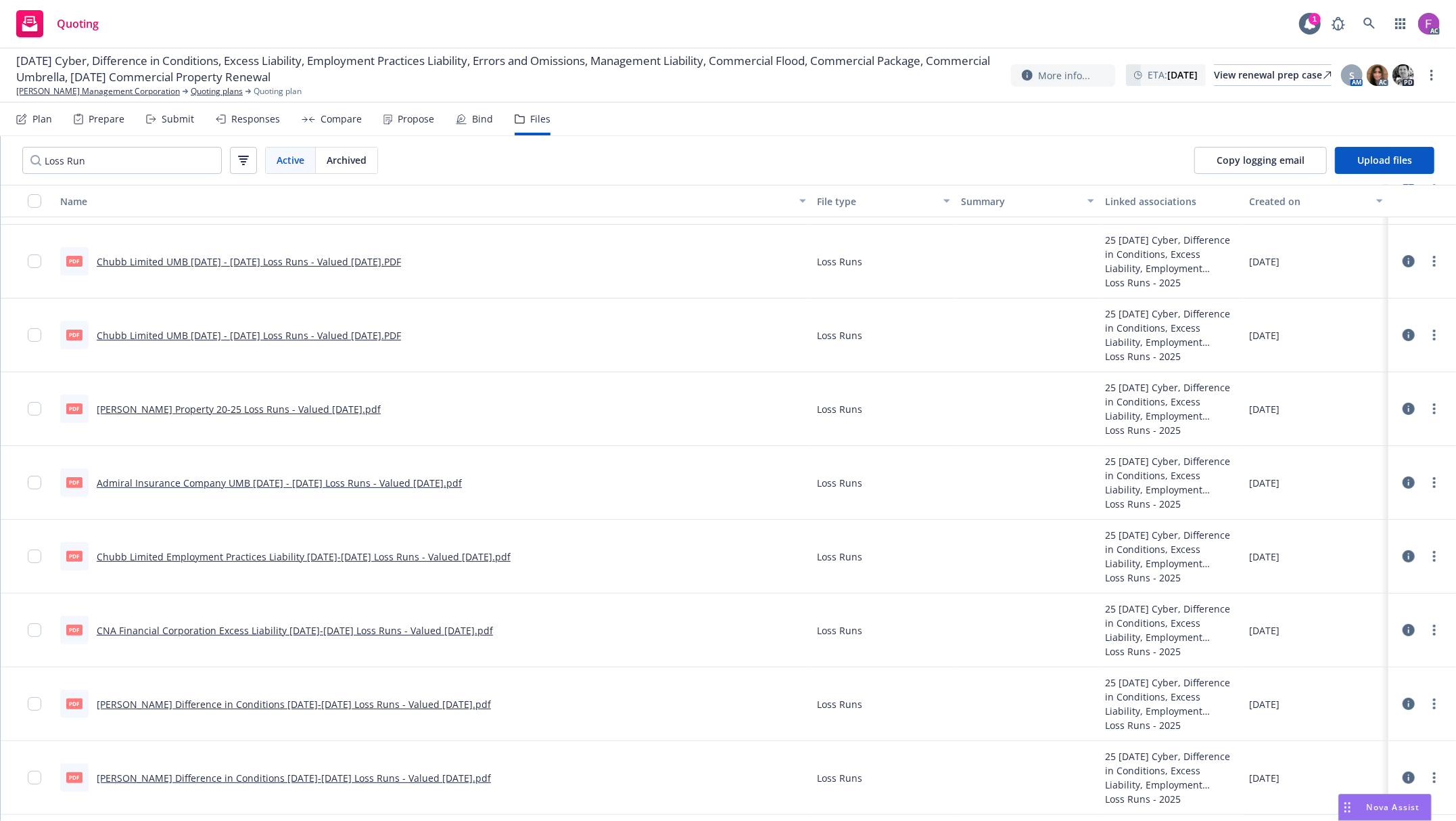
click at [209, 337] on link "Chubb Limited UMB 2020 - 2021 Loss Runs - Valued 2025-06-19.PDF" at bounding box center [248, 335] width 304 height 13
click at [1426, 341] on link "more" at bounding box center [1434, 335] width 16 height 16
click at [1331, 421] on link "Edit" at bounding box center [1360, 417] width 135 height 27
type textarea "x"
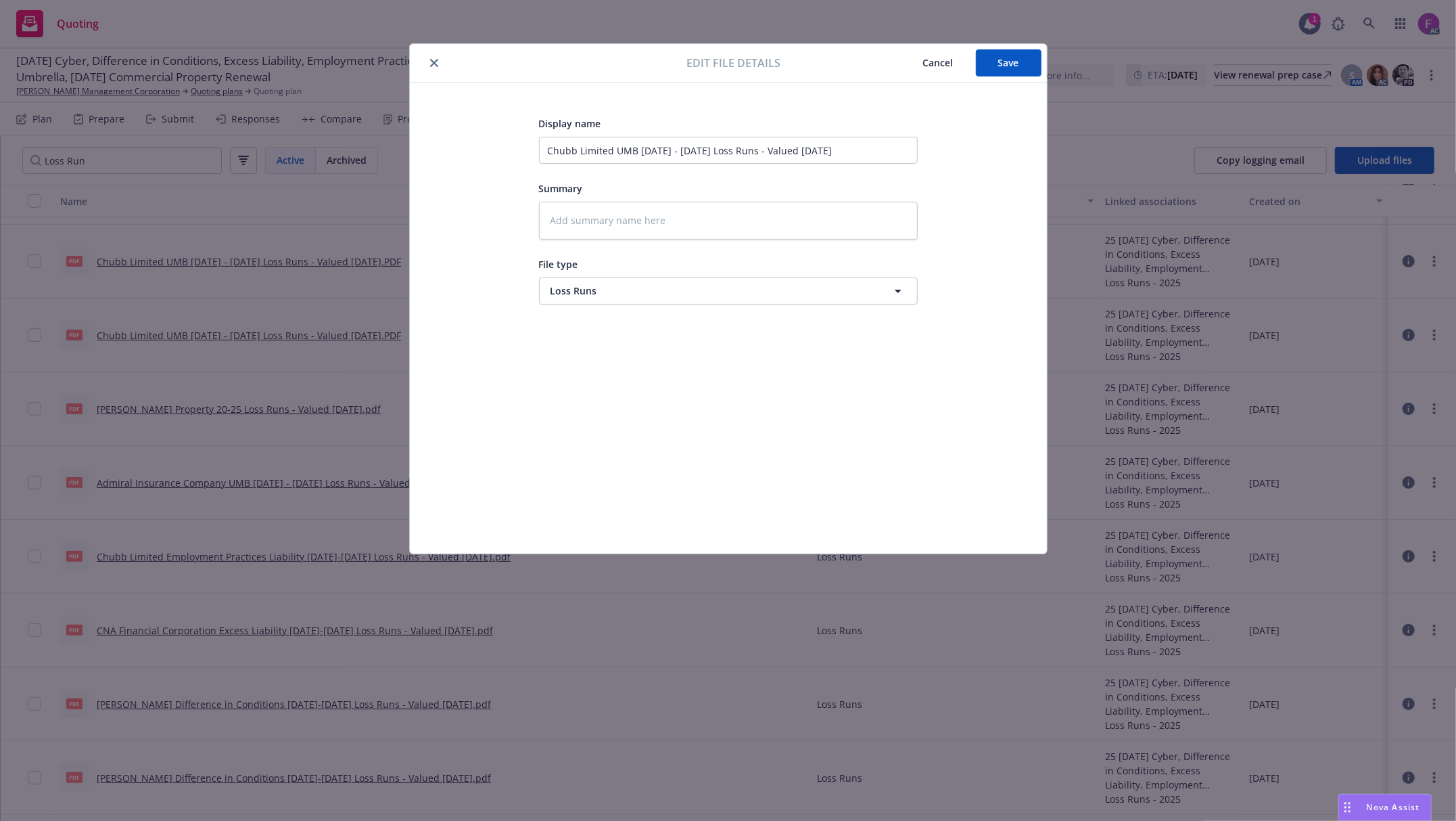
click at [439, 68] on button "close" at bounding box center [434, 63] width 16 height 16
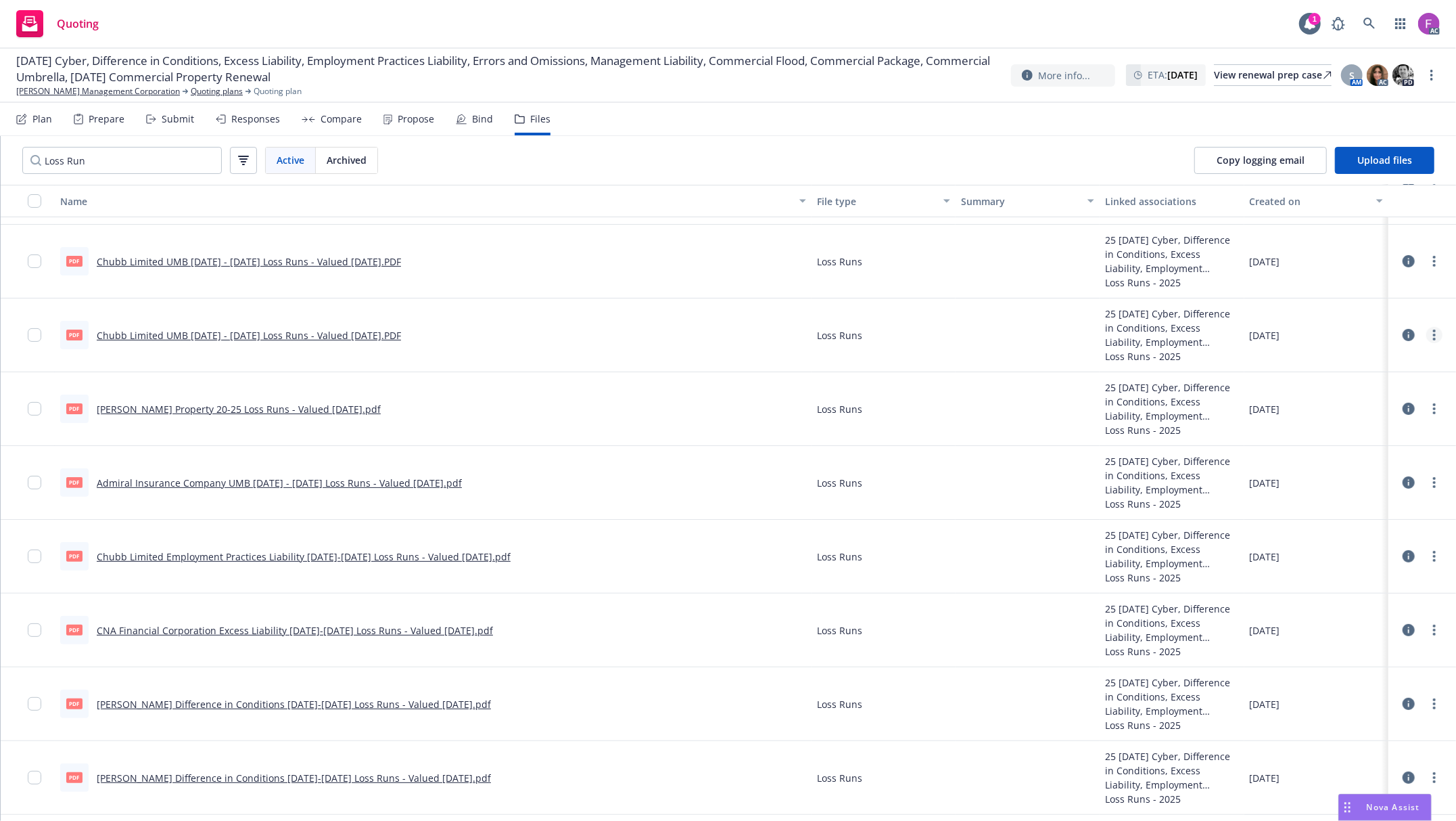
click at [1426, 339] on link "more" at bounding box center [1434, 335] width 16 height 16
click at [1360, 442] on link "Update associations" at bounding box center [1360, 444] width 135 height 27
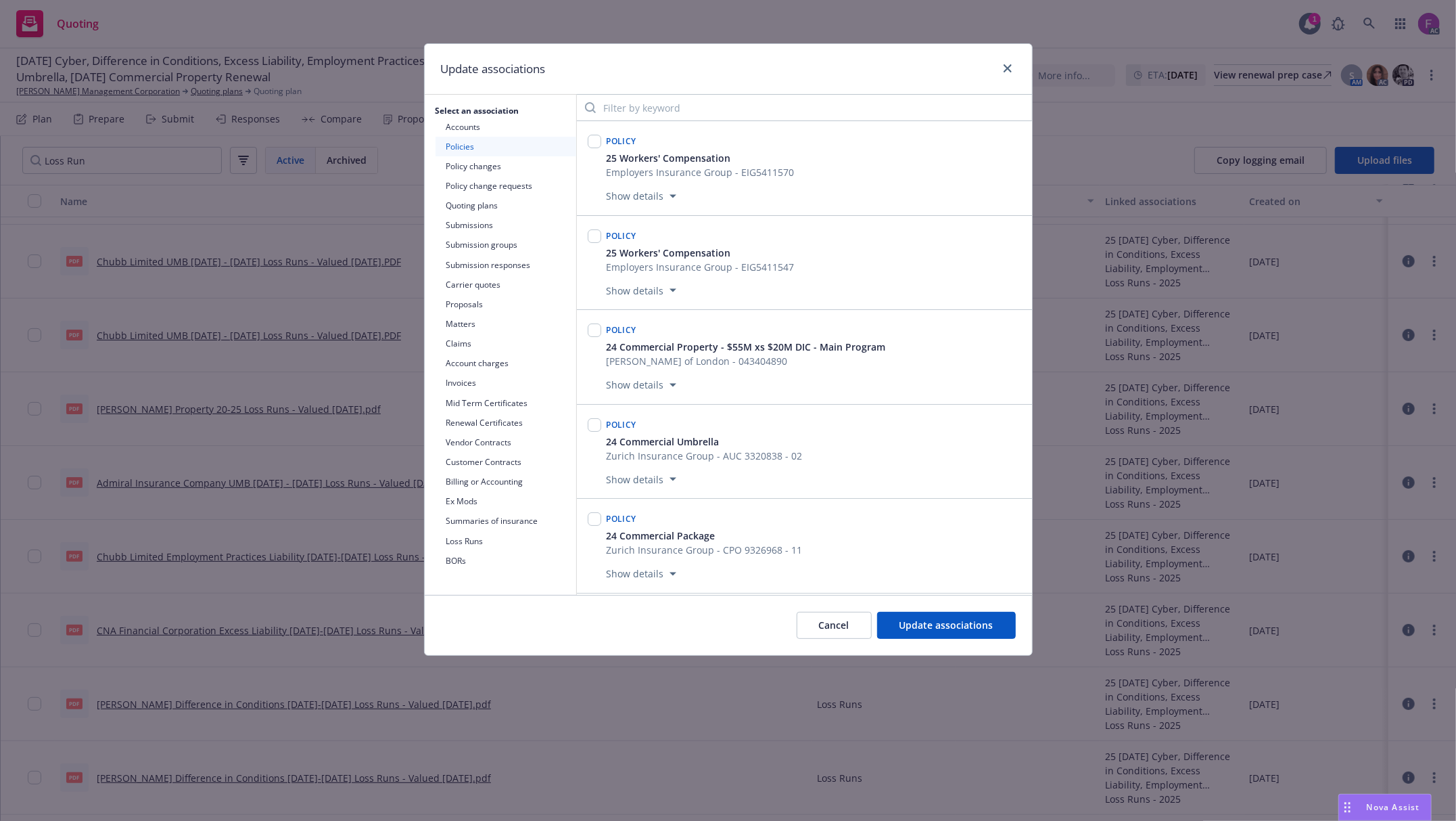
scroll to position [7798, 0]
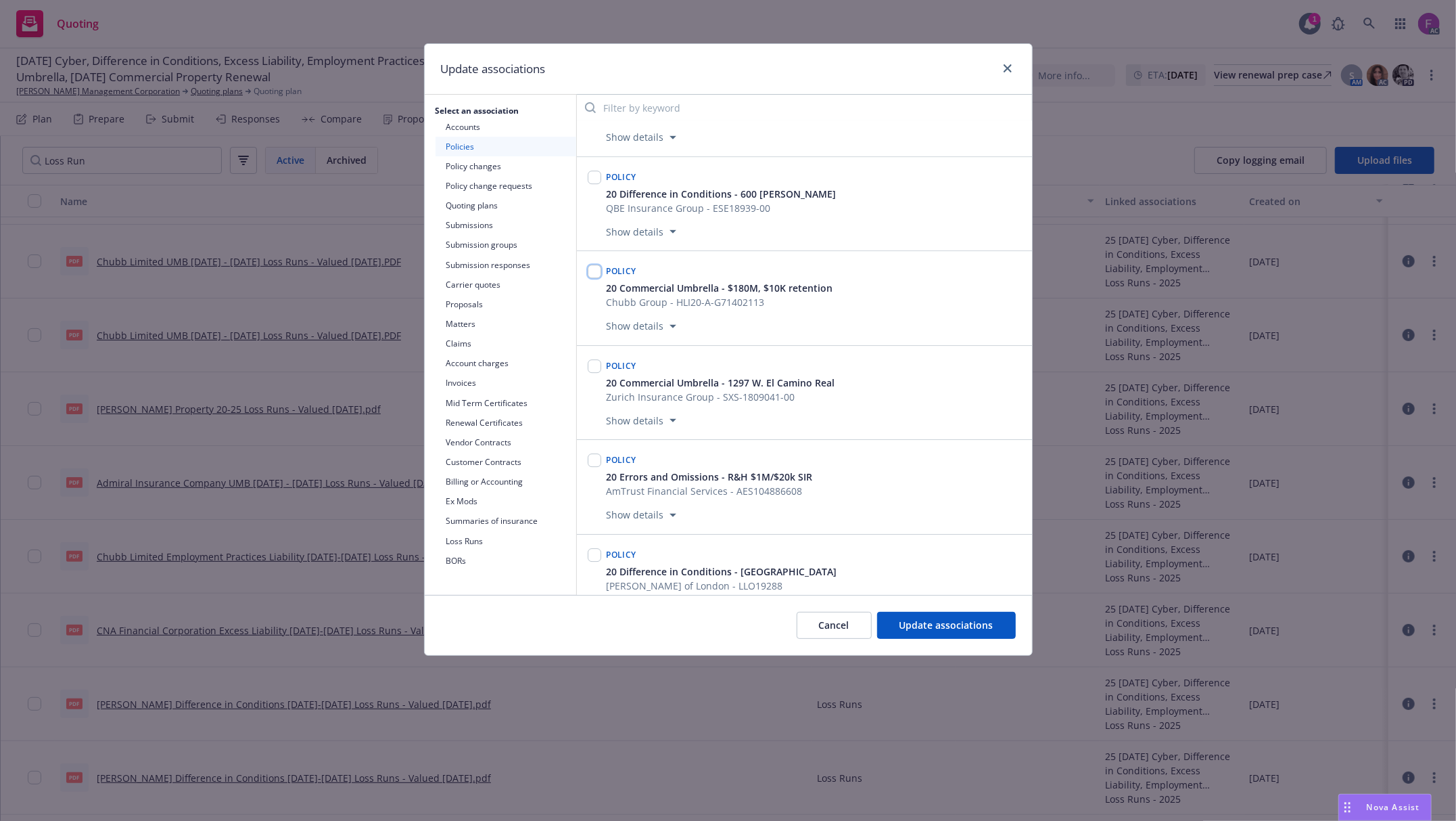
click at [590, 278] on input "checkbox" at bounding box center [594, 271] width 14 height 14
checkbox input "true"
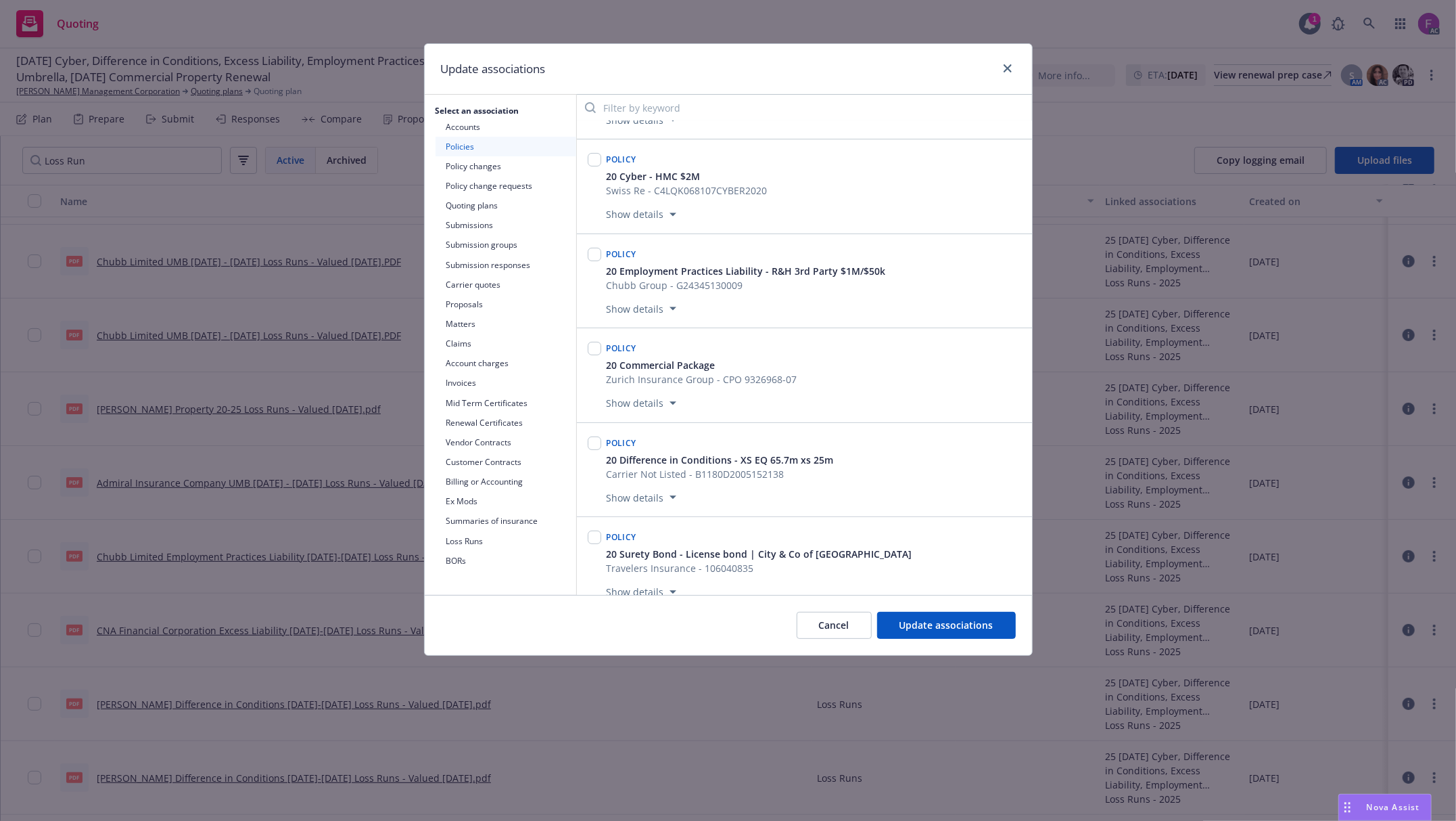
scroll to position [9241, 0]
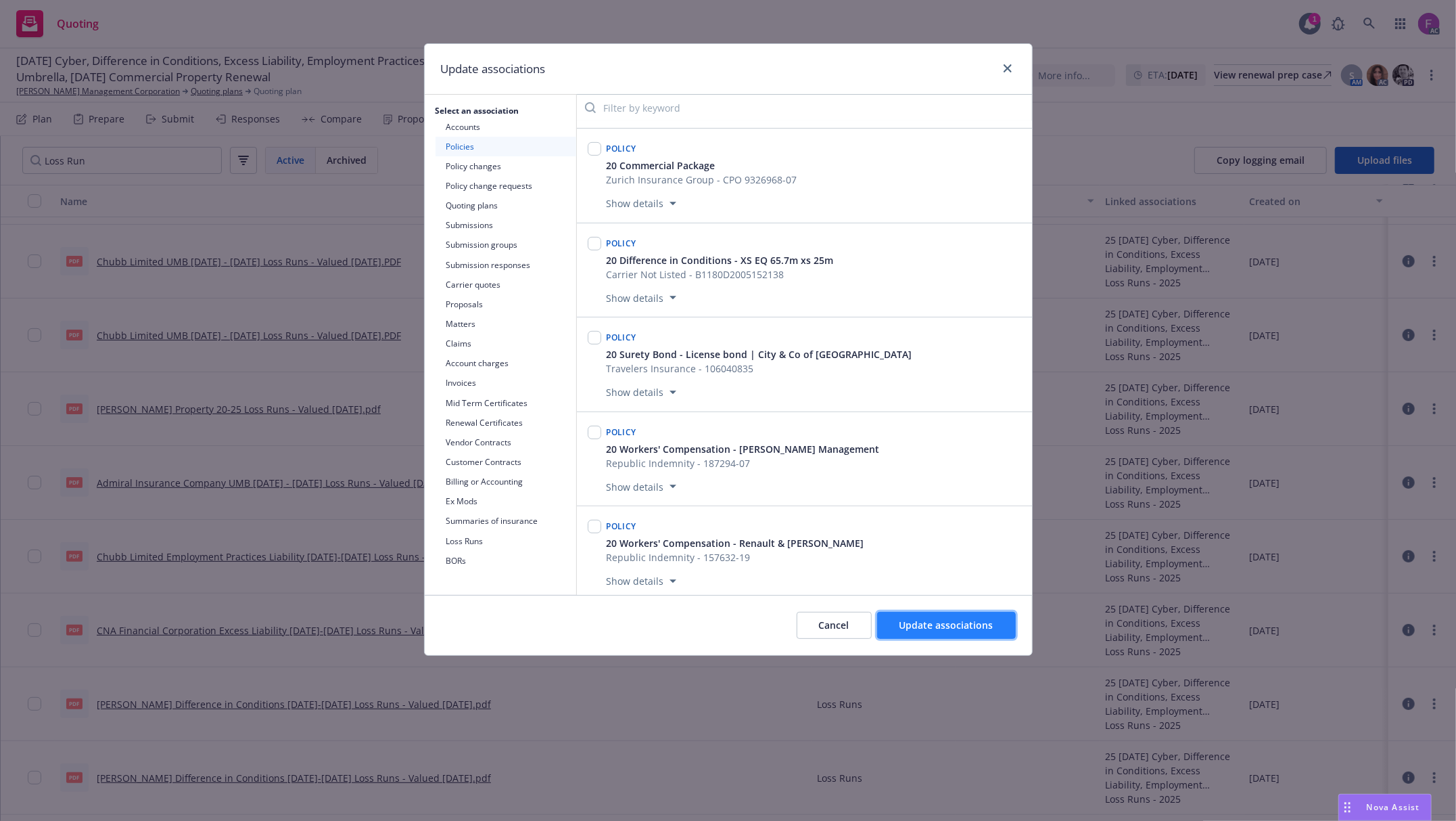
click at [944, 618] on button "Update associations" at bounding box center [946, 624] width 139 height 27
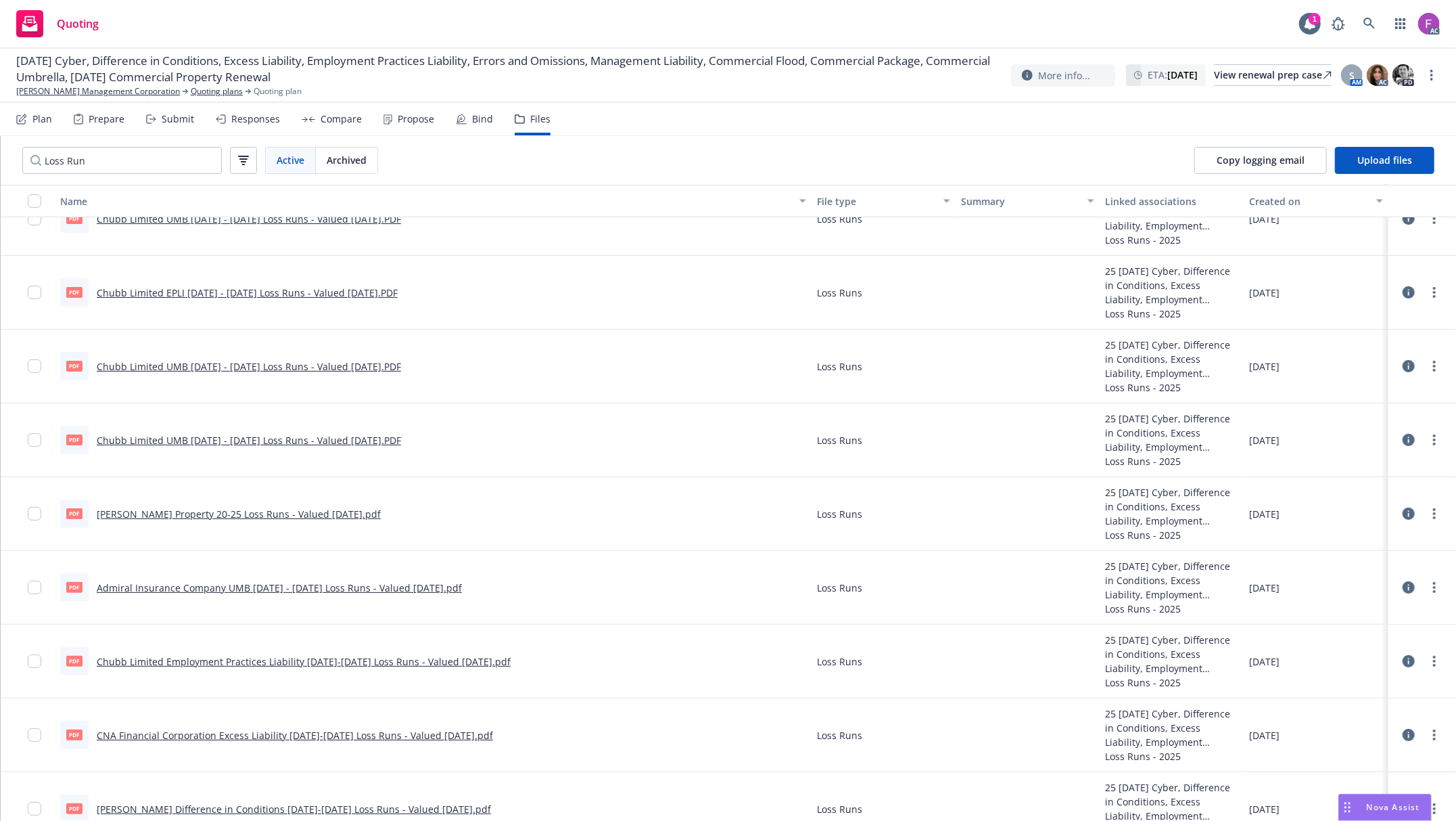
scroll to position [169, 0]
click at [255, 289] on link "Chubb Limited EPLI 2021 - 2025 Loss Runs - Valued 2025-06-19.PDF" at bounding box center [247, 292] width 301 height 13
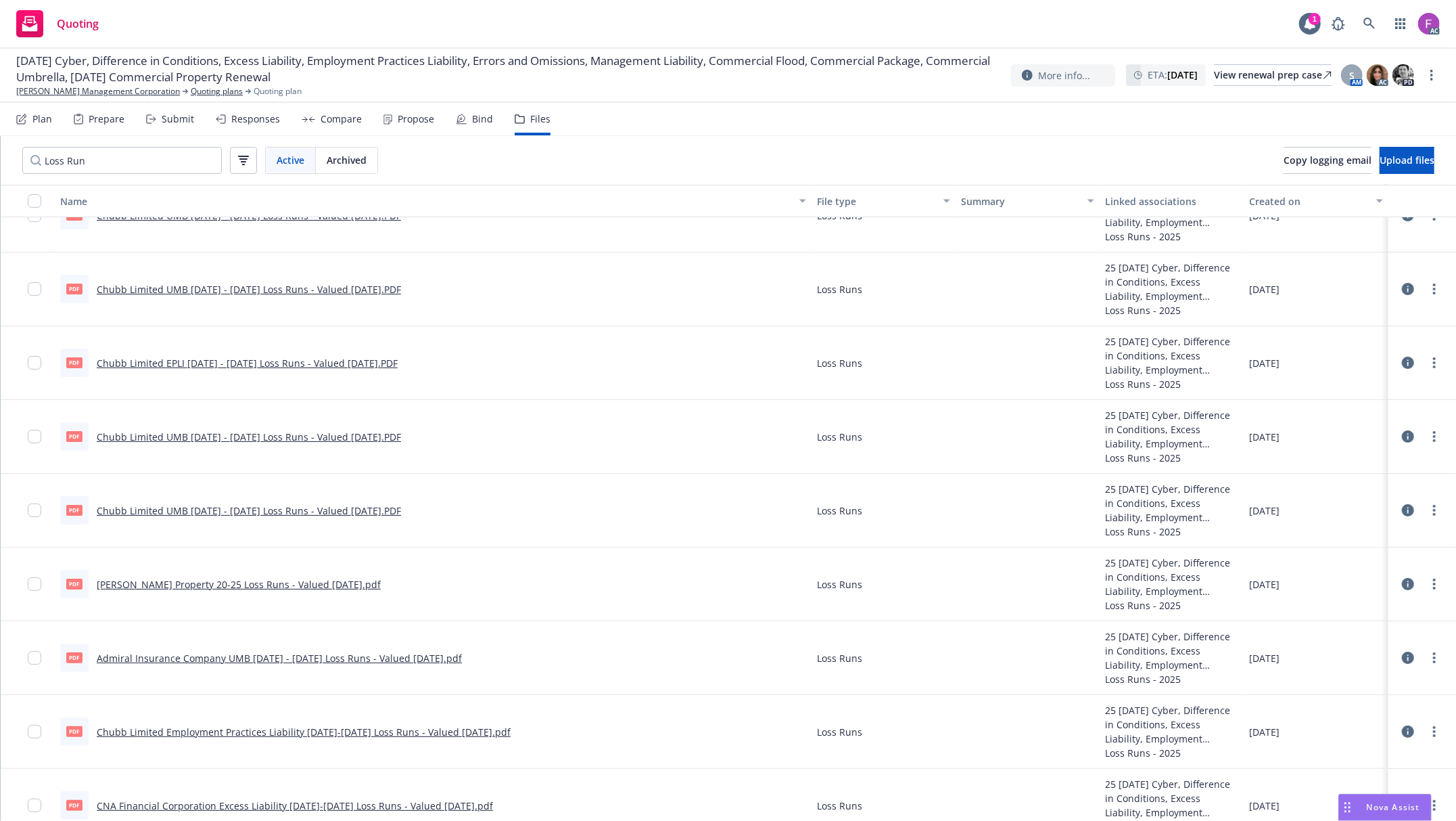
scroll to position [79, 0]
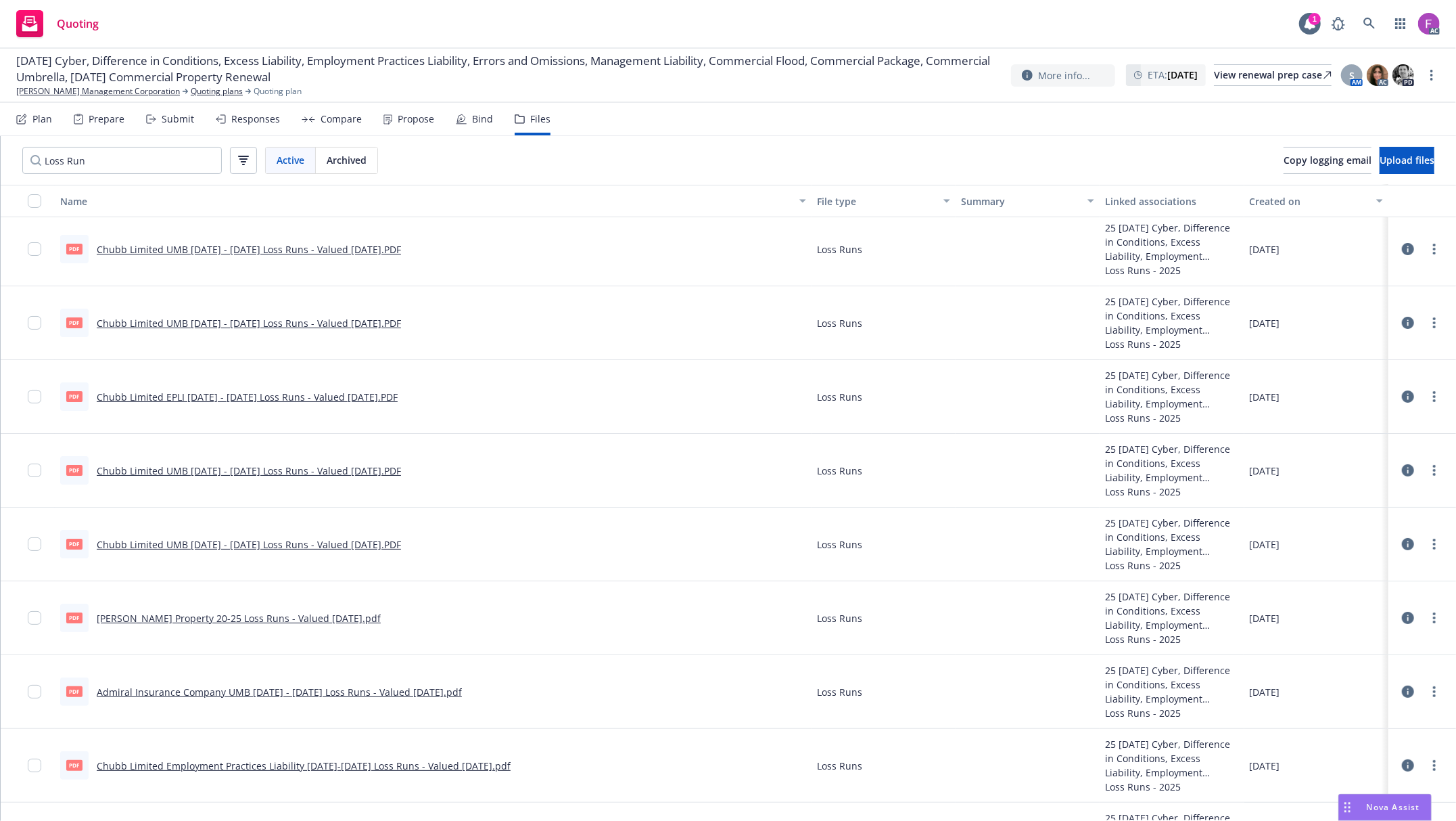
click at [1402, 395] on icon at bounding box center [1408, 396] width 12 height 12
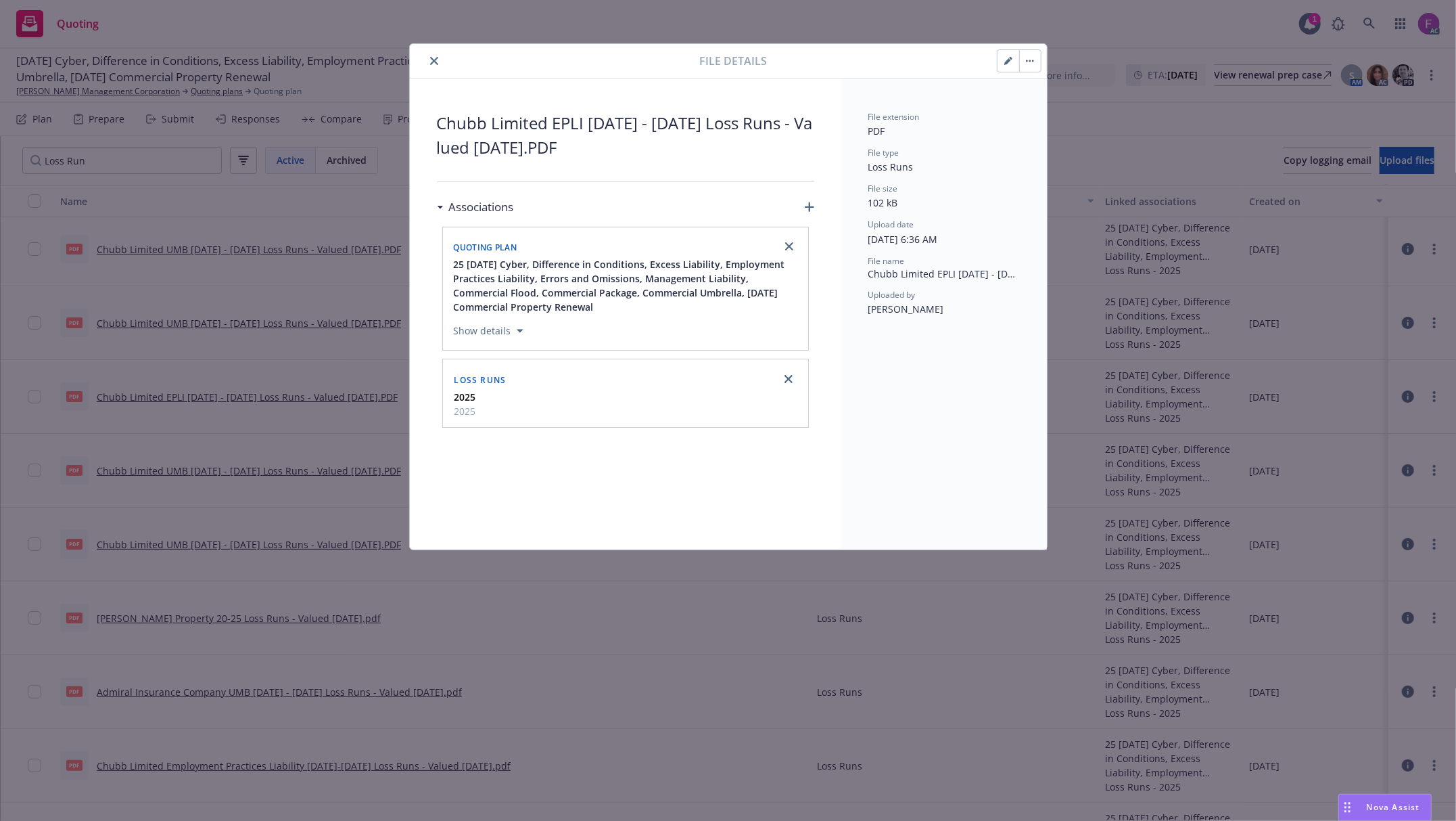
click at [437, 63] on icon "close" at bounding box center [434, 61] width 8 height 8
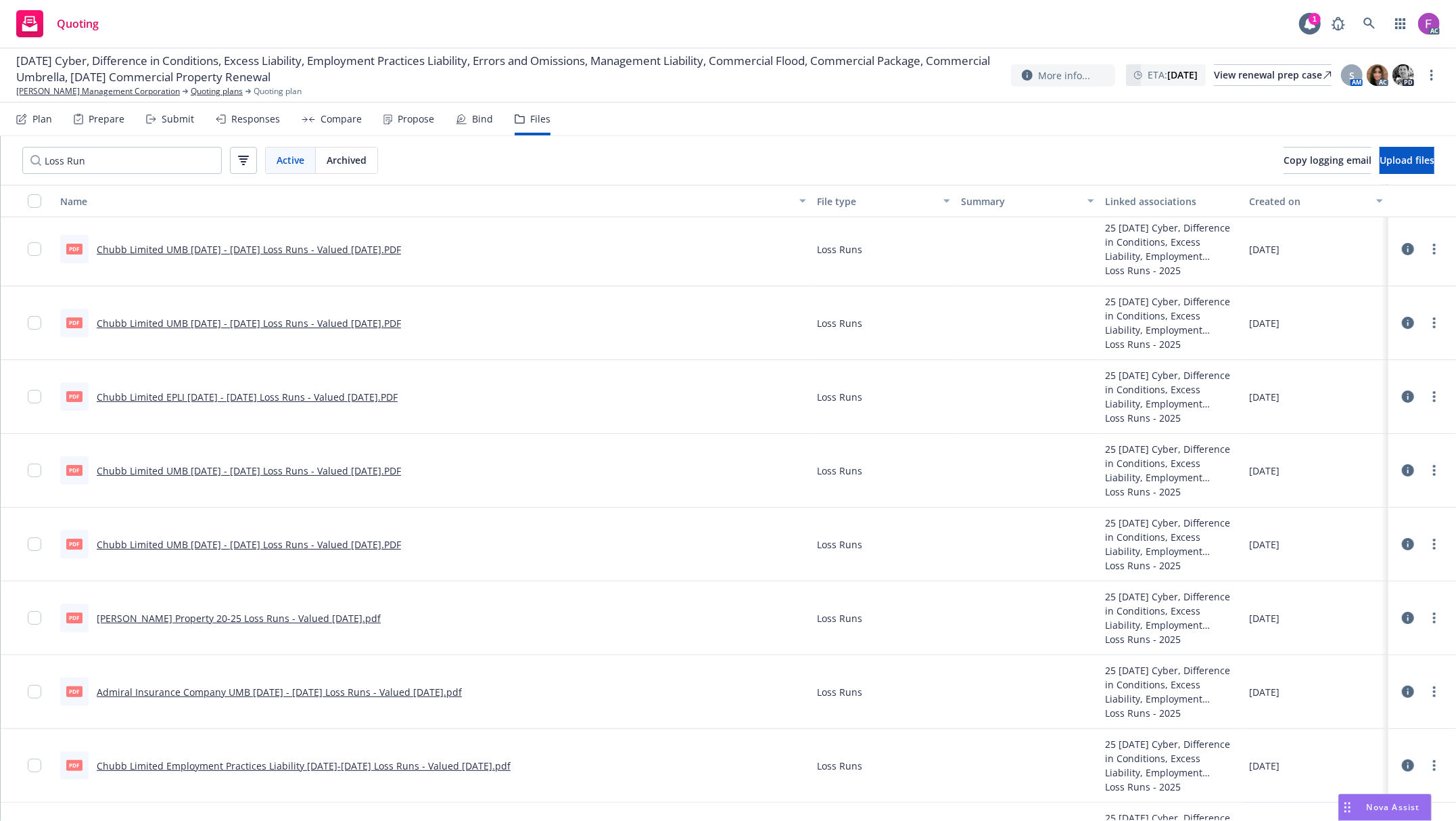
click at [180, 396] on link "Chubb Limited EPLI [DATE] - [DATE] Loss Runs - Valued [DATE].PDF" at bounding box center [247, 396] width 301 height 13
click at [1426, 403] on link "more" at bounding box center [1434, 396] width 16 height 16
click at [1331, 505] on link "Update associations" at bounding box center [1360, 506] width 135 height 27
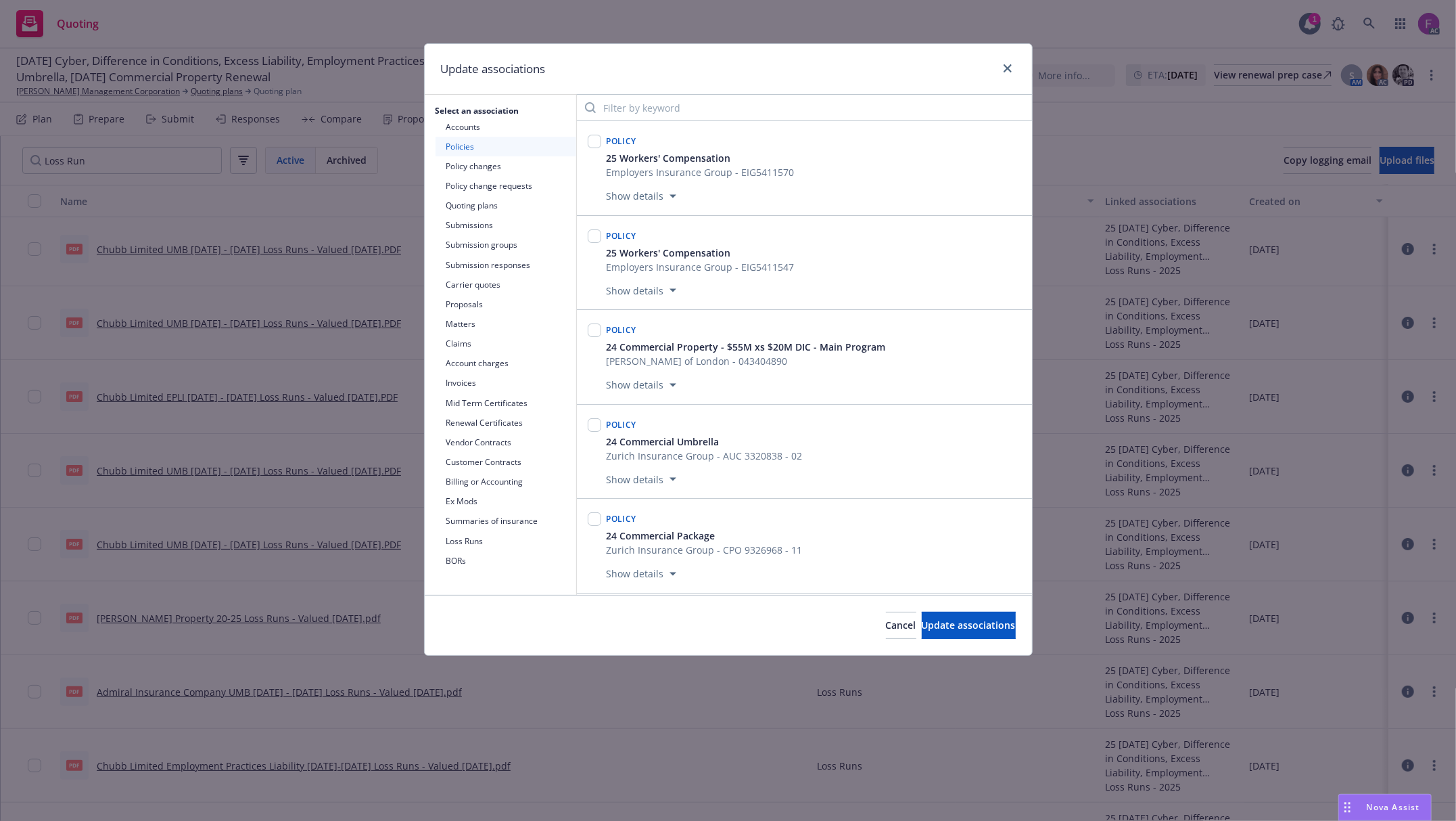
scroll to position [669, 0]
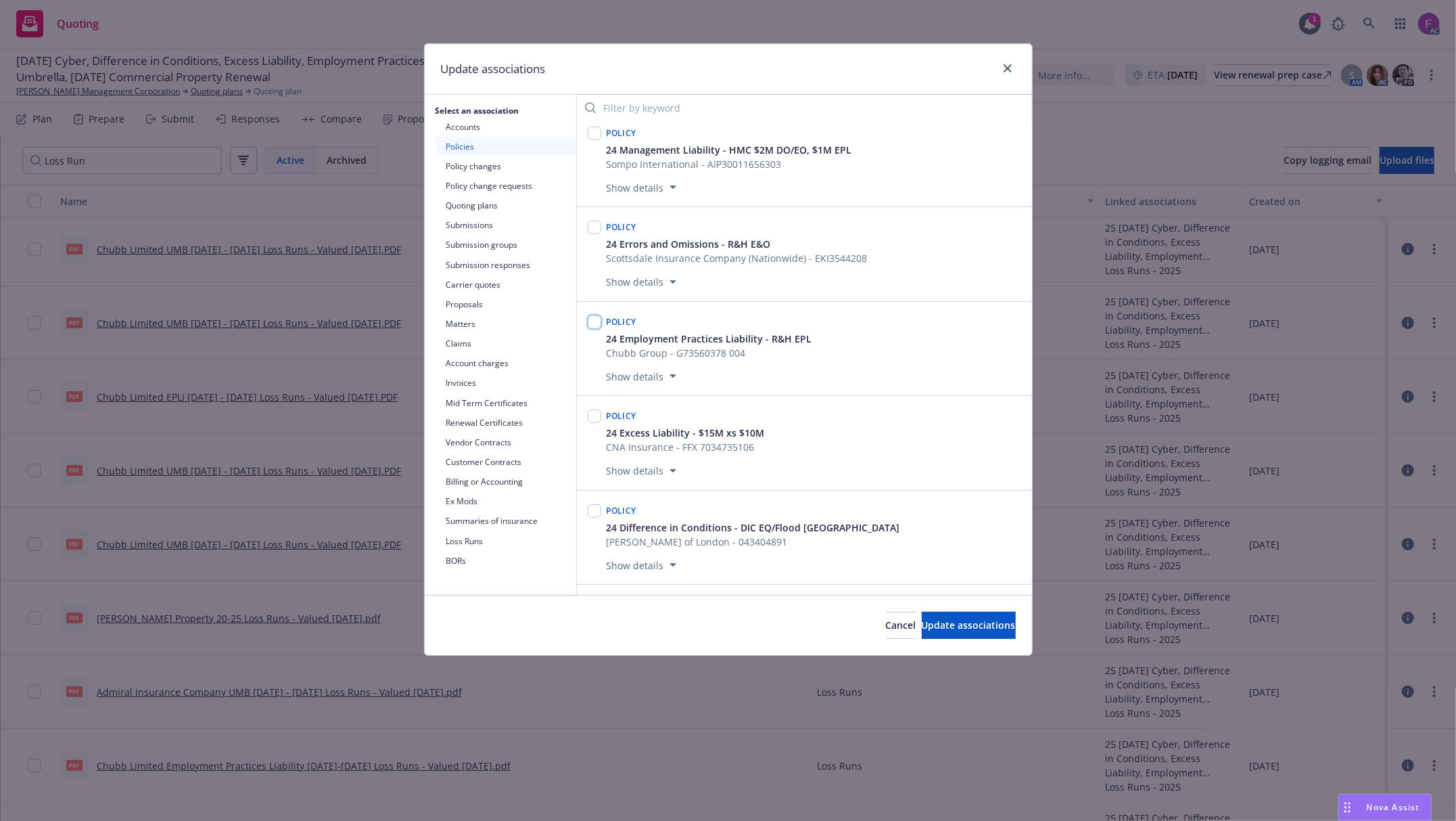
click at [598, 329] on input "checkbox" at bounding box center [594, 322] width 14 height 14
checkbox input "true"
click at [921, 621] on button "Update associations" at bounding box center [968, 624] width 94 height 27
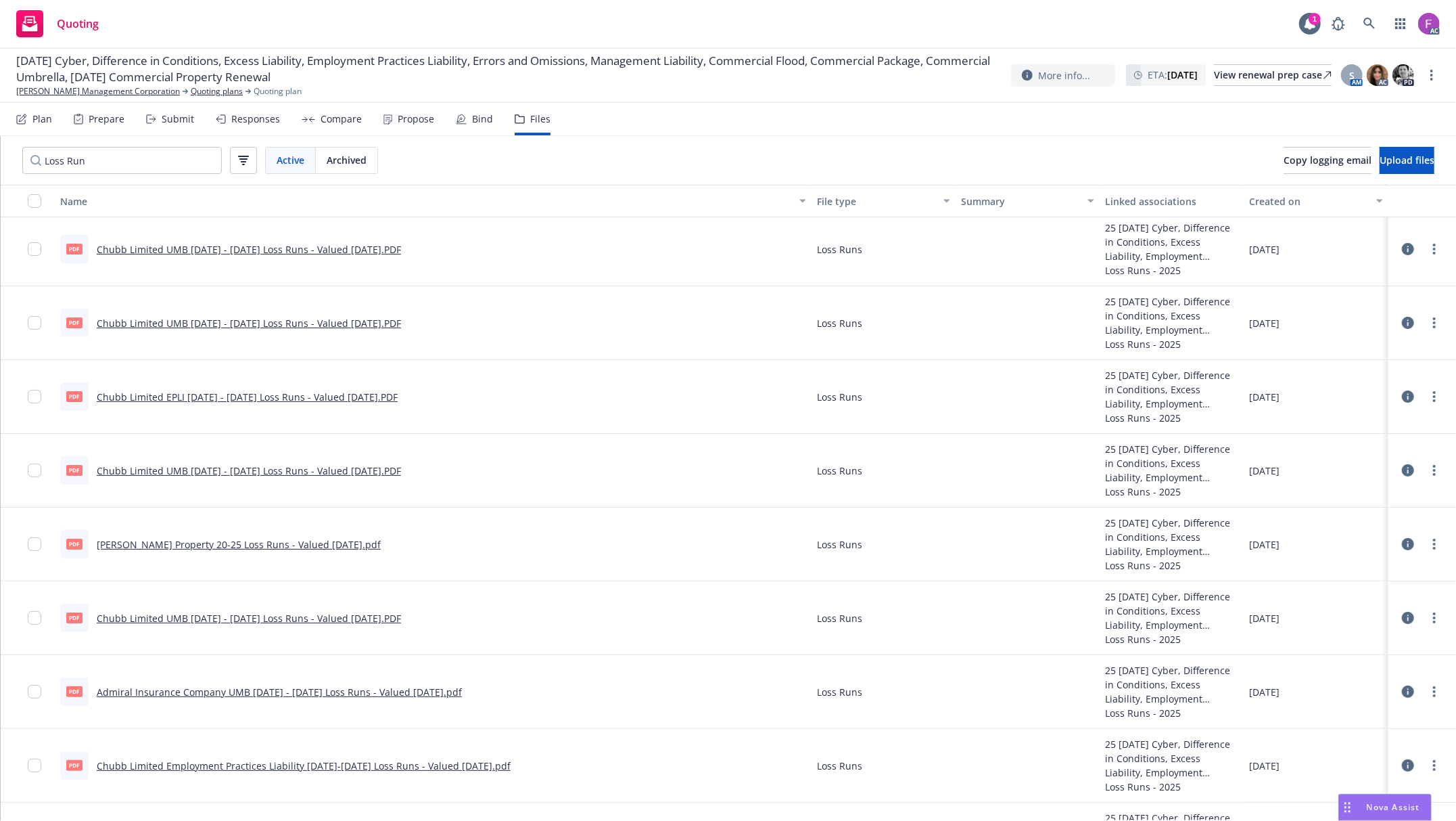
click at [350, 319] on link "Chubb Limited UMB [DATE] - [DATE] Loss Runs - Valued [DATE].PDF" at bounding box center [248, 322] width 304 height 13
click at [1433, 320] on circle "more" at bounding box center [1434, 318] width 3 height 3
click at [1402, 319] on icon at bounding box center [1408, 322] width 12 height 12
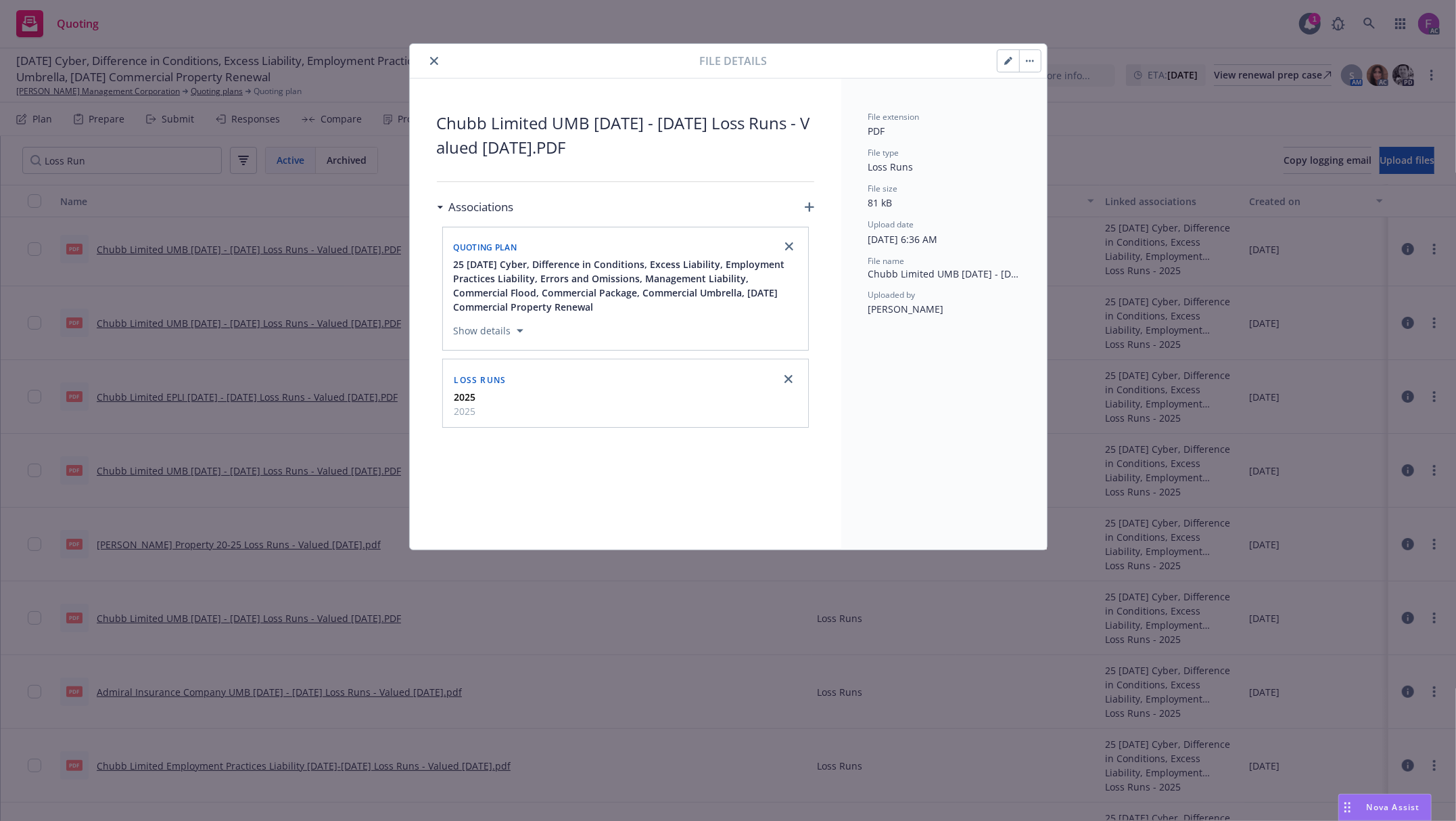
click at [433, 58] on icon "close" at bounding box center [434, 61] width 8 height 8
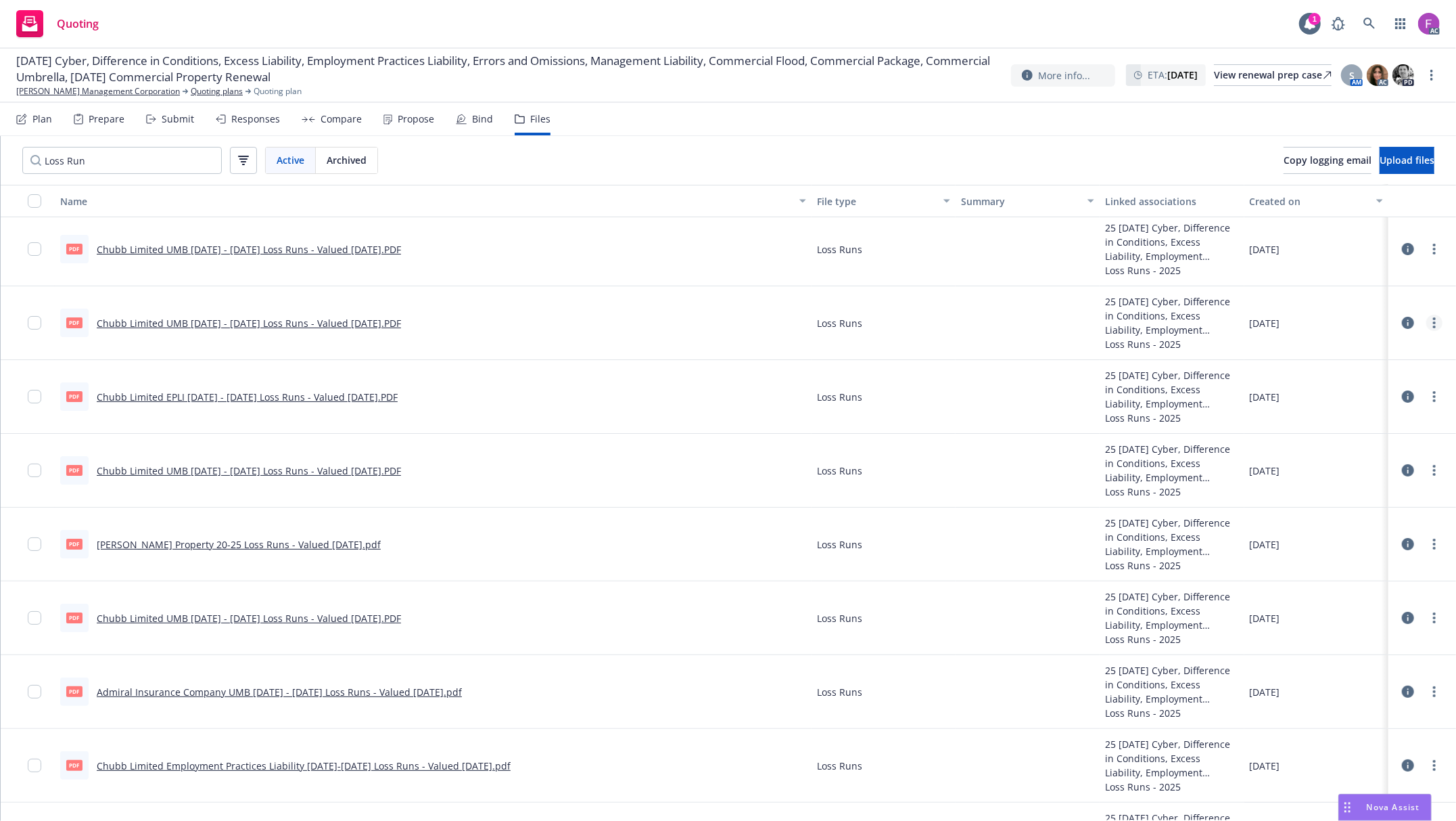
click at [1426, 325] on link "more" at bounding box center [1434, 322] width 16 height 16
click at [1332, 428] on link "Update associations" at bounding box center [1360, 432] width 135 height 27
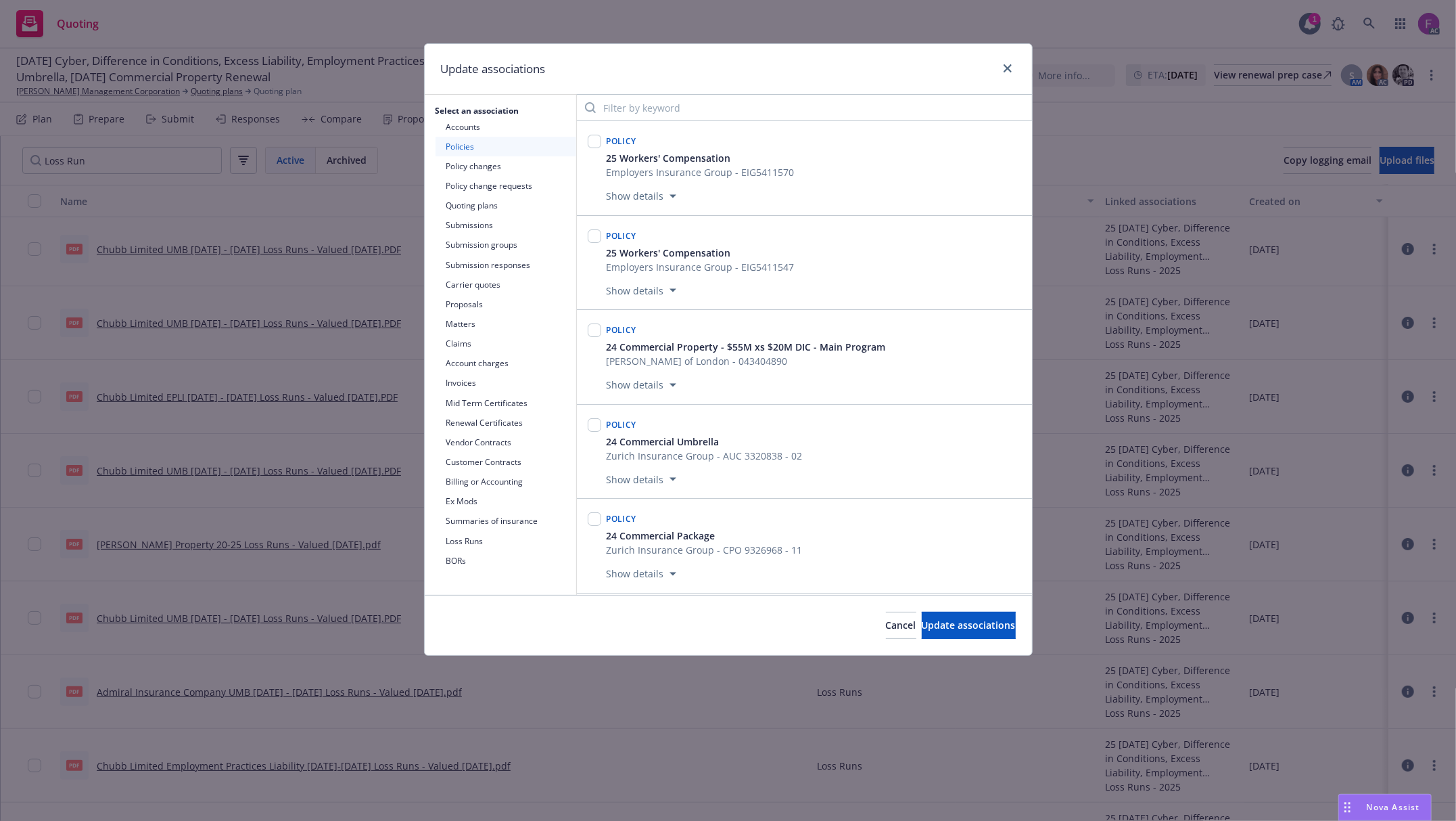
scroll to position [12645, 0]
drag, startPoint x: 588, startPoint y: 322, endPoint x: 807, endPoint y: 582, distance: 339.9
click at [592, 243] on input "checkbox" at bounding box center [594, 237] width 14 height 14
checkbox input "true"
click at [921, 620] on span "Update associations" at bounding box center [968, 624] width 94 height 13
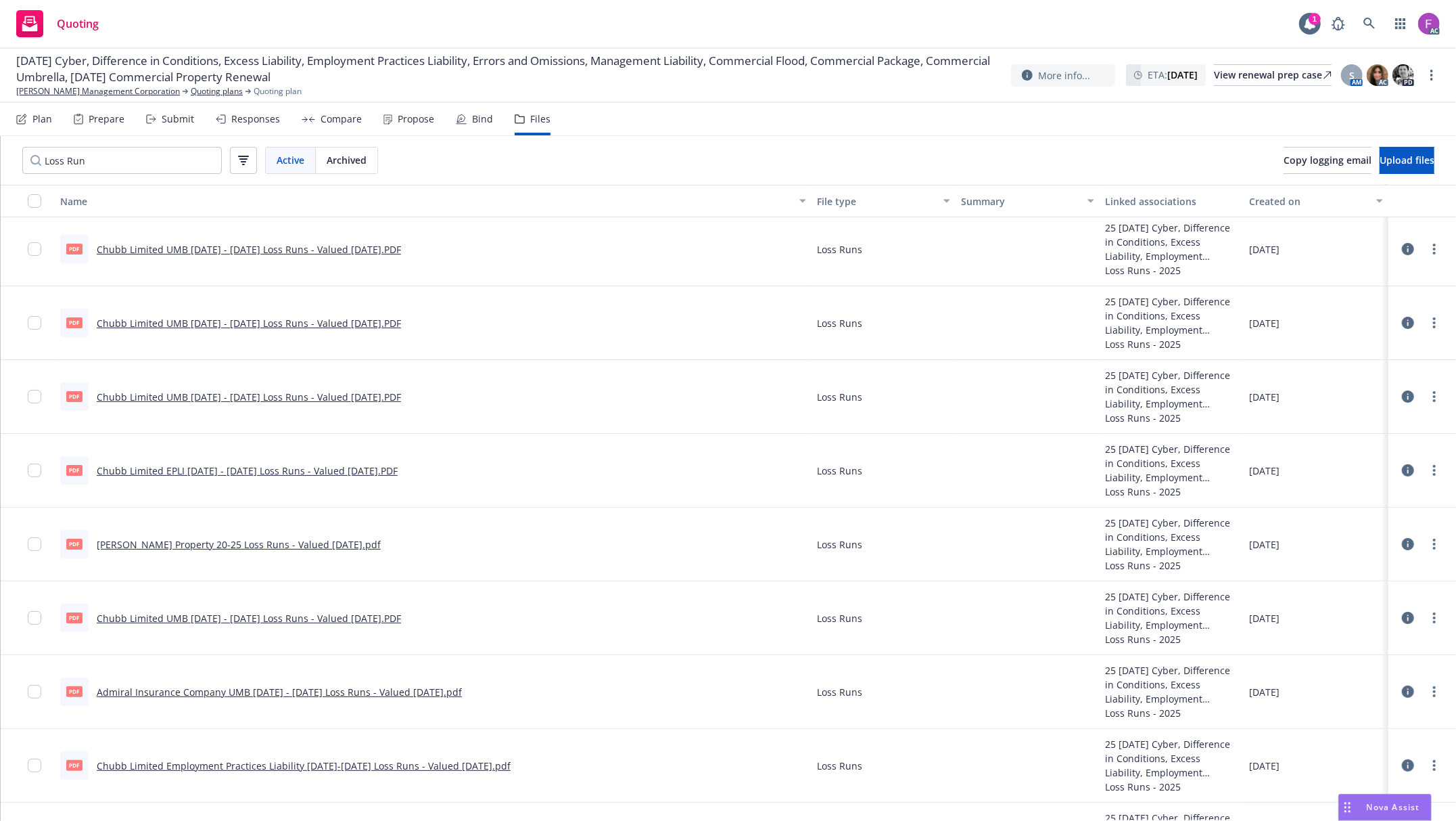
click at [216, 250] on link "Chubb Limited UMB 2019 - 2020 Loss Runs - Valued 2025-06-19.PDF" at bounding box center [248, 248] width 304 height 13
click at [1426, 249] on link "more" at bounding box center [1434, 248] width 16 height 16
click at [1358, 361] on link "Update associations" at bounding box center [1360, 358] width 135 height 27
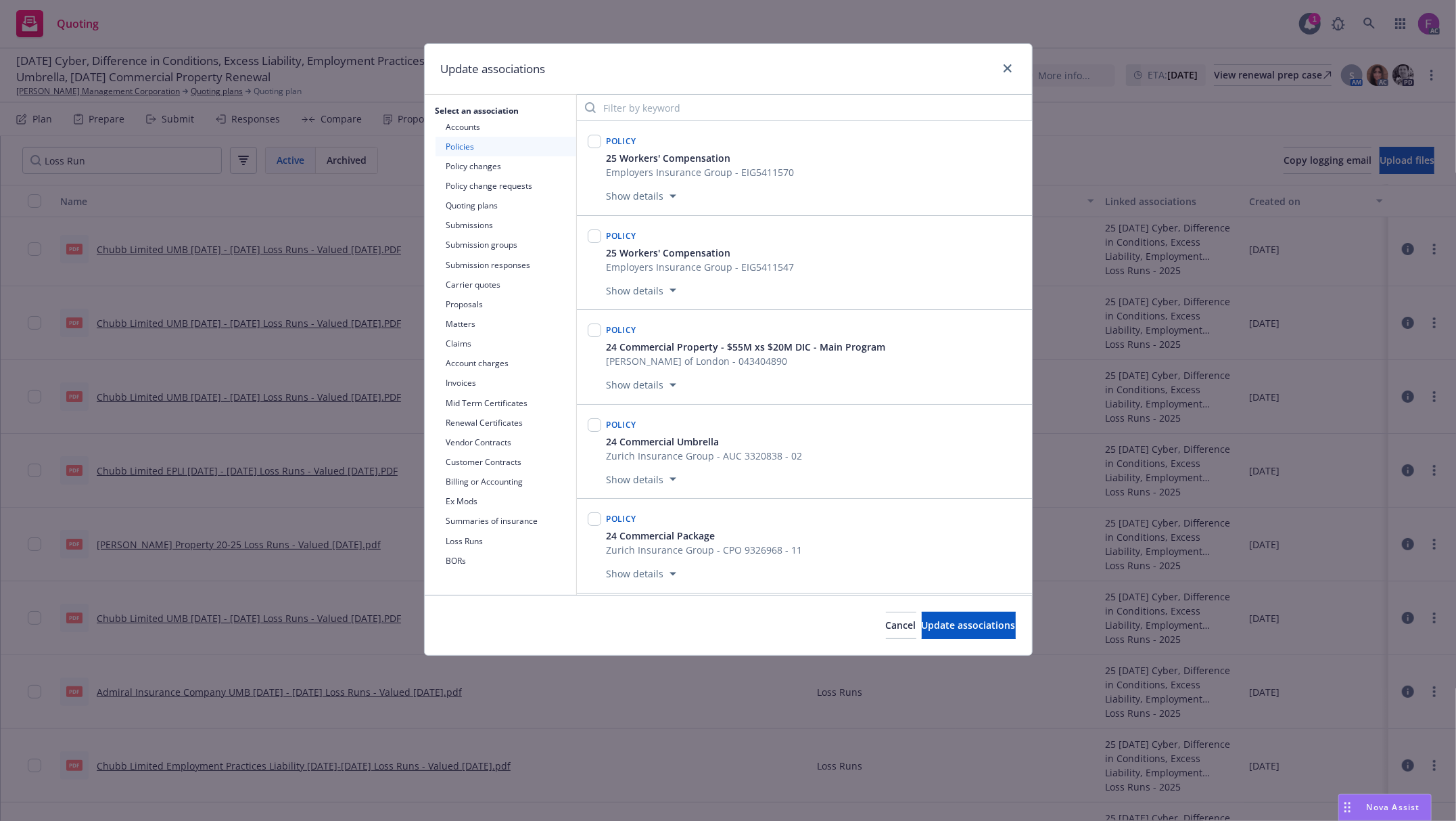
scroll to position [9604, 0]
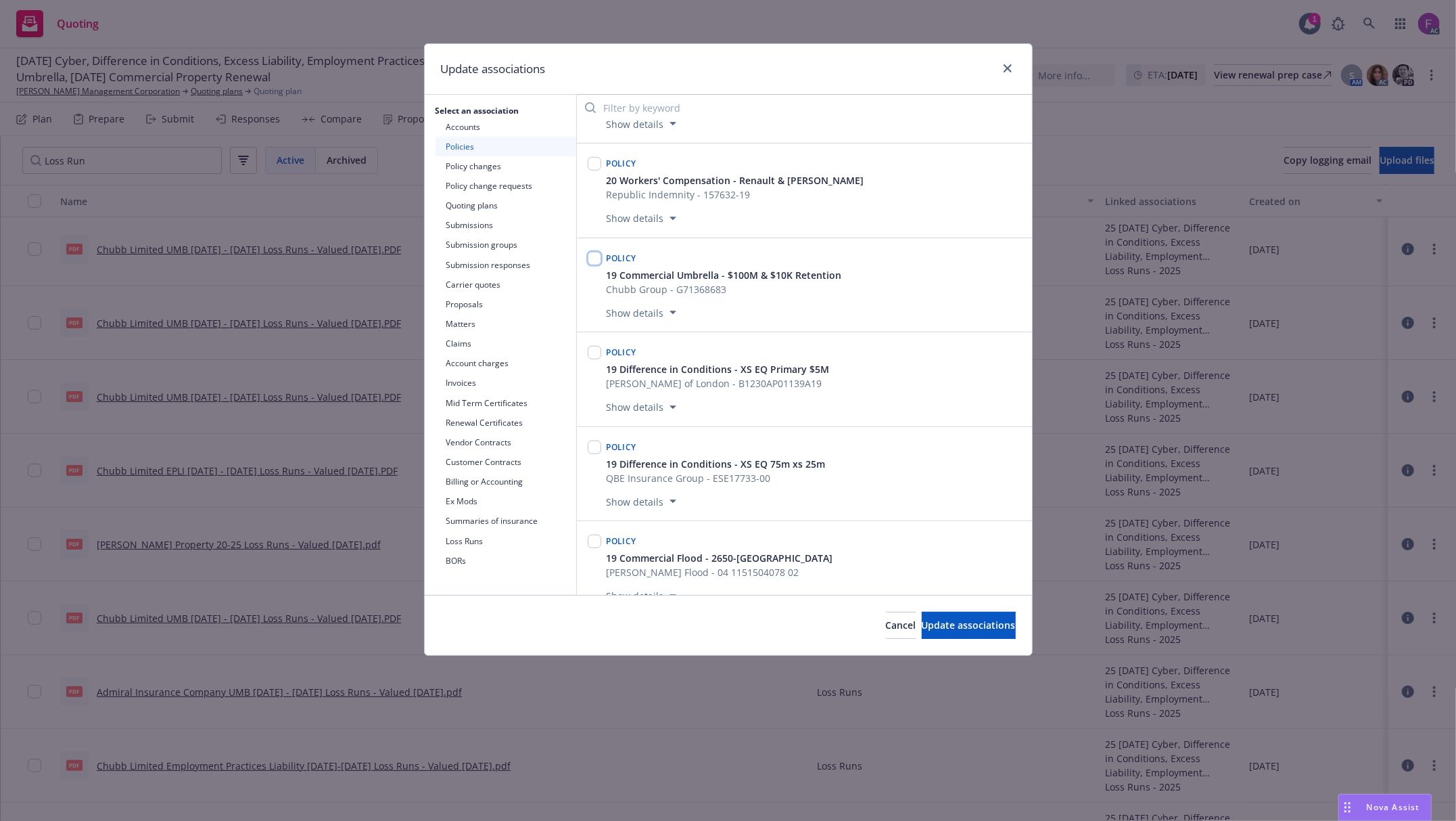
click at [596, 265] on input "checkbox" at bounding box center [594, 258] width 14 height 14
checkbox input "true"
click at [921, 621] on span "Update associations" at bounding box center [968, 624] width 94 height 13
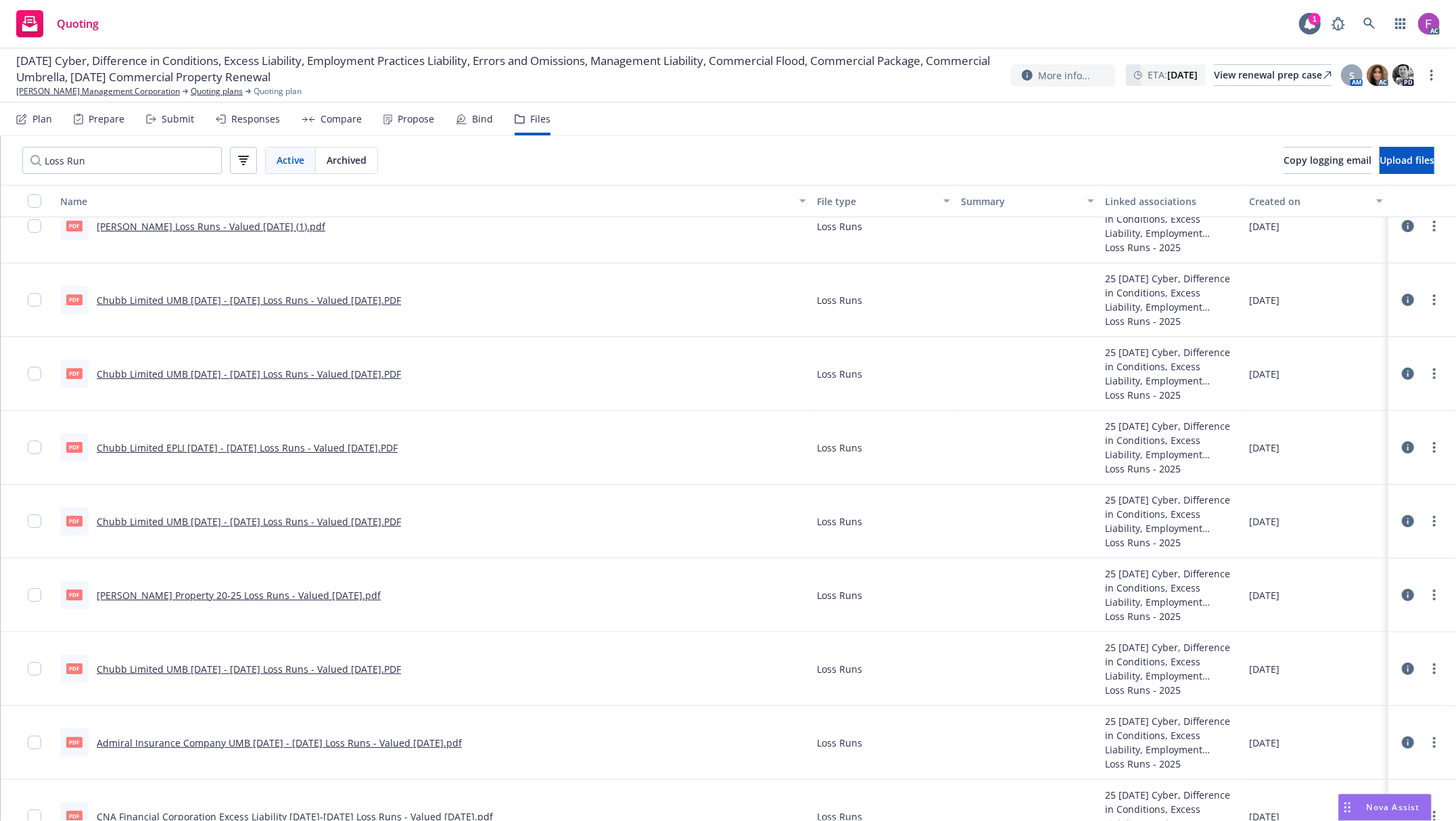
scroll to position [0, 0]
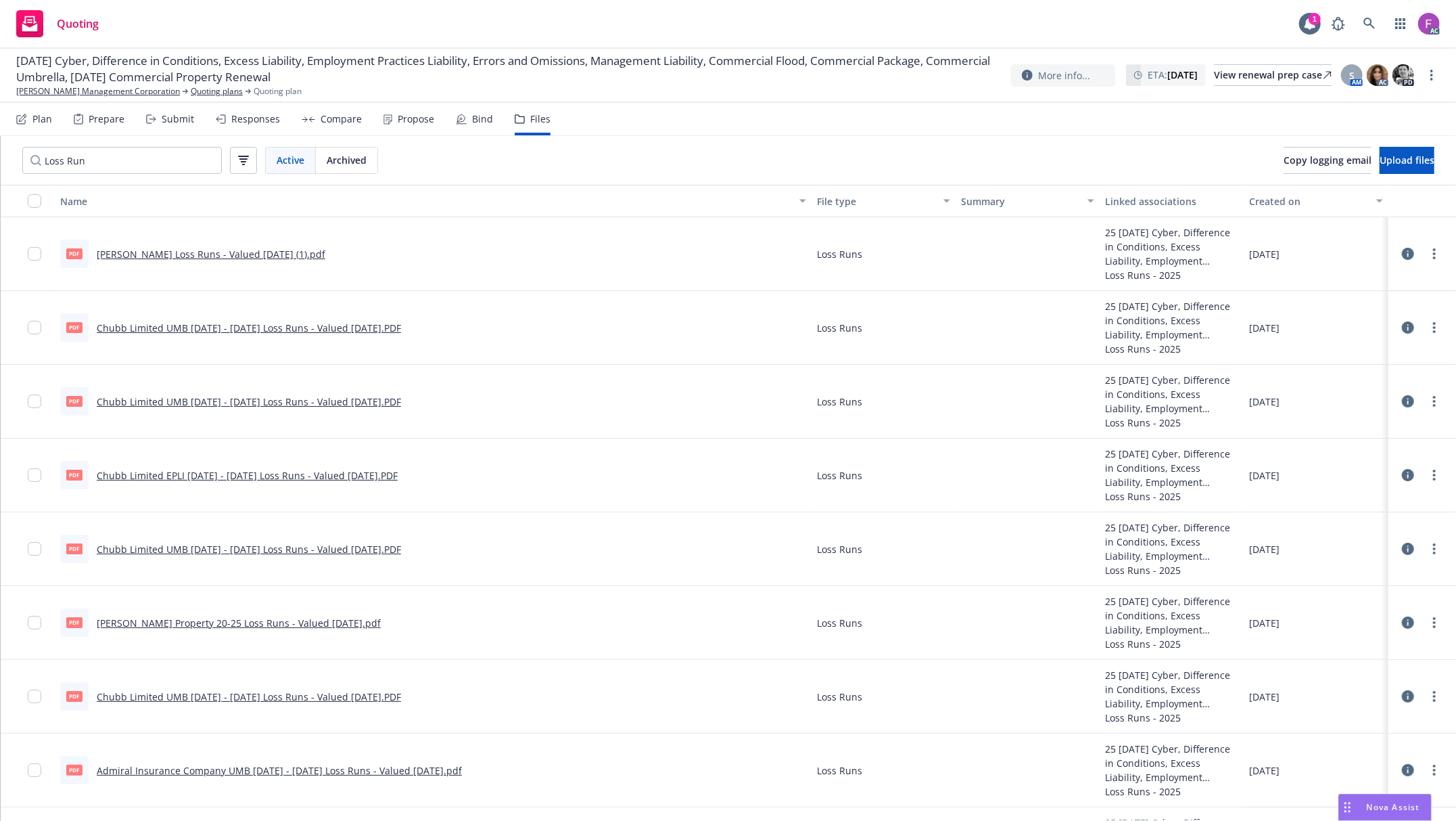
click at [195, 251] on link "Lloyd's Loss Runs - Valued 2025-07-06 (1).pdf" at bounding box center [210, 253] width 228 height 13
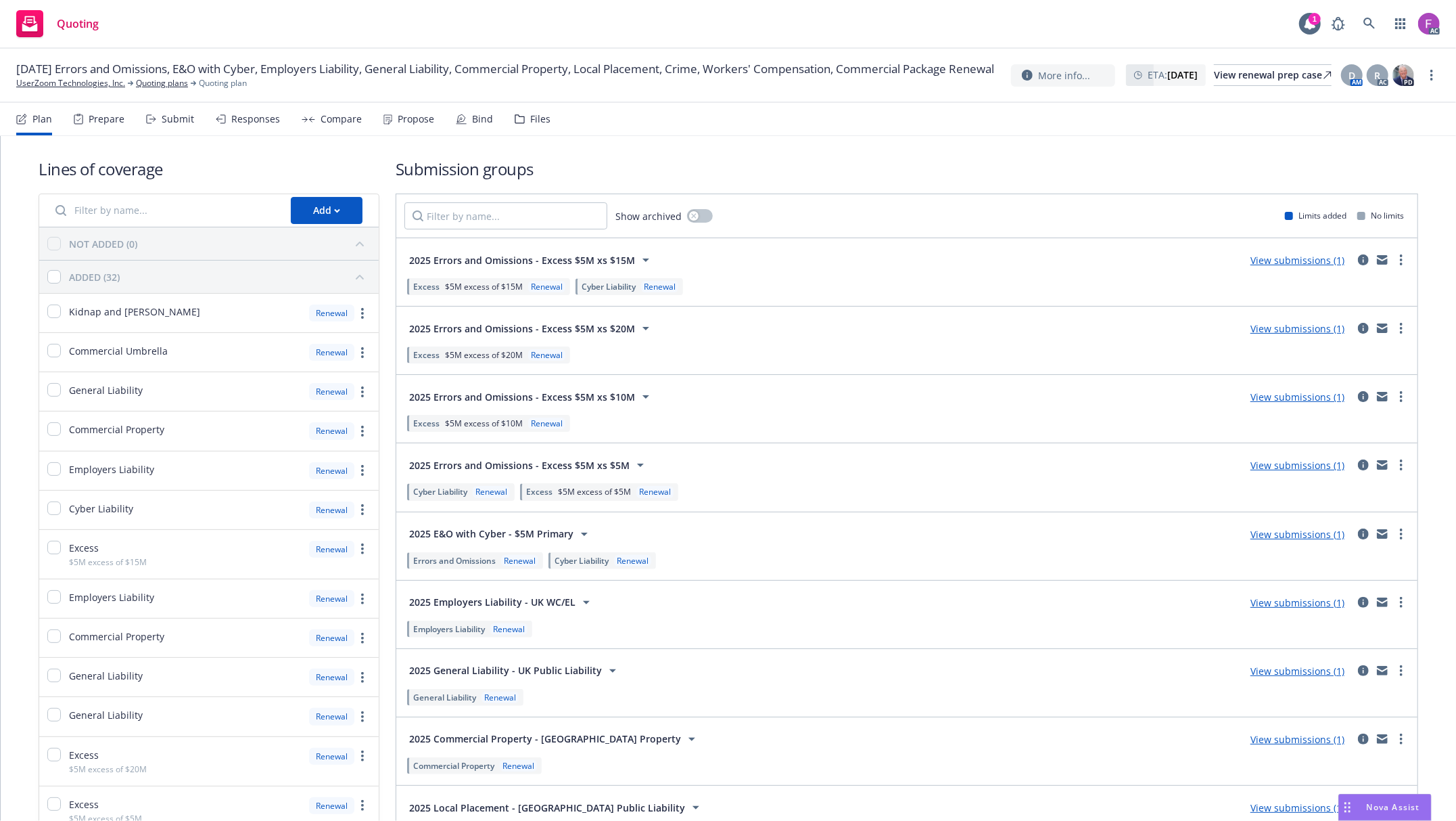
click at [531, 115] on div "Files" at bounding box center [541, 119] width 20 height 11
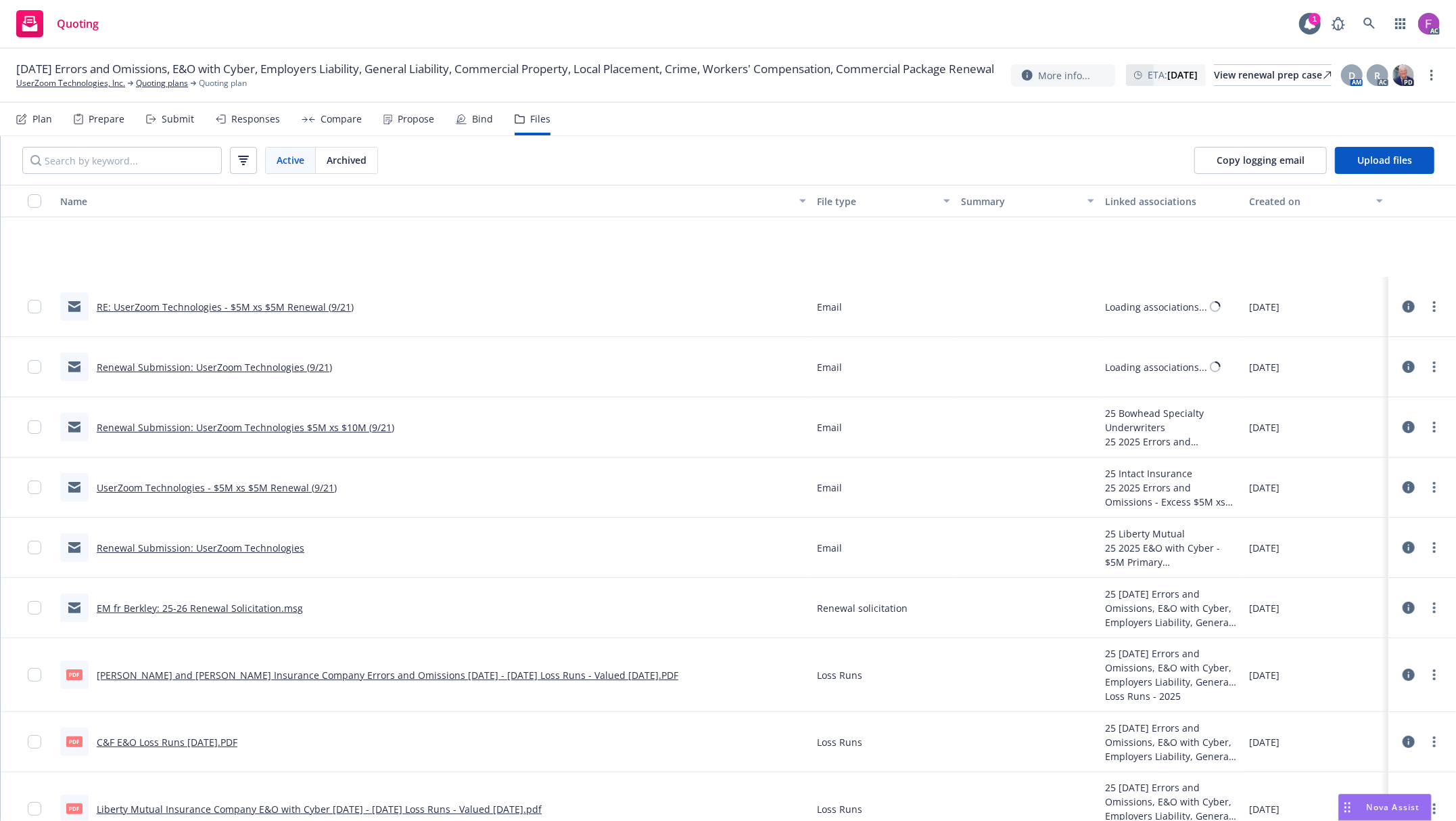
scroll to position [451, 0]
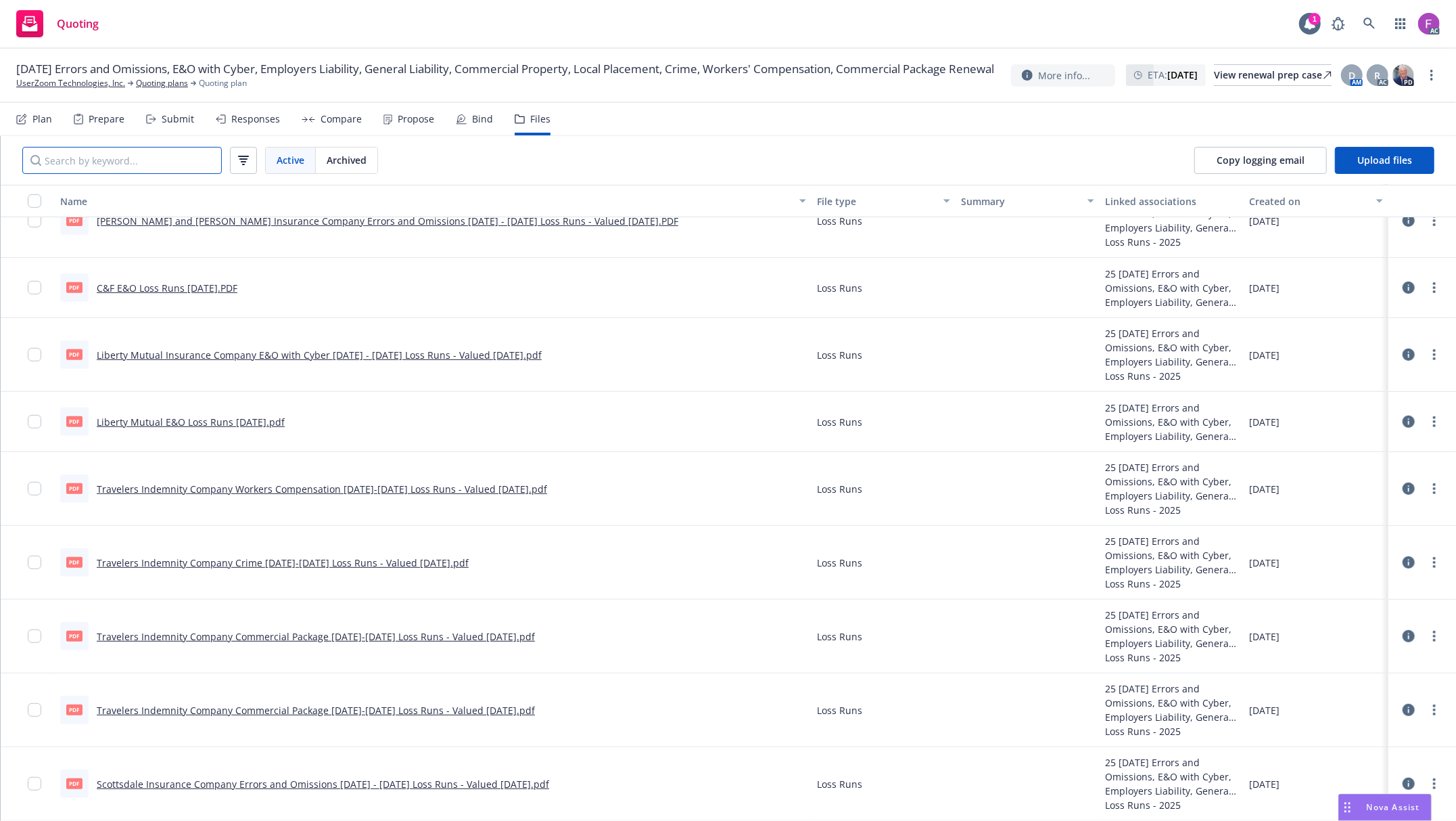
click at [141, 161] on input "Search by keyword..." at bounding box center [122, 160] width 199 height 27
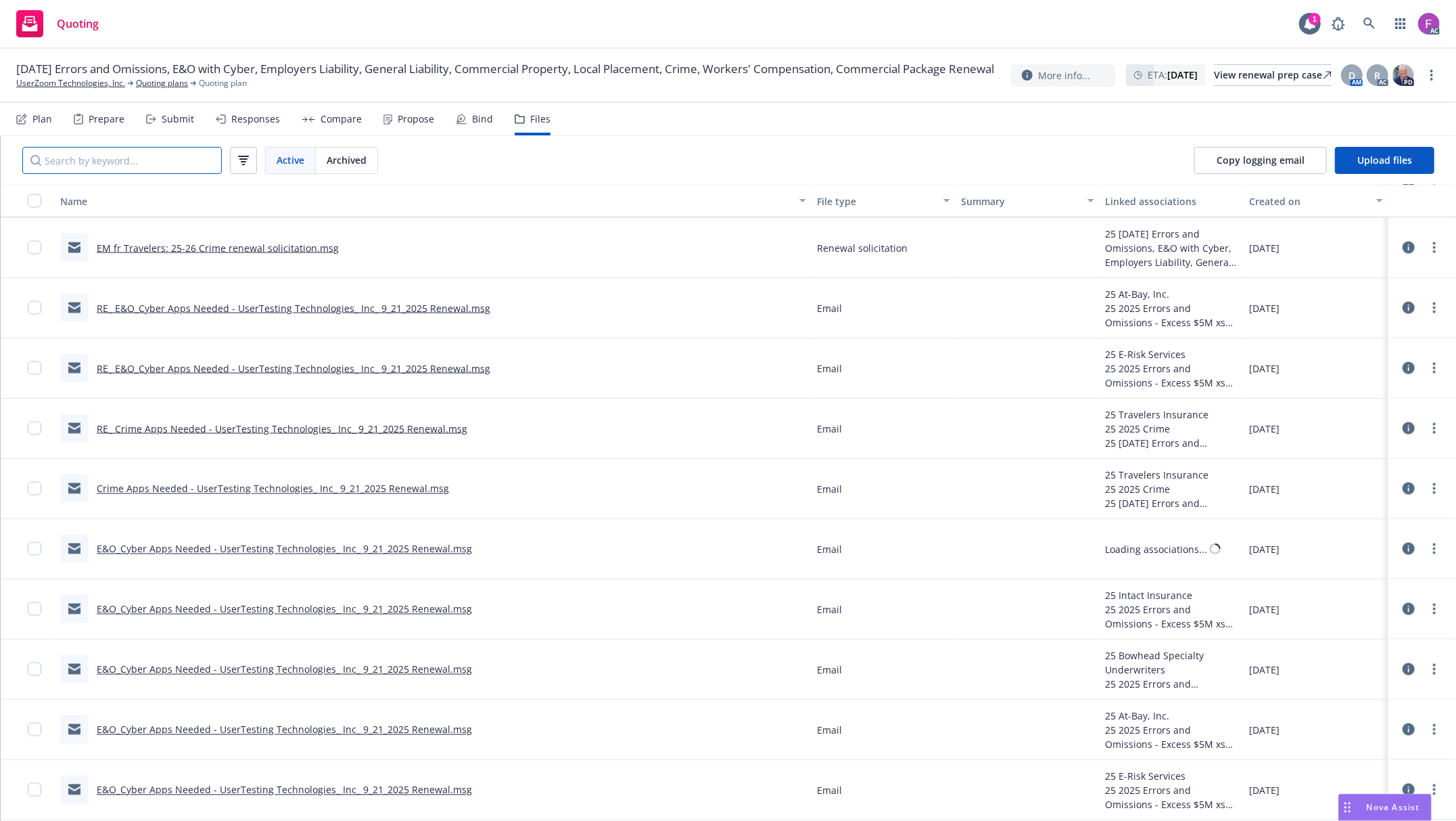
scroll to position [1906, 0]
click at [130, 165] on input "Search by keyword..." at bounding box center [122, 160] width 199 height 27
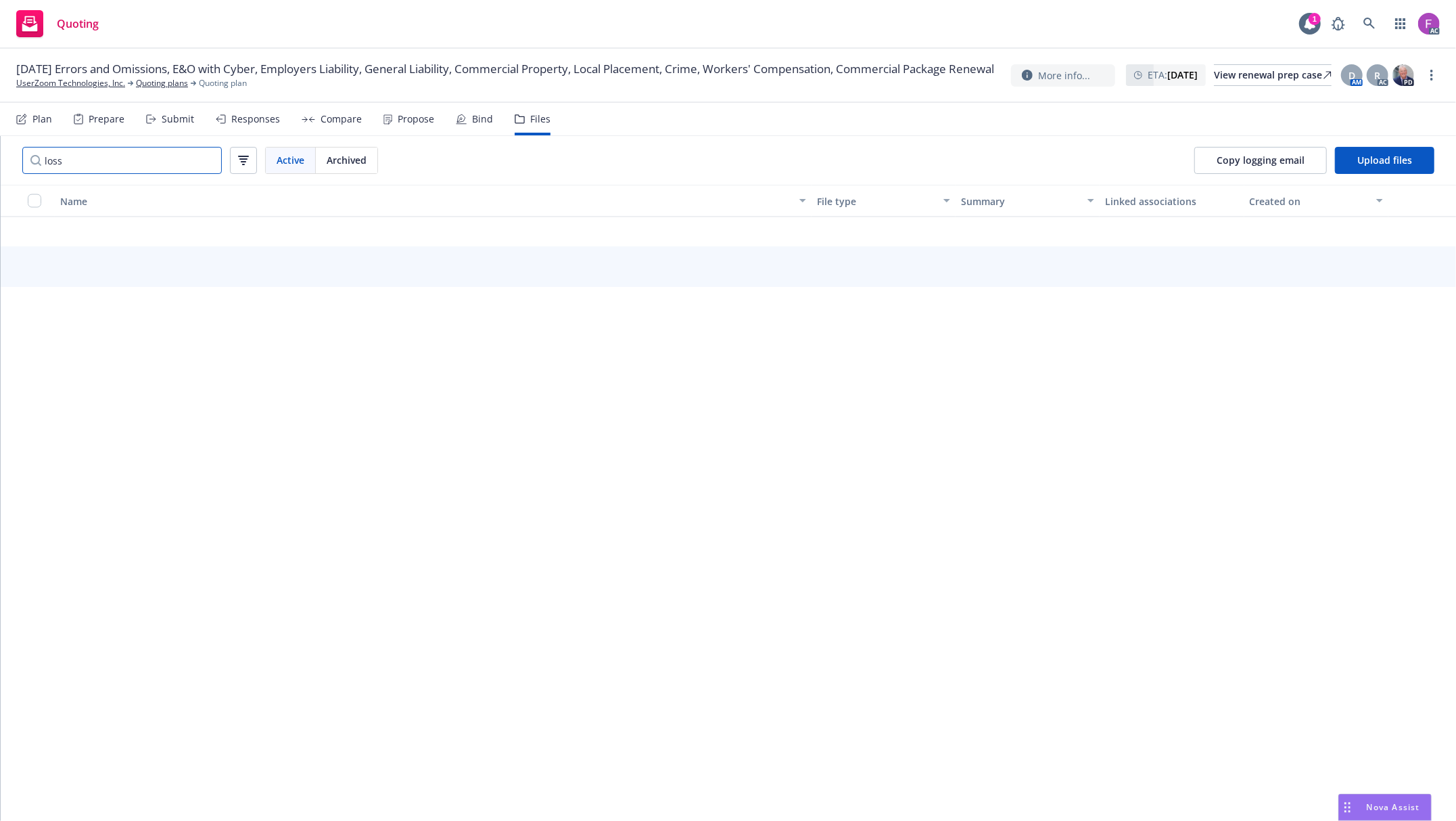
paste input "Loss Run"
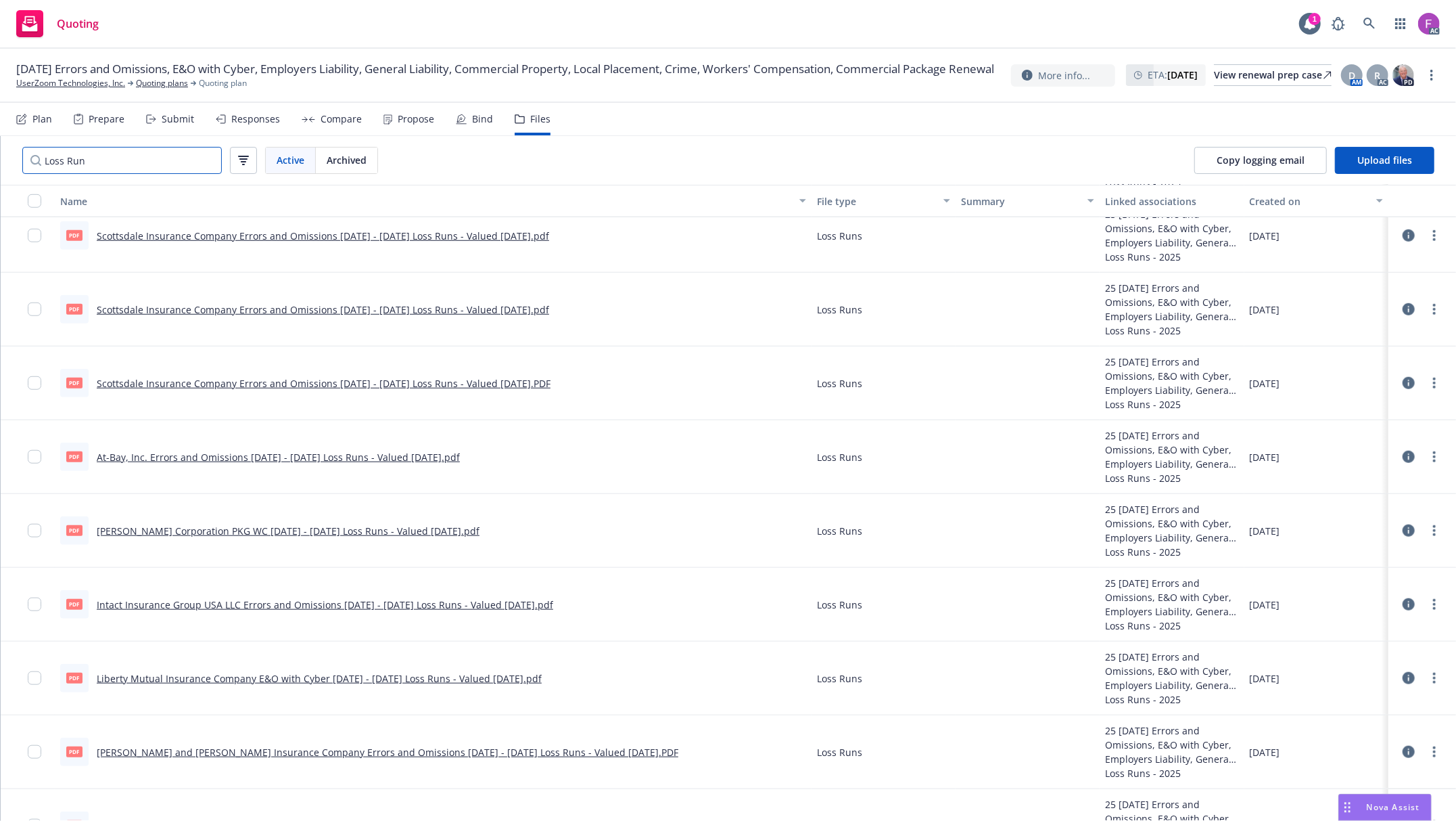
scroll to position [956, 0]
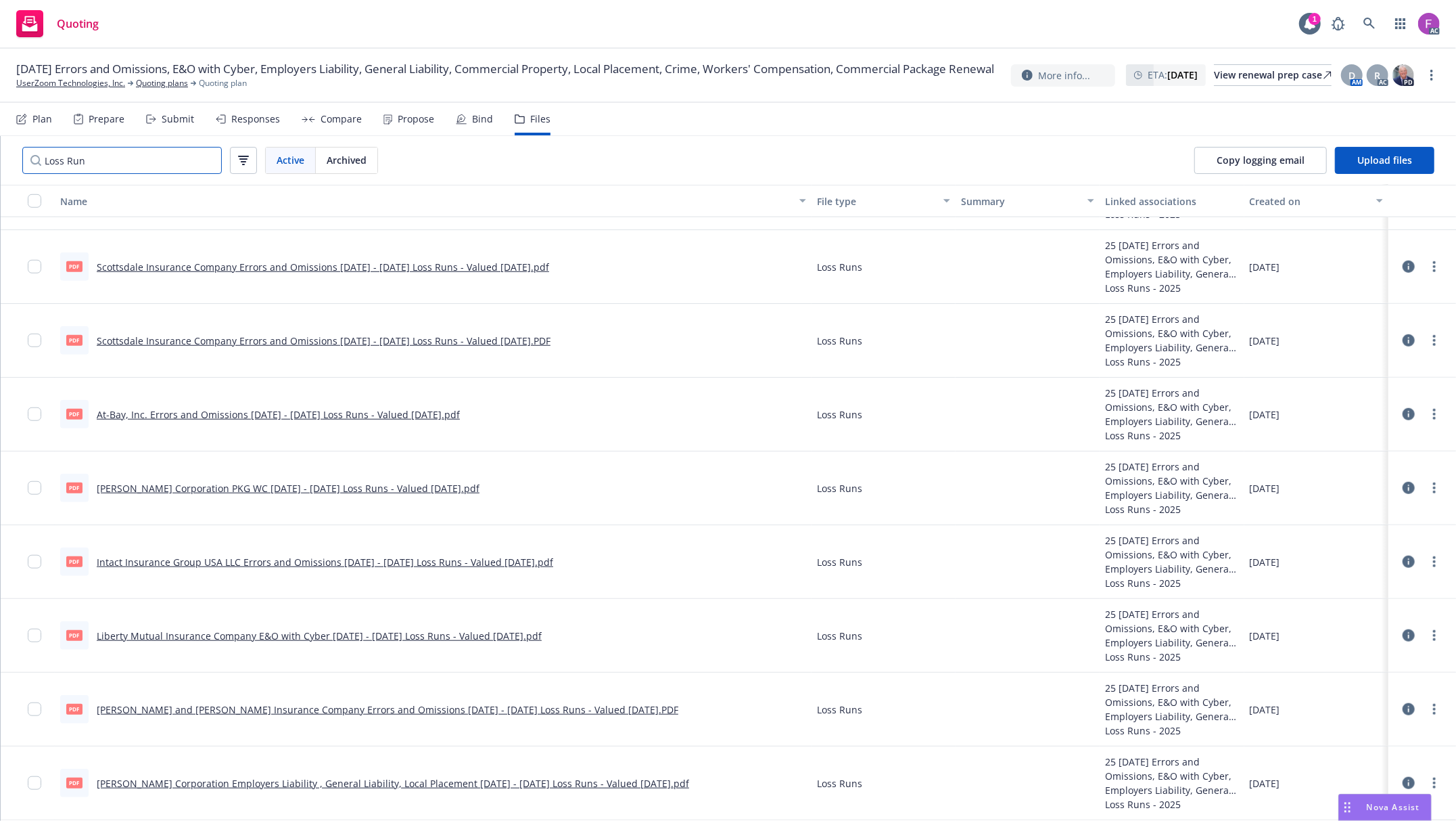
type input "Loss Run"
click at [1403, 781] on icon at bounding box center [1409, 783] width 12 height 12
click at [319, 779] on link "W. R. Berkley Corporation Employers Liability , General Liability, Local Placem…" at bounding box center [393, 783] width 592 height 13
click at [1426, 780] on link "more" at bounding box center [1434, 782] width 16 height 16
drag, startPoint x: 1345, startPoint y: 771, endPoint x: 1275, endPoint y: 594, distance: 190.3
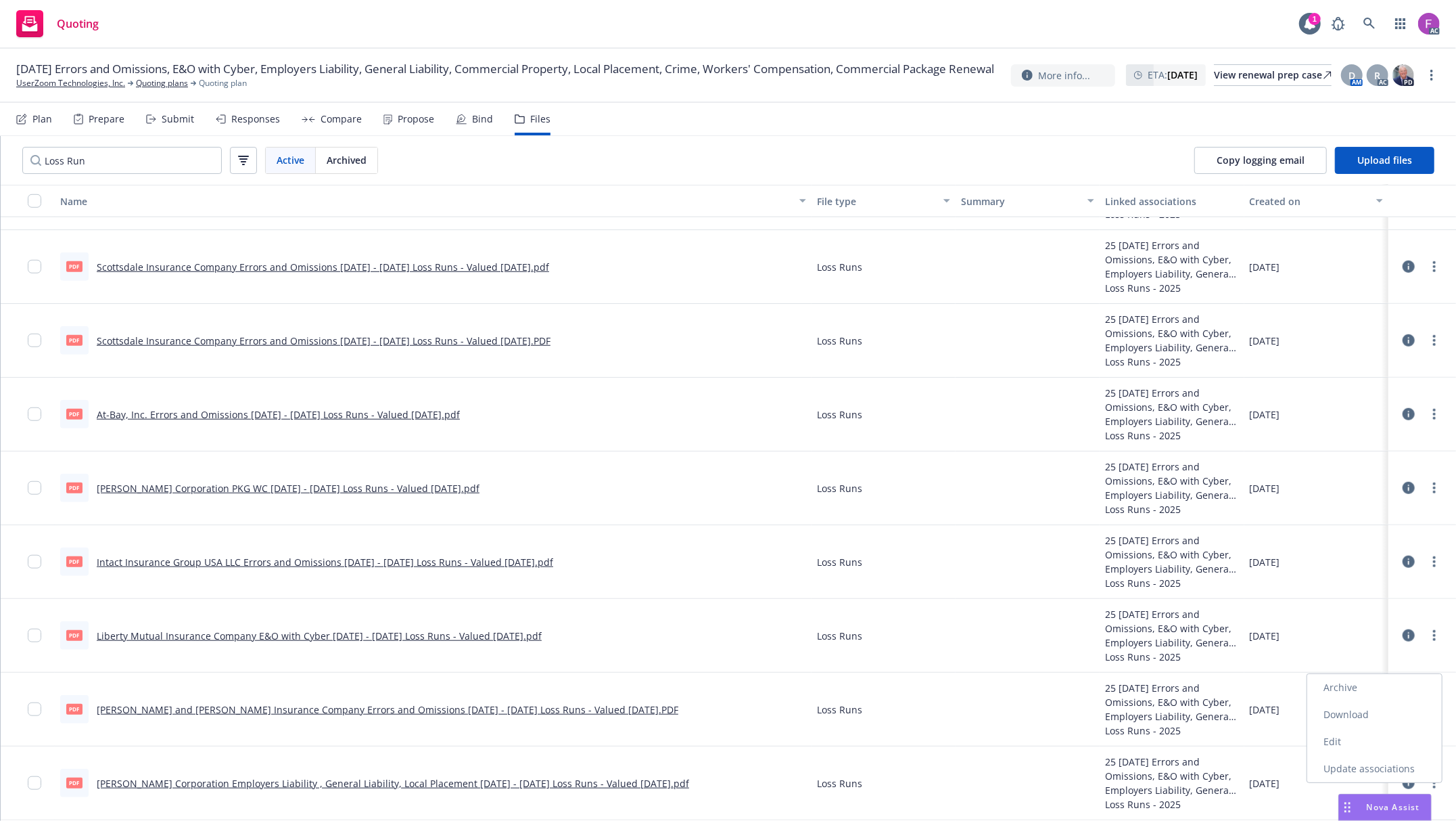
click at [1345, 771] on link "Update associations" at bounding box center [1374, 768] width 135 height 27
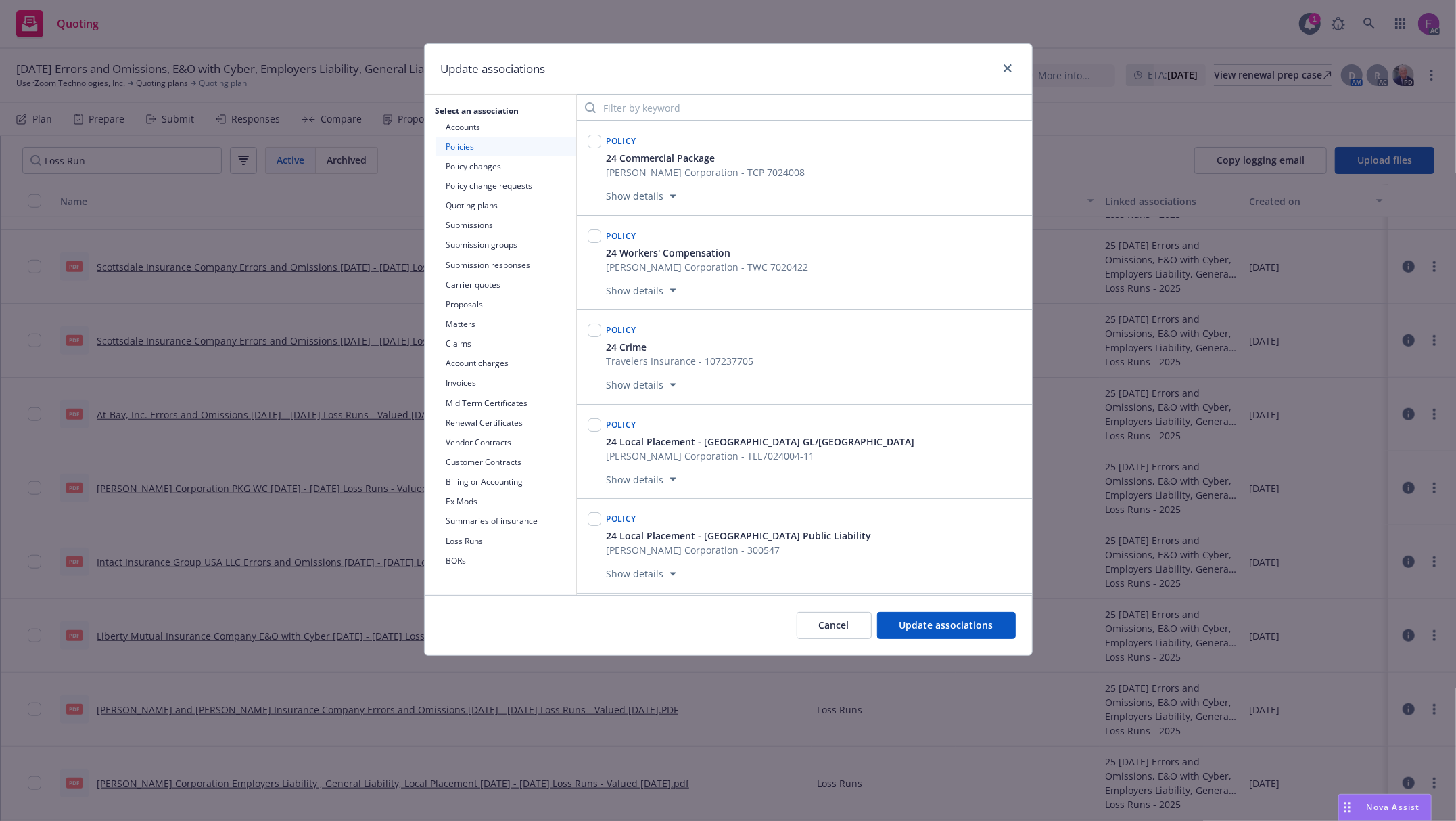
click at [829, 77] on div "Update associations" at bounding box center [728, 69] width 607 height 51
click at [597, 430] on input "checkbox" at bounding box center [594, 425] width 14 height 14
checkbox input "true"
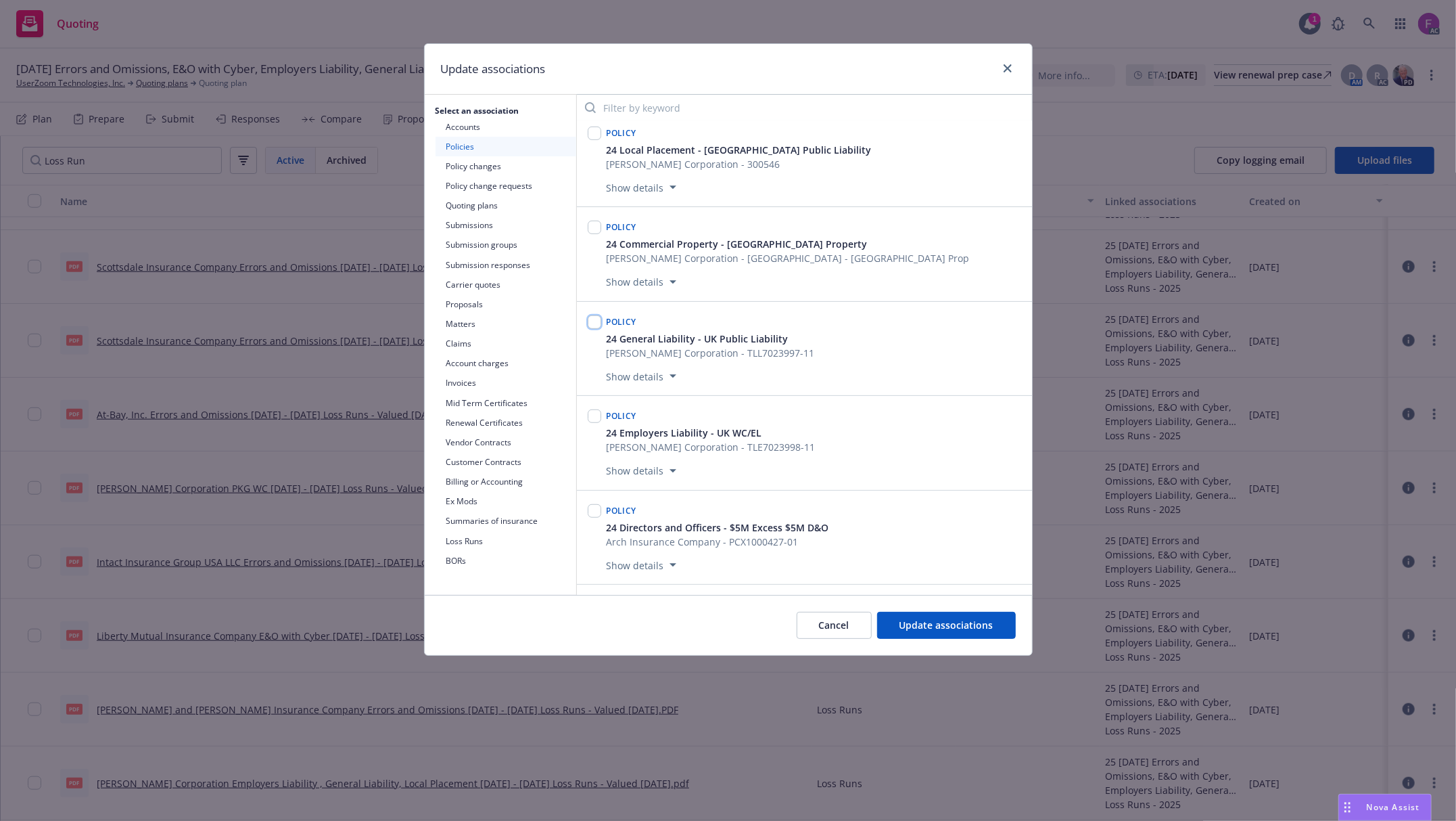
click at [595, 328] on input "checkbox" at bounding box center [594, 322] width 14 height 14
checkbox input "true"
click at [593, 423] on input "checkbox" at bounding box center [594, 416] width 14 height 14
checkbox input "true"
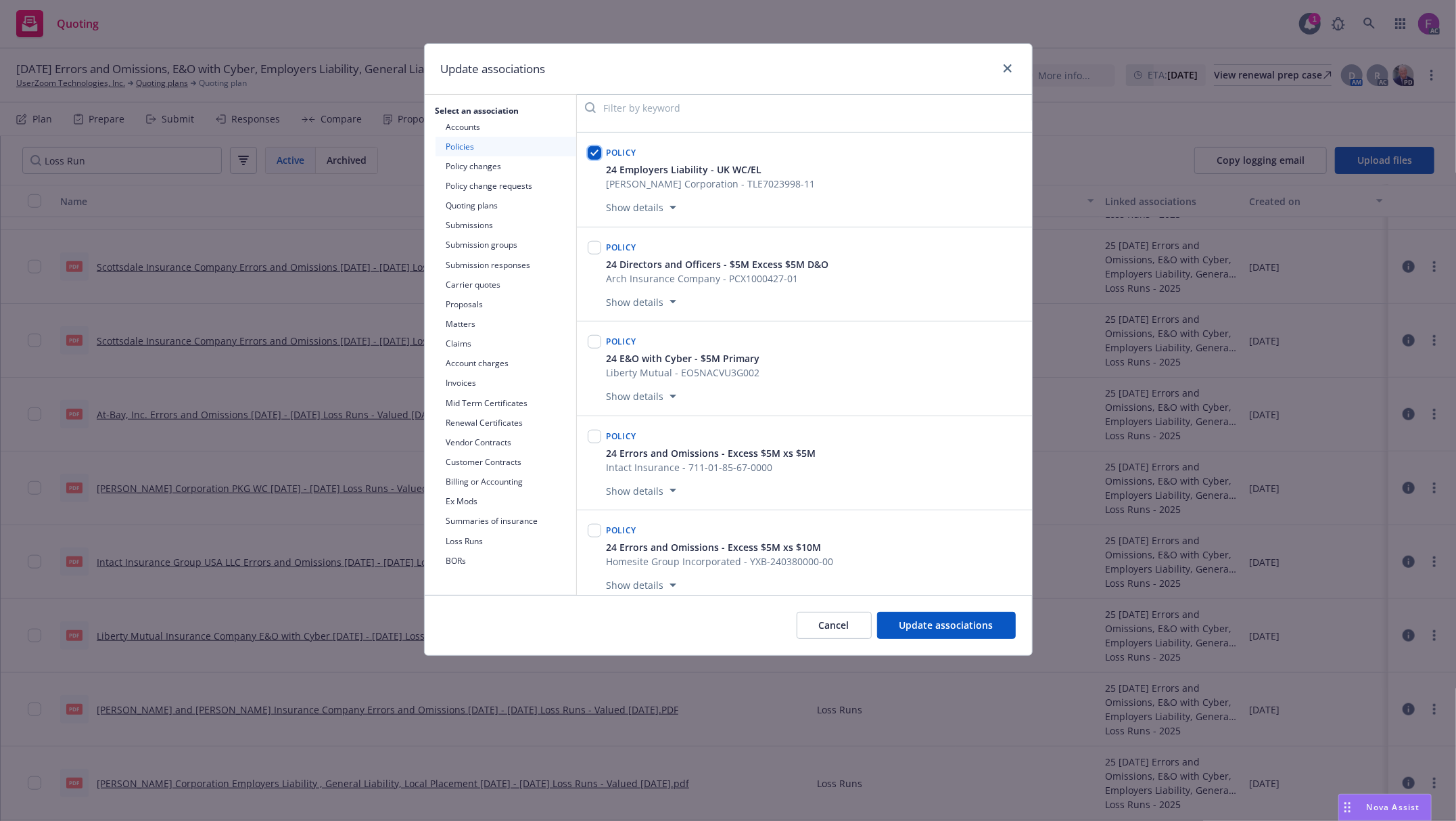
scroll to position [1120, 0]
click at [931, 613] on button "Update associations" at bounding box center [946, 624] width 139 height 27
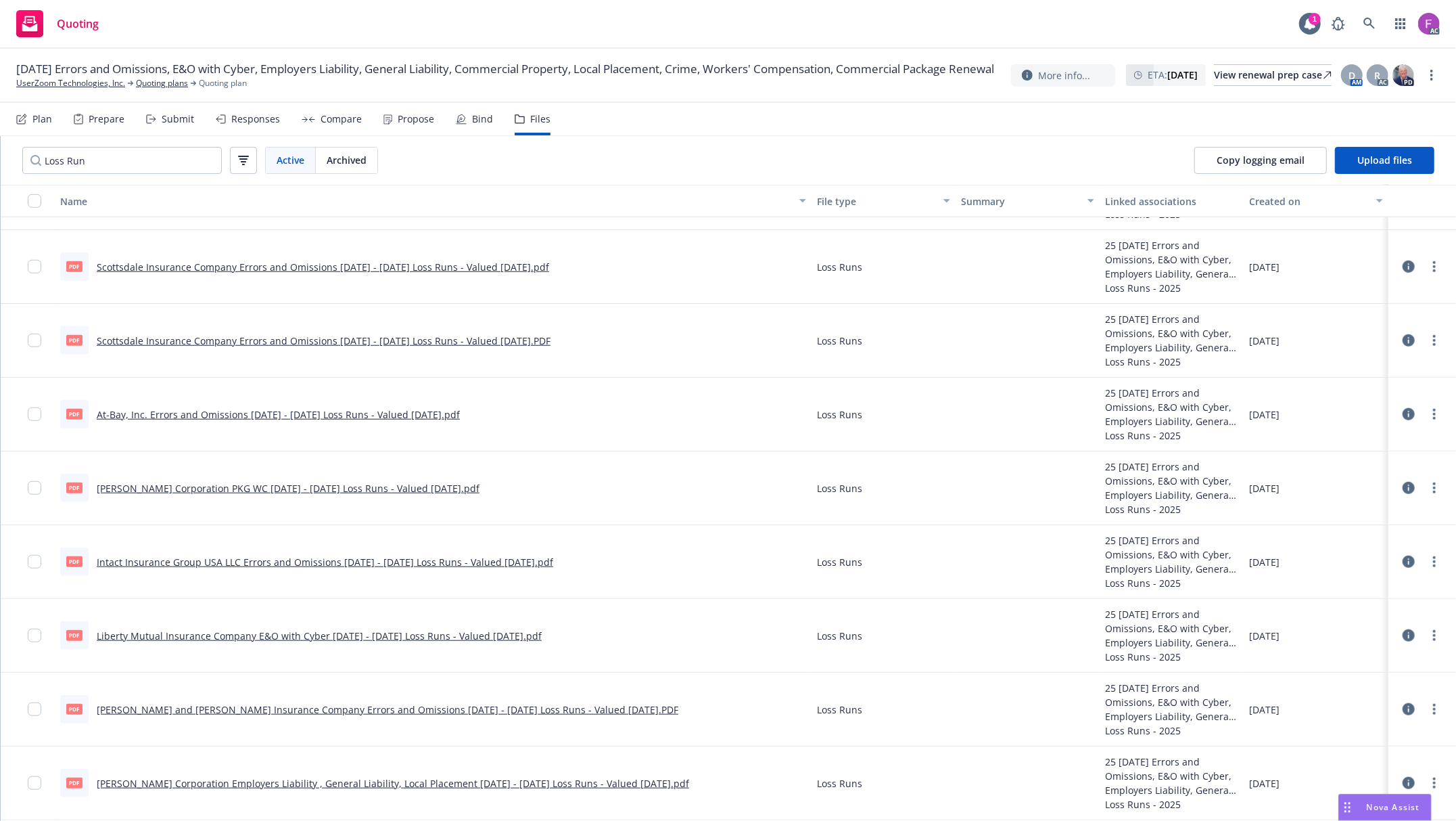
click at [189, 705] on link "Crum and Forster Insurance Company Errors and Omissions 2023 - 2024 Loss Runs -…" at bounding box center [387, 709] width 581 height 13
drag, startPoint x: 1421, startPoint y: 718, endPoint x: 1422, endPoint y: 711, distance: 7.1
click at [1421, 718] on div at bounding box center [1422, 708] width 41 height 27
click at [1433, 709] on circle "more" at bounding box center [1434, 708] width 3 height 3
click at [1358, 692] on link "Update associations" at bounding box center [1374, 694] width 135 height 27
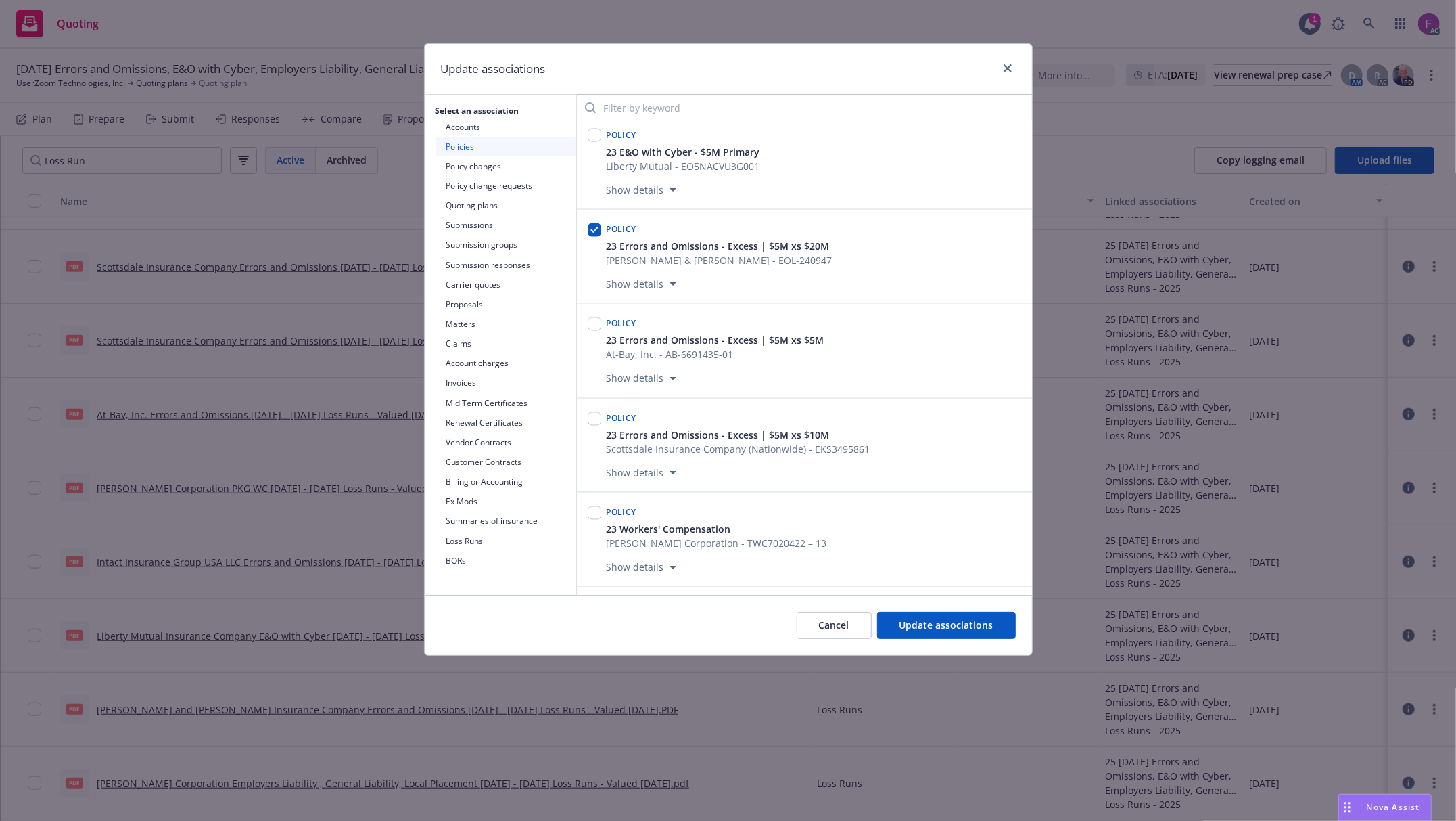
scroll to position [2074, 0]
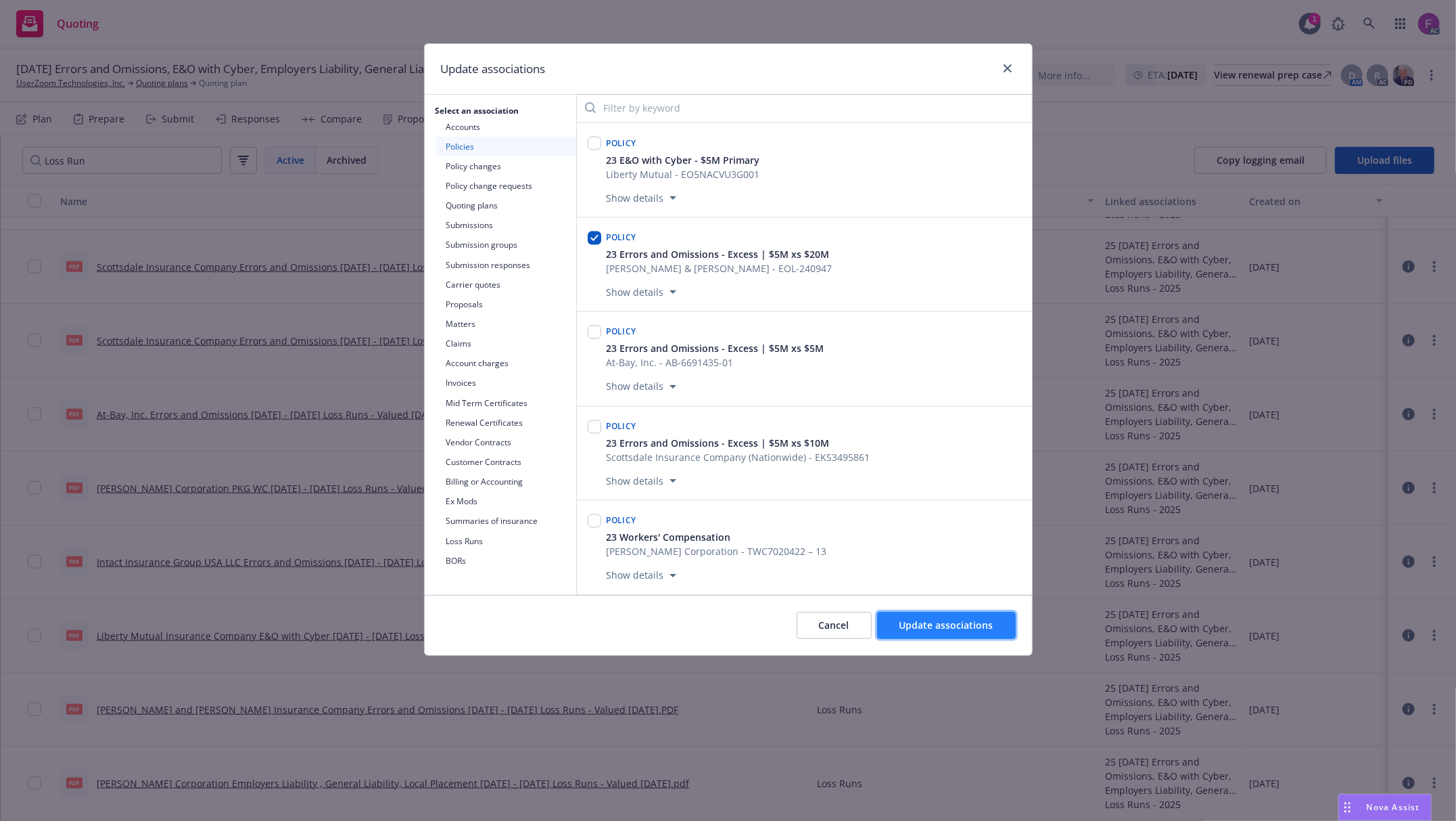
click at [937, 625] on span "Update associations" at bounding box center [946, 624] width 94 height 13
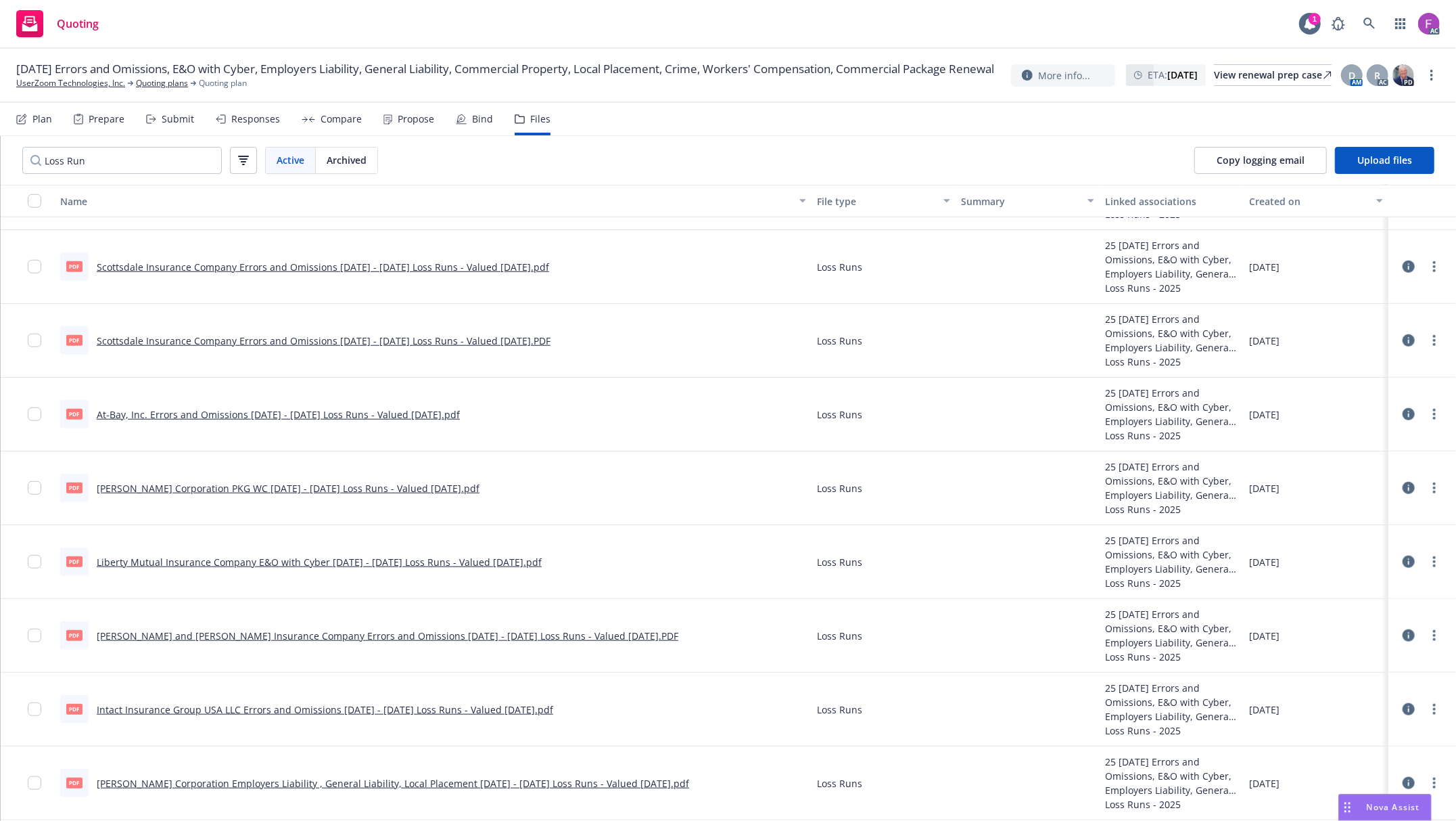
drag, startPoint x: 163, startPoint y: 554, endPoint x: 192, endPoint y: 513, distance: 50.2
click at [163, 556] on link "Liberty Mutual Insurance Company E&O with Cyber 2023 - 2025 Loss Runs - Valued …" at bounding box center [319, 562] width 445 height 13
click at [1433, 483] on circle "more" at bounding box center [1434, 484] width 3 height 3
click at [1346, 600] on link "Update associations" at bounding box center [1360, 596] width 135 height 27
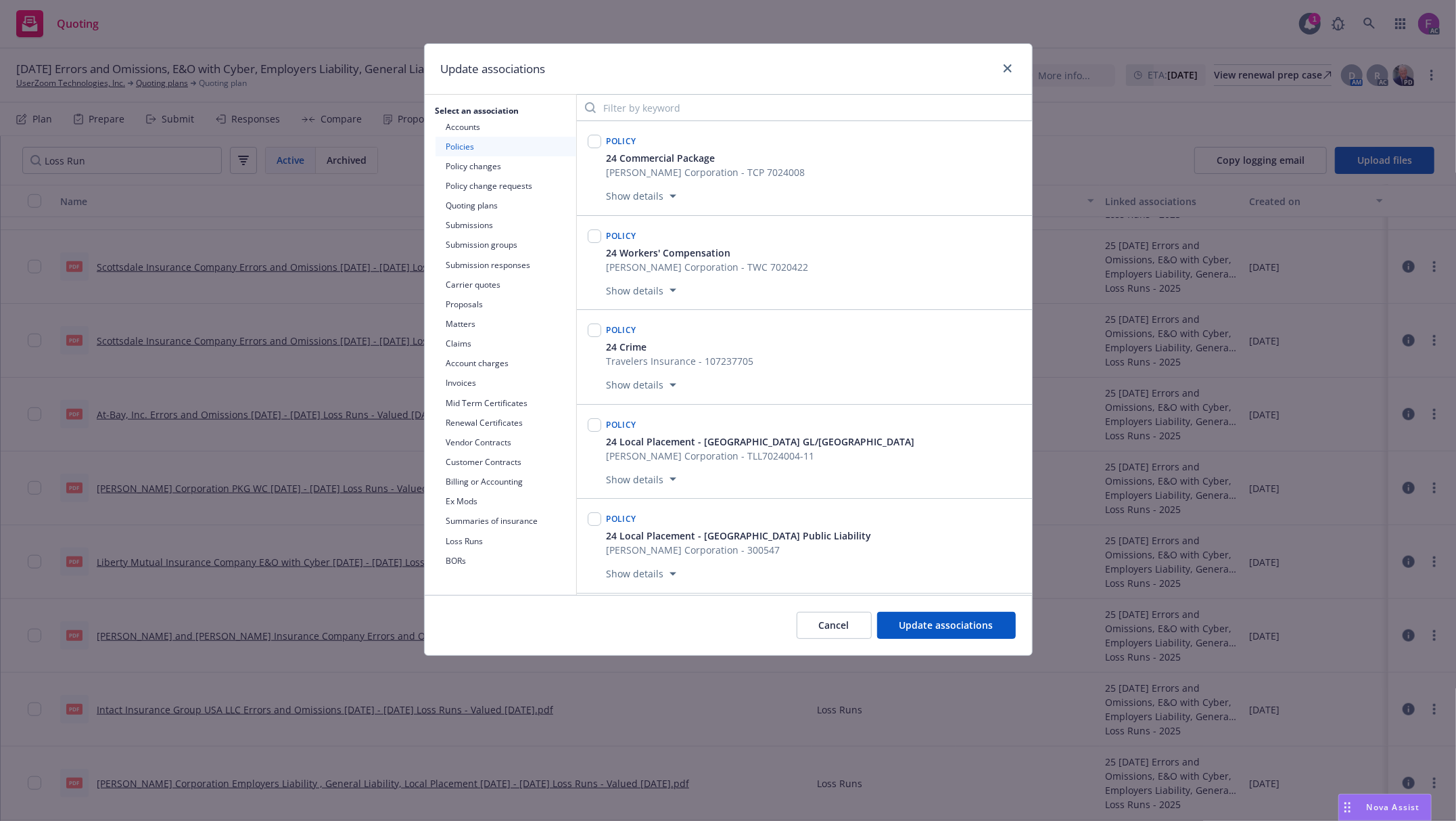
scroll to position [1905, 0]
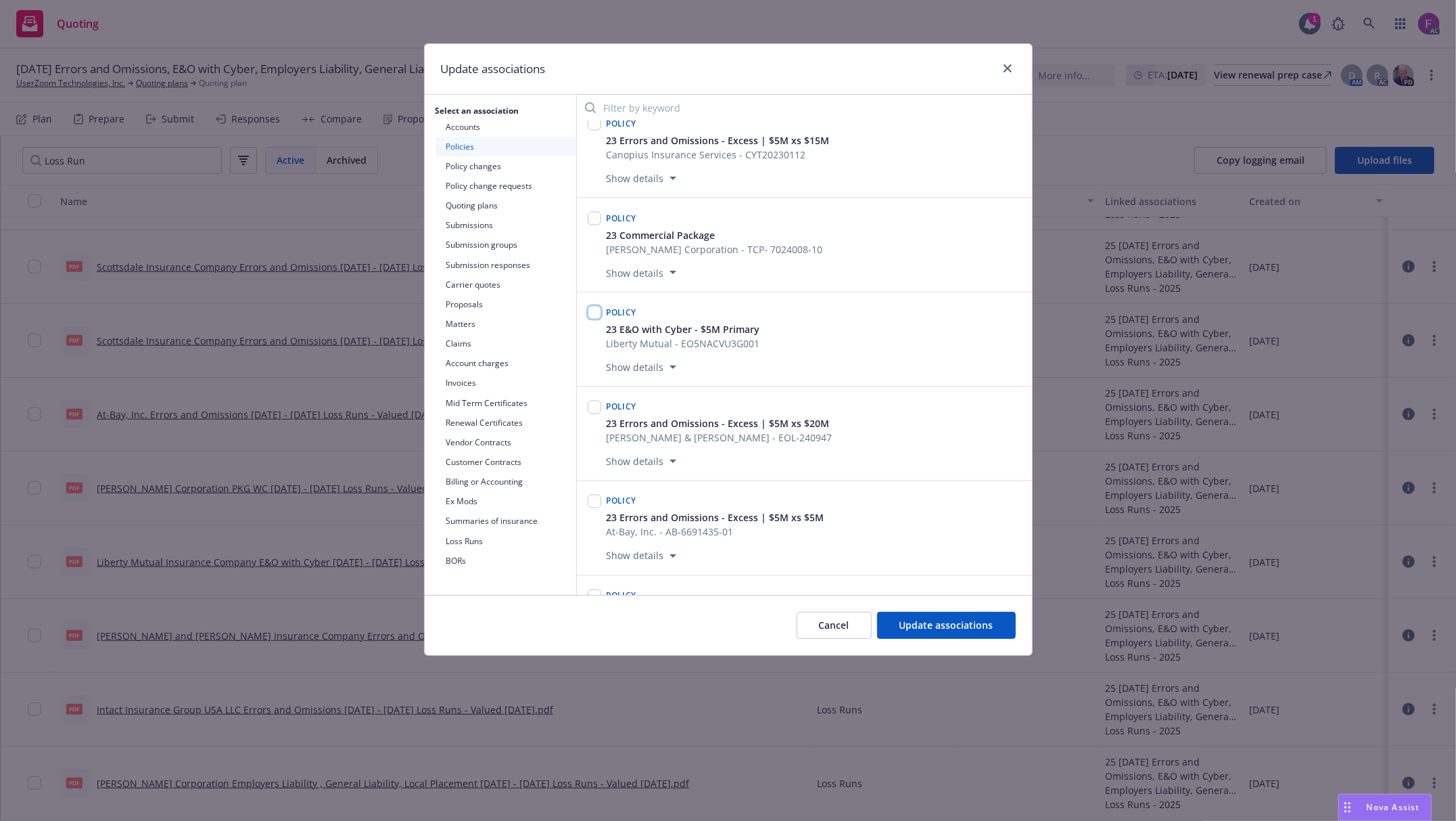
click at [596, 319] on input "checkbox" at bounding box center [594, 313] width 14 height 14
checkbox input "true"
click at [934, 623] on span "Update associations" at bounding box center [946, 624] width 94 height 13
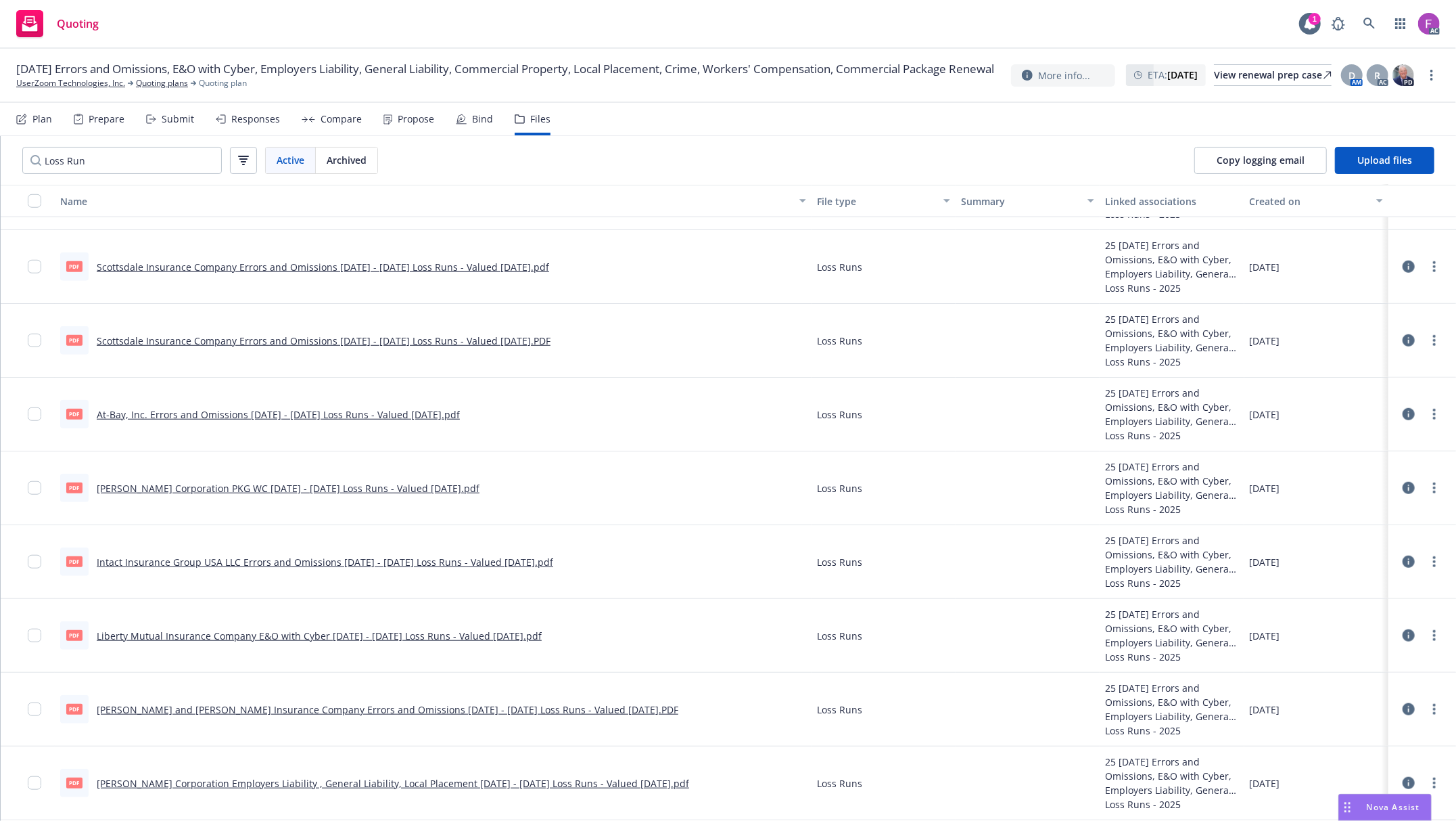
click at [158, 409] on link "At-Bay, Inc. Errors and Omissions 2021 - 2025 Loss Runs - Valued 2025-06-23.pdf" at bounding box center [278, 414] width 363 height 13
click at [1427, 409] on link "more" at bounding box center [1434, 414] width 16 height 16
drag, startPoint x: 1373, startPoint y: 526, endPoint x: 1304, endPoint y: 417, distance: 129.0
click at [1373, 526] on link "Update associations" at bounding box center [1360, 522] width 135 height 27
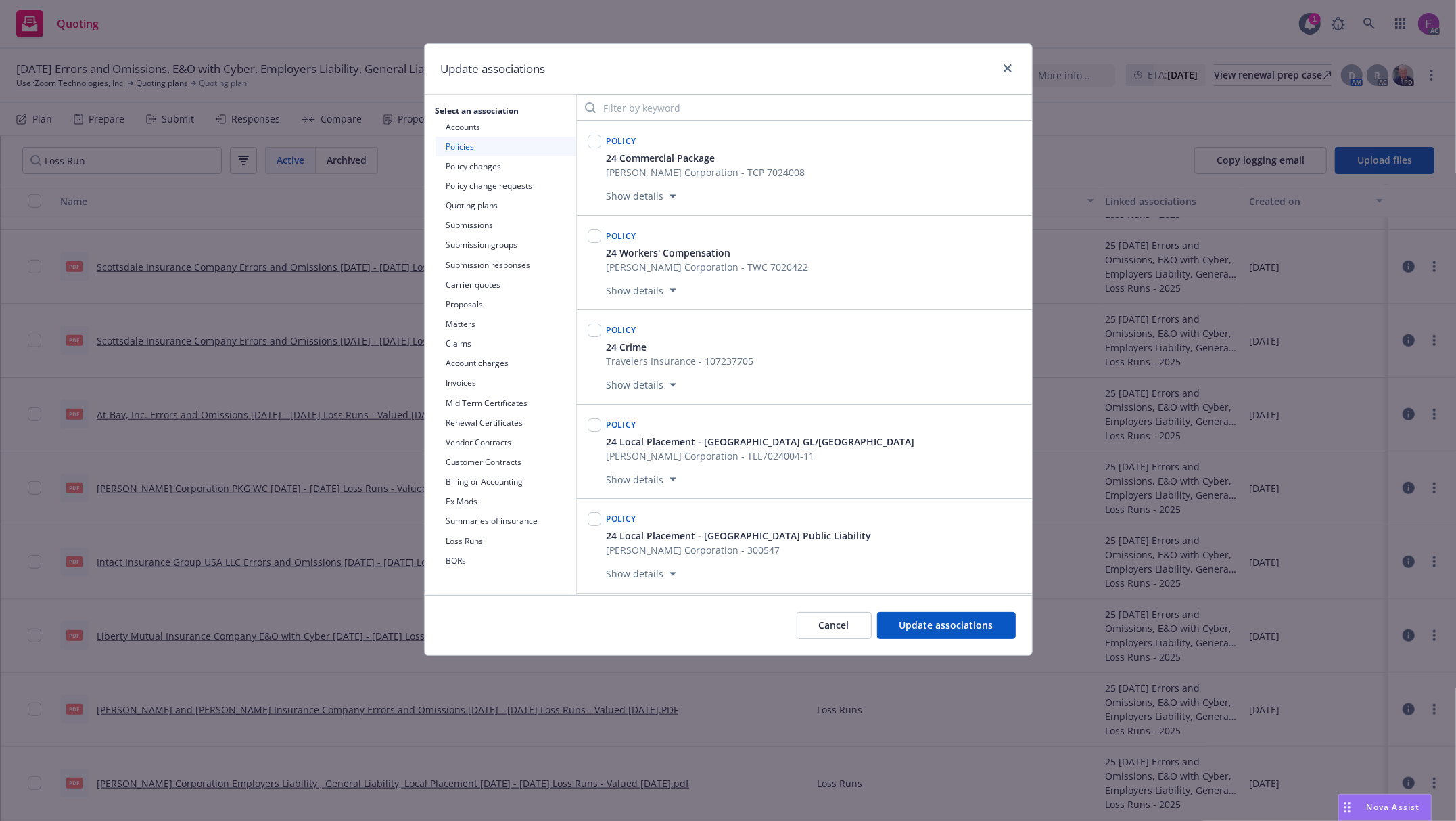
scroll to position [1239, 0]
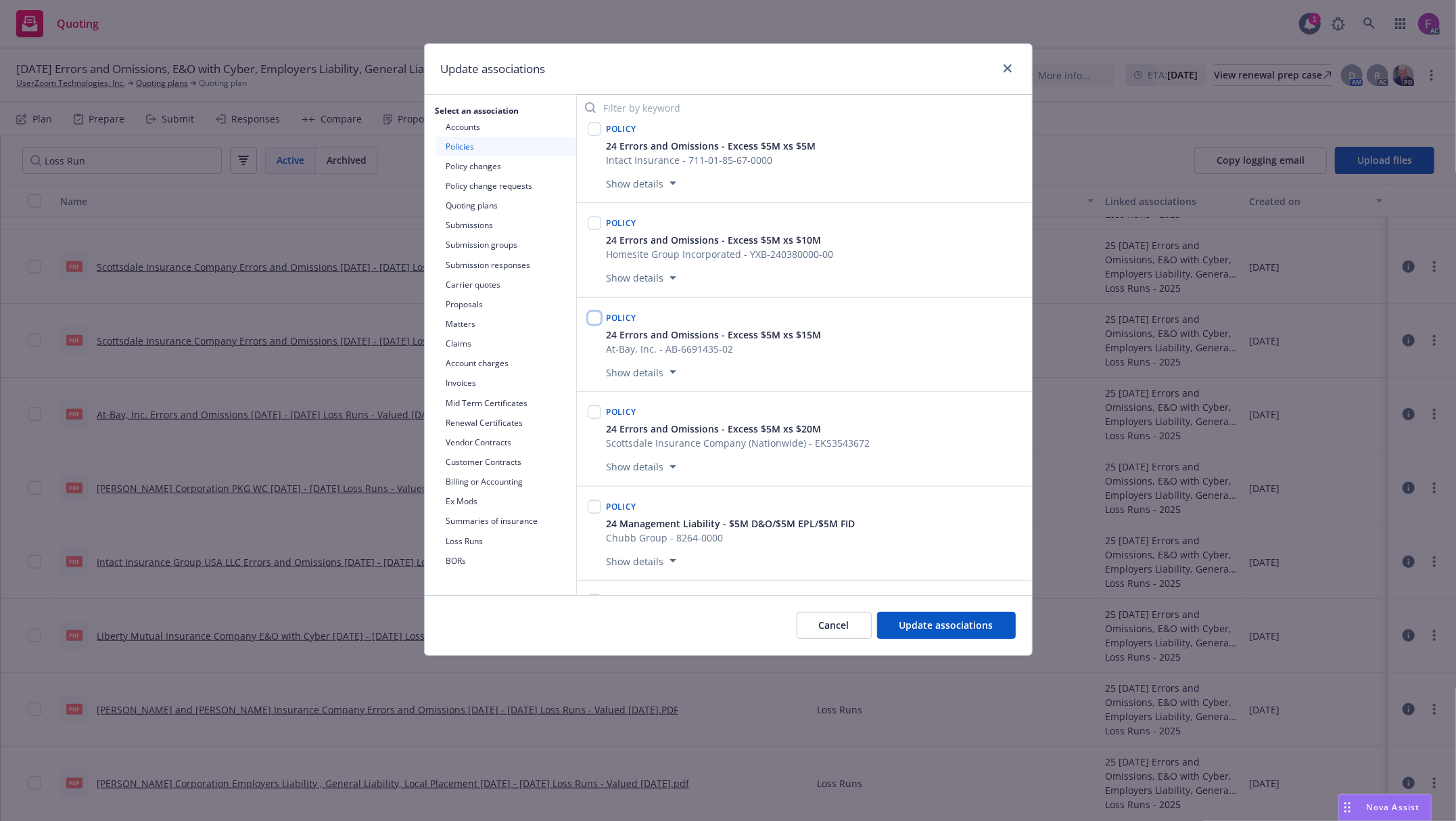
click at [595, 325] on input "checkbox" at bounding box center [594, 318] width 14 height 14
checkbox input "true"
click at [953, 621] on span "Update associations" at bounding box center [946, 624] width 94 height 13
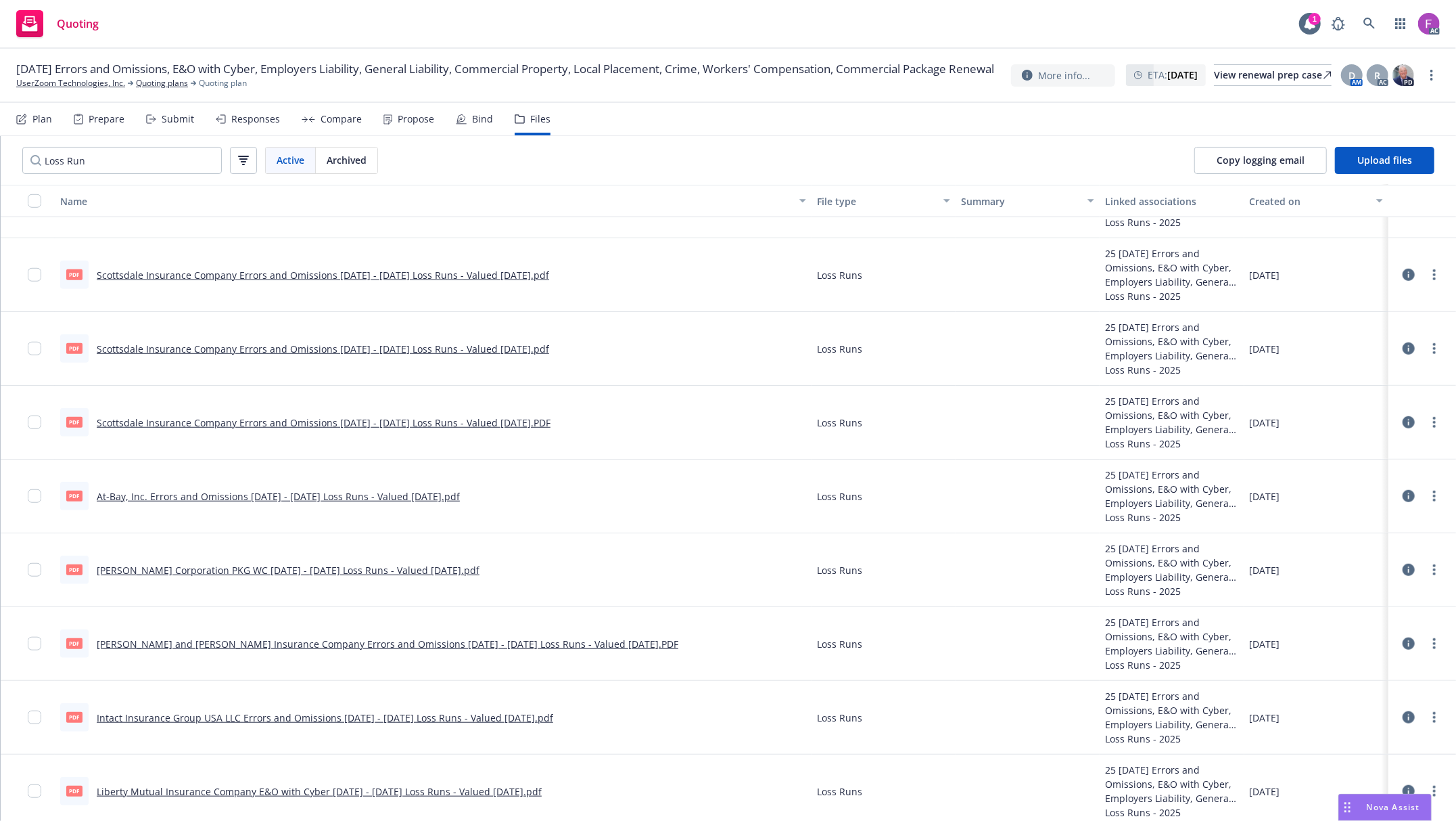
scroll to position [866, 0]
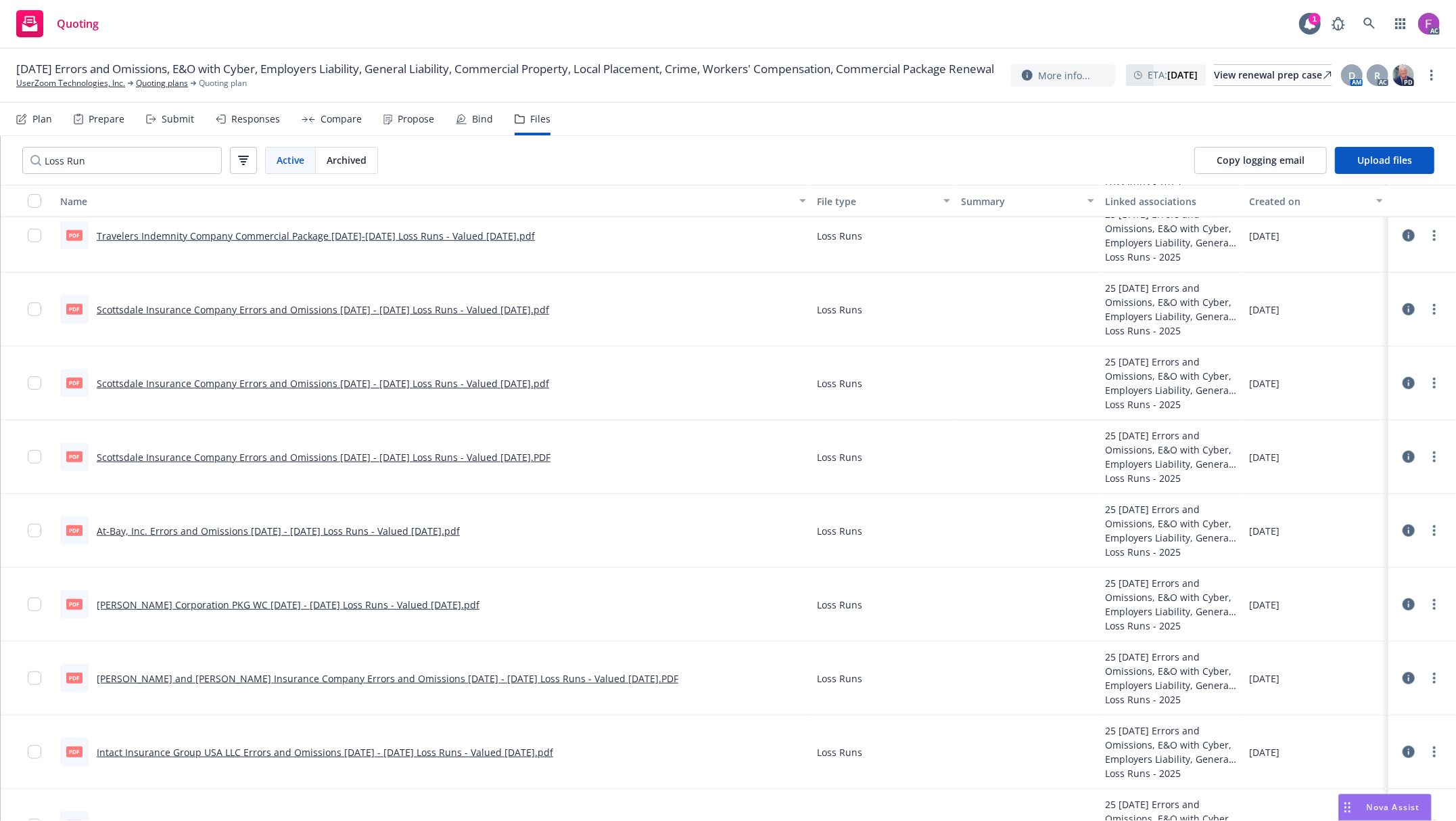
click at [184, 453] on link "Scottsdale Insurance Company Errors and Omissions 2021 - 2025 Loss Runs - Value…" at bounding box center [323, 457] width 454 height 13
click at [1433, 384] on icon "more" at bounding box center [1434, 382] width 3 height 11
click at [1345, 494] on link "Update associations" at bounding box center [1360, 493] width 135 height 27
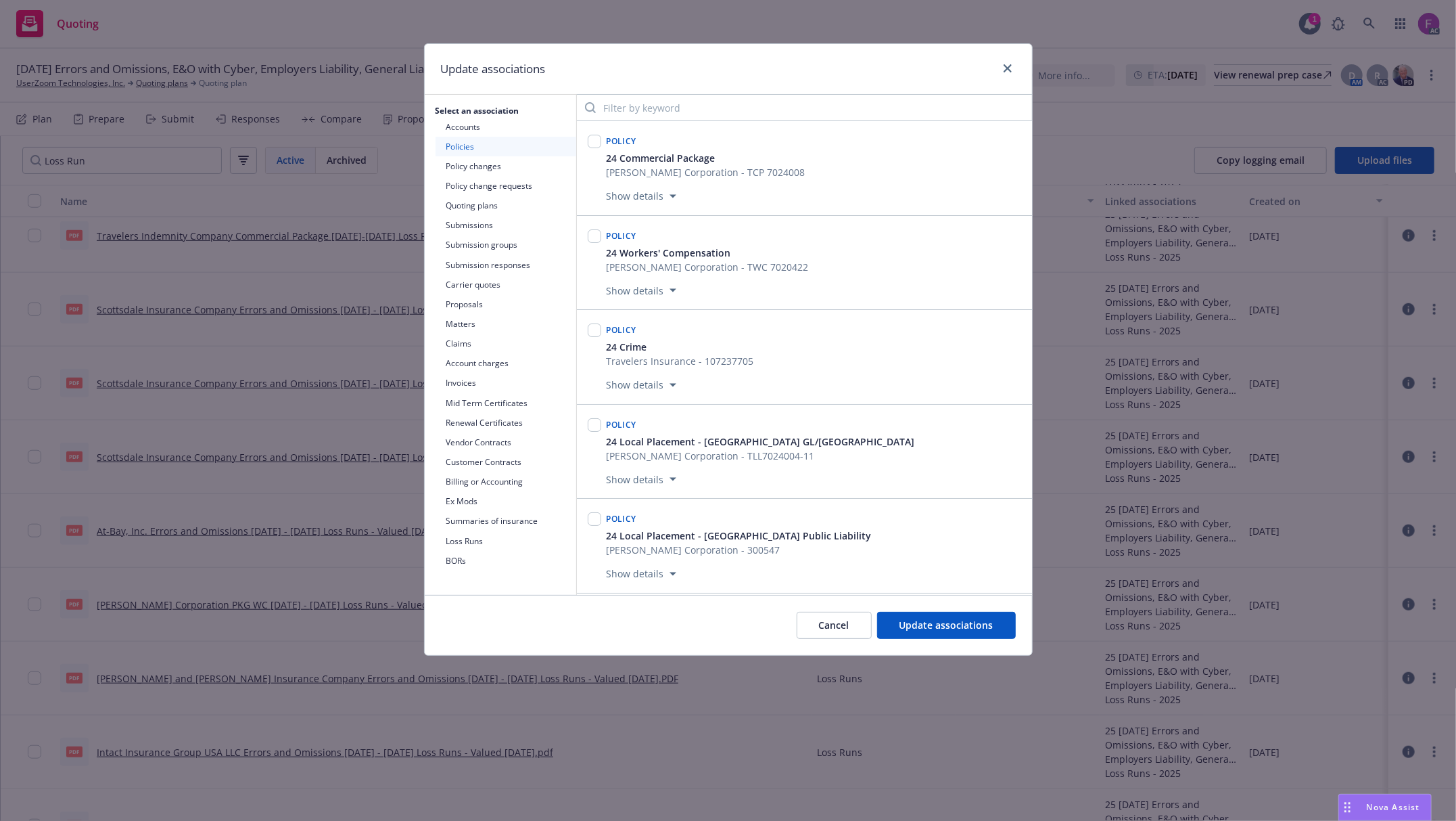
scroll to position [1334, 0]
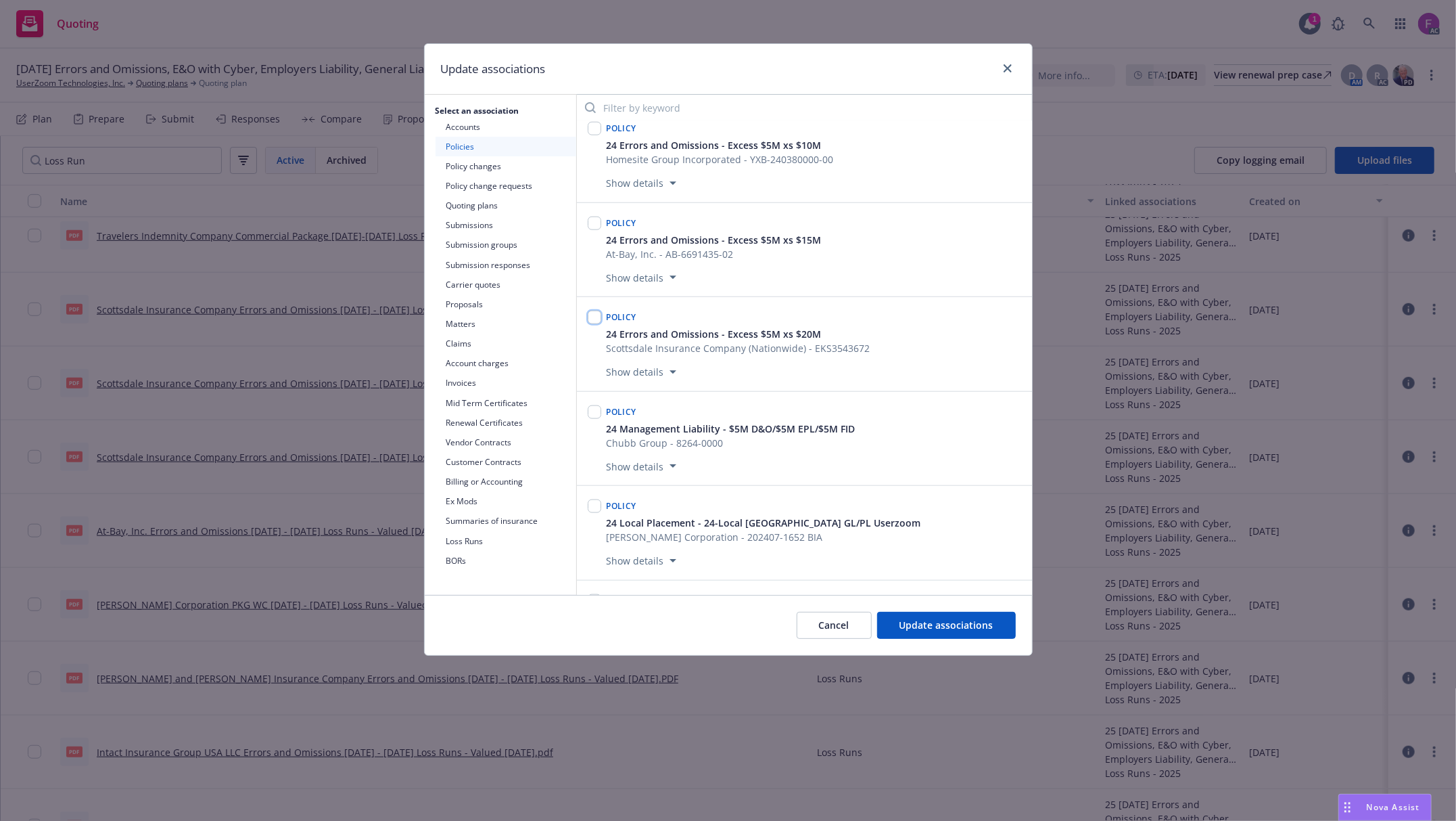
click at [593, 324] on input "checkbox" at bounding box center [594, 317] width 14 height 14
checkbox input "true"
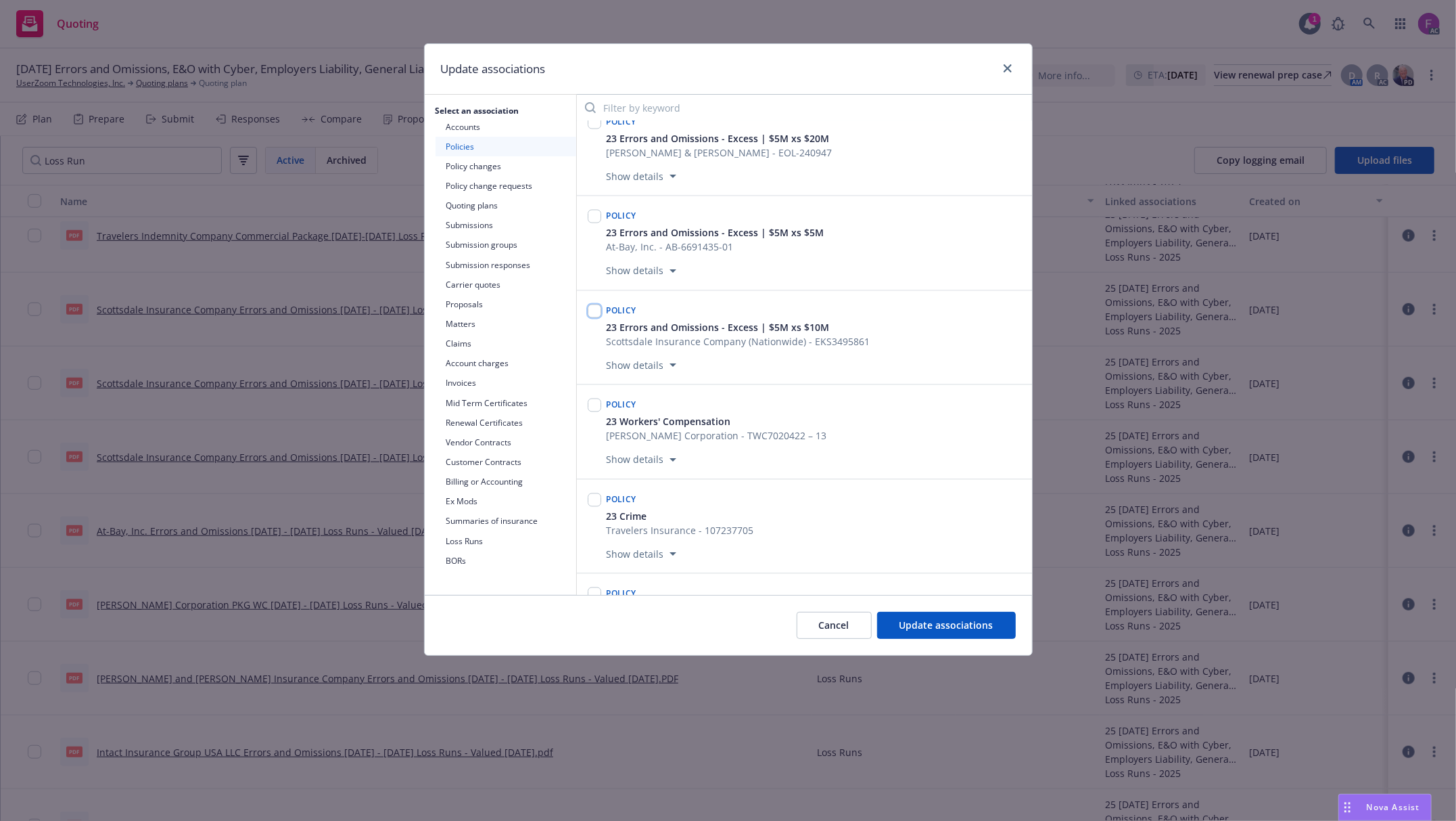
click at [591, 318] on input "checkbox" at bounding box center [594, 311] width 14 height 14
checkbox input "true"
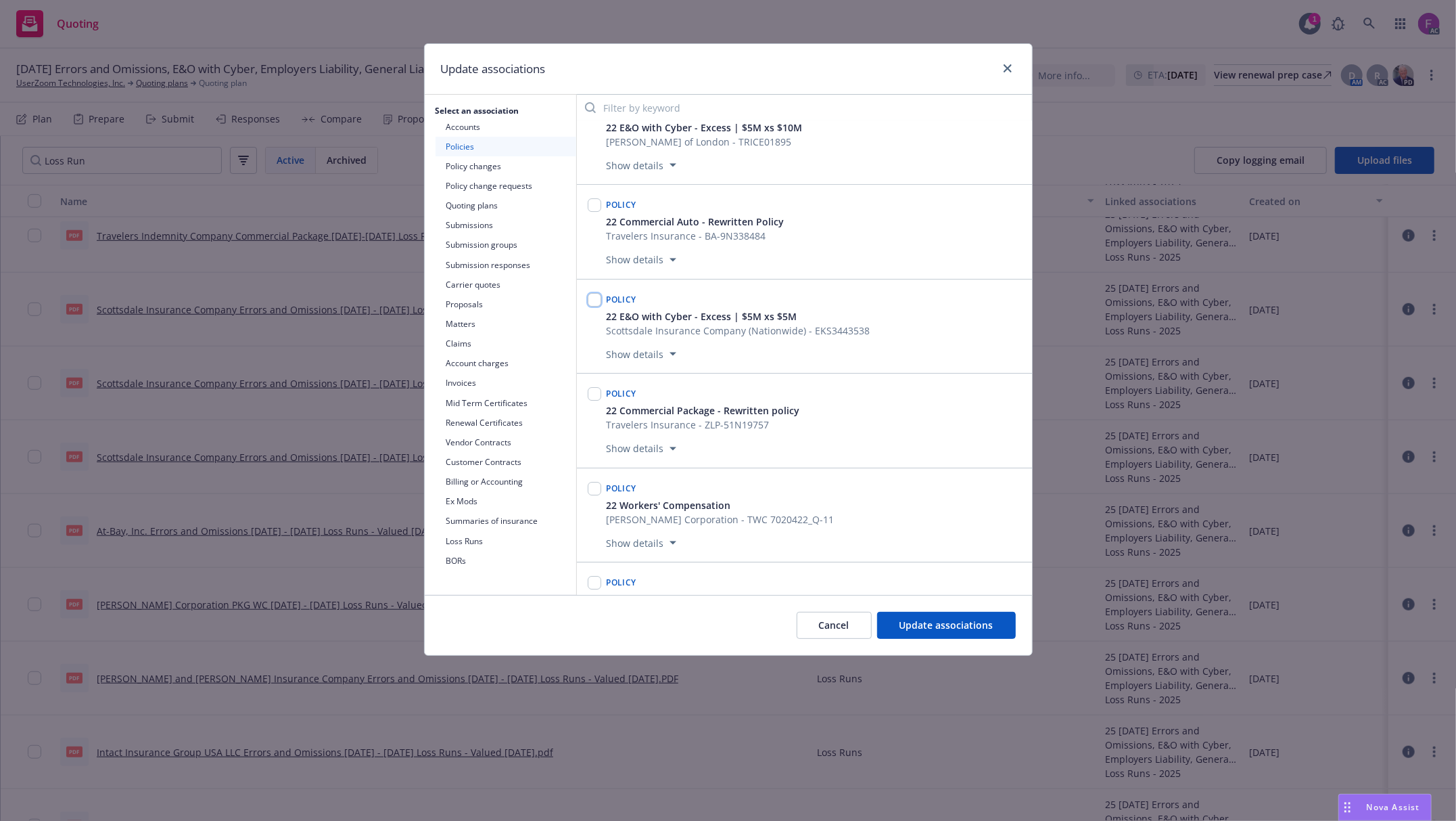
click at [596, 306] on input "checkbox" at bounding box center [594, 300] width 14 height 14
checkbox input "true"
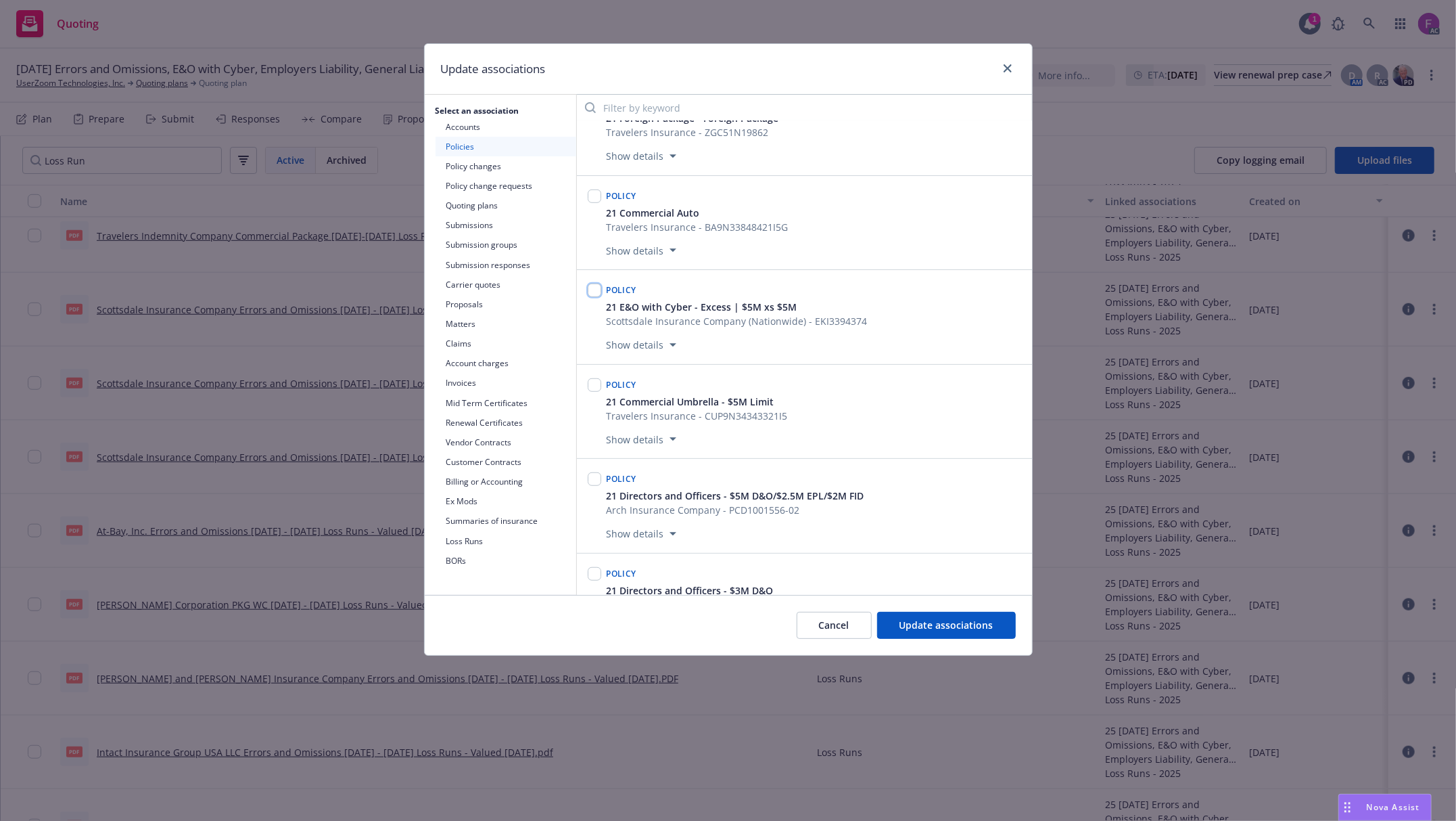
click at [592, 297] on input "checkbox" at bounding box center [594, 290] width 14 height 14
checkbox input "true"
click at [965, 613] on button "Update associations" at bounding box center [946, 624] width 139 height 27
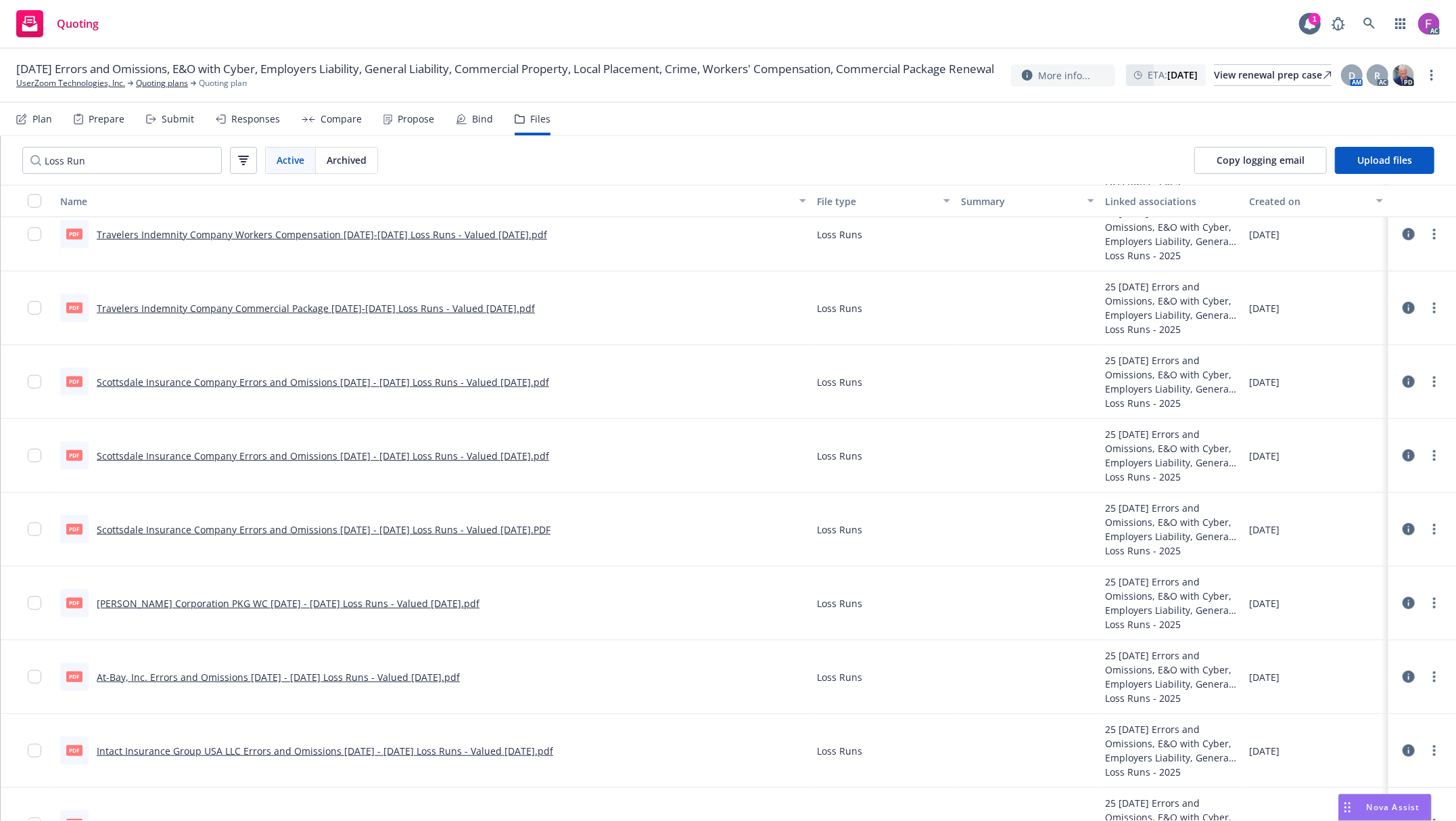
scroll to position [775, 0]
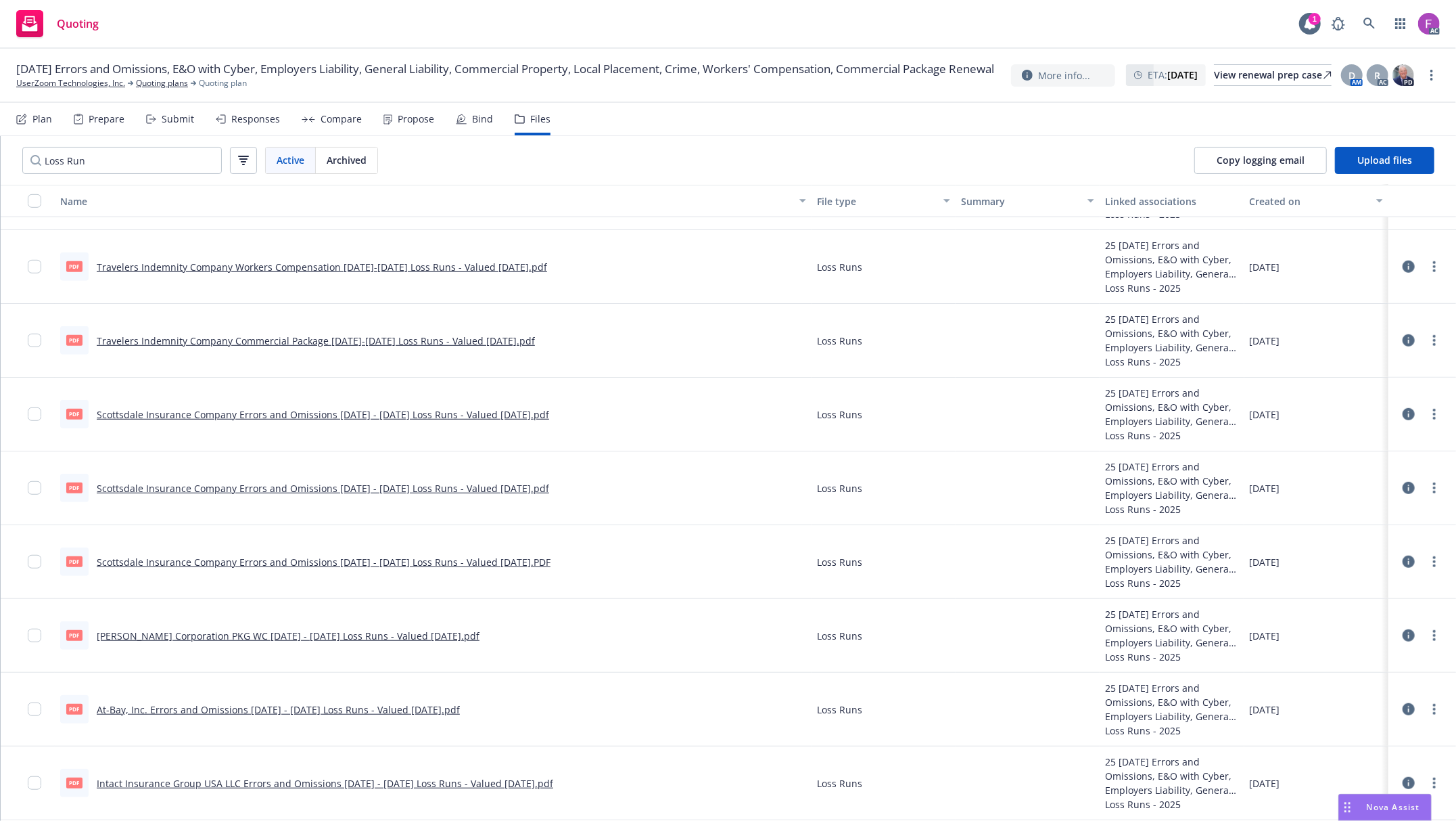
click at [345, 412] on link "Scottsdale Insurance Company Errors and Omissions 2021 - 2025 Loss Runs - Value…" at bounding box center [323, 414] width 453 height 13
click at [337, 338] on link "Travelers Indemnity Company Commercial Package 2020-2025 Loss Runs - Valued 07-…" at bounding box center [315, 340] width 438 height 13
click at [1433, 335] on icon "more" at bounding box center [1434, 340] width 3 height 11
click at [1365, 449] on link "Update associations" at bounding box center [1360, 449] width 135 height 27
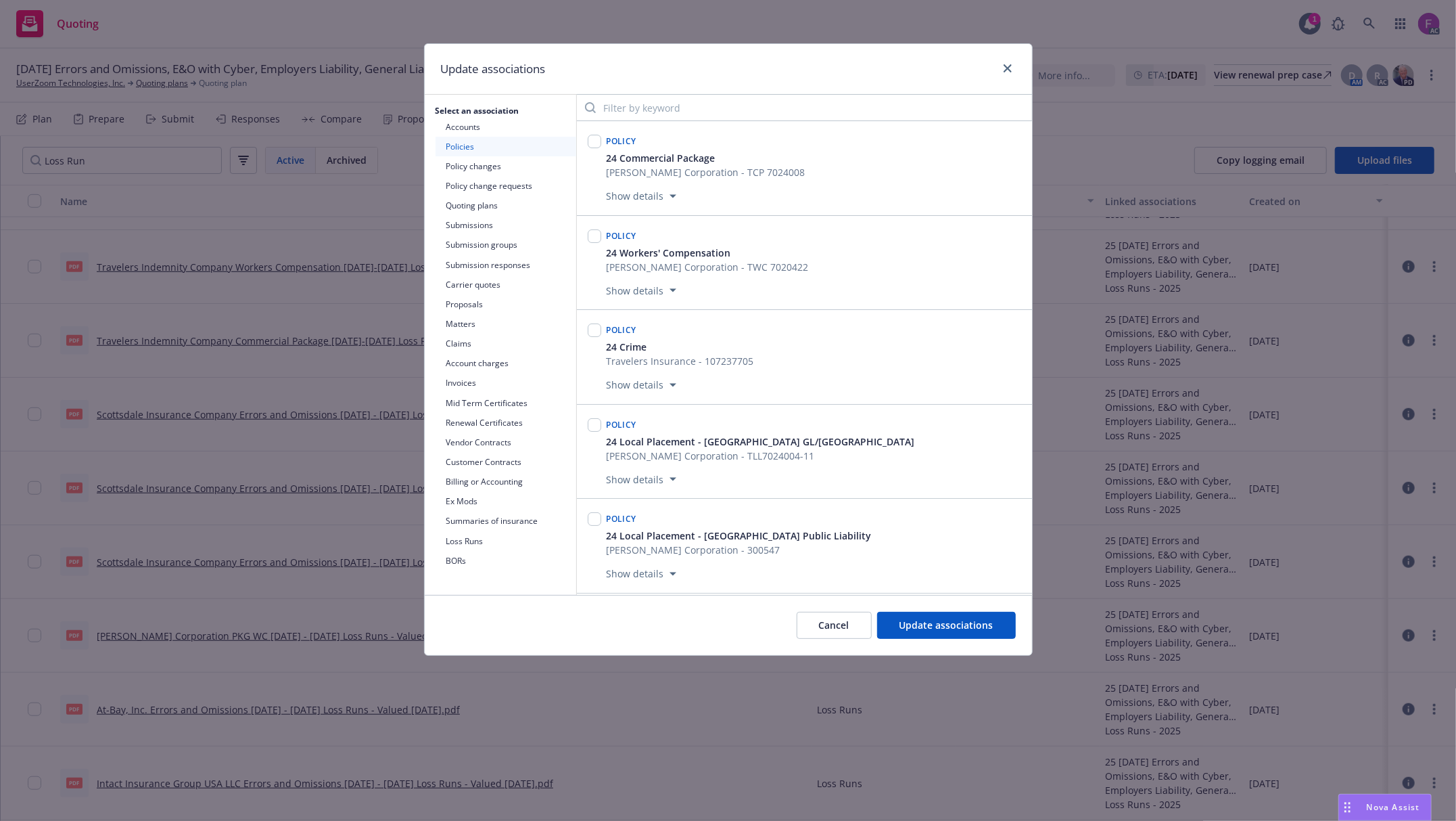
scroll to position [3520, 0]
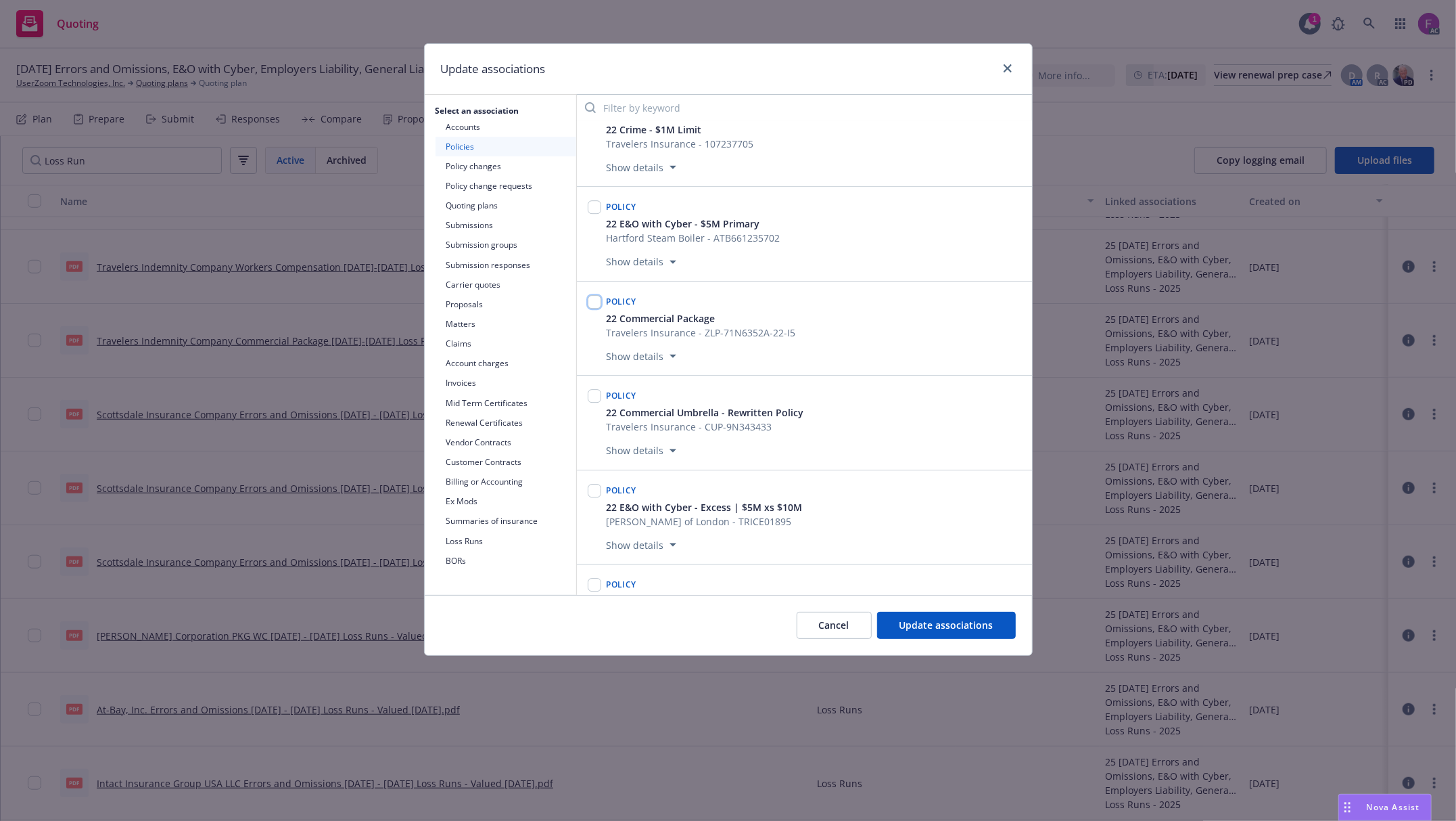
click at [591, 308] on input "checkbox" at bounding box center [594, 302] width 14 height 14
checkbox input "true"
click at [903, 629] on span "Update associations" at bounding box center [946, 624] width 94 height 13
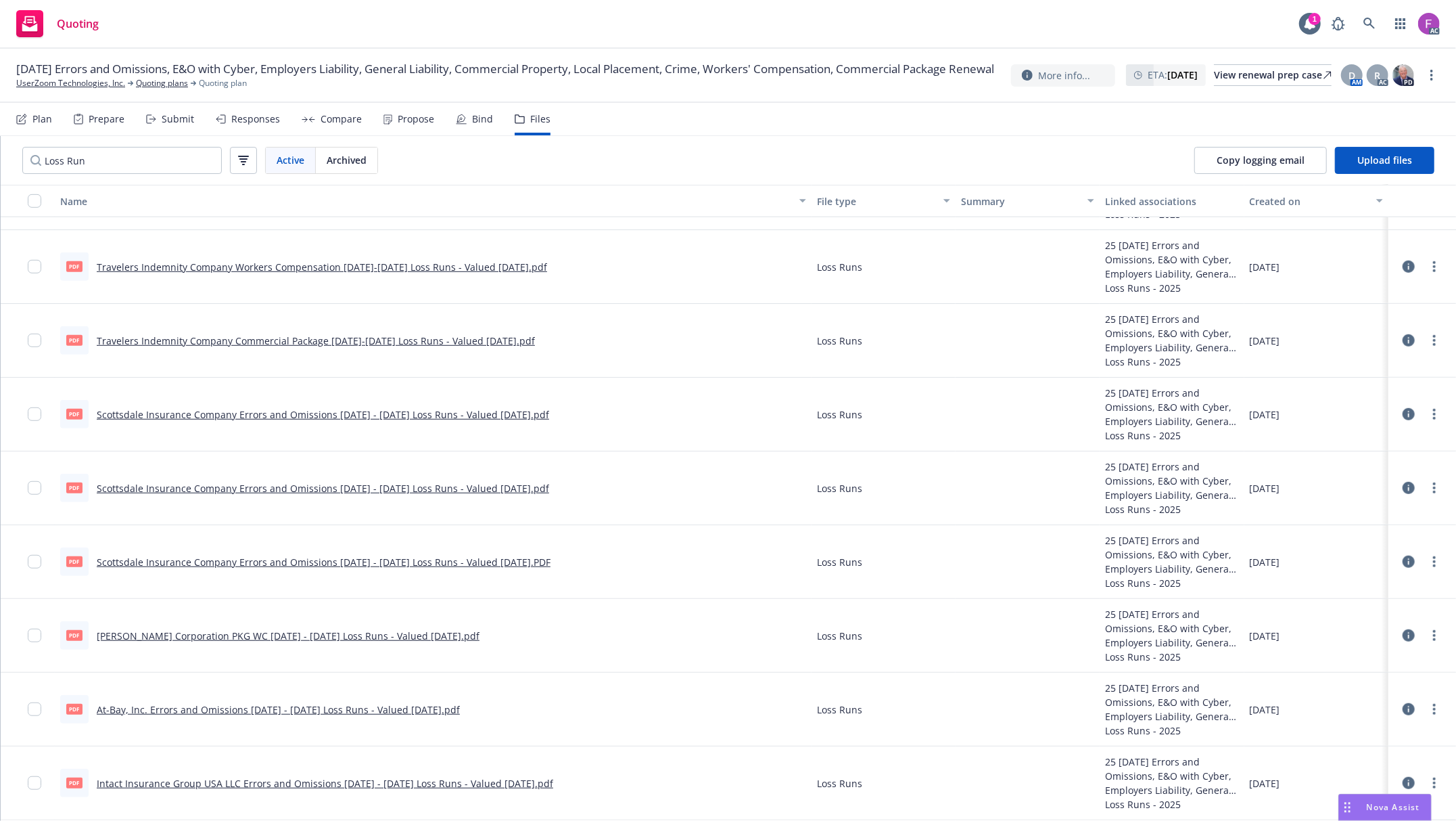
click at [194, 265] on link "Travelers Indemnity Company Workers Compensation 2020-2025 Loss Runs - Valued 0…" at bounding box center [322, 266] width 451 height 13
click at [1426, 263] on link "more" at bounding box center [1434, 266] width 16 height 16
drag, startPoint x: 1365, startPoint y: 371, endPoint x: 1270, endPoint y: 251, distance: 153.1
click at [1365, 371] on link "Update associations" at bounding box center [1360, 375] width 135 height 27
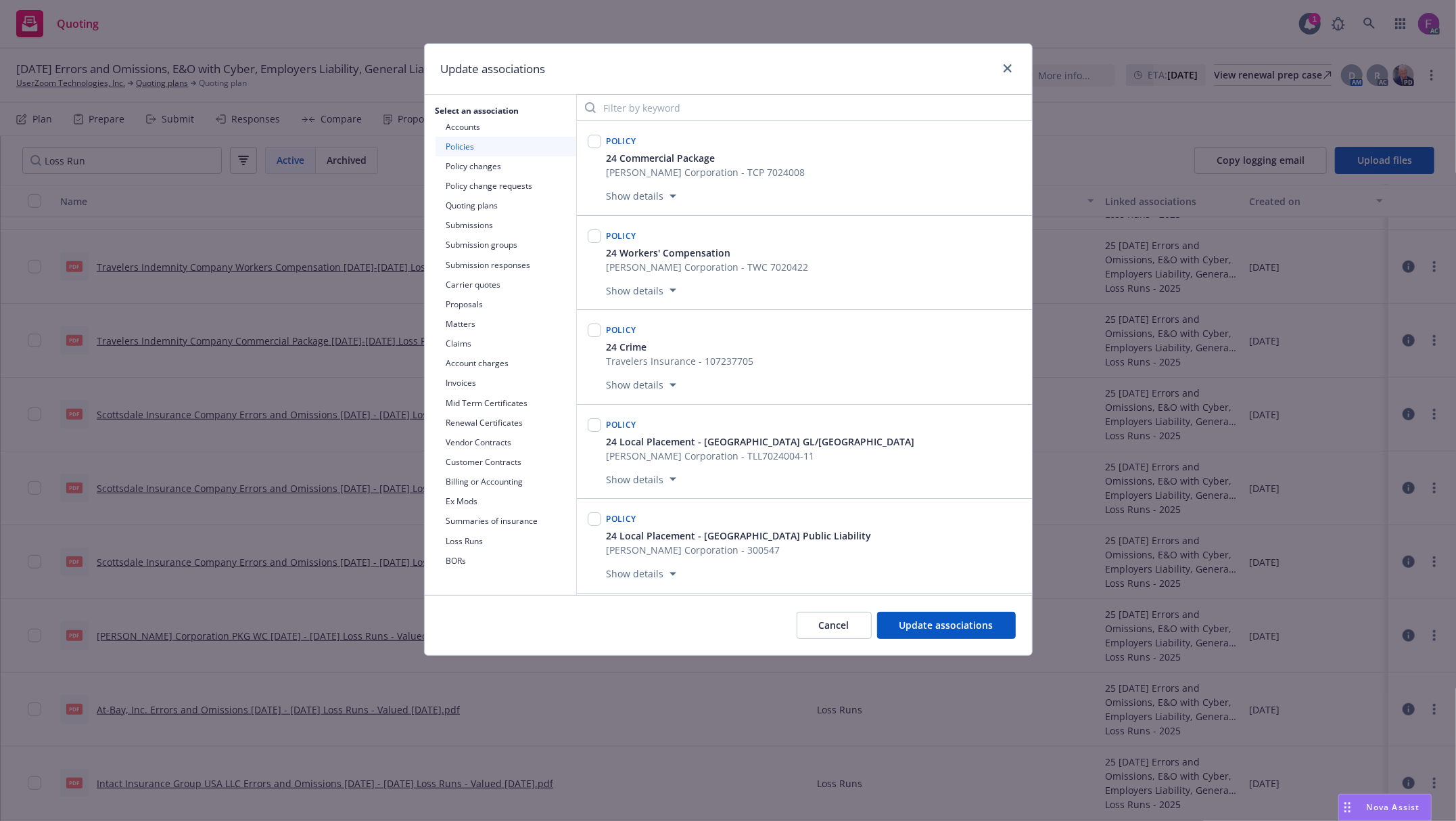
scroll to position [6277, 0]
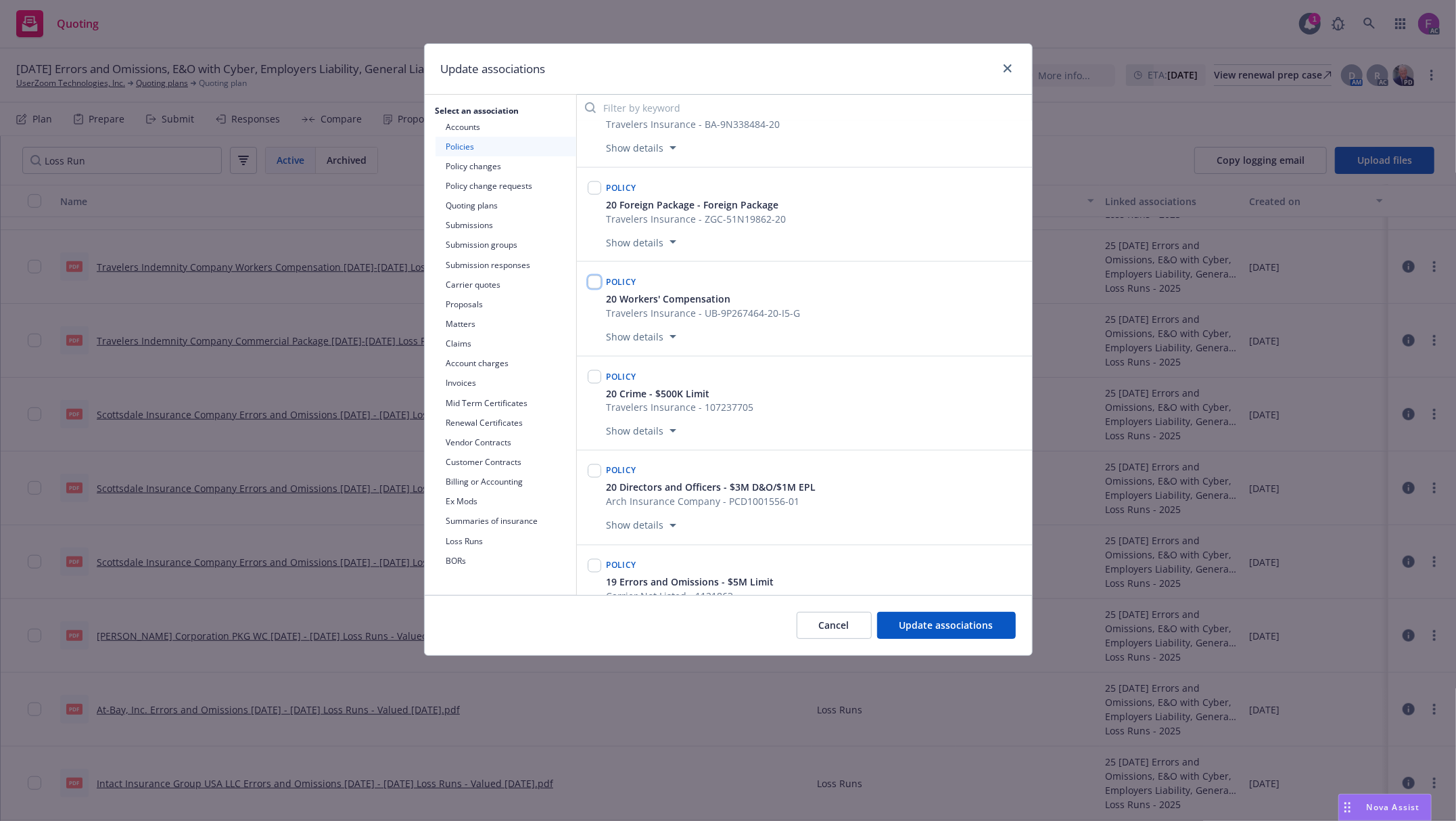
click at [589, 289] on input "checkbox" at bounding box center [594, 282] width 14 height 14
checkbox input "true"
click at [941, 629] on span "Update associations" at bounding box center [946, 624] width 94 height 13
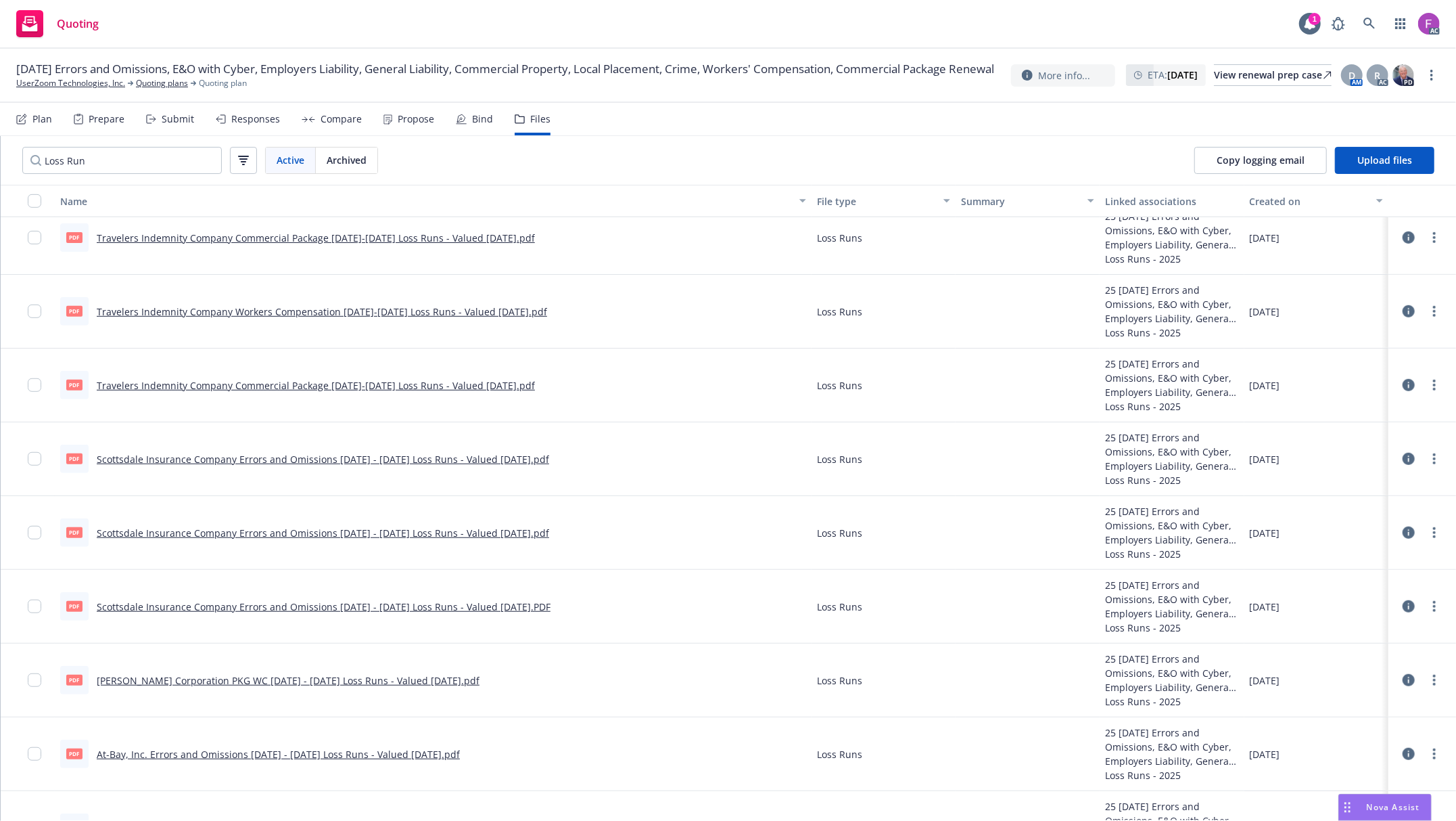
scroll to position [685, 0]
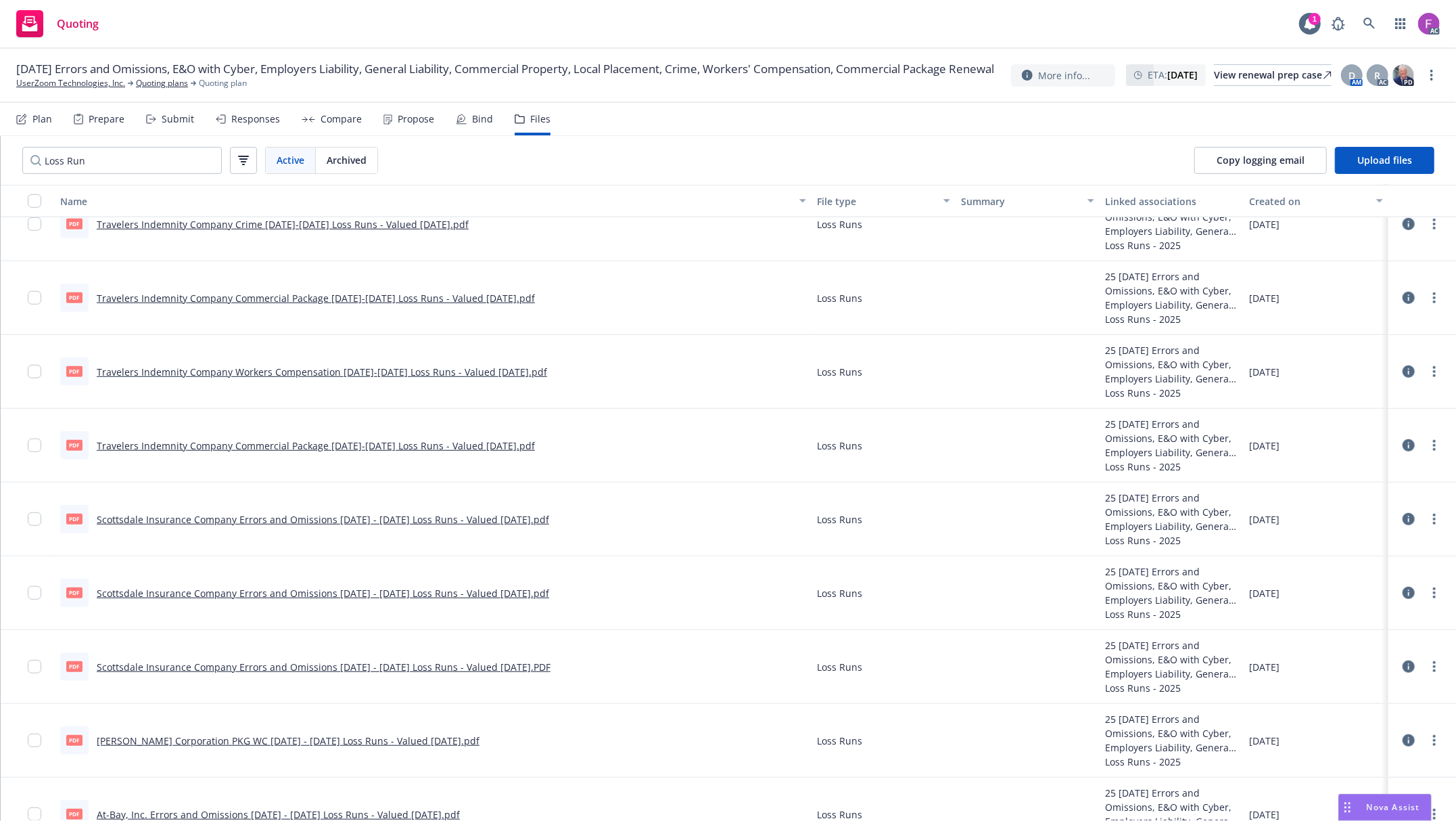
click at [234, 293] on link "Travelers Indemnity Company Commercial Package 2020-2025 Loss Runs - Valued 07-…" at bounding box center [315, 297] width 438 height 13
click at [1433, 226] on icon "more" at bounding box center [1434, 223] width 3 height 11
click at [1331, 330] on link "Update associations" at bounding box center [1360, 333] width 135 height 27
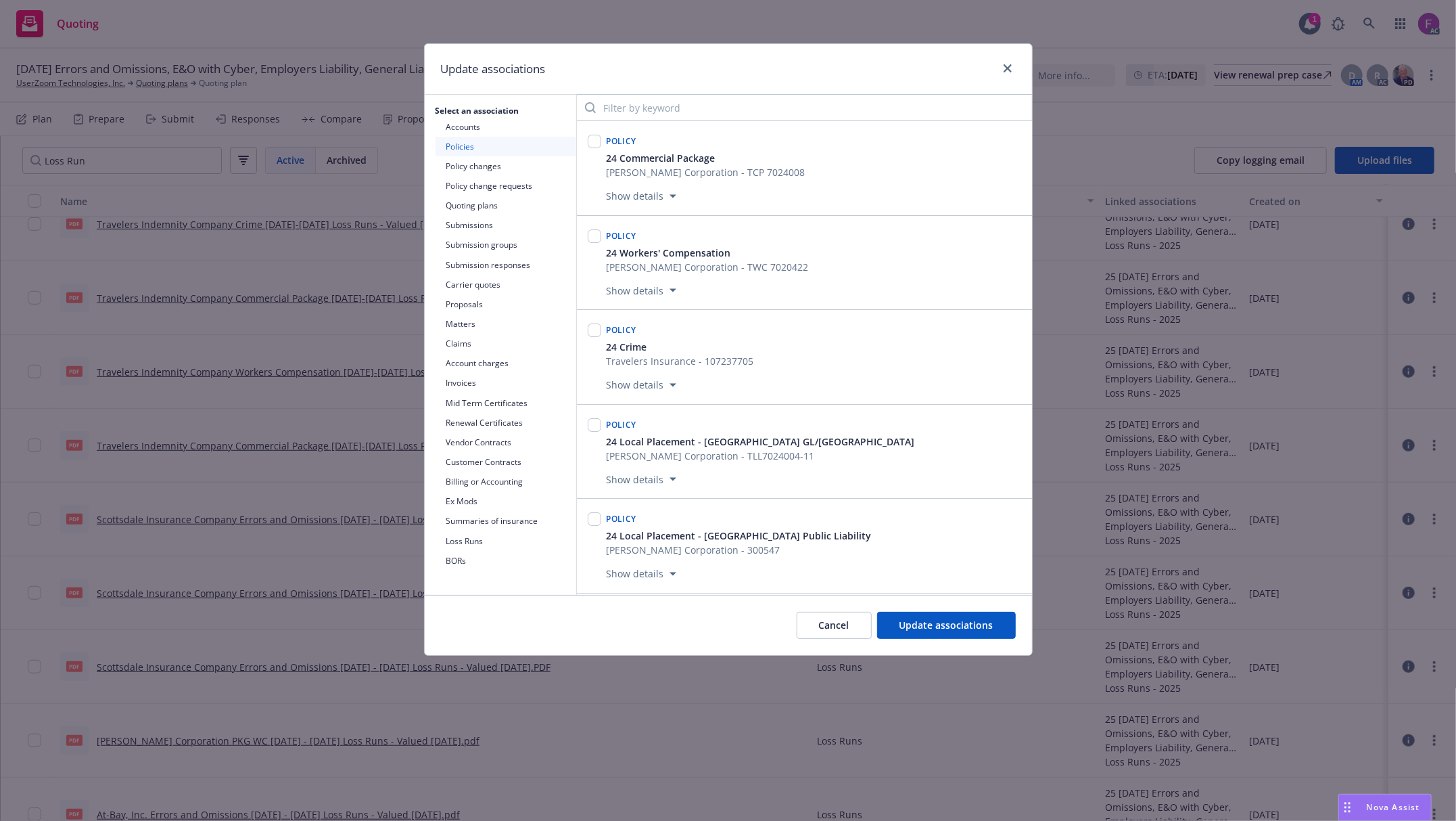
scroll to position [3995, 0]
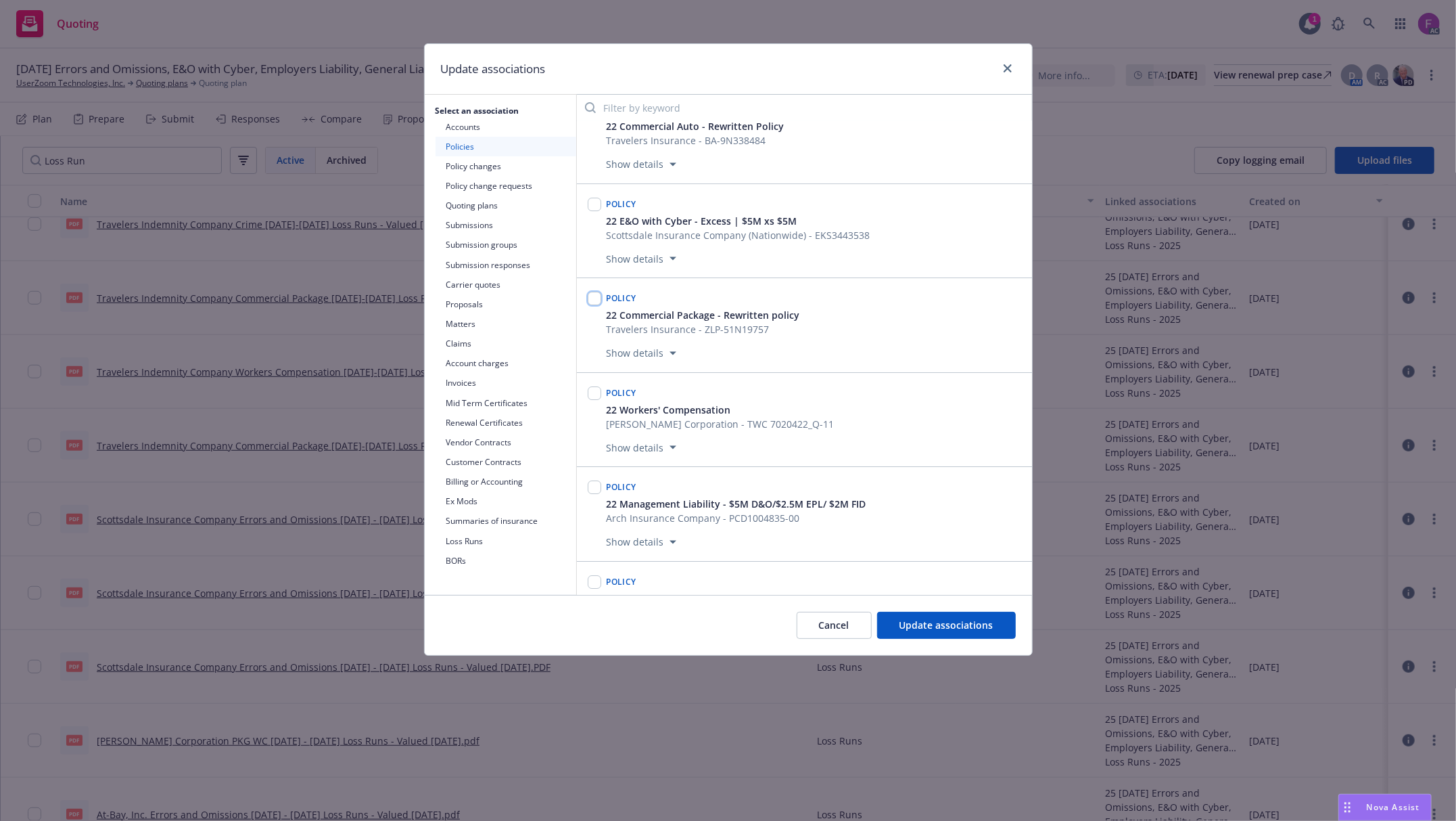
drag, startPoint x: 595, startPoint y: 329, endPoint x: 774, endPoint y: 526, distance: 266.2
click at [595, 305] on input "checkbox" at bounding box center [594, 298] width 14 height 14
checkbox input "true"
click at [907, 625] on span "Update associations" at bounding box center [946, 624] width 94 height 13
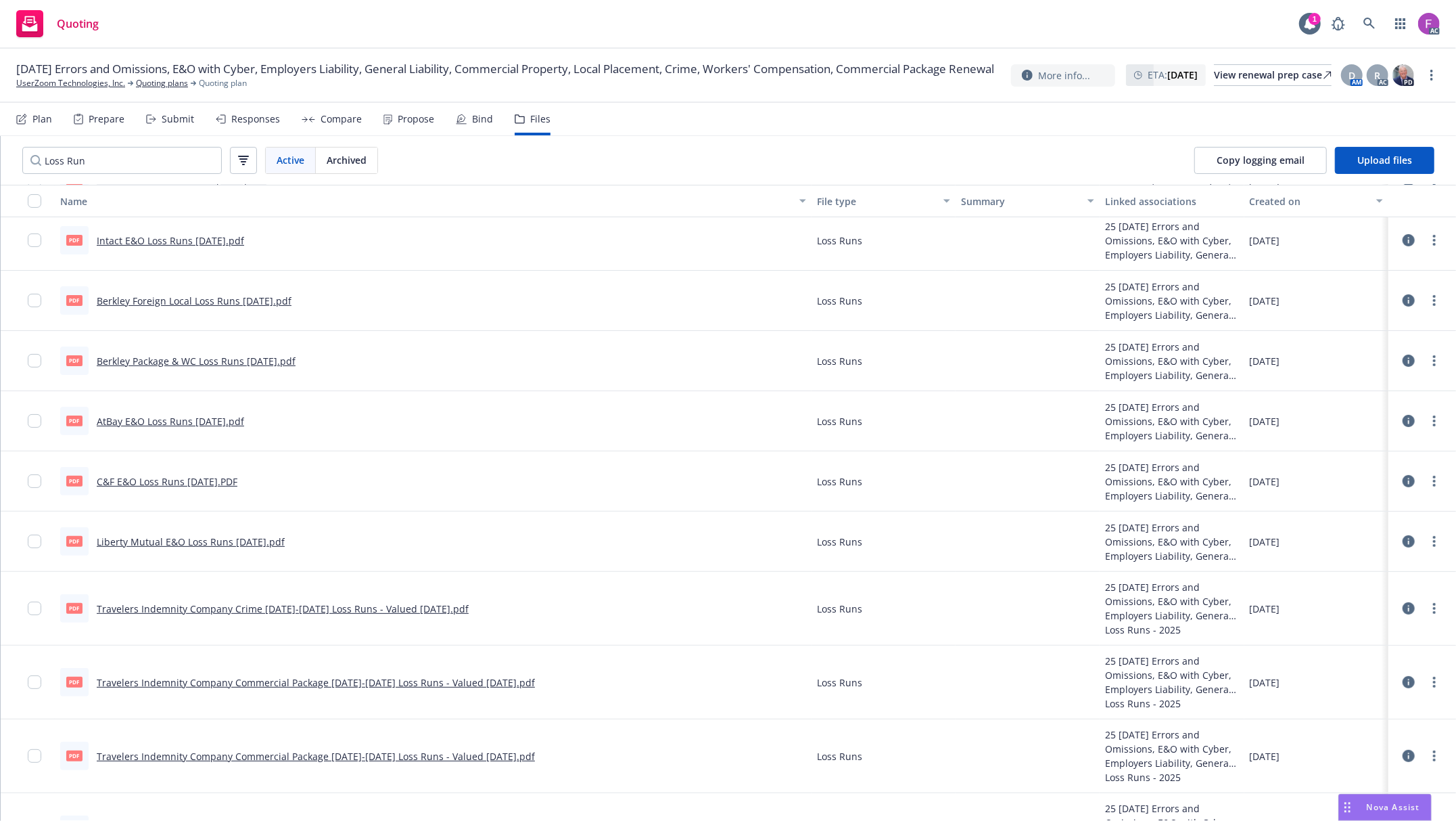
scroll to position [234, 0]
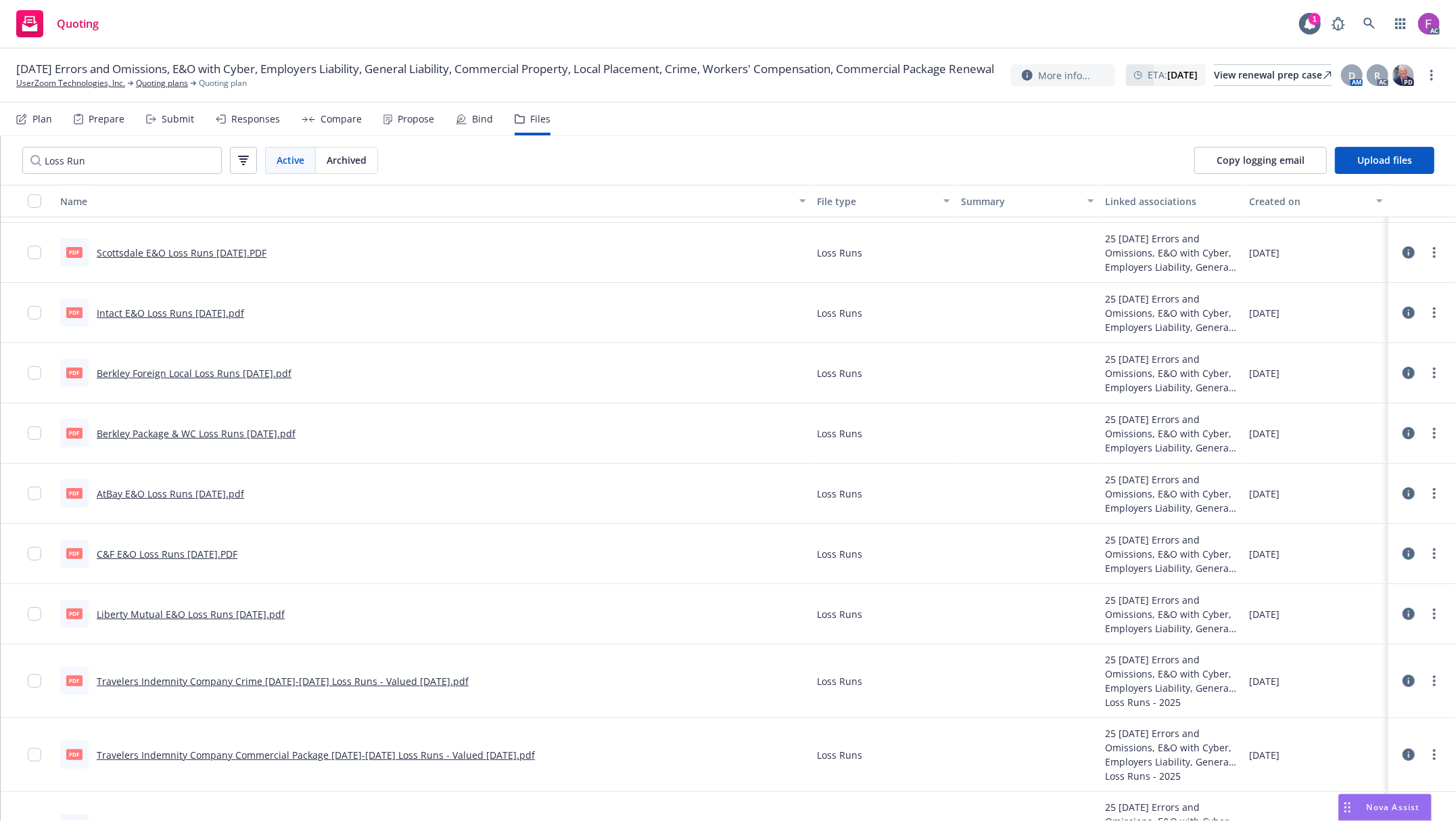
click at [1403, 615] on icon at bounding box center [1409, 614] width 12 height 12
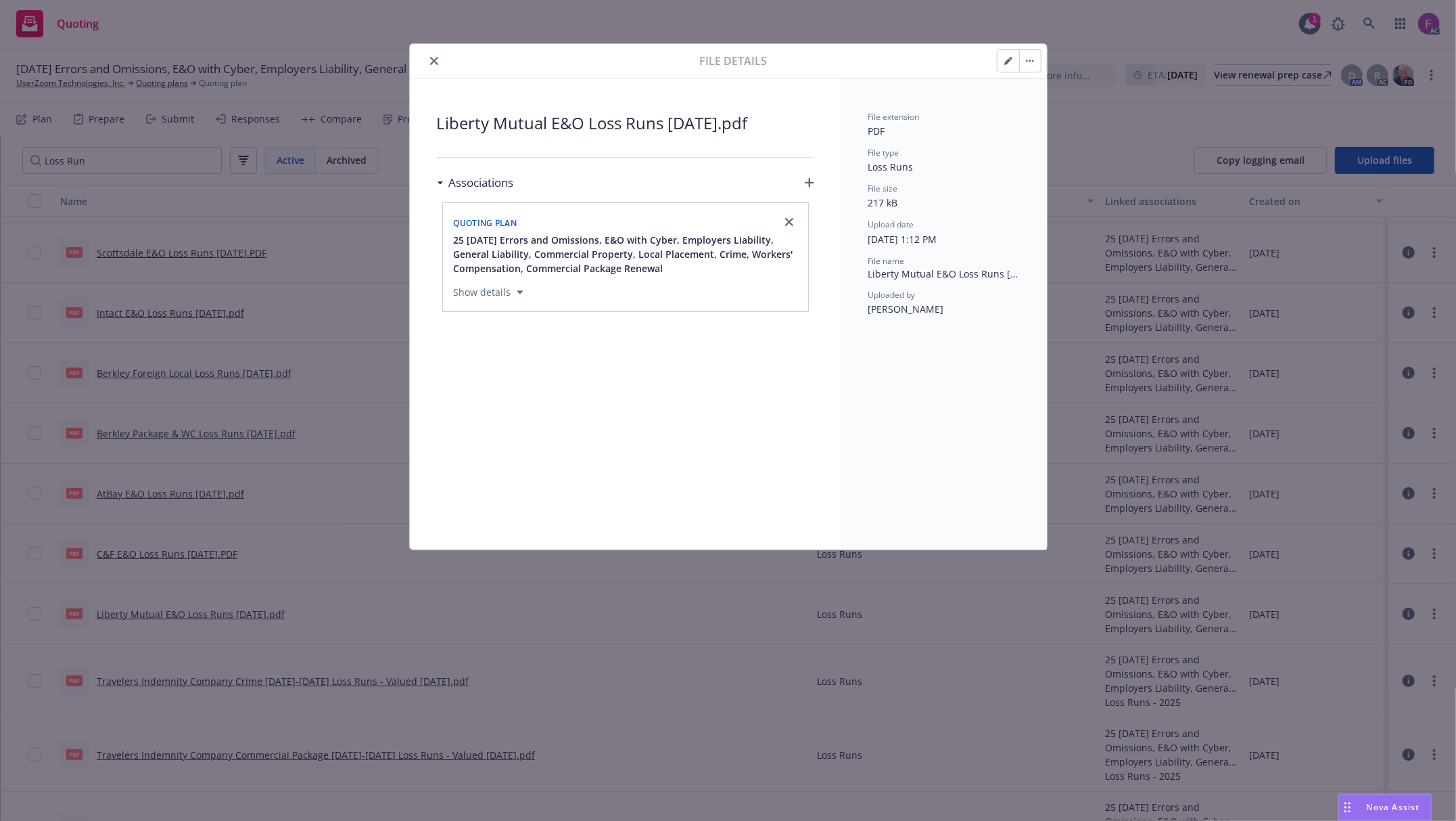
click at [434, 60] on icon "close" at bounding box center [434, 61] width 8 height 8
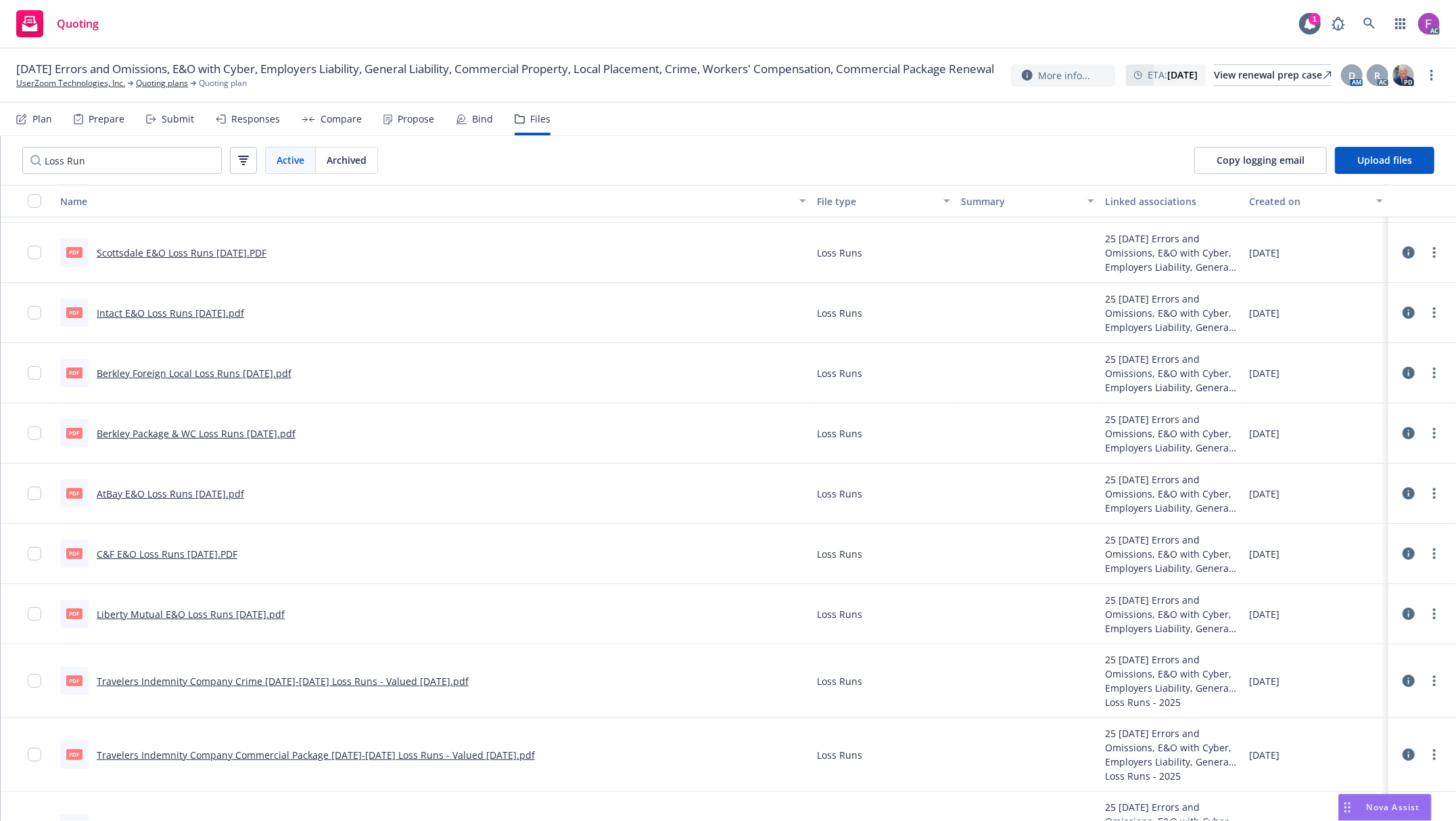
click at [182, 615] on link "Liberty Mutual E&O Loss Runs 7/8/2025.pdf" at bounding box center [190, 614] width 188 height 13
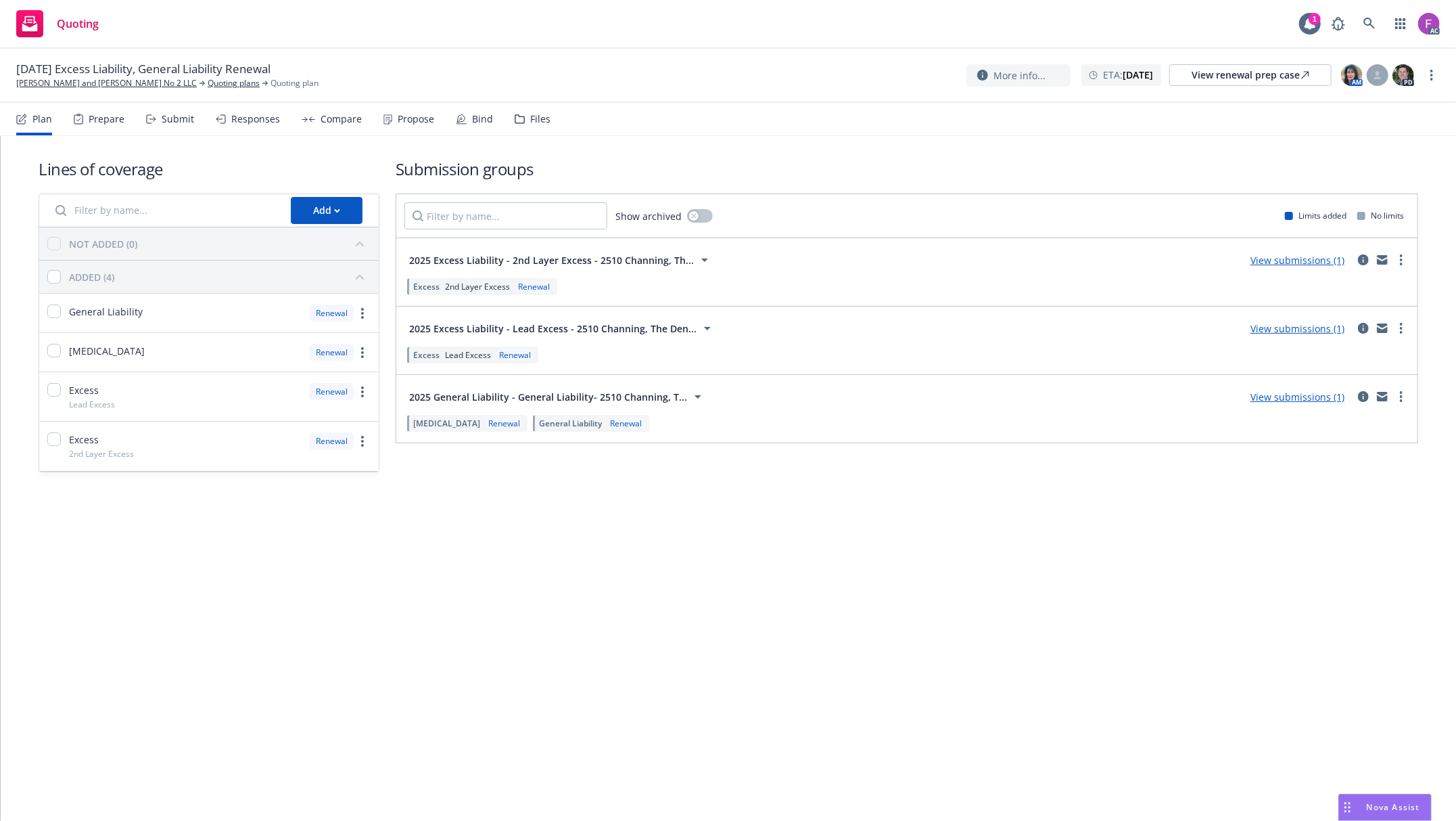
click at [534, 117] on div "Files" at bounding box center [541, 119] width 20 height 11
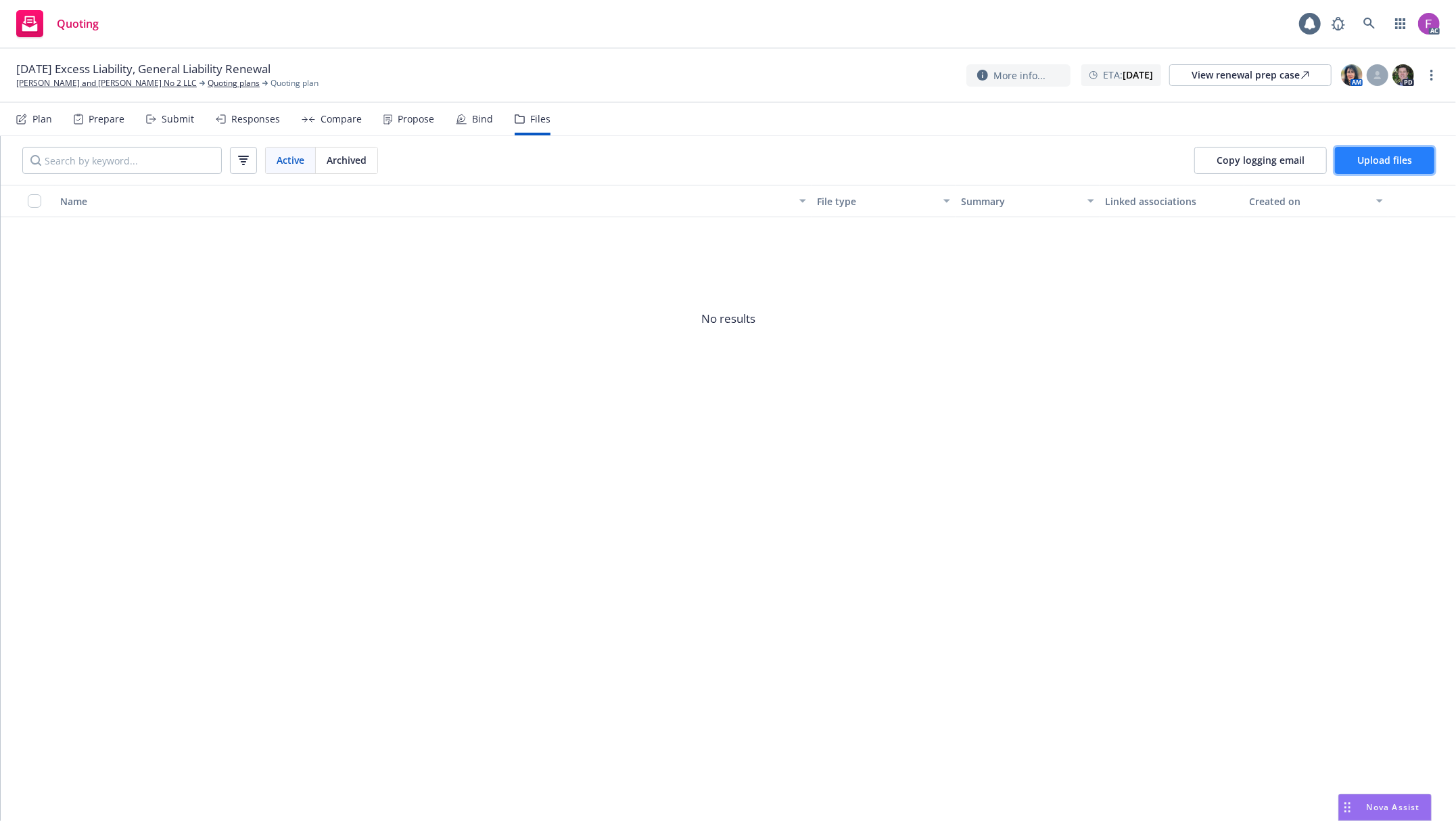
click at [1369, 160] on span "Upload files" at bounding box center [1384, 160] width 55 height 13
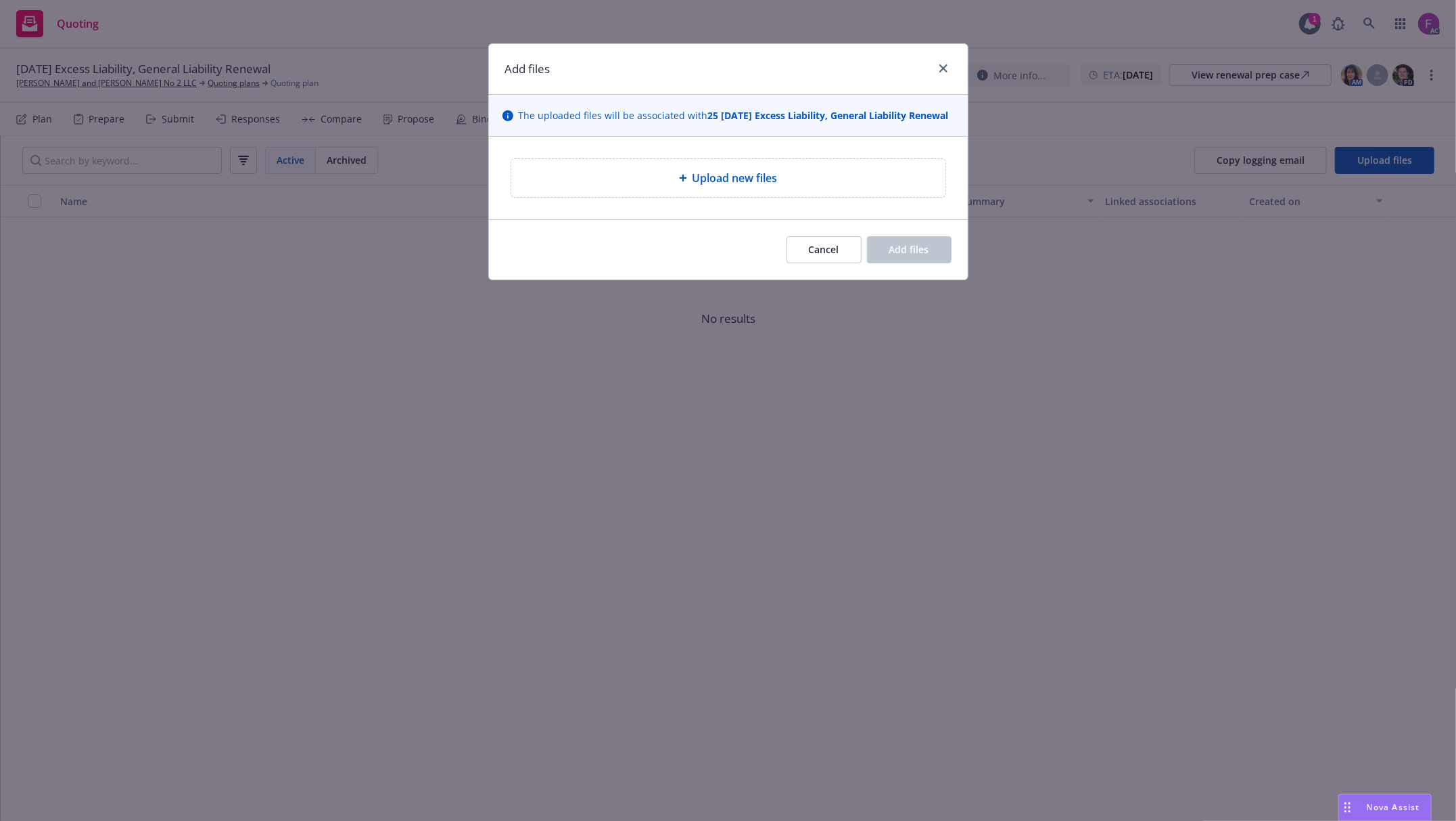
click at [744, 186] on span "Upload new files" at bounding box center [734, 178] width 85 height 16
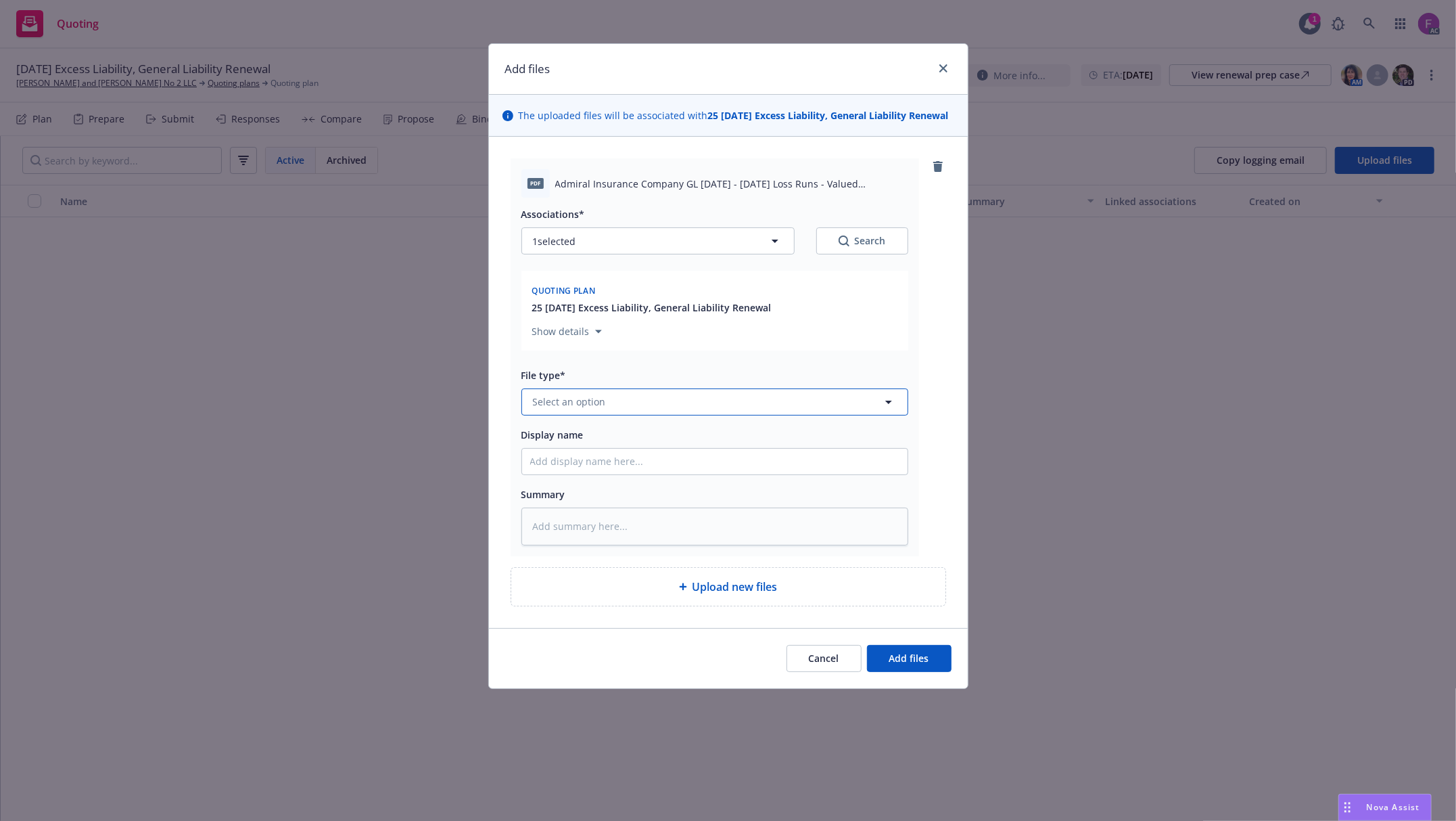
click at [669, 410] on button "Select an option" at bounding box center [715, 401] width 387 height 27
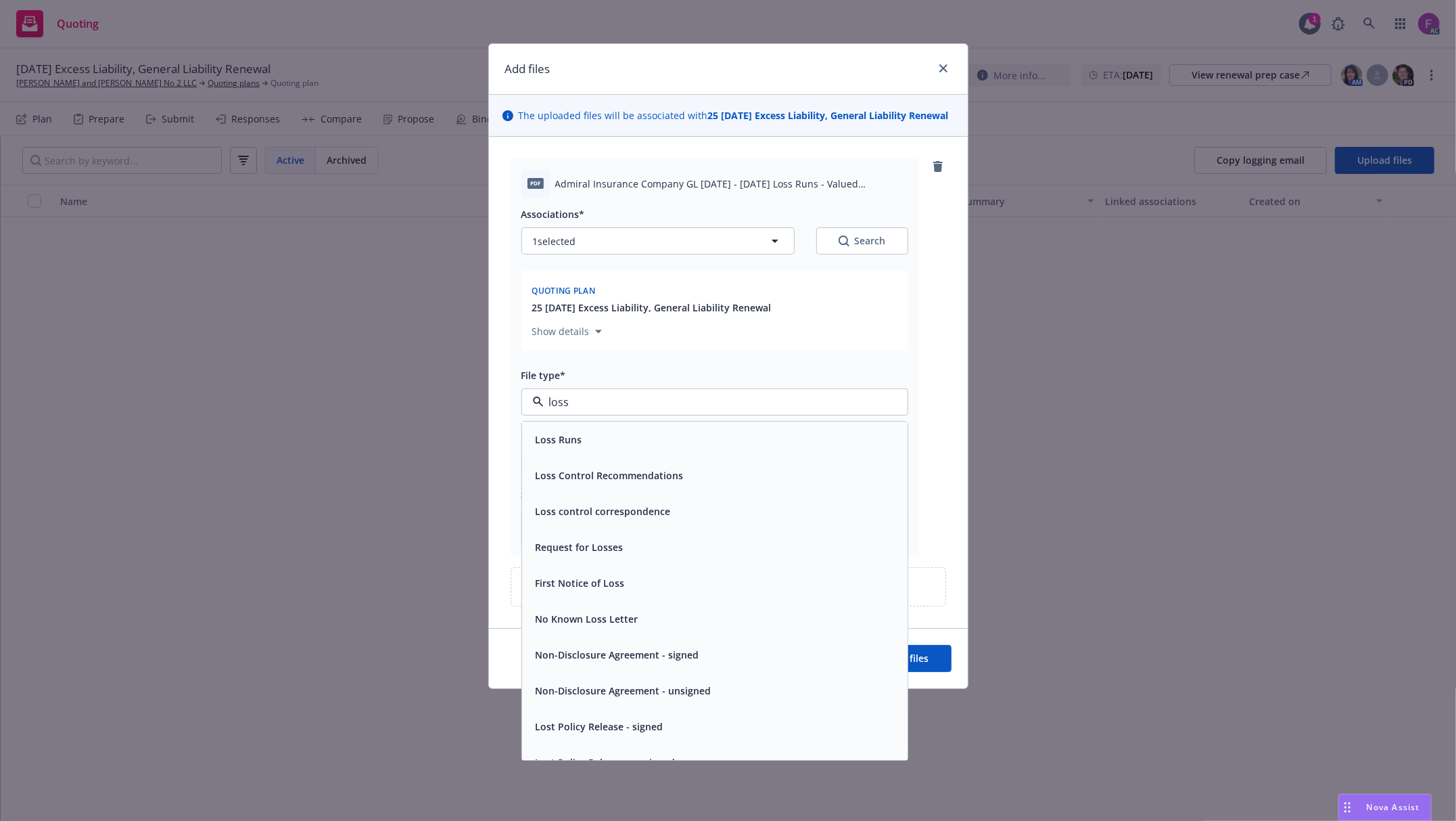
paste input "Loss Run"
type input "Loss Run"
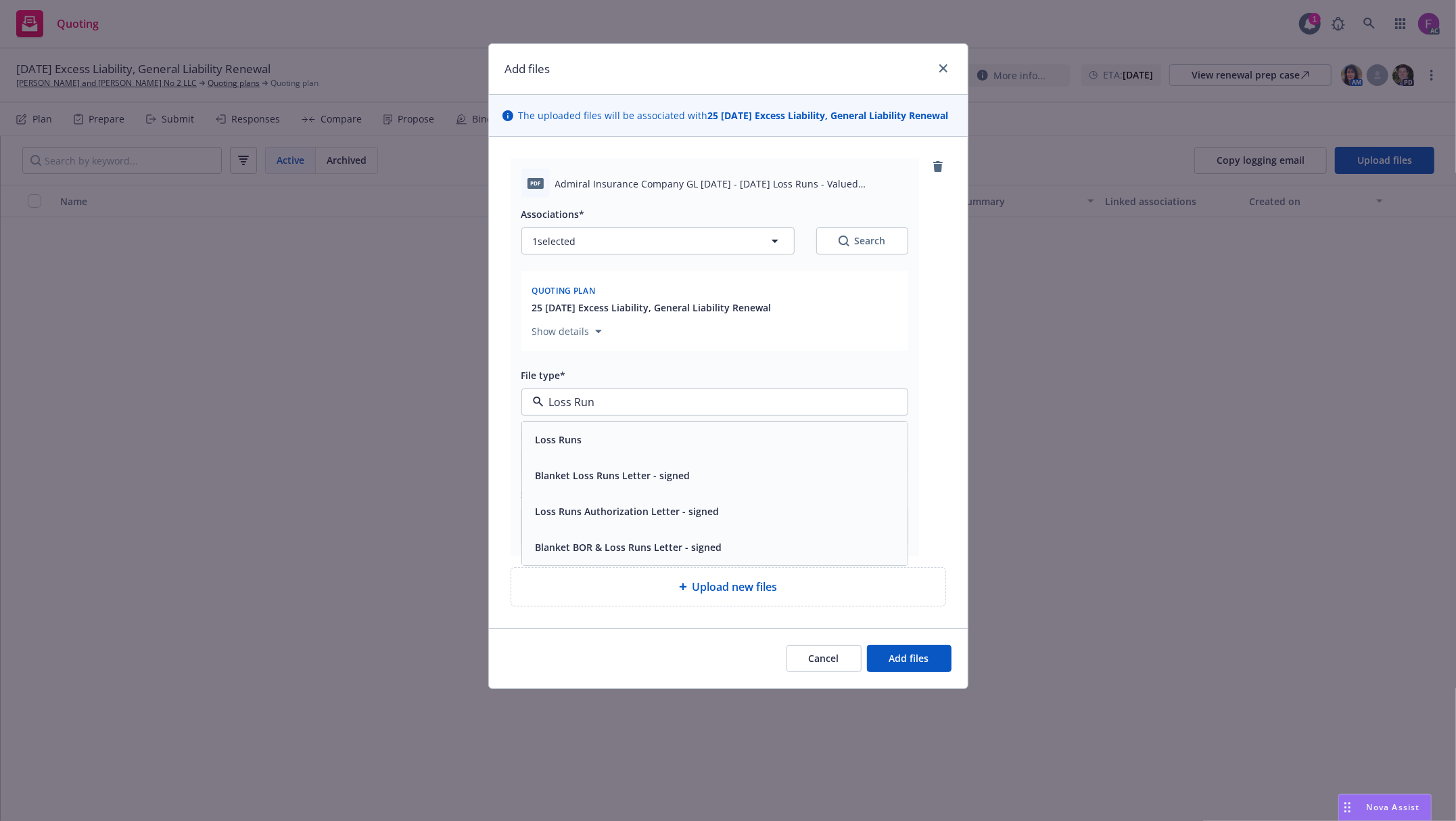
click at [609, 457] on div "Loss Runs" at bounding box center [715, 439] width 386 height 36
click at [599, 254] on button "1 selected" at bounding box center [658, 240] width 273 height 27
type textarea "x"
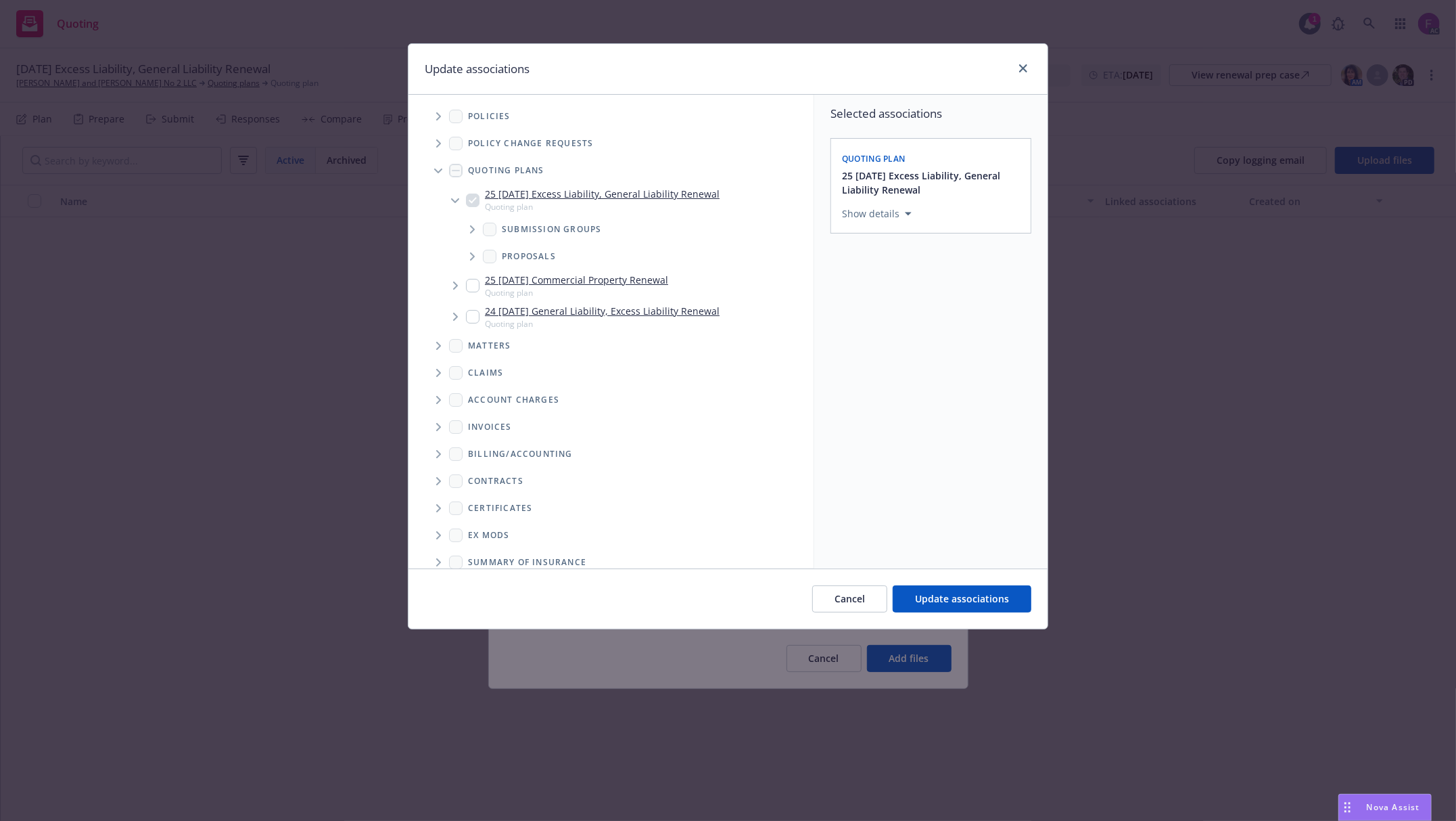
click at [438, 115] on icon "Tree Example" at bounding box center [438, 117] width 5 height 8
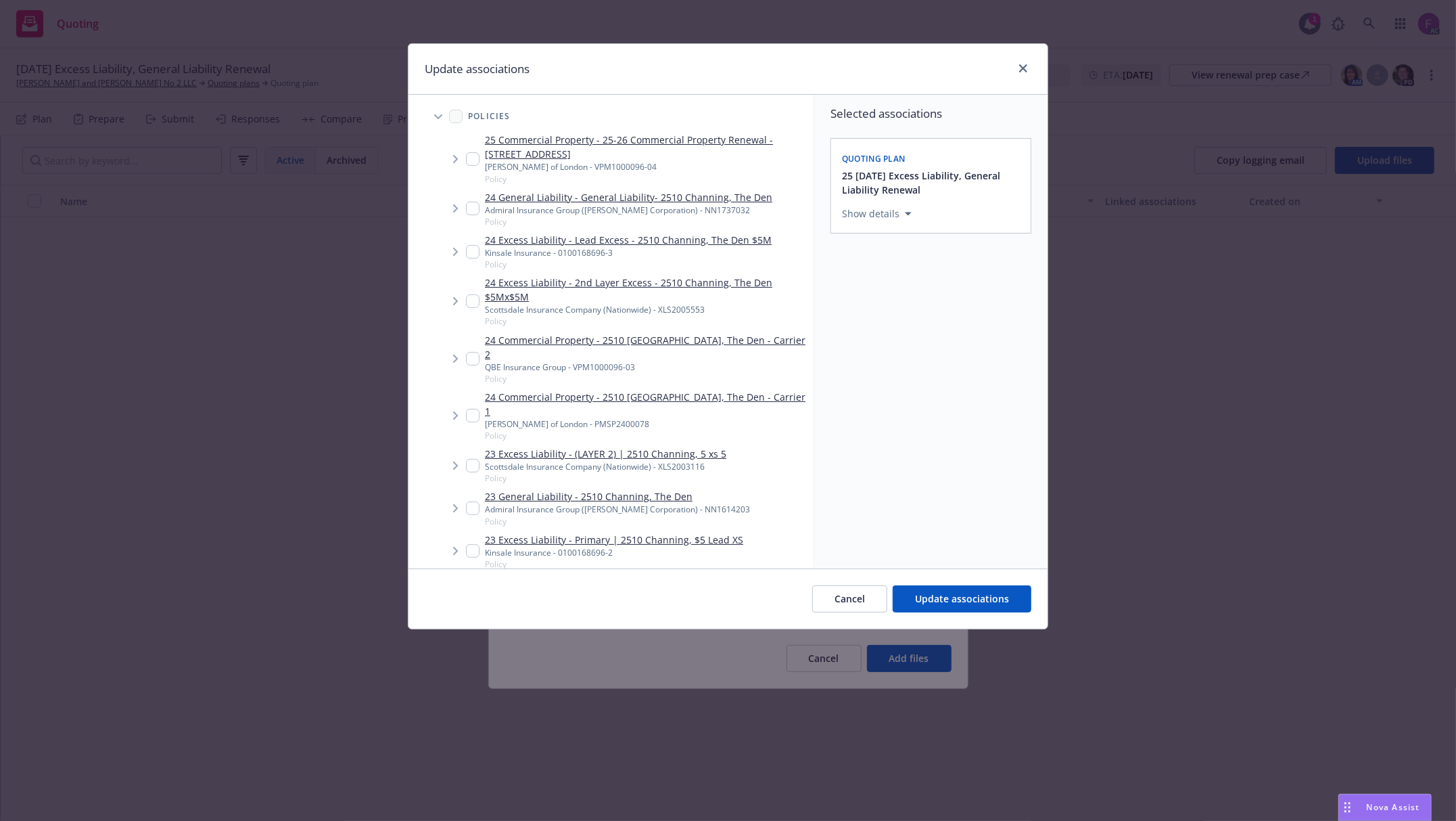
click at [472, 252] on input "Tree Example" at bounding box center [473, 251] width 14 height 14
checkbox input "true"
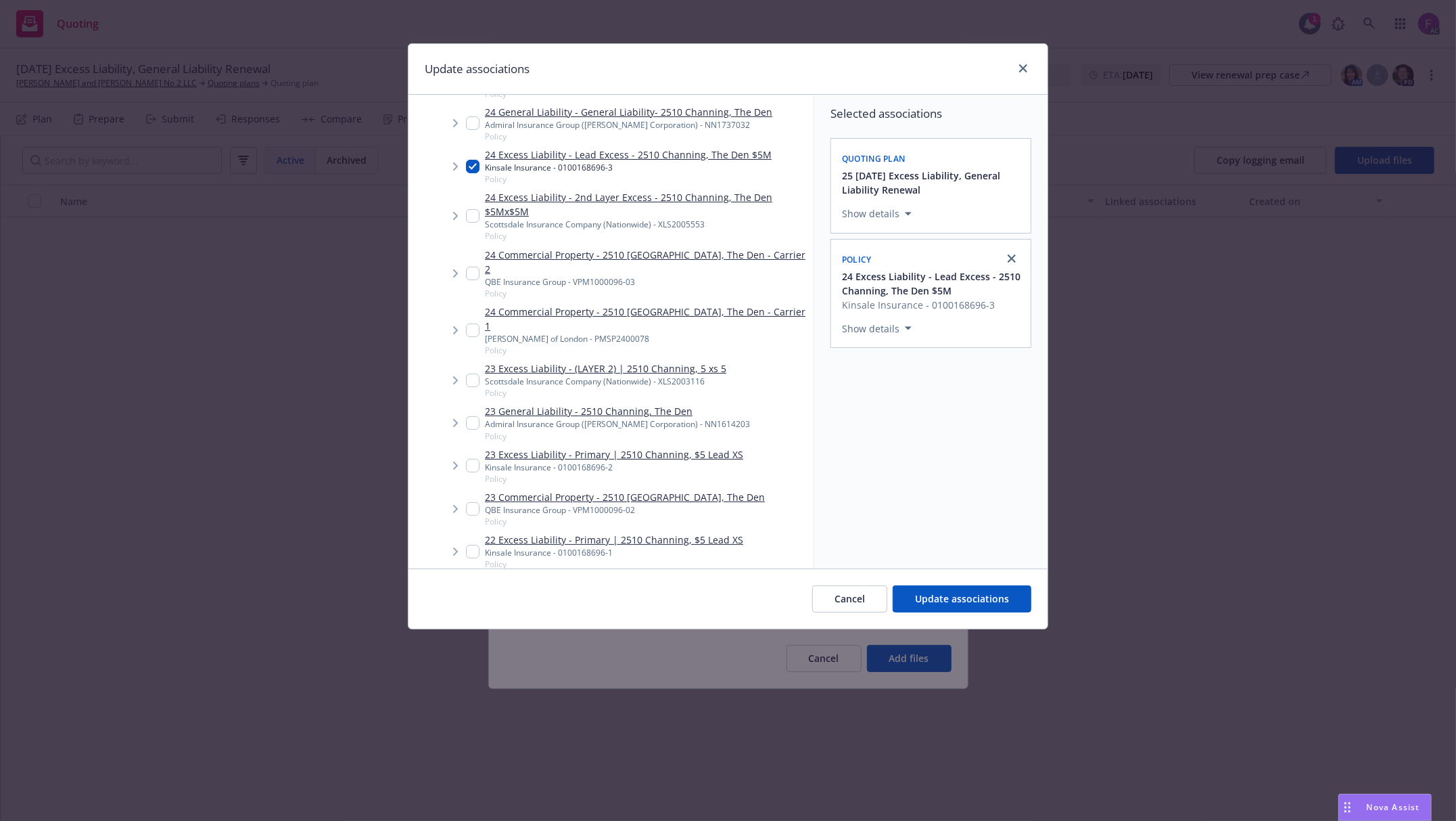
scroll to position [90, 0]
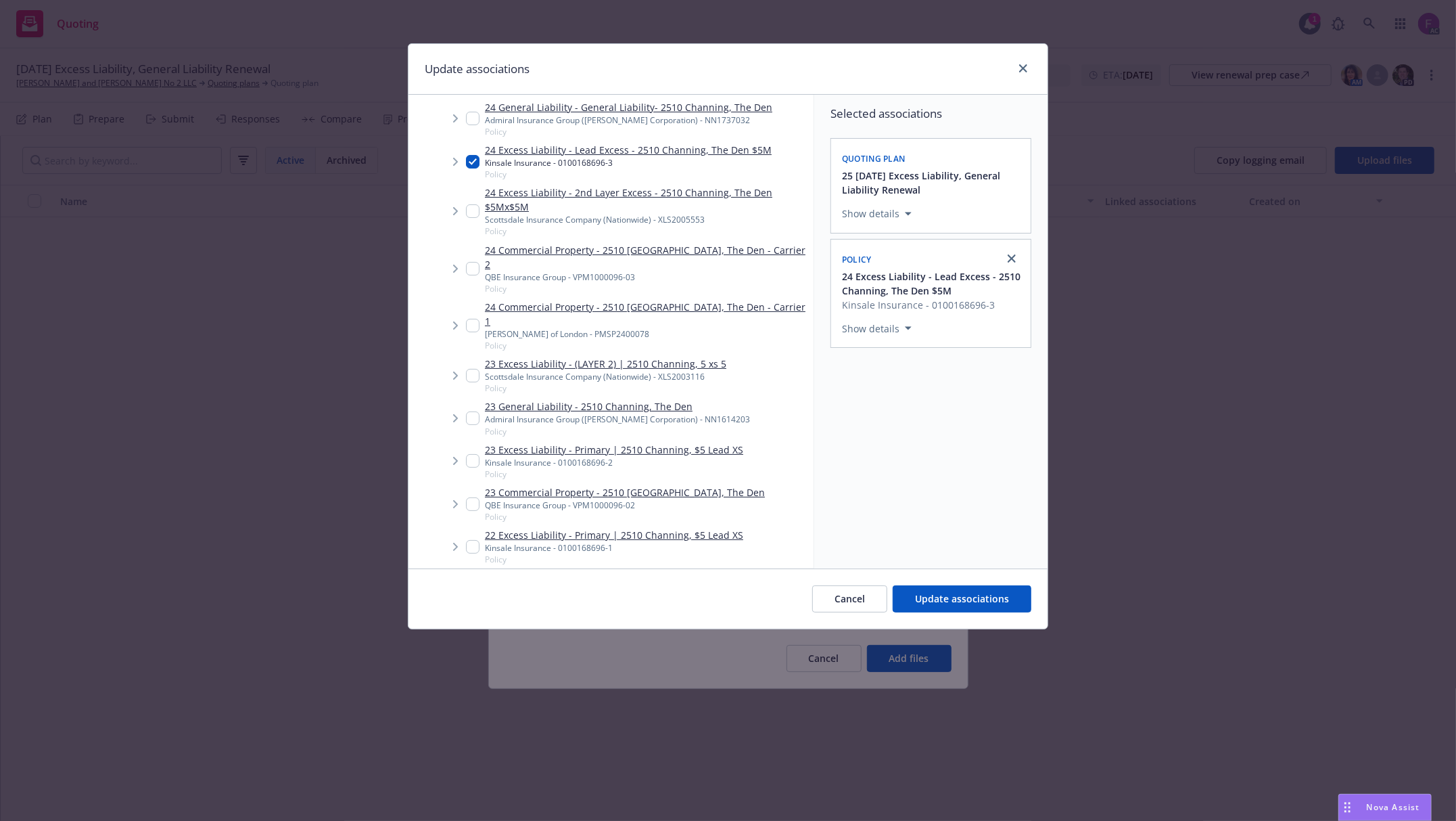
click at [469, 454] on input "Tree Example" at bounding box center [473, 461] width 14 height 14
checkbox input "true"
click at [474, 540] on input "Tree Example" at bounding box center [473, 547] width 14 height 14
checkbox input "true"
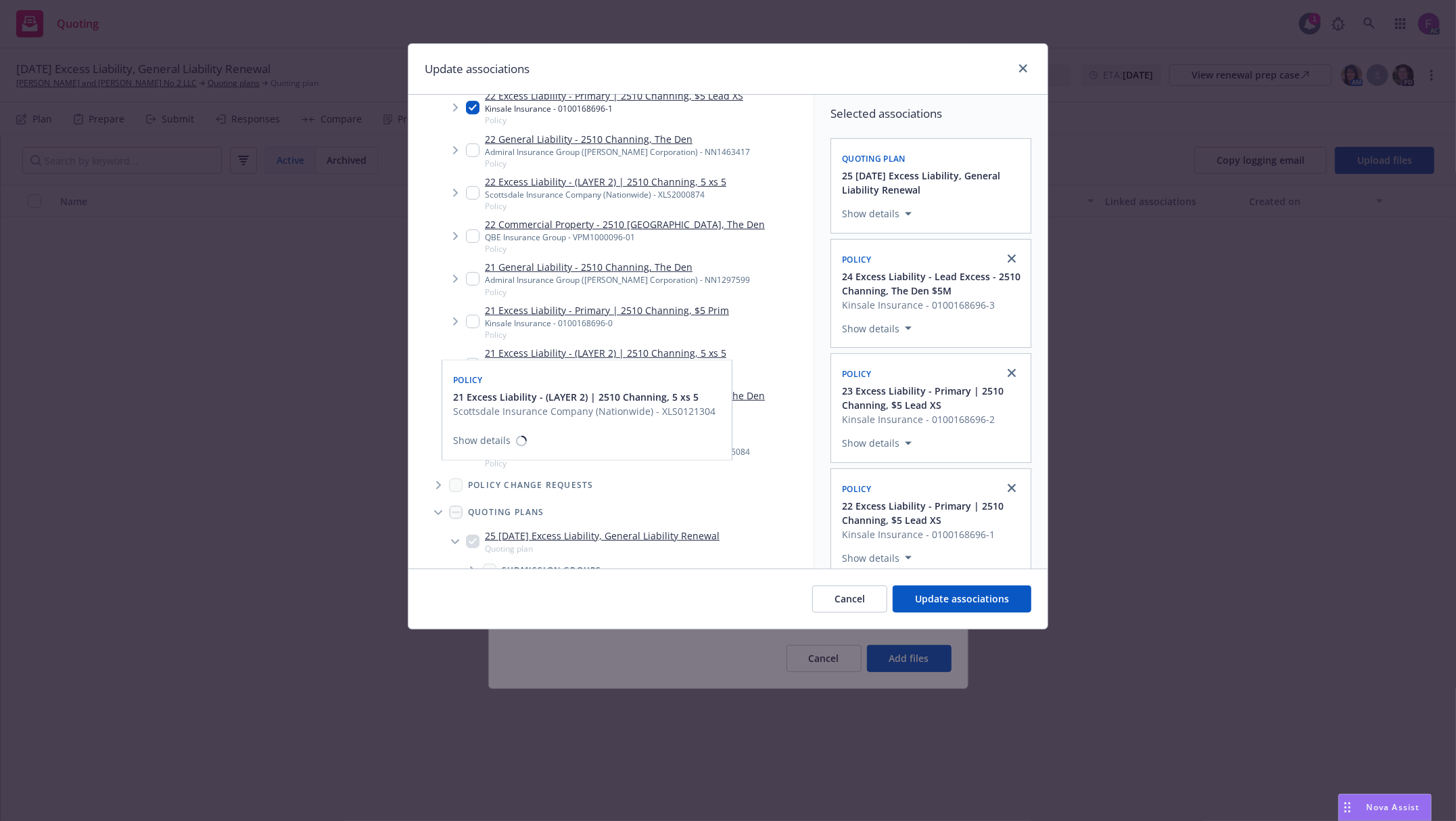
scroll to position [542, 0]
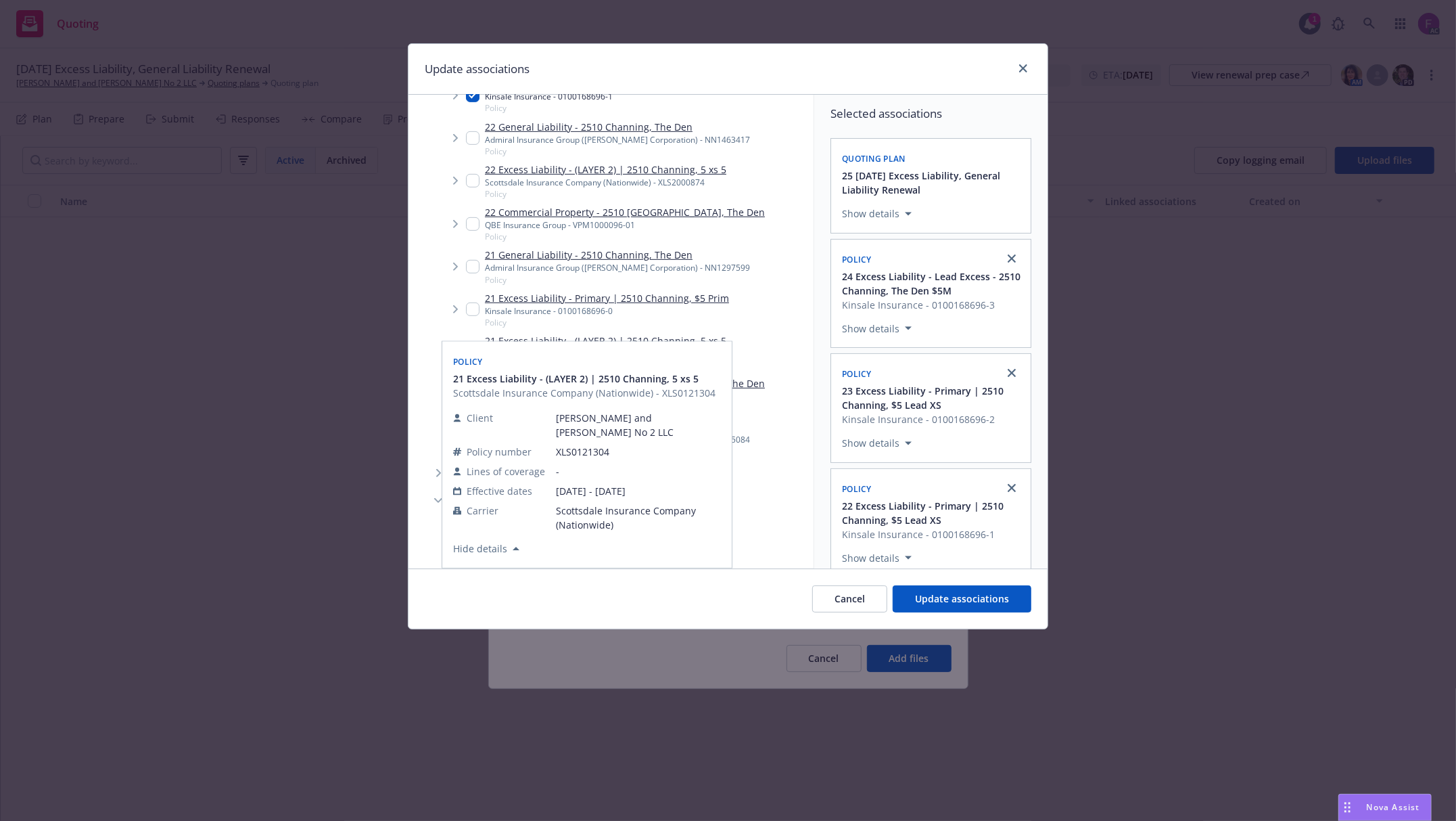
click at [474, 302] on input "Tree Example" at bounding box center [473, 309] width 14 height 14
checkbox input "true"
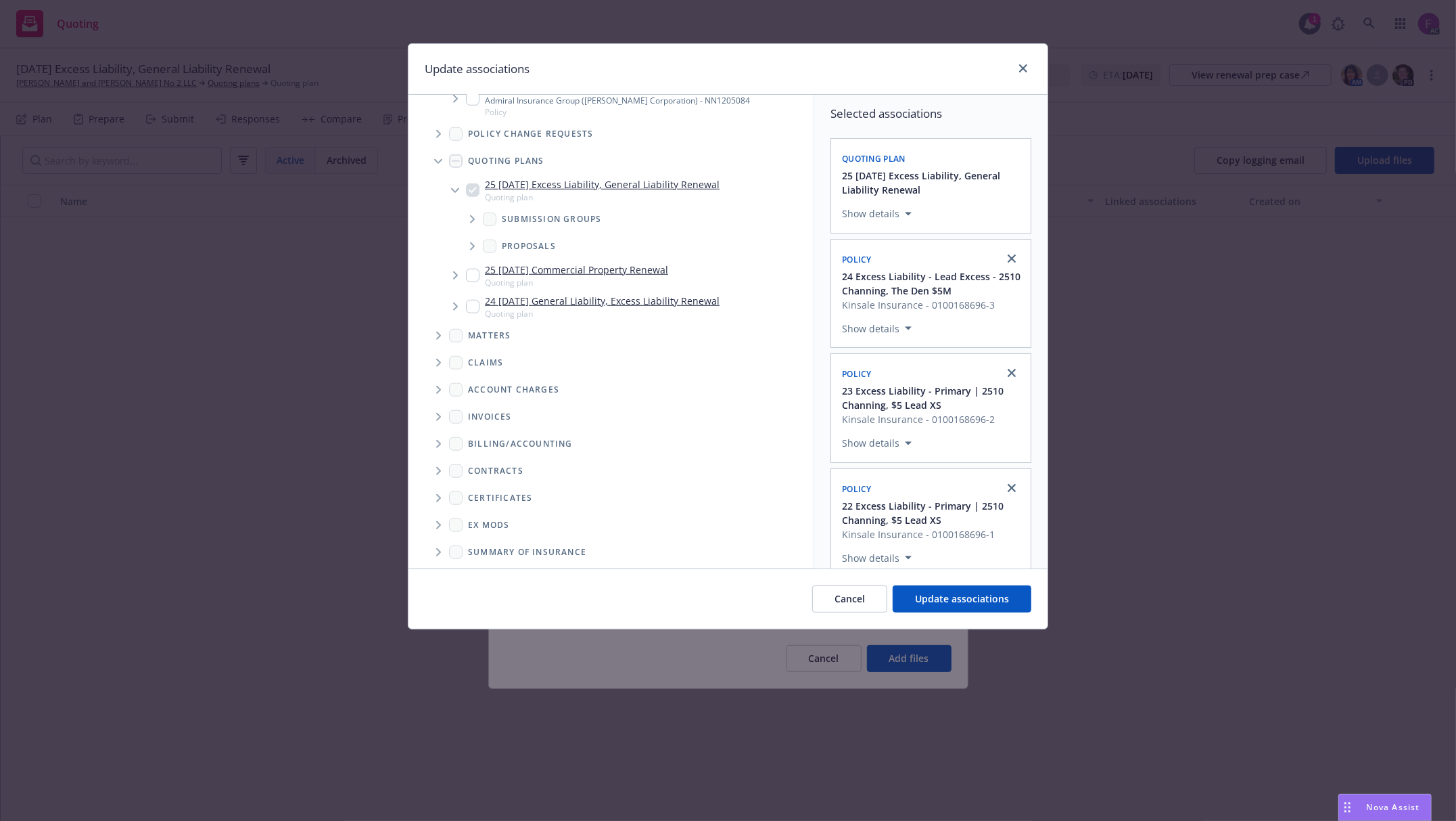
scroll to position [910, 0]
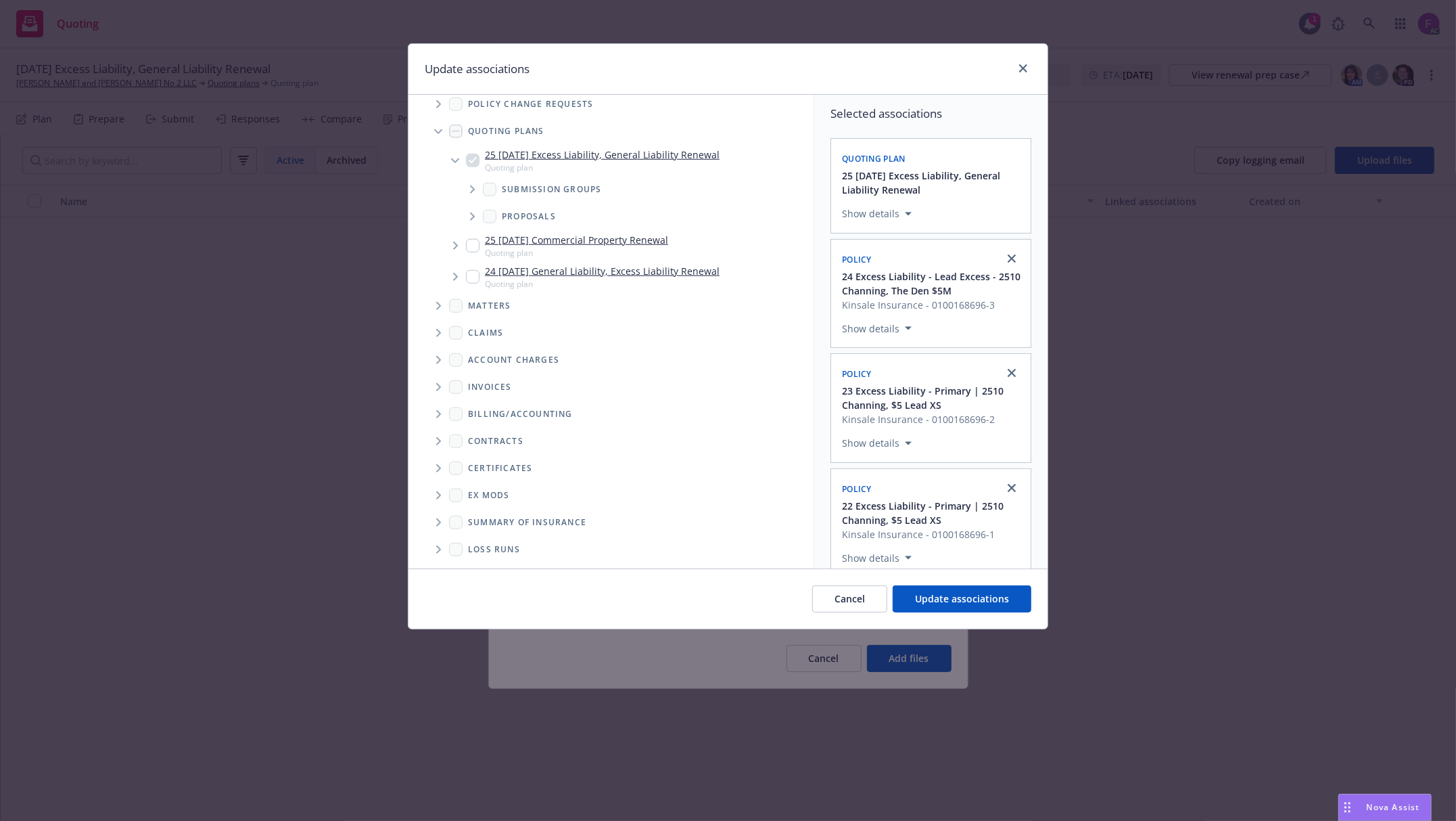
click at [440, 546] on icon "Folder Tree Example" at bounding box center [438, 550] width 5 height 8
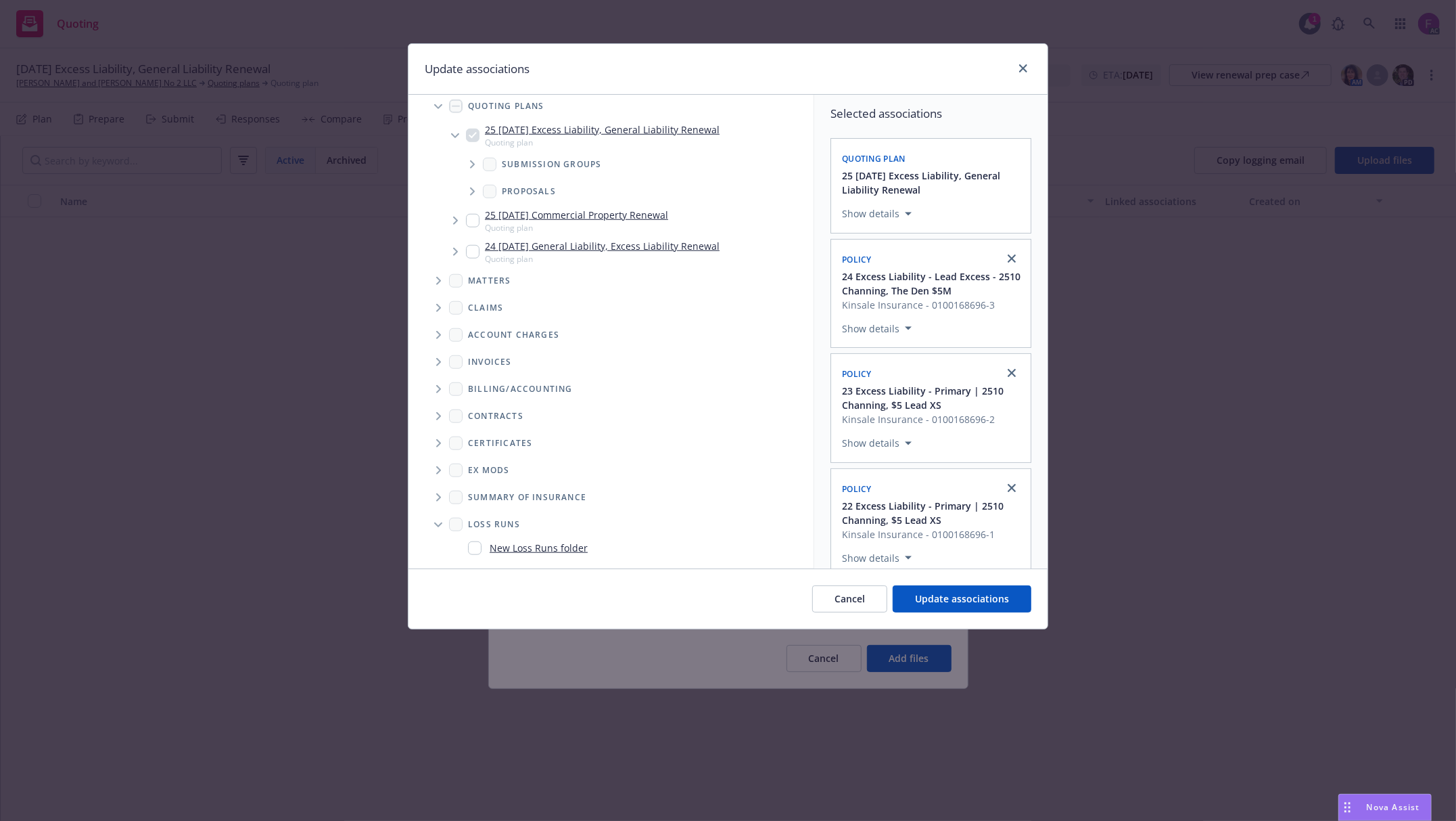
click at [480, 542] on input "Folder Tree Example" at bounding box center [475, 549] width 14 height 14
checkbox input "true"
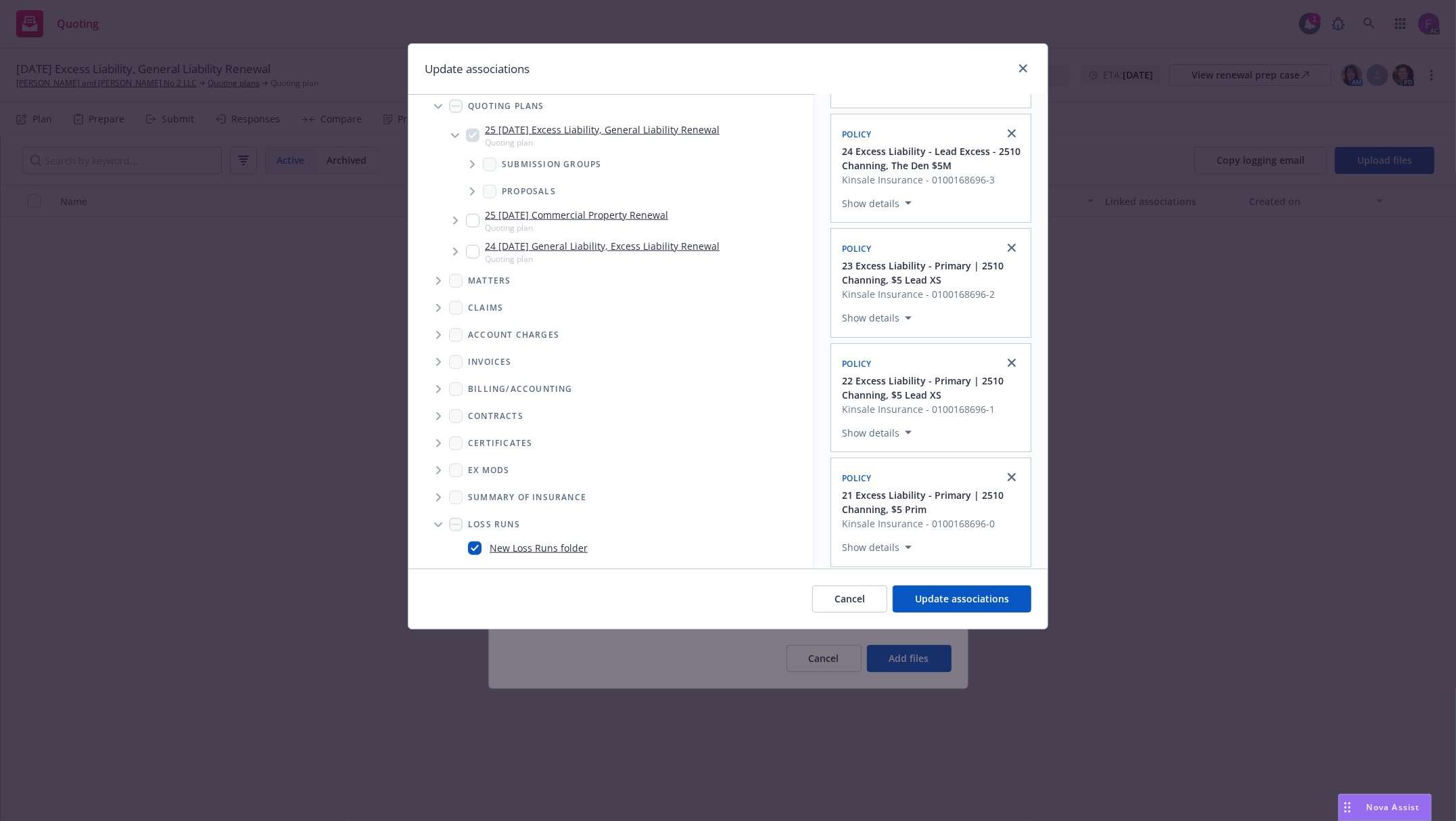
scroll to position [255, 0]
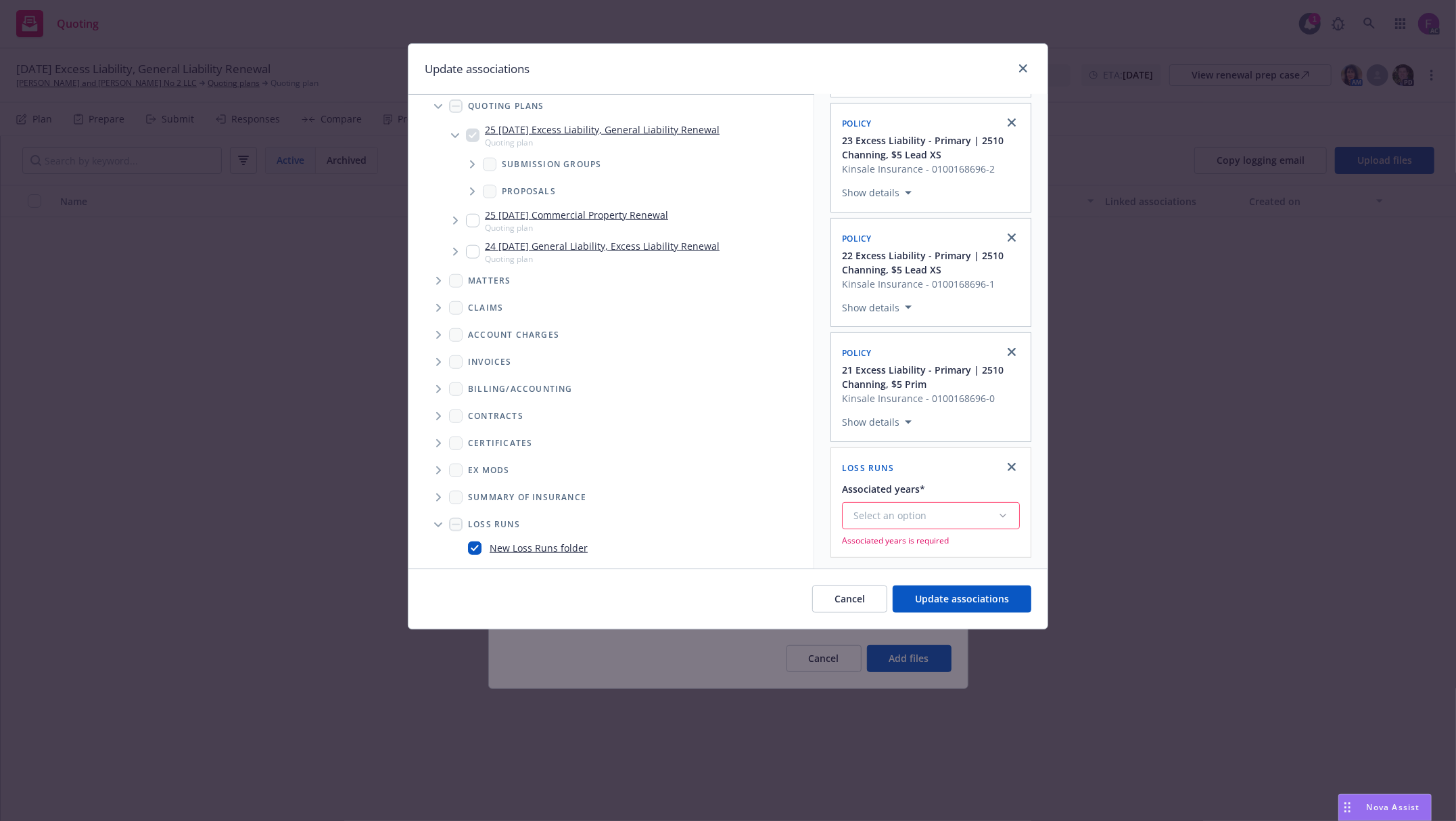
click at [869, 525] on button "Select an option" at bounding box center [930, 515] width 178 height 27
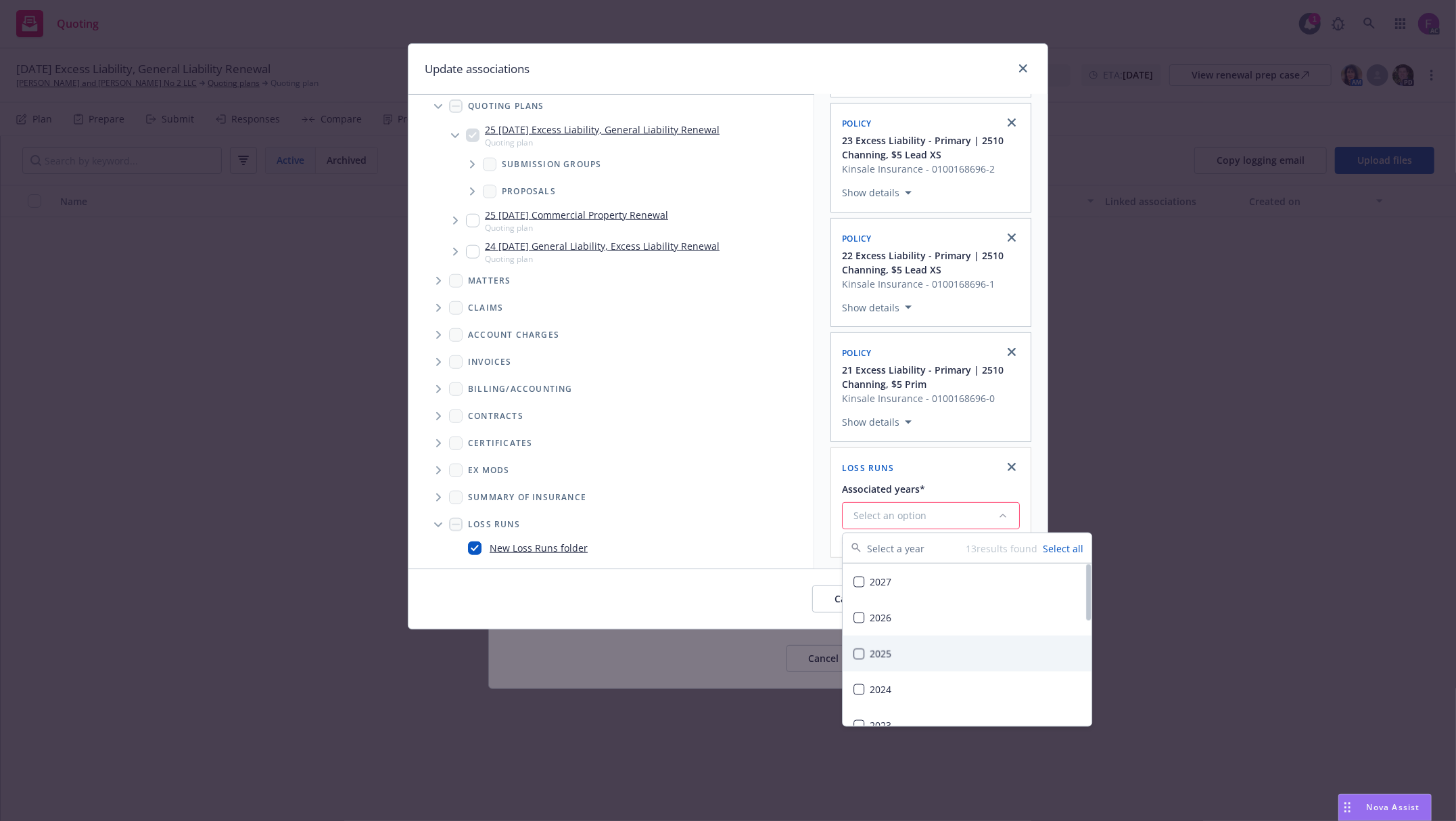
click at [899, 656] on div "2025" at bounding box center [967, 653] width 249 height 36
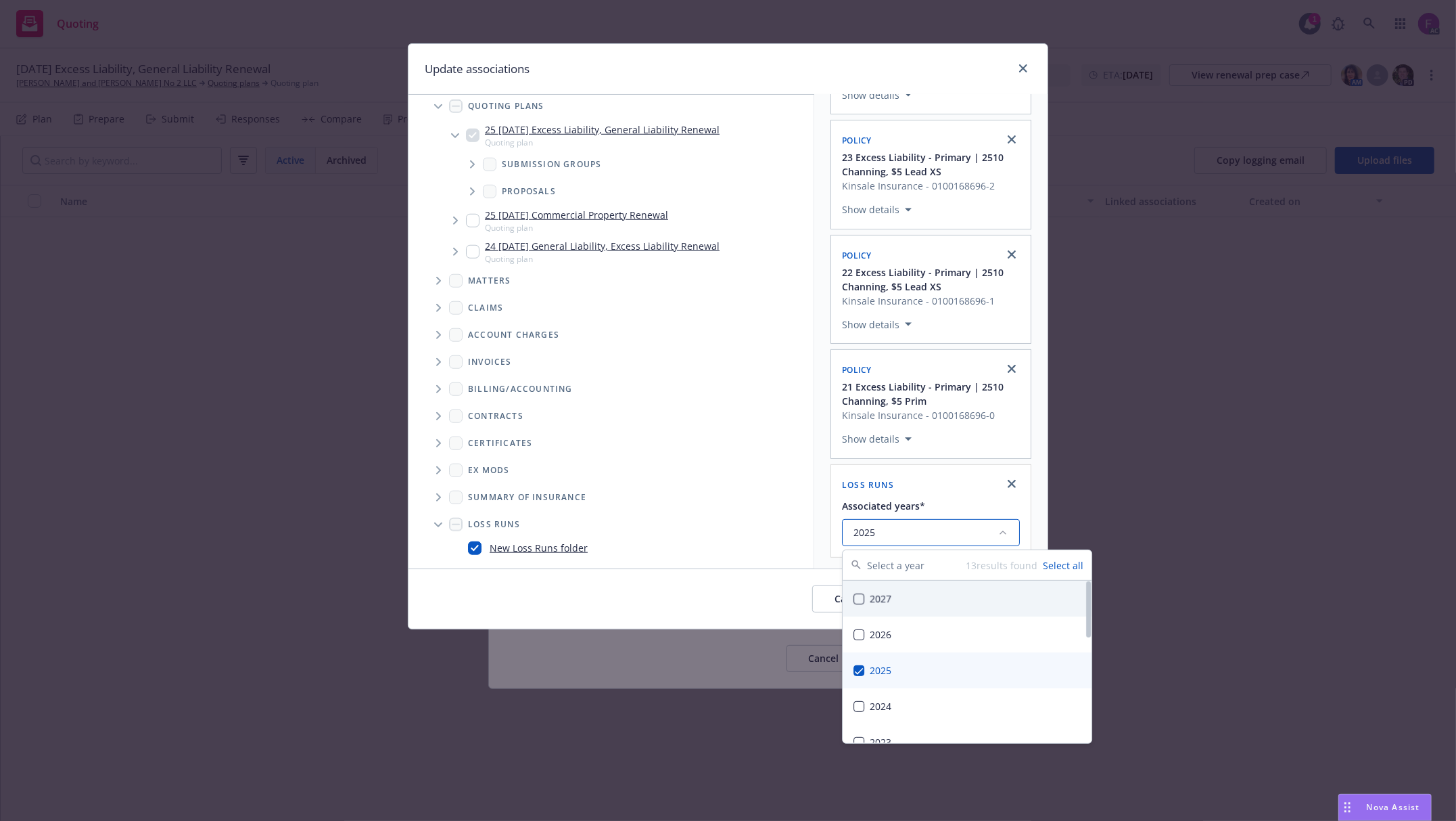
scroll to position [238, 0]
click at [821, 390] on div "Selected associations Quoting plan 25 [DATE] Excess Liability, General Liabilit…" at bounding box center [931, 214] width 233 height 707
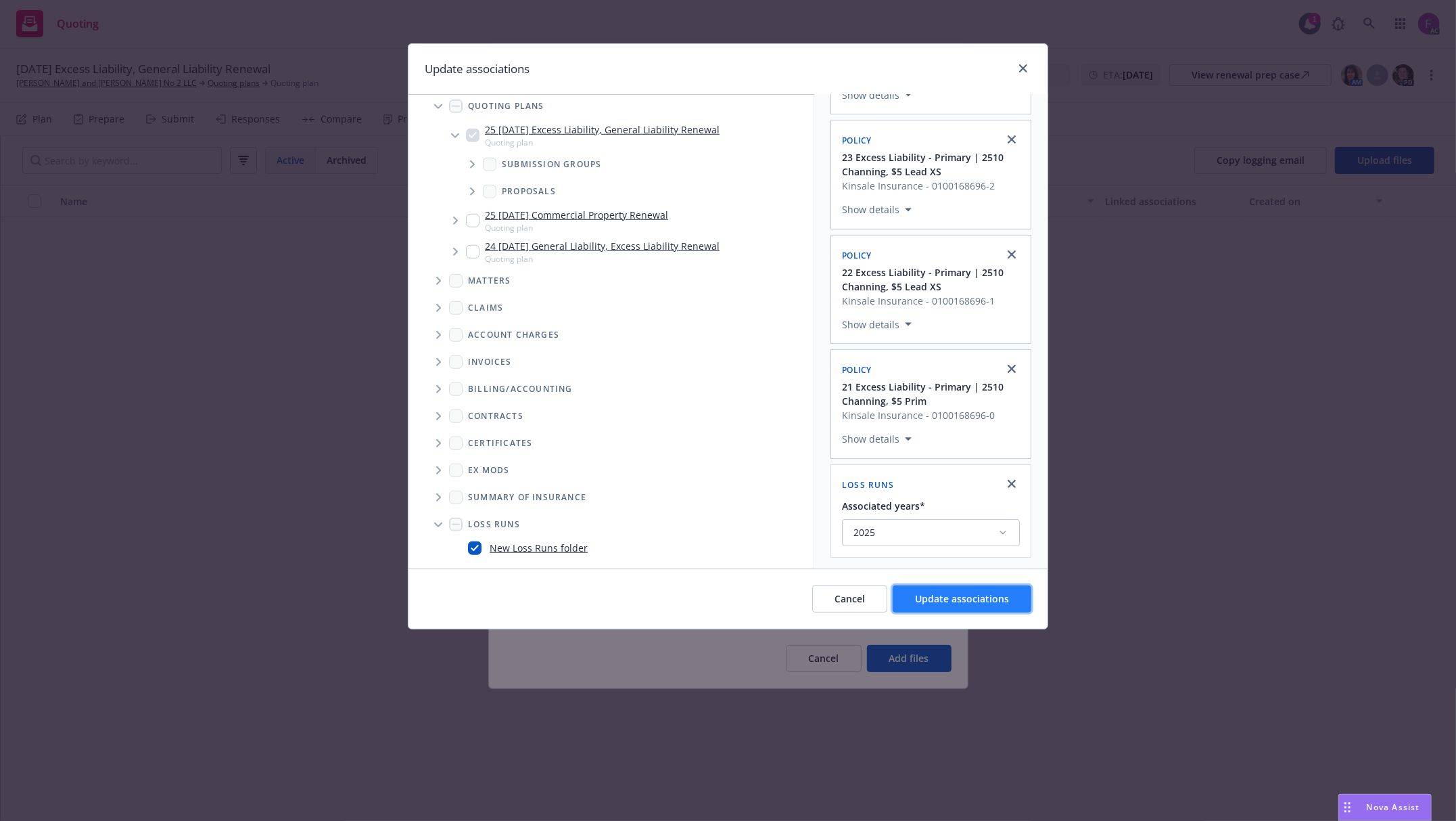
click at [942, 588] on button "Update associations" at bounding box center [961, 599] width 139 height 27
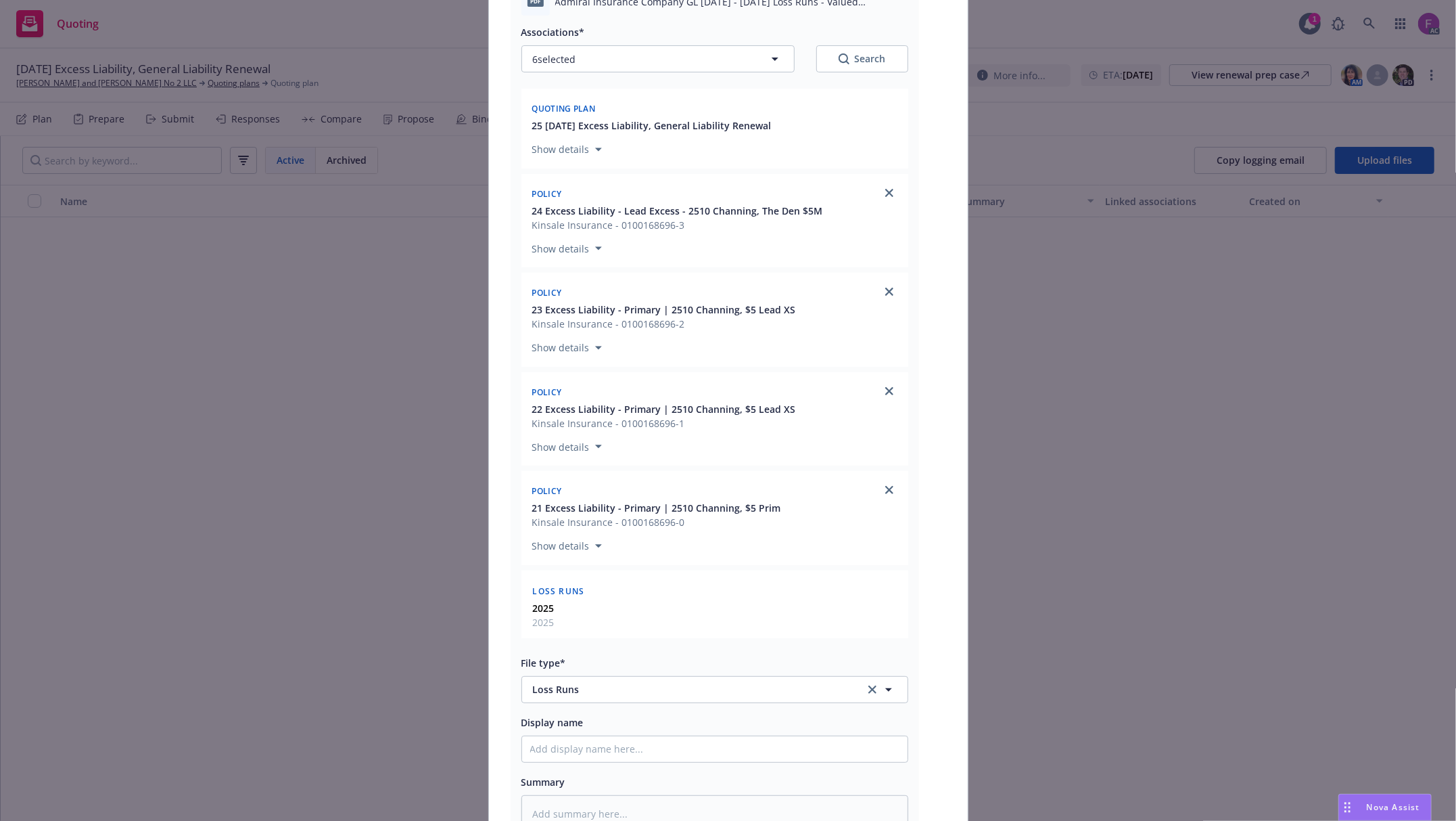
scroll to position [398, 0]
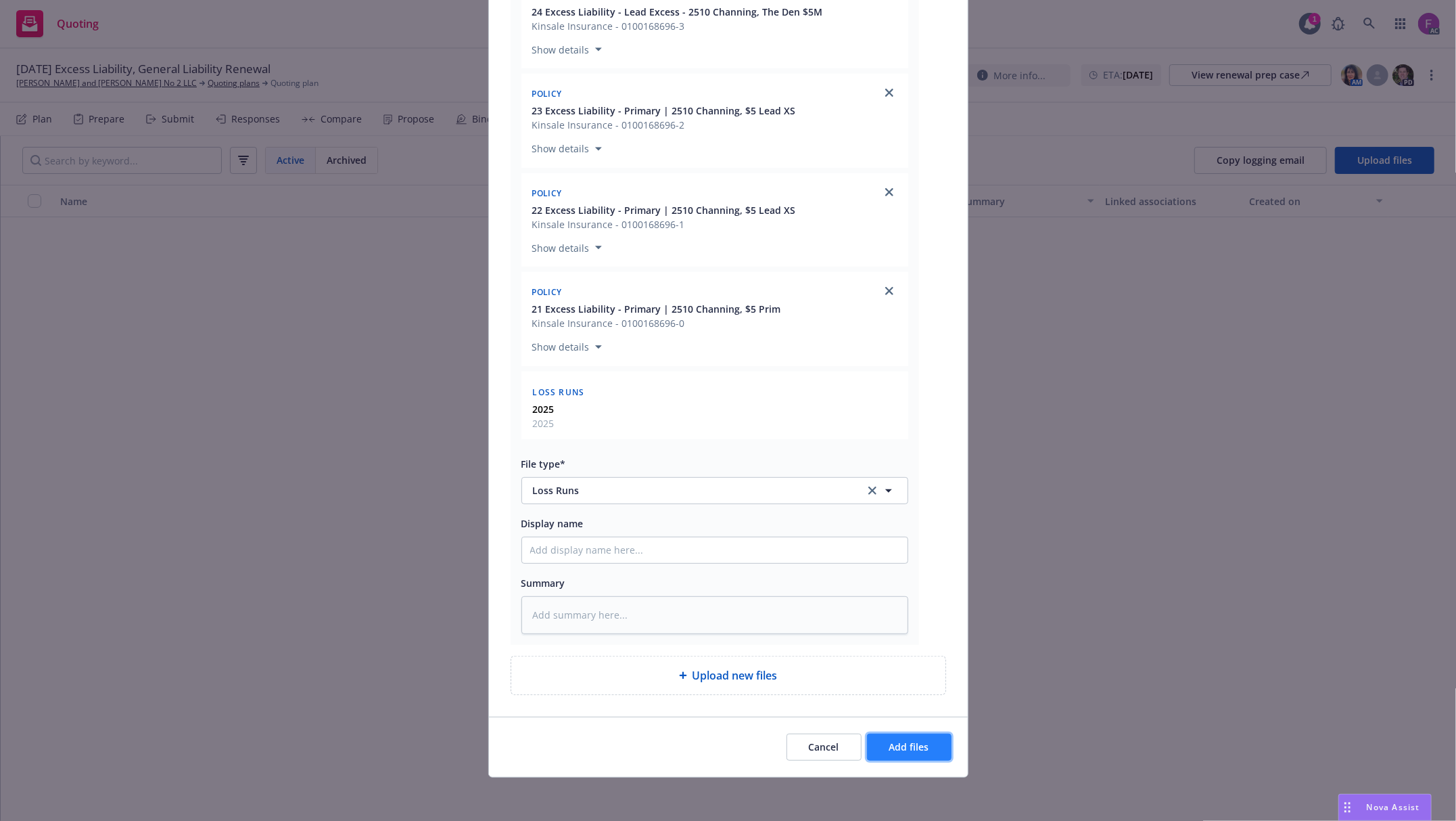
click at [890, 741] on span "Add files" at bounding box center [910, 746] width 40 height 13
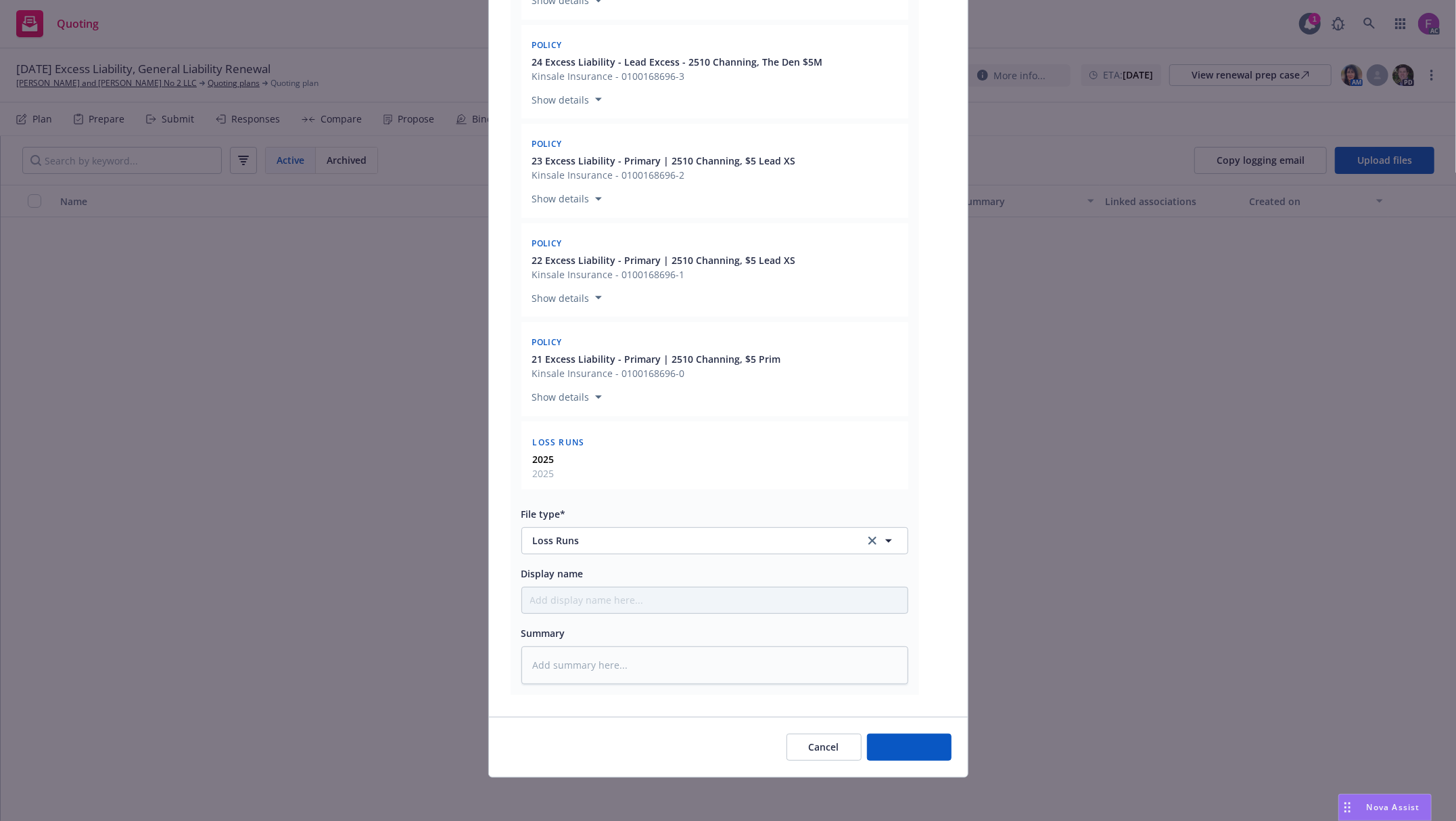
scroll to position [348, 0]
type textarea "x"
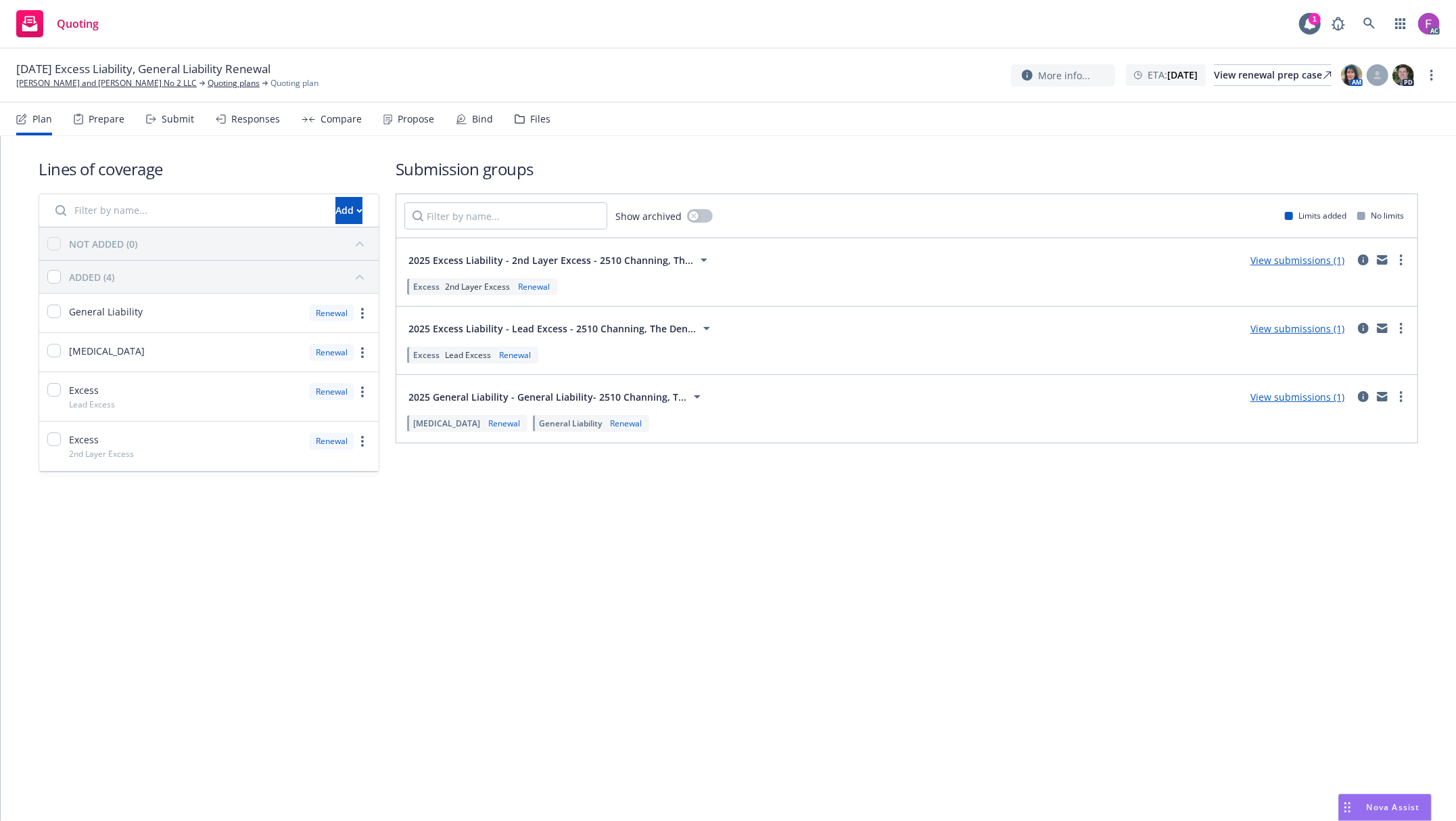
click at [523, 115] on div "Files" at bounding box center [533, 119] width 36 height 33
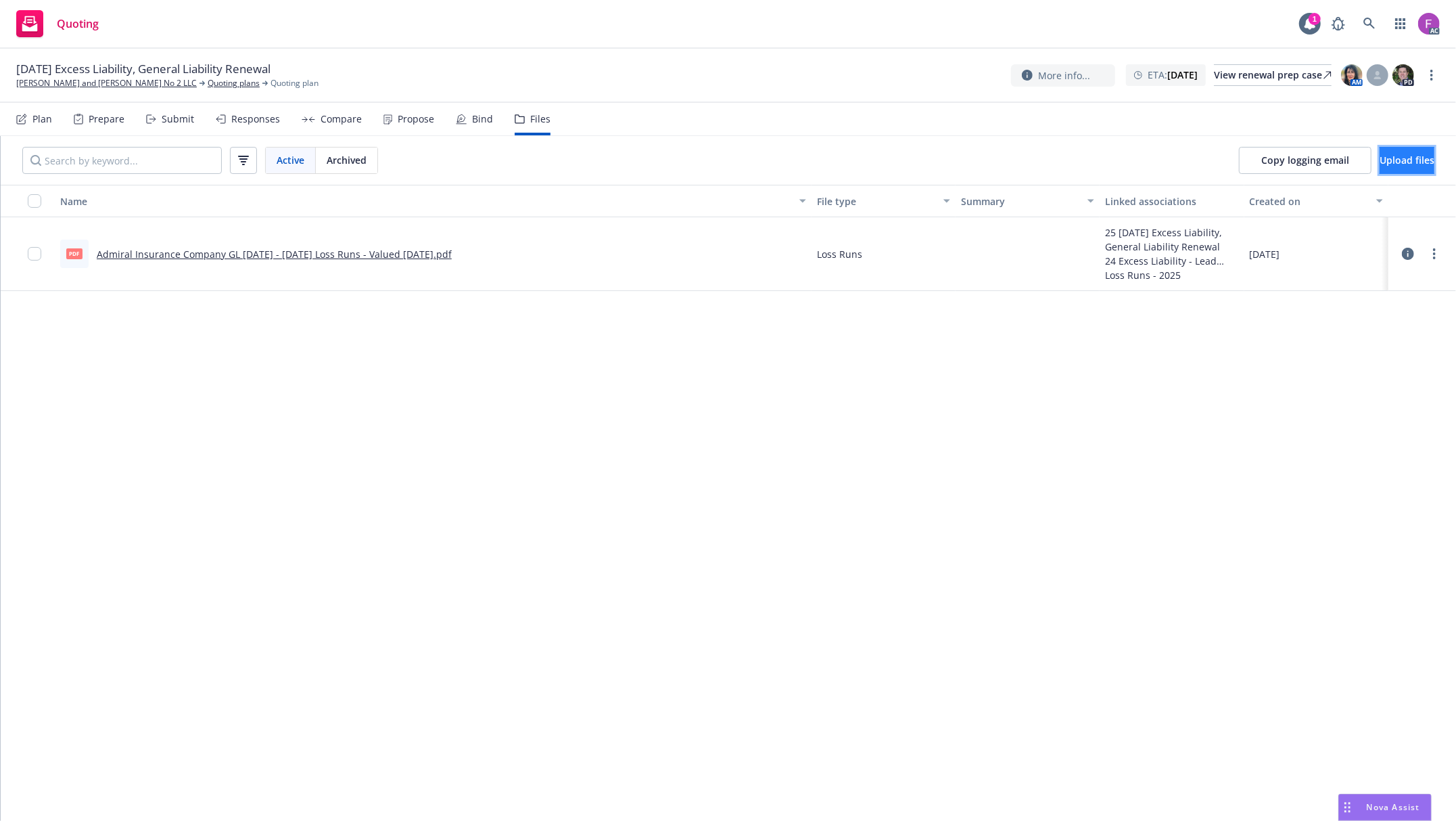
click at [1379, 161] on span "Upload files" at bounding box center [1406, 160] width 55 height 13
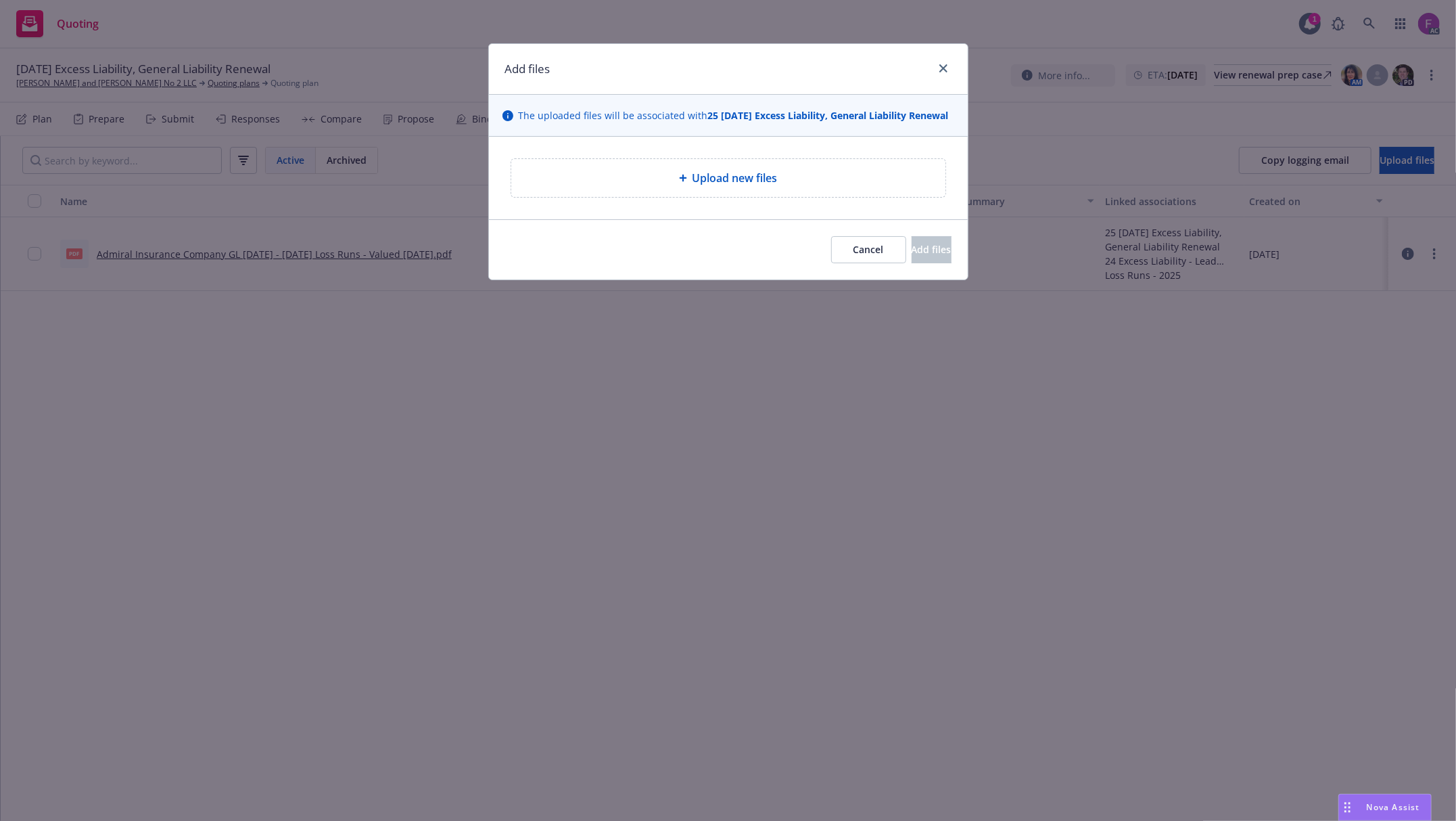
click at [817, 197] on div "Upload new files" at bounding box center [728, 178] width 434 height 38
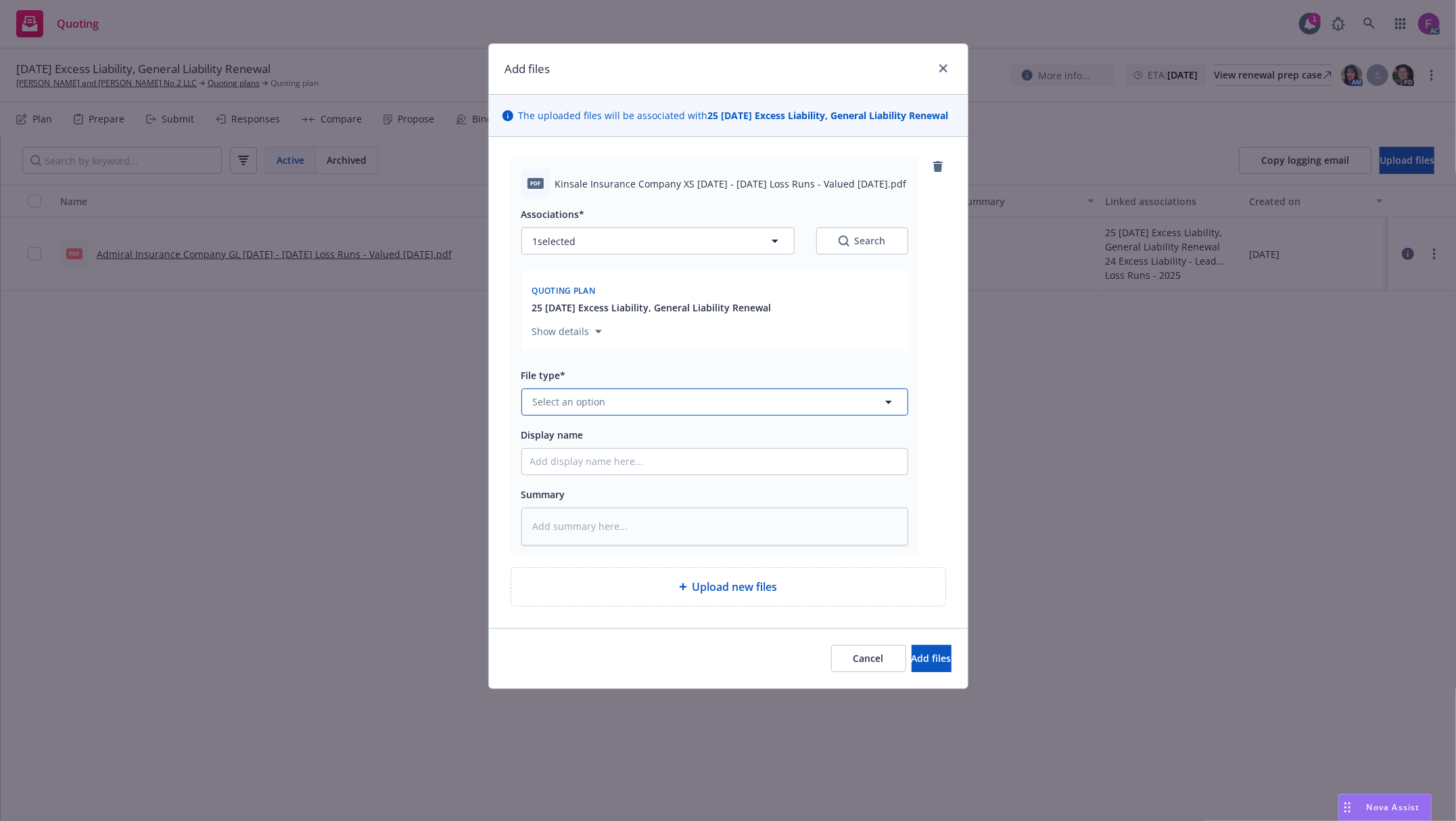
click at [665, 415] on button "Select an option" at bounding box center [715, 401] width 387 height 27
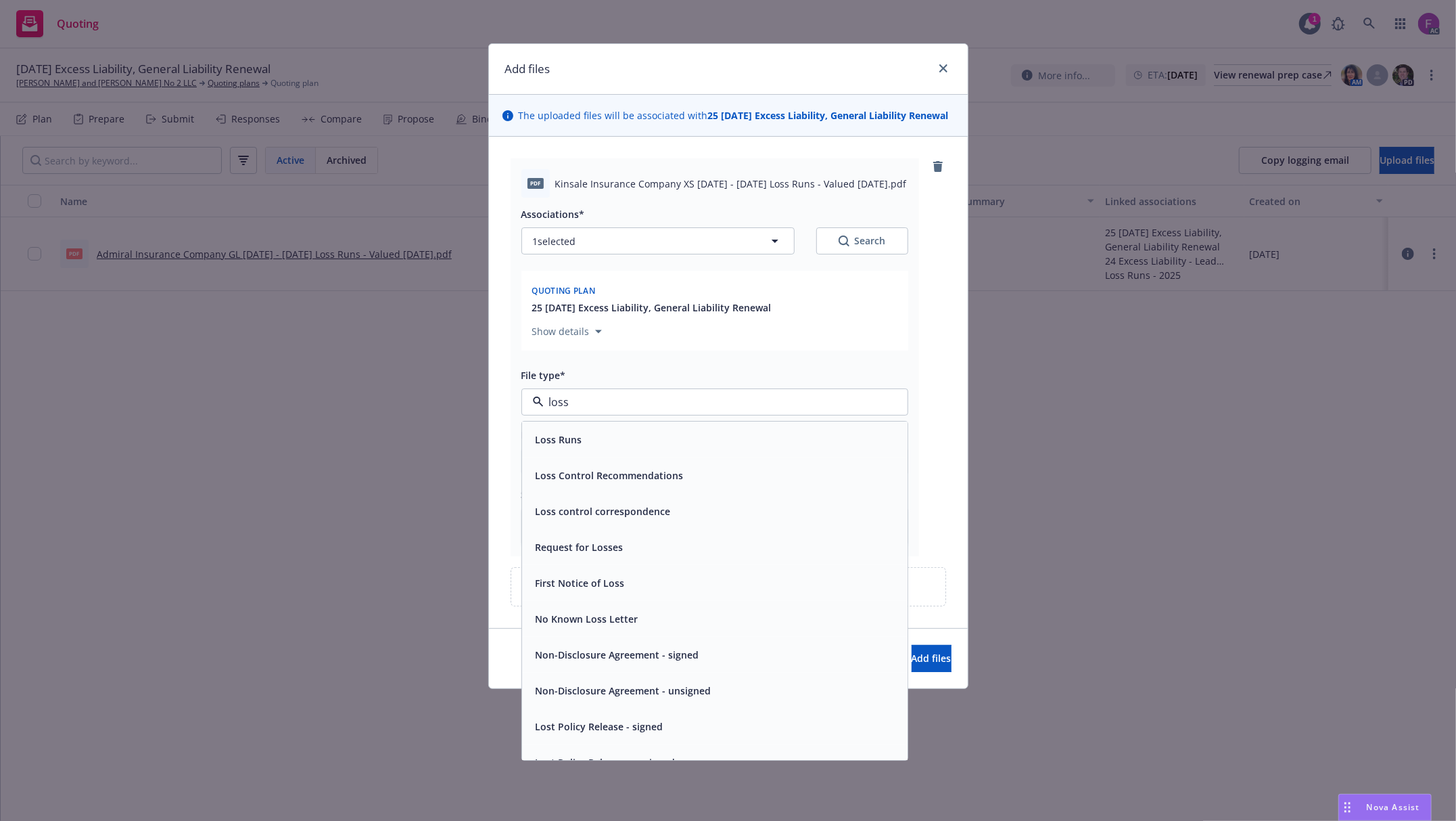
paste input "Loss Run"
type input "Loss Run"
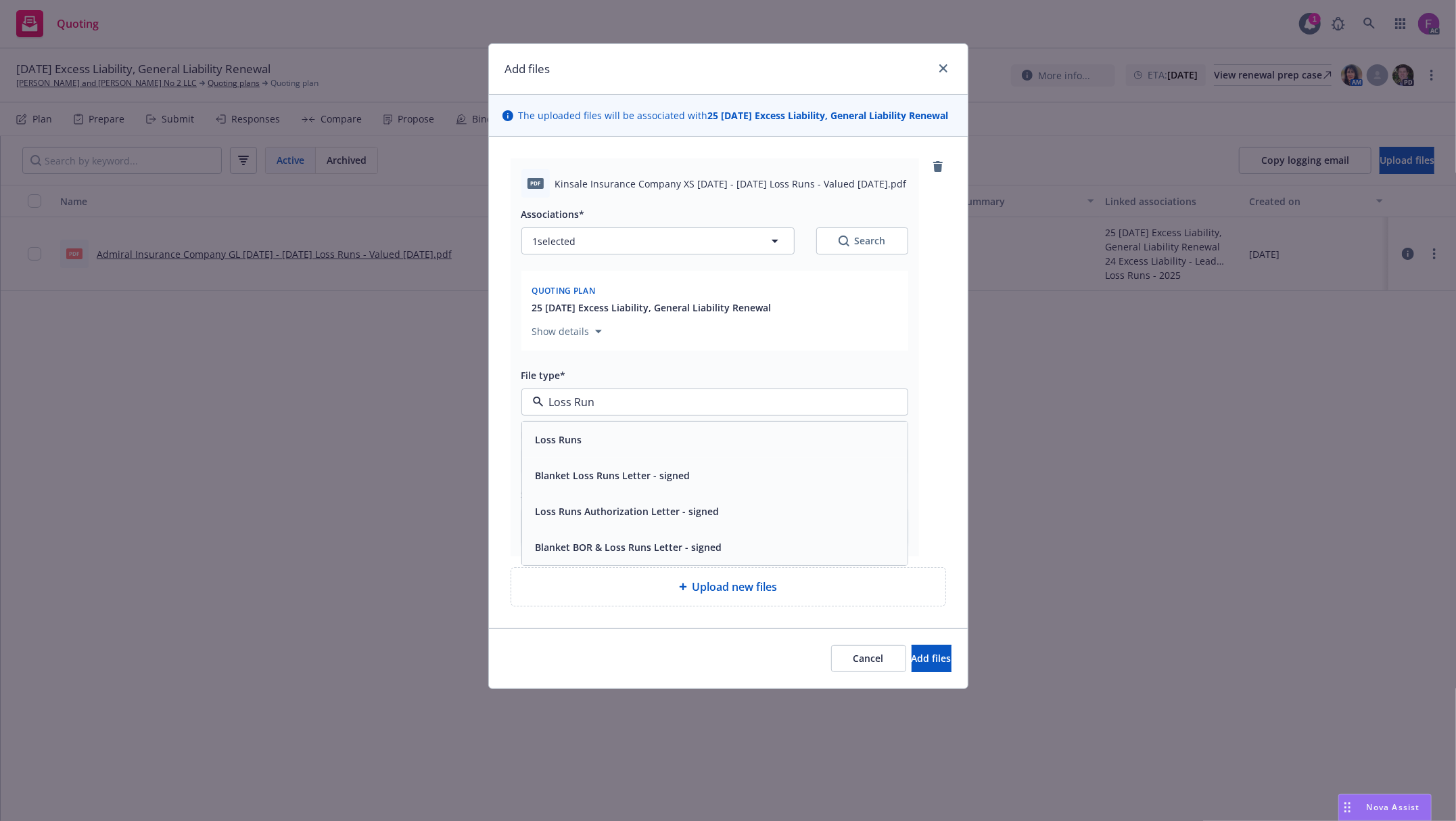
click at [616, 449] on div "Loss Runs" at bounding box center [715, 440] width 369 height 20
click at [612, 252] on button "1 selected" at bounding box center [658, 240] width 273 height 27
type textarea "x"
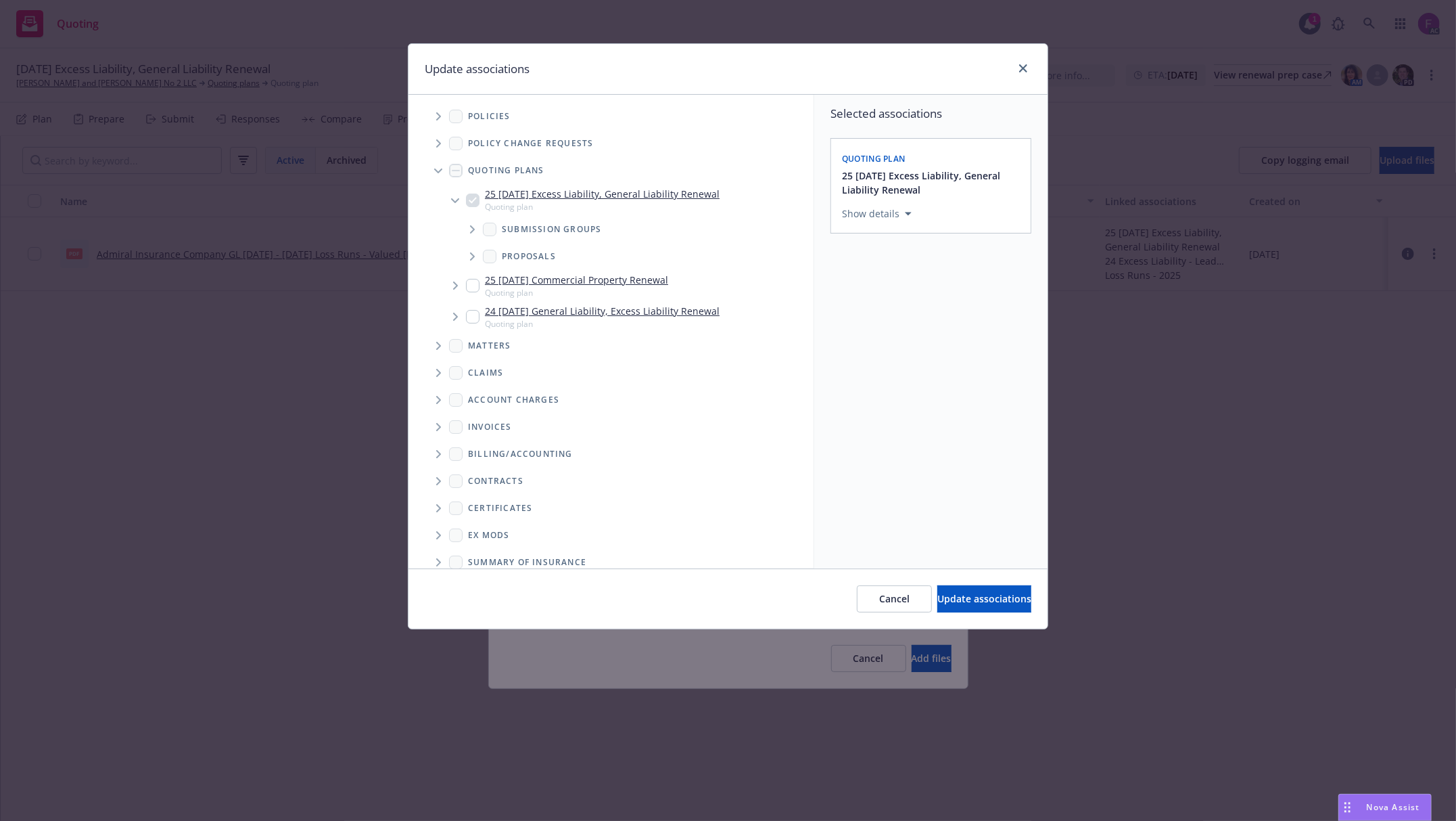
click at [440, 119] on icon "Tree Example" at bounding box center [438, 117] width 5 height 8
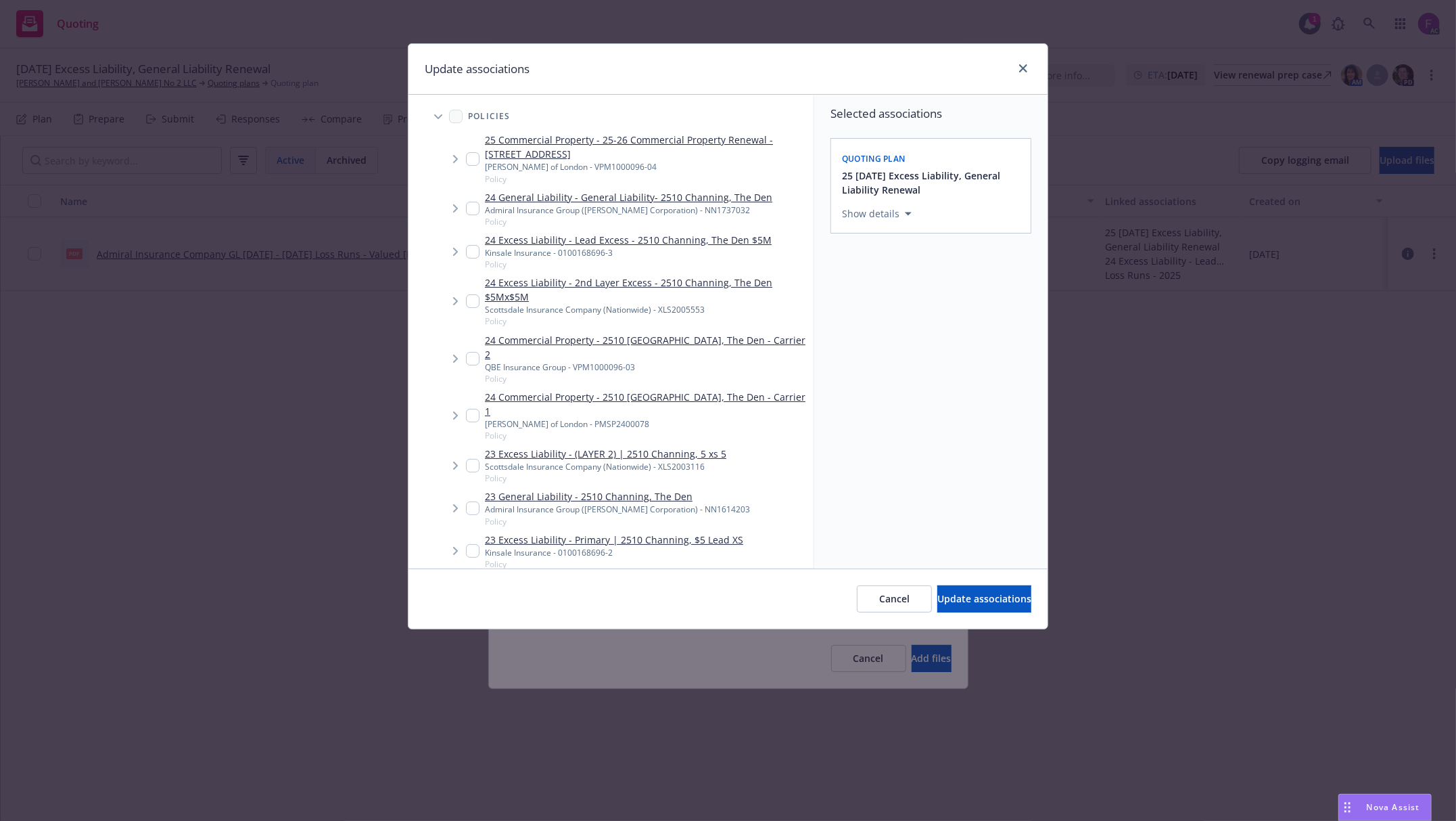
click at [480, 255] on div "24 Excess Liability - Lead Excess - 2510 Channing, The Den $5M Kinsale Insuranc…" at bounding box center [618, 250] width 306 height 37
checkbox input "true"
click at [469, 544] on input "Tree Example" at bounding box center [473, 551] width 14 height 14
checkbox input "true"
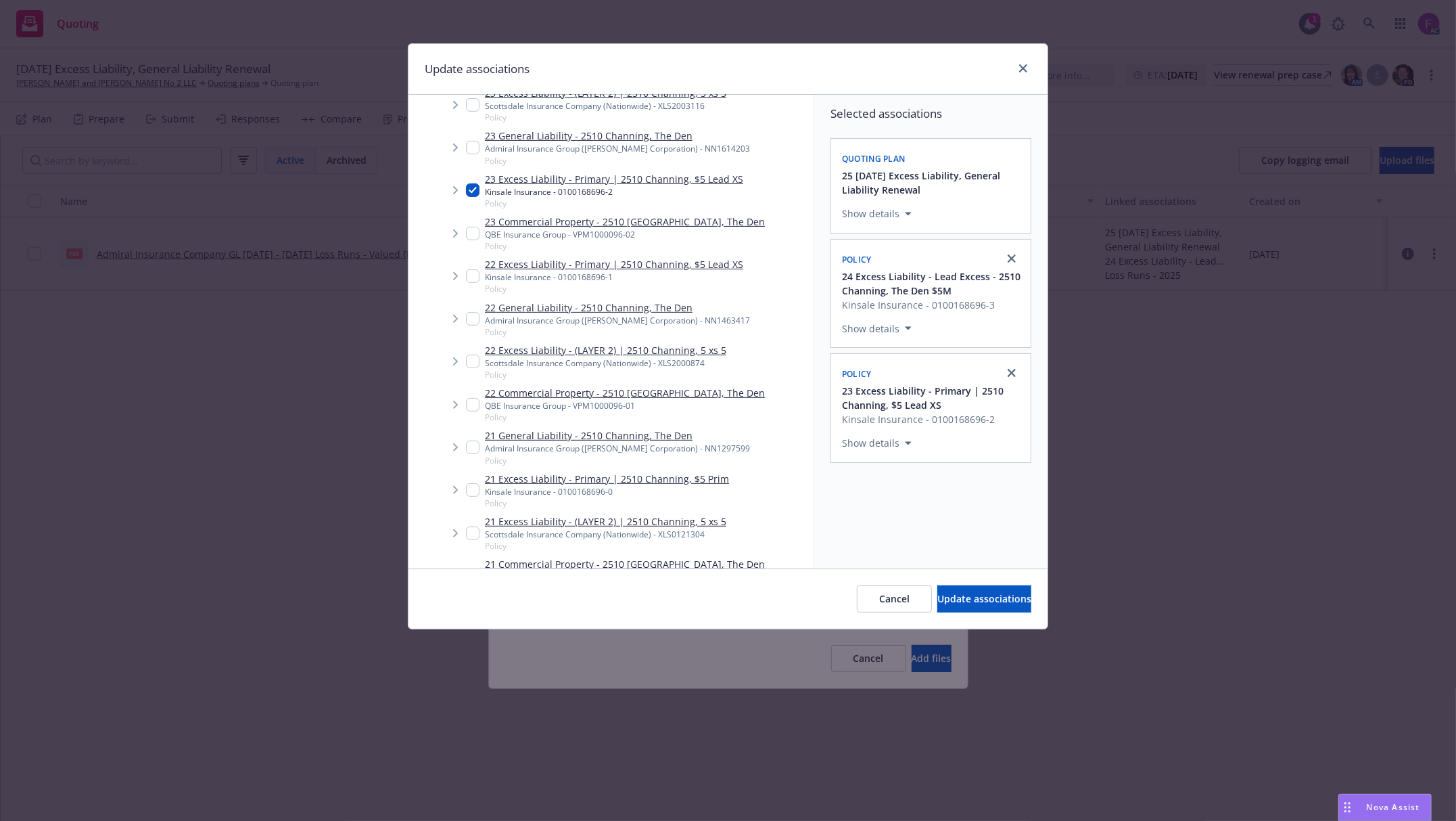
click at [472, 269] on input "Tree Example" at bounding box center [473, 276] width 14 height 14
checkbox input "true"
click at [472, 483] on input "Tree Example" at bounding box center [473, 490] width 14 height 14
checkbox input "true"
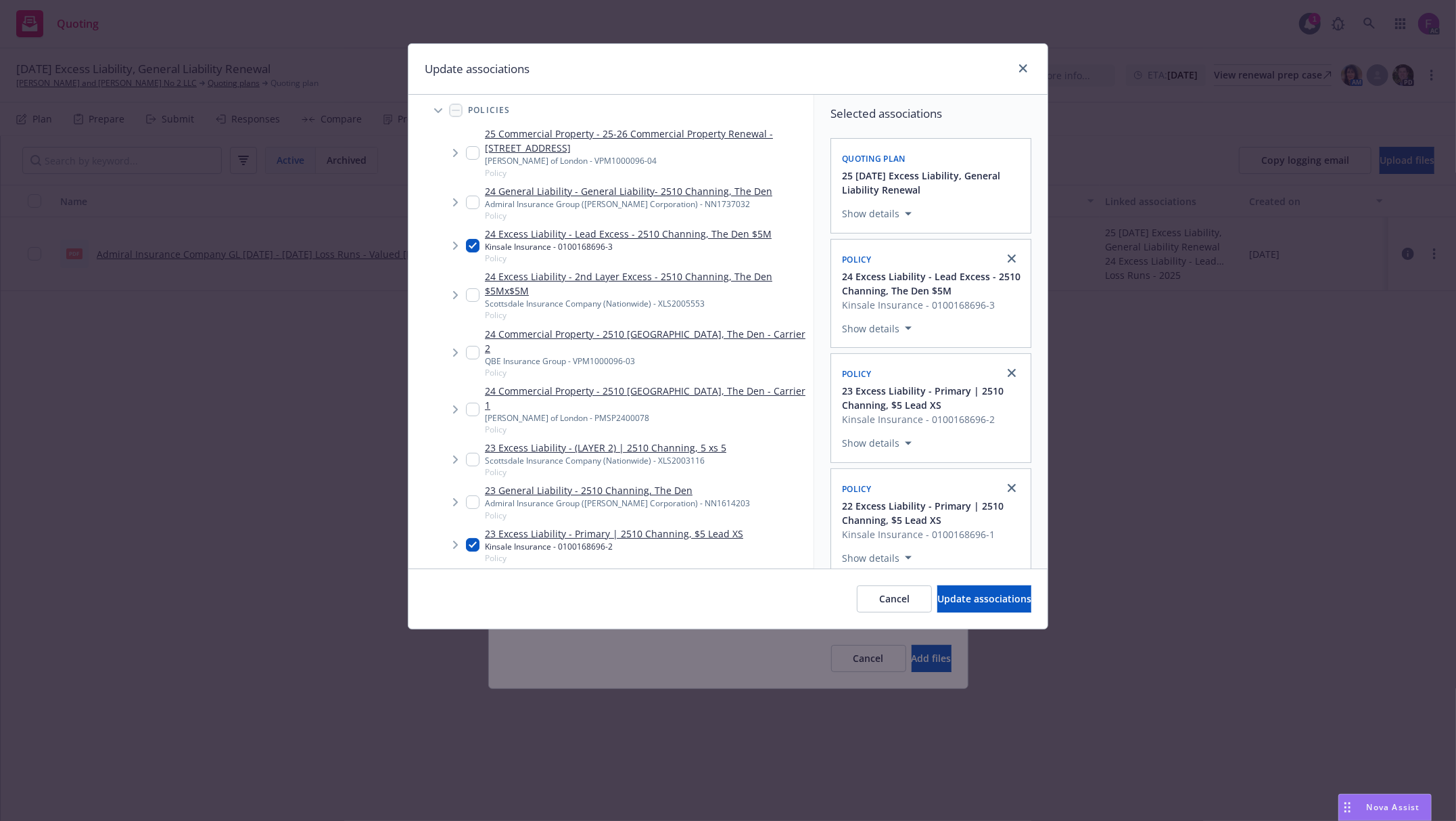
scroll to position [0, 0]
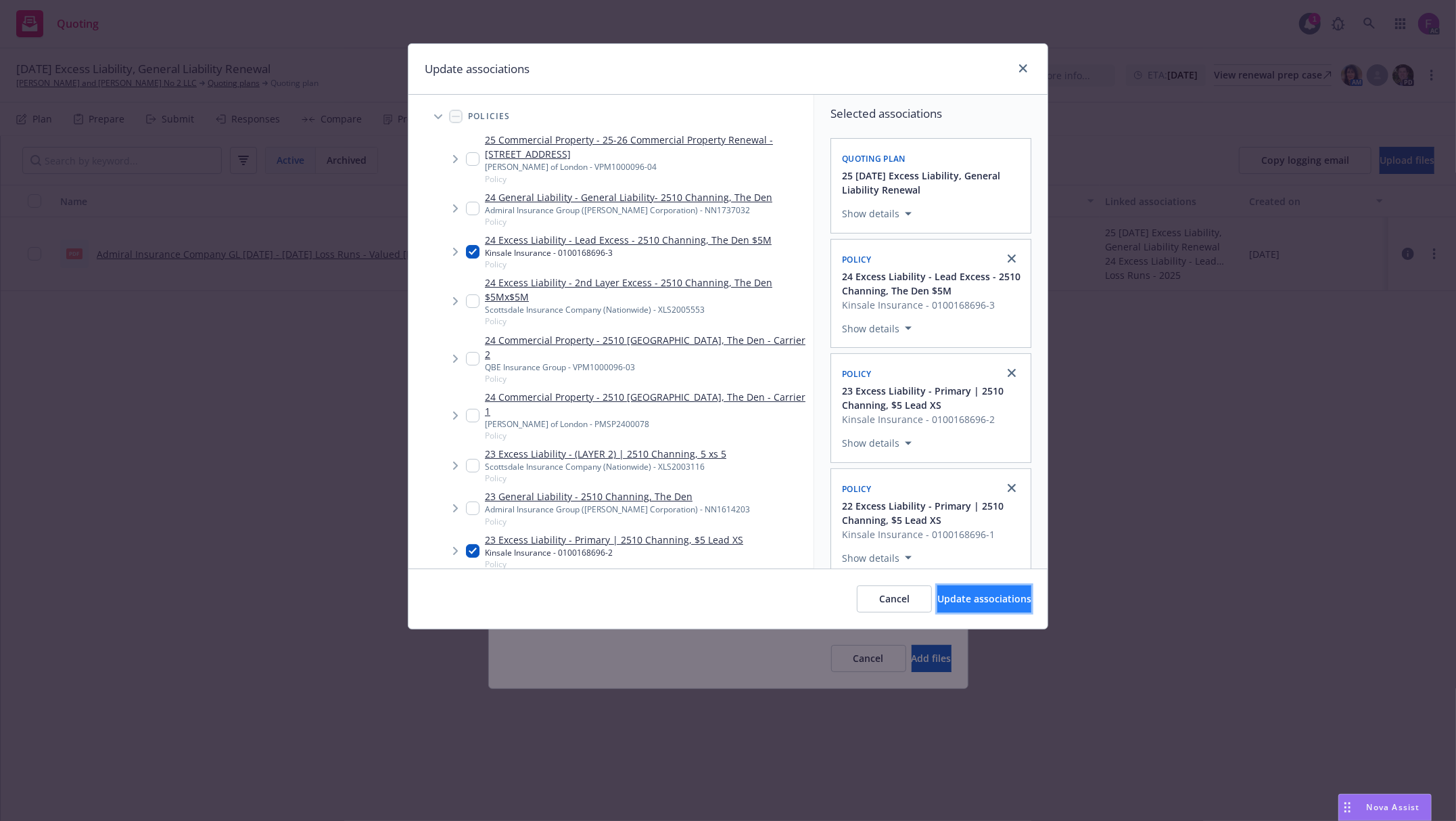
click at [960, 597] on span "Update associations" at bounding box center [984, 598] width 94 height 13
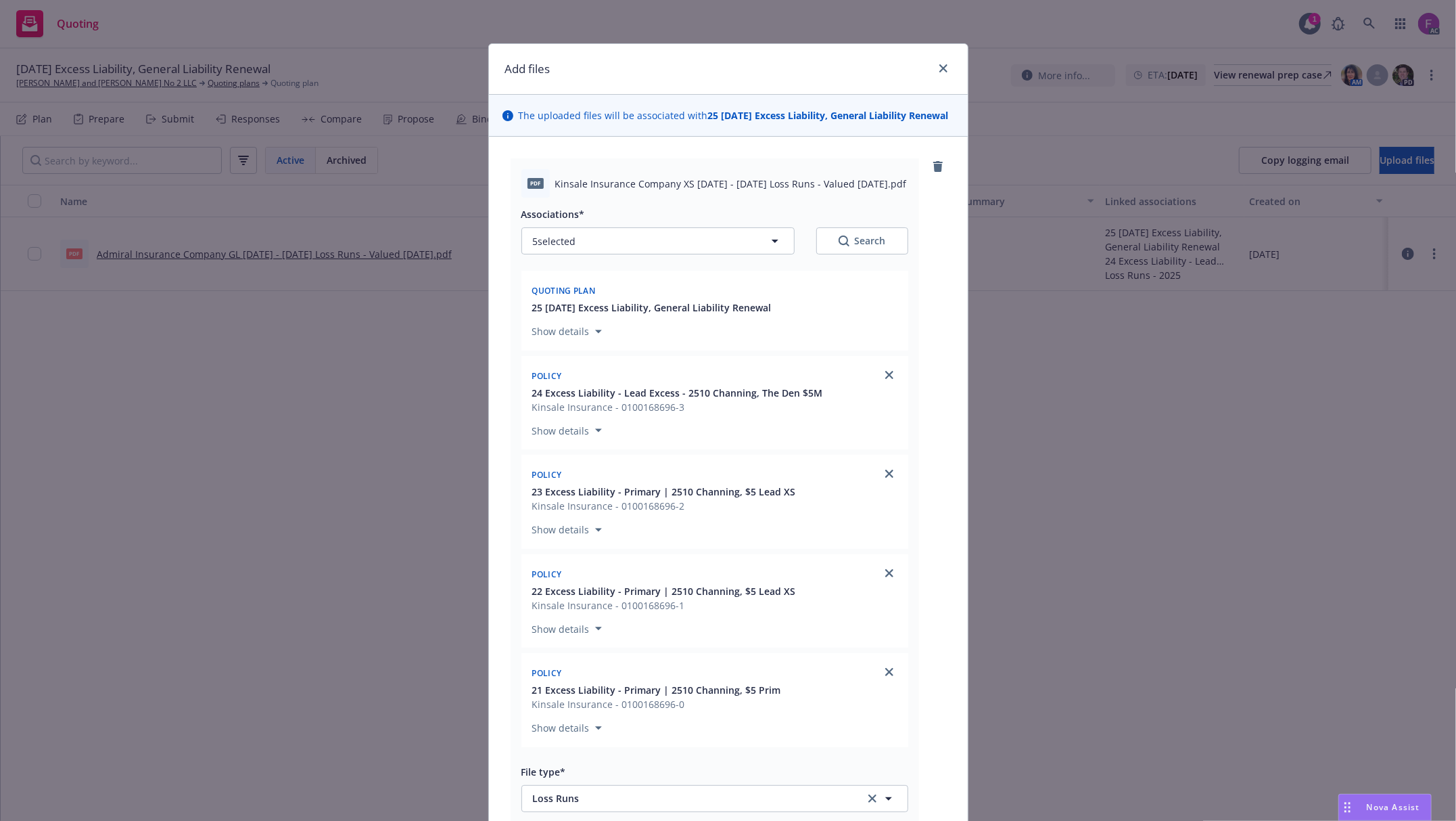
scroll to position [325, 0]
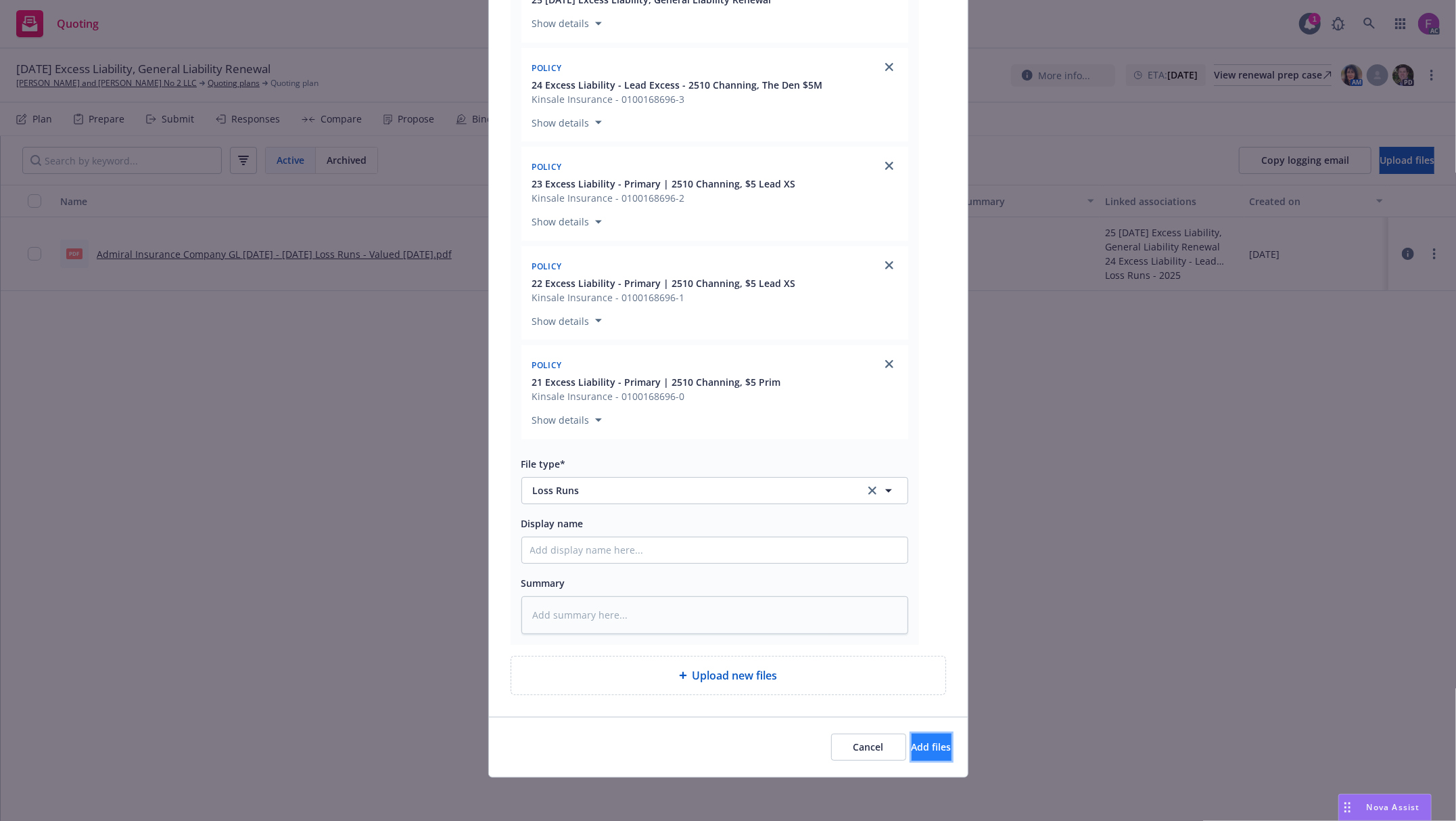
click at [911, 747] on span "Add files" at bounding box center [931, 746] width 40 height 13
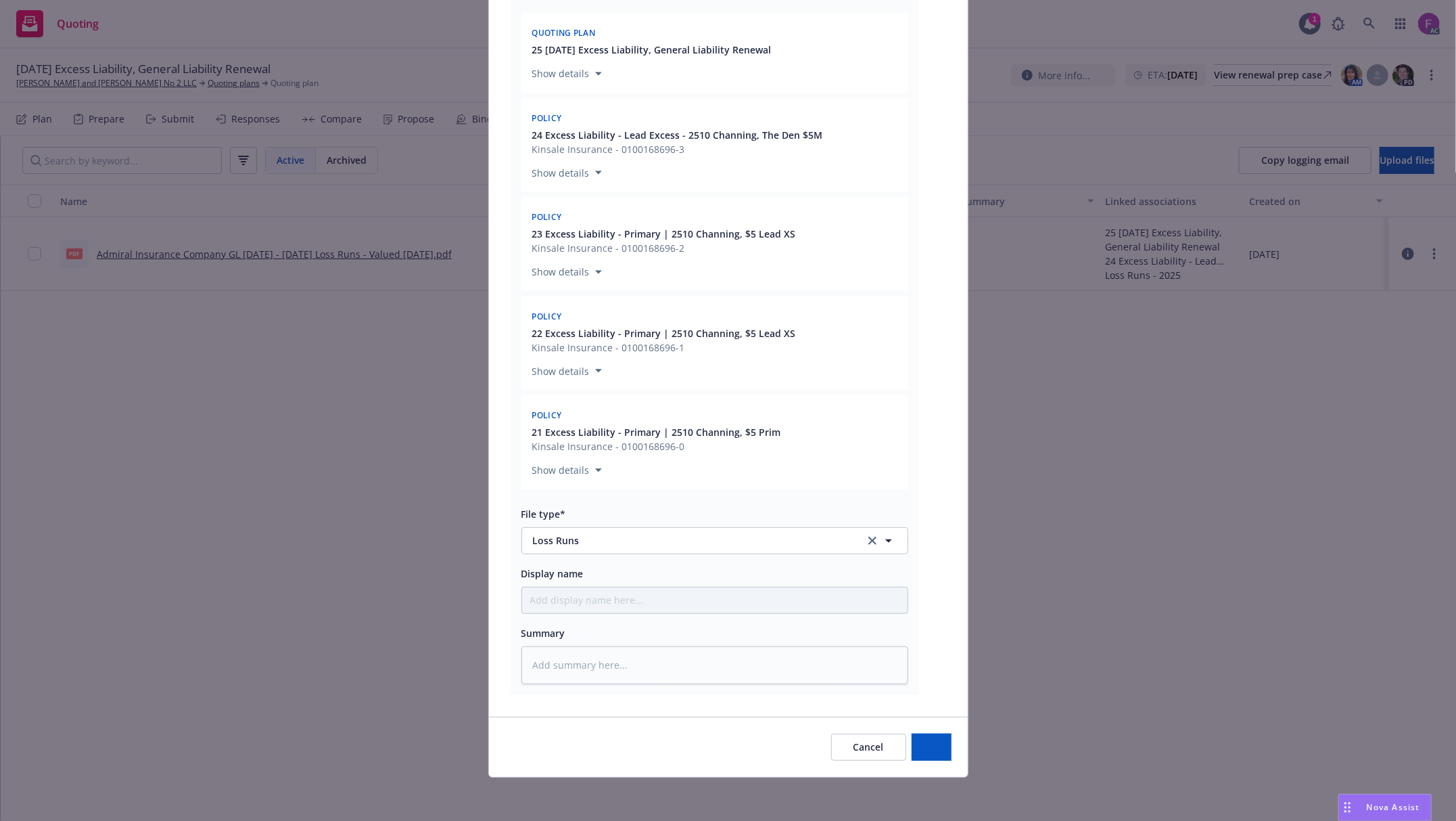
scroll to position [274, 0]
type textarea "x"
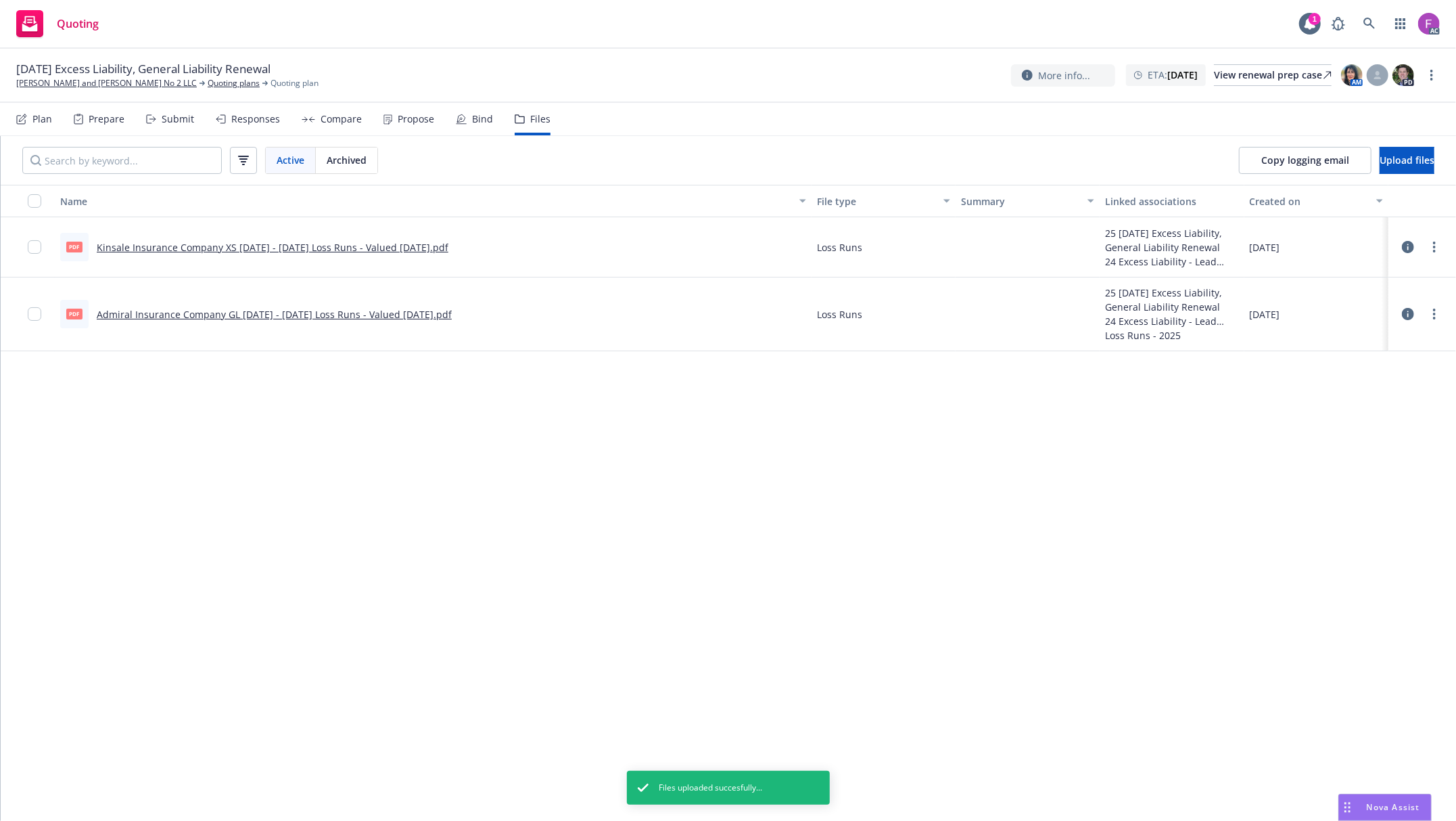
click at [1411, 314] on icon at bounding box center [1408, 314] width 12 height 12
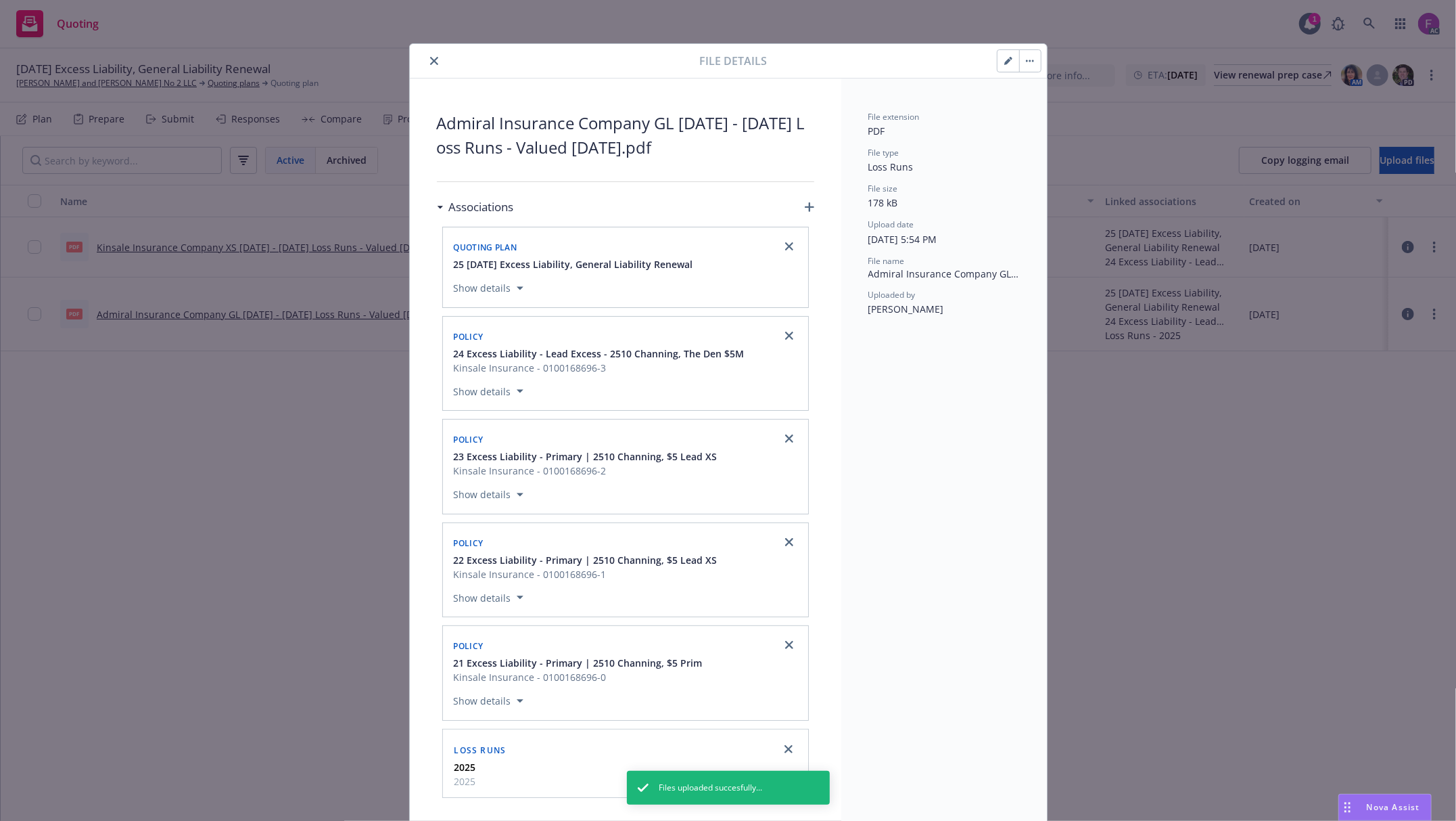
scroll to position [65, 0]
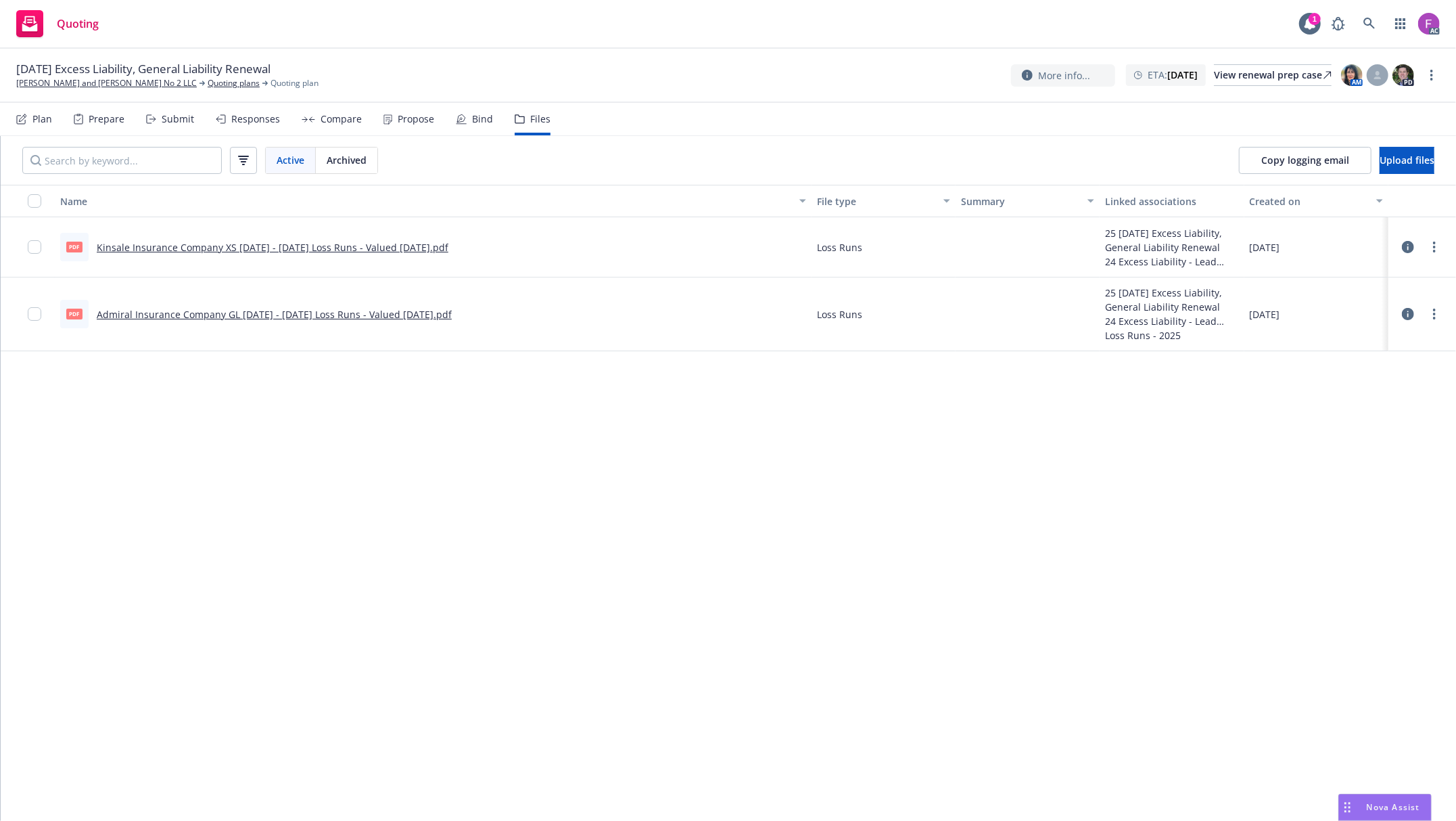
click at [1410, 314] on icon at bounding box center [1408, 314] width 12 height 12
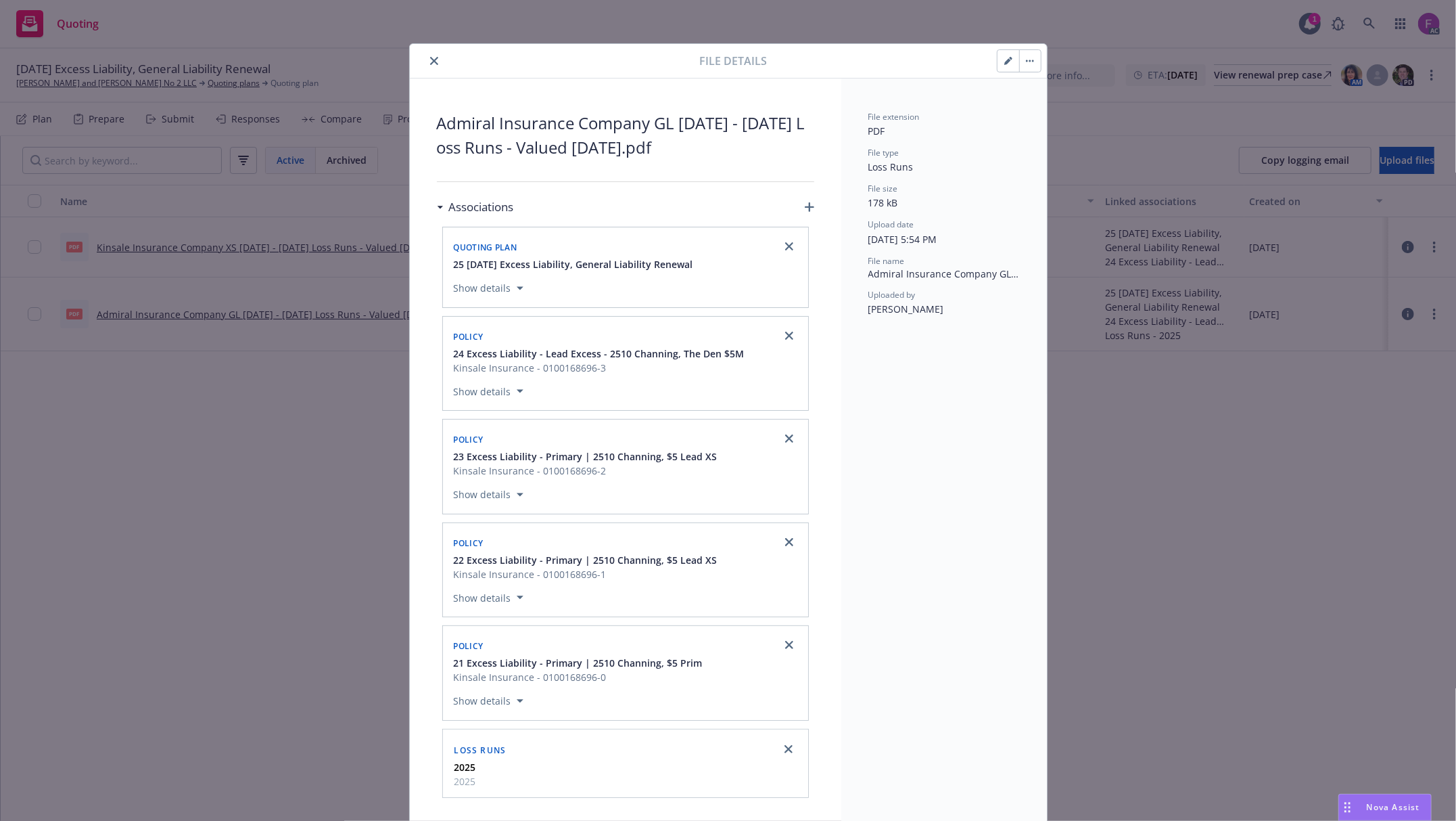
scroll to position [18, 0]
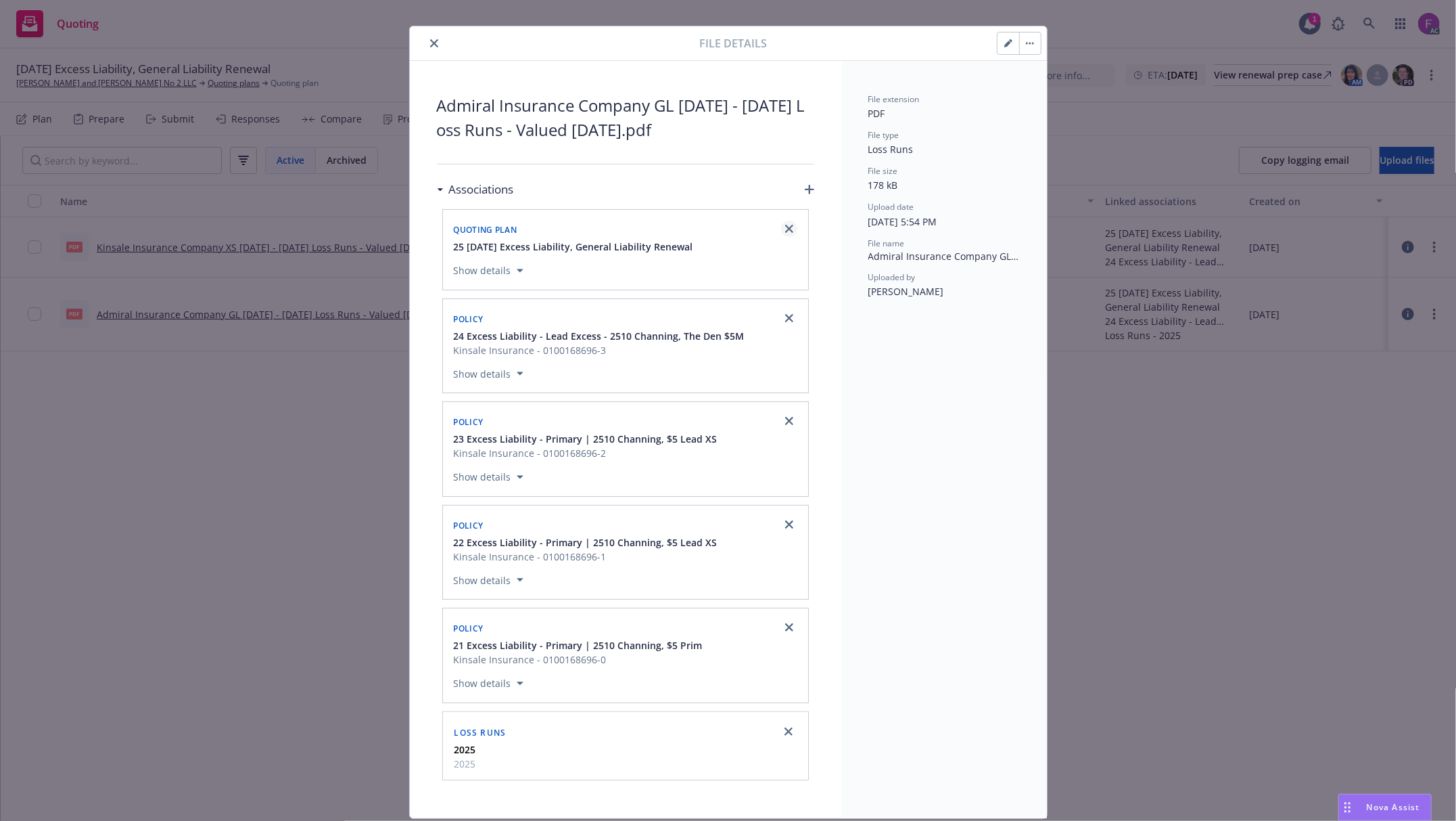
click at [785, 226] on icon "close" at bounding box center [789, 228] width 8 height 8
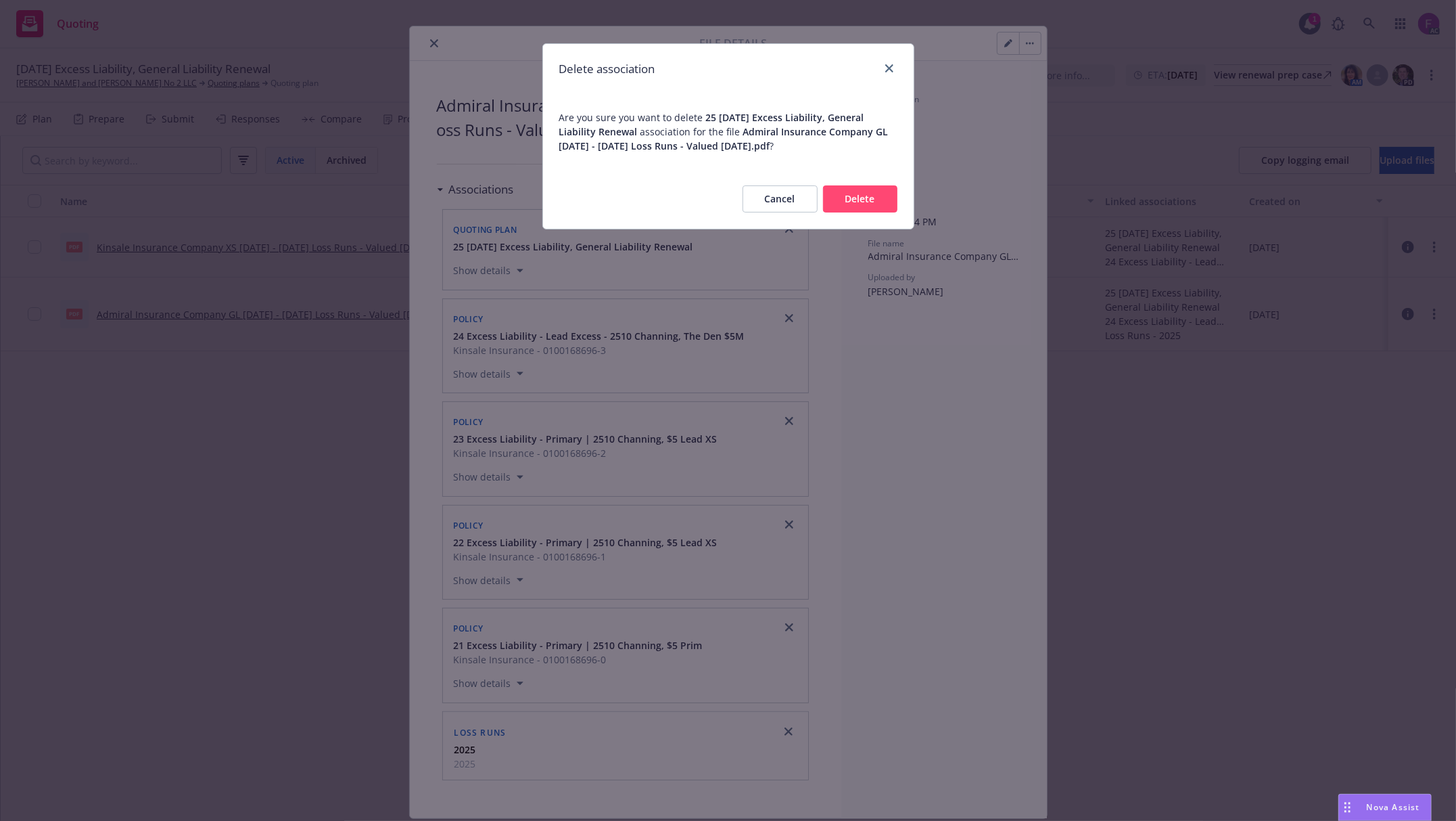
click at [864, 201] on button "Delete" at bounding box center [860, 199] width 75 height 27
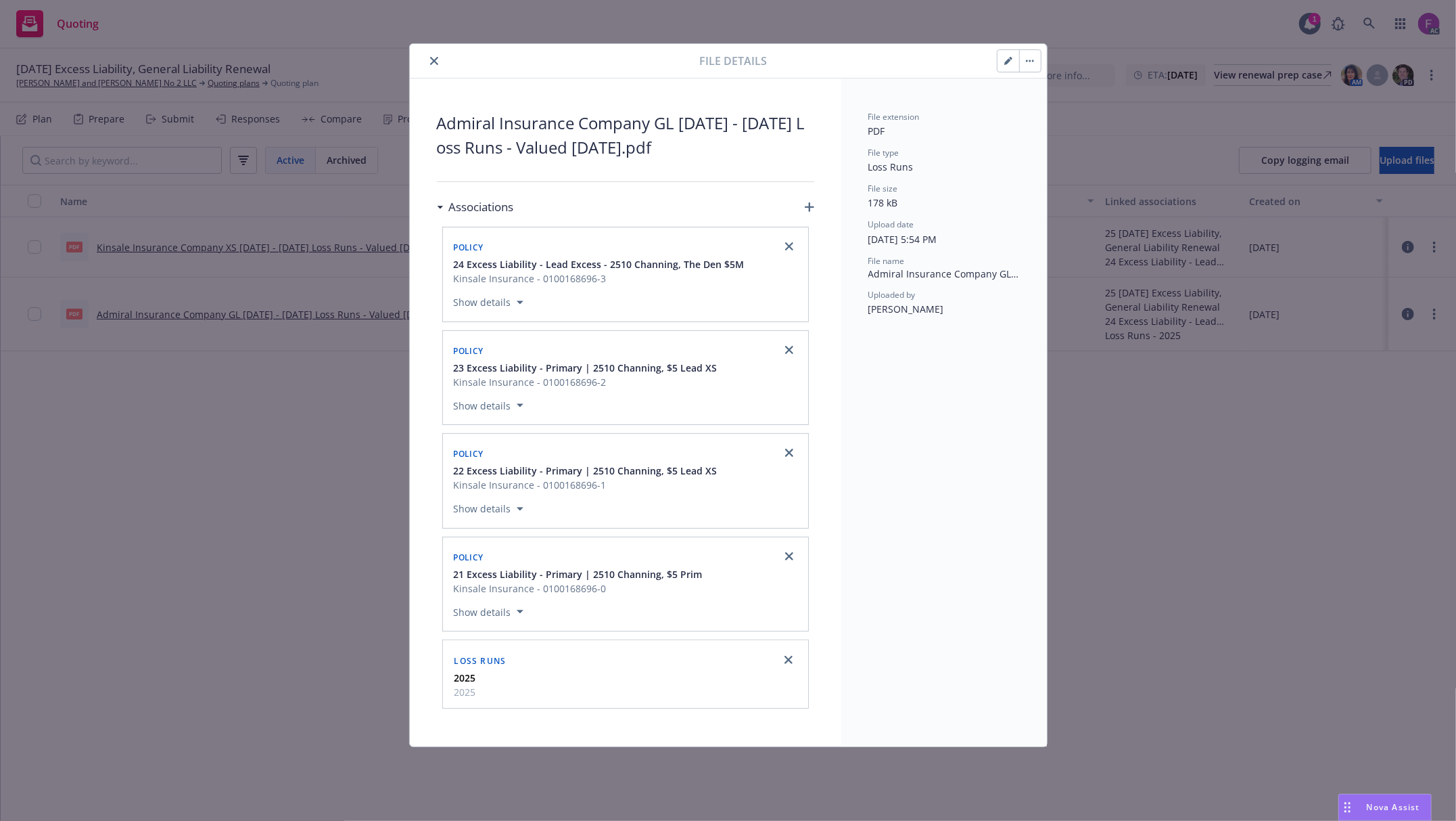
scroll to position [0, 0]
click at [791, 244] on icon "close" at bounding box center [789, 246] width 8 height 8
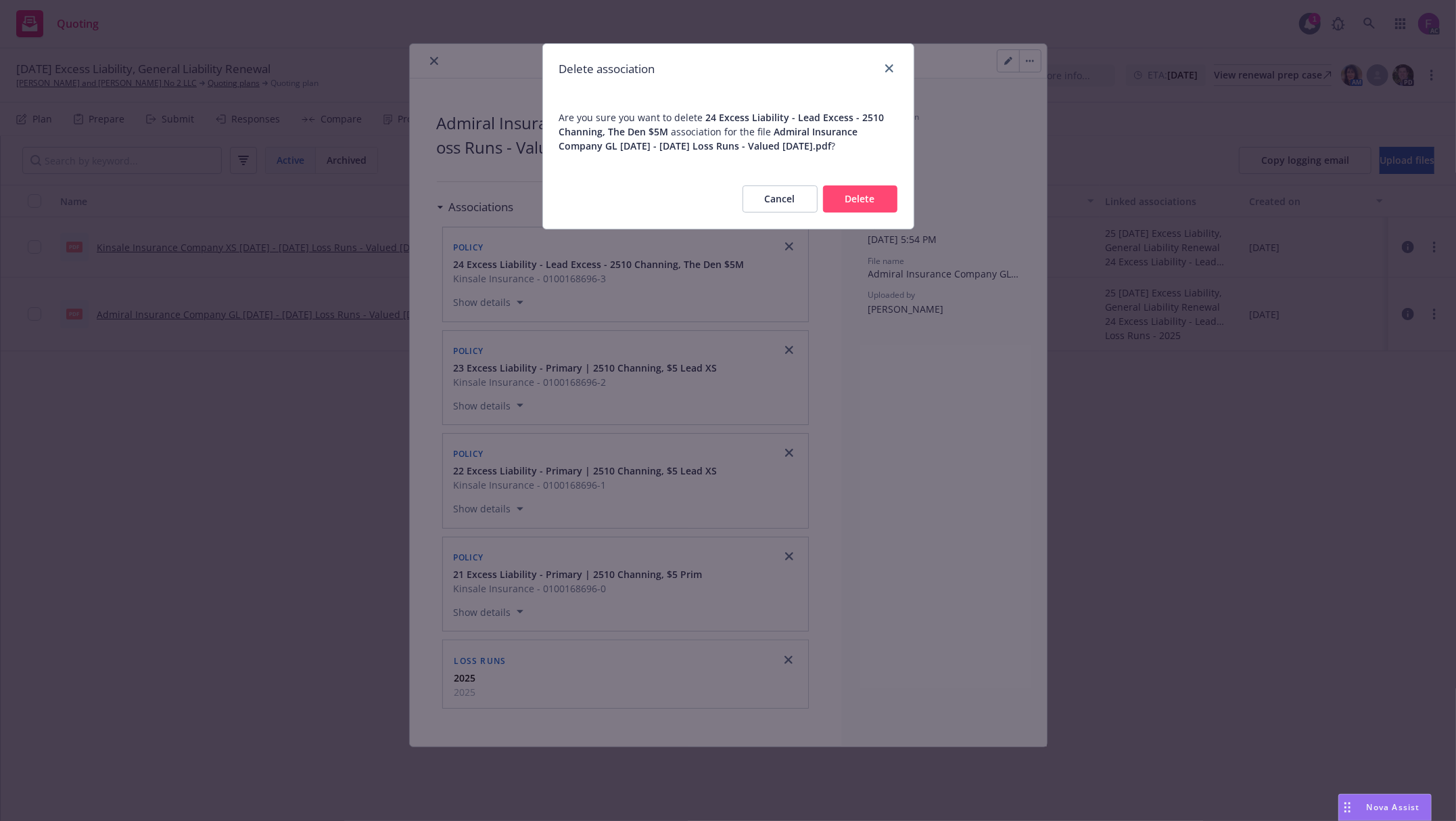
click at [854, 201] on button "Delete" at bounding box center [860, 199] width 75 height 27
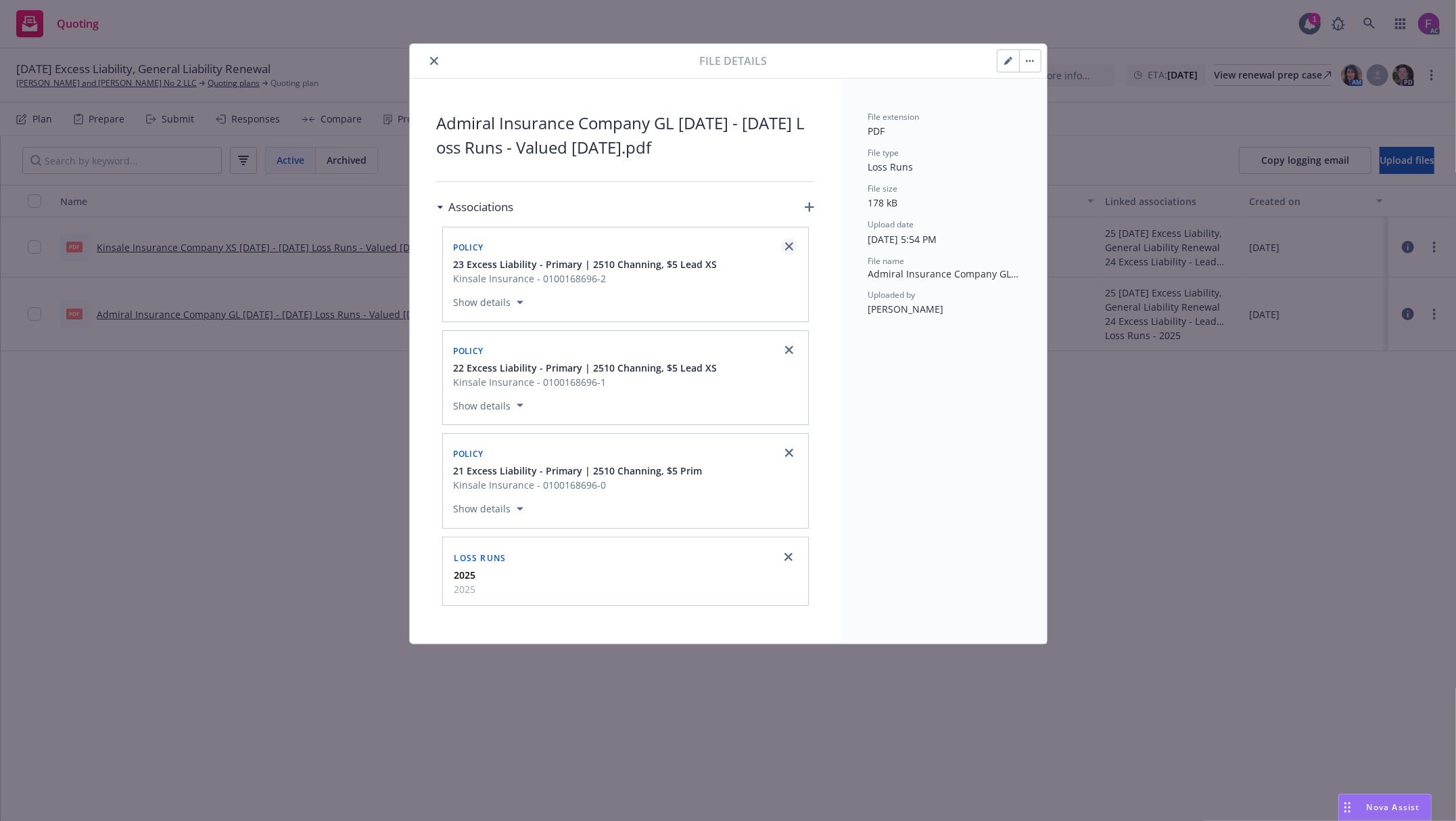
click at [790, 246] on icon "close" at bounding box center [789, 246] width 8 height 8
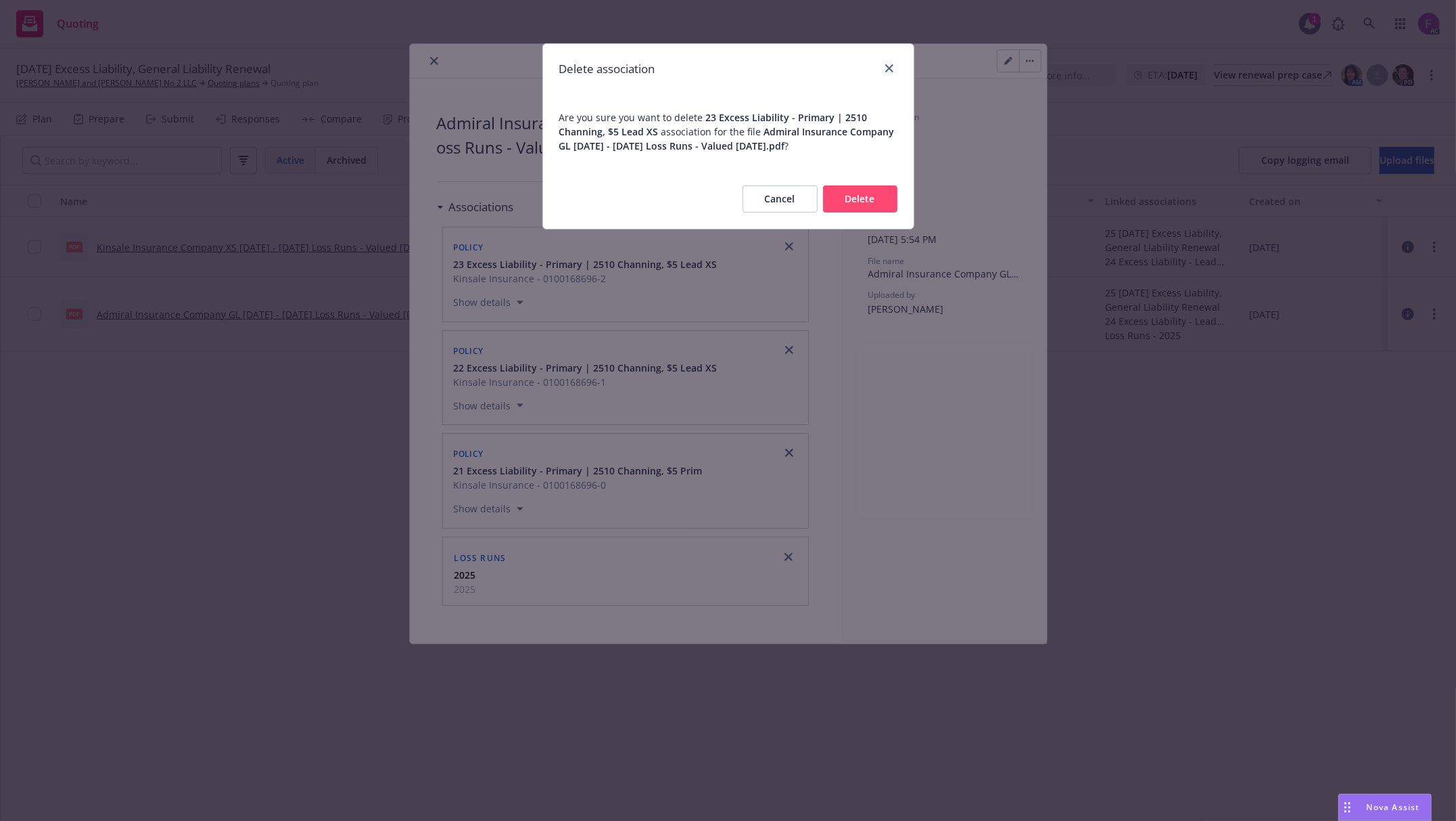
click at [843, 186] on button "Delete" at bounding box center [860, 199] width 75 height 27
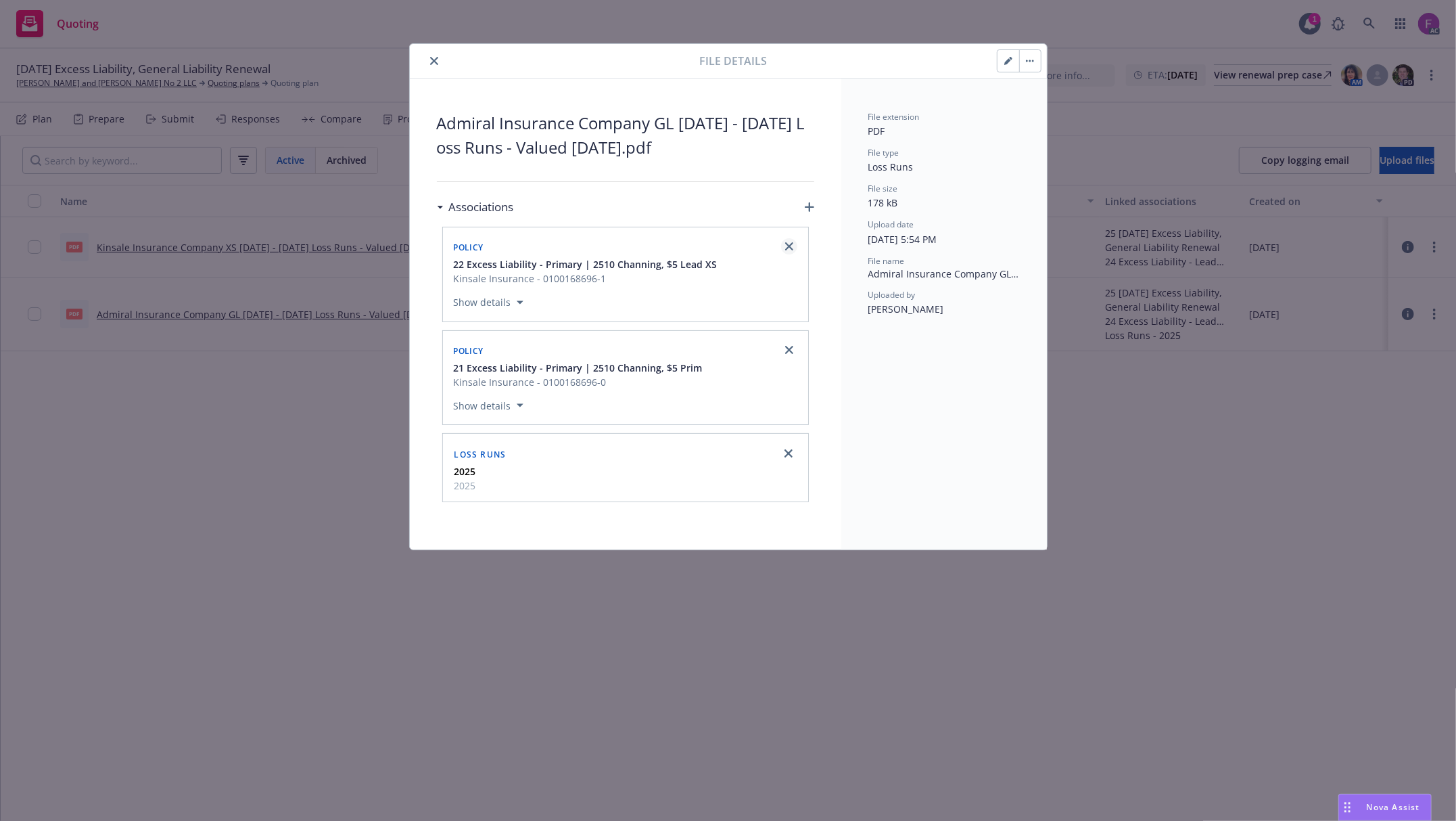
click at [785, 249] on icon "close" at bounding box center [789, 246] width 8 height 8
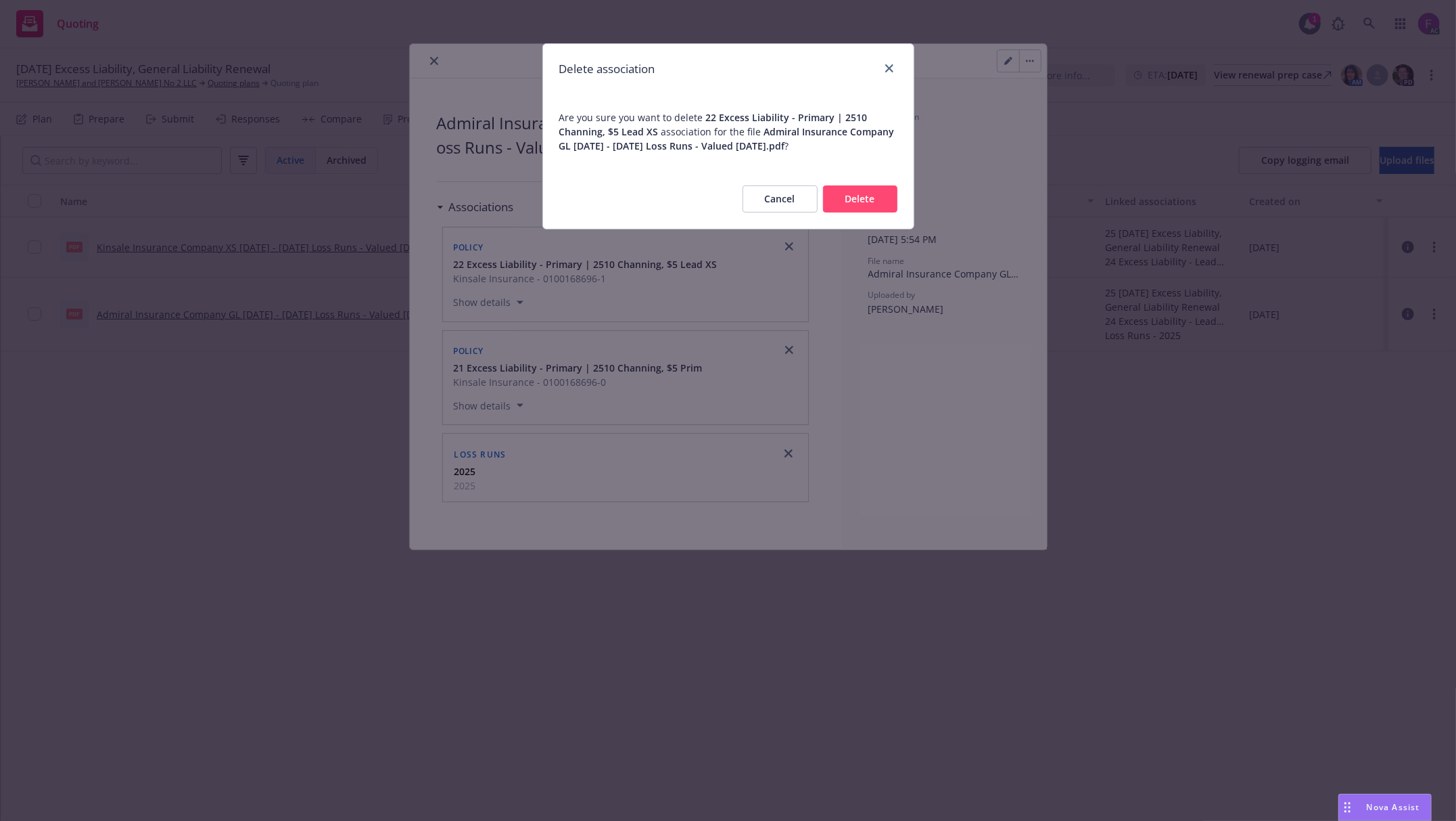
click at [834, 199] on button "Delete" at bounding box center [860, 199] width 75 height 27
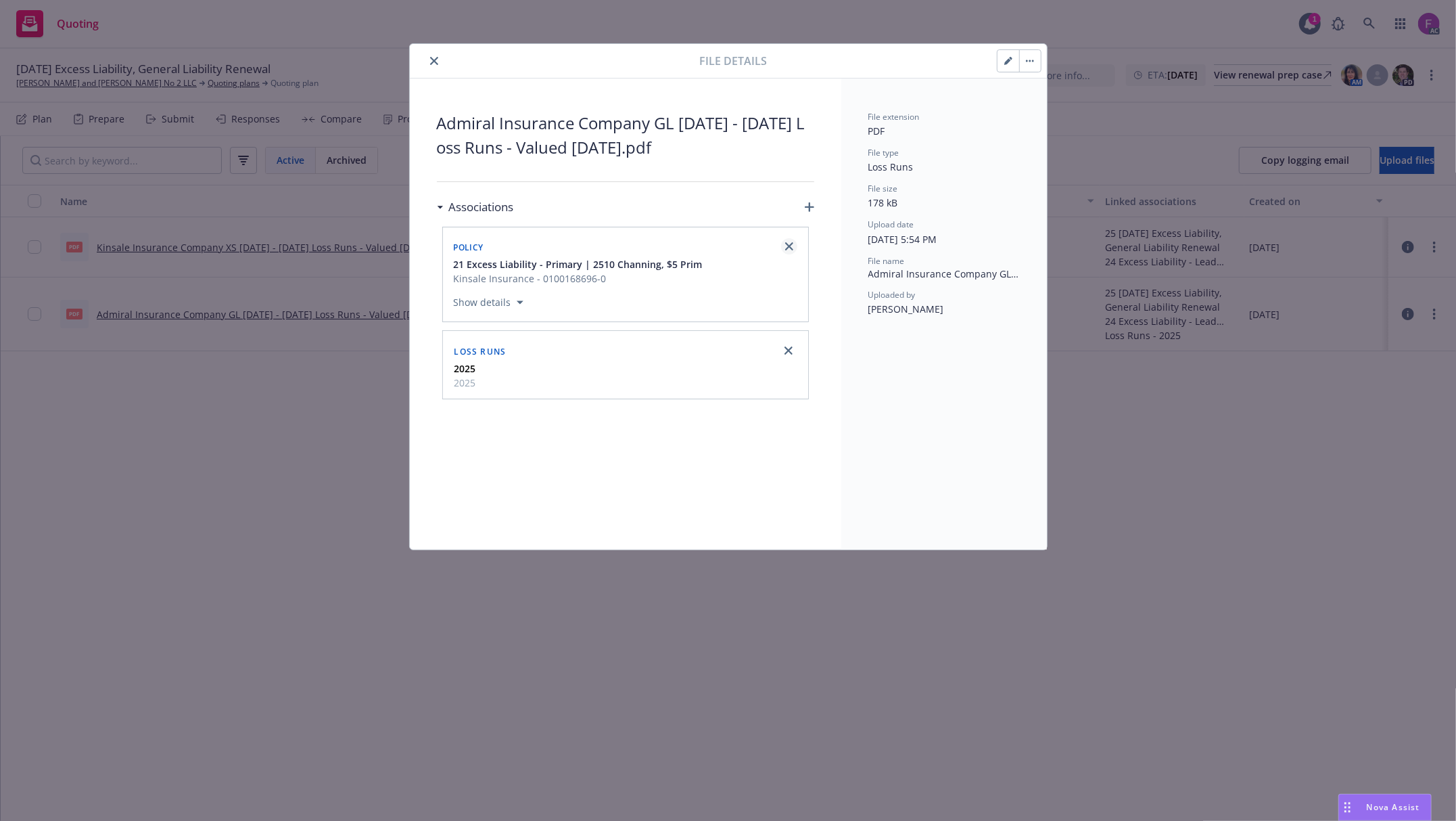
click at [791, 247] on icon "close" at bounding box center [789, 246] width 8 height 8
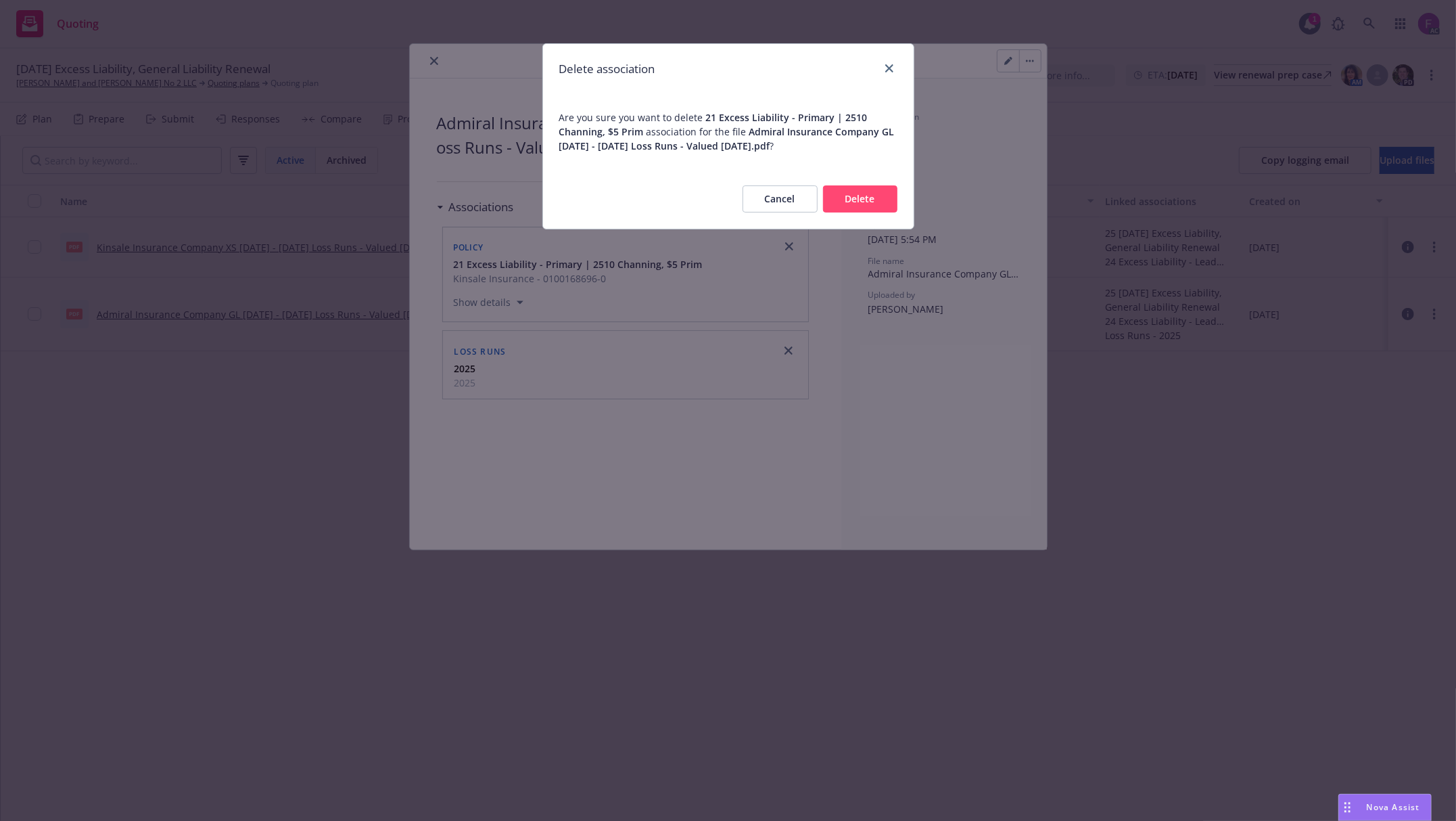
click at [844, 199] on button "Delete" at bounding box center [860, 199] width 75 height 27
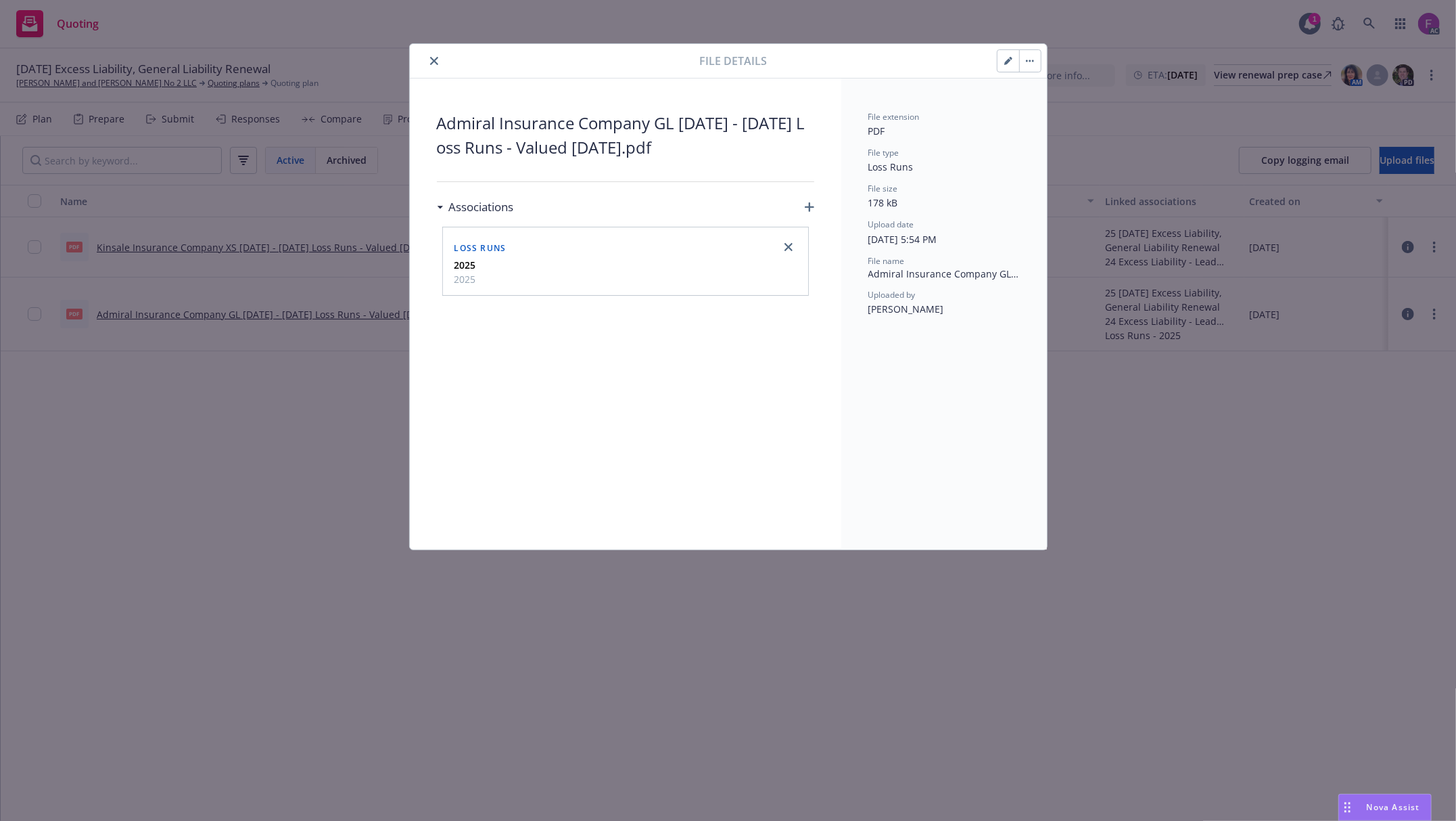
click at [438, 52] on div "File details" at bounding box center [728, 61] width 637 height 35
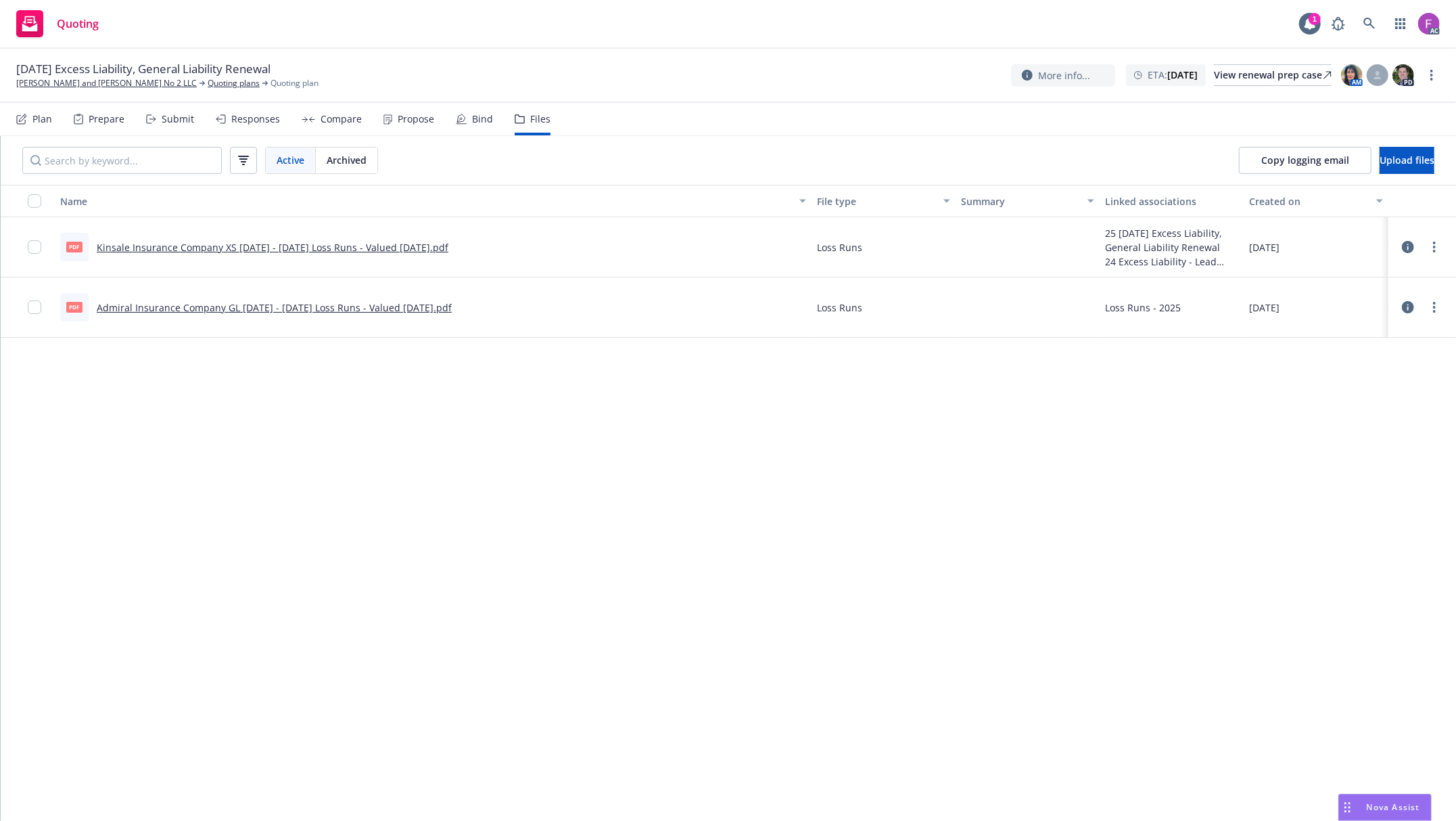
click at [415, 307] on link "Admiral Insurance Company GL [DATE] - [DATE] Loss Runs - Valued [DATE].pdf" at bounding box center [274, 307] width 355 height 13
